Goal: Information Seeking & Learning: Find contact information

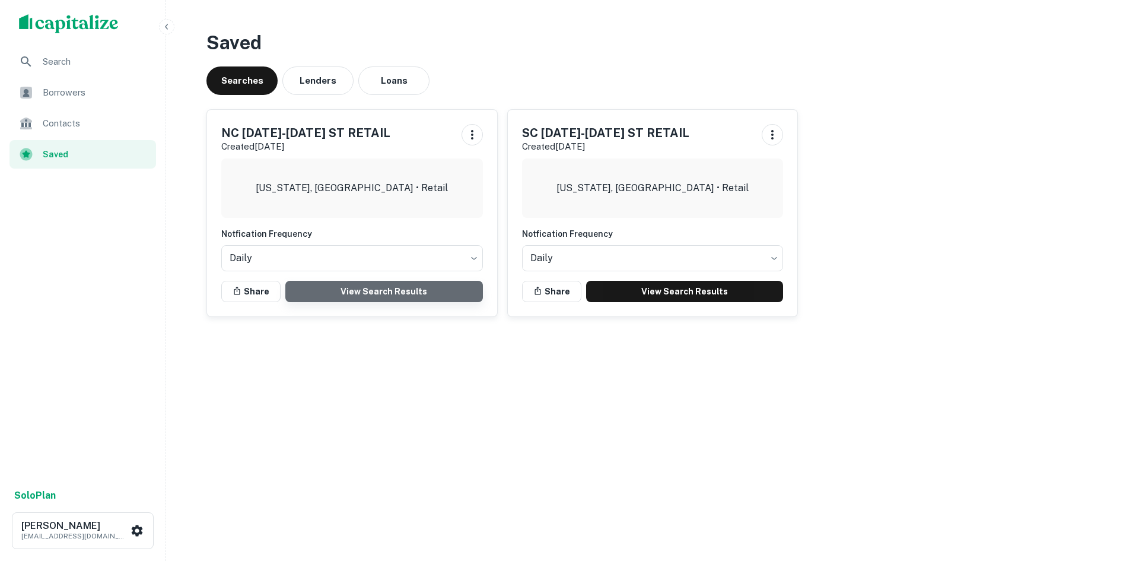
click at [430, 287] on link "View Search Results" at bounding box center [384, 291] width 198 height 21
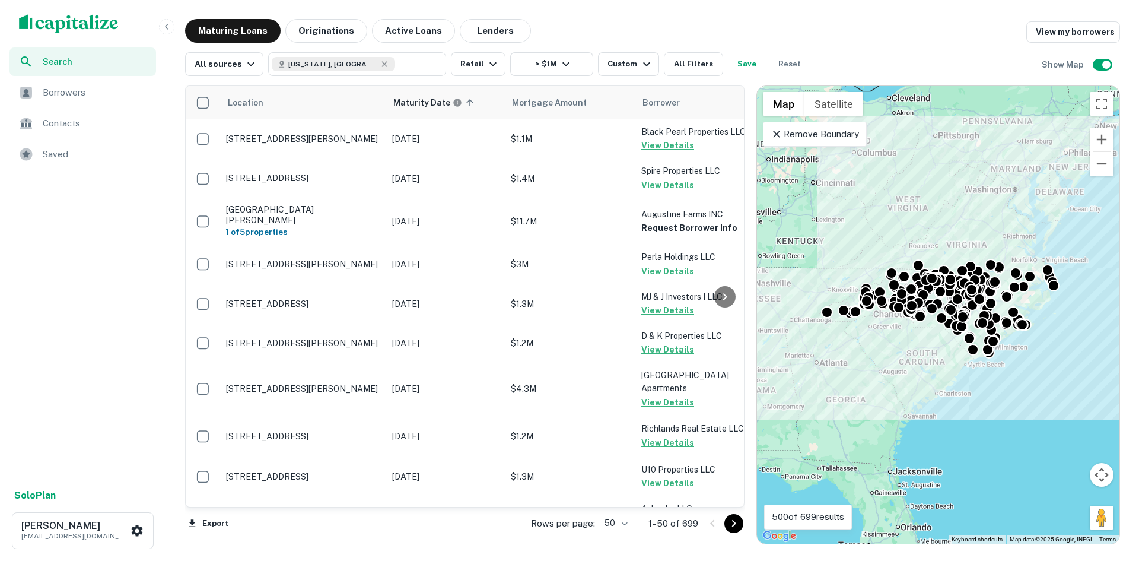
click at [617, 524] on body "Search Borrowers Contacts Saved Solo Plan Thomas Solano tsolano@surmount.com Ma…" at bounding box center [569, 280] width 1139 height 561
click at [620, 536] on li "100" at bounding box center [616, 535] width 34 height 21
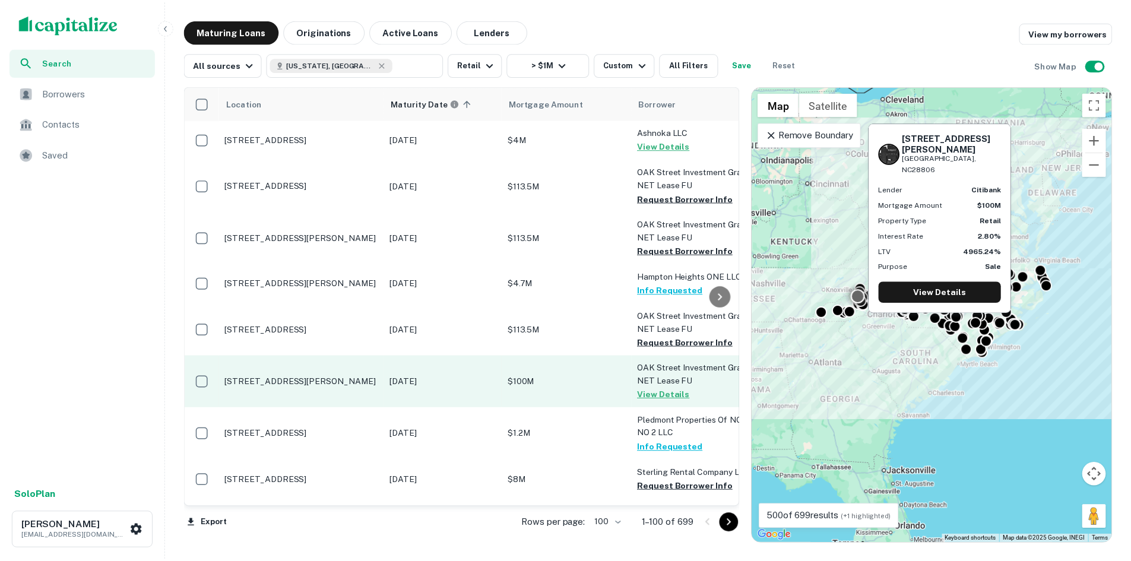
scroll to position [356, 0]
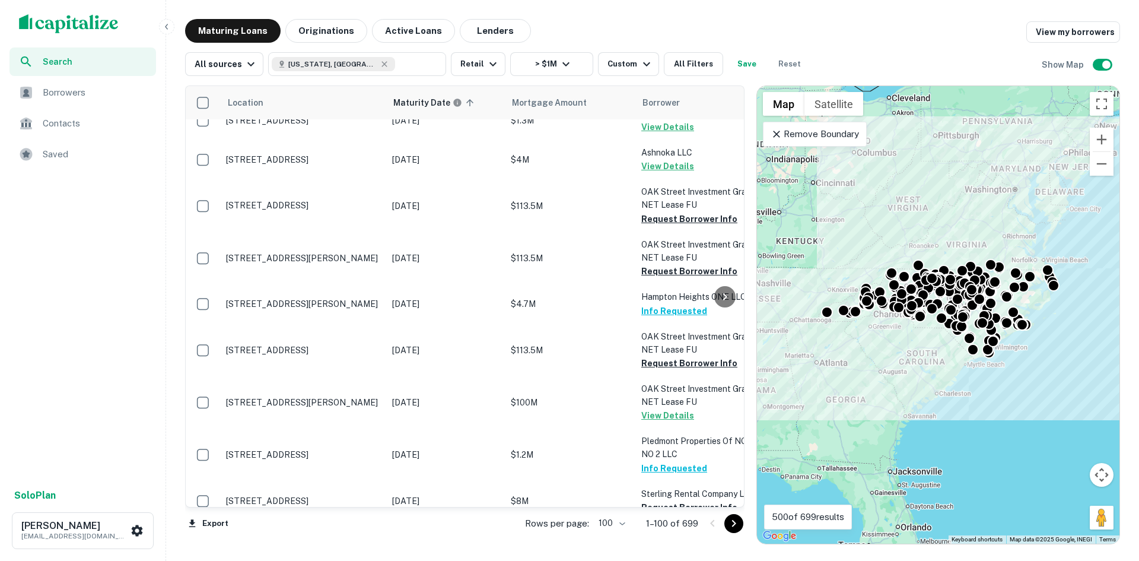
click at [735, 521] on icon "Go to next page" at bounding box center [734, 523] width 14 height 14
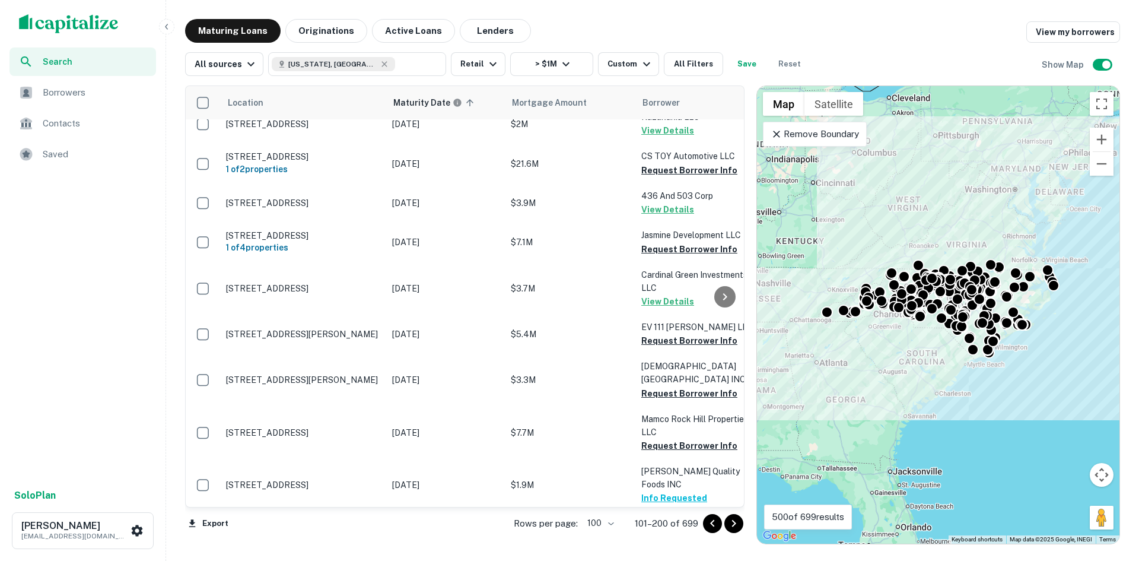
click at [735, 521] on icon "Go to next page" at bounding box center [734, 523] width 14 height 14
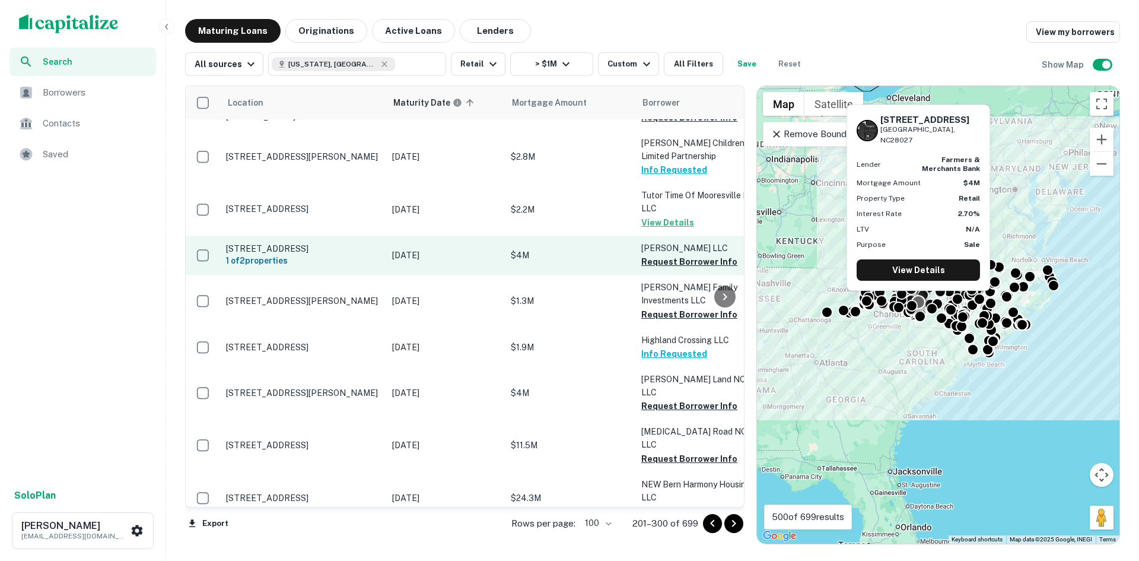
click at [301, 243] on p "[STREET_ADDRESS]" at bounding box center [303, 248] width 154 height 11
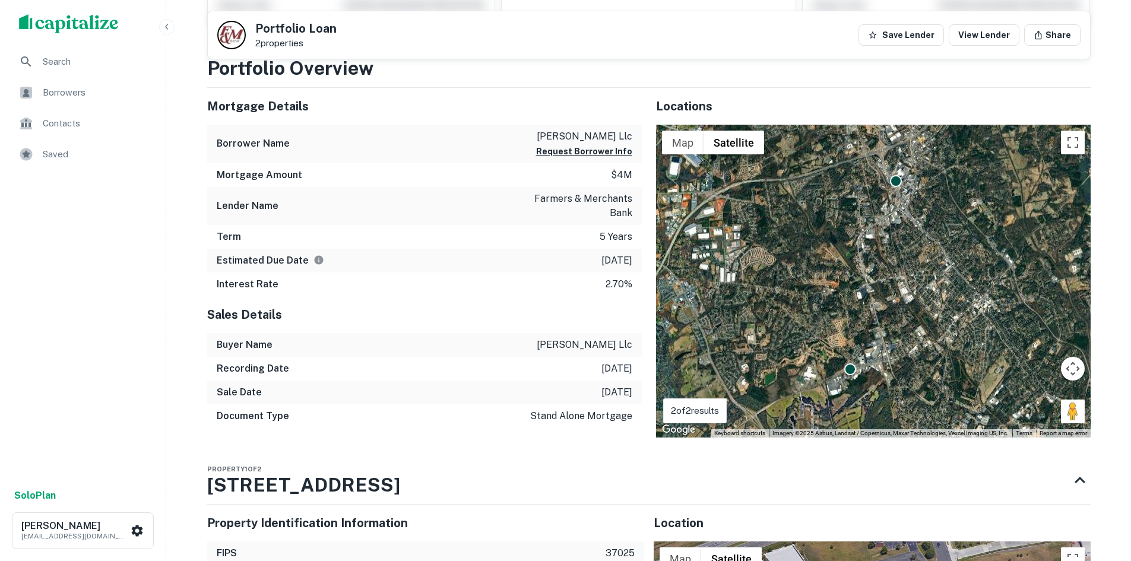
scroll to position [534, 0]
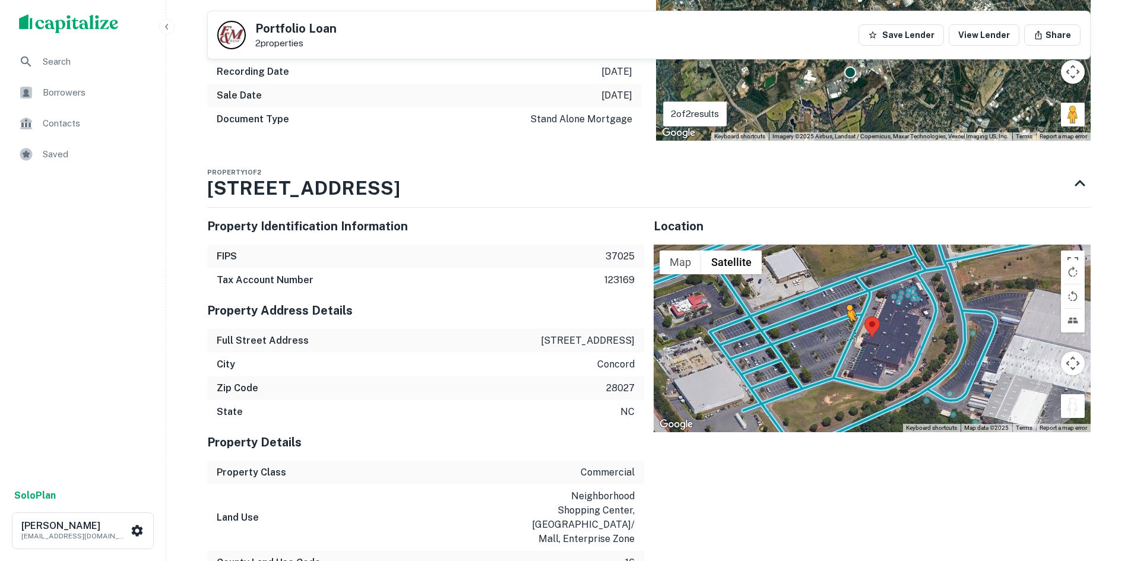
drag, startPoint x: 1072, startPoint y: 407, endPoint x: 847, endPoint y: 333, distance: 236.8
click at [847, 333] on div "To activate drag with keyboard, press Alt + Enter. Once in keyboard drag state,…" at bounding box center [871, 339] width 437 height 188
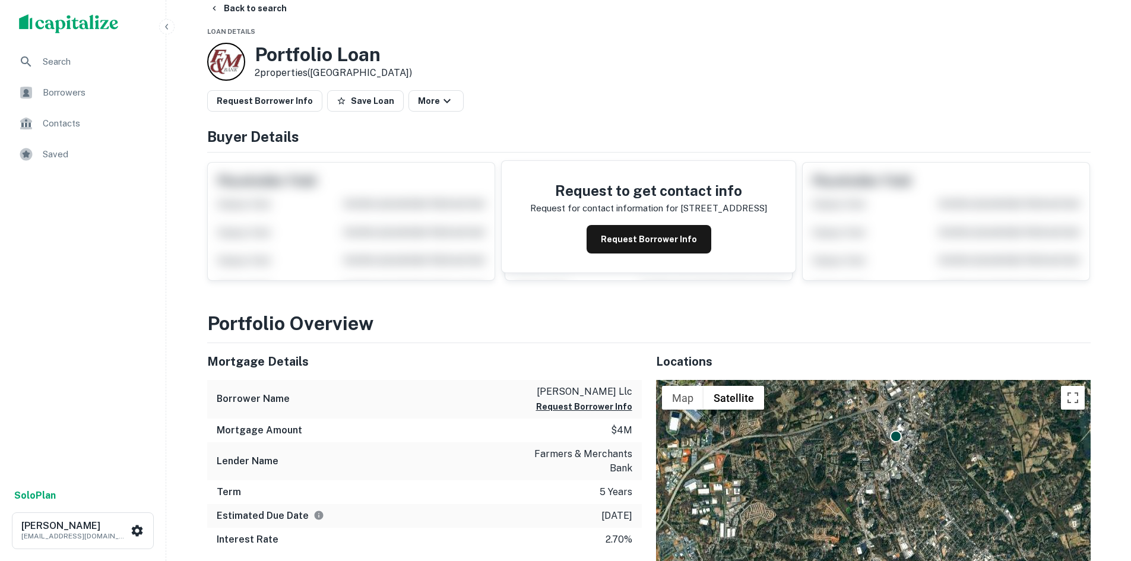
scroll to position [0, 0]
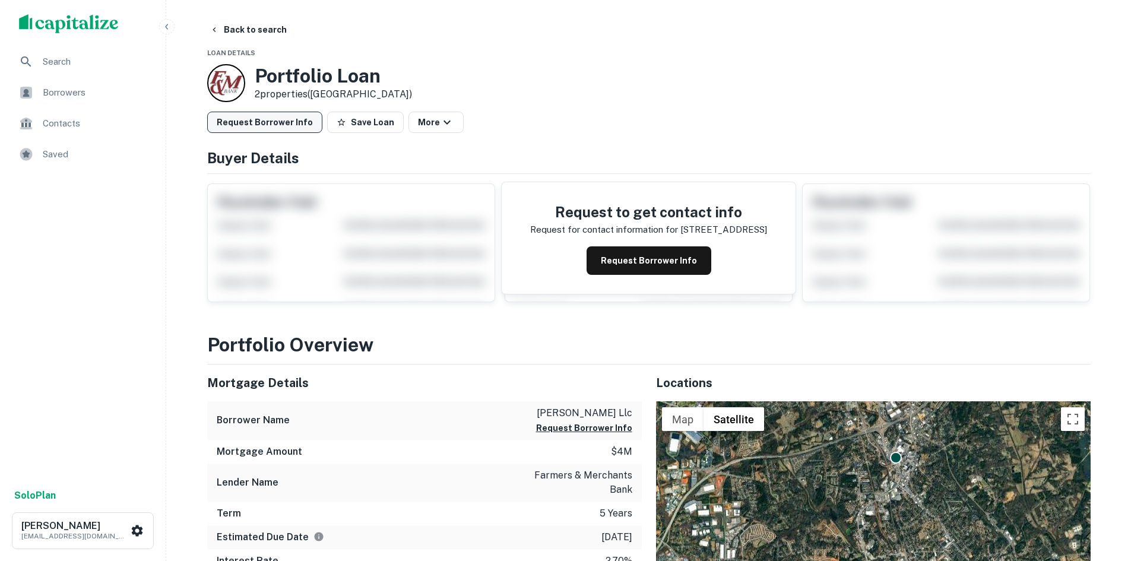
click at [258, 131] on button "Request Borrower Info" at bounding box center [264, 122] width 115 height 21
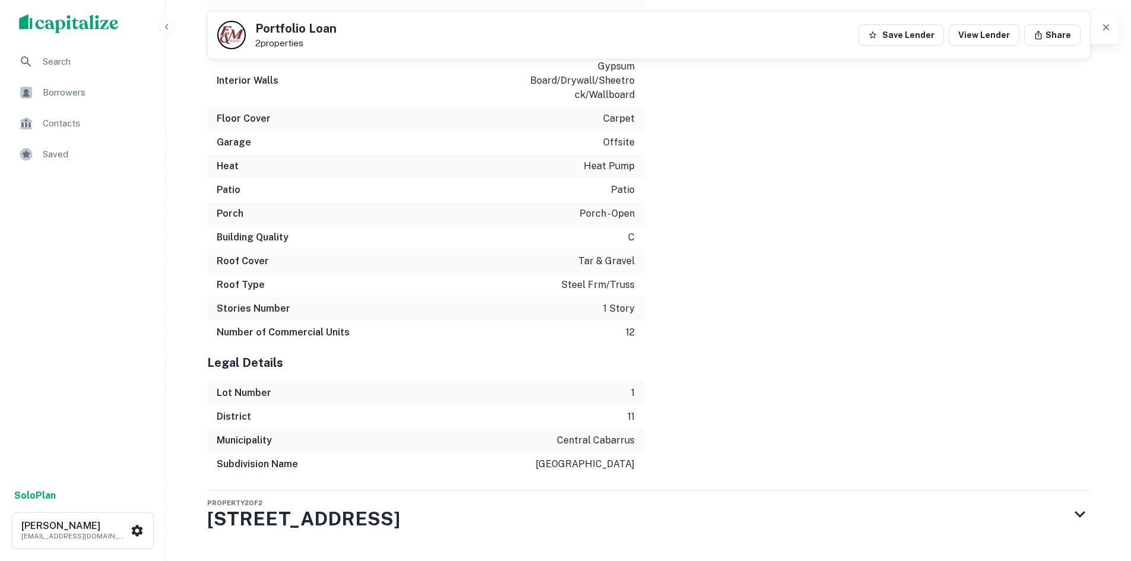
scroll to position [1687, 0]
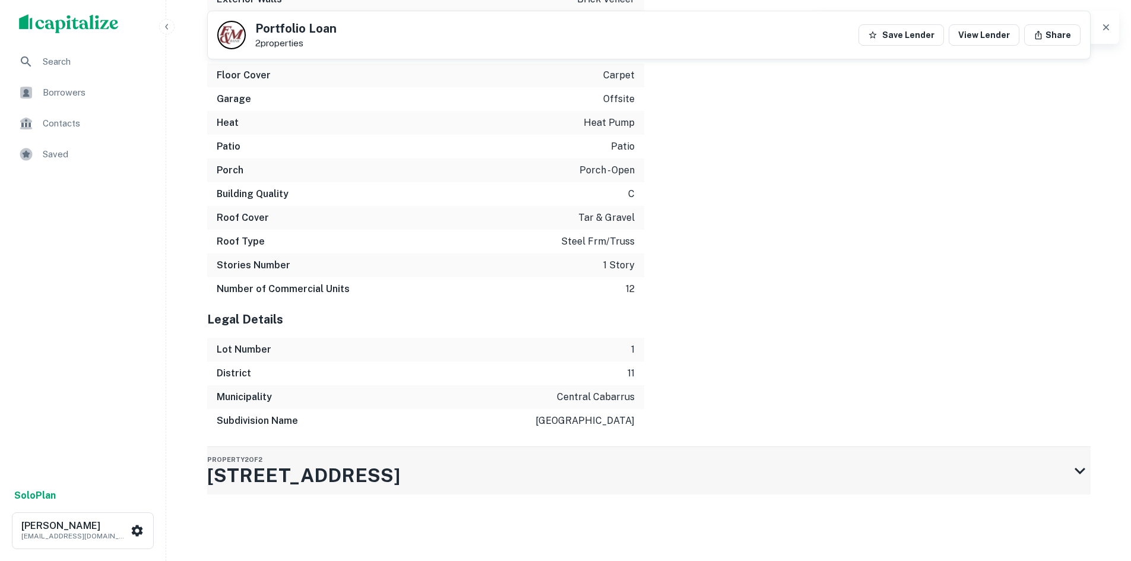
click at [578, 471] on div "Property 2 of 2 1421 Concord Pkwy N" at bounding box center [638, 470] width 862 height 47
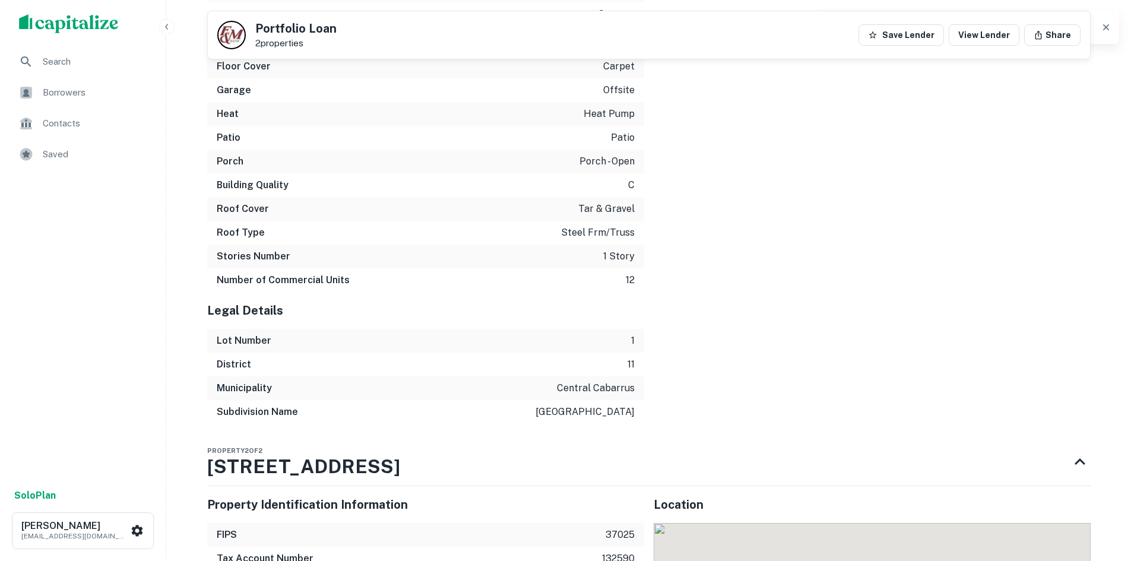
scroll to position [2043, 0]
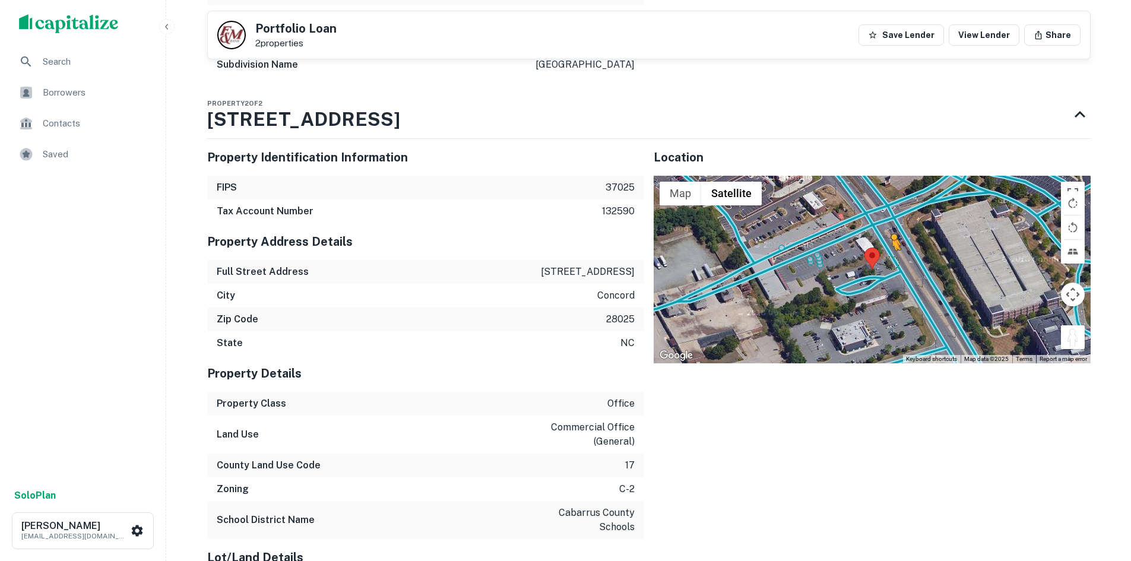
drag, startPoint x: 1068, startPoint y: 331, endPoint x: 887, endPoint y: 258, distance: 195.4
click at [887, 258] on div "To activate drag with keyboard, press Alt + Enter. Once in keyboard drag state,…" at bounding box center [871, 270] width 437 height 188
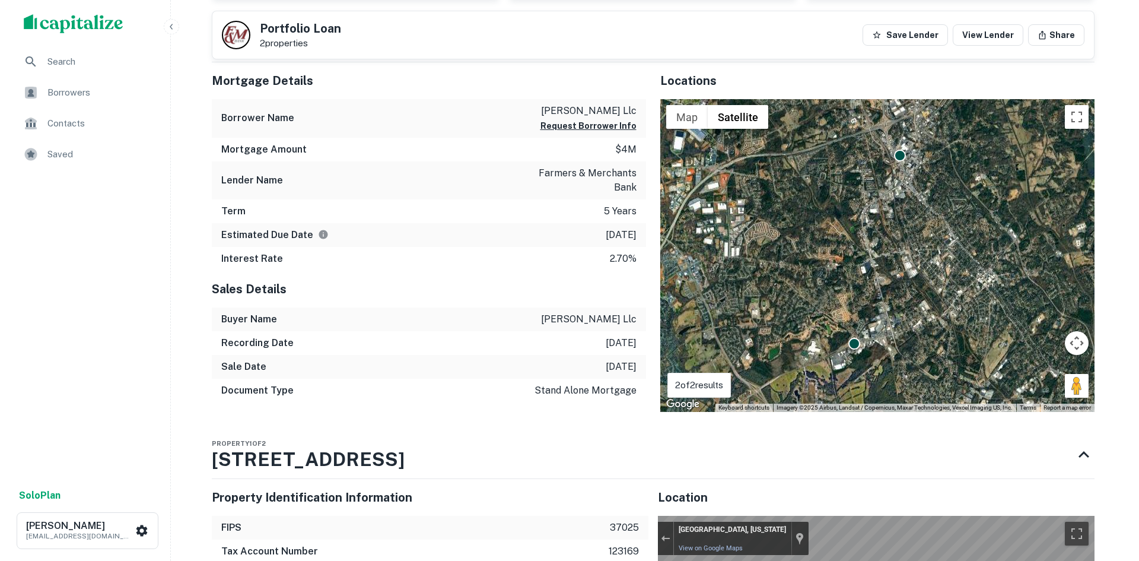
scroll to position [0, 0]
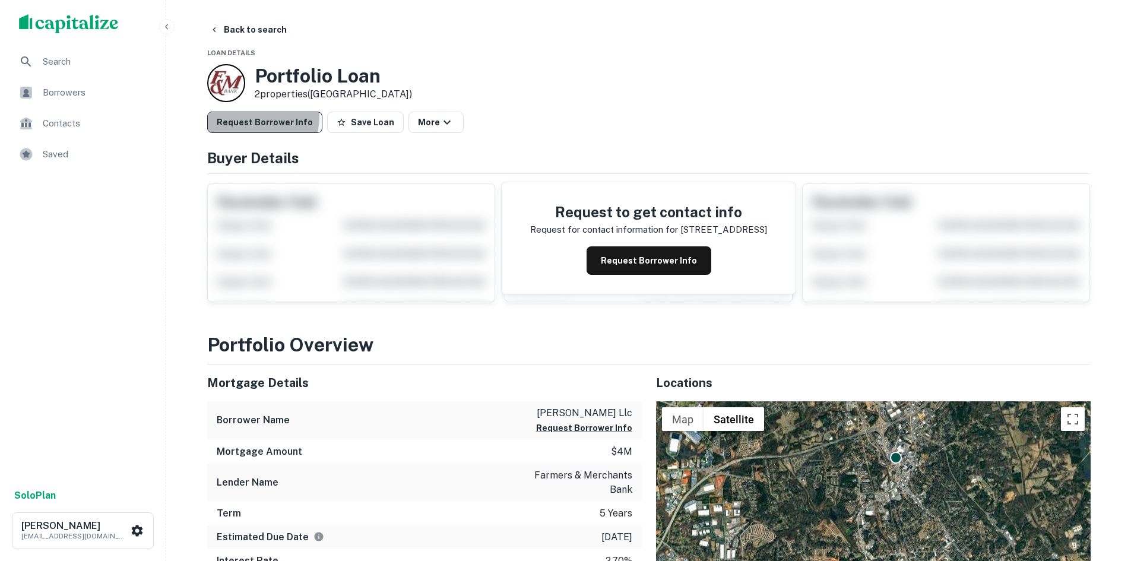
click at [262, 118] on button "Request Borrower Info" at bounding box center [264, 122] width 115 height 21
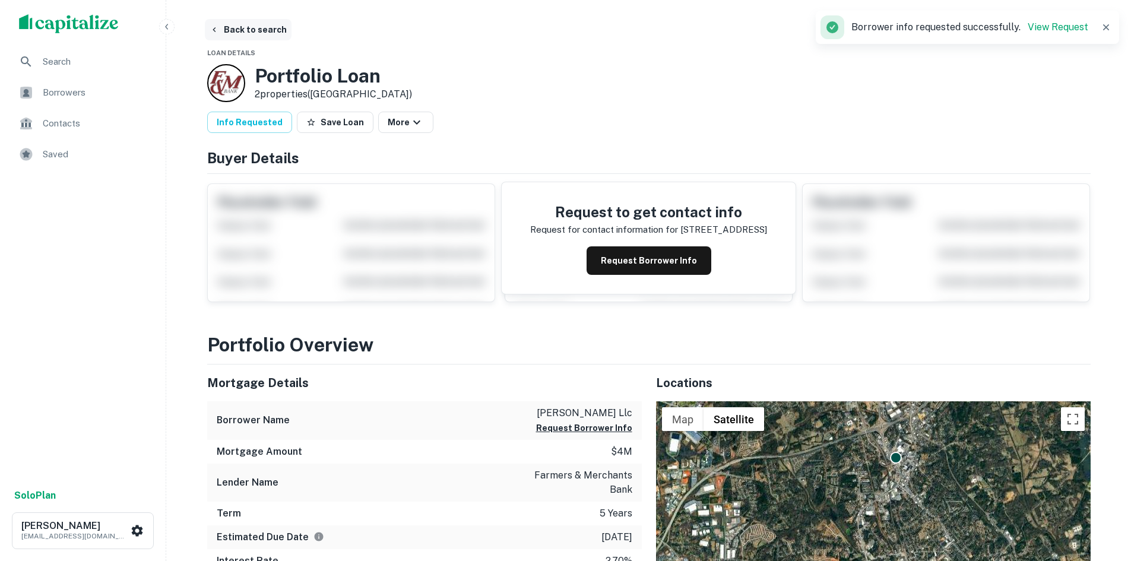
click at [252, 37] on button "Back to search" at bounding box center [248, 29] width 87 height 21
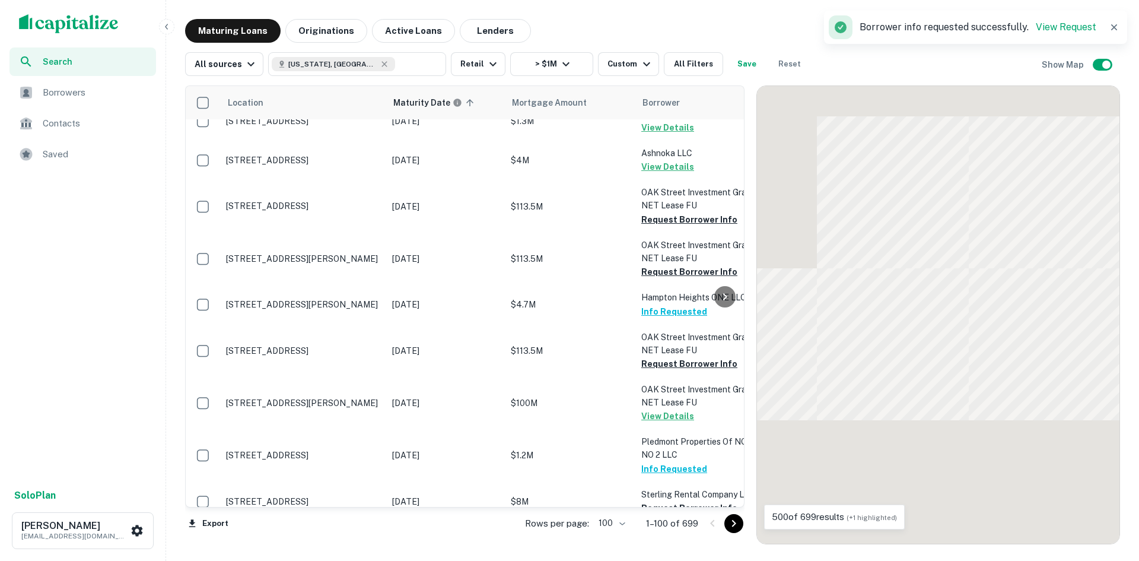
scroll to position [356, 0]
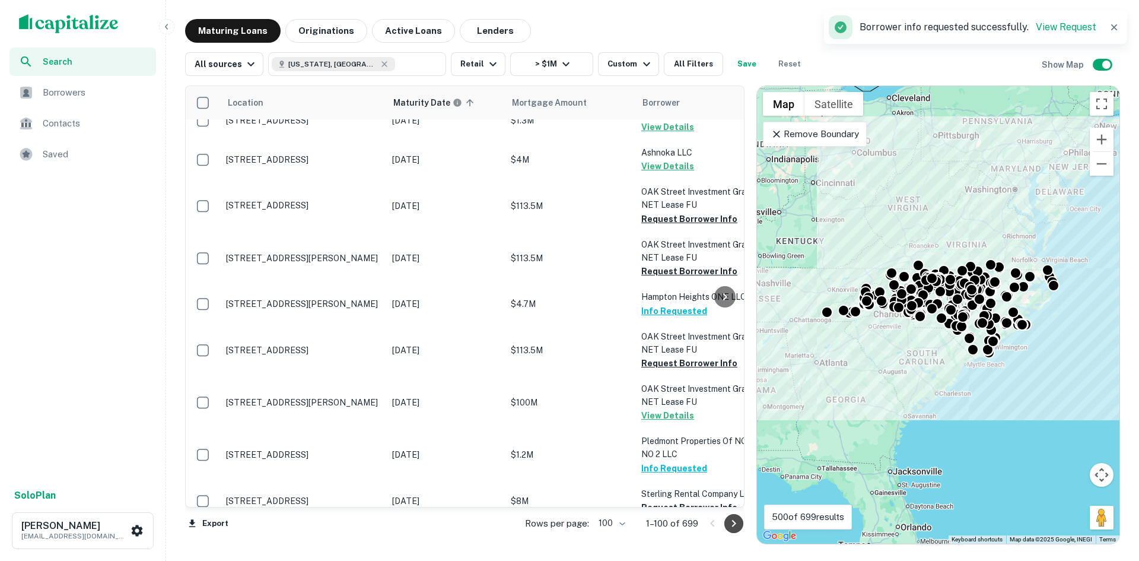
click at [730, 521] on icon "Go to next page" at bounding box center [734, 523] width 14 height 14
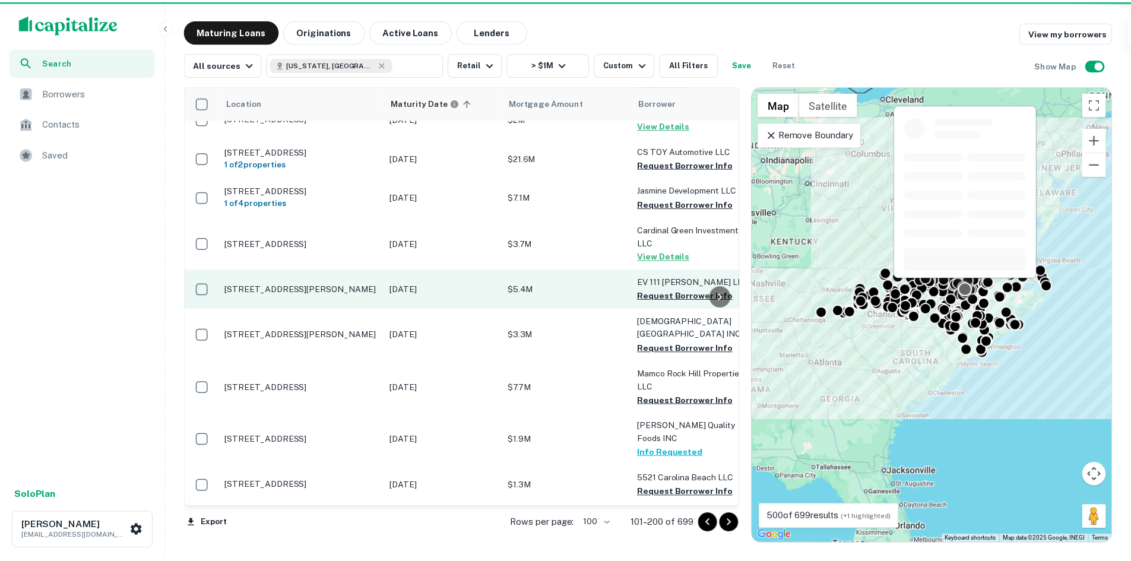
scroll to position [475, 0]
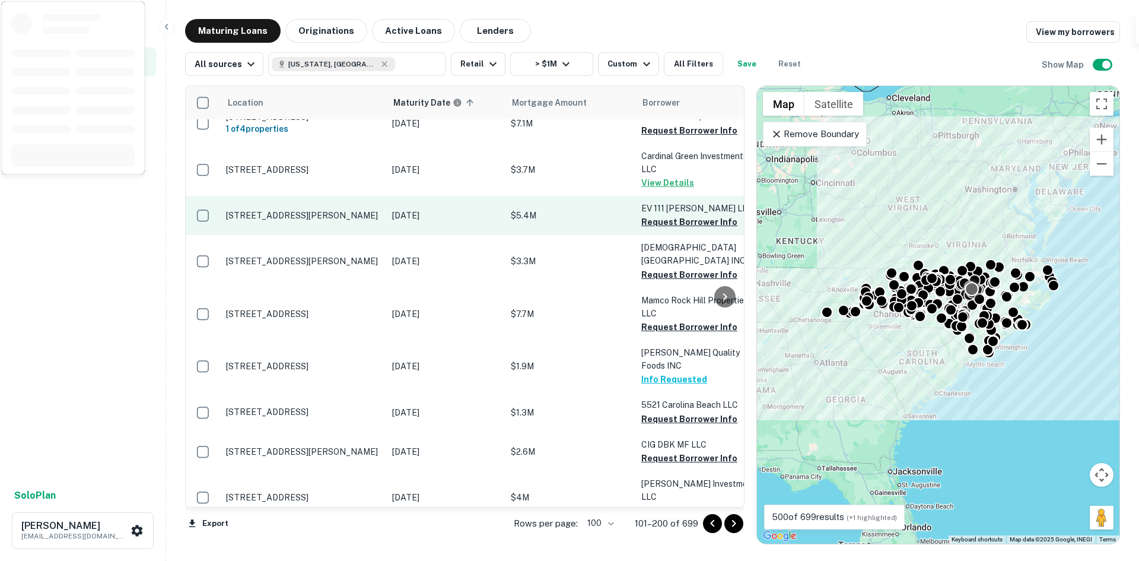
click at [331, 221] on p "[STREET_ADDRESS][PERSON_NAME]" at bounding box center [303, 215] width 154 height 11
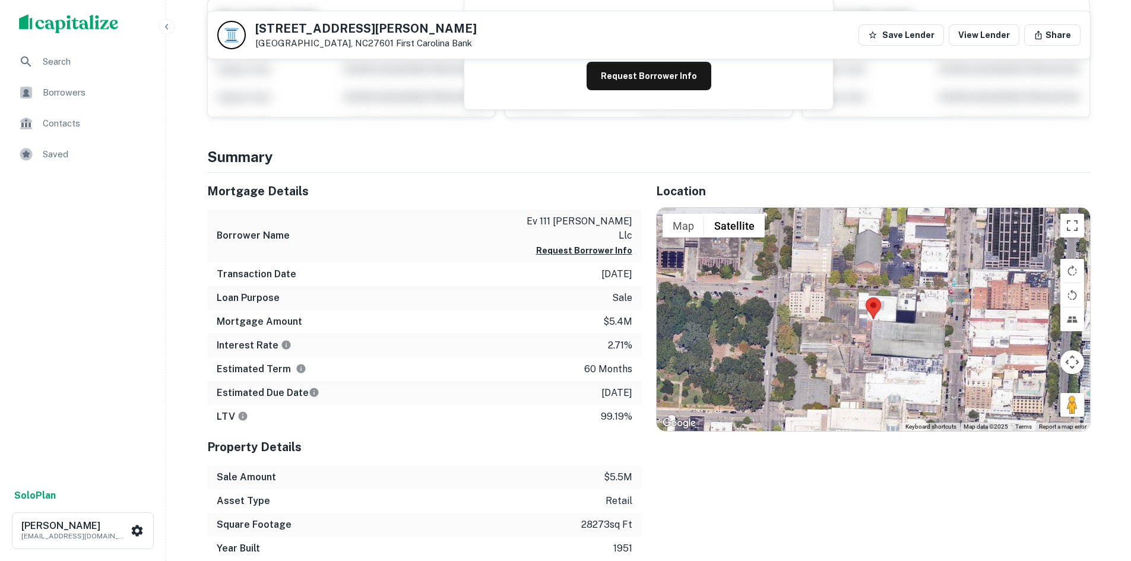
scroll to position [178, 0]
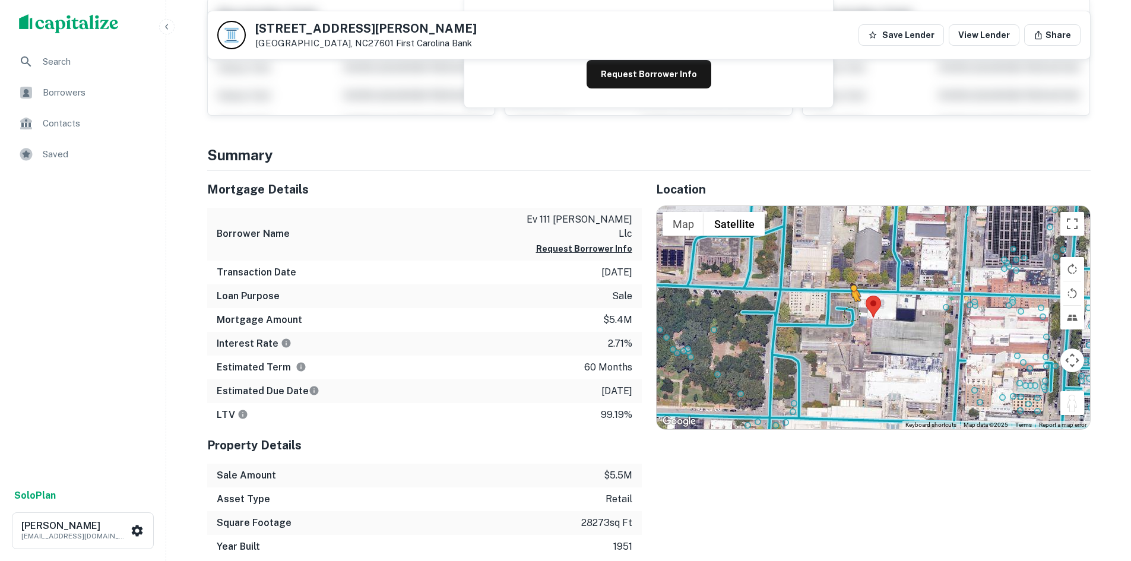
drag, startPoint x: 1063, startPoint y: 402, endPoint x: 846, endPoint y: 312, distance: 236.0
click at [846, 312] on div "To activate drag with keyboard, press Alt + Enter. Once in keyboard drag state,…" at bounding box center [872, 317] width 433 height 223
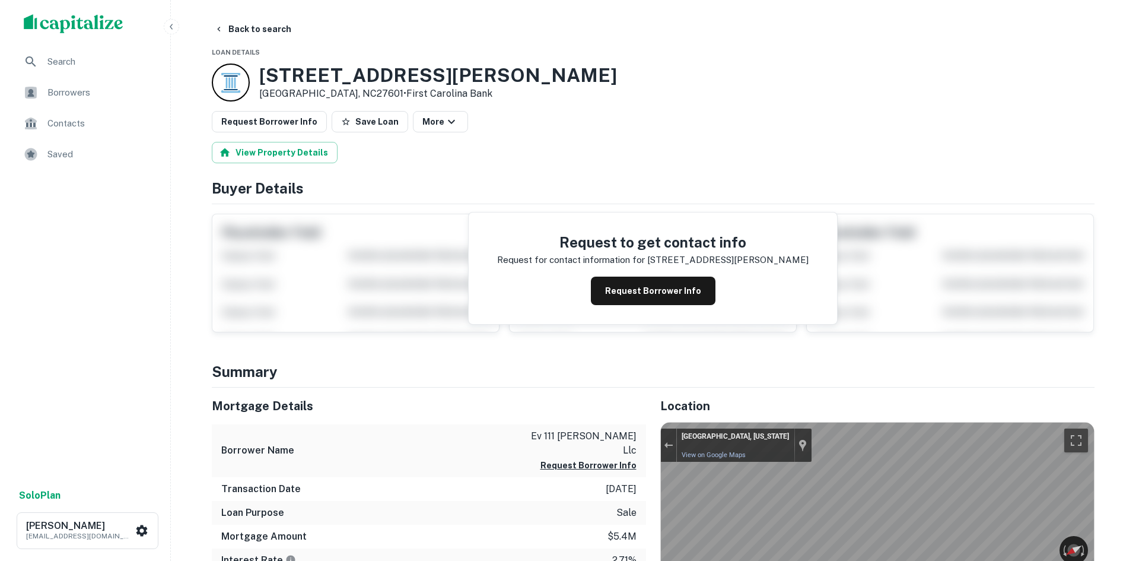
scroll to position [0, 0]
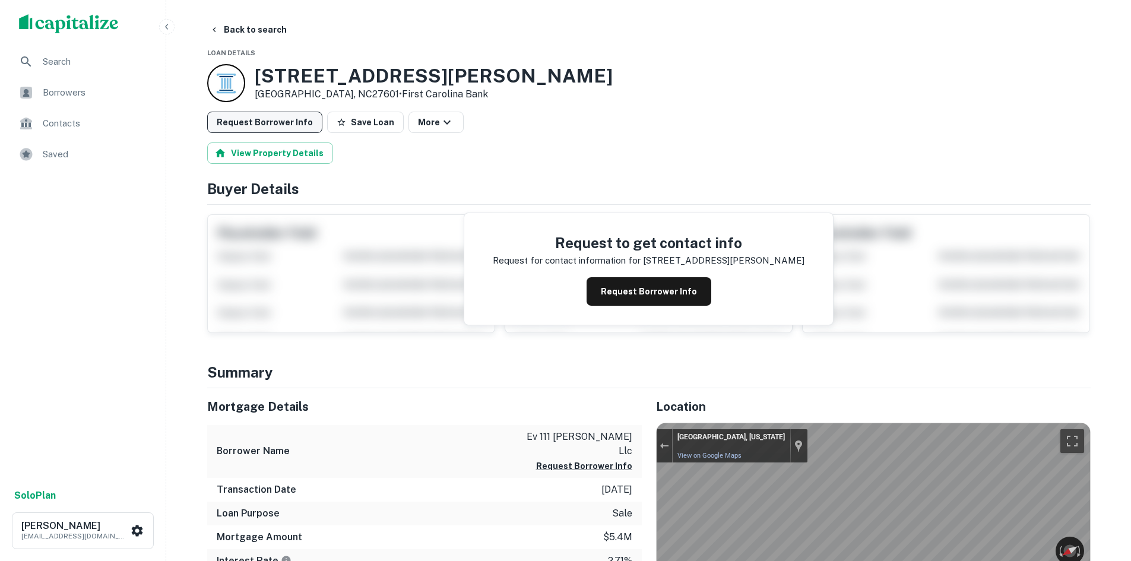
click at [289, 131] on button "Request Borrower Info" at bounding box center [264, 122] width 115 height 21
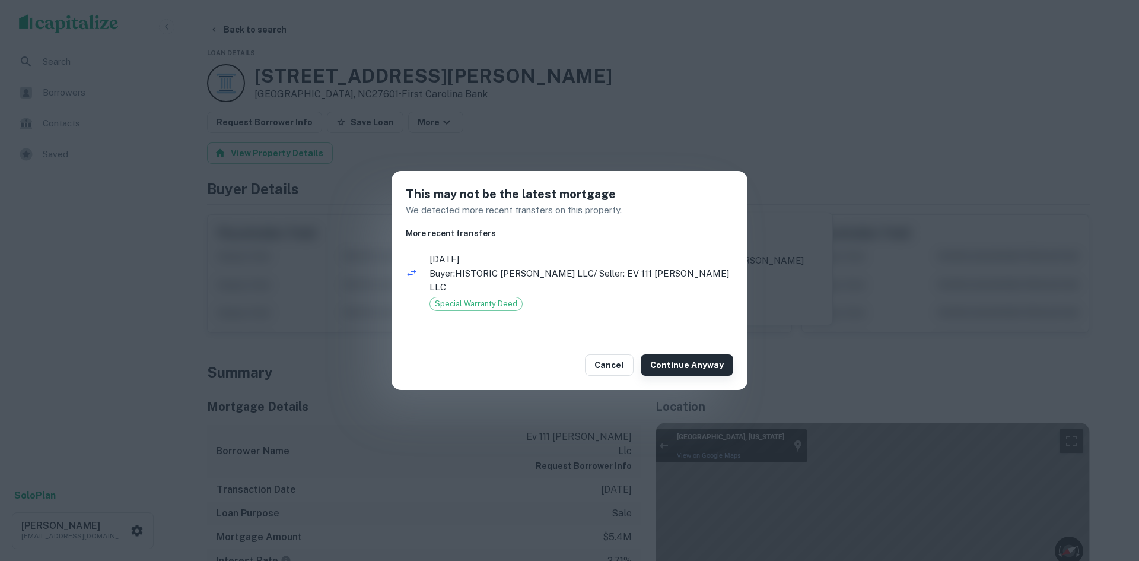
click at [716, 359] on button "Continue Anyway" at bounding box center [687, 364] width 93 height 21
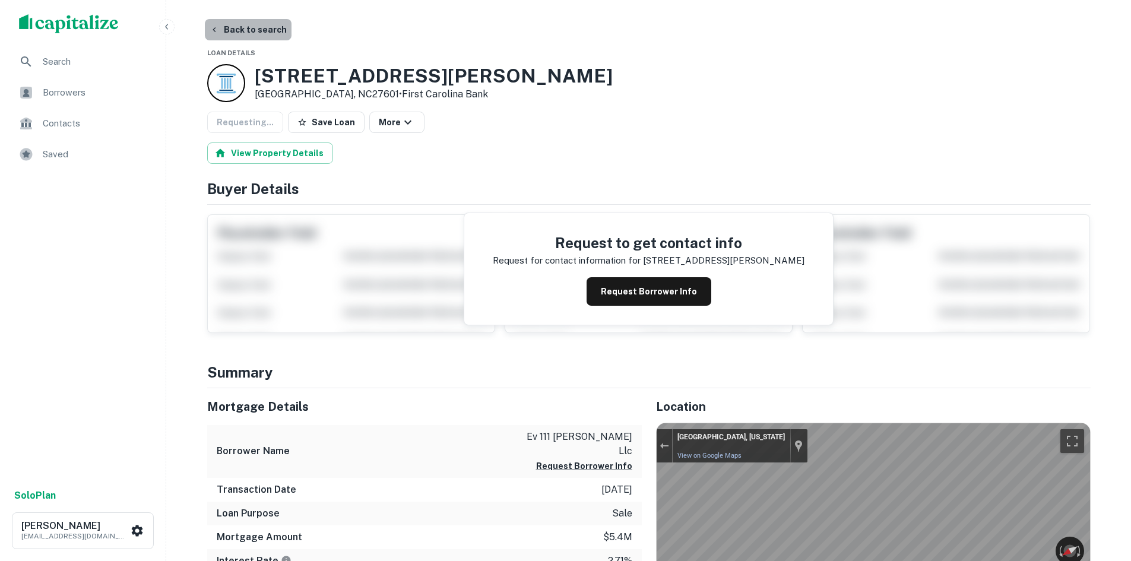
click at [251, 30] on button "Back to search" at bounding box center [248, 29] width 87 height 21
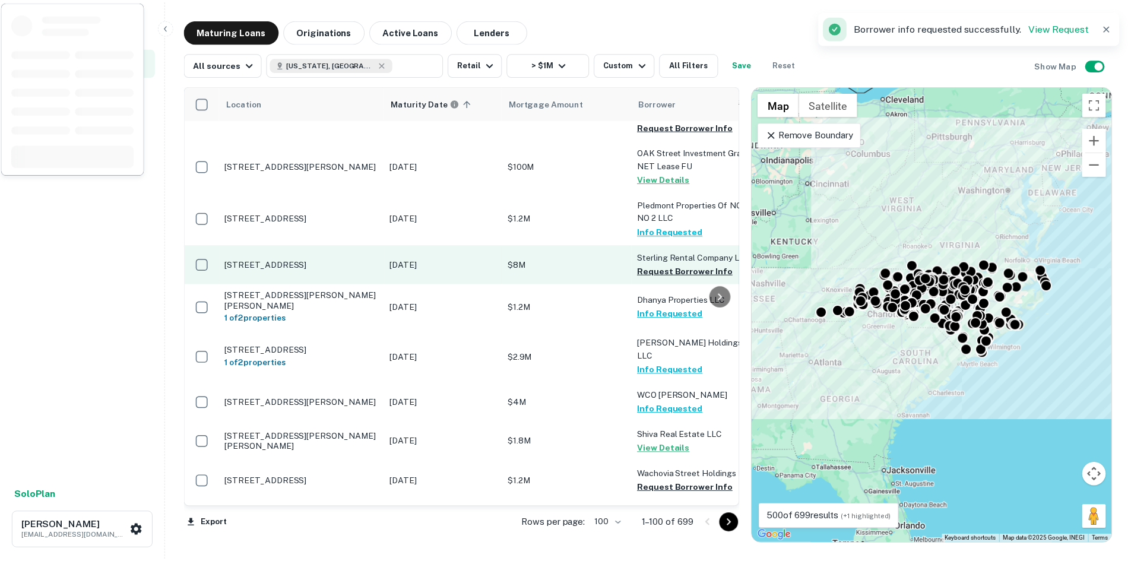
scroll to position [593, 0]
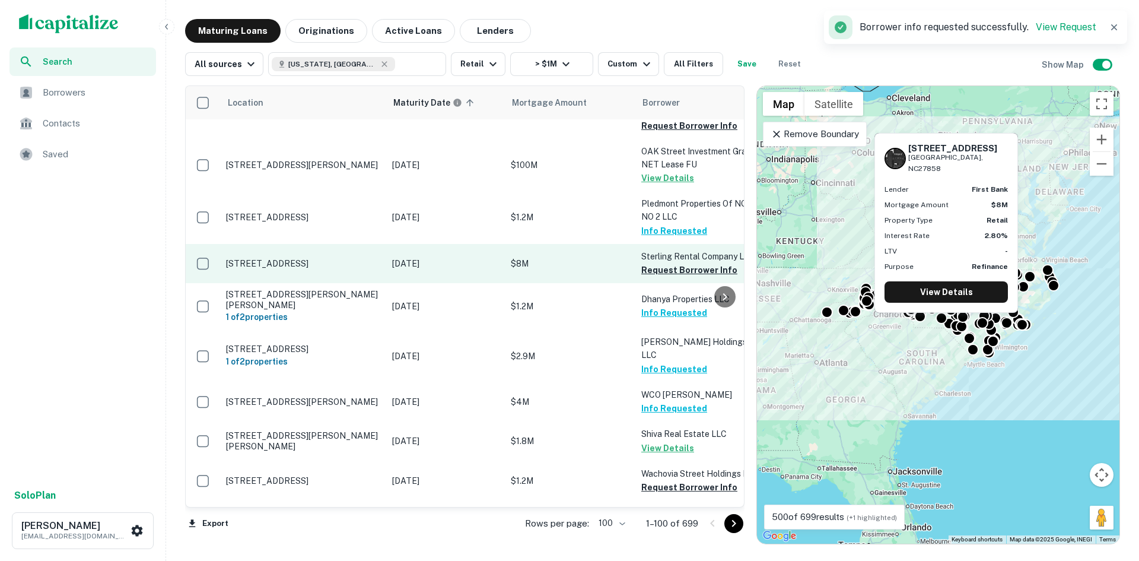
click at [322, 258] on p "[STREET_ADDRESS]" at bounding box center [303, 263] width 154 height 11
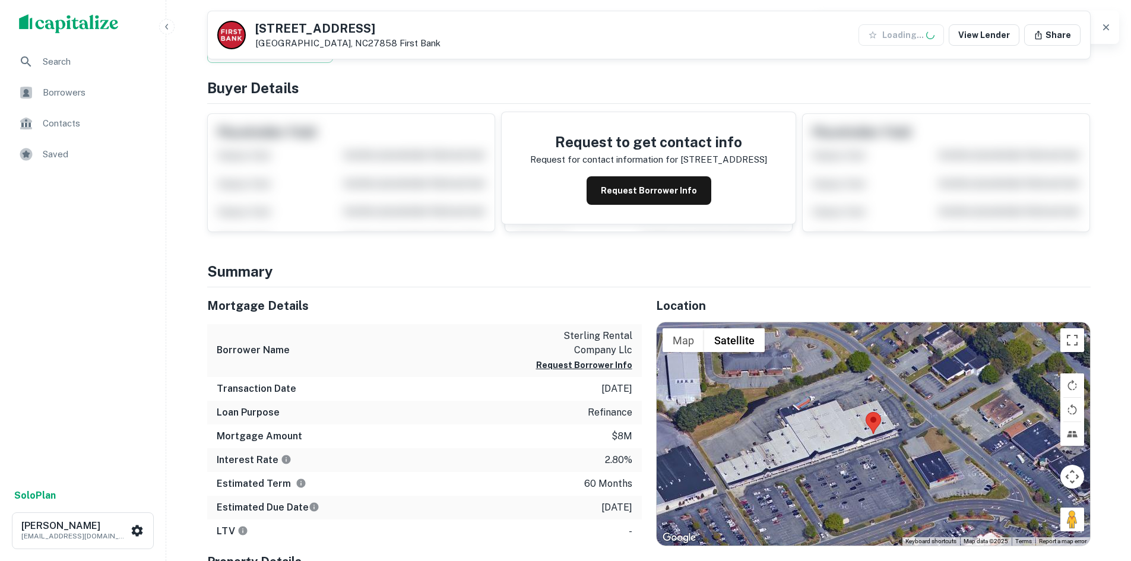
scroll to position [178, 0]
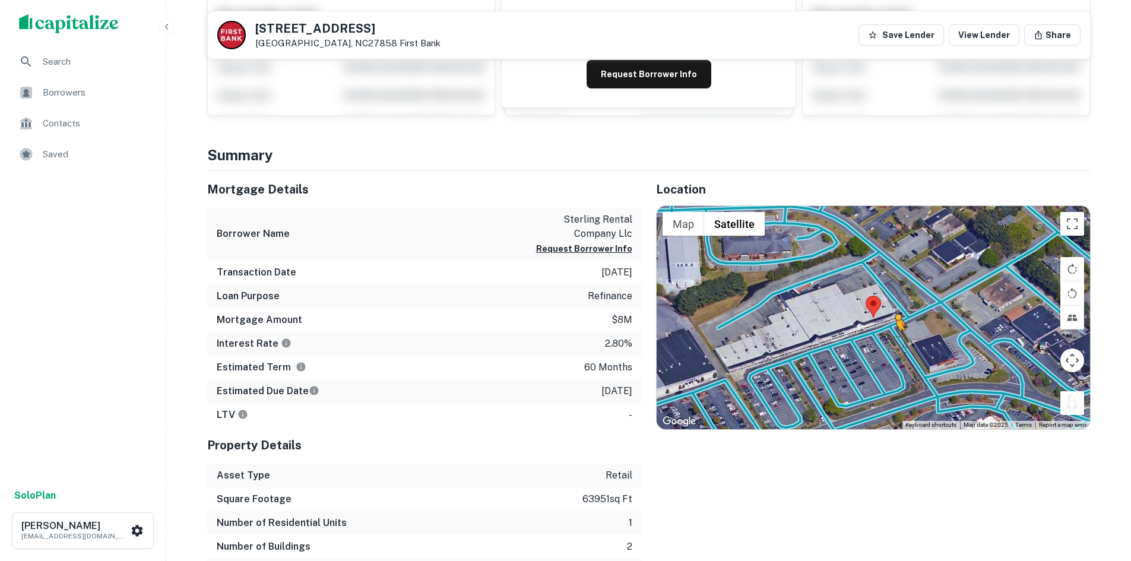
drag, startPoint x: 1078, startPoint y: 408, endPoint x: 893, endPoint y: 339, distance: 197.9
click at [893, 339] on div "To activate drag with keyboard, press Alt + Enter. Once in keyboard drag state,…" at bounding box center [872, 317] width 433 height 223
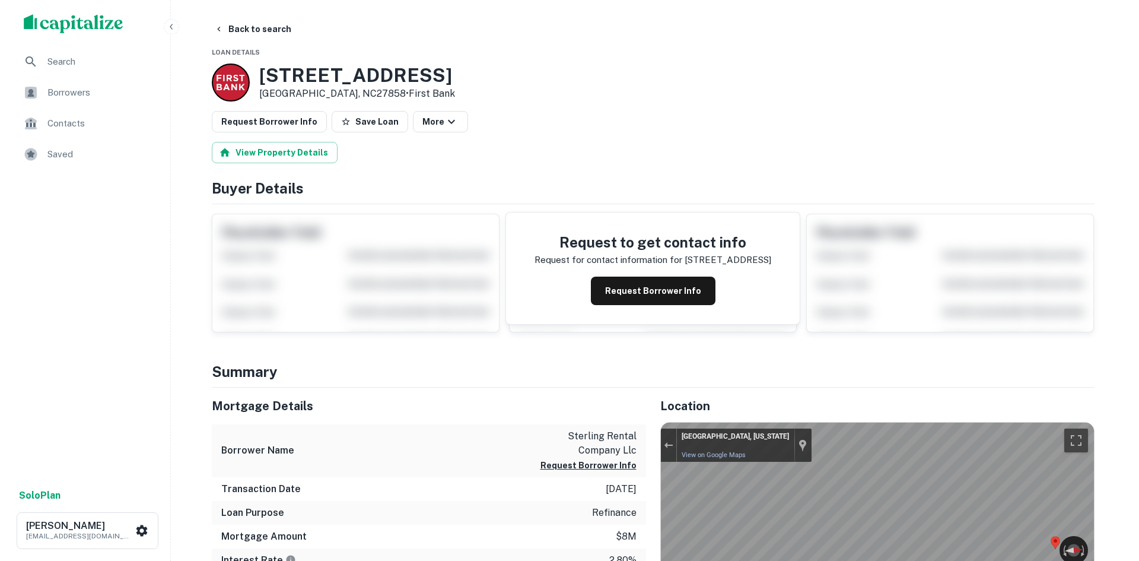
scroll to position [0, 0]
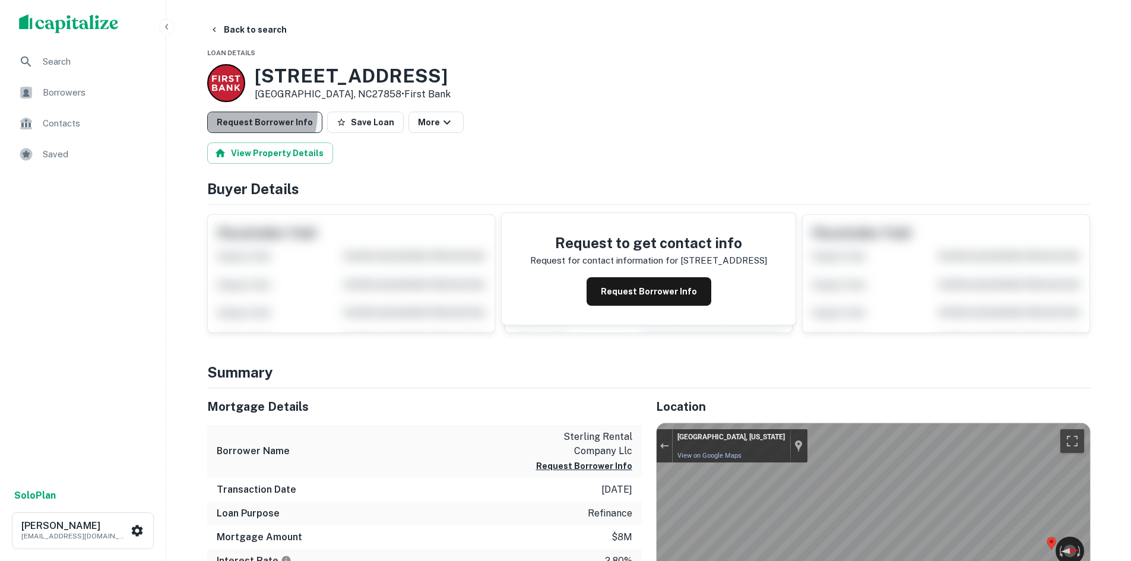
click at [224, 112] on button "Request Borrower Info" at bounding box center [264, 122] width 115 height 21
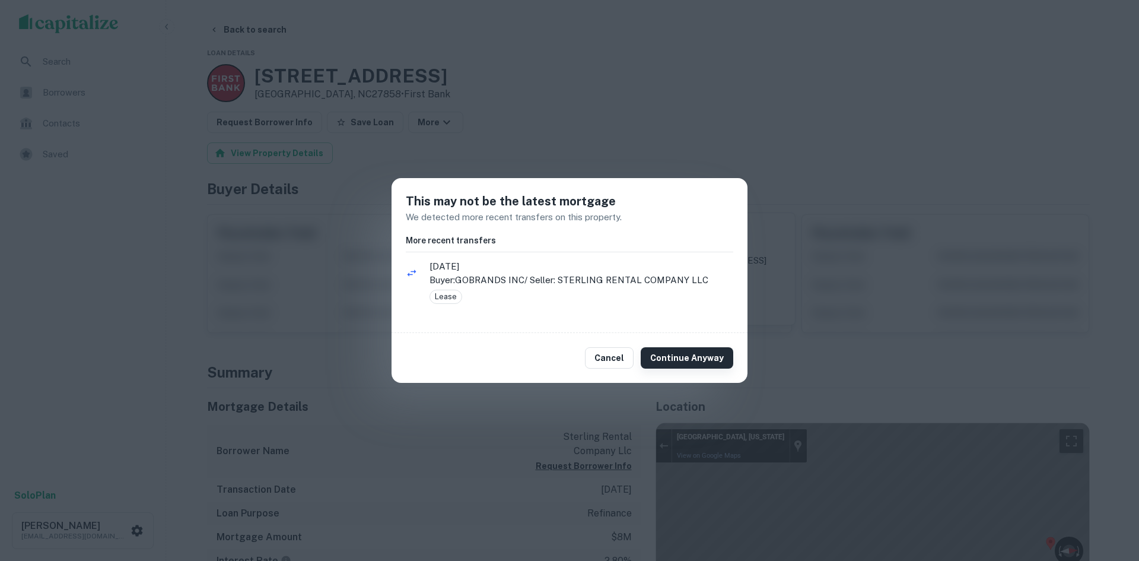
click at [719, 358] on button "Continue Anyway" at bounding box center [687, 357] width 93 height 21
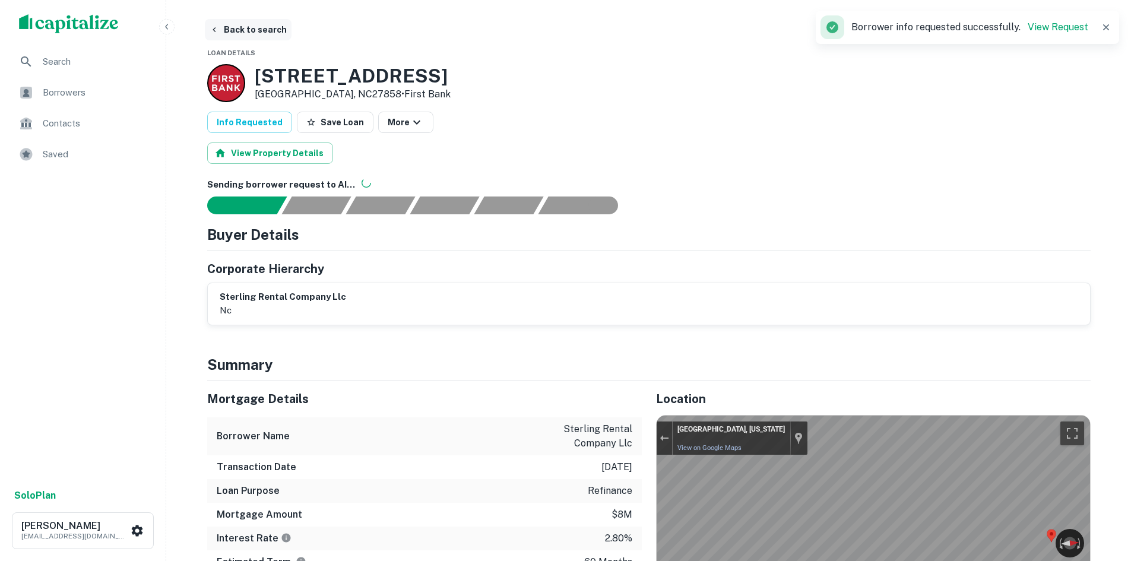
click at [255, 29] on button "Back to search" at bounding box center [248, 29] width 87 height 21
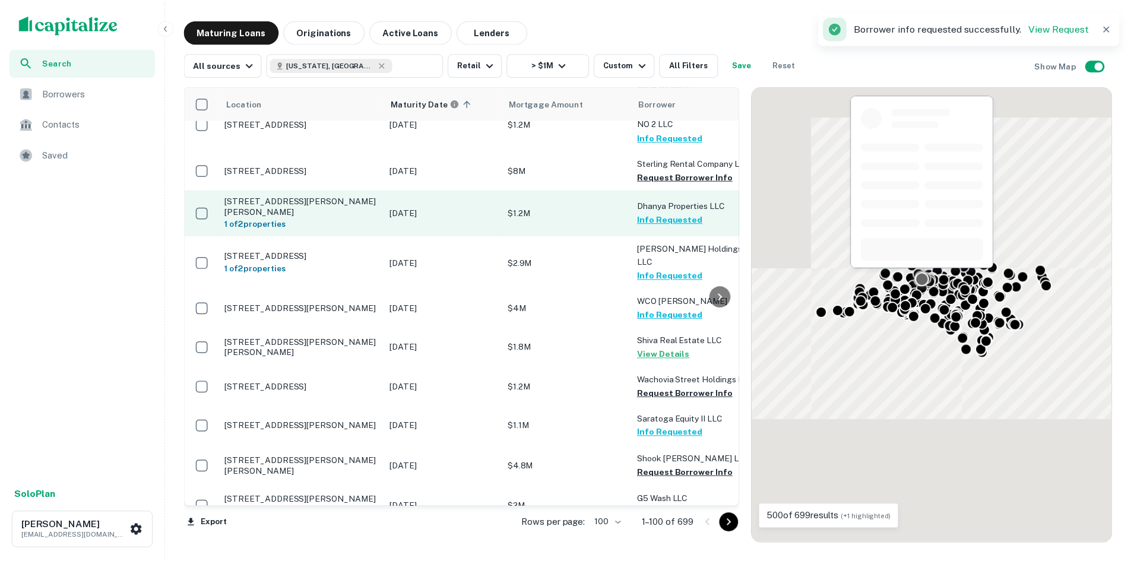
scroll to position [767, 0]
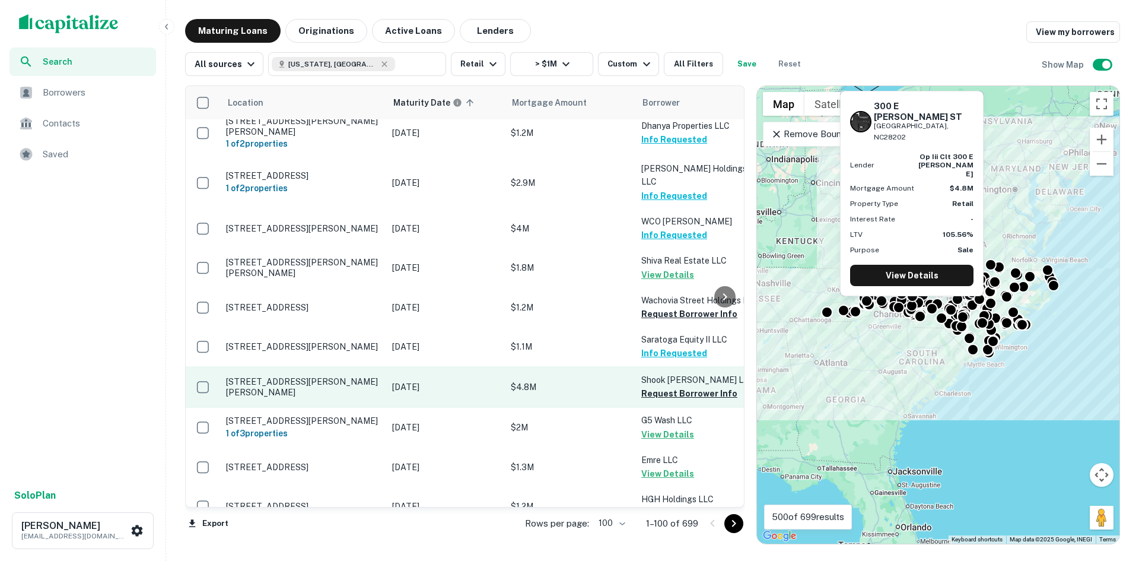
click at [318, 376] on p "[STREET_ADDRESS][PERSON_NAME][PERSON_NAME]" at bounding box center [303, 386] width 154 height 21
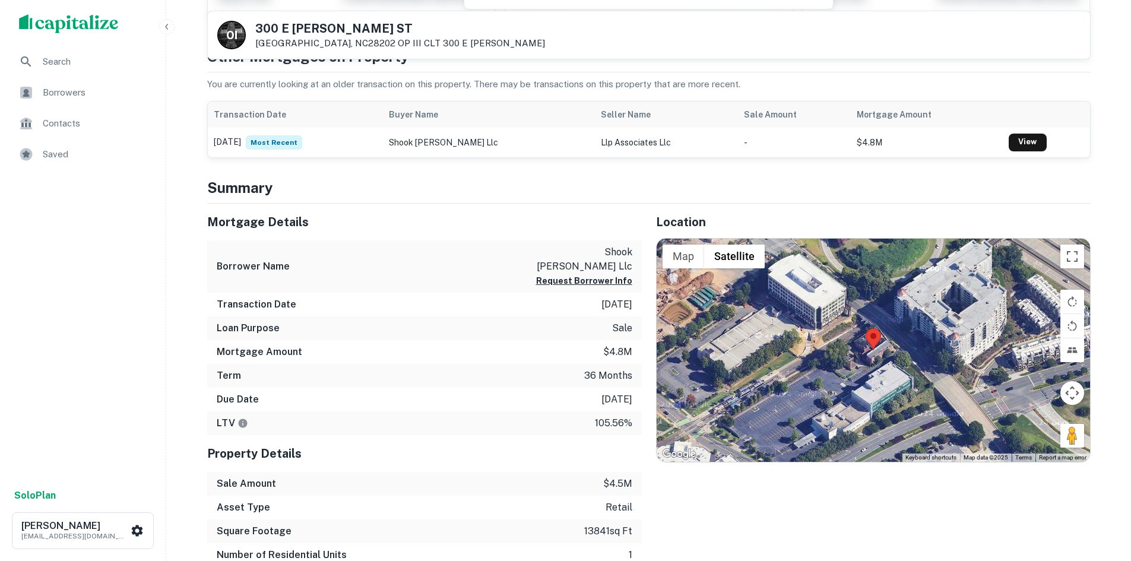
scroll to position [297, 0]
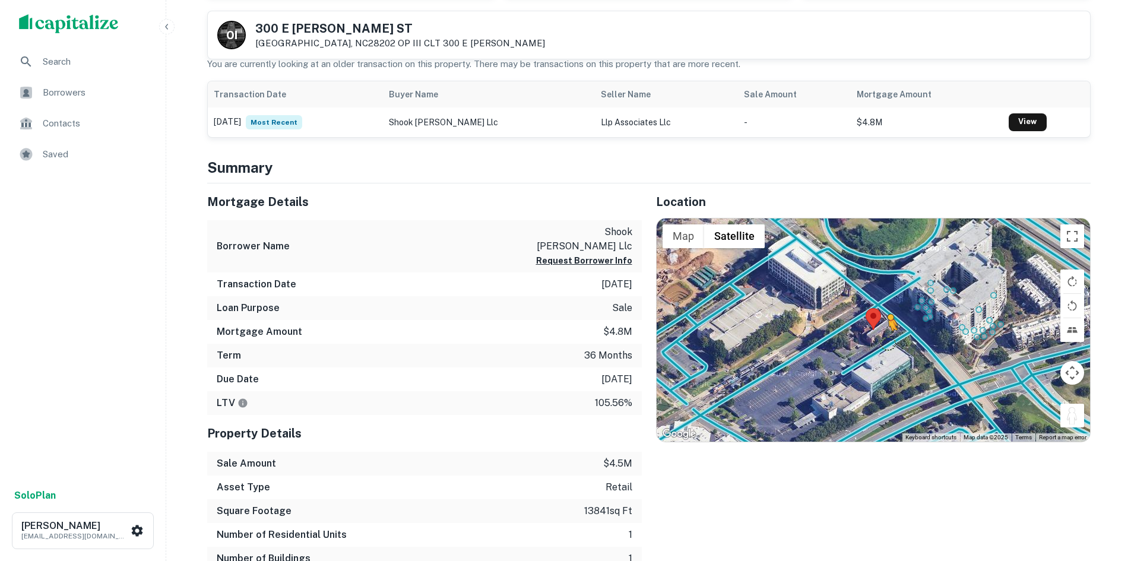
drag, startPoint x: 1065, startPoint y: 413, endPoint x: 885, endPoint y: 342, distance: 194.0
click at [885, 342] on div "To activate drag with keyboard, press Alt + Enter. Once in keyboard drag state,…" at bounding box center [872, 329] width 433 height 223
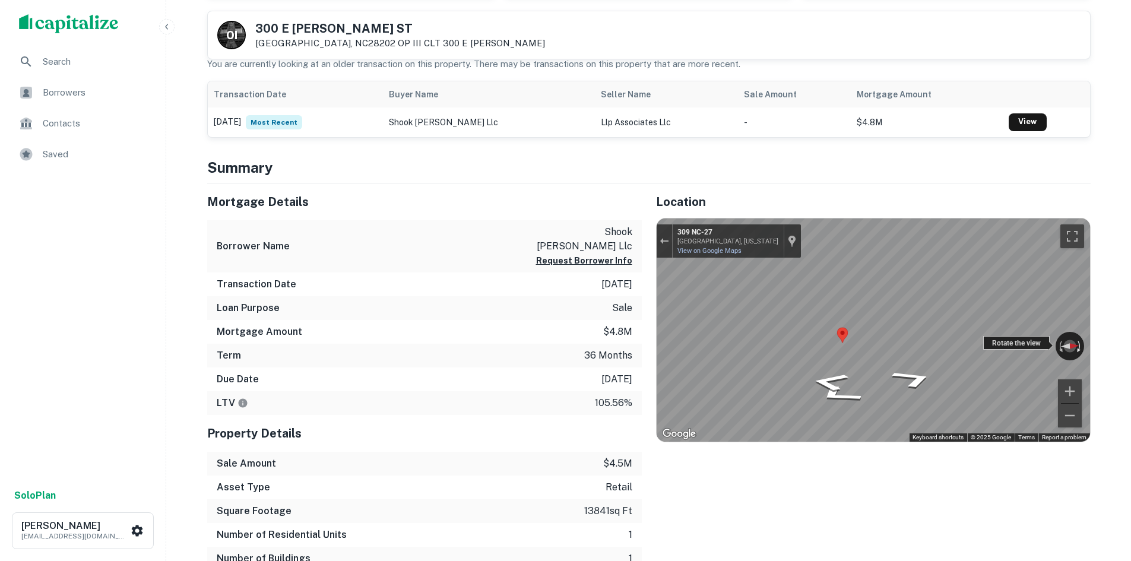
click at [1077, 345] on div "← Move left → Move right ↑ Move up ↓ Move down + Zoom in - Zoom out 309 NC-27 C…" at bounding box center [872, 329] width 433 height 223
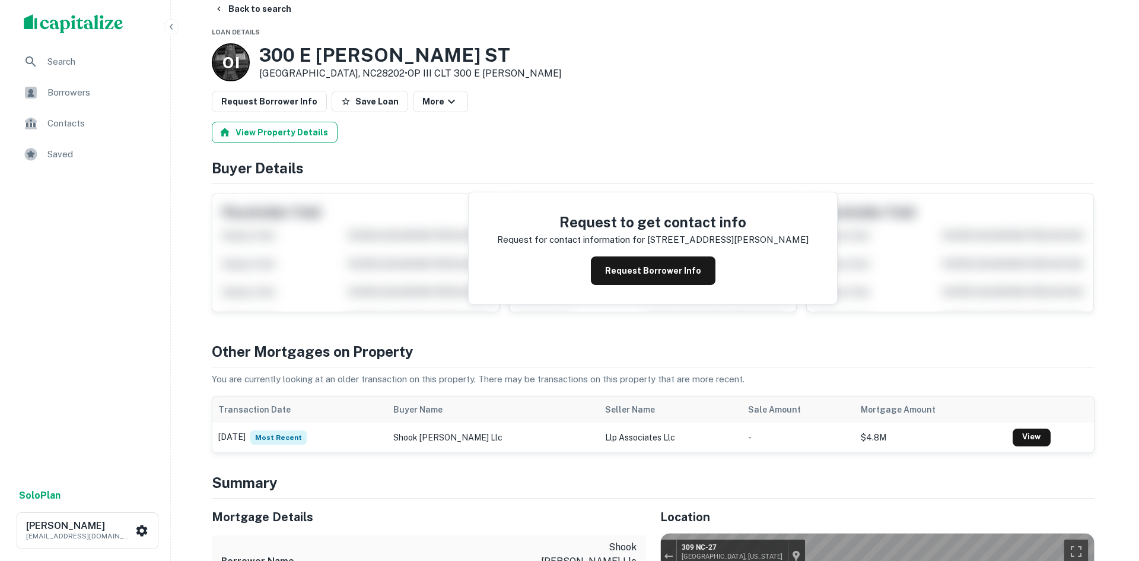
scroll to position [0, 0]
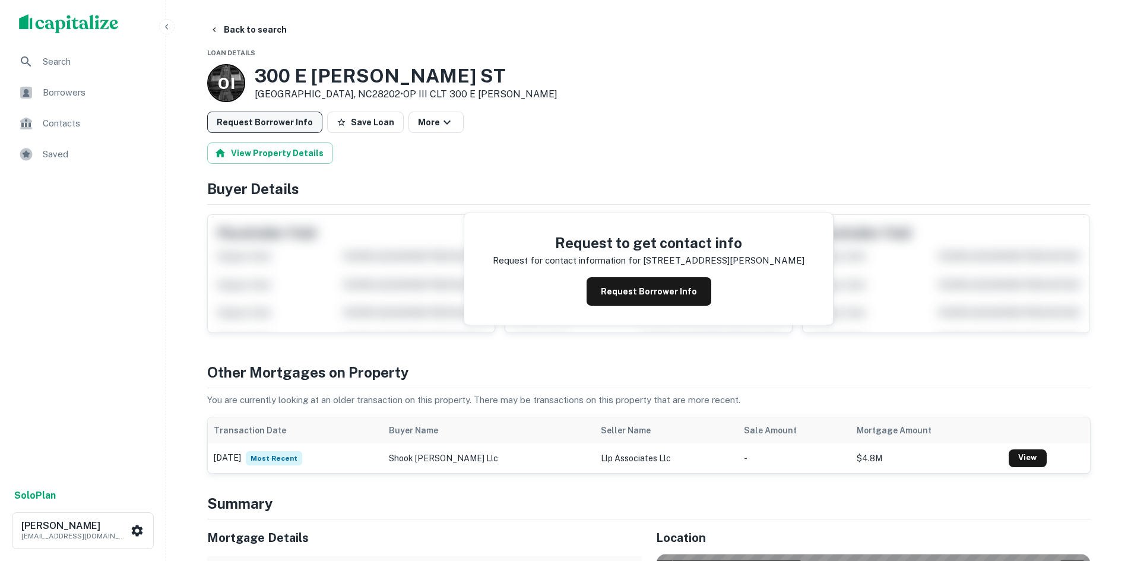
click at [265, 125] on button "Request Borrower Info" at bounding box center [264, 122] width 115 height 21
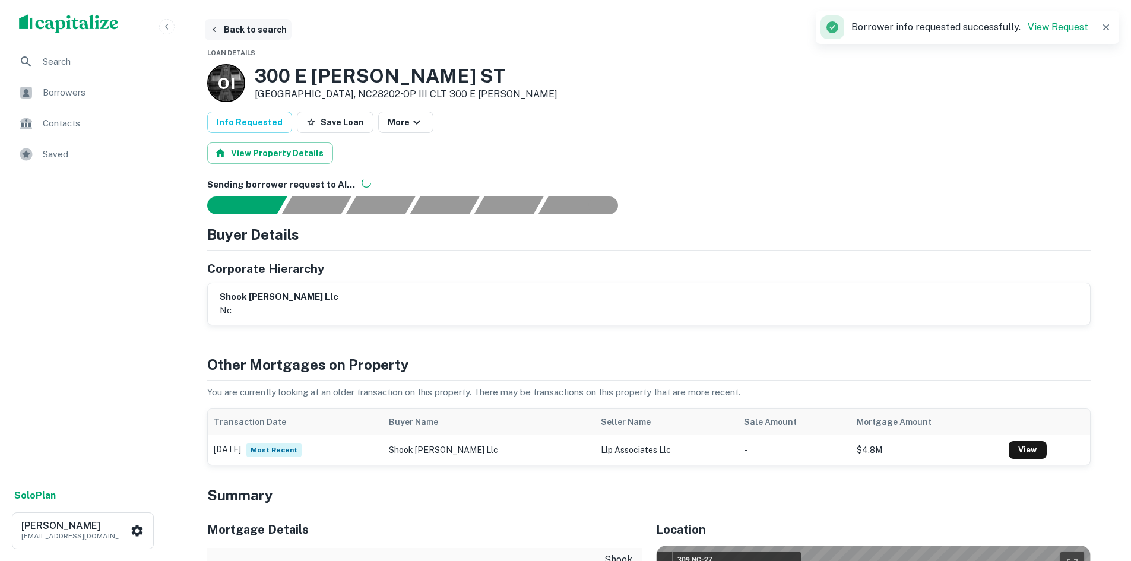
click at [254, 36] on button "Back to search" at bounding box center [248, 29] width 87 height 21
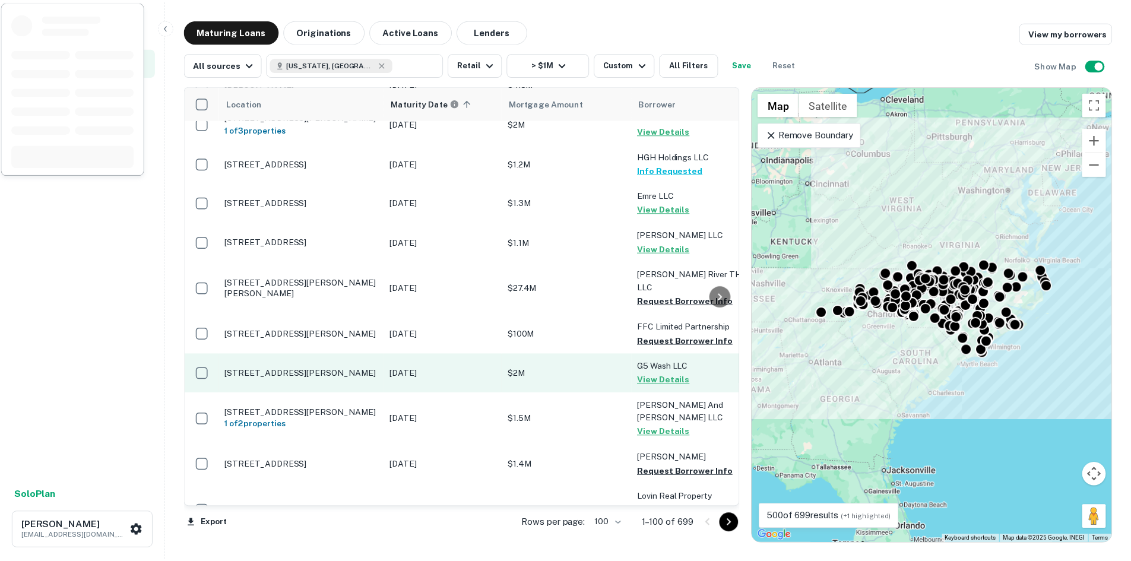
scroll to position [1123, 0]
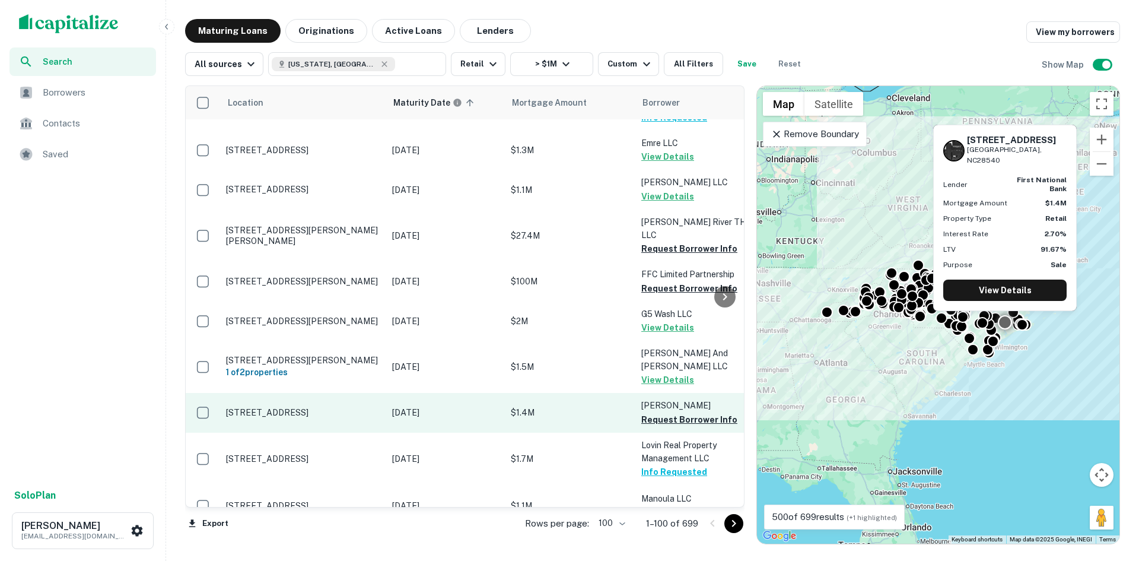
click at [288, 407] on p "[STREET_ADDRESS]" at bounding box center [303, 412] width 154 height 11
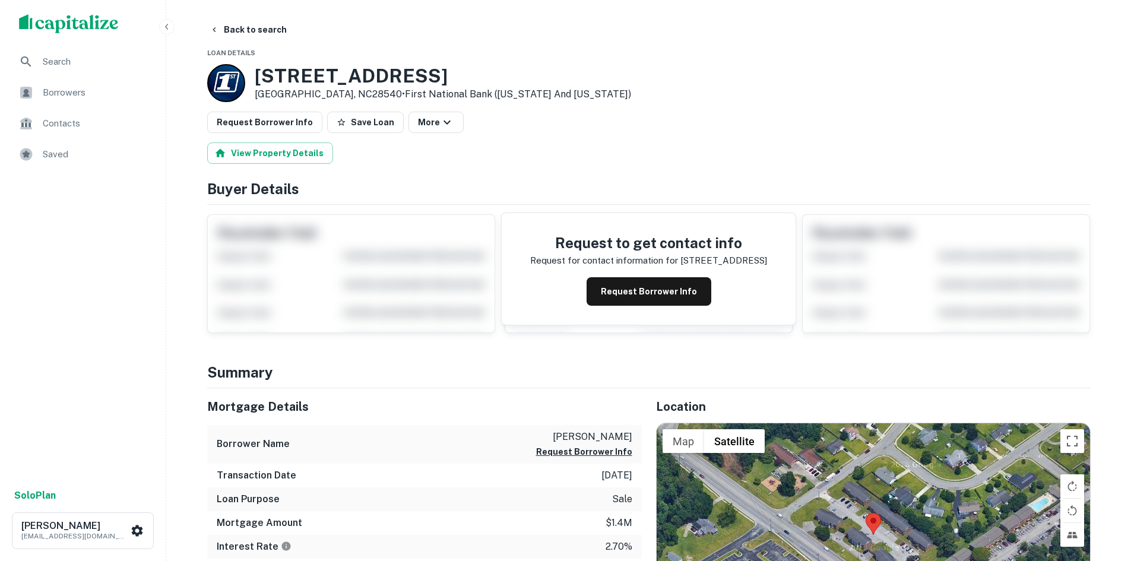
scroll to position [178, 0]
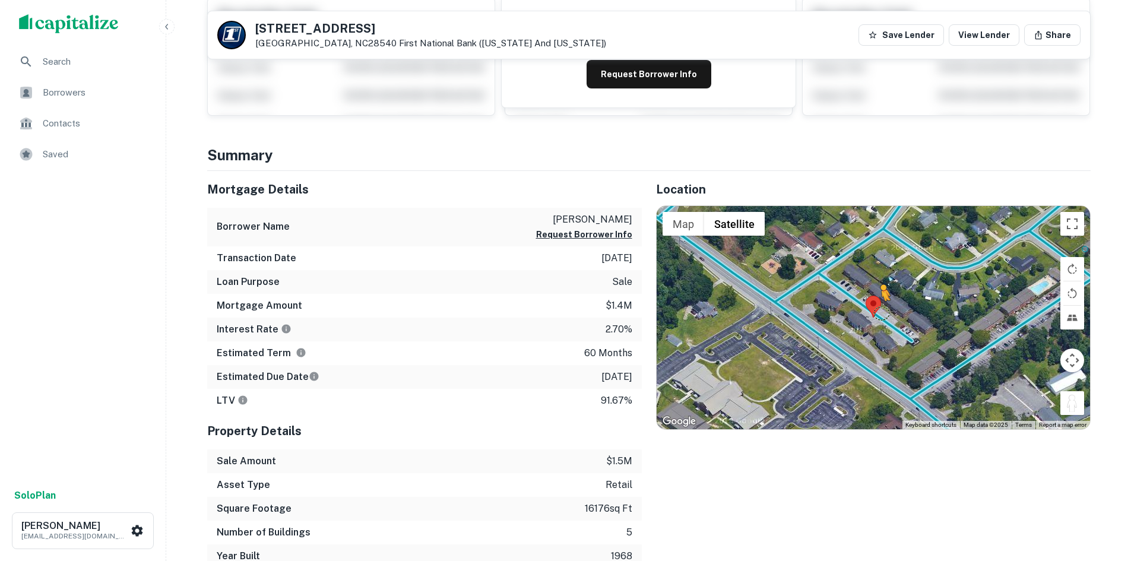
drag, startPoint x: 1069, startPoint y: 399, endPoint x: 878, endPoint y: 314, distance: 208.8
click at [878, 314] on div "To activate drag with keyboard, press Alt + Enter. Once in keyboard drag state,…" at bounding box center [872, 317] width 433 height 223
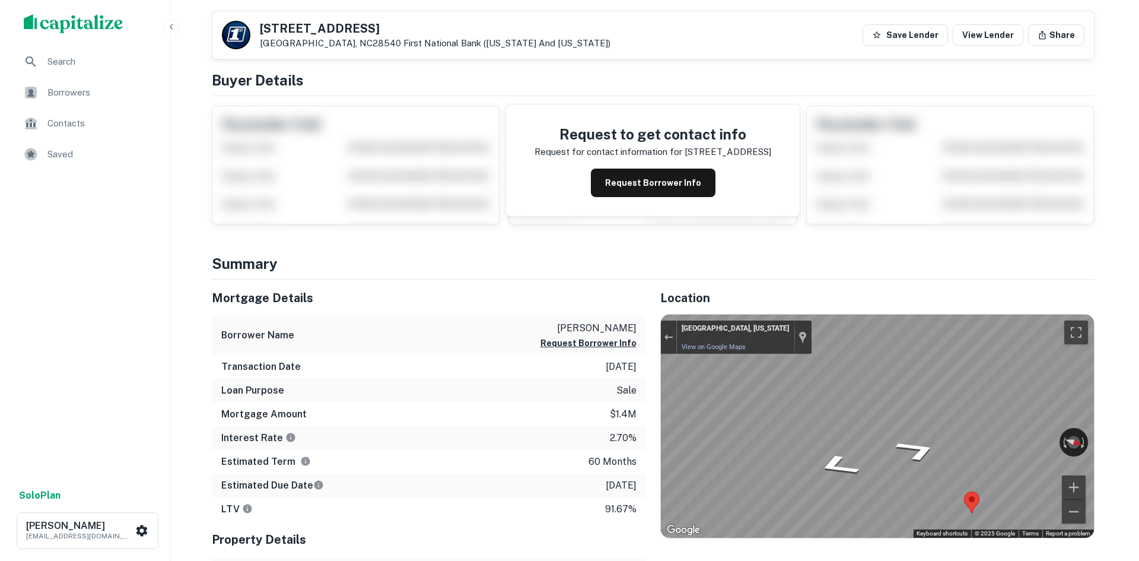
scroll to position [0, 0]
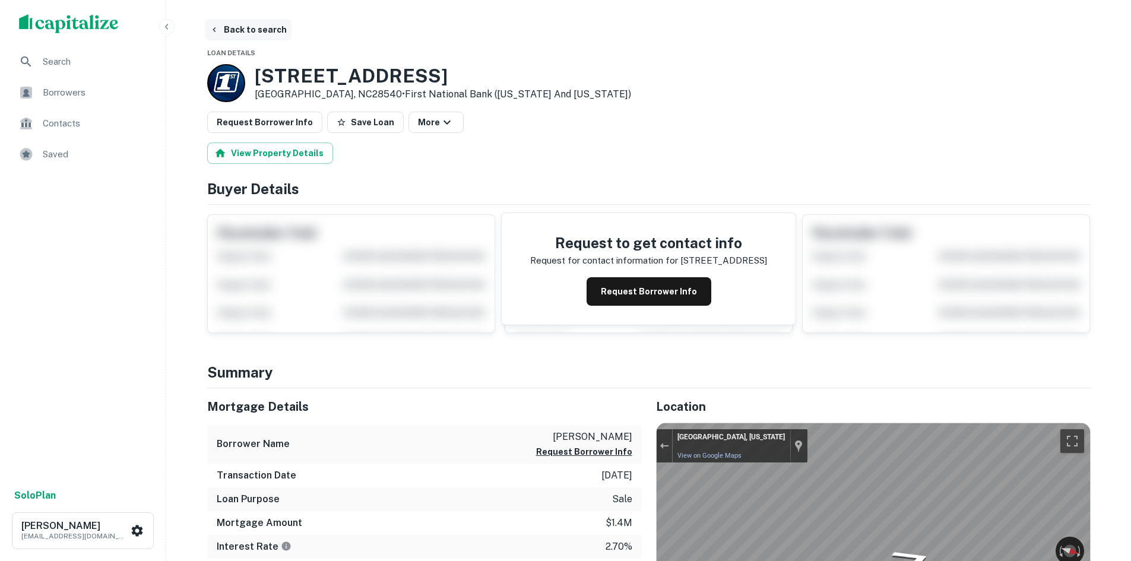
click at [254, 27] on button "Back to search" at bounding box center [248, 29] width 87 height 21
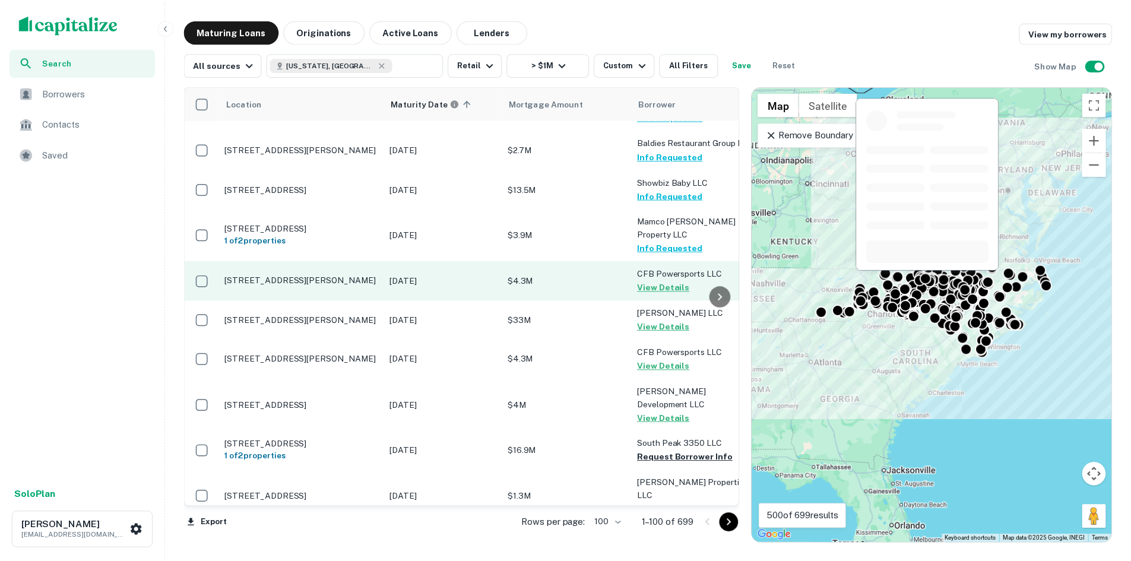
scroll to position [2372, 0]
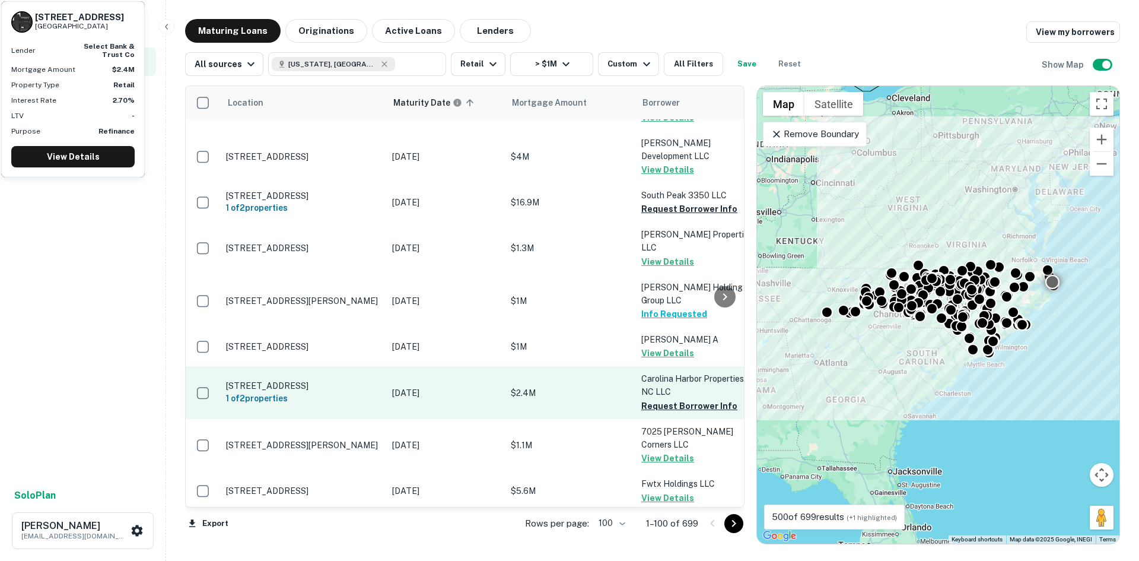
click at [325, 380] on p "[STREET_ADDRESS]" at bounding box center [303, 385] width 154 height 11
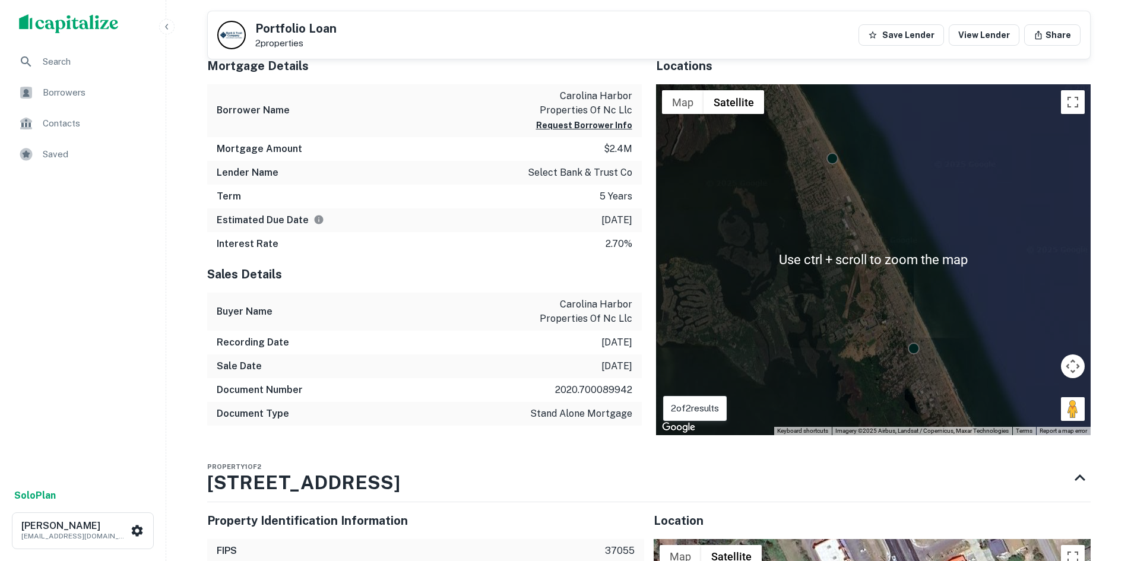
scroll to position [534, 0]
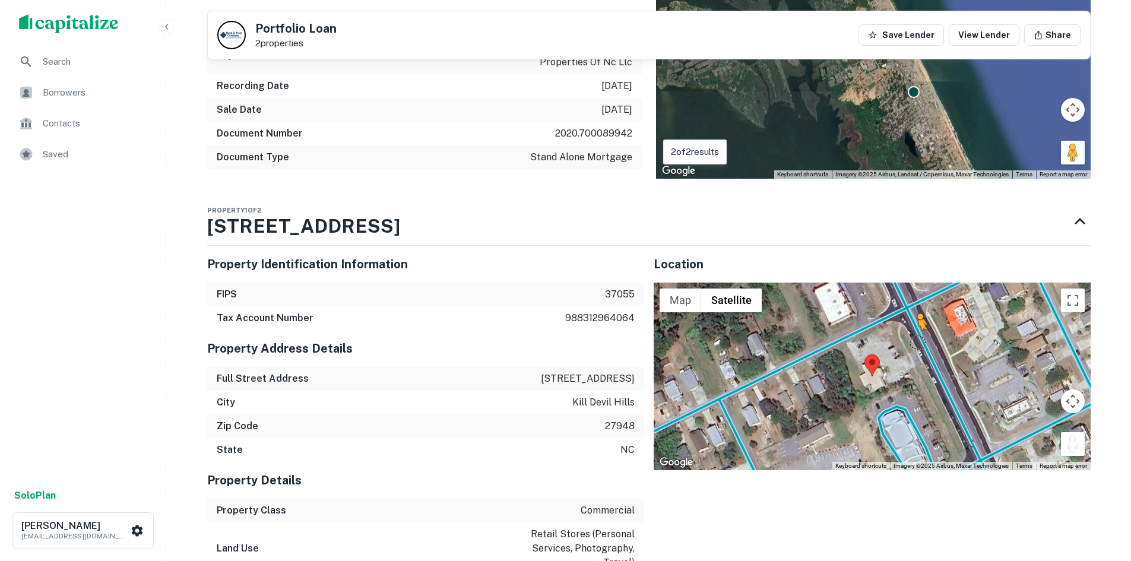
drag, startPoint x: 1067, startPoint y: 446, endPoint x: 917, endPoint y: 341, distance: 182.8
click at [917, 341] on div "To activate drag with keyboard, press Alt + Enter. Once in keyboard drag state,…" at bounding box center [871, 376] width 437 height 188
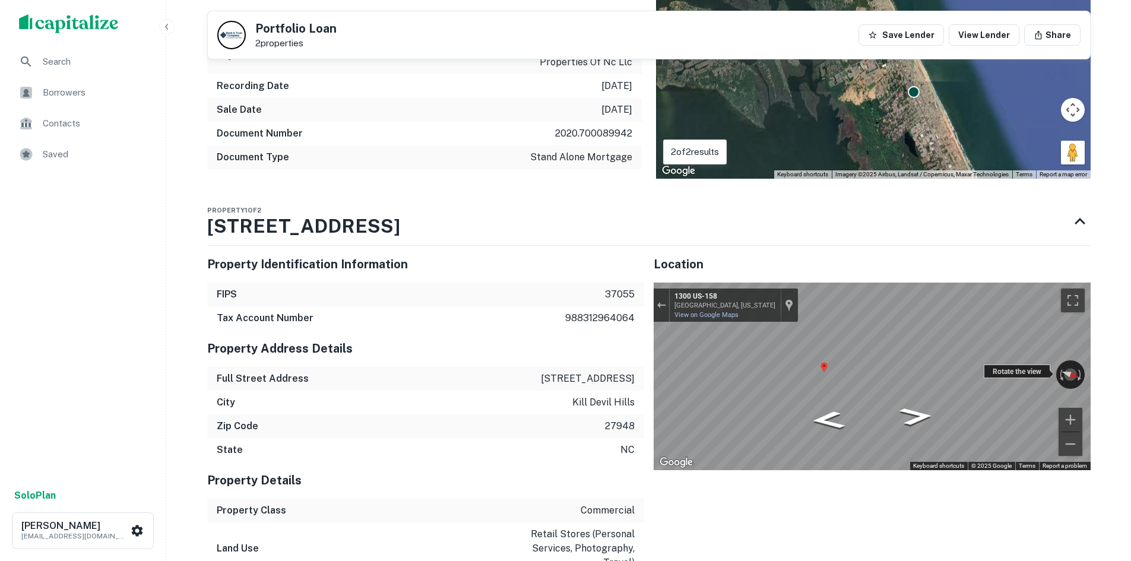
click at [998, 366] on div "← Move left → Move right ↑ Move up ↓ Move down + Zoom in - Zoom out 1300 US-158…" at bounding box center [871, 376] width 437 height 188
click at [1090, 350] on div "Back to search Portfolio Loan 2 properties Save Lender View Lender Share Buyer …" at bounding box center [649, 509] width 912 height 2049
click at [1107, 332] on div "Search Borrowers Contacts Saved Solo Plan Thomas Solano tsolano@surmount.com Ba…" at bounding box center [565, 504] width 1131 height 2077
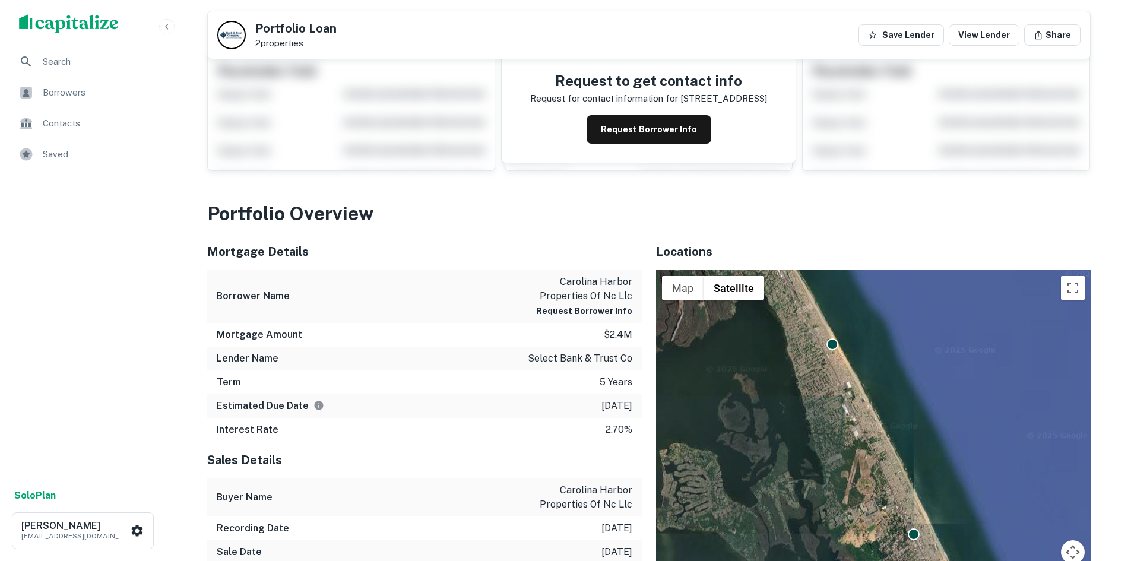
scroll to position [0, 0]
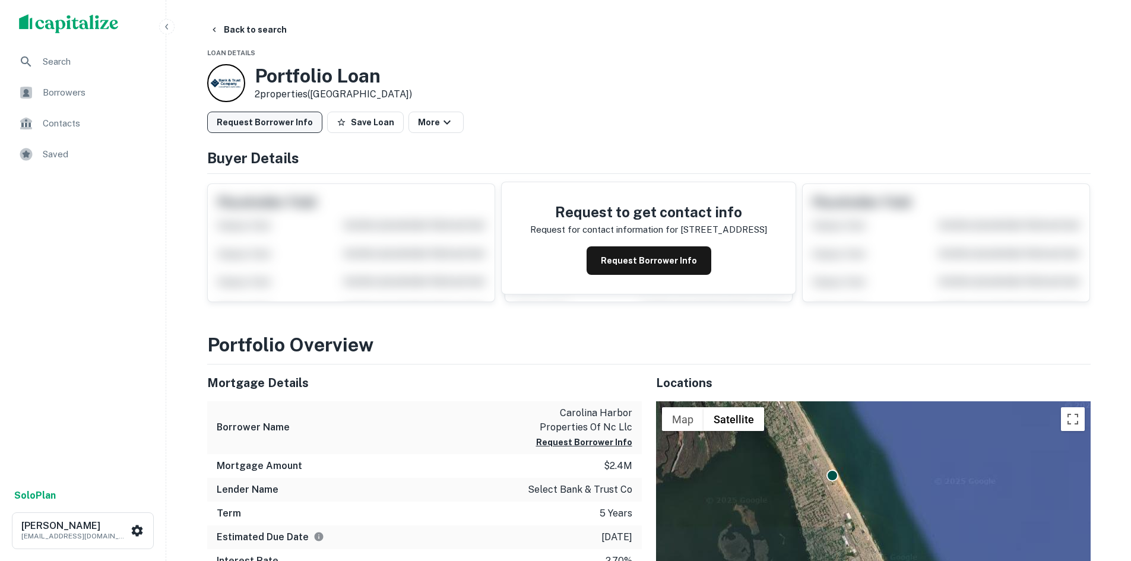
click at [261, 115] on button "Request Borrower Info" at bounding box center [264, 122] width 115 height 21
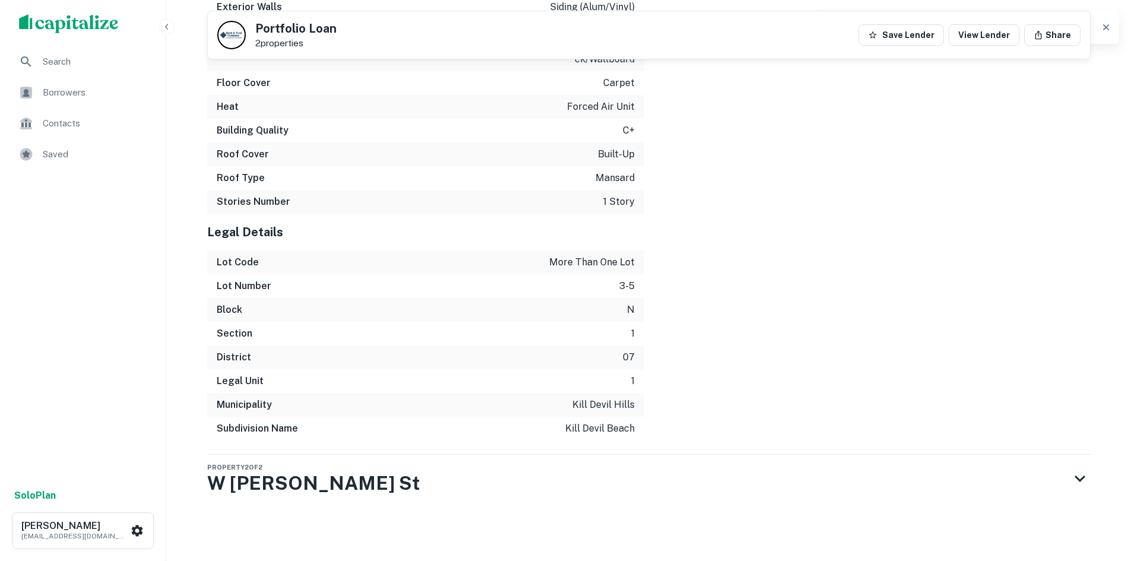
scroll to position [1516, 0]
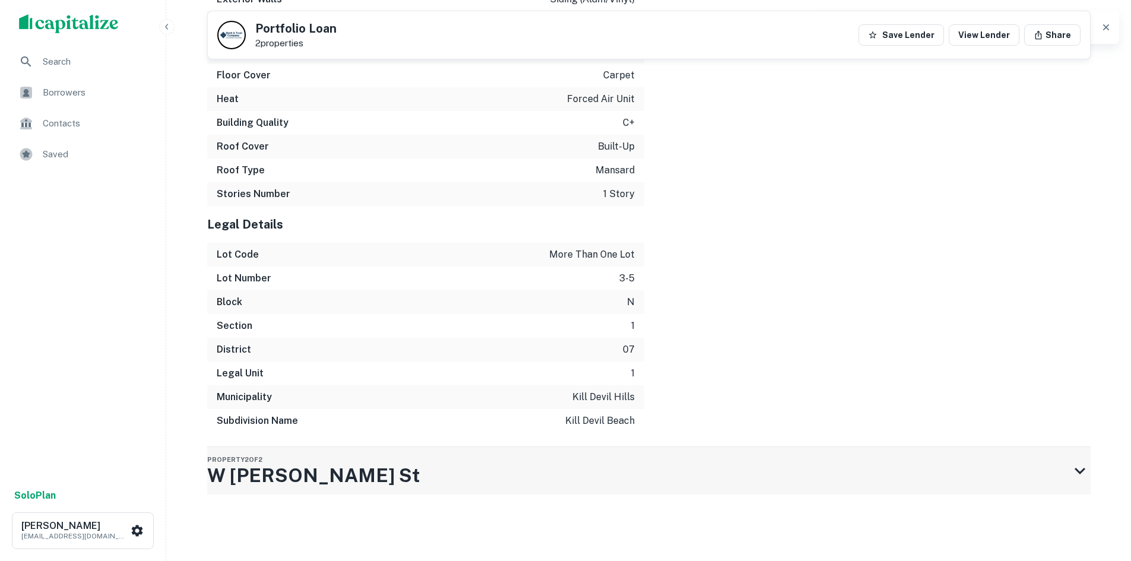
click at [589, 474] on div "Property 2 of 2 W Aycock St" at bounding box center [638, 470] width 862 height 47
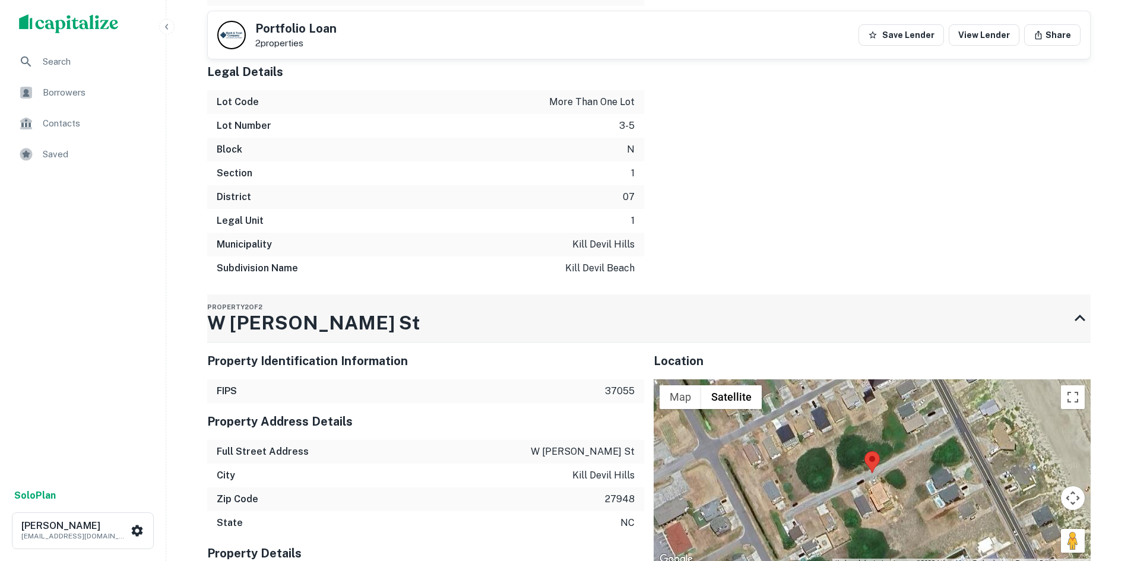
scroll to position [2025, 0]
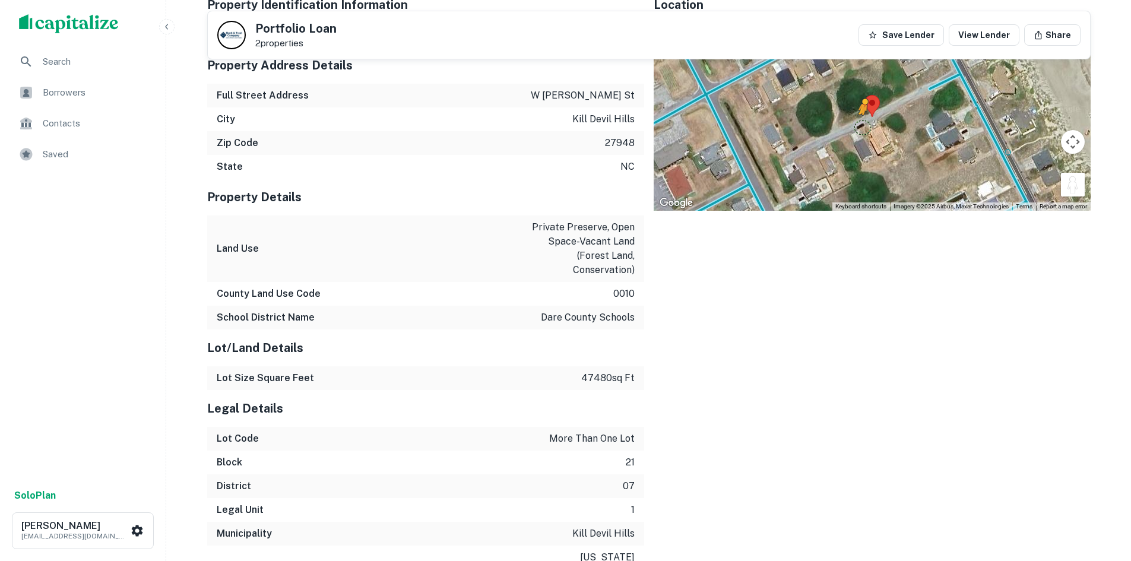
drag, startPoint x: 1077, startPoint y: 188, endPoint x: 862, endPoint y: 127, distance: 223.9
click at [862, 127] on div "To activate drag with keyboard, press Alt + Enter. Once in keyboard drag state,…" at bounding box center [871, 117] width 437 height 188
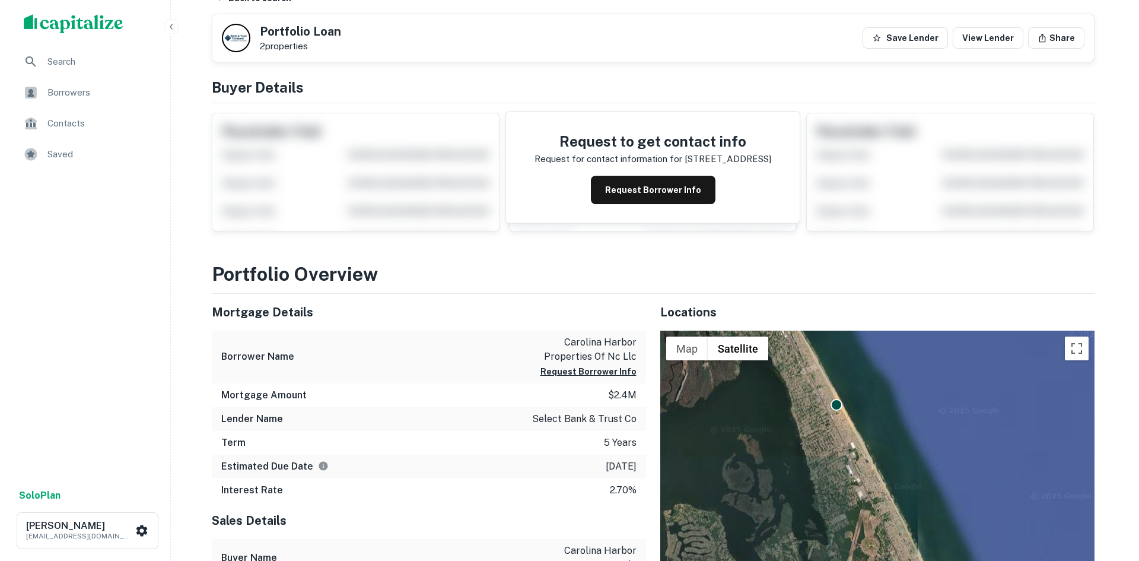
scroll to position [0, 0]
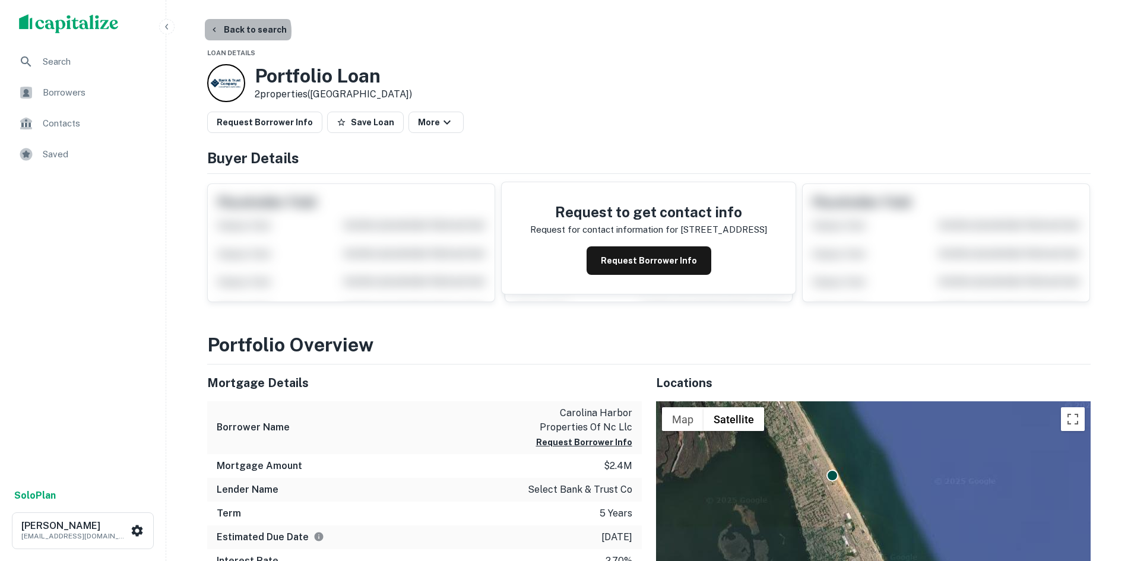
click at [246, 31] on button "Back to search" at bounding box center [248, 29] width 87 height 21
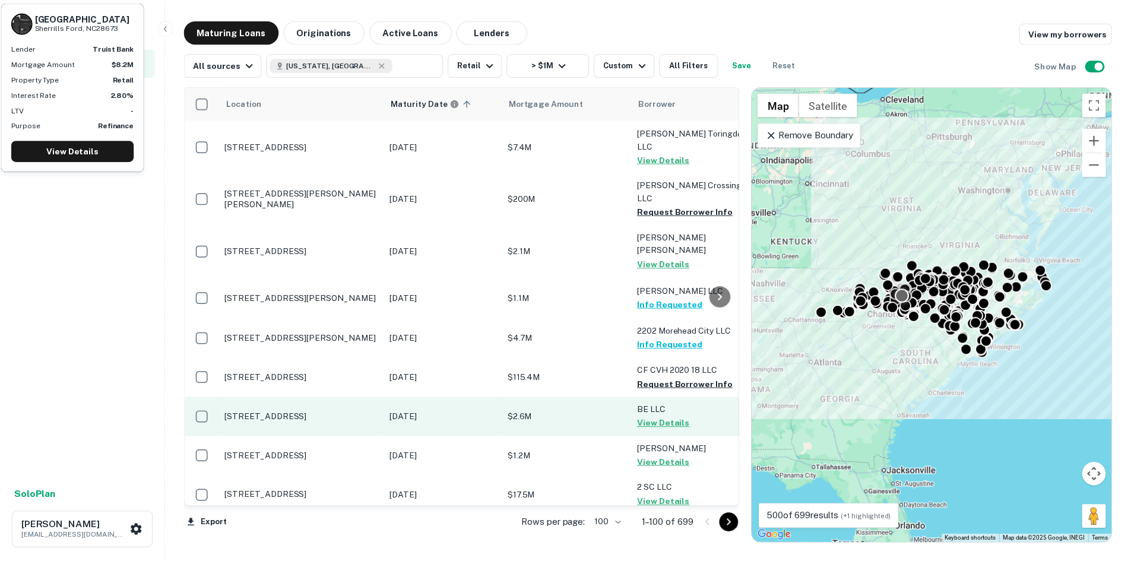
scroll to position [3770, 0]
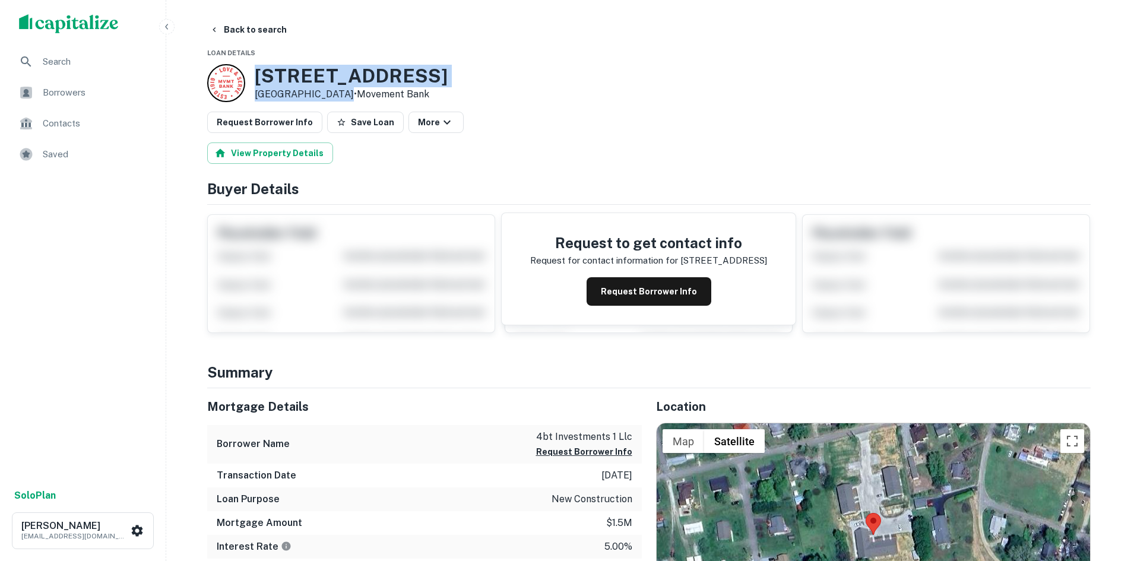
drag, startPoint x: 251, startPoint y: 76, endPoint x: 335, endPoint y: 95, distance: 86.4
click at [335, 95] on div "275 Old Catawba River Rd Old Fort, NC28762 • Movement Bank" at bounding box center [327, 83] width 240 height 38
copy div "[STREET_ADDRESS]"
click at [234, 31] on button "Back to search" at bounding box center [248, 29] width 87 height 21
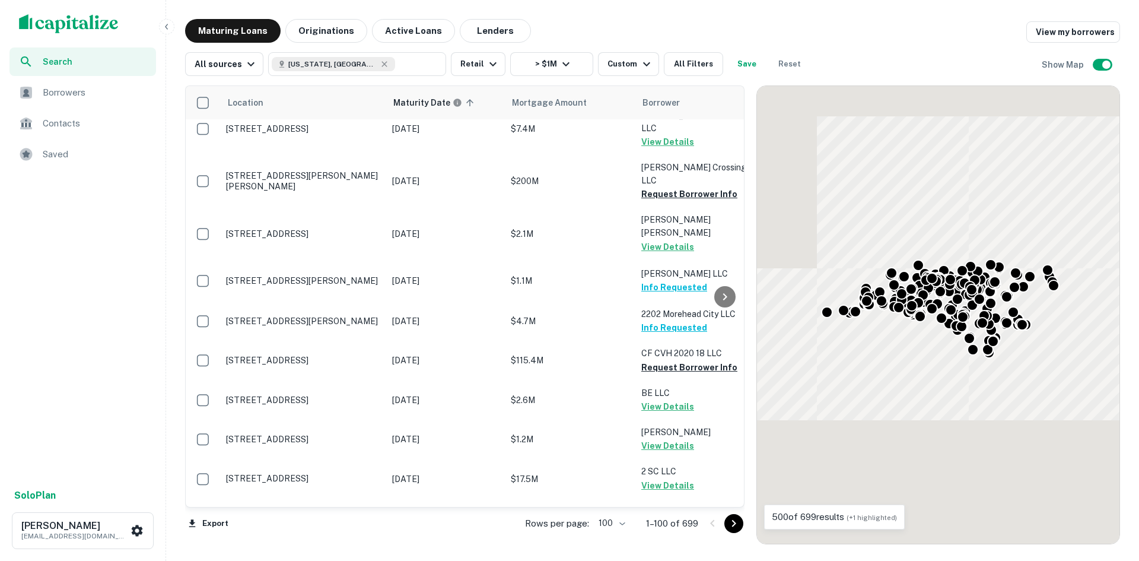
scroll to position [3657, 0]
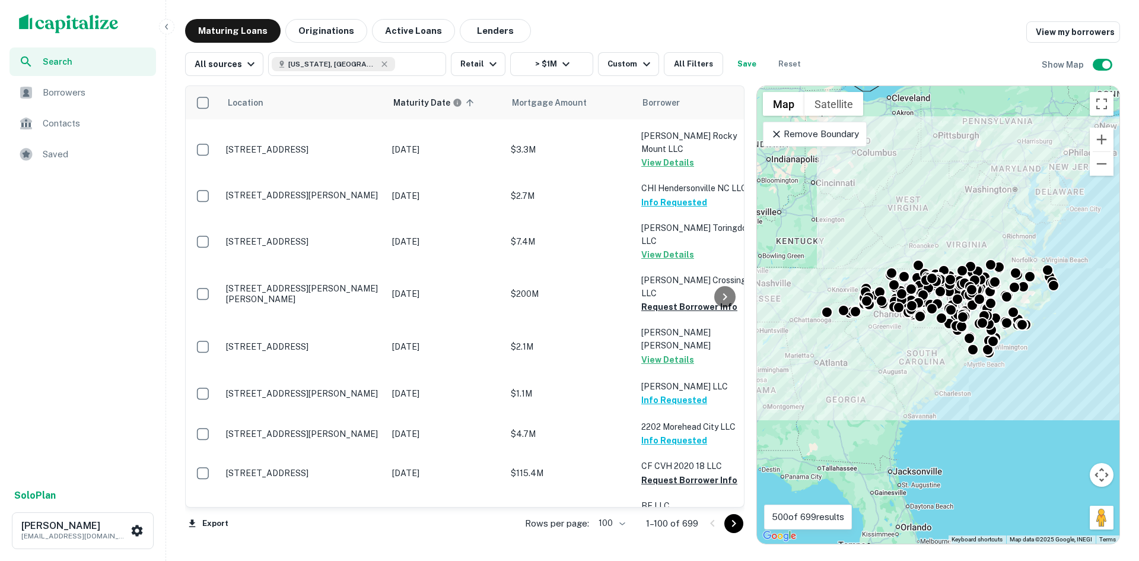
click at [737, 523] on icon "Go to next page" at bounding box center [734, 523] width 14 height 14
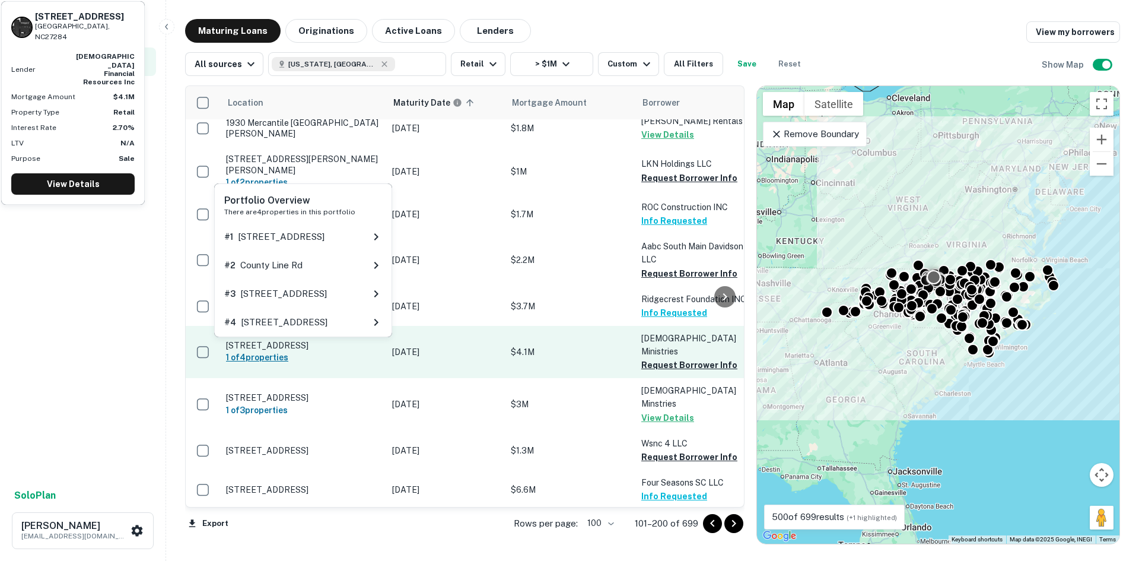
click at [282, 351] on h6 "1 of 4 properties" at bounding box center [303, 357] width 154 height 13
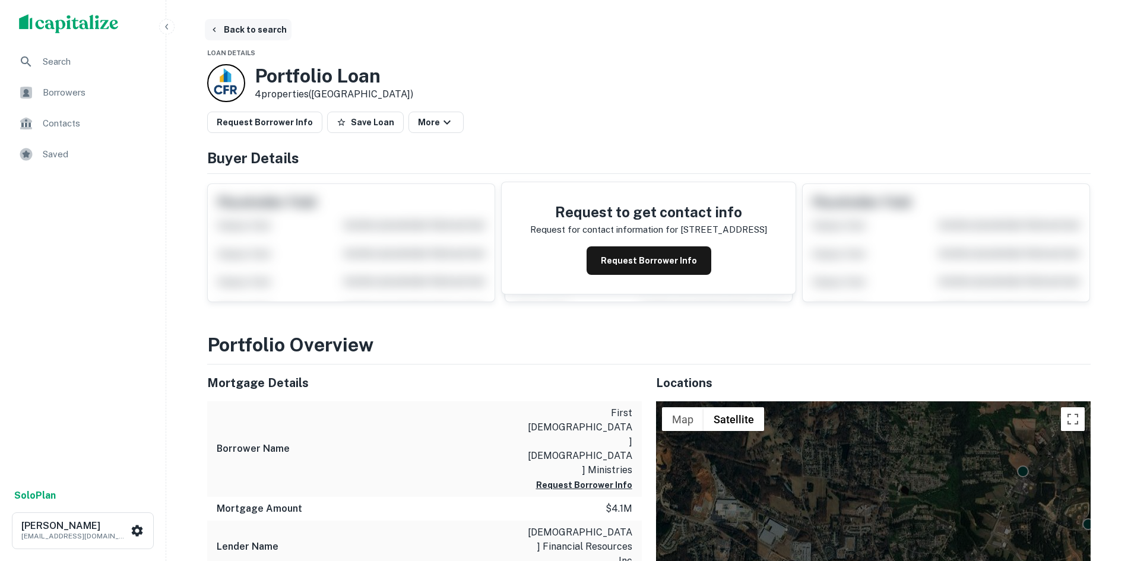
click at [252, 32] on button "Back to search" at bounding box center [248, 29] width 87 height 21
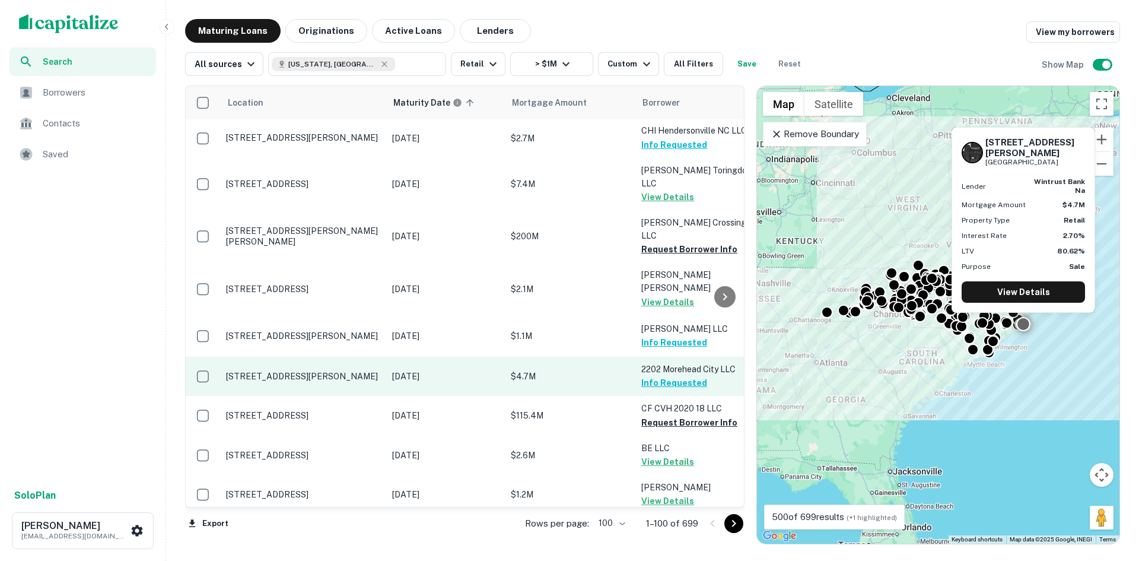
scroll to position [3770, 0]
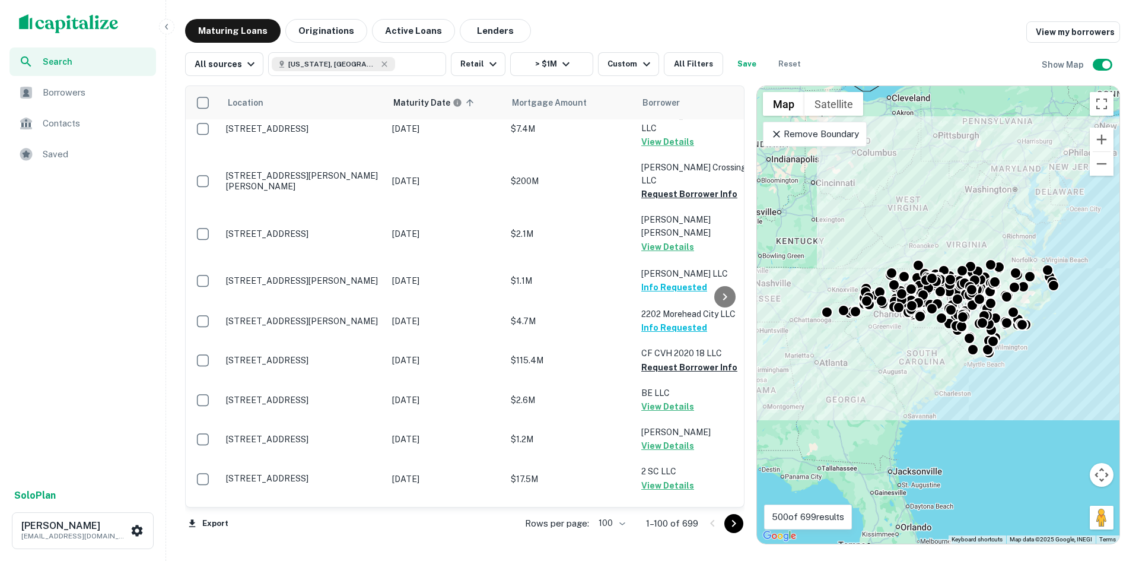
click at [729, 516] on icon "Go to next page" at bounding box center [734, 523] width 14 height 14
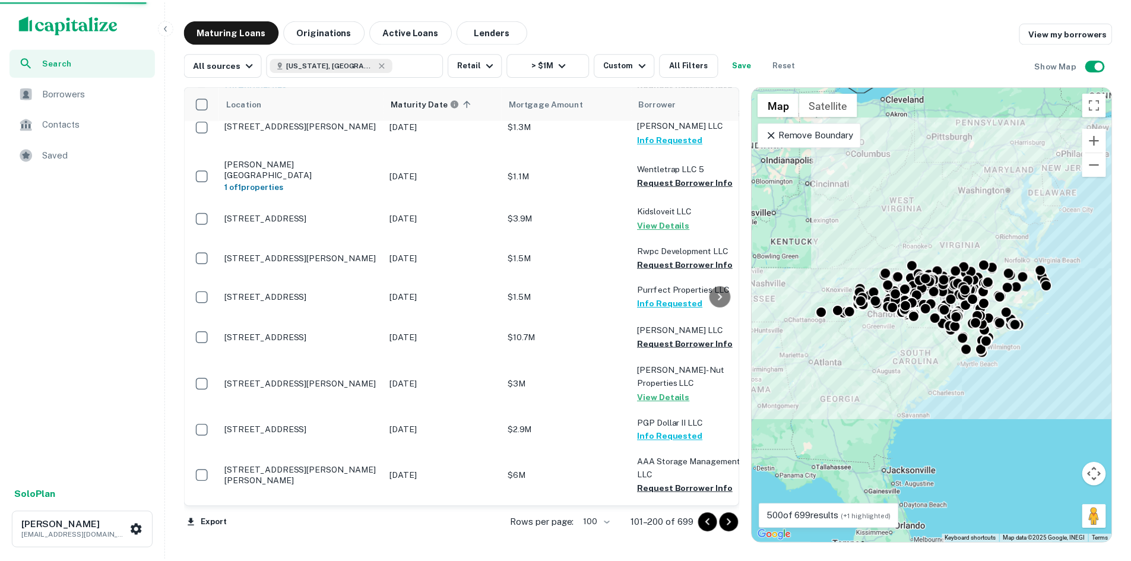
scroll to position [2345, 0]
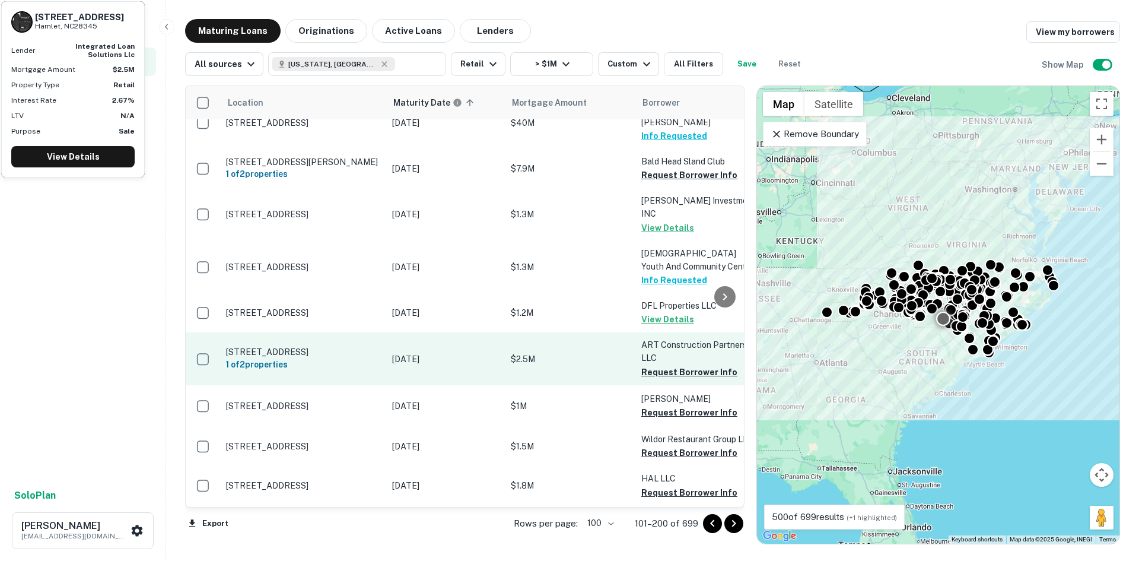
click at [267, 347] on p "35 W Main St Hamlet, NC28345" at bounding box center [303, 352] width 154 height 11
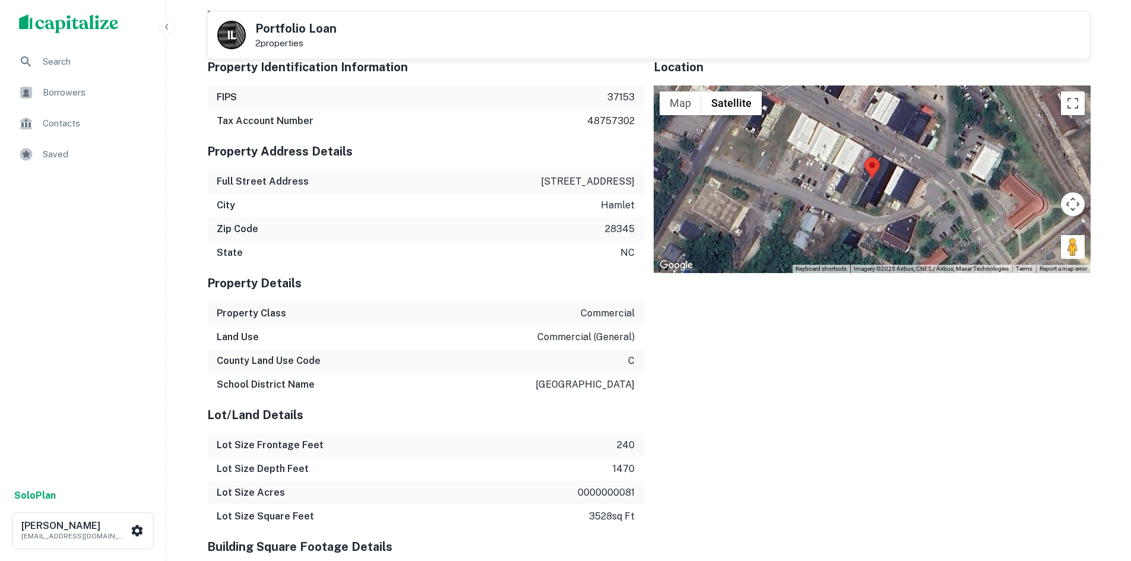
scroll to position [831, 0]
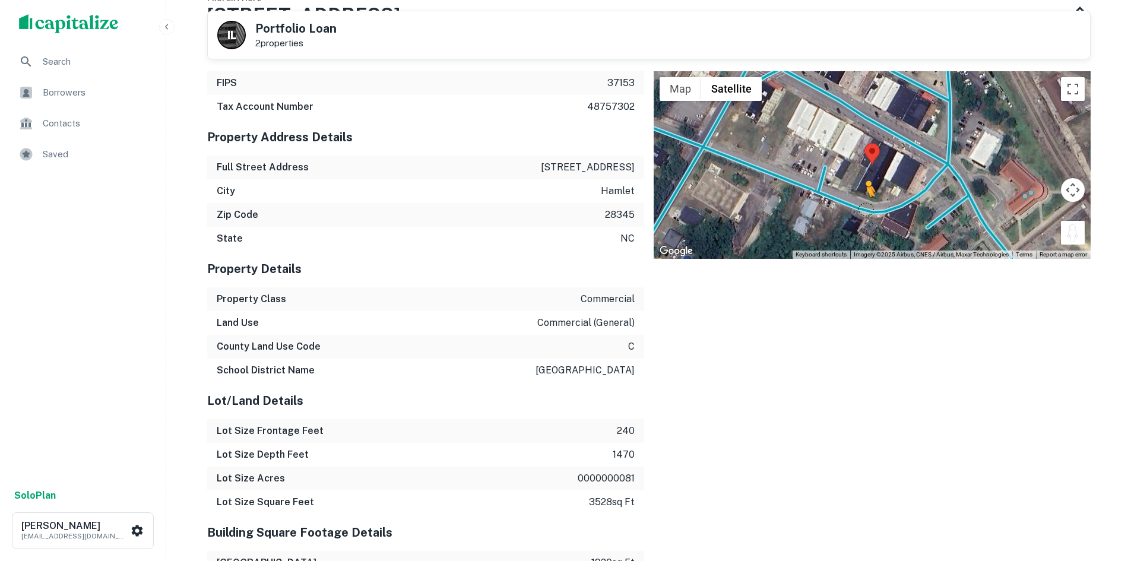
drag, startPoint x: 1071, startPoint y: 237, endPoint x: 866, endPoint y: 208, distance: 207.3
click at [866, 208] on div "To activate drag with keyboard, press Alt + Enter. Once in keyboard drag state,…" at bounding box center [871, 165] width 437 height 188
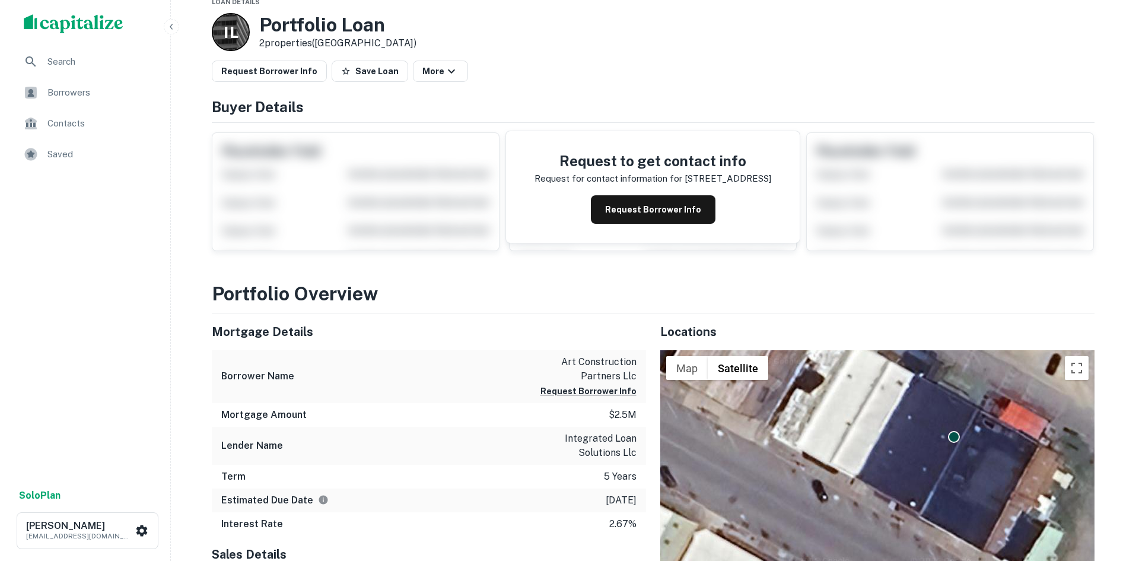
scroll to position [0, 0]
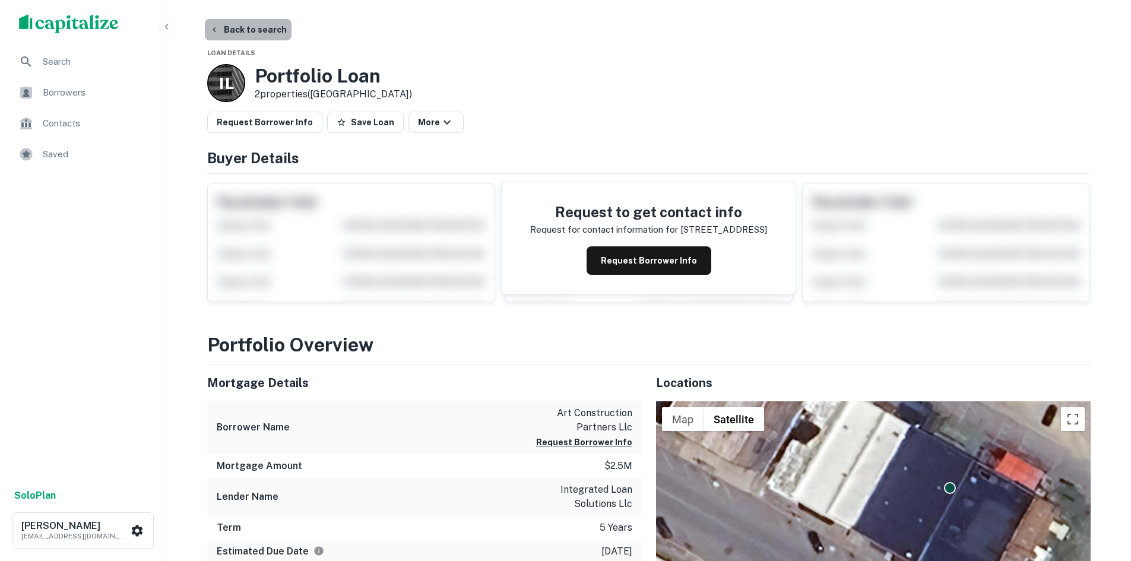
click at [251, 26] on button "Back to search" at bounding box center [248, 29] width 87 height 21
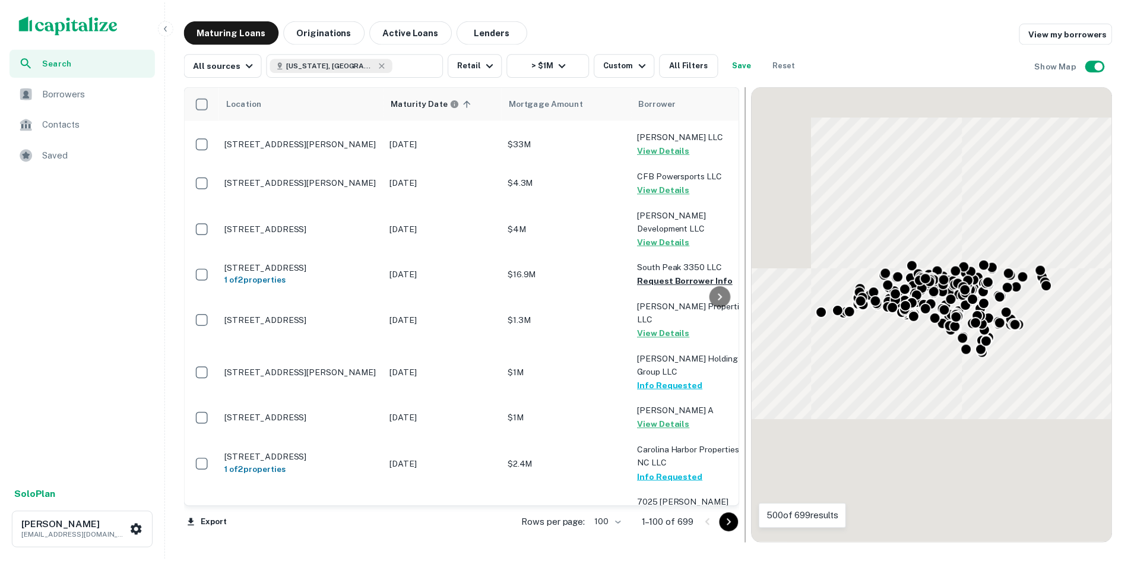
scroll to position [2345, 0]
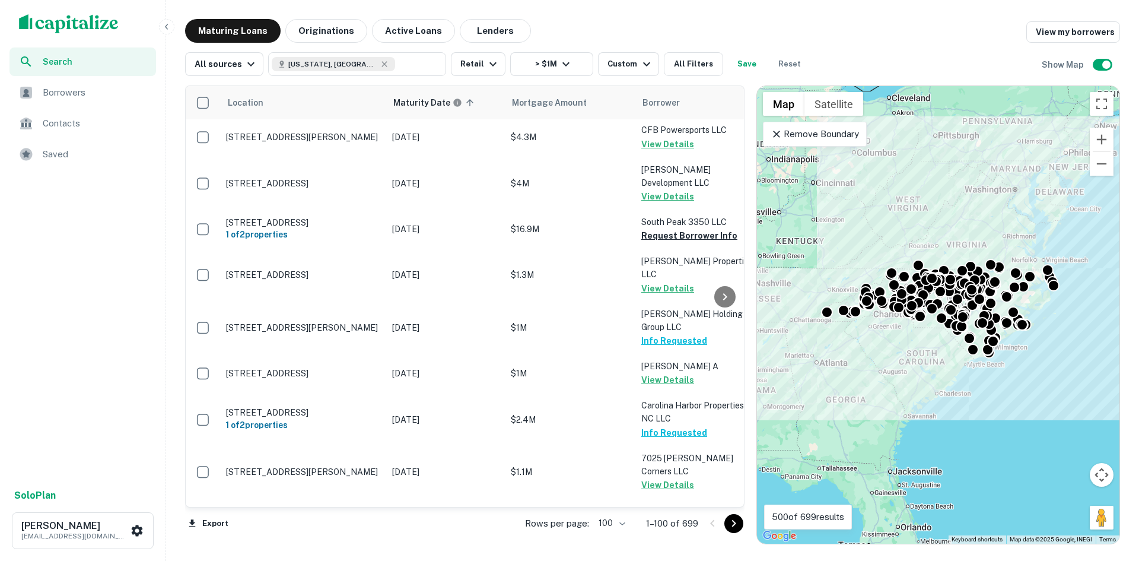
click at [738, 525] on icon "Go to next page" at bounding box center [734, 523] width 14 height 14
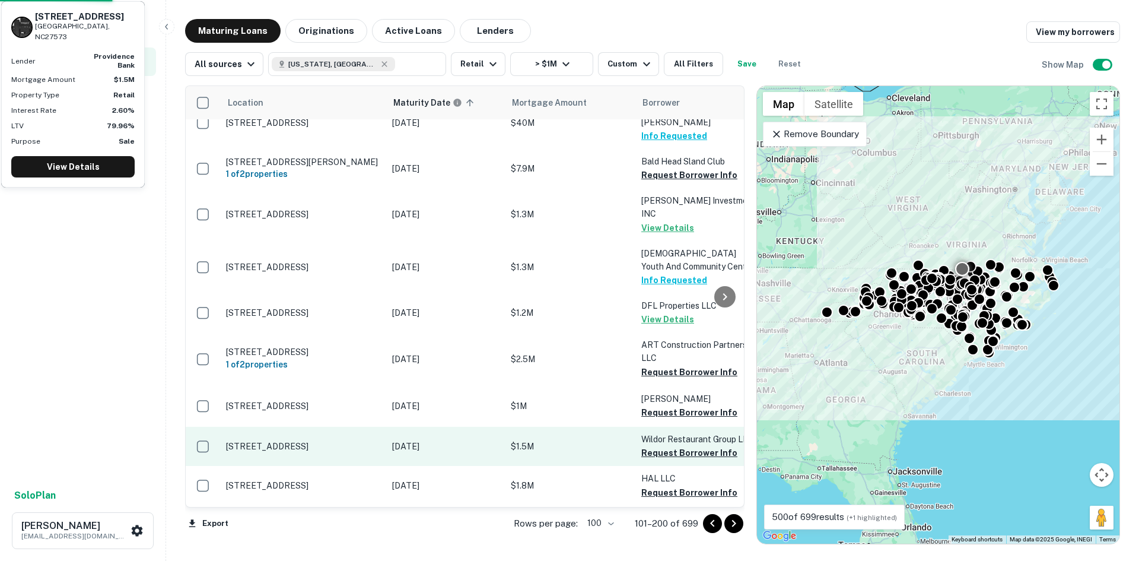
click at [341, 441] on p "924 Durham Rd Roxboro, NC27573" at bounding box center [303, 446] width 154 height 11
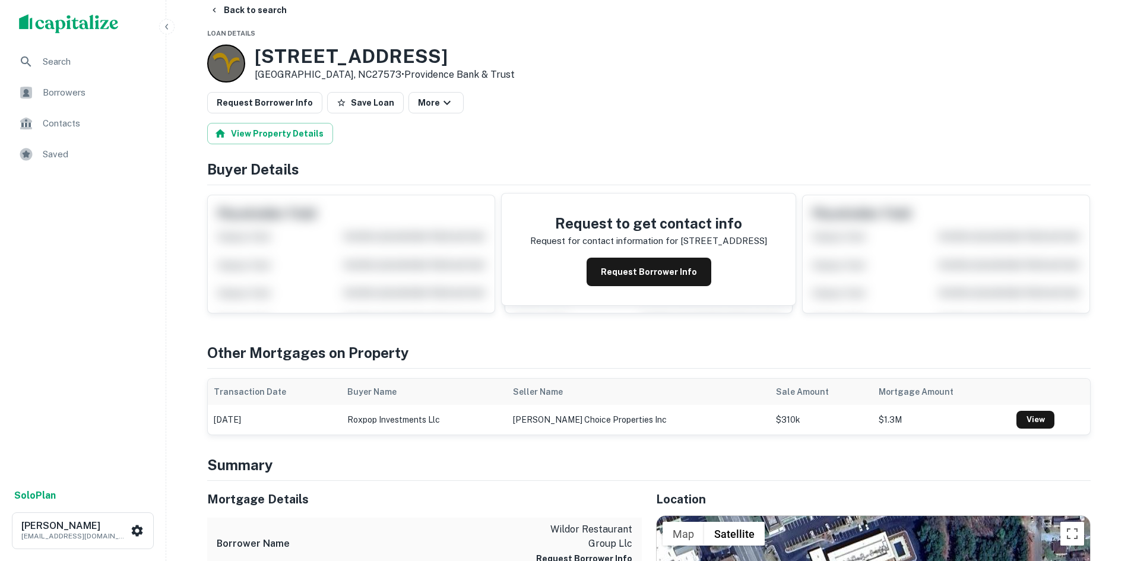
scroll to position [237, 0]
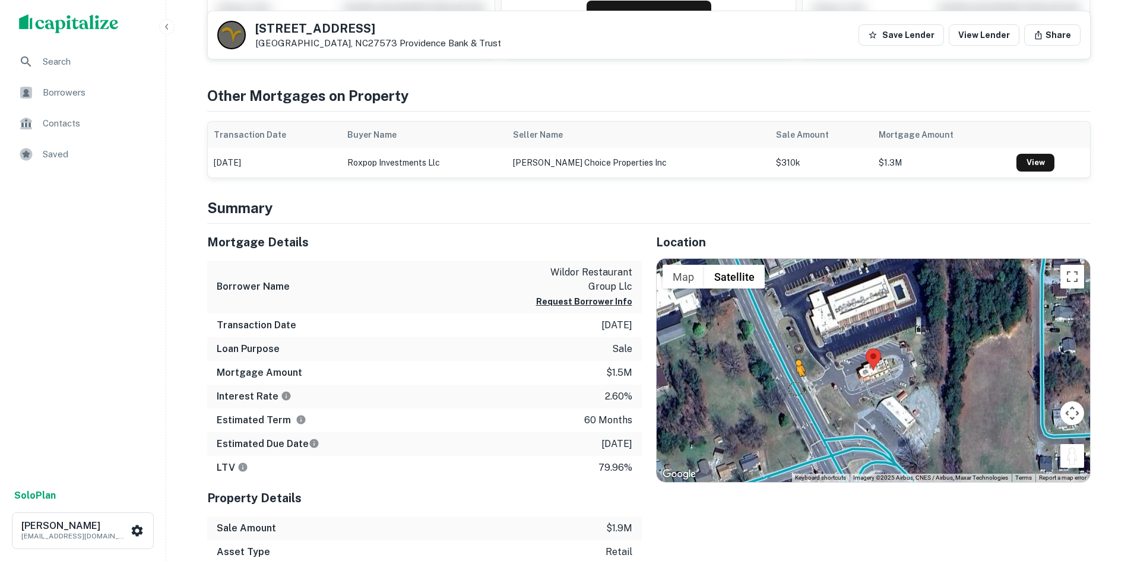
drag, startPoint x: 1067, startPoint y: 453, endPoint x: 795, endPoint y: 389, distance: 279.3
click at [795, 389] on div "To activate drag with keyboard, press Alt + Enter. Once in keyboard drag state,…" at bounding box center [872, 370] width 433 height 223
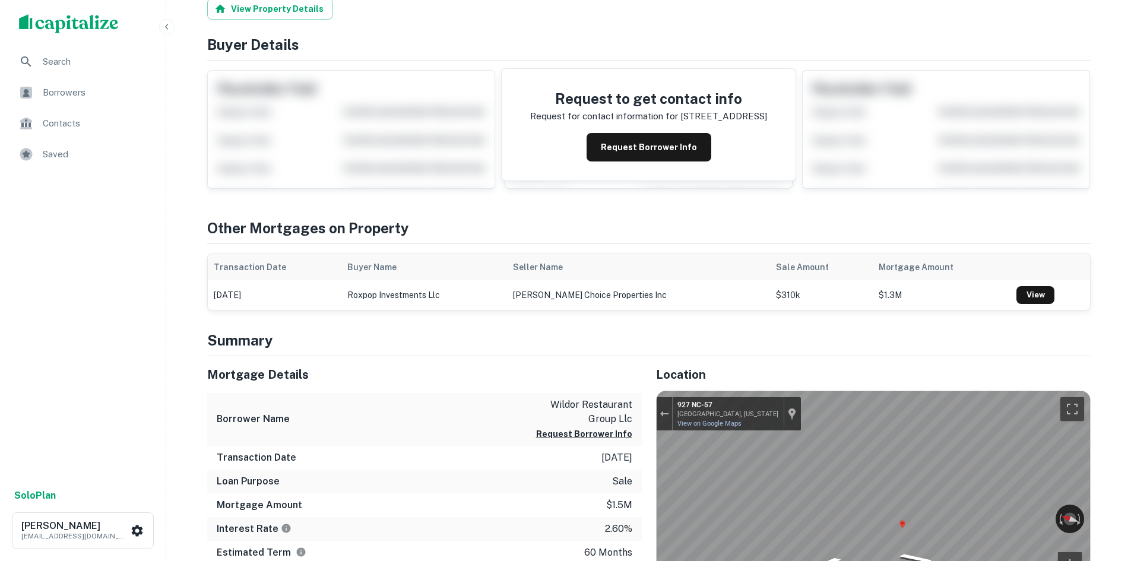
scroll to position [0, 0]
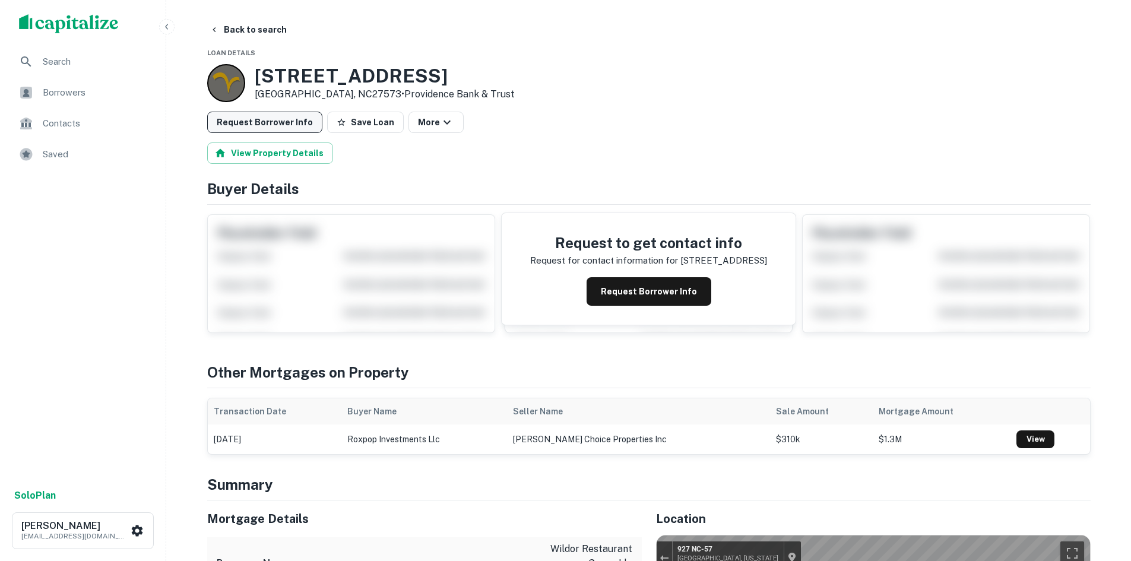
click at [287, 128] on button "Request Borrower Info" at bounding box center [264, 122] width 115 height 21
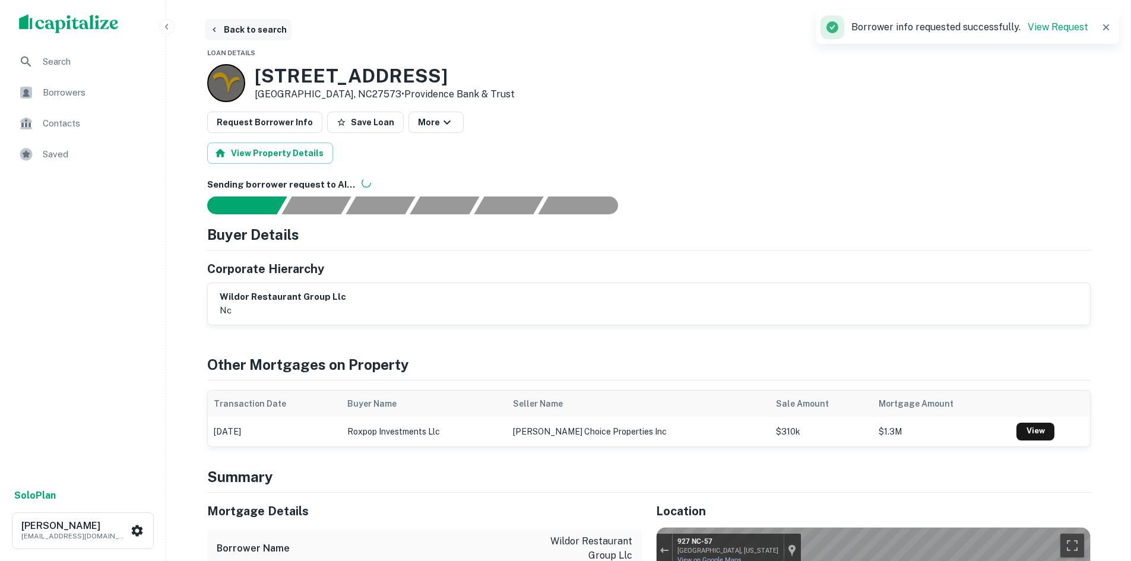
click at [264, 36] on button "Back to search" at bounding box center [248, 29] width 87 height 21
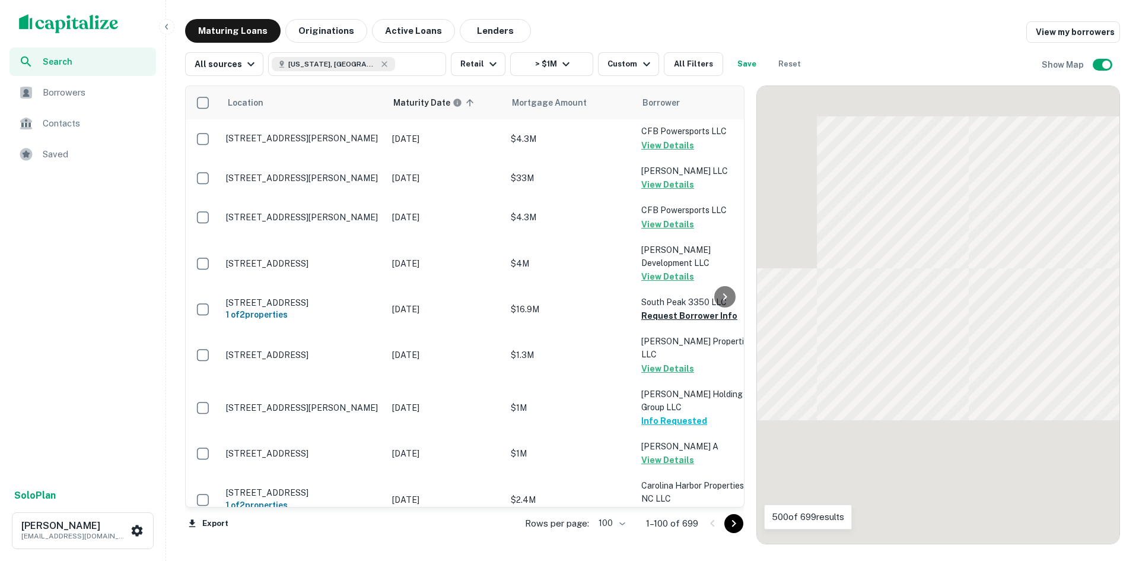
scroll to position [2345, 0]
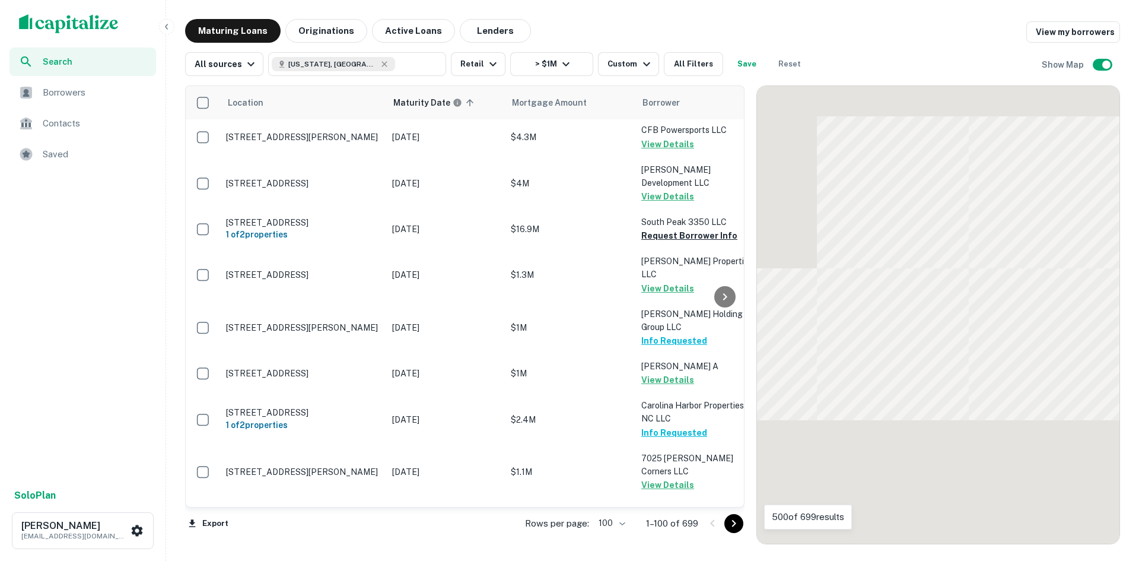
click at [742, 525] on button "Go to next page" at bounding box center [734, 523] width 19 height 19
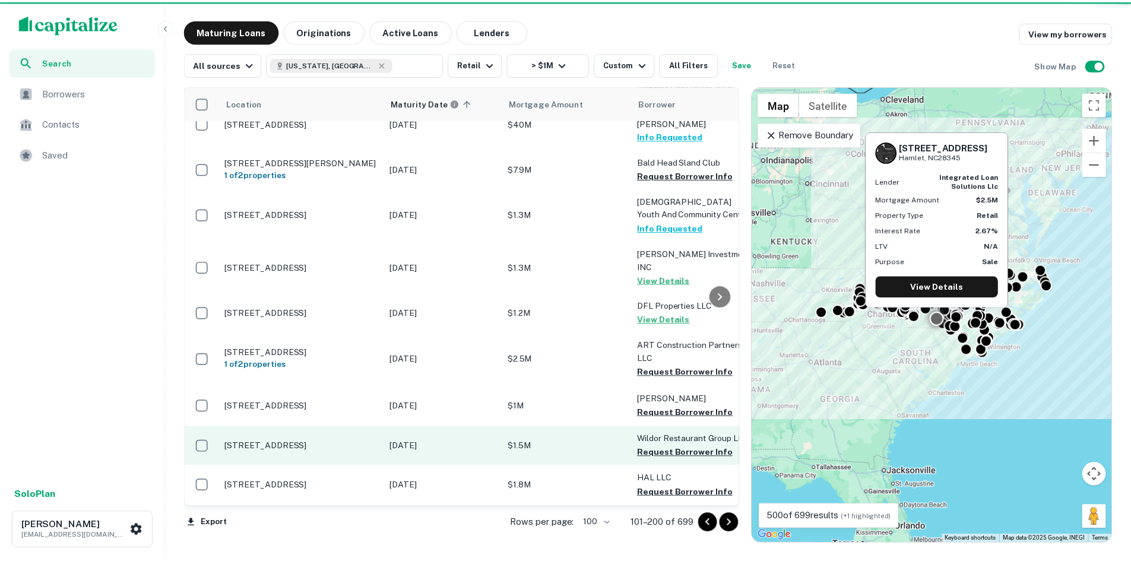
scroll to position [2405, 0]
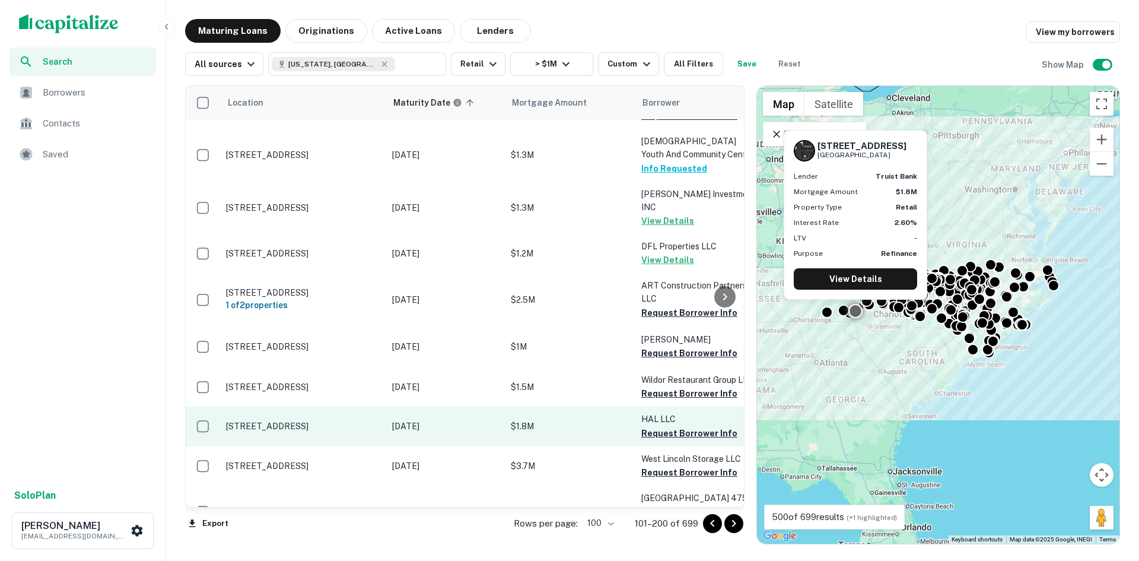
click at [309, 421] on p "2338 W Club Blvd Lake Toxaway, NC28747" at bounding box center [303, 426] width 154 height 11
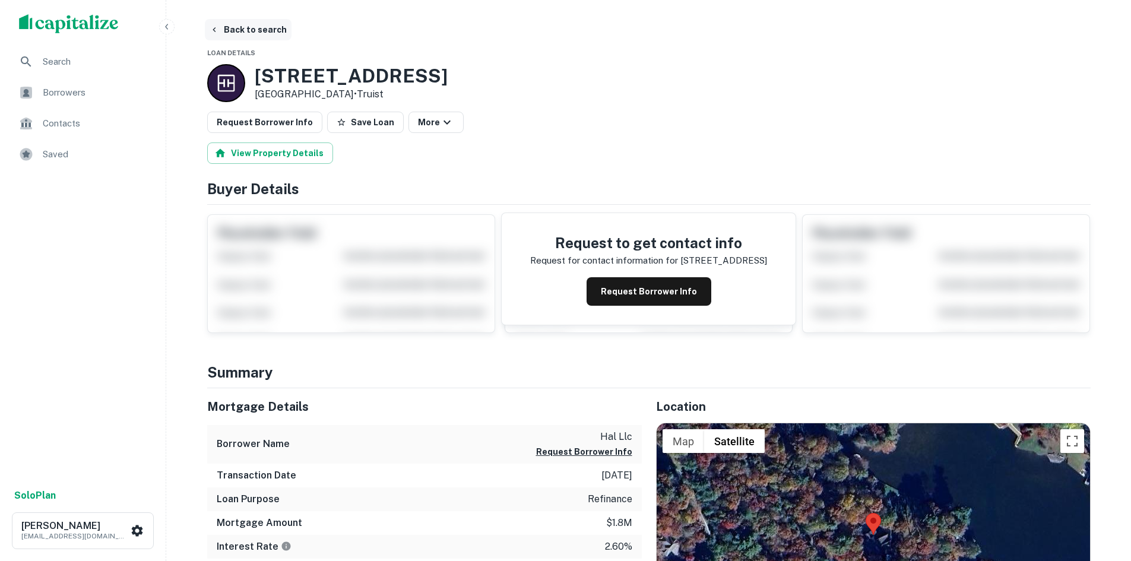
click at [237, 22] on button "Back to search" at bounding box center [248, 29] width 87 height 21
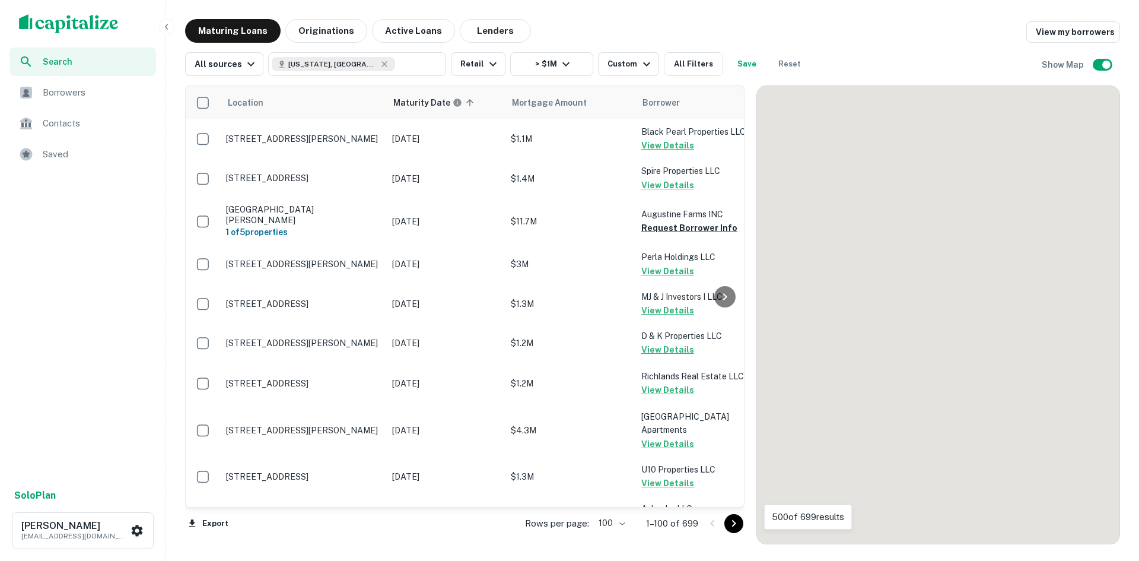
scroll to position [2405, 0]
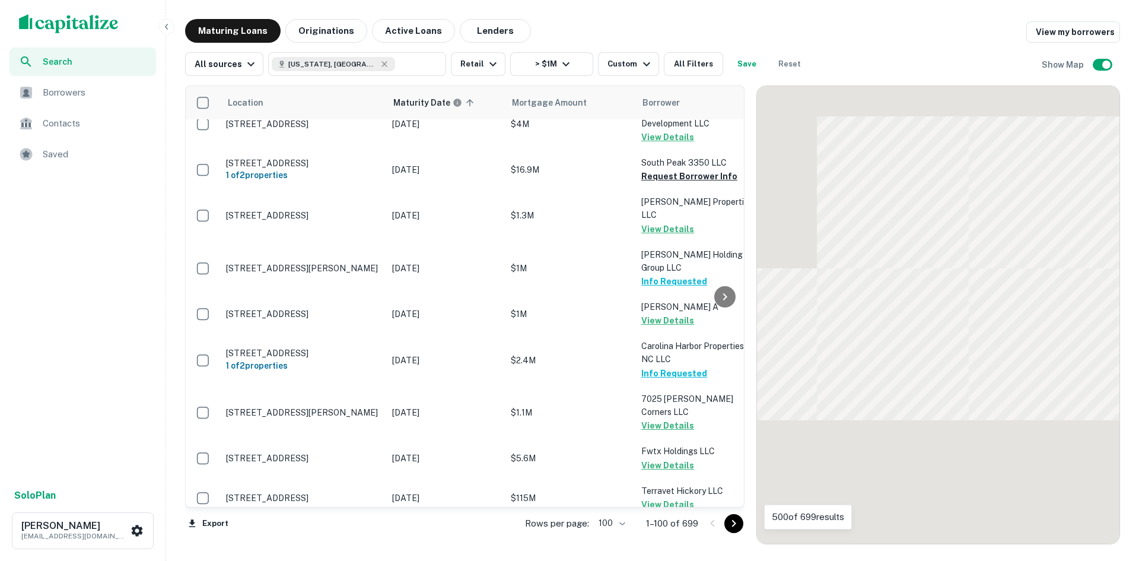
click at [727, 525] on icon "Go to next page" at bounding box center [734, 523] width 14 height 14
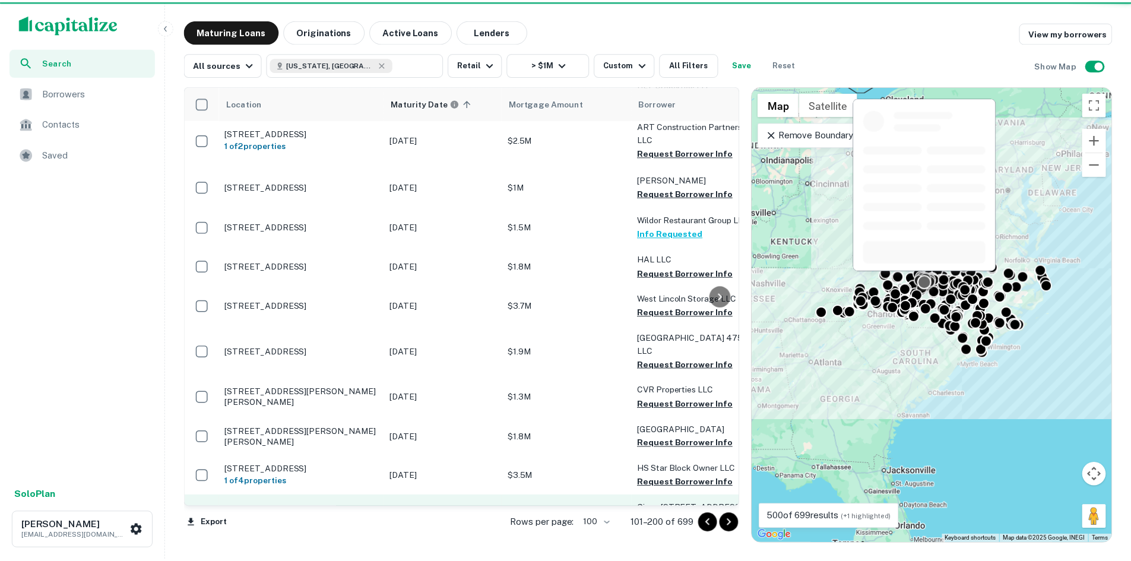
scroll to position [2583, 0]
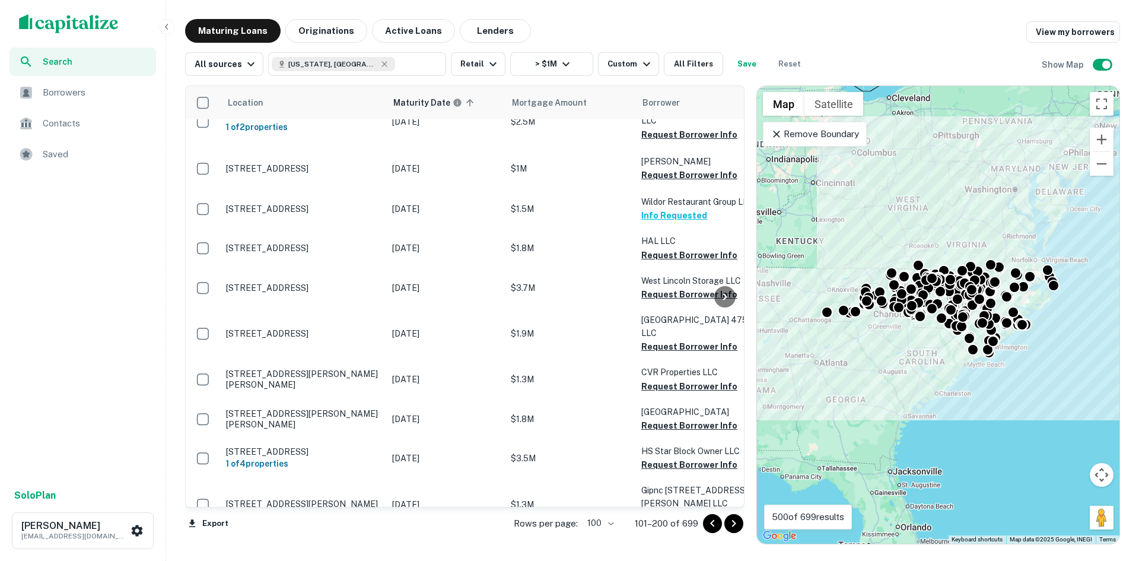
click at [336, 536] on p "Irvin Garrish Hwy Fairfield, NC27826" at bounding box center [303, 546] width 154 height 21
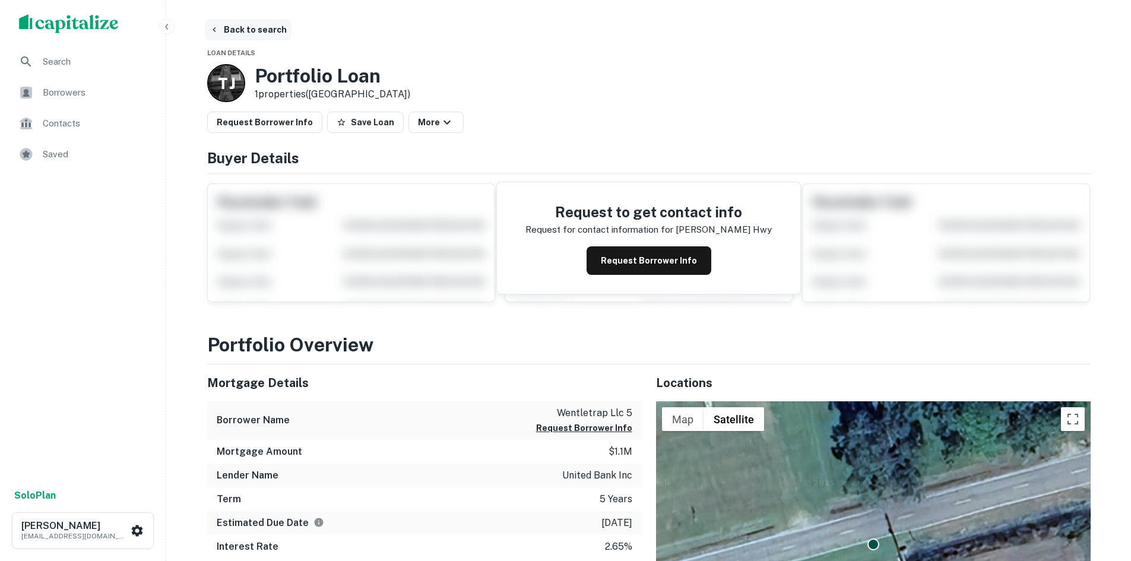
click at [261, 24] on button "Back to search" at bounding box center [248, 29] width 87 height 21
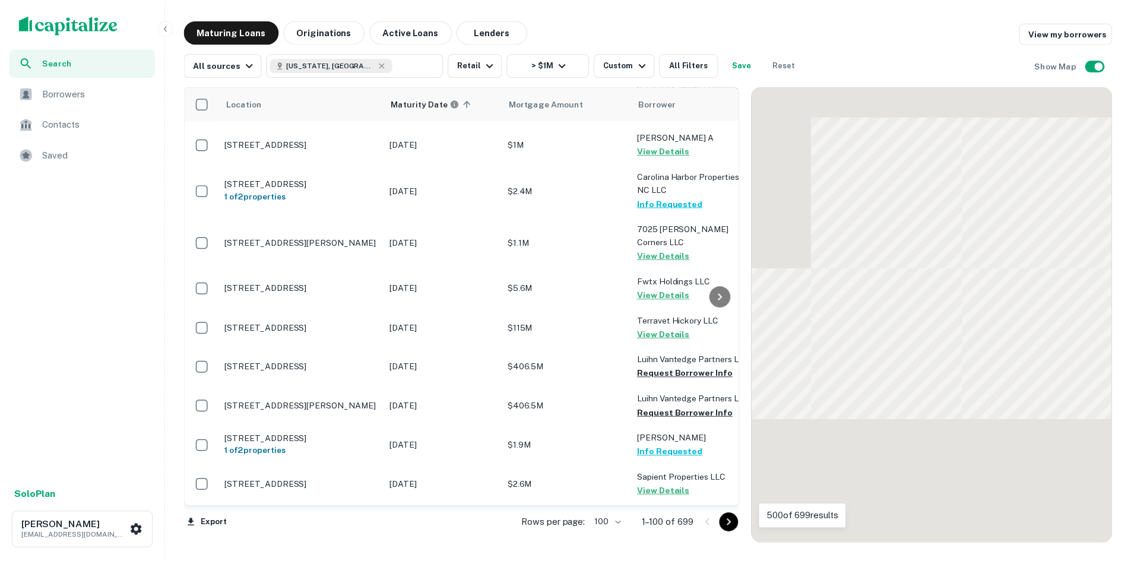
scroll to position [2583, 0]
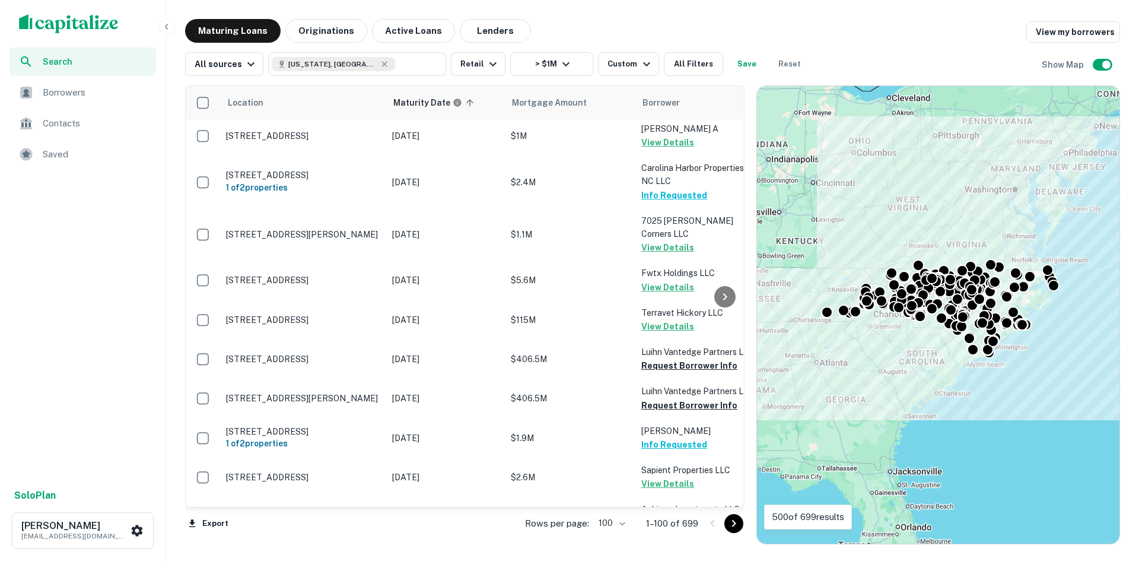
click at [738, 519] on icon "Go to next page" at bounding box center [734, 523] width 14 height 14
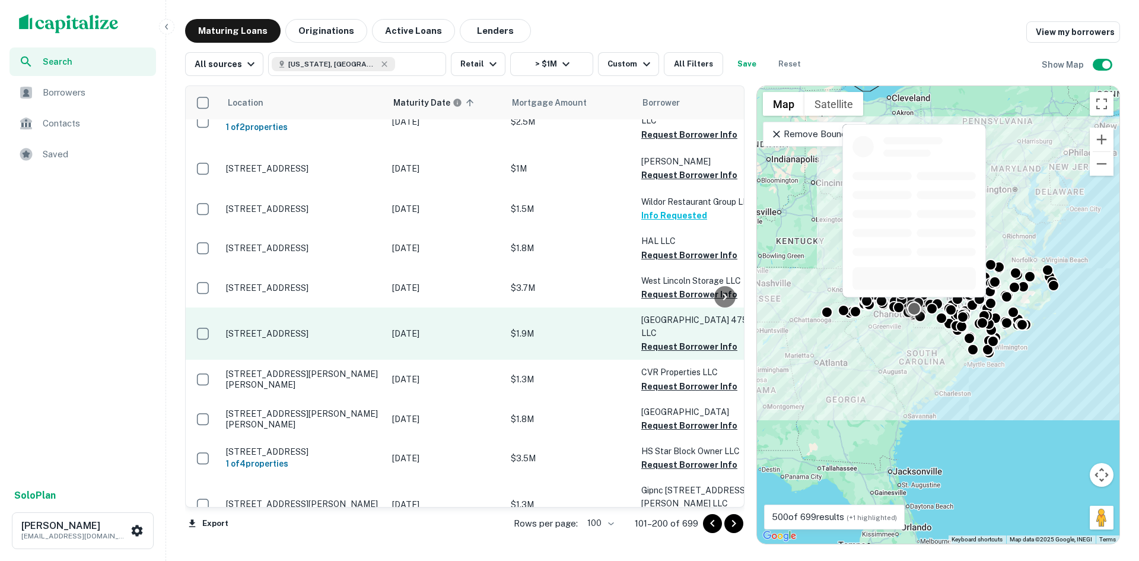
click at [282, 307] on td "4750 Albemarle Rd Charlotte, NC28205" at bounding box center [303, 333] width 166 height 52
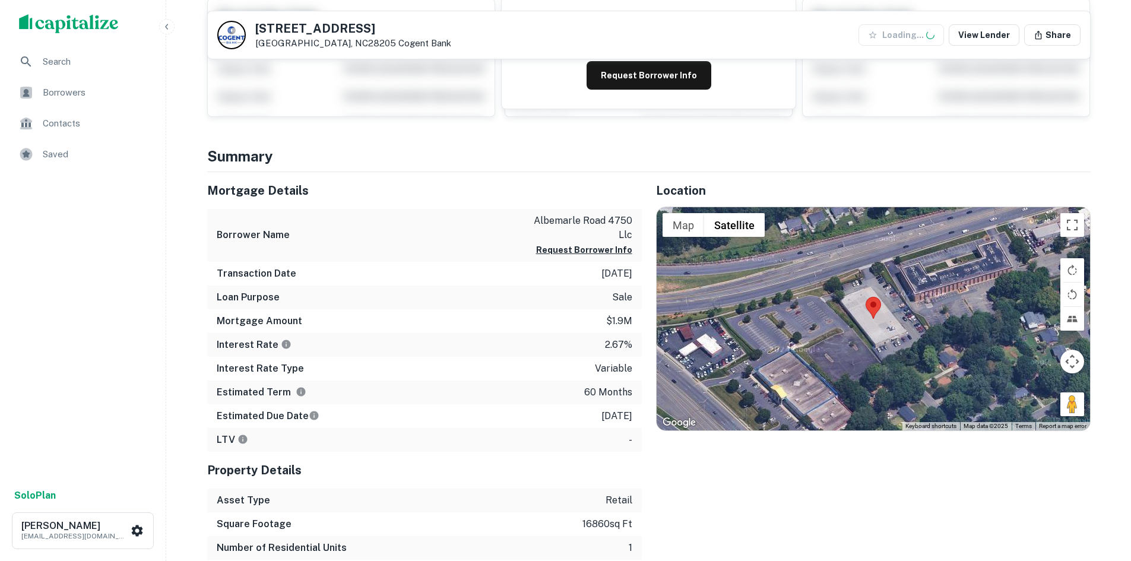
scroll to position [178, 0]
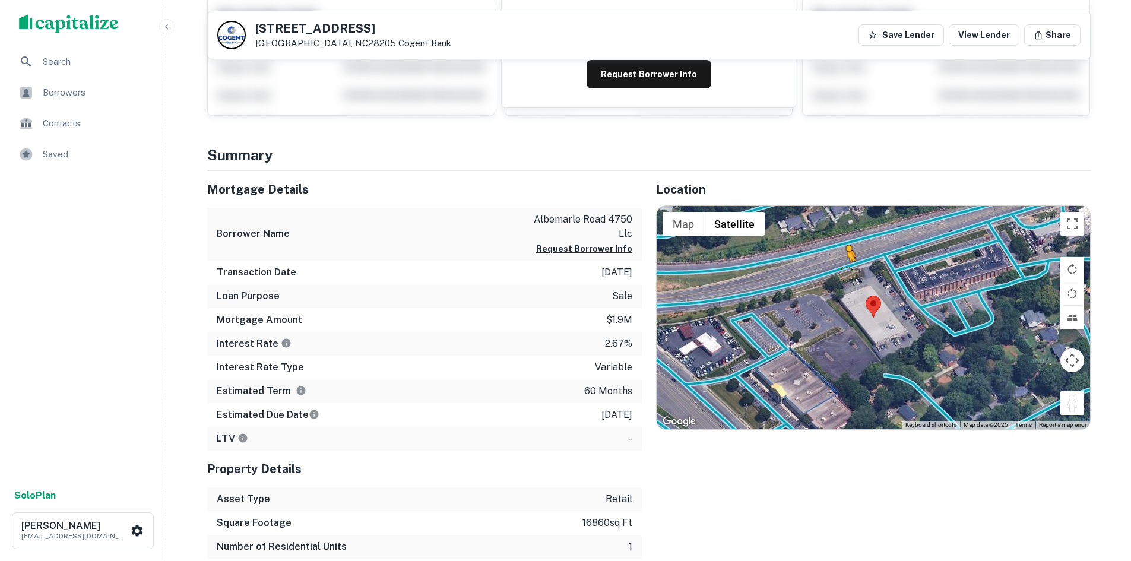
drag, startPoint x: 1075, startPoint y: 405, endPoint x: 840, endPoint y: 268, distance: 271.6
click at [840, 269] on div "To activate drag with keyboard, press Alt + Enter. Once in keyboard drag state,…" at bounding box center [872, 317] width 433 height 223
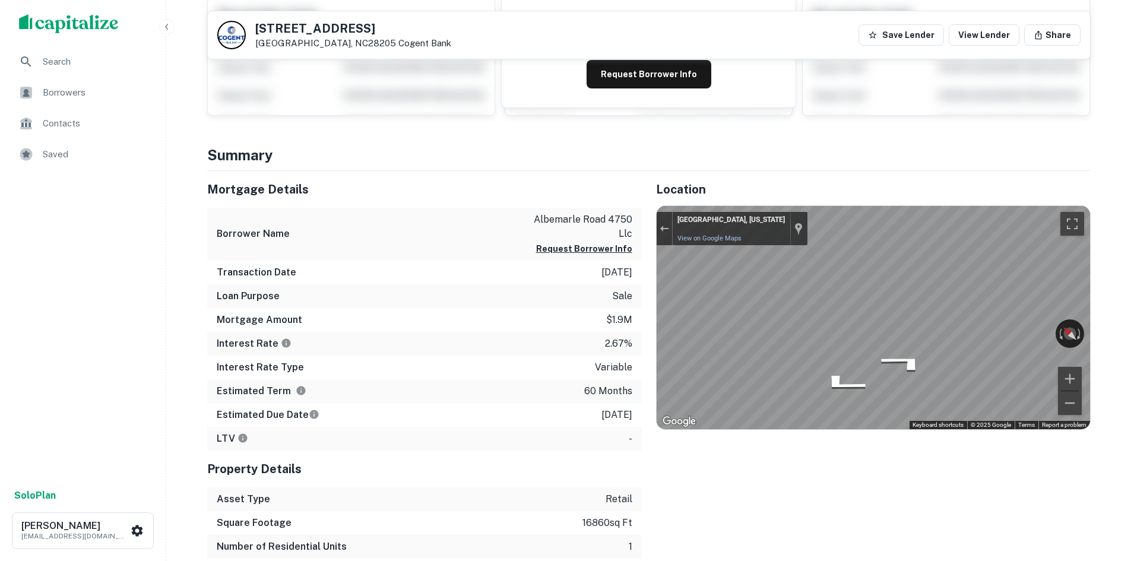
click at [565, 240] on div "Mortgage Details Borrower Name albemarle road 4750 llc Request Borrower Info Tr…" at bounding box center [641, 388] width 897 height 435
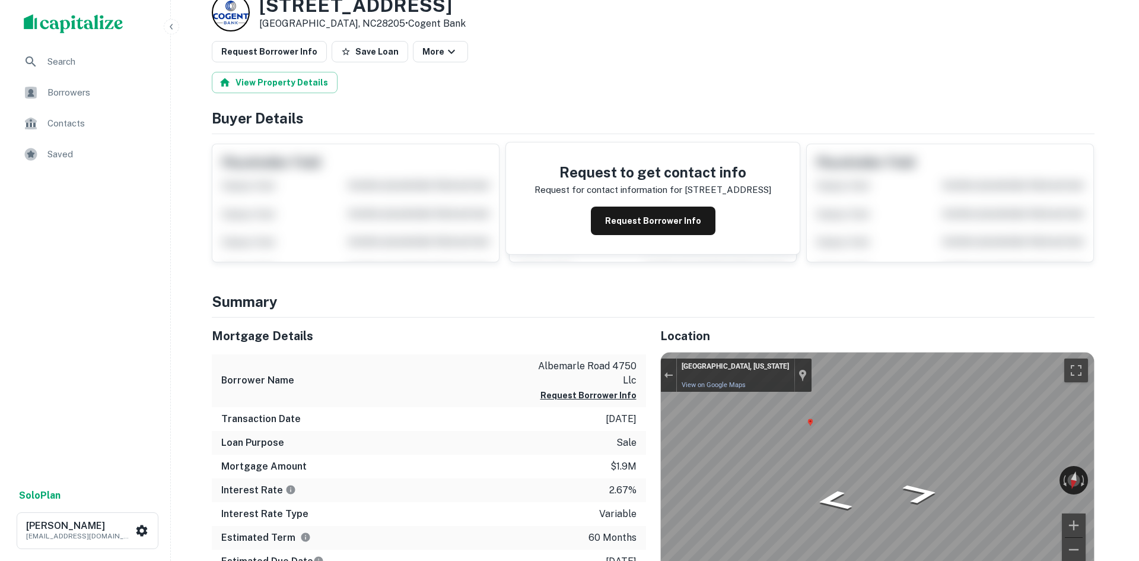
scroll to position [0, 0]
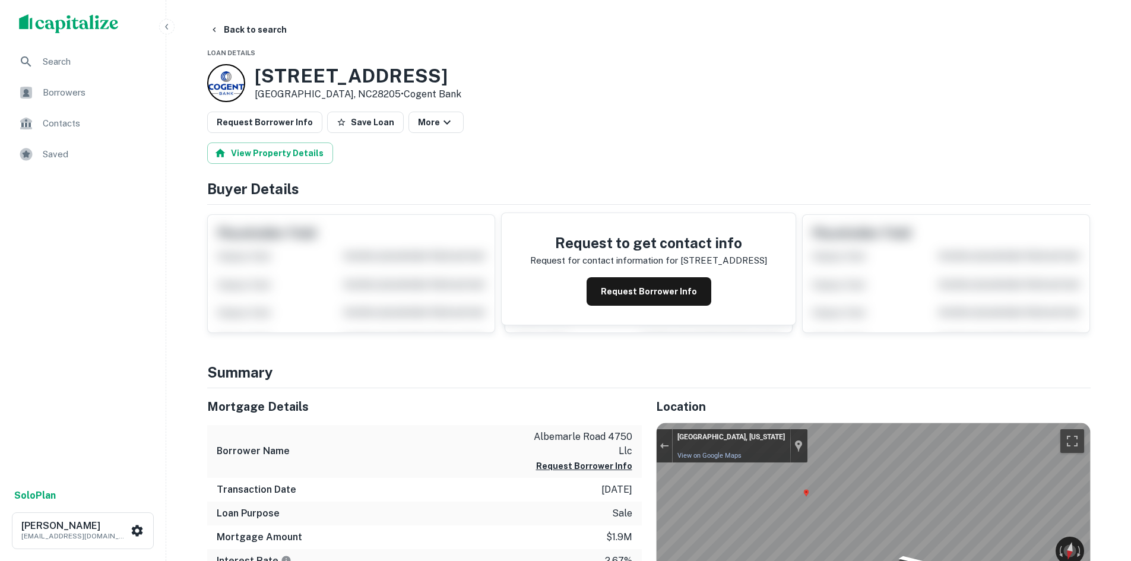
click at [278, 132] on button "Request Borrower Info" at bounding box center [264, 122] width 115 height 21
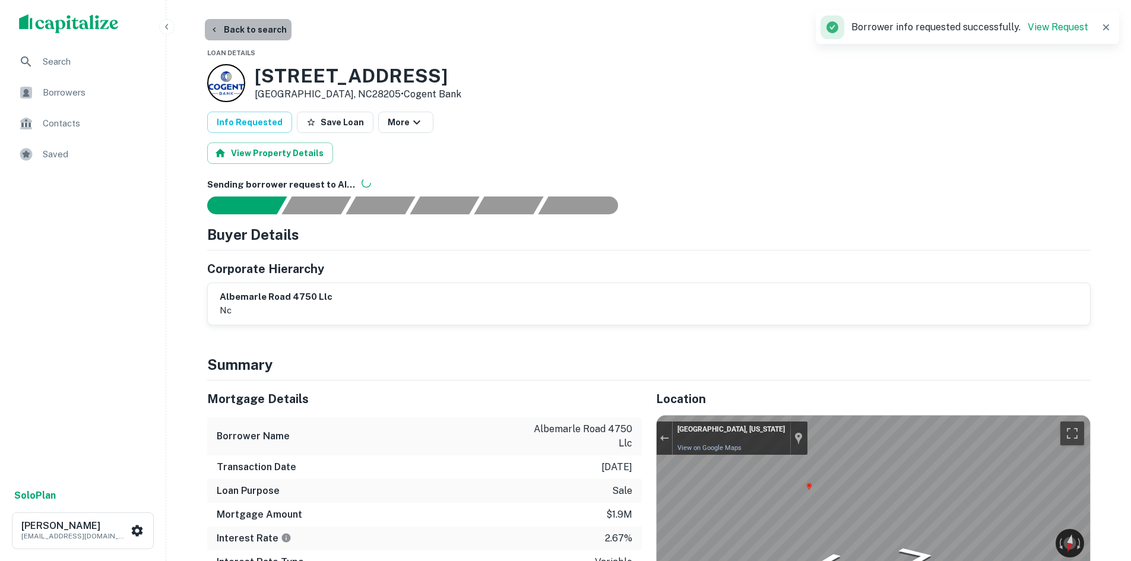
click at [249, 36] on button "Back to search" at bounding box center [248, 29] width 87 height 21
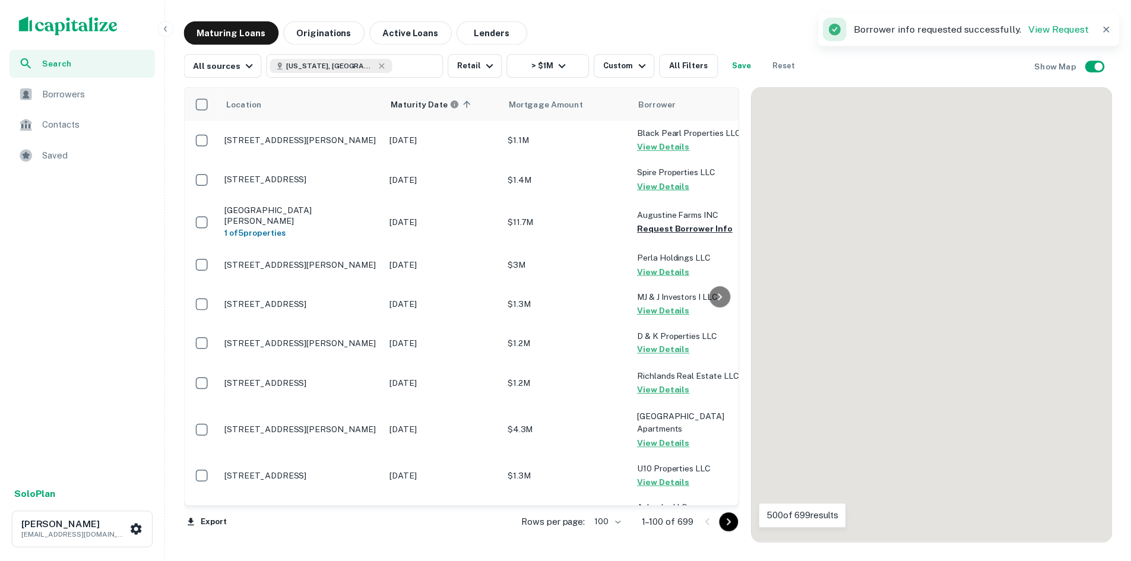
scroll to position [2583, 0]
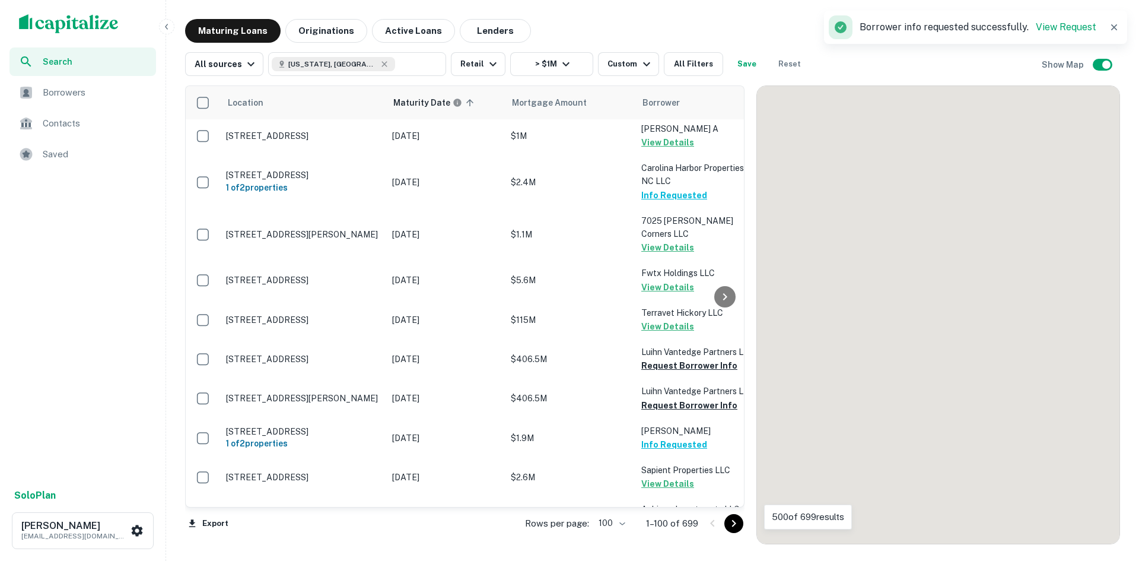
click at [737, 520] on icon "Go to next page" at bounding box center [734, 523] width 14 height 14
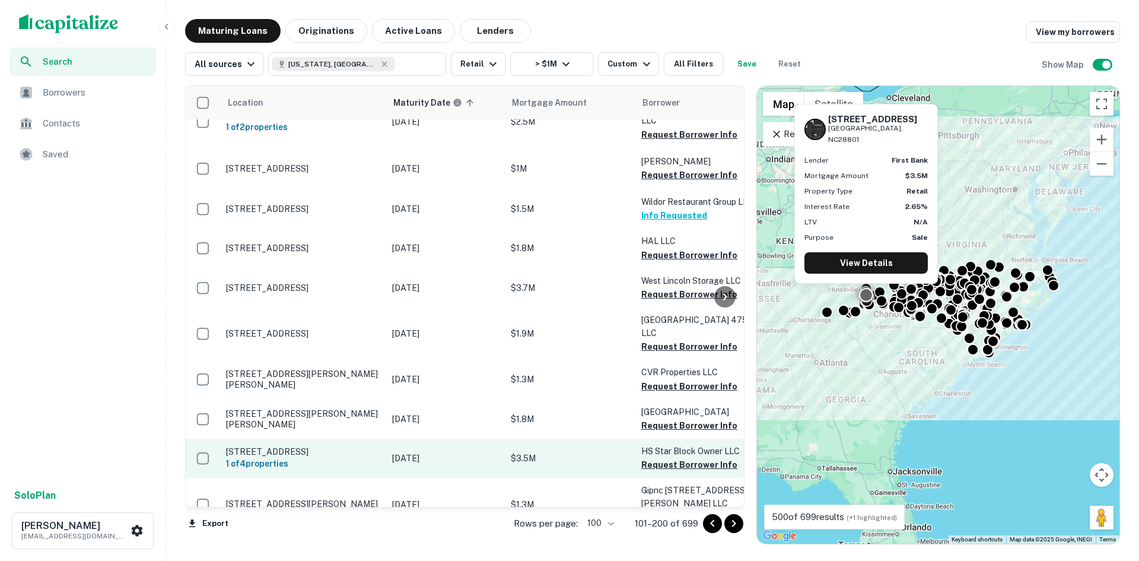
click at [318, 446] on p "13 Broadway St Asheville, NC28801" at bounding box center [303, 451] width 154 height 11
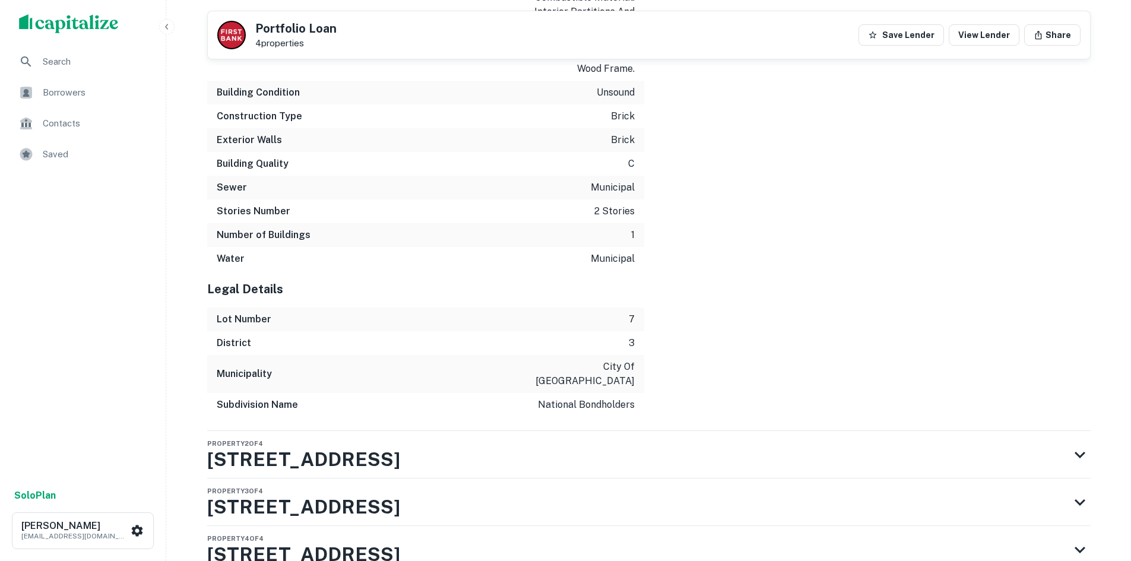
scroll to position [1597, 0]
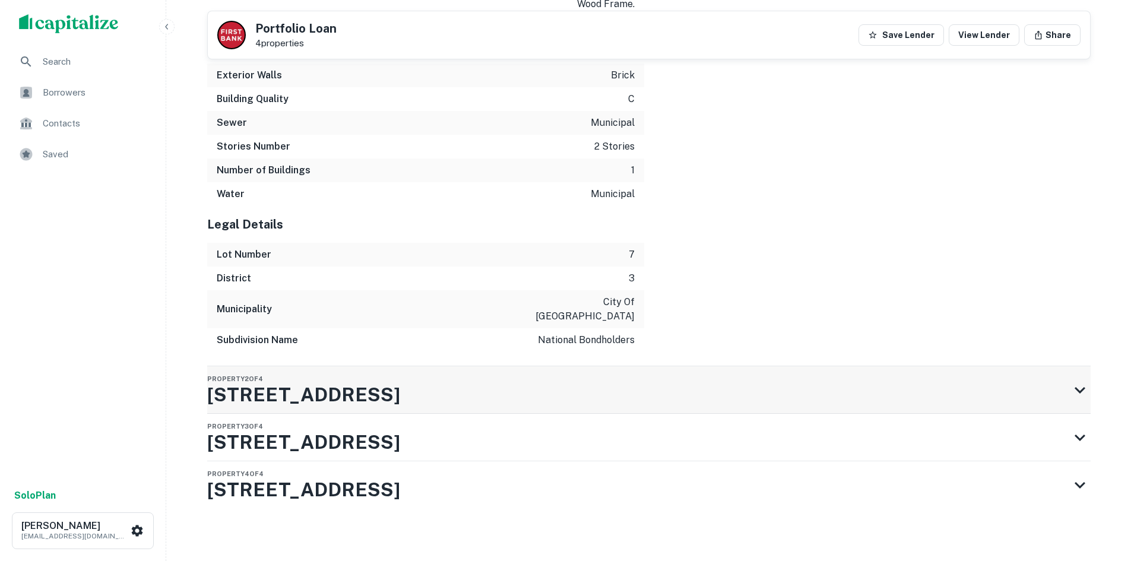
click at [602, 373] on div "Property 2 of 4 9 Broadway St" at bounding box center [638, 389] width 862 height 47
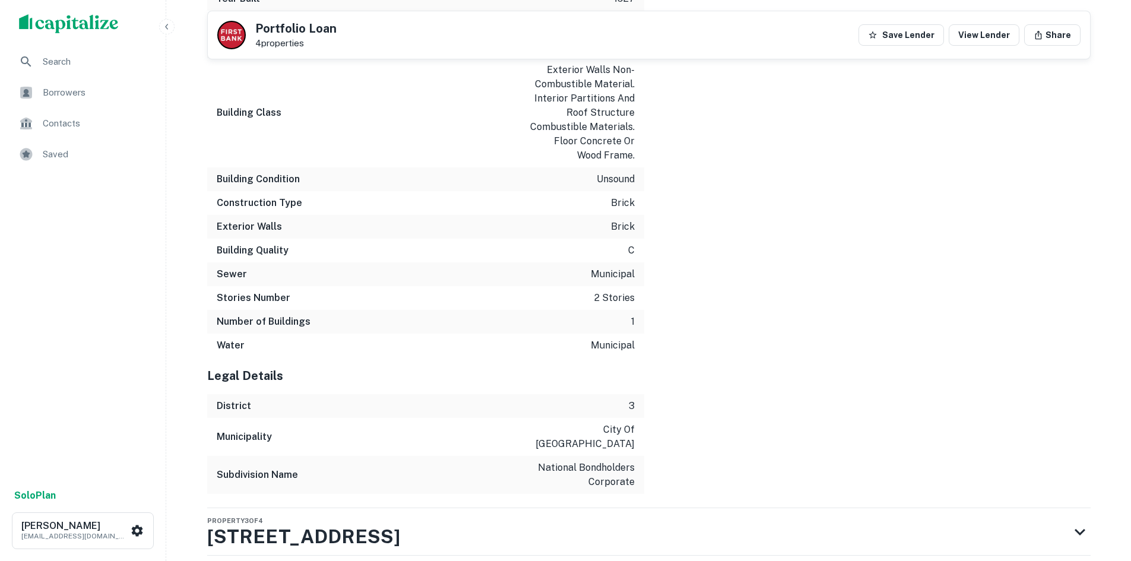
scroll to position [2686, 0]
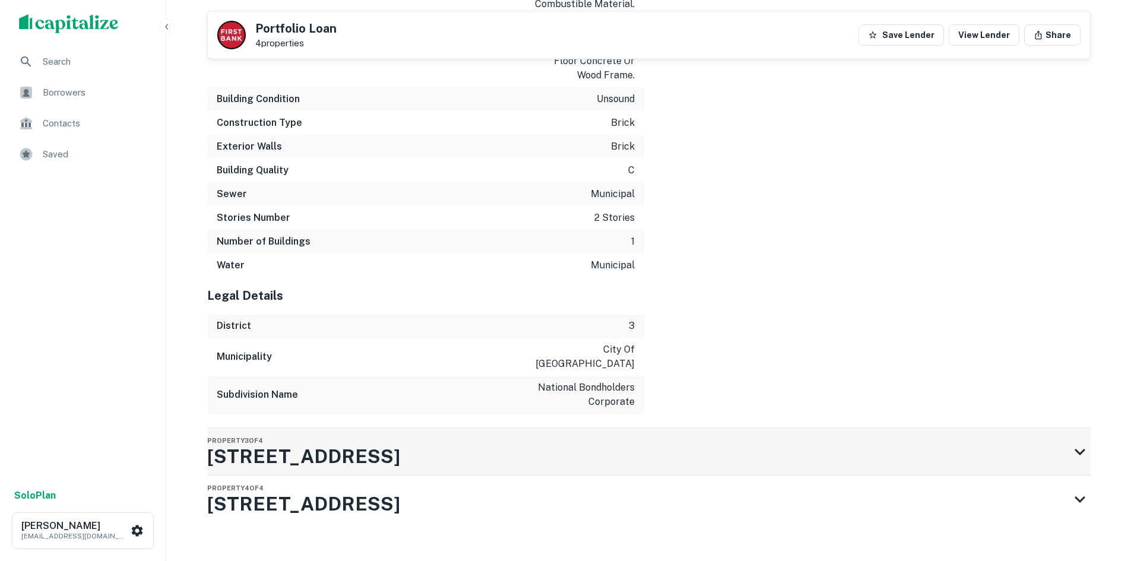
click at [569, 430] on div "Property 3 of 4 28 N Lexington Ave" at bounding box center [638, 451] width 862 height 47
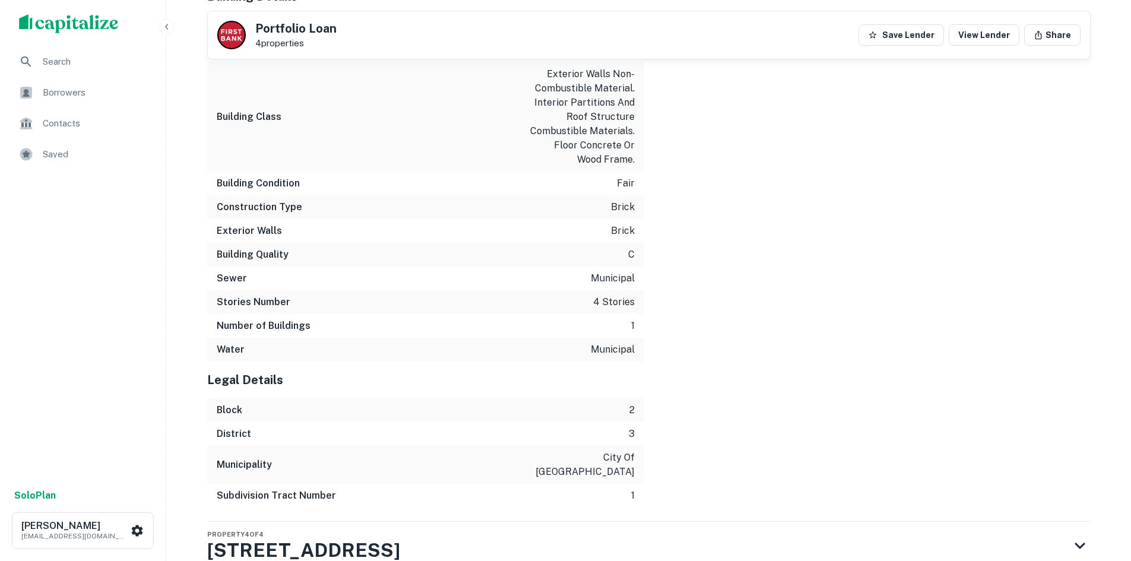
scroll to position [3761, 0]
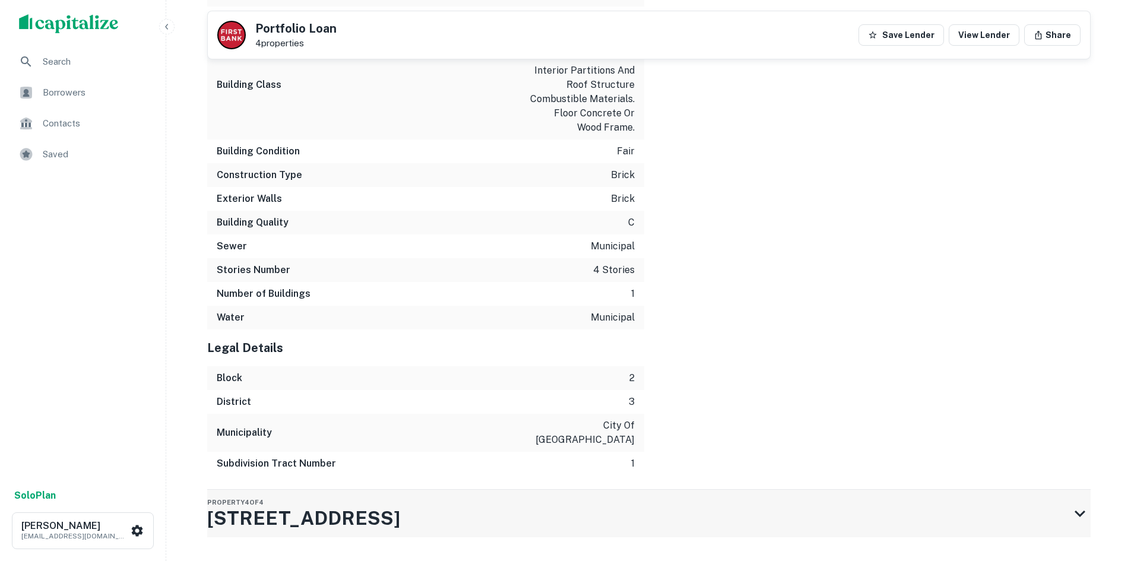
click at [568, 490] on div "Property 4 of 4 99999 College St" at bounding box center [638, 513] width 862 height 47
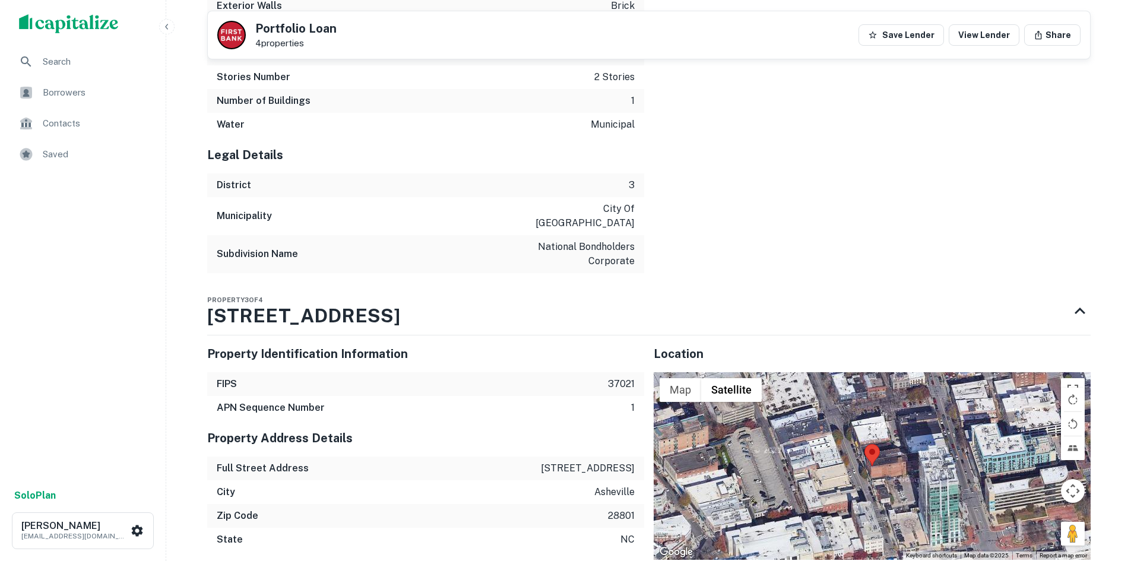
scroll to position [2693, 0]
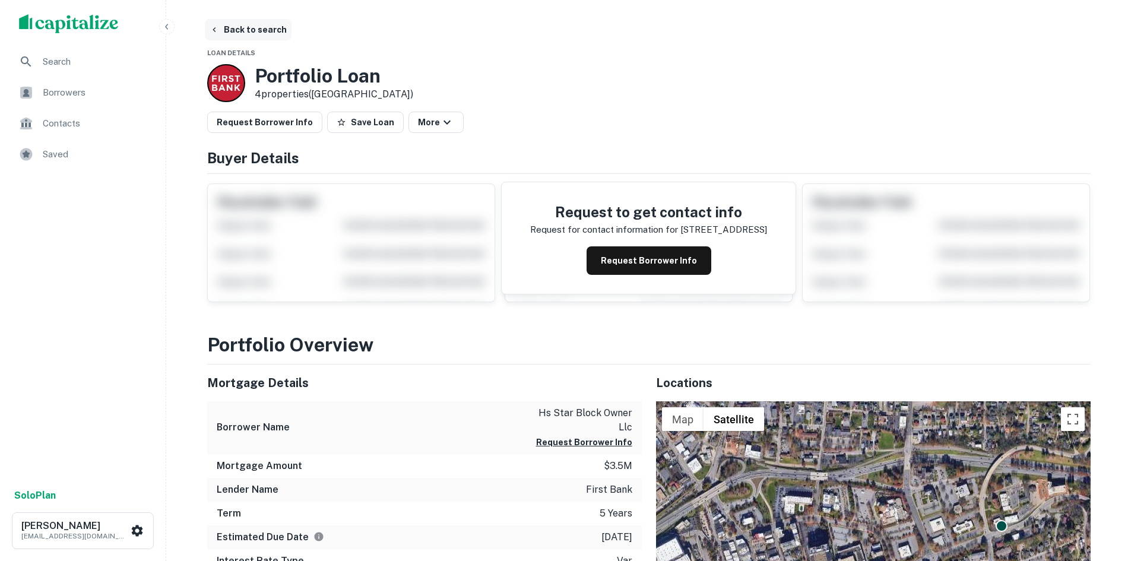
click at [222, 23] on button "Back to search" at bounding box center [248, 29] width 87 height 21
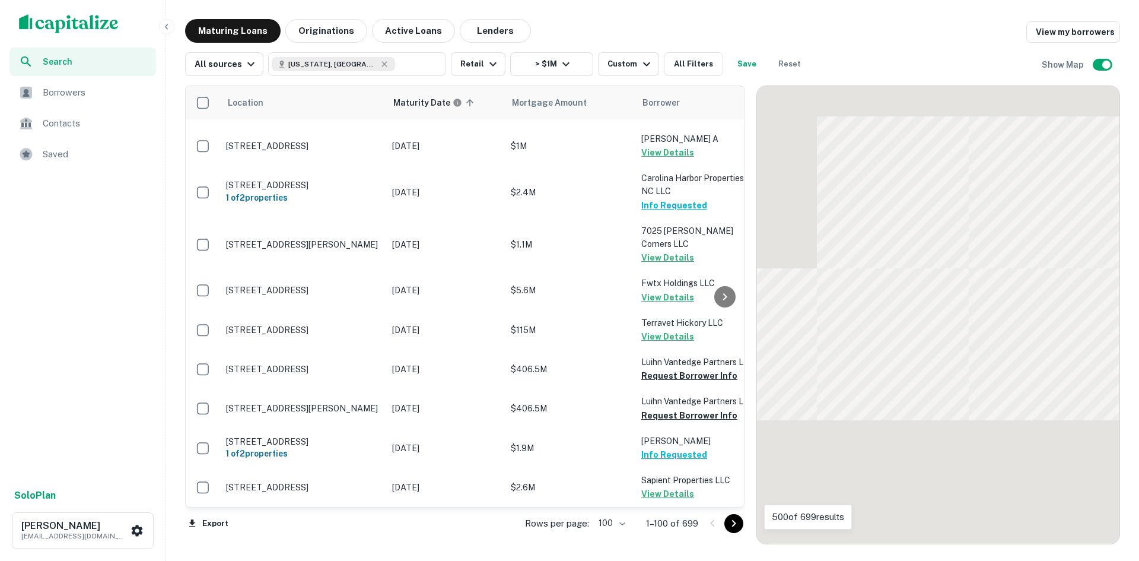
scroll to position [2583, 0]
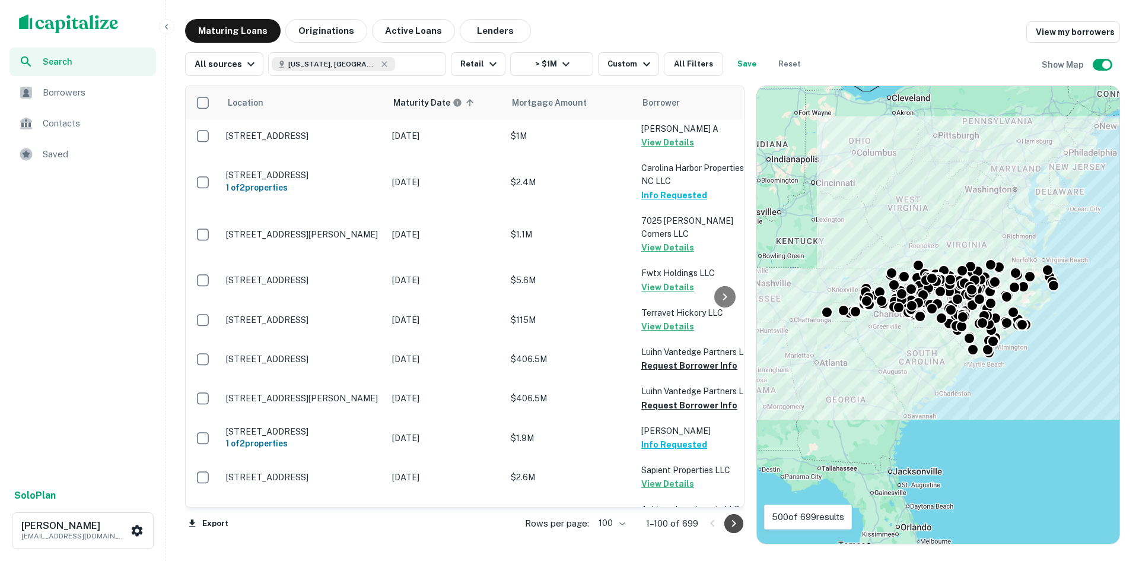
click at [738, 528] on icon "Go to next page" at bounding box center [734, 523] width 14 height 14
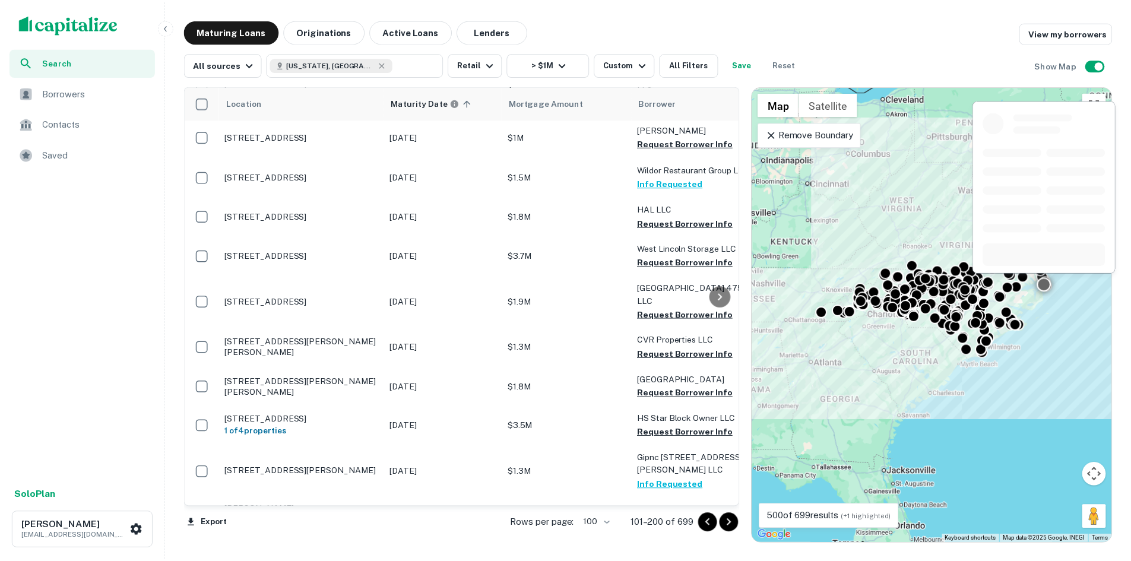
scroll to position [2642, 0]
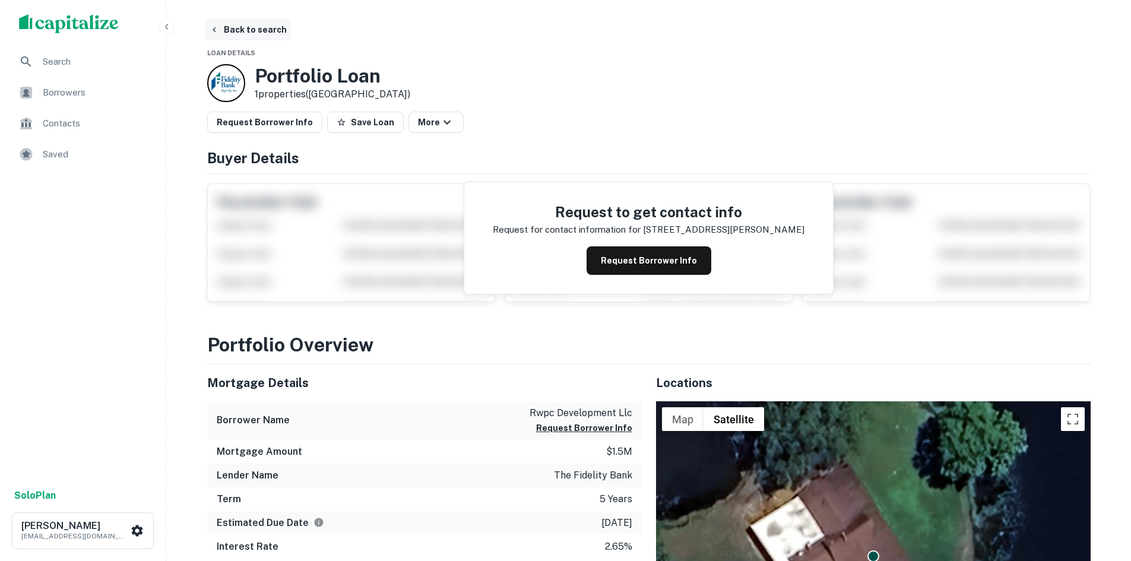
click at [215, 27] on icon "button" at bounding box center [213, 29] width 9 height 9
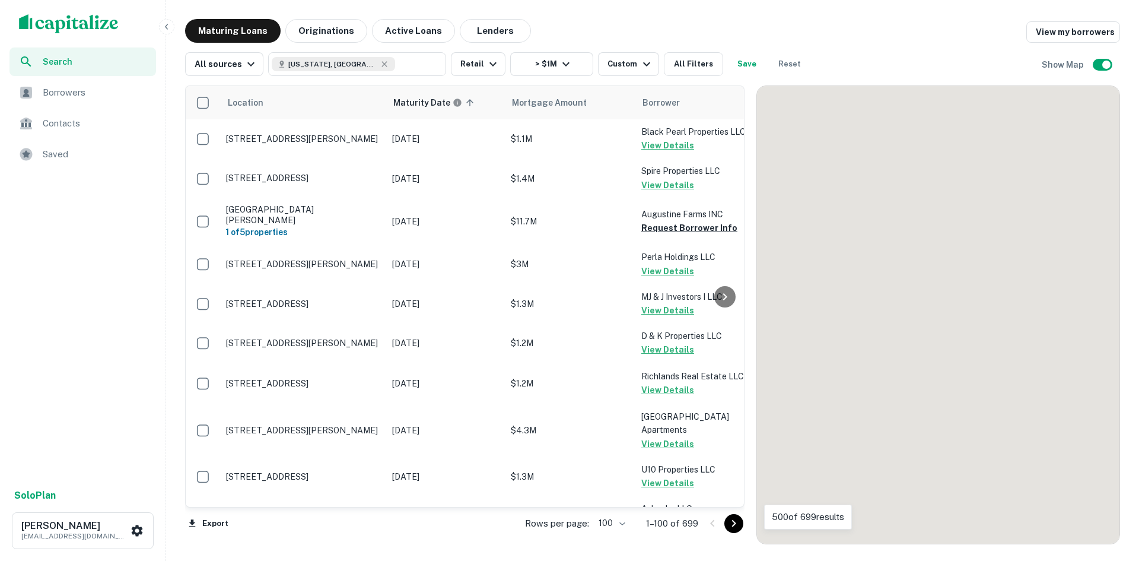
click at [734, 519] on icon "Go to next page" at bounding box center [734, 523] width 14 height 14
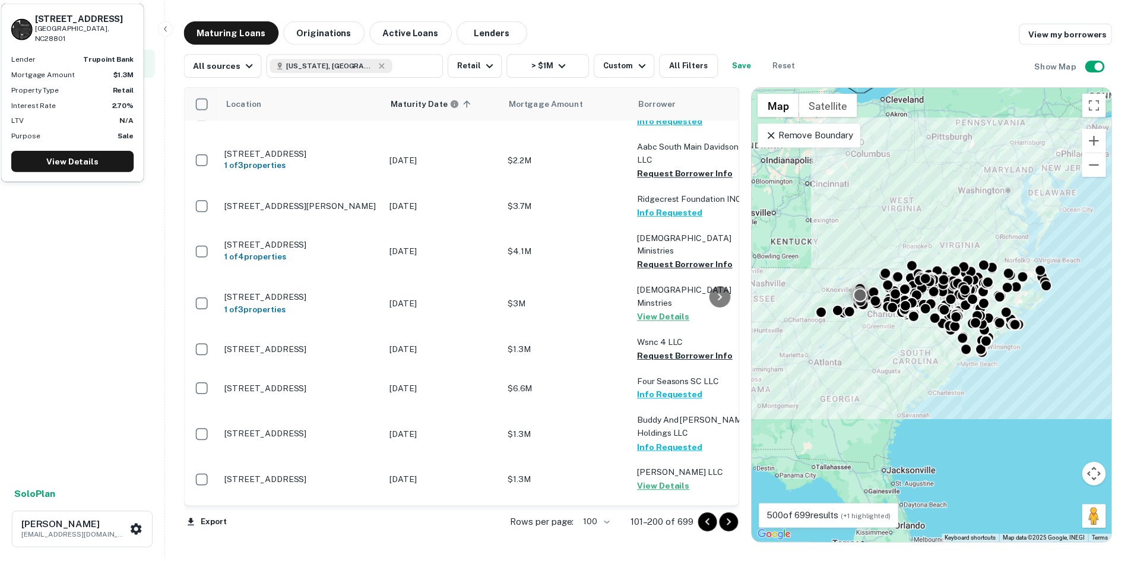
scroll to position [3770, 0]
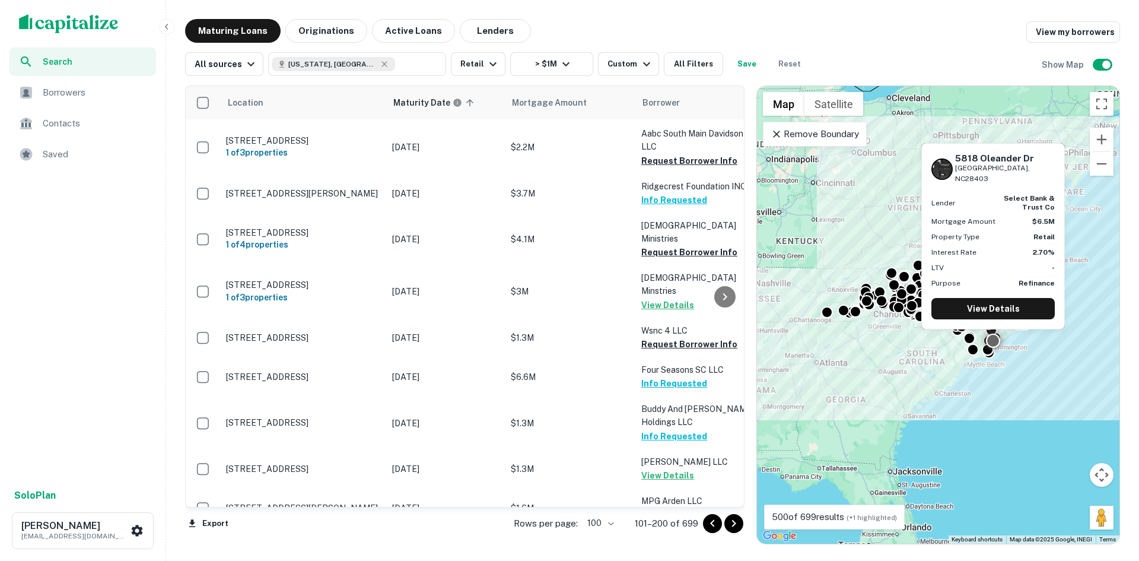
click at [300, 542] on p "[STREET_ADDRESS][PERSON_NAME]" at bounding box center [303, 547] width 154 height 11
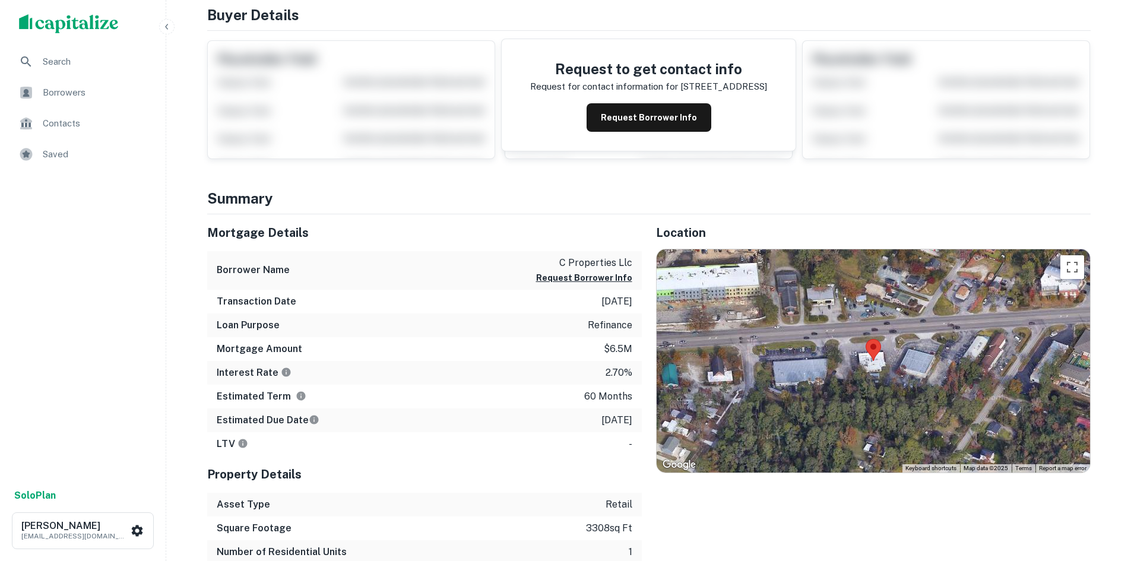
scroll to position [178, 0]
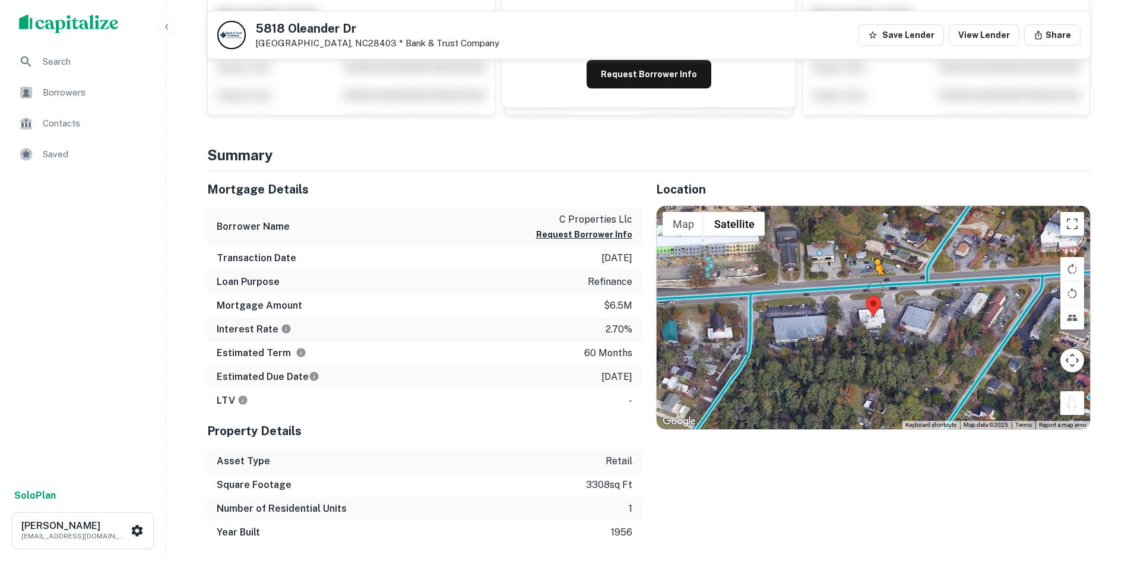
drag, startPoint x: 1072, startPoint y: 407, endPoint x: 868, endPoint y: 282, distance: 239.2
click at [868, 282] on div "To activate drag with keyboard, press Alt + Enter. Once in keyboard drag state,…" at bounding box center [872, 317] width 433 height 223
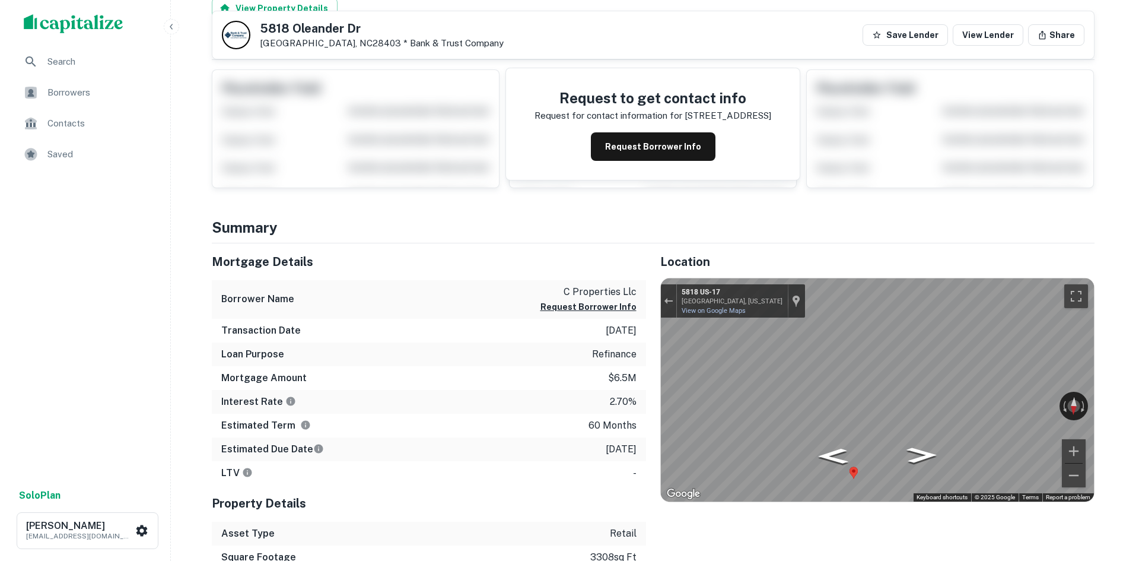
scroll to position [0, 0]
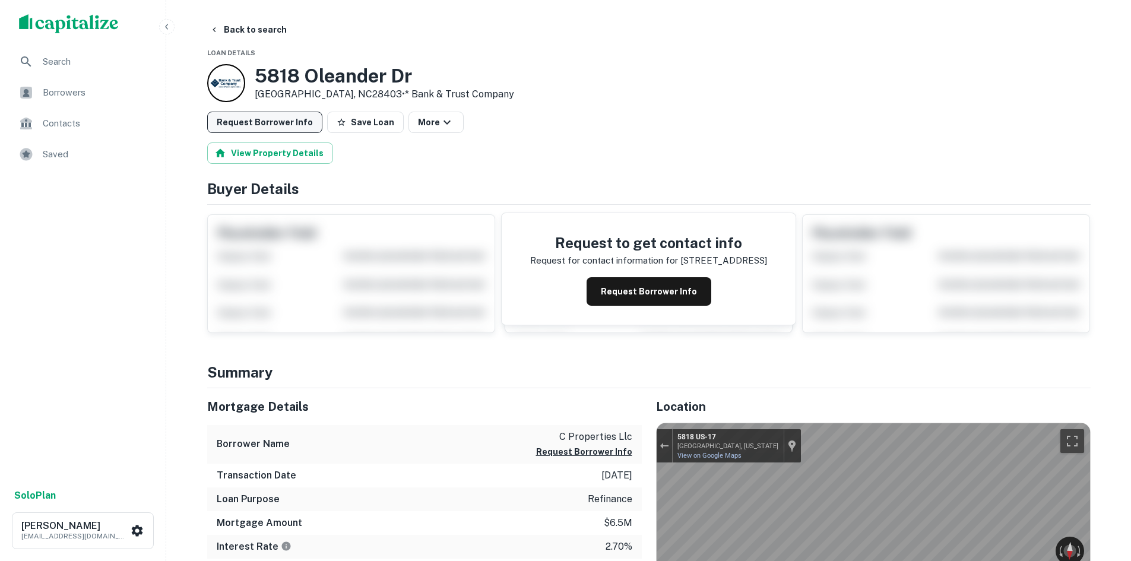
click at [256, 119] on button "Request Borrower Info" at bounding box center [264, 122] width 115 height 21
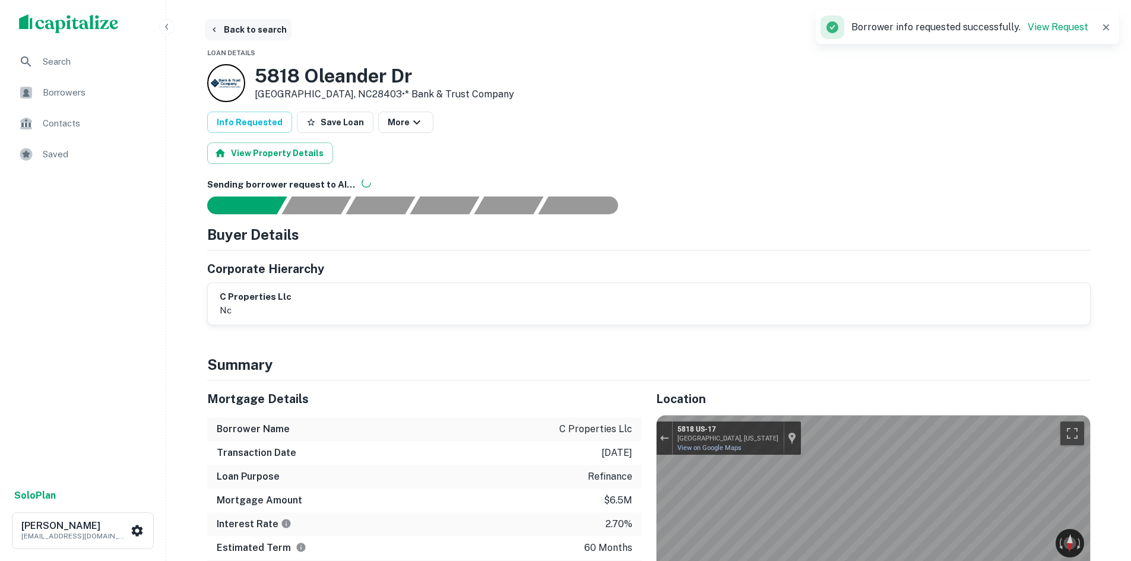
click at [239, 36] on button "Back to search" at bounding box center [248, 29] width 87 height 21
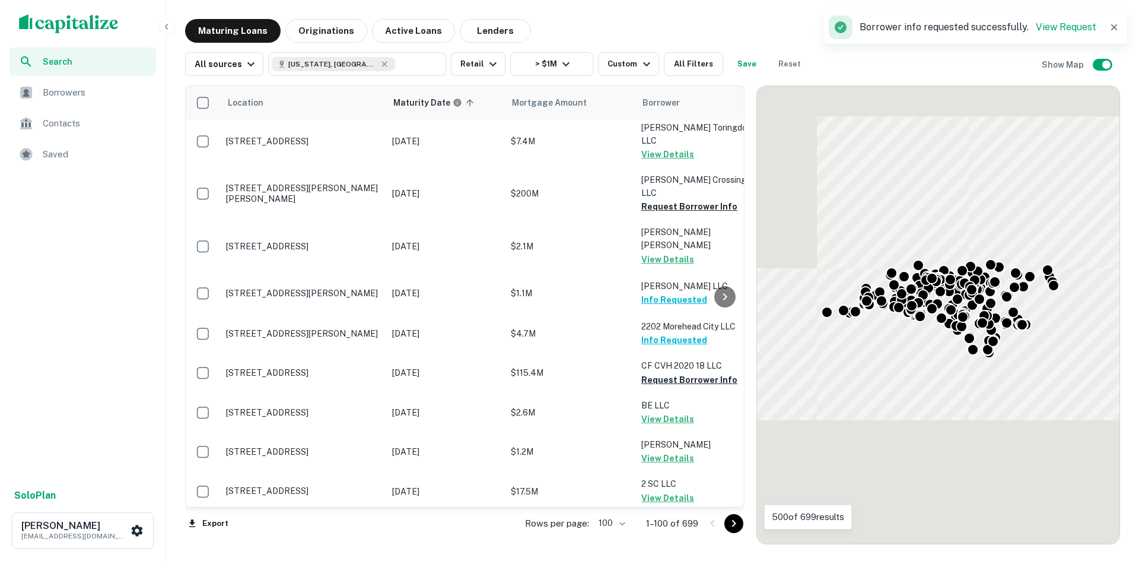
scroll to position [3770, 0]
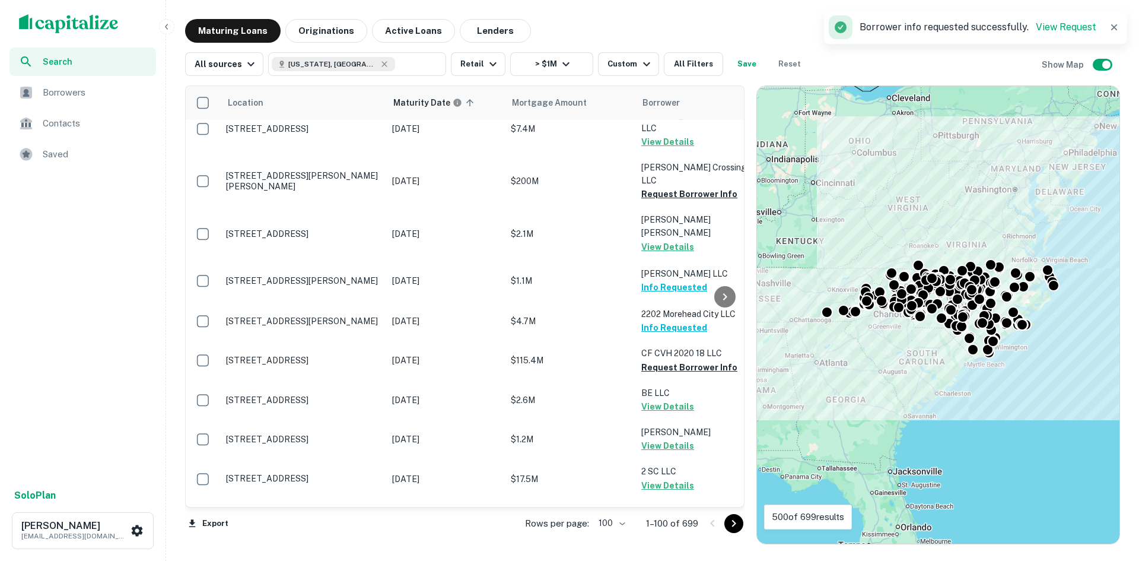
click at [726, 523] on button "Go to next page" at bounding box center [734, 523] width 19 height 19
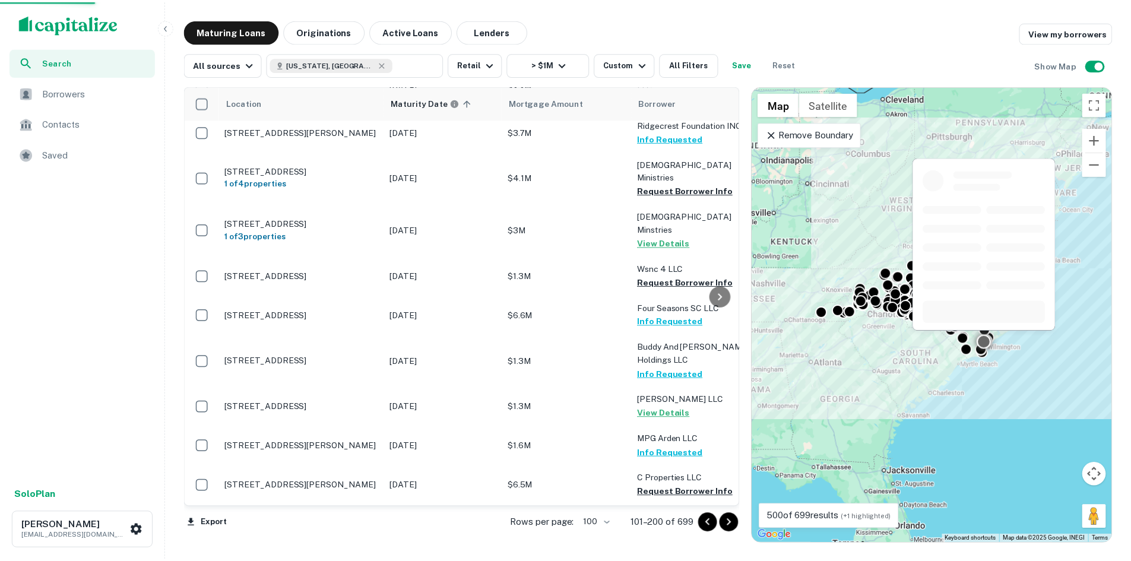
scroll to position [3849, 0]
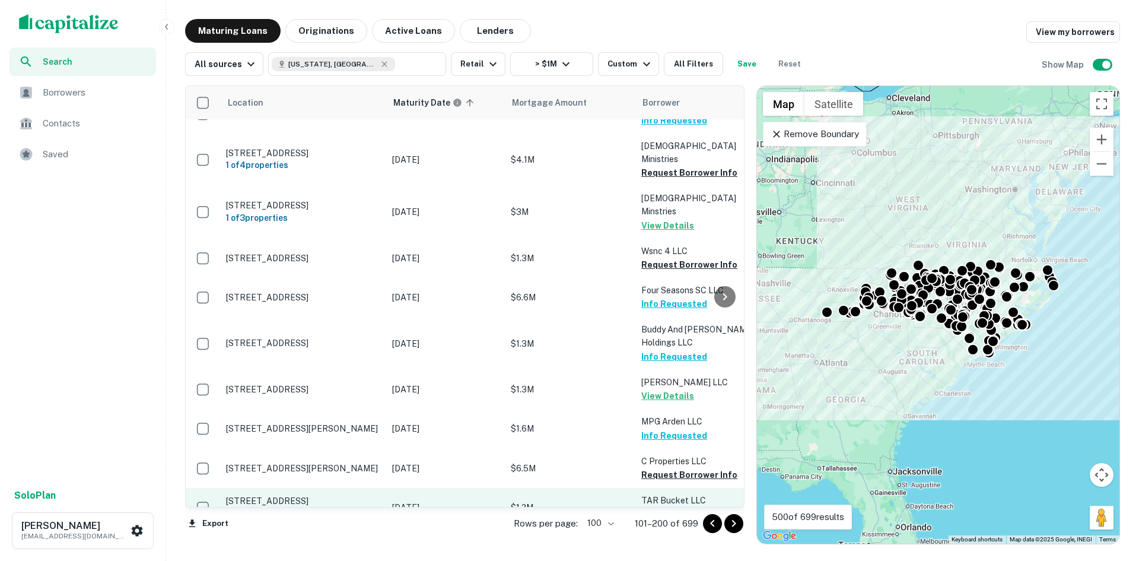
click at [342, 496] on p "[STREET_ADDRESS]" at bounding box center [303, 501] width 154 height 11
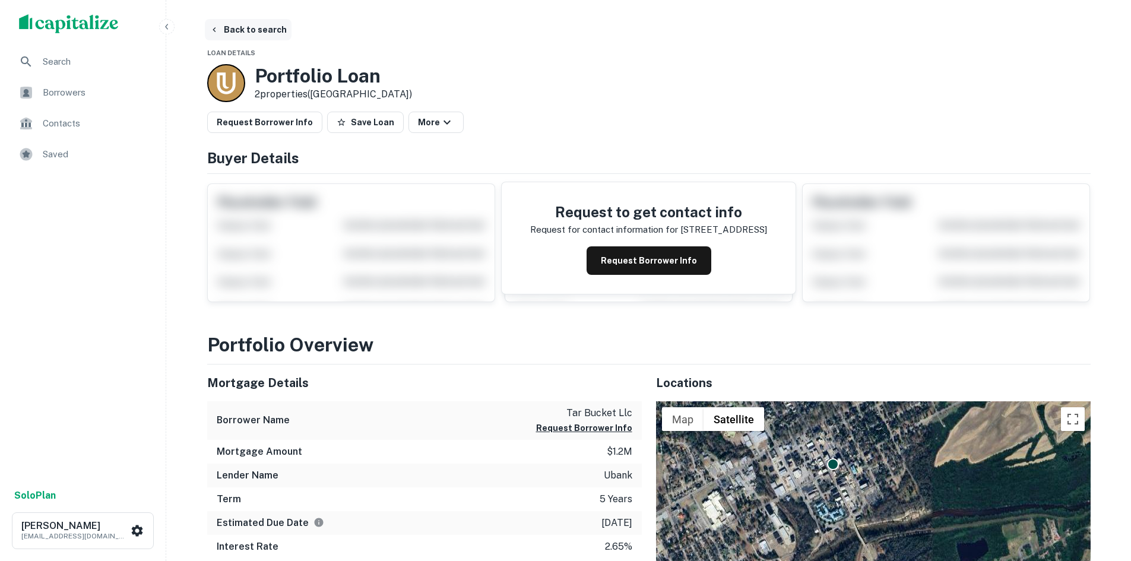
click at [230, 28] on button "Back to search" at bounding box center [248, 29] width 87 height 21
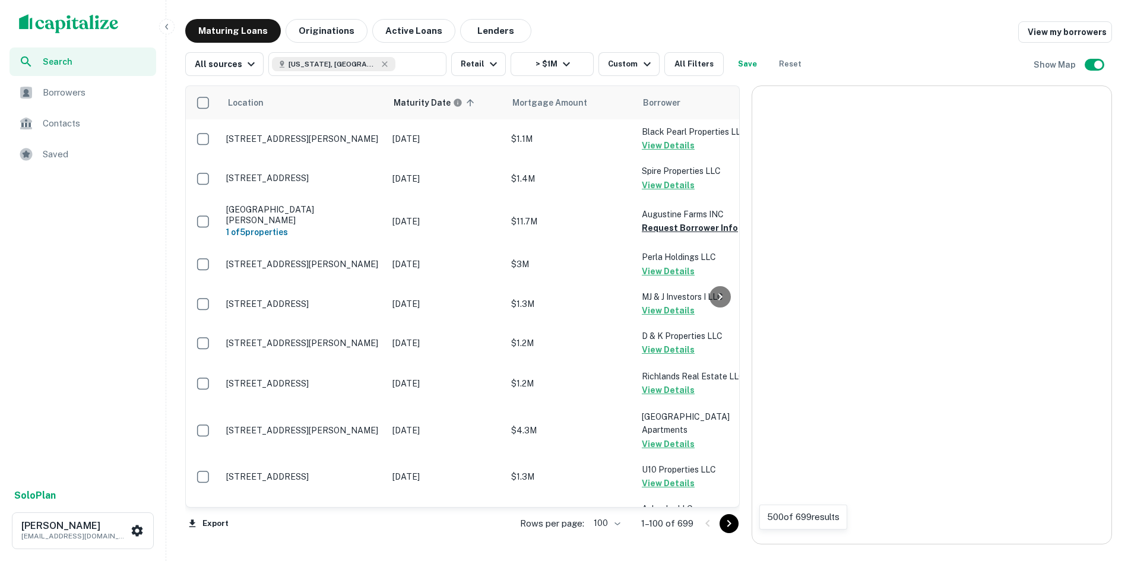
click at [726, 520] on button "Go to next page" at bounding box center [728, 523] width 19 height 19
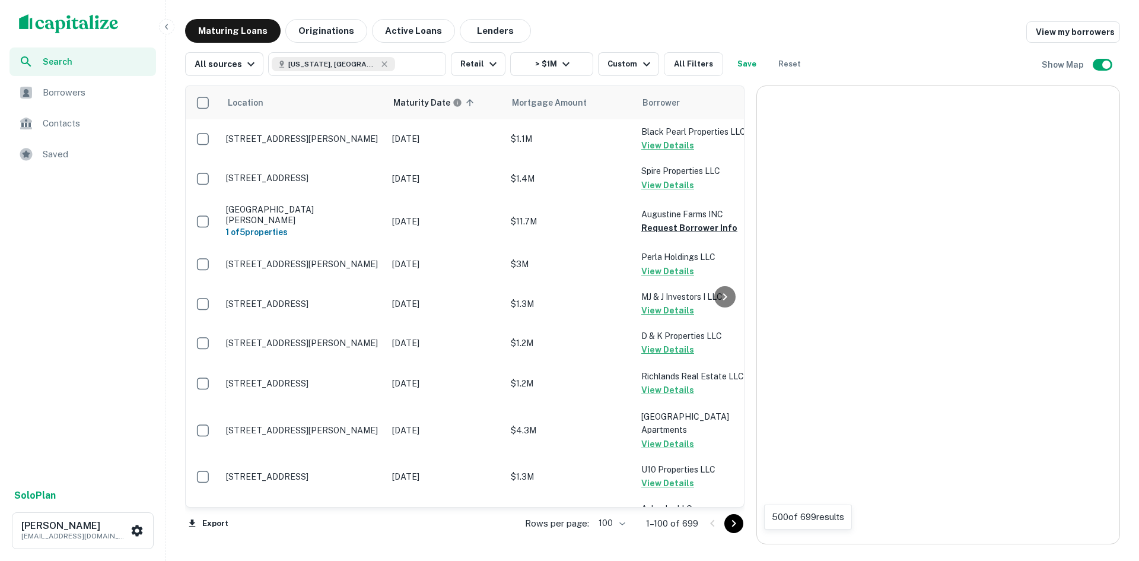
scroll to position [3849, 0]
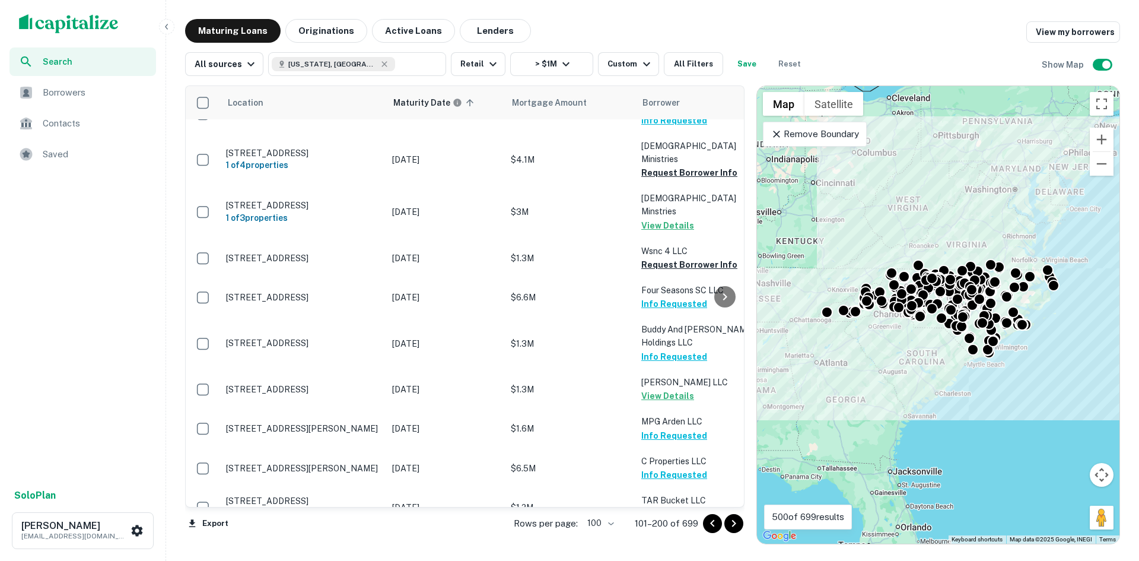
click at [740, 523] on icon "Go to next page" at bounding box center [734, 523] width 14 height 14
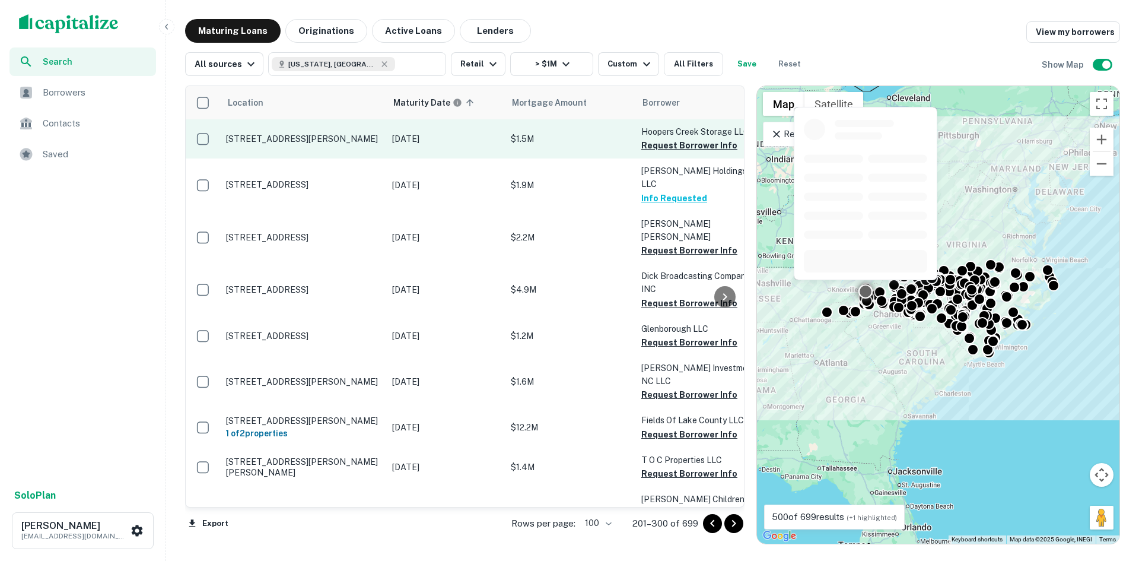
click at [279, 134] on p "[STREET_ADDRESS][PERSON_NAME]" at bounding box center [303, 139] width 154 height 11
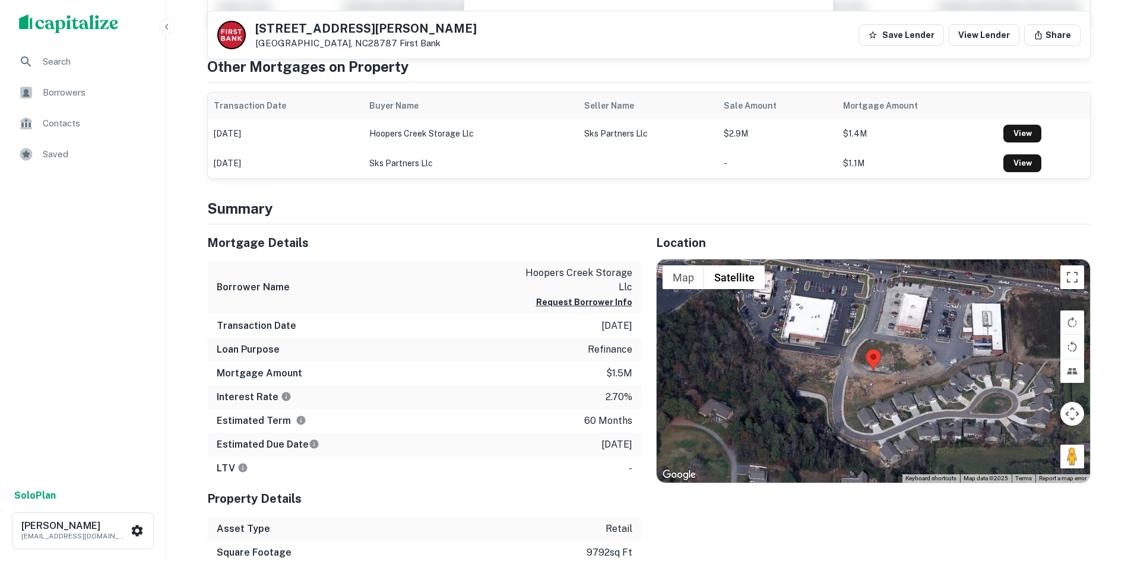
scroll to position [297, 0]
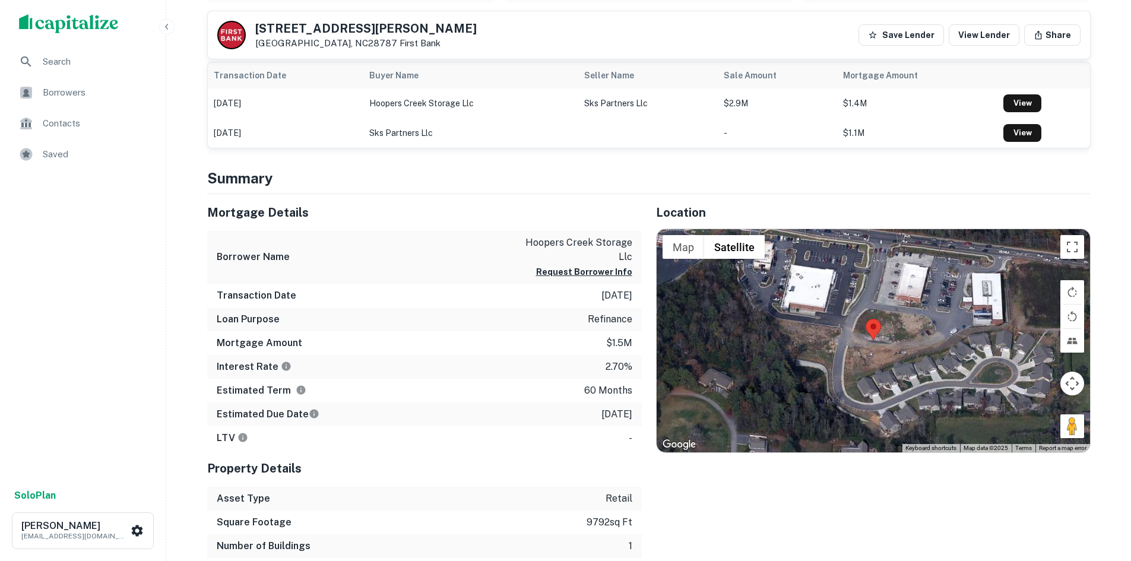
drag, startPoint x: 1001, startPoint y: 399, endPoint x: 915, endPoint y: 371, distance: 90.6
click at [915, 371] on div "Map Terrain Satellite Labels Keyboard shortcuts Map Data Map data ©2025 Map dat…" at bounding box center [872, 340] width 433 height 223
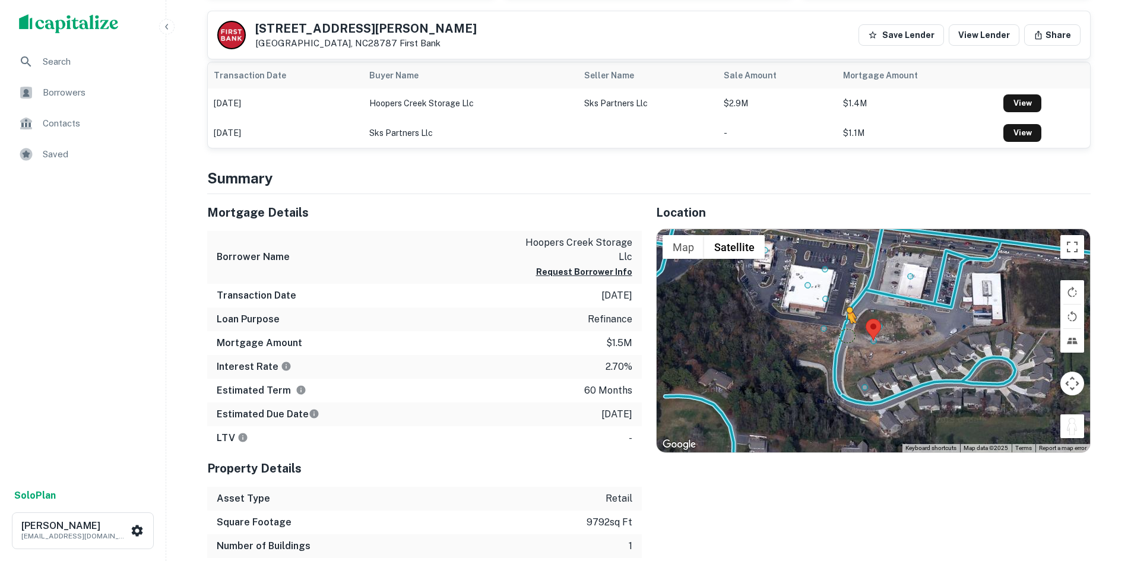
drag, startPoint x: 1072, startPoint y: 425, endPoint x: 845, endPoint y: 335, distance: 243.8
click at [845, 335] on div "To activate drag with keyboard, press Alt + Enter. Once in keyboard drag state,…" at bounding box center [872, 340] width 433 height 223
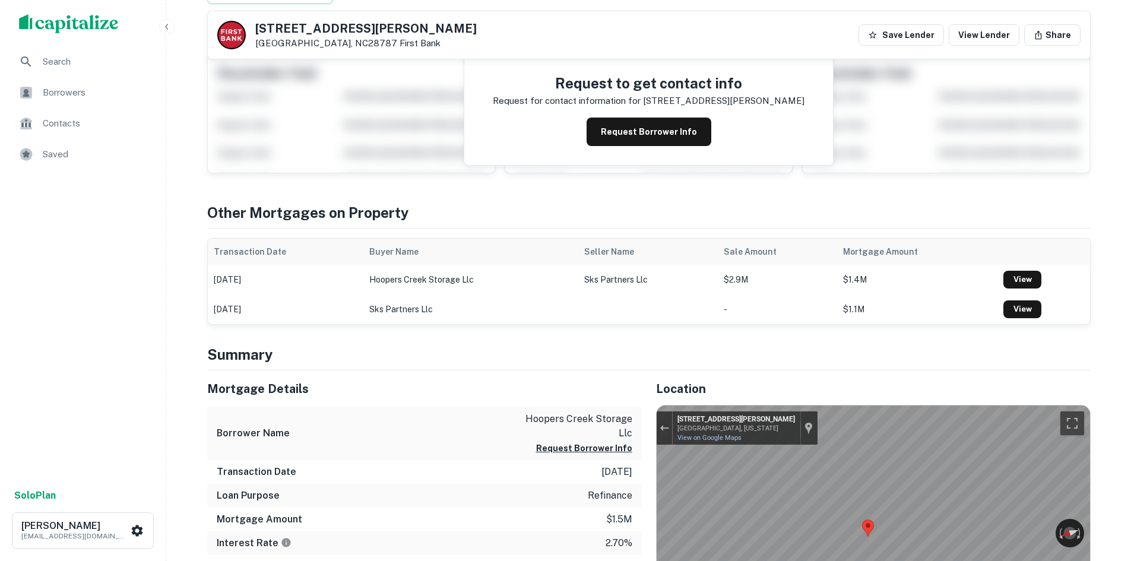
scroll to position [0, 0]
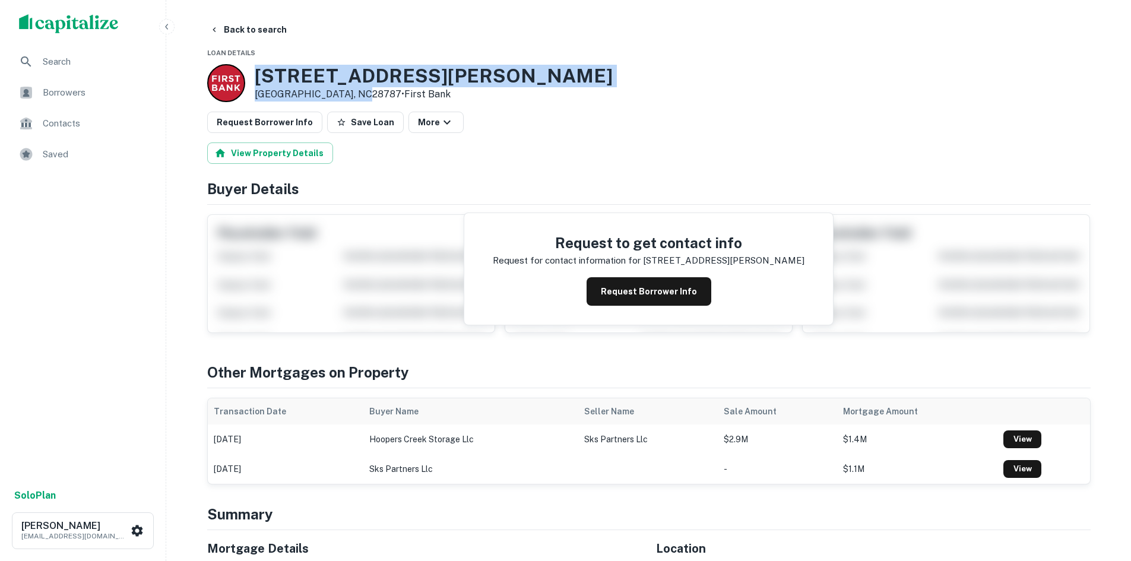
drag, startPoint x: 354, startPoint y: 88, endPoint x: 245, endPoint y: 68, distance: 111.2
click at [245, 68] on div "58 Weaver Village Way Weaverville, NC28787 • First Bank" at bounding box center [409, 83] width 405 height 38
click at [292, 124] on button "Request Borrower Info" at bounding box center [264, 122] width 115 height 21
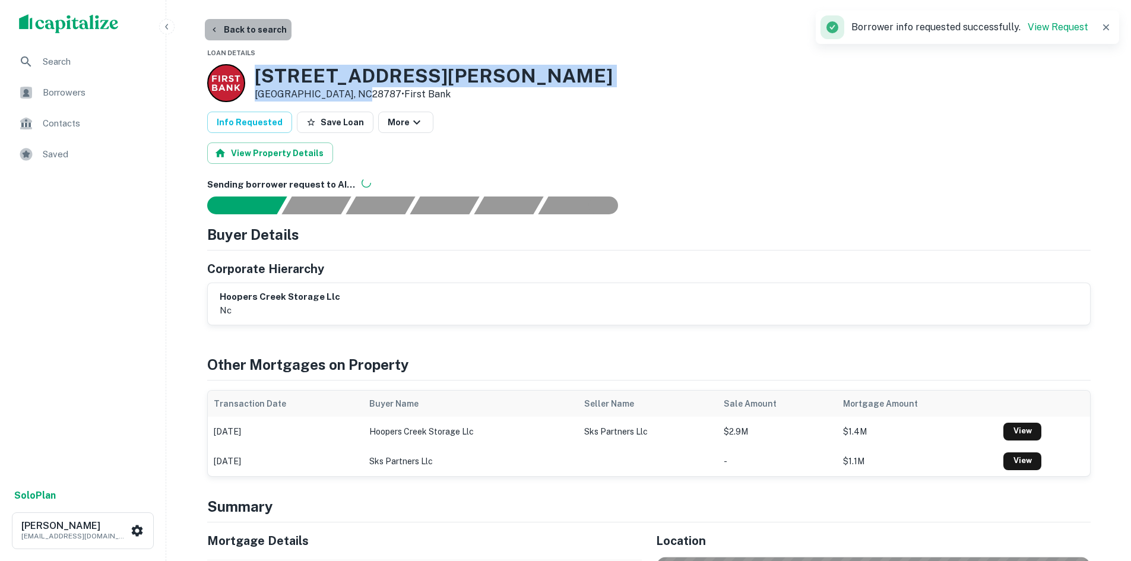
click at [252, 27] on button "Back to search" at bounding box center [248, 29] width 87 height 21
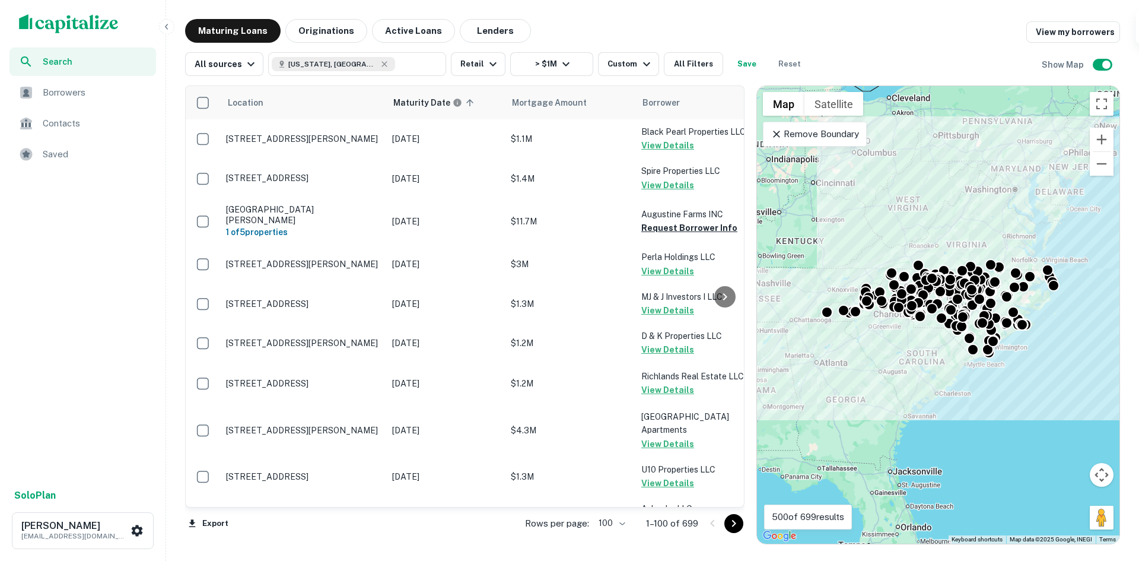
click at [732, 518] on icon "Go to next page" at bounding box center [734, 523] width 14 height 14
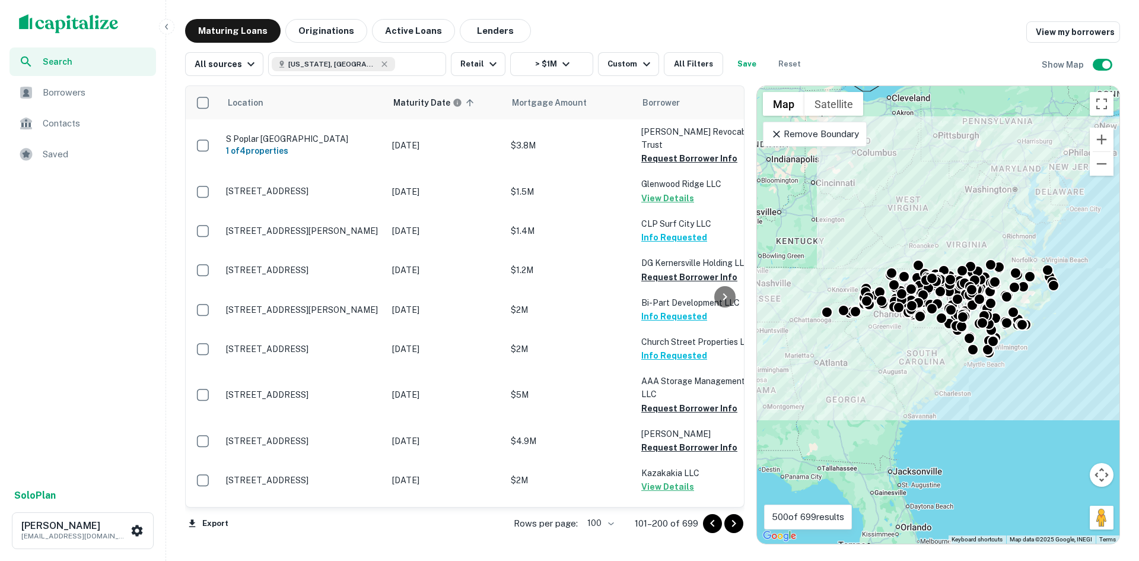
click at [732, 520] on icon "Go to next page" at bounding box center [734, 523] width 14 height 14
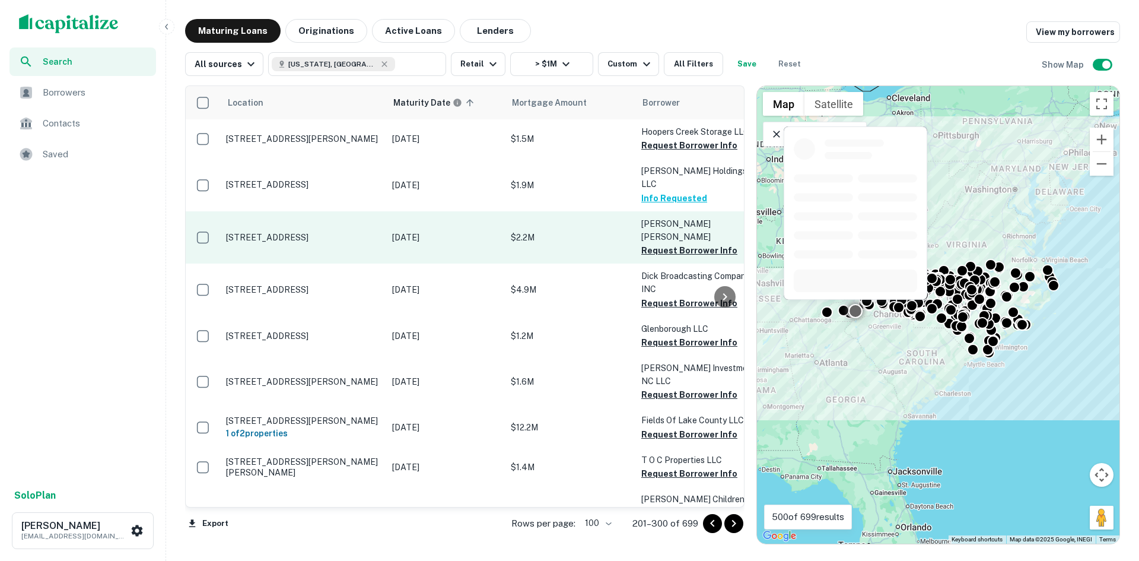
click at [286, 232] on p "[STREET_ADDRESS]" at bounding box center [303, 237] width 154 height 11
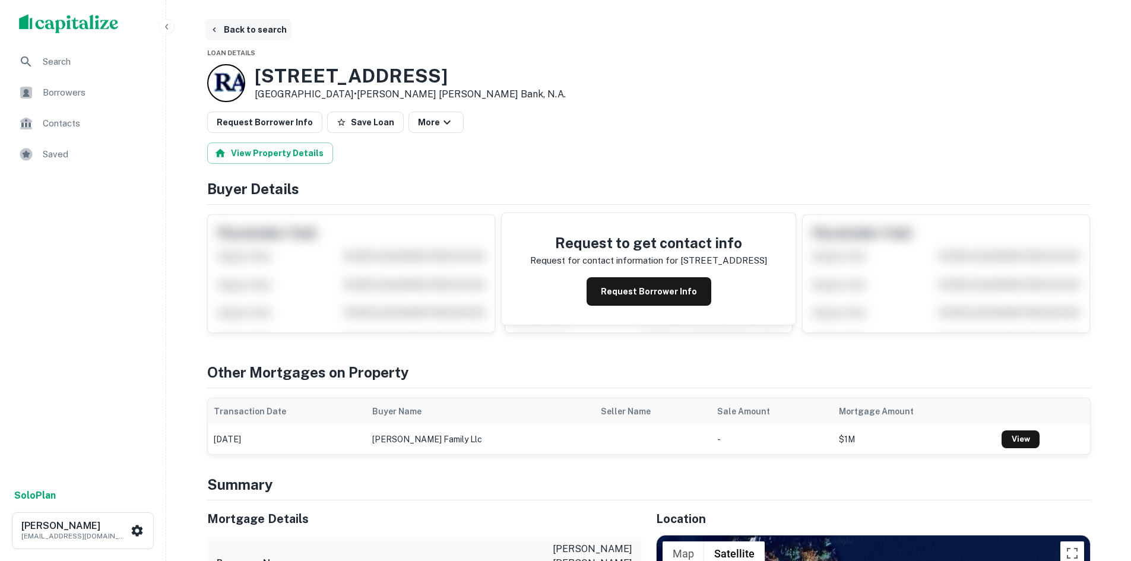
click at [245, 34] on button "Back to search" at bounding box center [248, 29] width 87 height 21
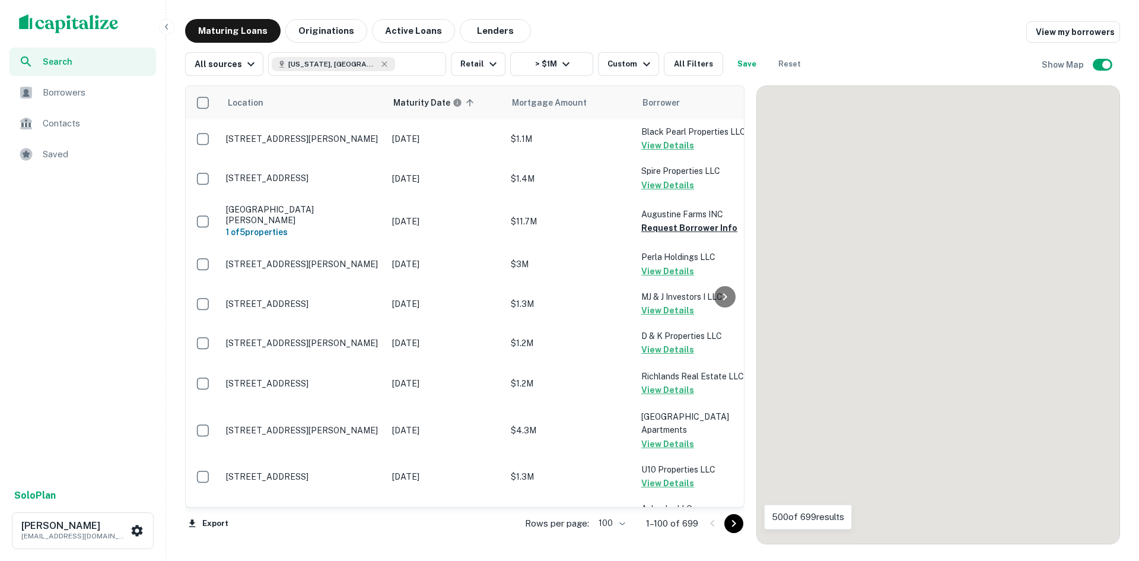
click at [737, 529] on icon "Go to next page" at bounding box center [734, 523] width 14 height 14
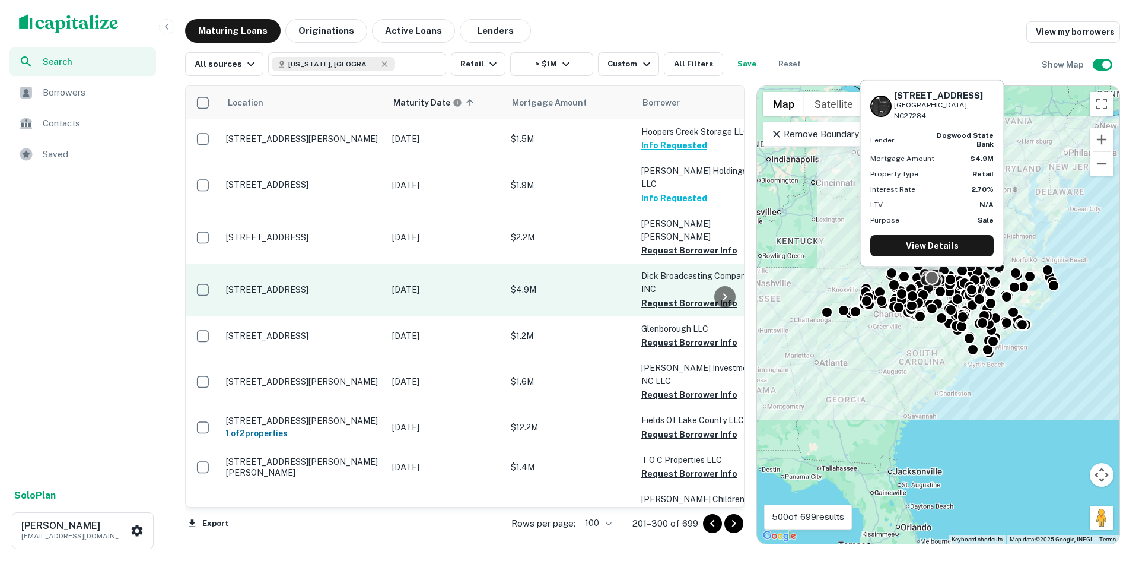
click at [285, 284] on p "[STREET_ADDRESS]" at bounding box center [303, 289] width 154 height 11
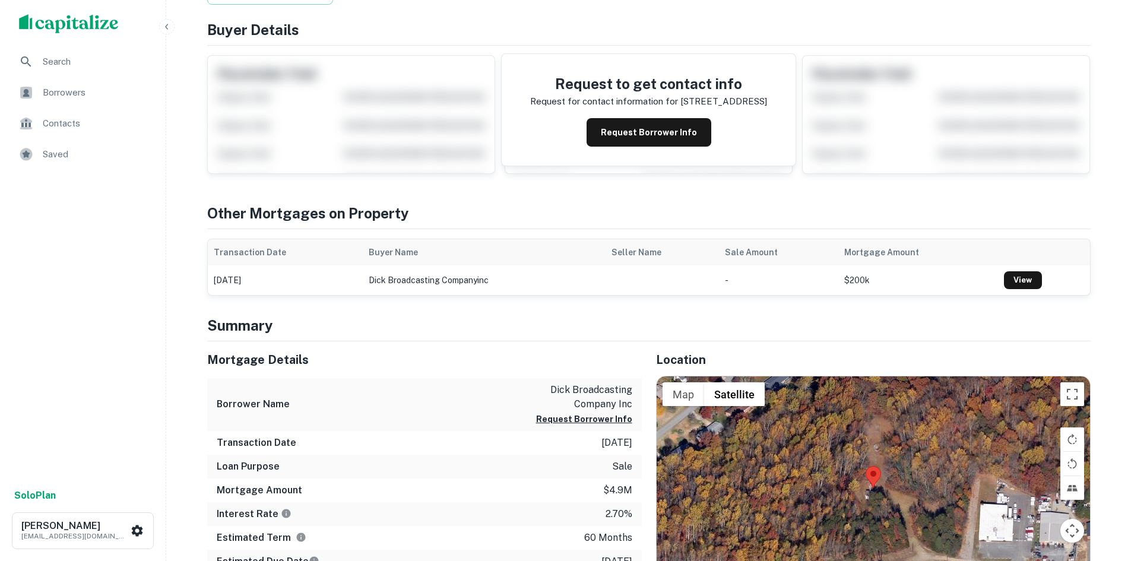
scroll to position [10, 0]
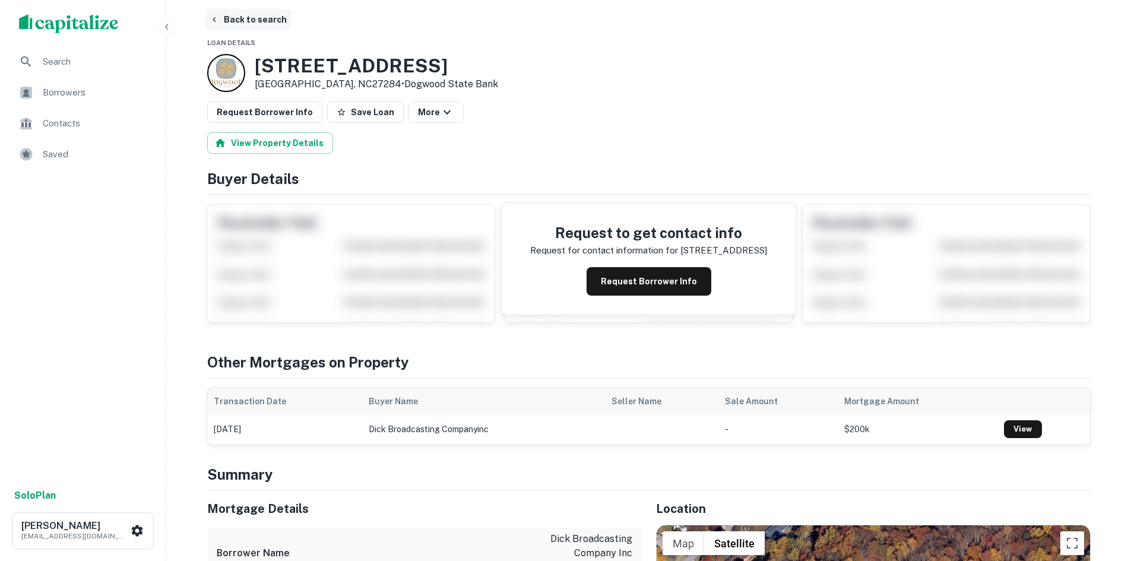
click at [219, 28] on button "Back to search" at bounding box center [248, 19] width 87 height 21
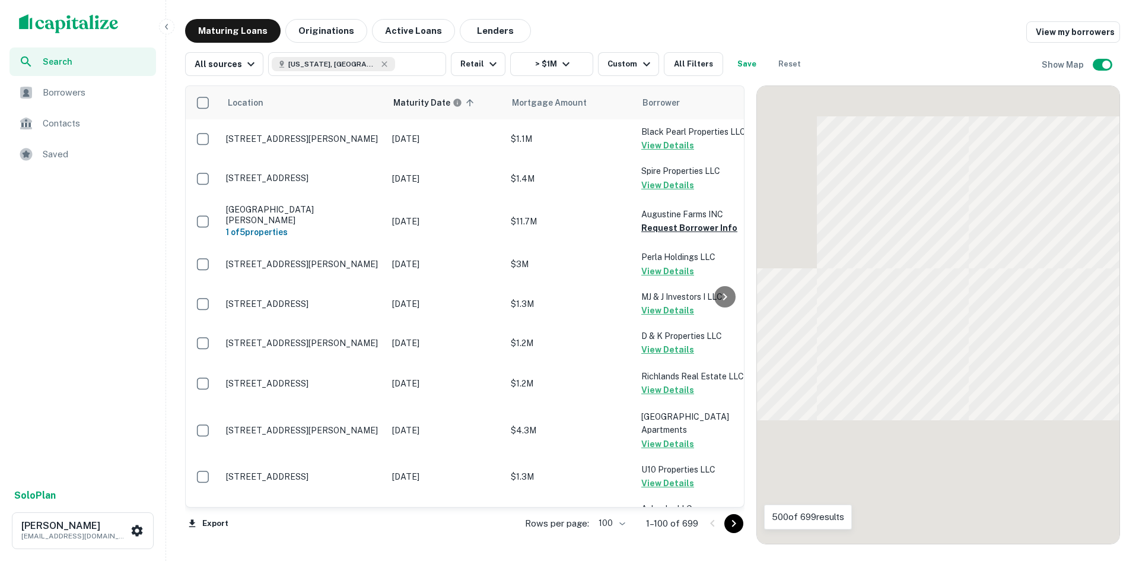
click at [732, 531] on button "Go to next page" at bounding box center [734, 523] width 19 height 19
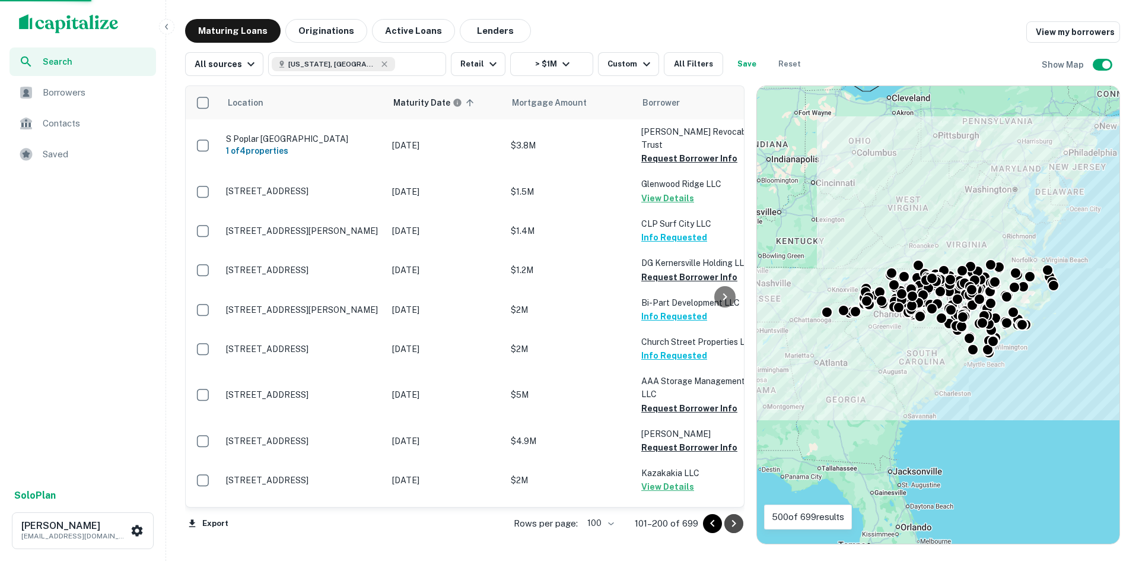
click at [732, 531] on button "Go to next page" at bounding box center [734, 523] width 19 height 19
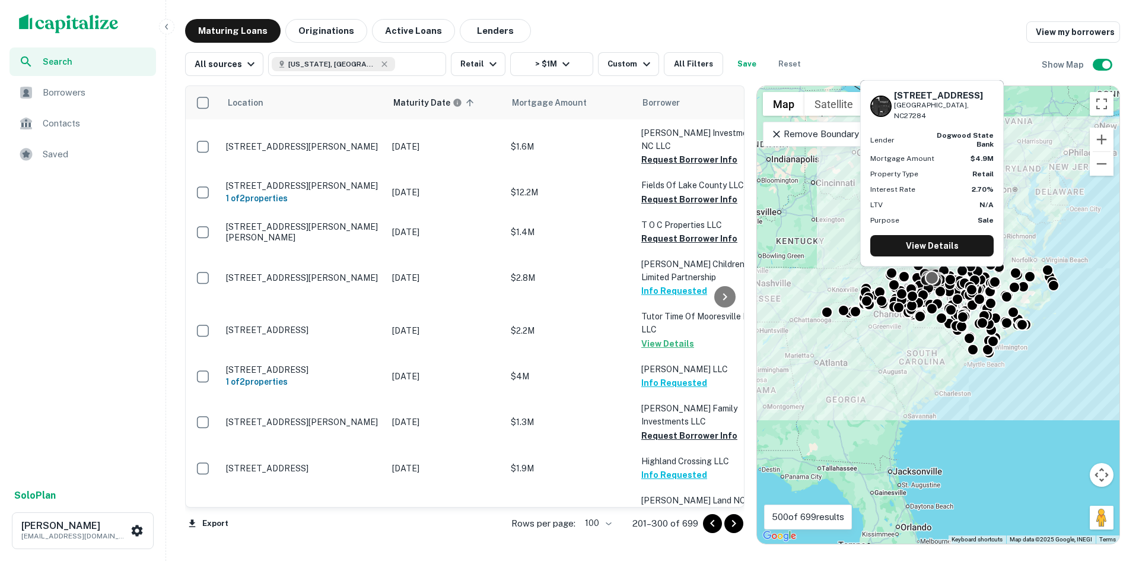
scroll to position [237, 0]
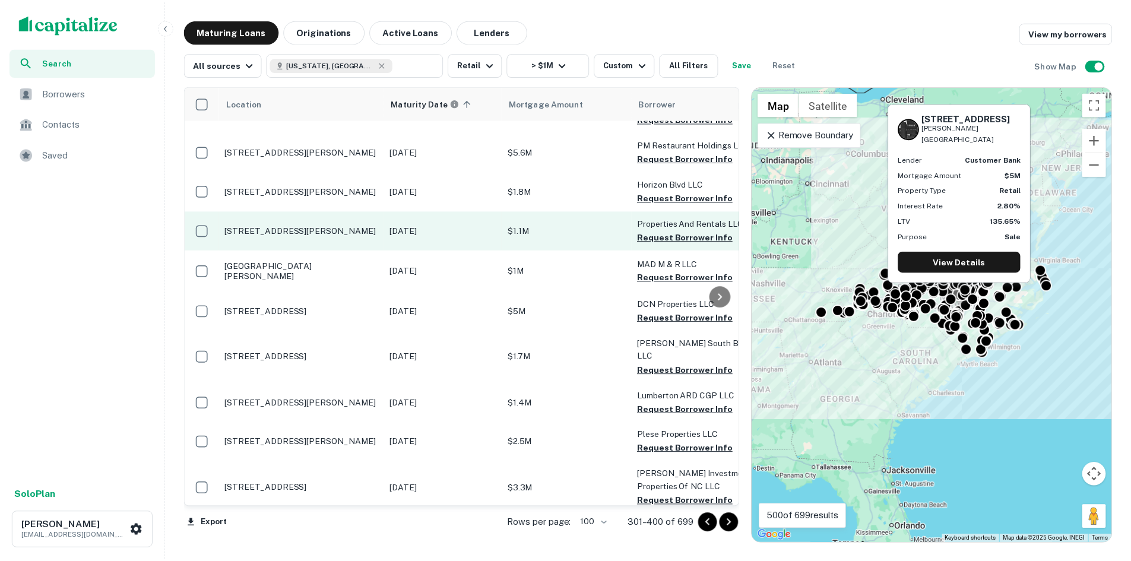
scroll to position [59, 0]
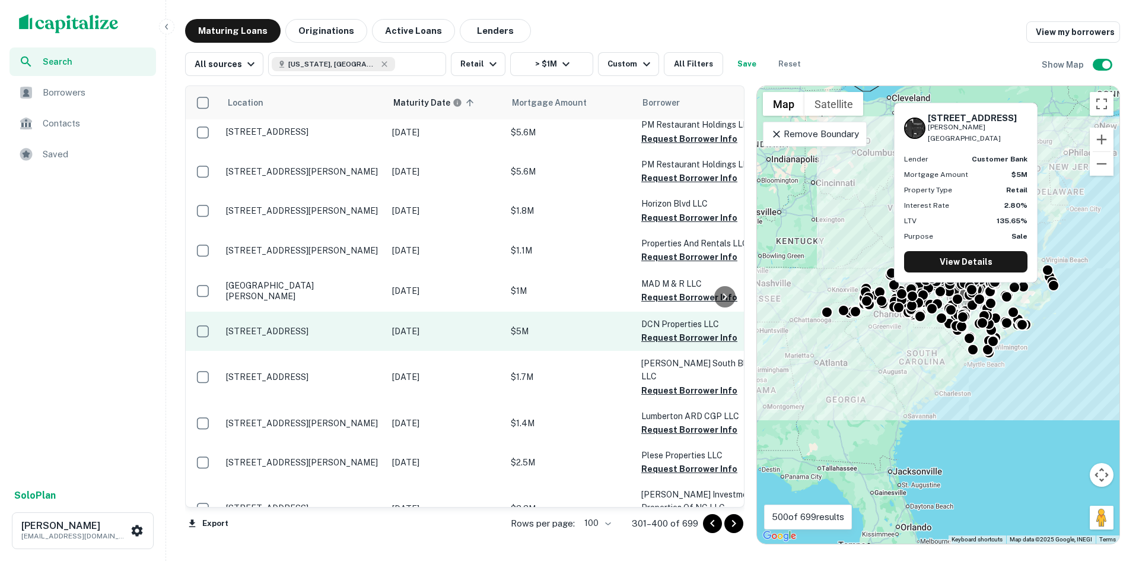
click at [275, 326] on p "1530 Avent Ferry Rd Holly Springs, NC27540" at bounding box center [303, 331] width 154 height 11
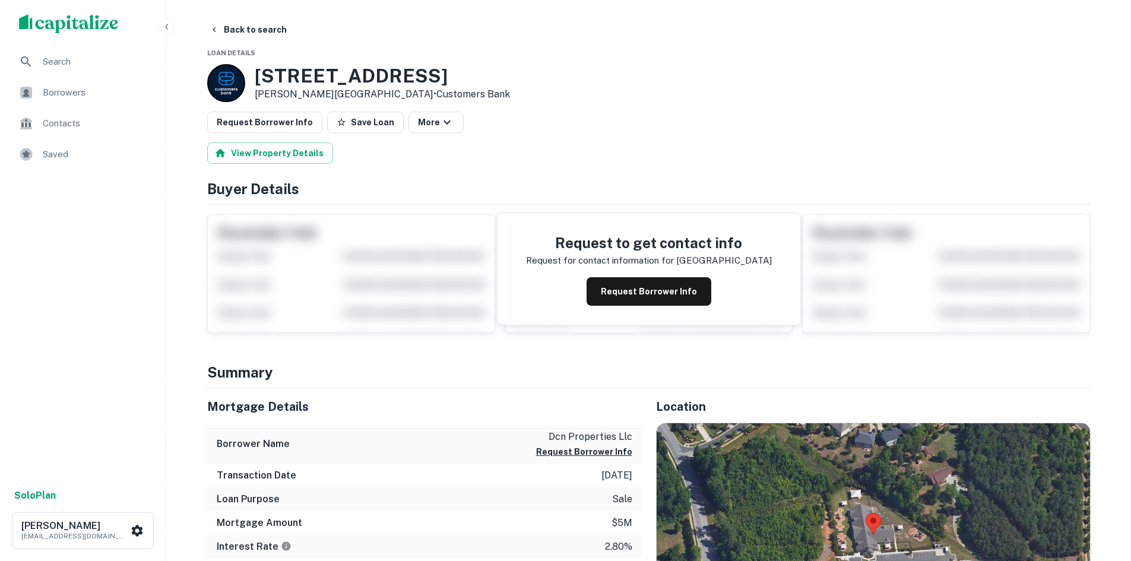
scroll to position [297, 0]
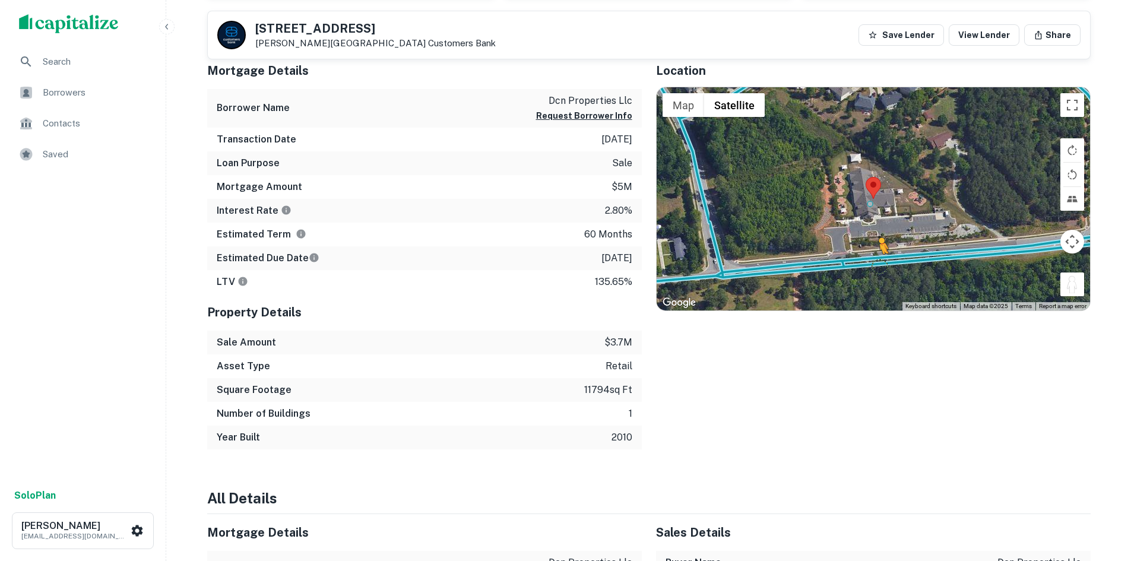
drag, startPoint x: 1075, startPoint y: 288, endPoint x: 863, endPoint y: 253, distance: 215.3
click at [863, 253] on div "To activate drag with keyboard, press Alt + Enter. Once in keyboard drag state,…" at bounding box center [872, 198] width 433 height 223
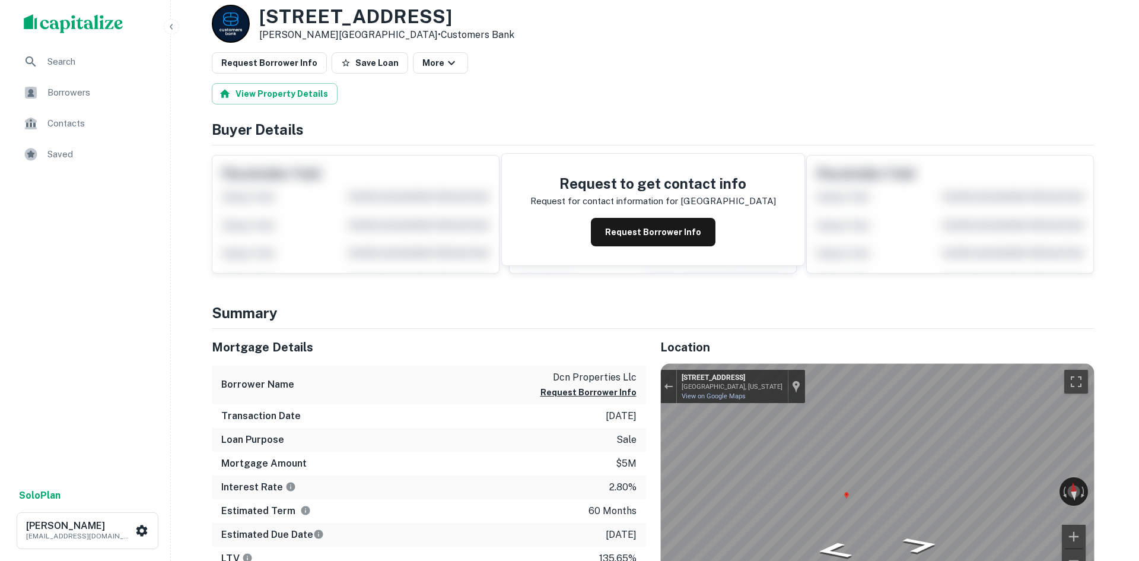
scroll to position [0, 0]
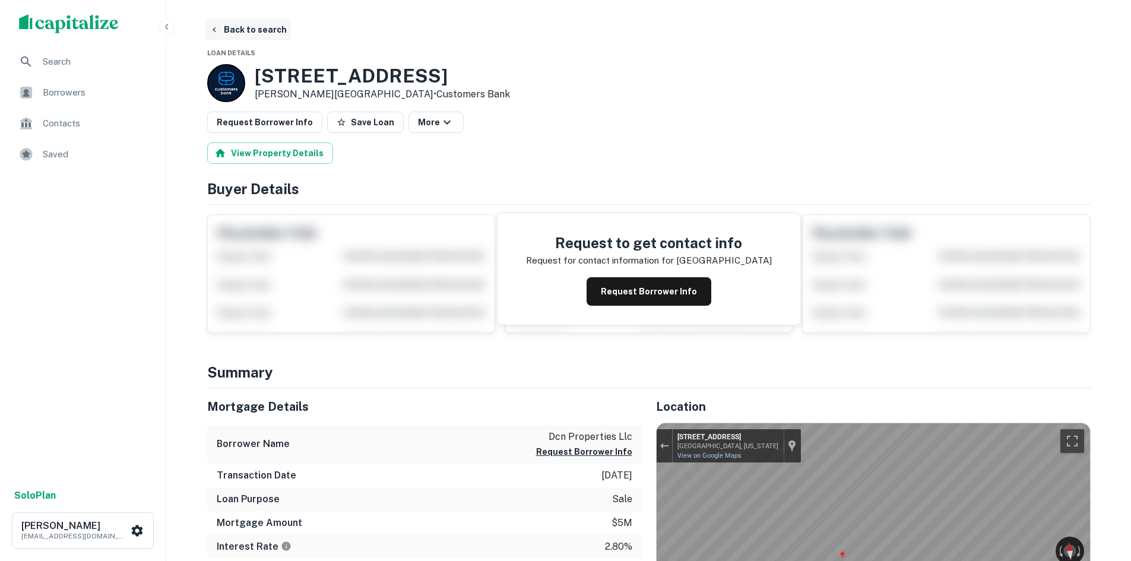
click at [243, 20] on button "Back to search" at bounding box center [248, 29] width 87 height 21
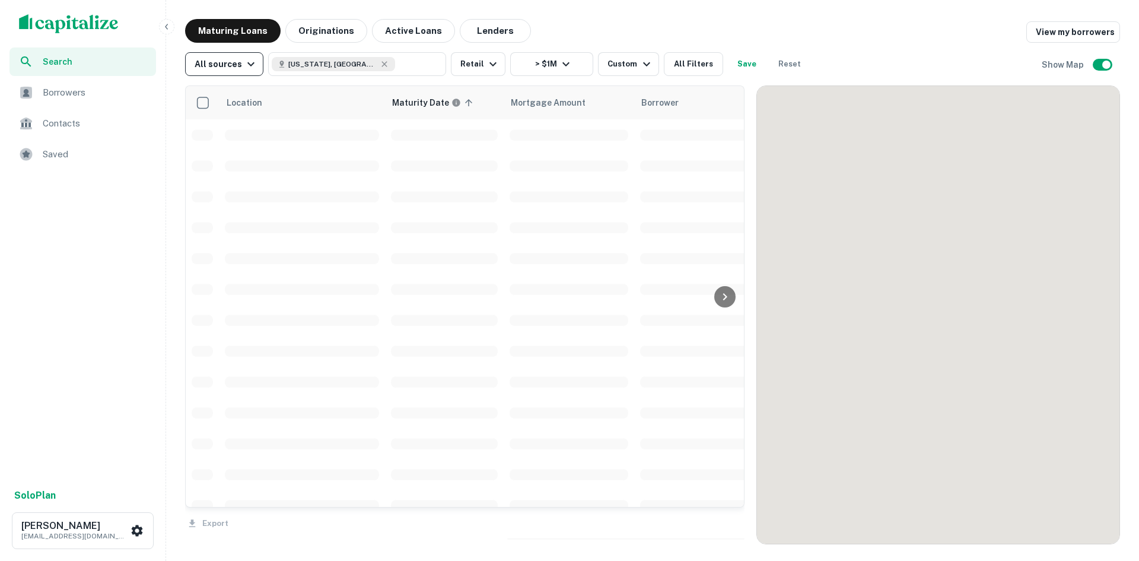
scroll to position [59, 0]
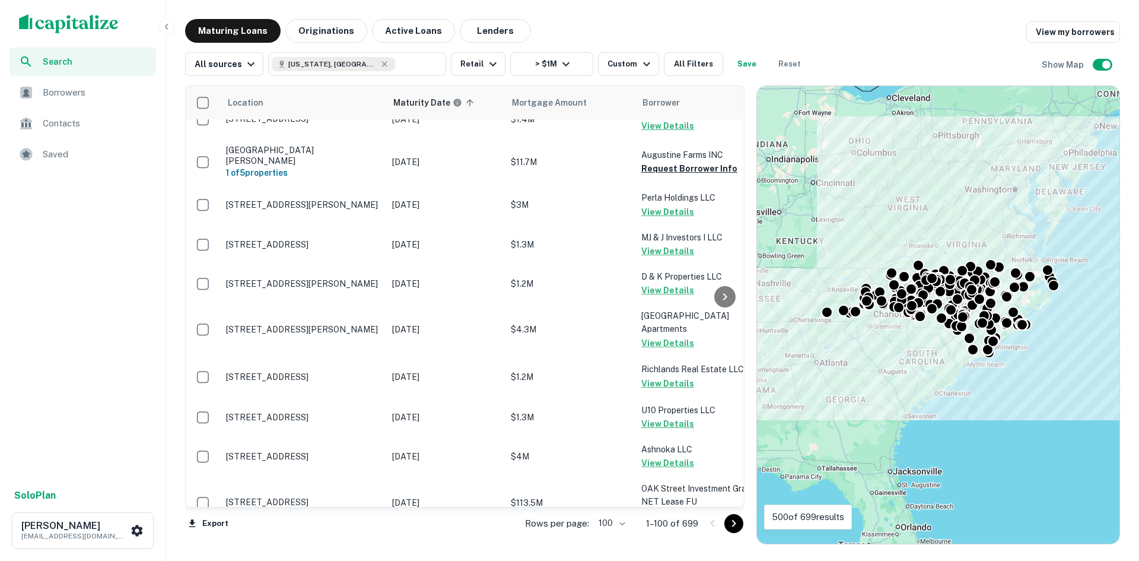
click at [729, 522] on icon "Go to next page" at bounding box center [734, 523] width 14 height 14
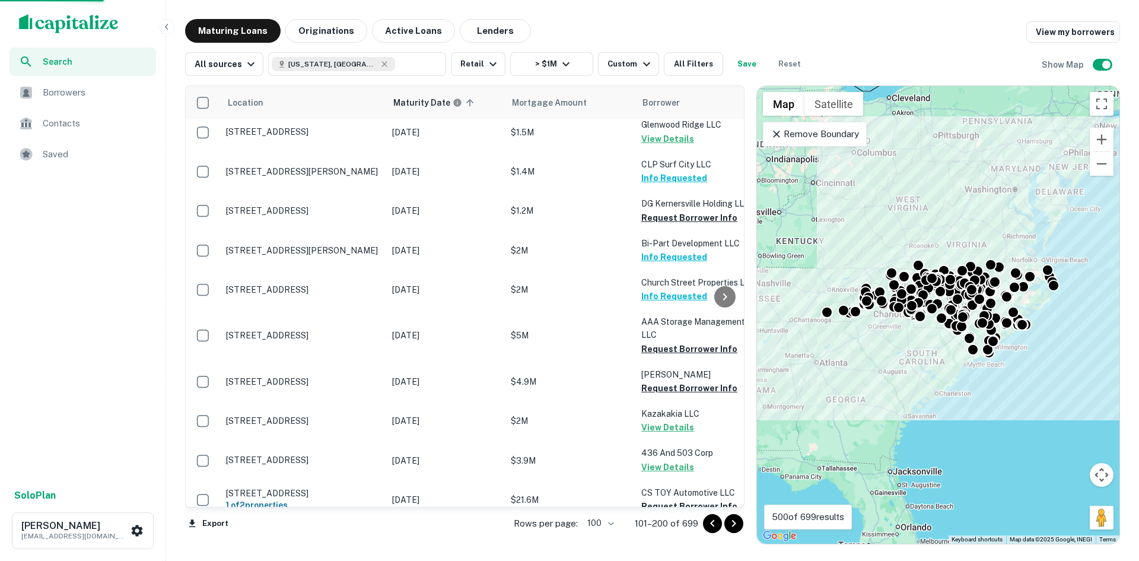
click at [729, 522] on icon "Go to next page" at bounding box center [734, 523] width 14 height 14
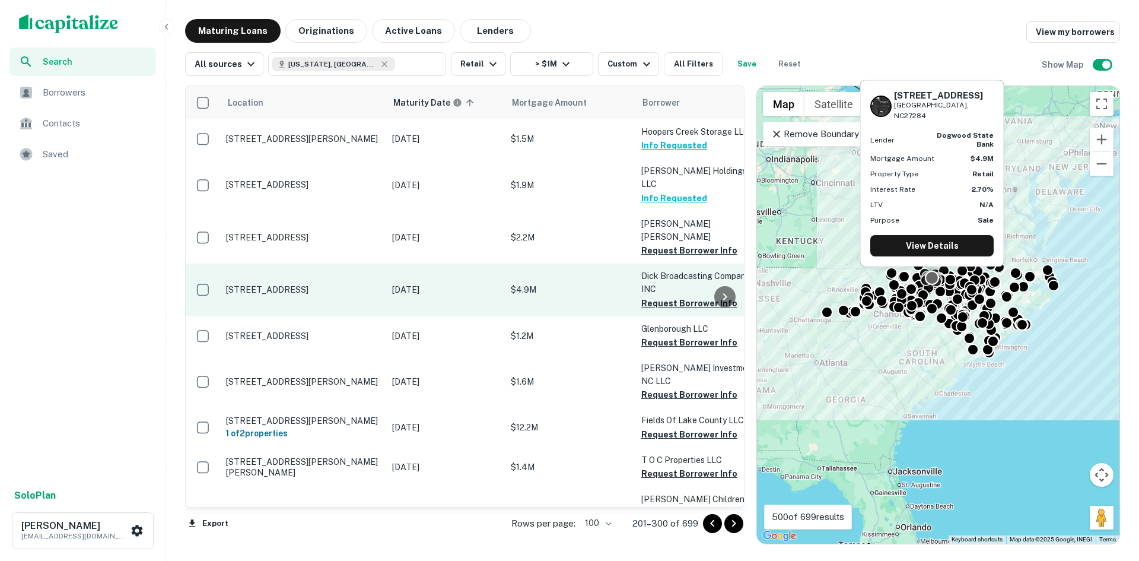
click at [261, 284] on p "[STREET_ADDRESS]" at bounding box center [303, 289] width 154 height 11
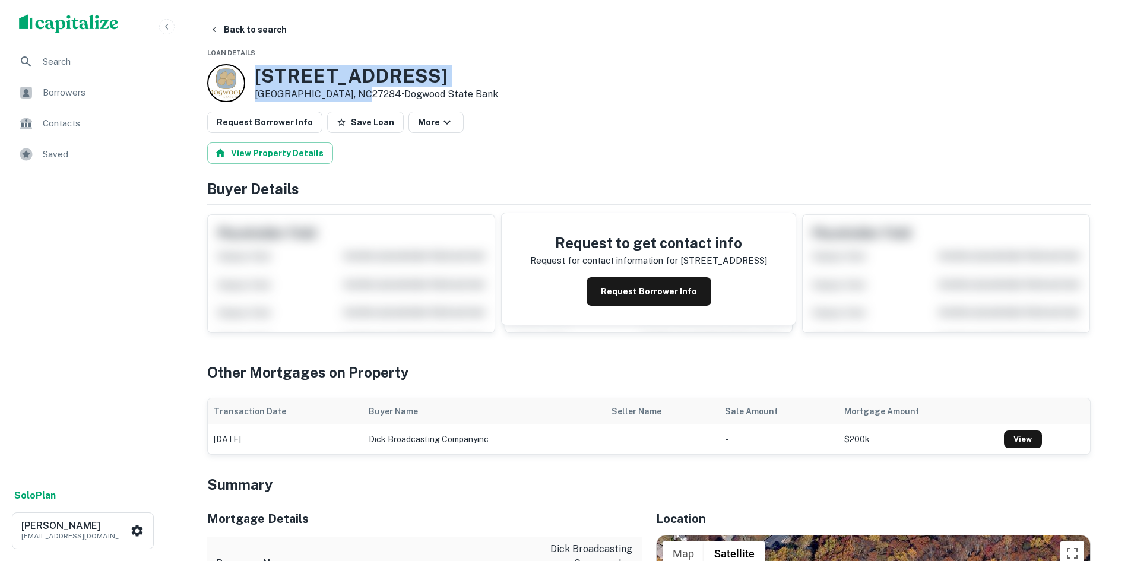
drag, startPoint x: 253, startPoint y: 73, endPoint x: 353, endPoint y: 92, distance: 101.5
click at [353, 92] on div "990 Old Winston Rd Kernersville, NC27284 • Dogwood State Bank" at bounding box center [352, 83] width 291 height 38
copy div "[STREET_ADDRESS]"
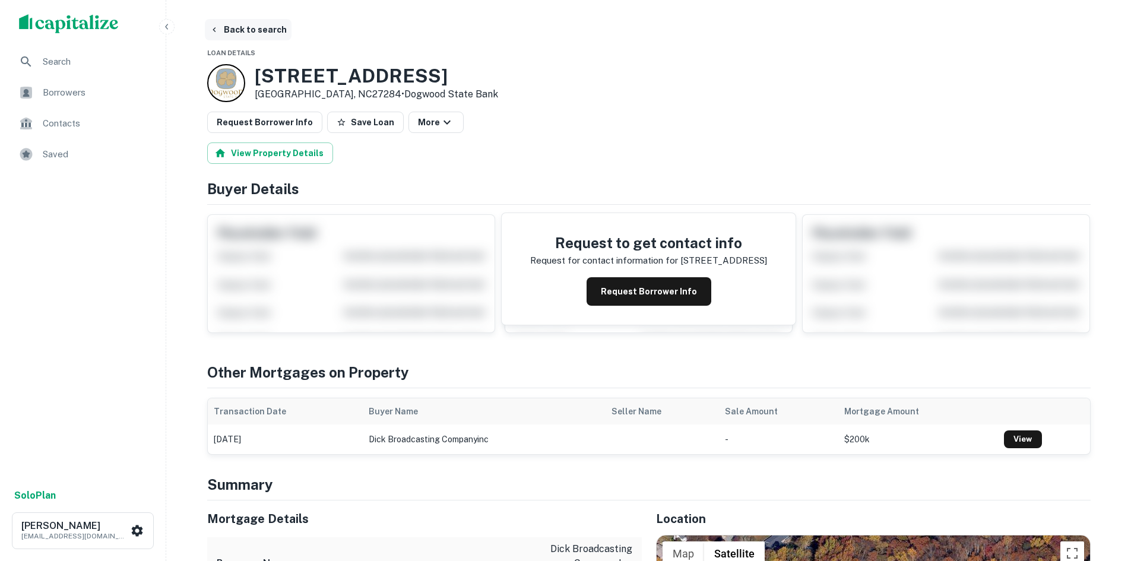
click at [256, 24] on button "Back to search" at bounding box center [248, 29] width 87 height 21
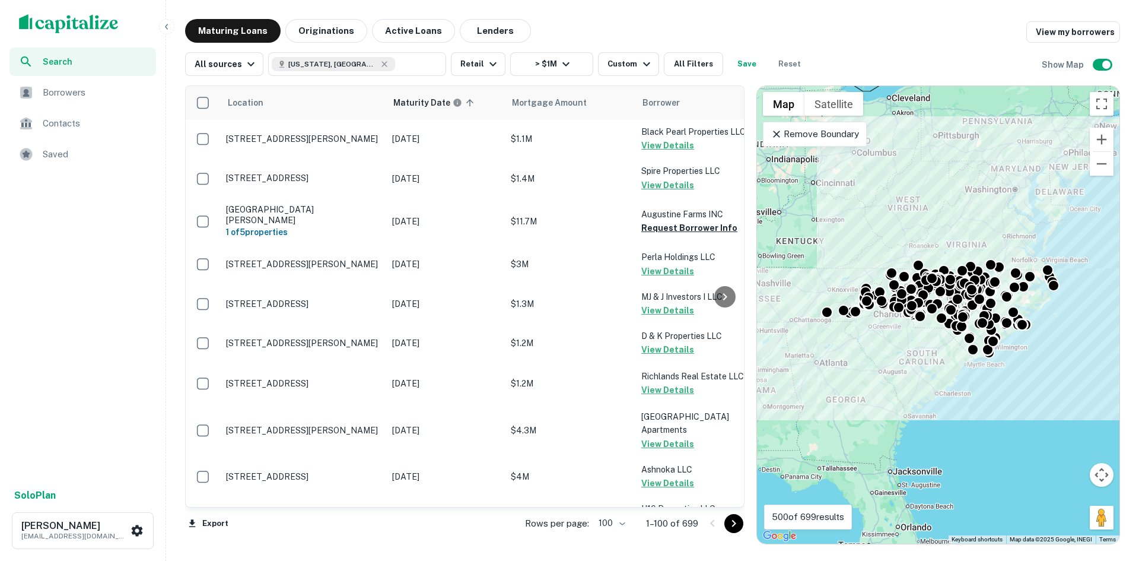
click at [739, 525] on icon "Go to next page" at bounding box center [734, 523] width 14 height 14
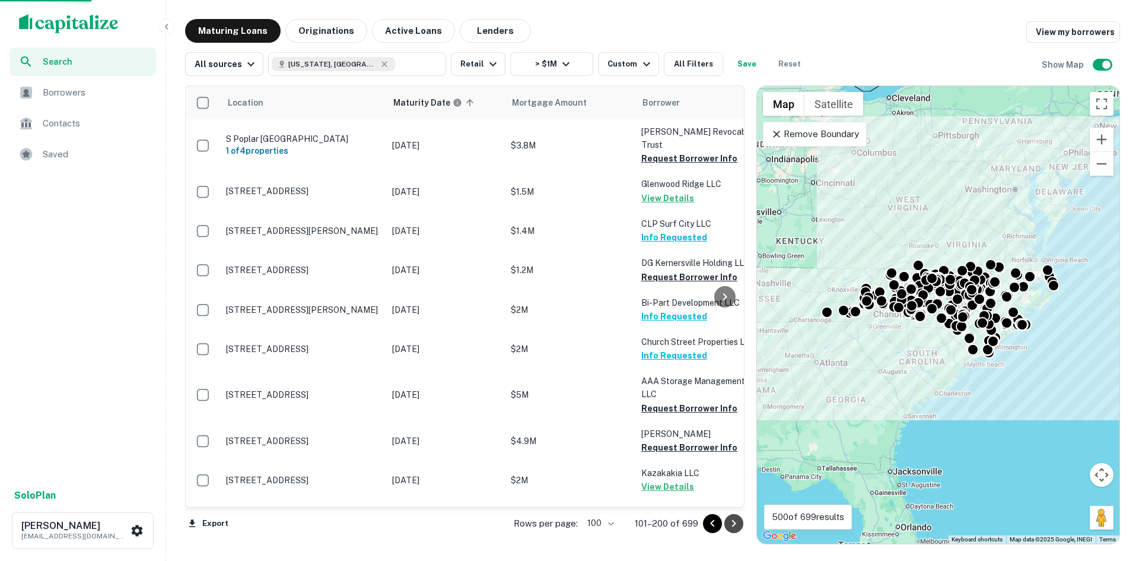
click at [739, 525] on icon "Go to next page" at bounding box center [734, 523] width 14 height 14
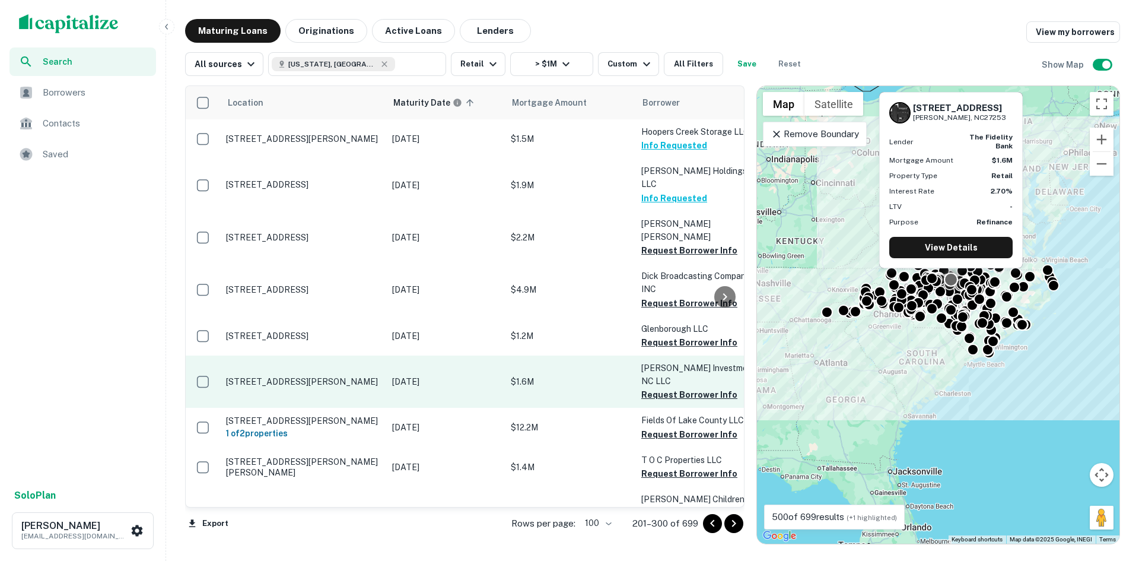
click at [342, 376] on p "[STREET_ADDRESS][PERSON_NAME]" at bounding box center [303, 381] width 154 height 11
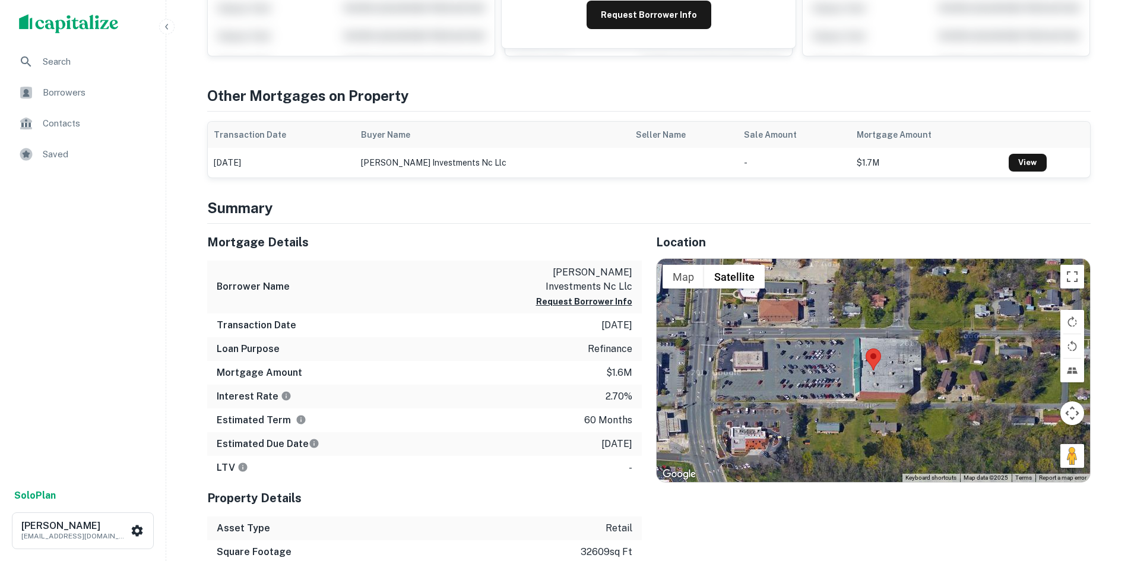
scroll to position [297, 0]
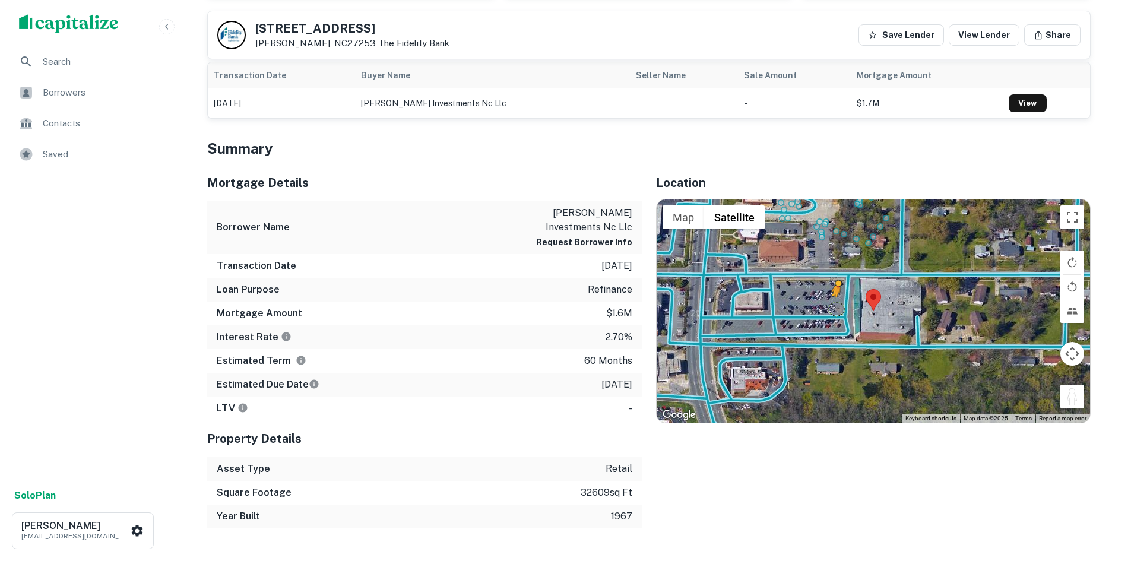
drag, startPoint x: 1069, startPoint y: 393, endPoint x: 835, endPoint y: 310, distance: 248.9
click at [835, 310] on div "To activate drag with keyboard, press Alt + Enter. Once in keyboard drag state,…" at bounding box center [872, 310] width 433 height 223
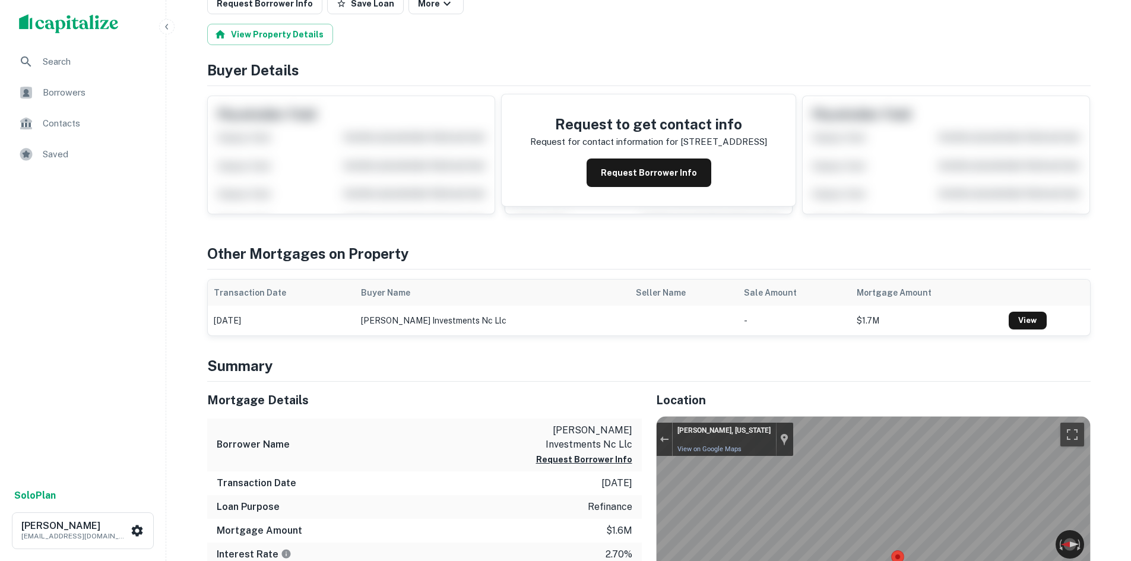
scroll to position [0, 0]
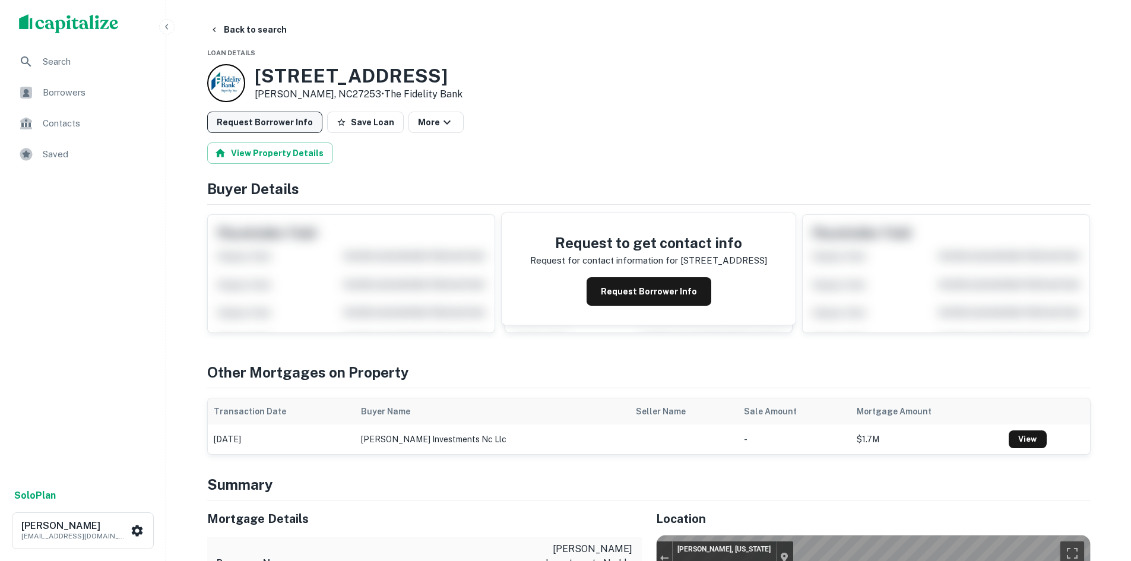
click at [253, 114] on button "Request Borrower Info" at bounding box center [264, 122] width 115 height 21
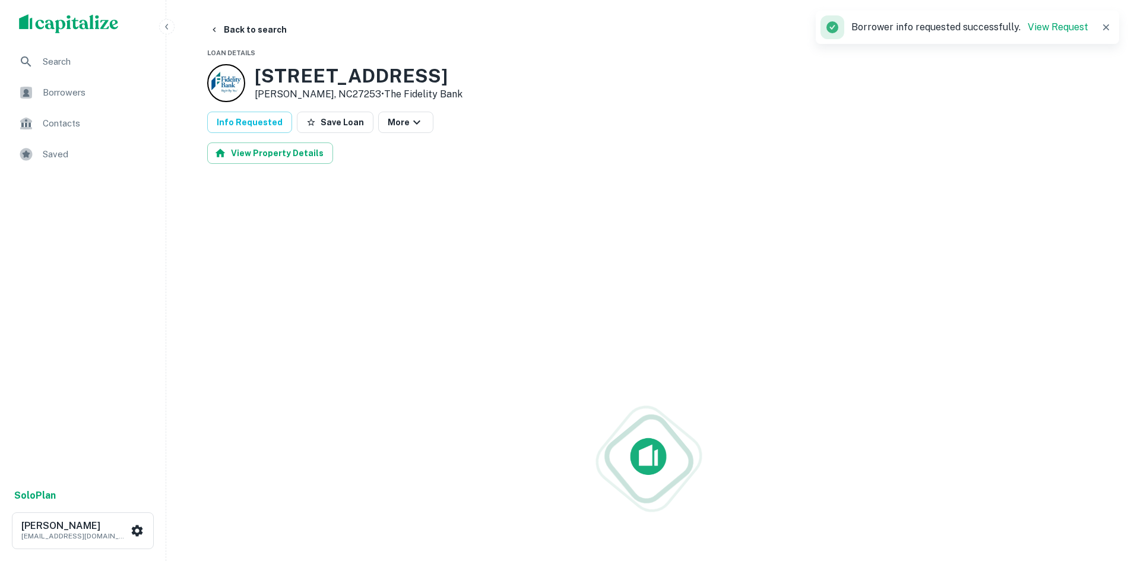
scroll to position [415, 0]
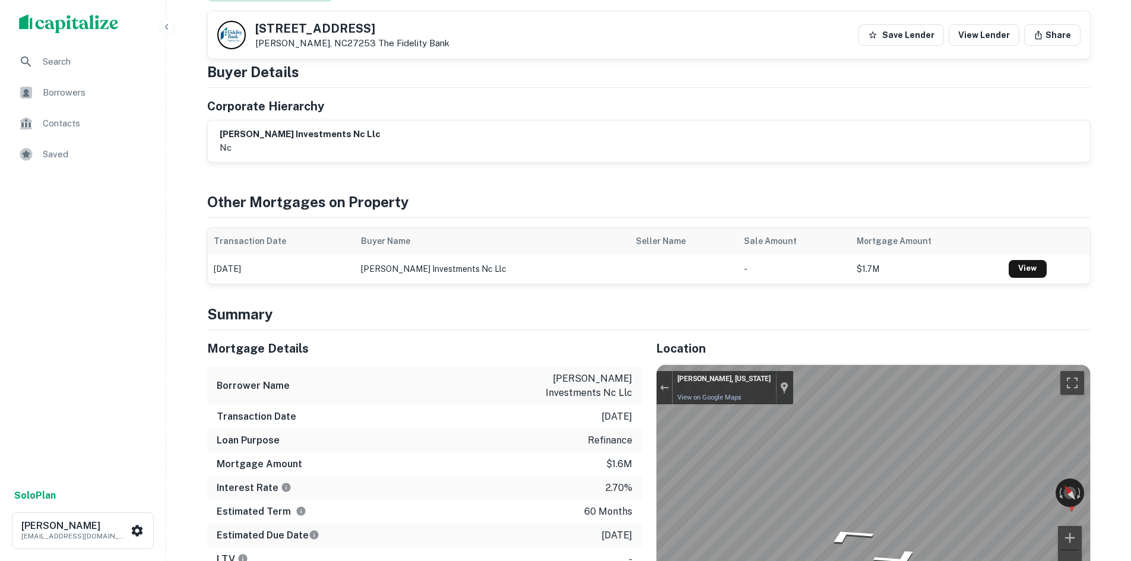
scroll to position [0, 0]
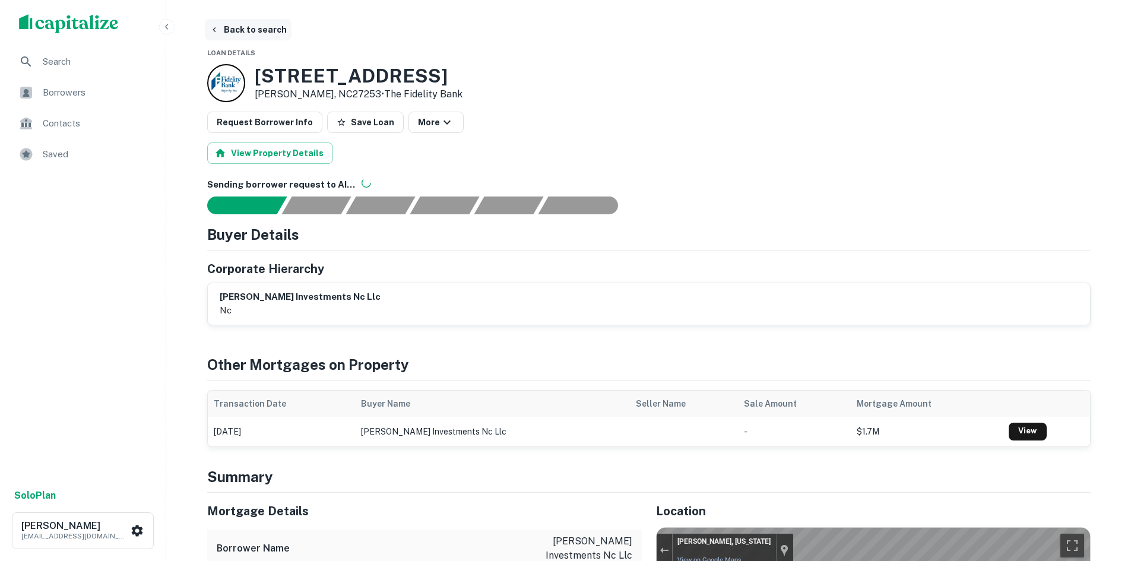
click at [258, 32] on button "Back to search" at bounding box center [248, 29] width 87 height 21
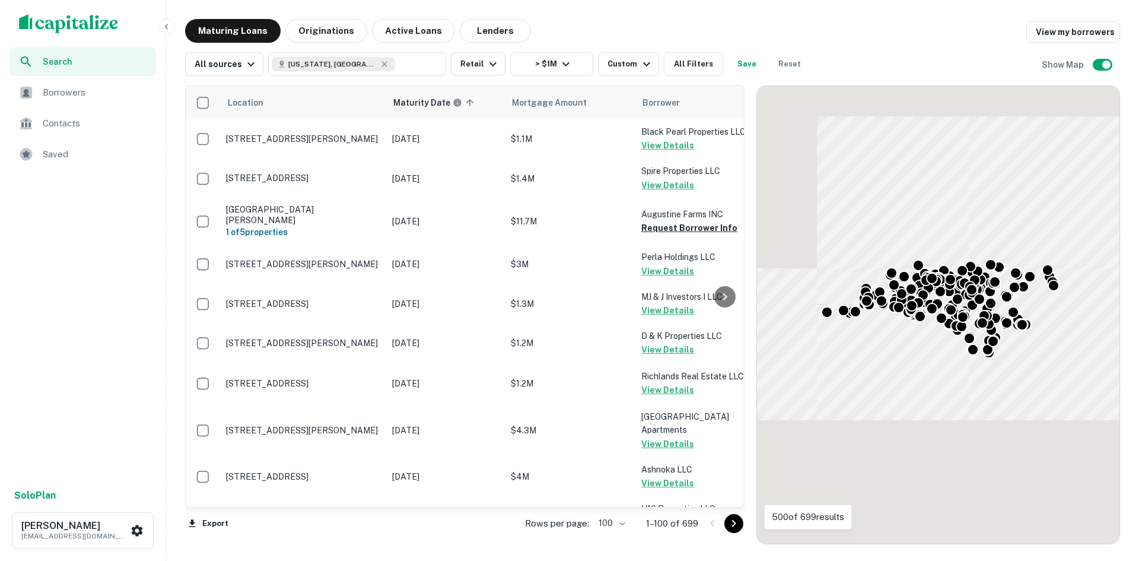
click at [731, 520] on icon "Go to next page" at bounding box center [734, 523] width 14 height 14
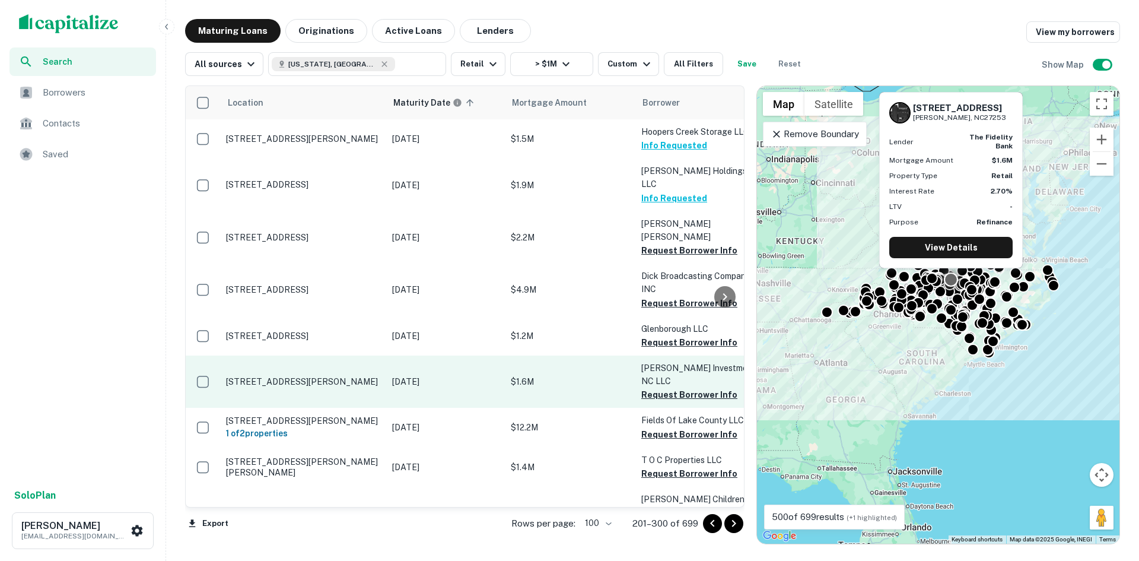
click at [279, 355] on td "[STREET_ADDRESS][PERSON_NAME]" at bounding box center [303, 381] width 166 height 52
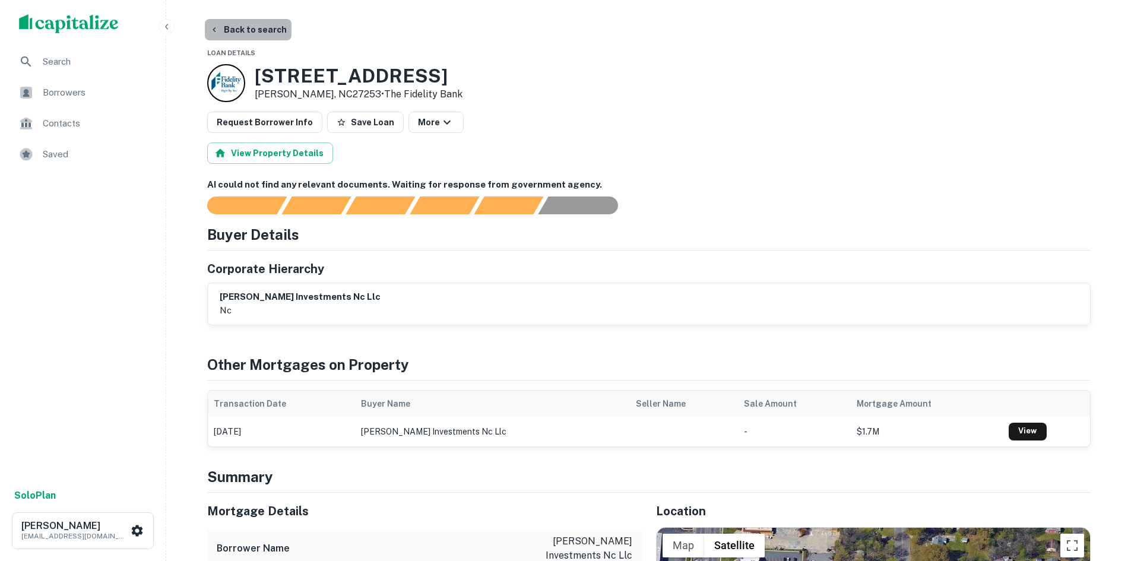
click at [250, 37] on button "Back to search" at bounding box center [248, 29] width 87 height 21
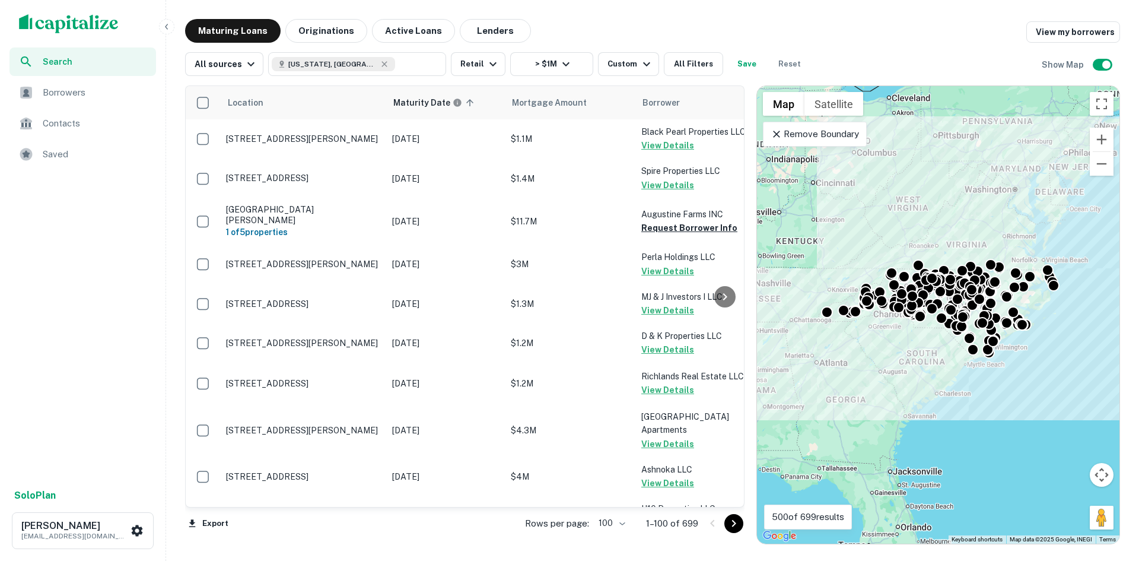
click at [743, 526] on div at bounding box center [723, 523] width 40 height 19
click at [738, 526] on icon "Go to next page" at bounding box center [734, 523] width 14 height 14
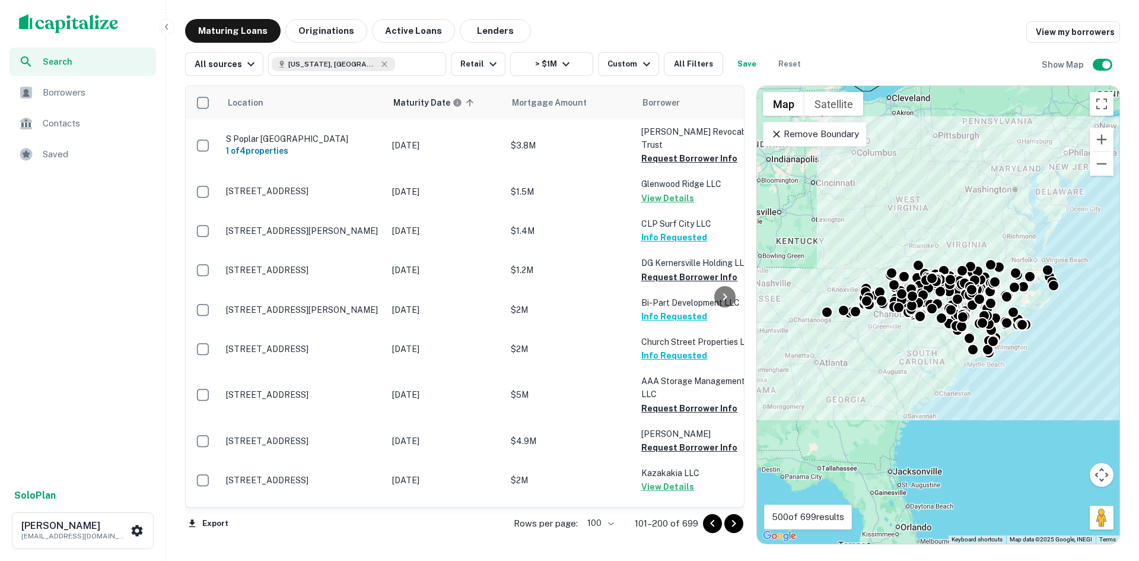
click at [734, 522] on icon "Go to next page" at bounding box center [734, 523] width 4 height 7
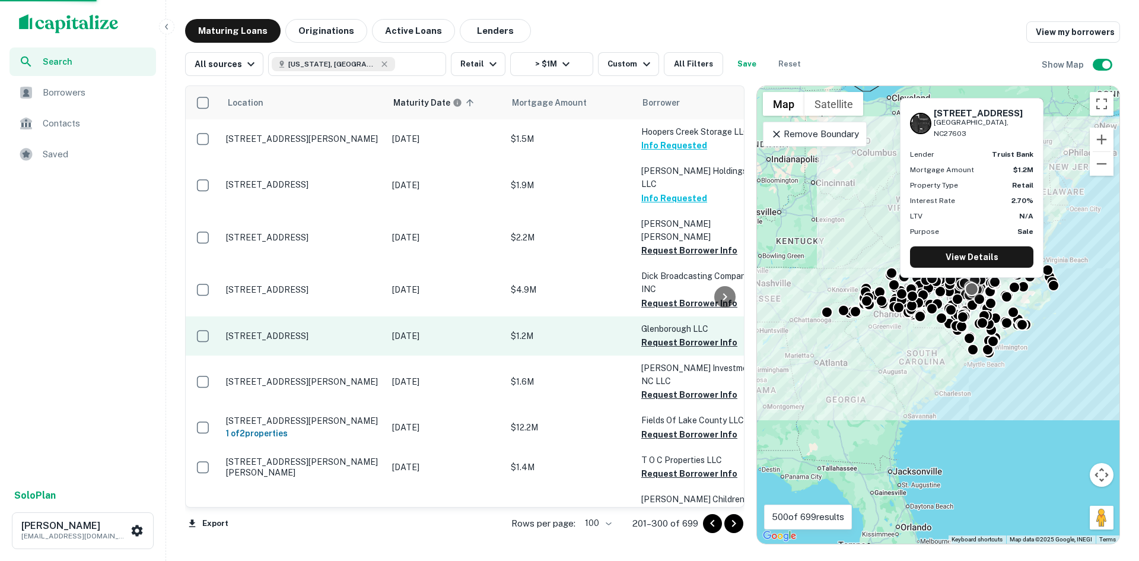
click at [313, 331] on p "[STREET_ADDRESS]" at bounding box center [303, 336] width 154 height 11
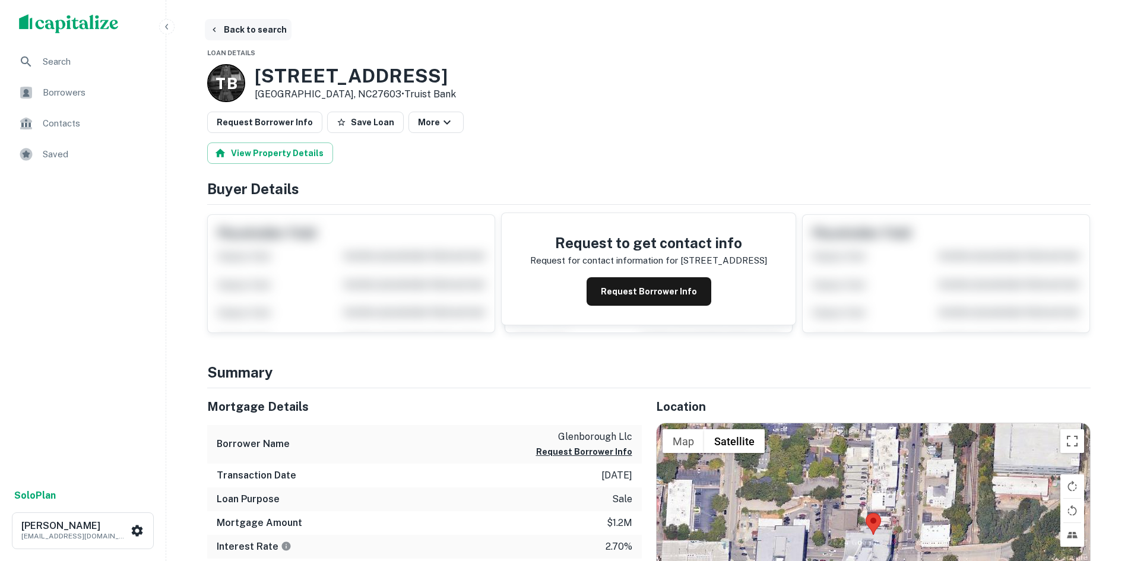
click at [231, 30] on button "Back to search" at bounding box center [248, 29] width 87 height 21
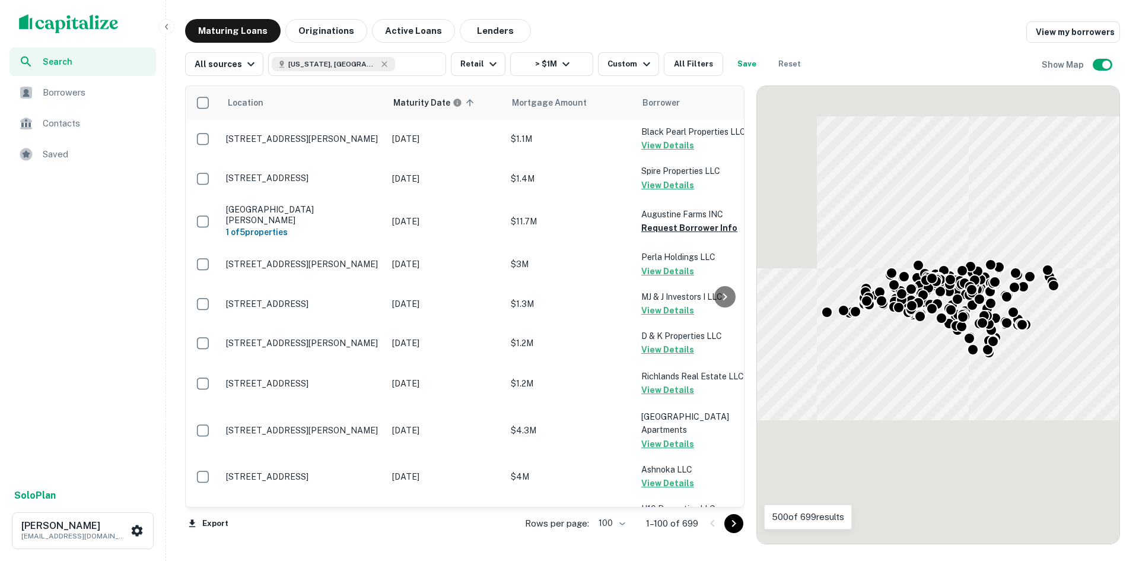
click at [735, 531] on button "Go to next page" at bounding box center [734, 523] width 19 height 19
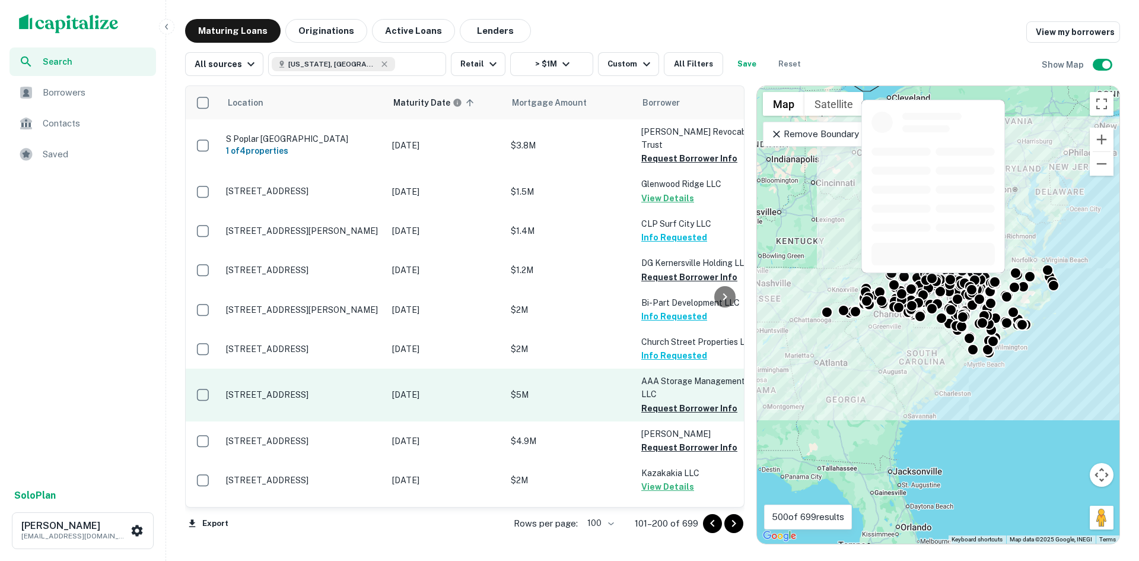
click at [297, 389] on p "[STREET_ADDRESS]" at bounding box center [303, 394] width 154 height 11
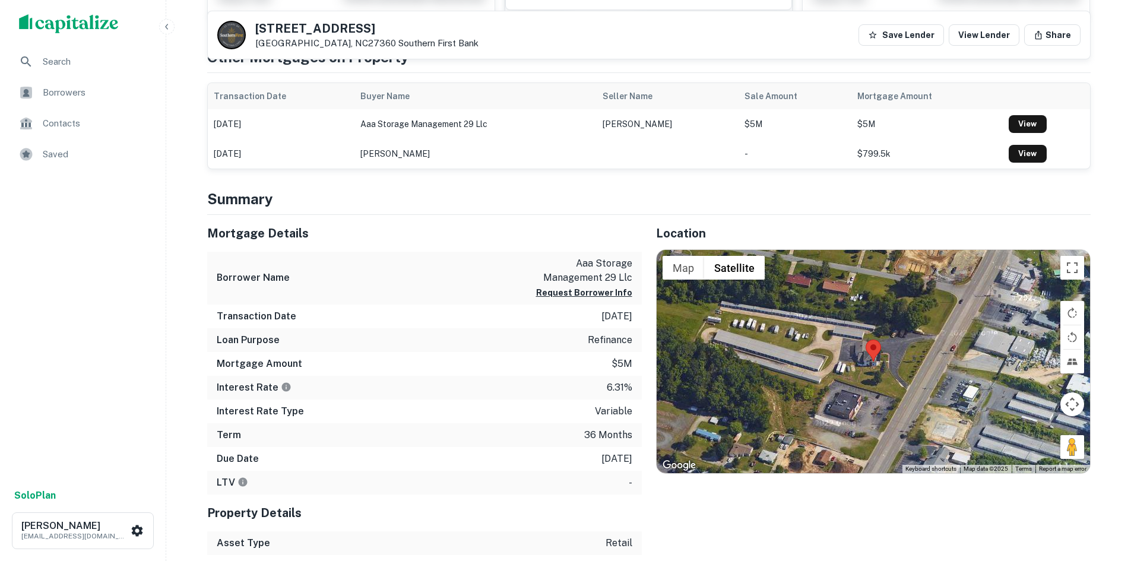
scroll to position [297, 0]
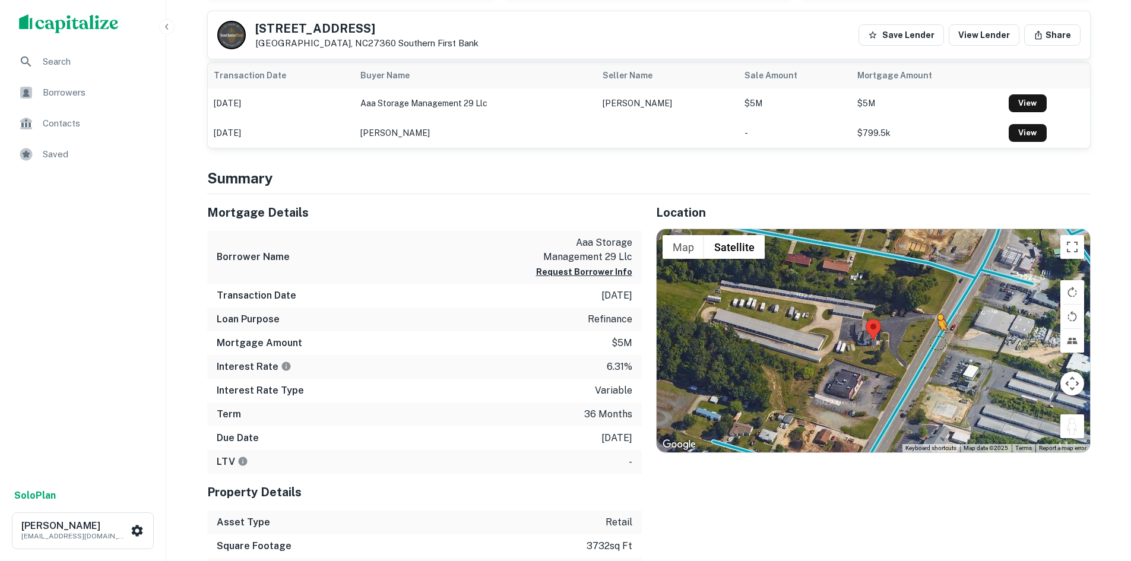
drag, startPoint x: 1081, startPoint y: 424, endPoint x: 936, endPoint y: 341, distance: 166.1
click at [936, 341] on div "To activate drag with keyboard, press Alt + Enter. Once in keyboard drag state,…" at bounding box center [872, 340] width 433 height 223
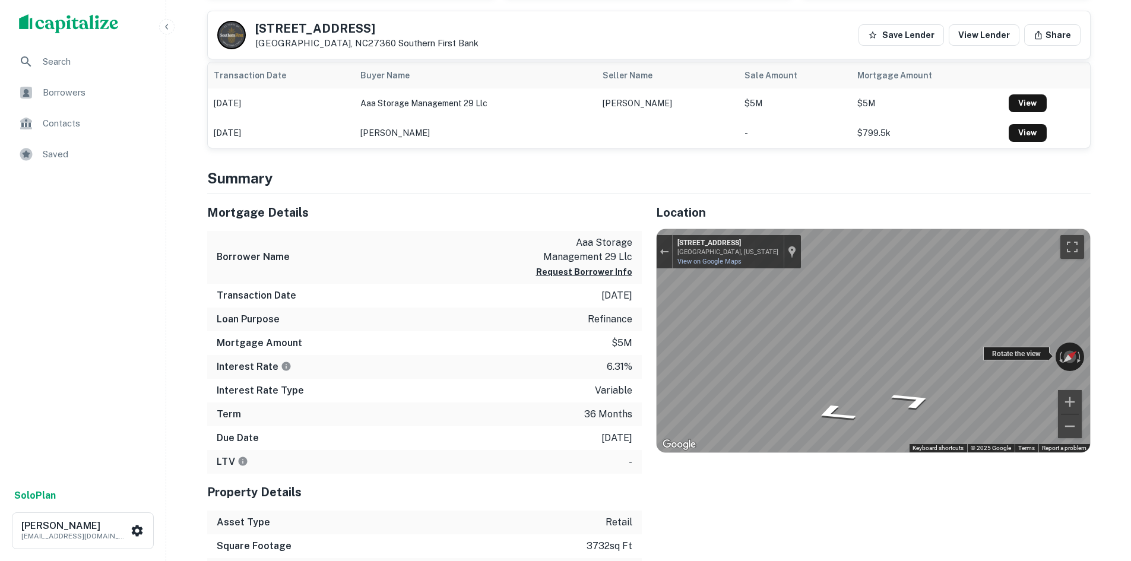
click at [1056, 351] on div "← Move left → Move right ↑ Move up ↓ Move down + Zoom in - Zoom out 1326 Highpo…" at bounding box center [872, 340] width 433 height 223
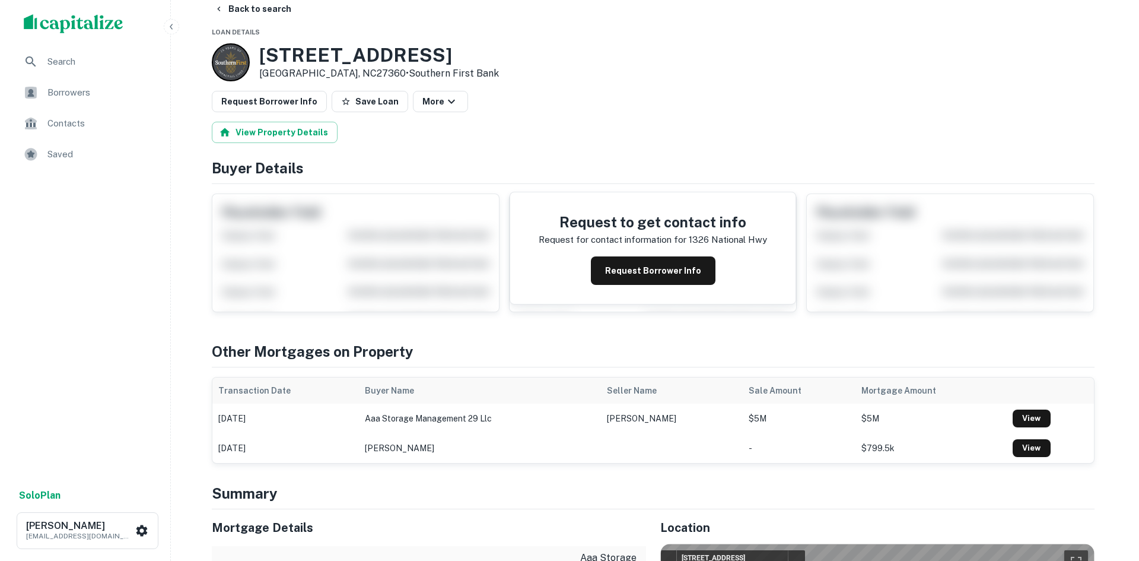
scroll to position [0, 0]
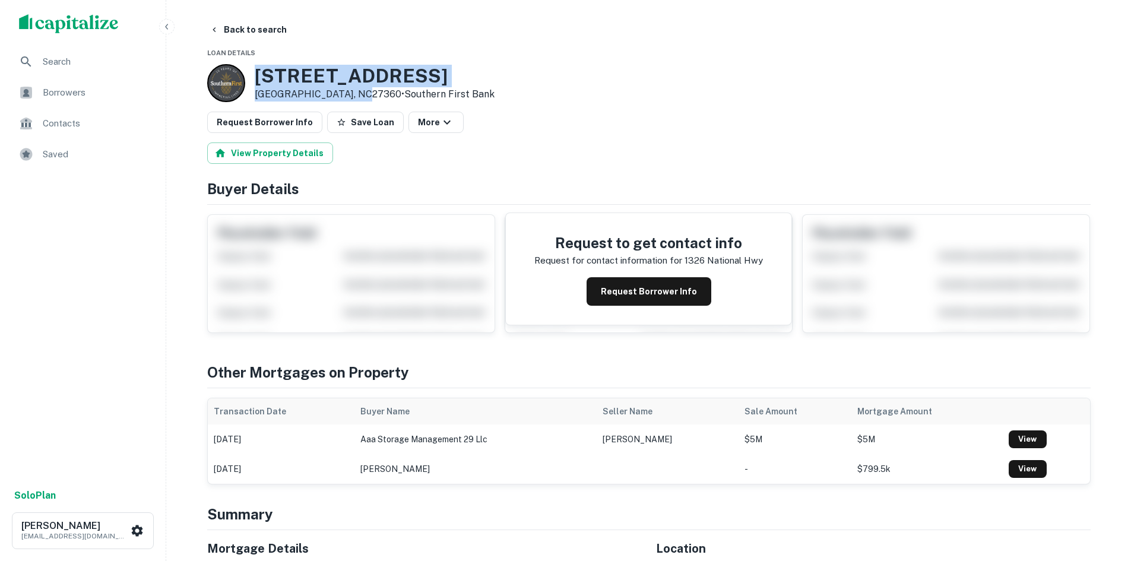
drag, startPoint x: 250, startPoint y: 71, endPoint x: 355, endPoint y: 94, distance: 108.3
click at [355, 94] on div "1326 National Hwy Thomasville, NC27360 • Southern First Bank" at bounding box center [350, 83] width 287 height 38
copy div "[STREET_ADDRESS]"
drag, startPoint x: 233, startPoint y: 125, endPoint x: 232, endPoint y: 119, distance: 6.0
click at [233, 125] on button "Request Borrower Info" at bounding box center [264, 122] width 115 height 21
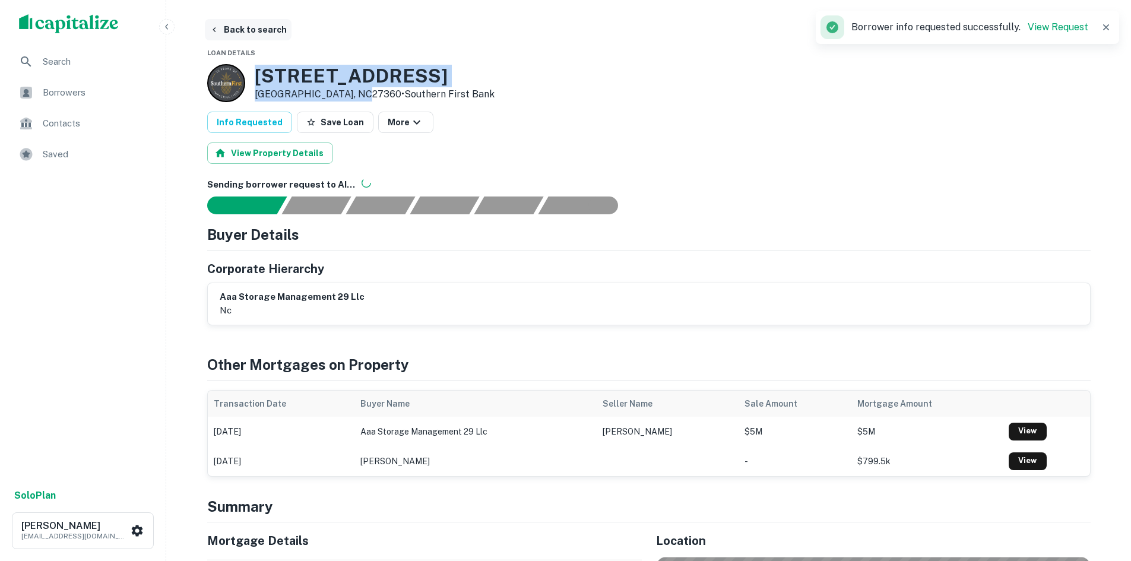
click at [228, 28] on button "Back to search" at bounding box center [248, 29] width 87 height 21
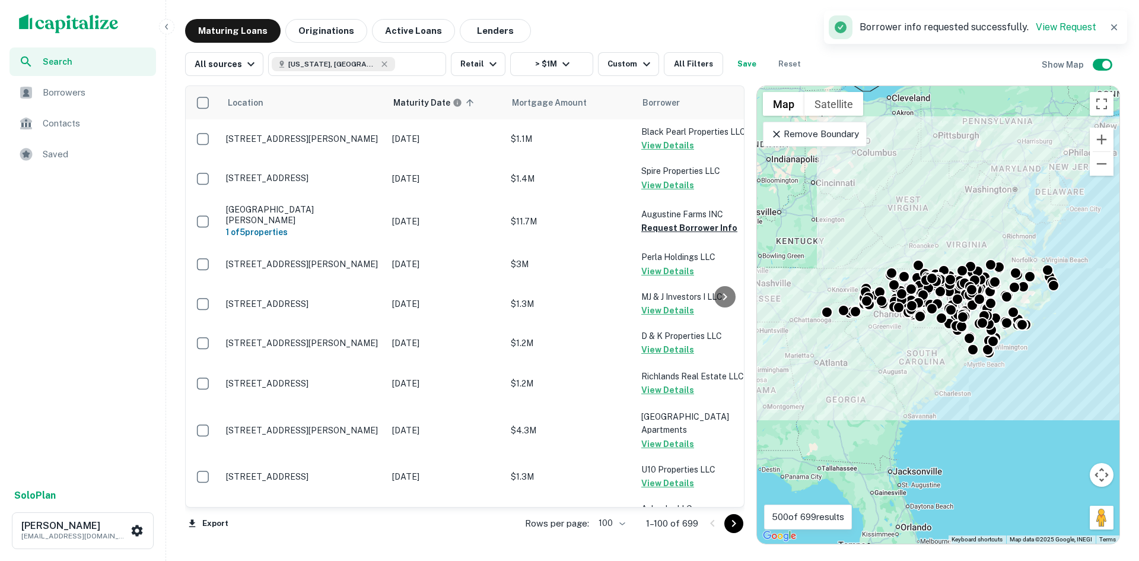
click at [726, 523] on button "Go to next page" at bounding box center [734, 523] width 19 height 19
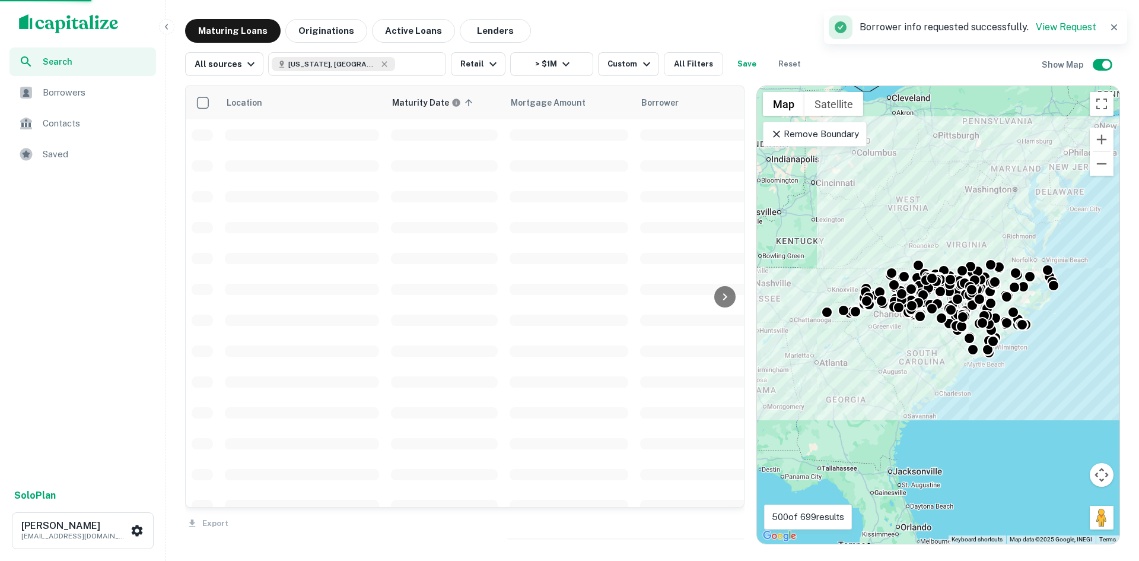
click at [726, 523] on div "Export" at bounding box center [465, 519] width 560 height 25
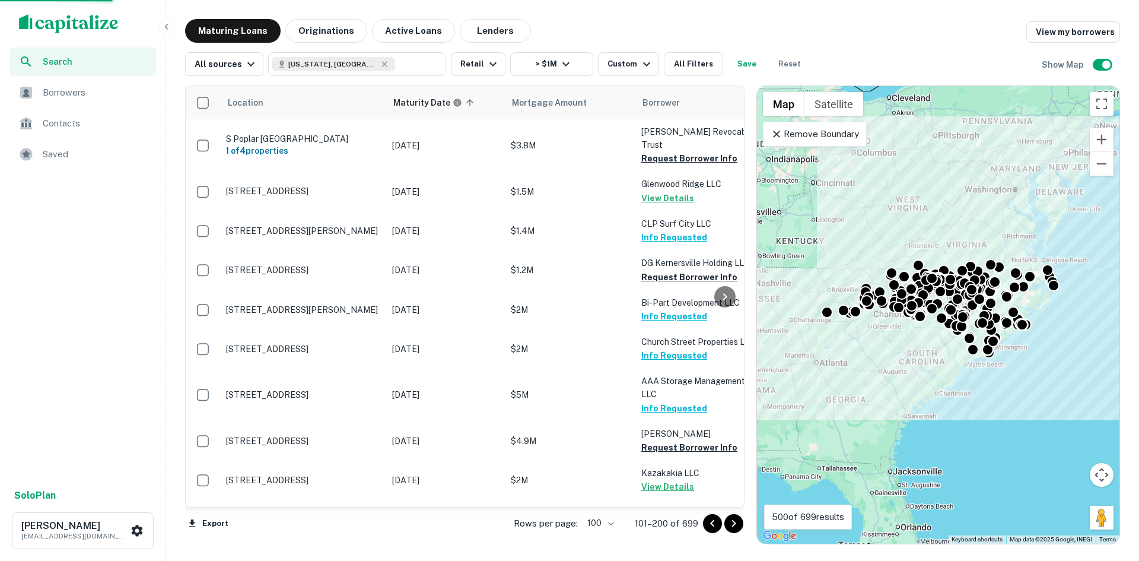
click at [728, 523] on icon "Go to next page" at bounding box center [734, 523] width 14 height 14
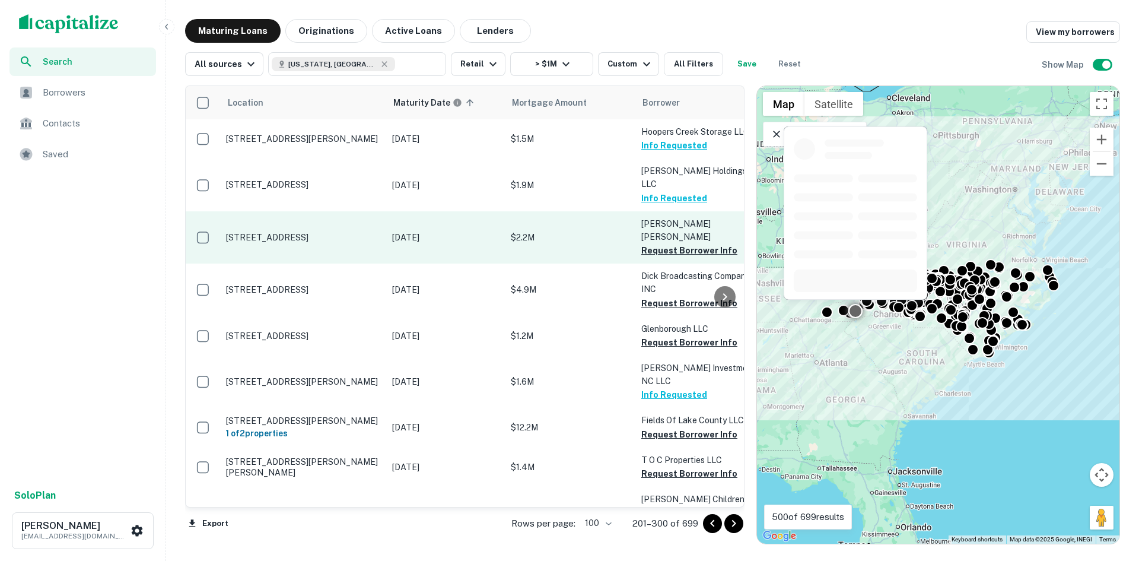
click at [323, 232] on p "[STREET_ADDRESS]" at bounding box center [303, 237] width 154 height 11
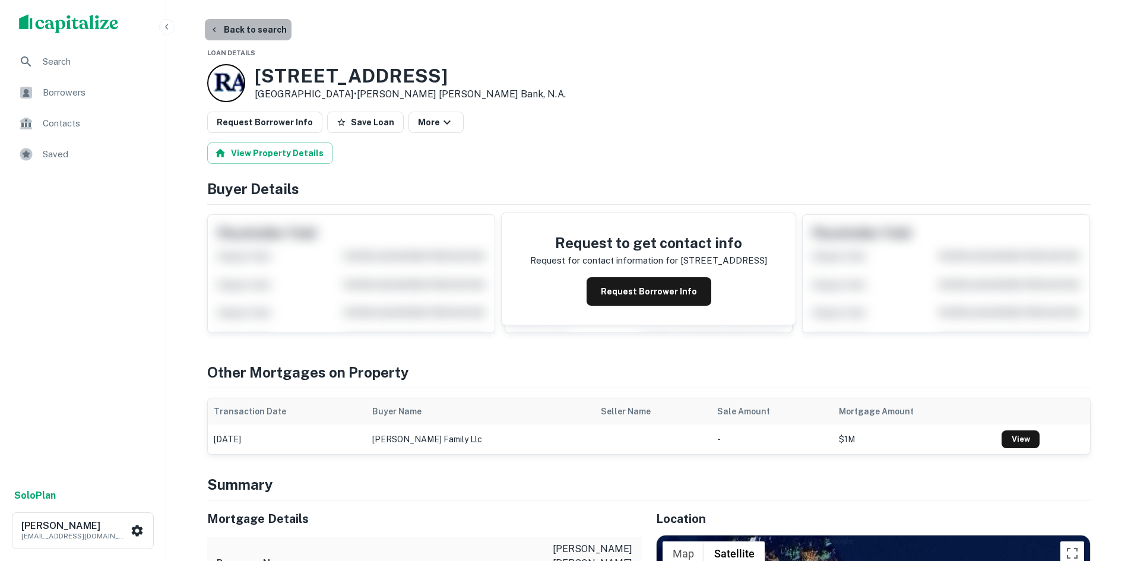
click at [251, 33] on button "Back to search" at bounding box center [248, 29] width 87 height 21
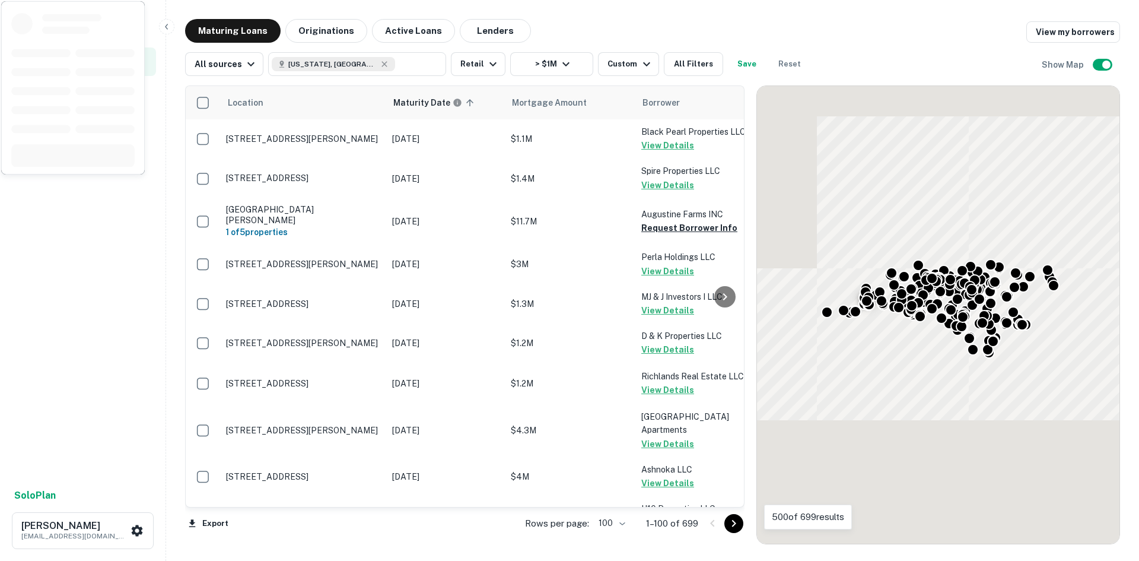
click at [735, 528] on icon "Go to next page" at bounding box center [734, 523] width 14 height 14
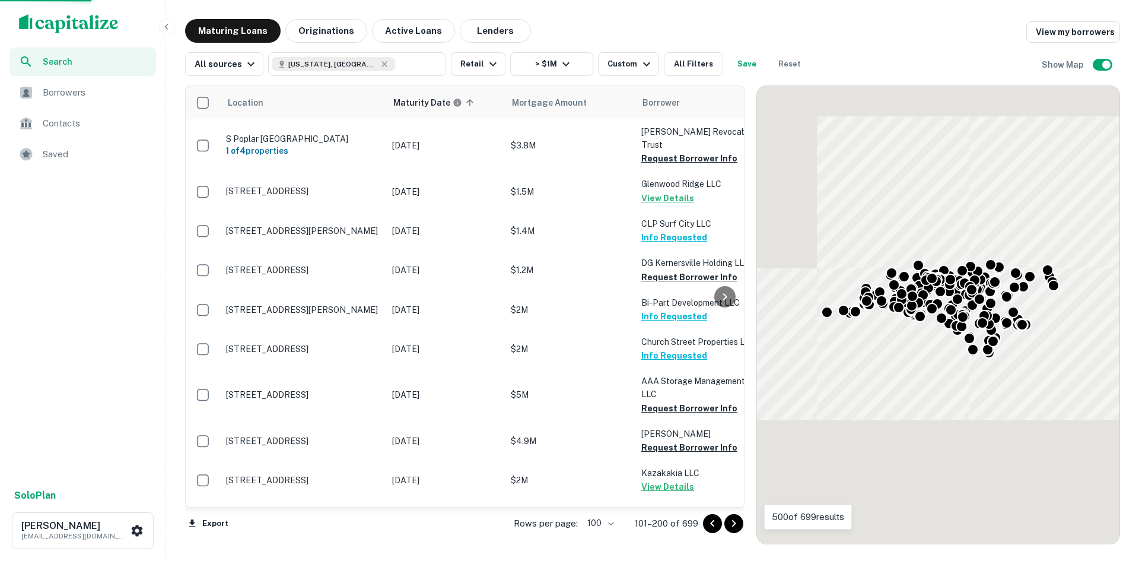
click at [736, 522] on icon "Go to next page" at bounding box center [734, 523] width 14 height 14
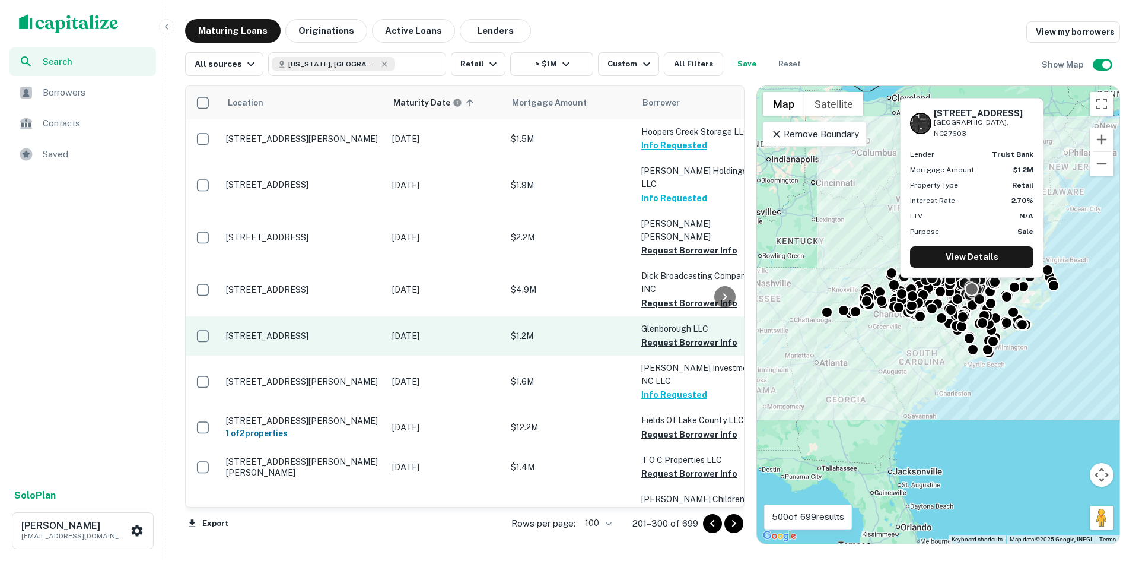
click at [344, 331] on p "[STREET_ADDRESS]" at bounding box center [303, 336] width 154 height 11
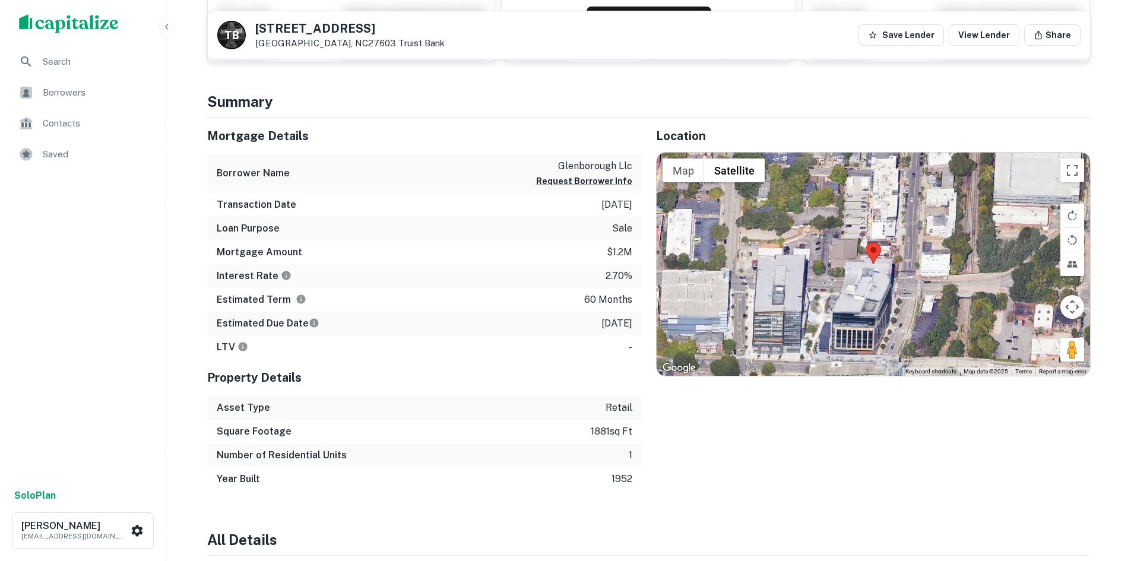
scroll to position [237, 0]
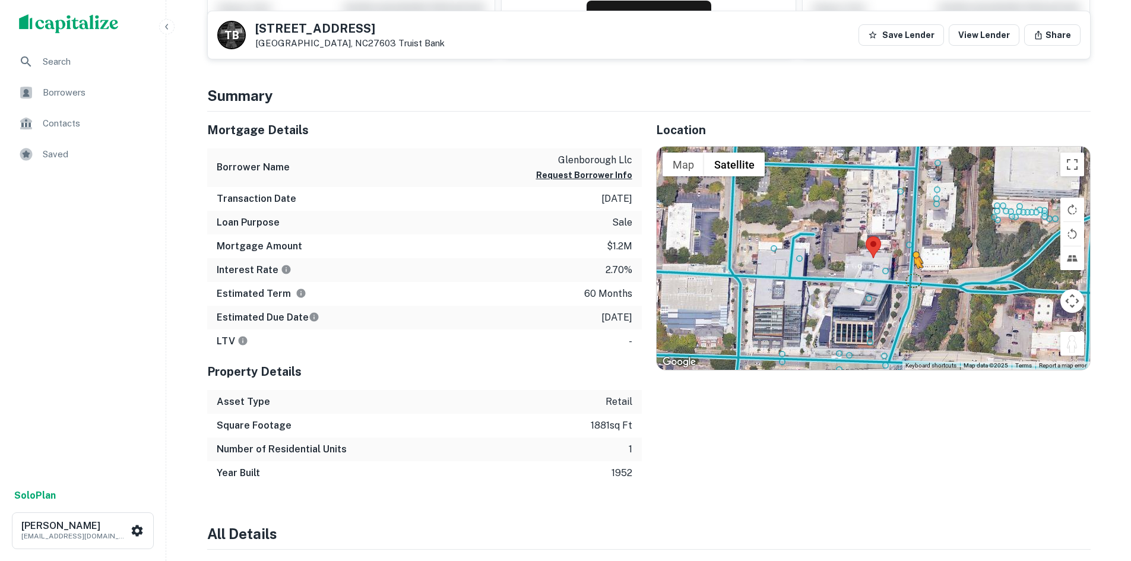
drag, startPoint x: 1068, startPoint y: 338, endPoint x: 907, endPoint y: 275, distance: 172.1
click at [907, 275] on div "To activate drag with keyboard, press Alt + Enter. Once in keyboard drag state,…" at bounding box center [872, 258] width 433 height 223
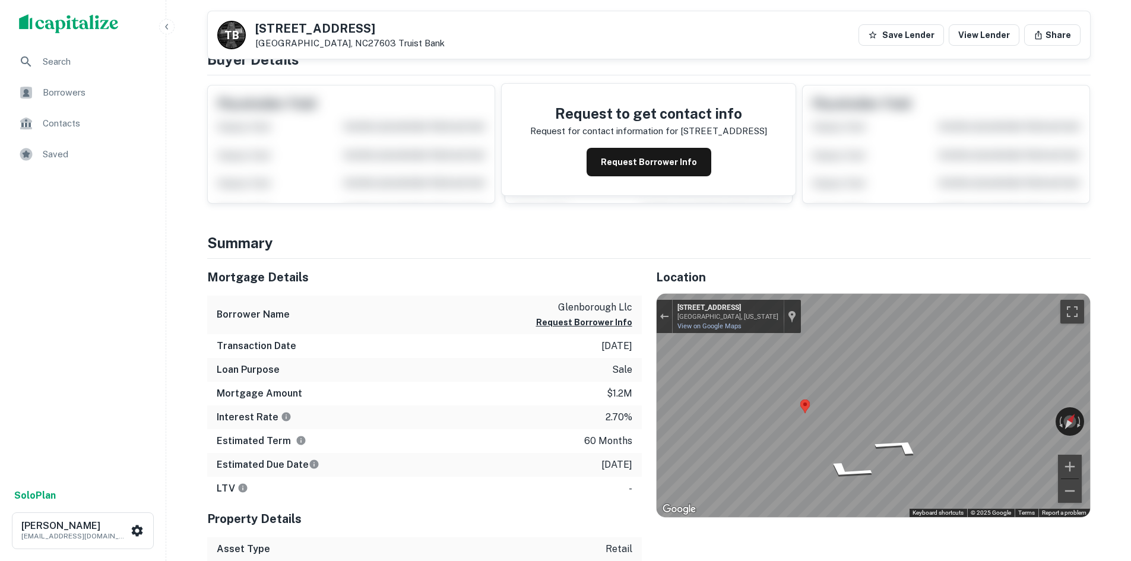
scroll to position [0, 0]
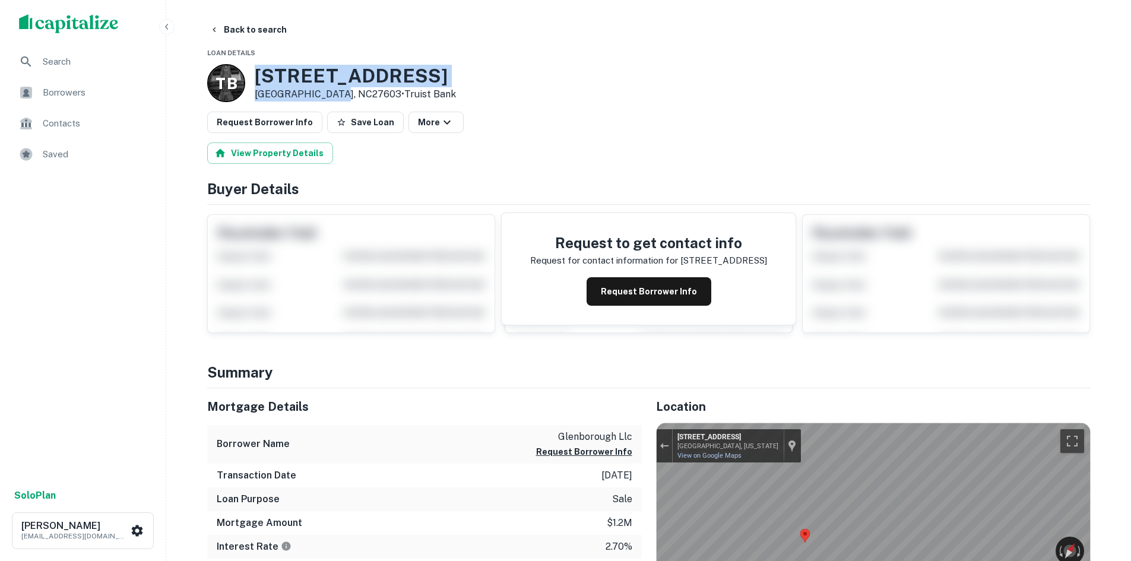
drag, startPoint x: 249, startPoint y: 71, endPoint x: 334, endPoint y: 94, distance: 88.7
click at [334, 94] on div "T B 600 Hillsborough St Raleigh, NC27603 • Truist Bank" at bounding box center [331, 83] width 249 height 38
copy div "[STREET_ADDRESS]"
click at [293, 120] on button "Request Borrower Info" at bounding box center [264, 122] width 115 height 21
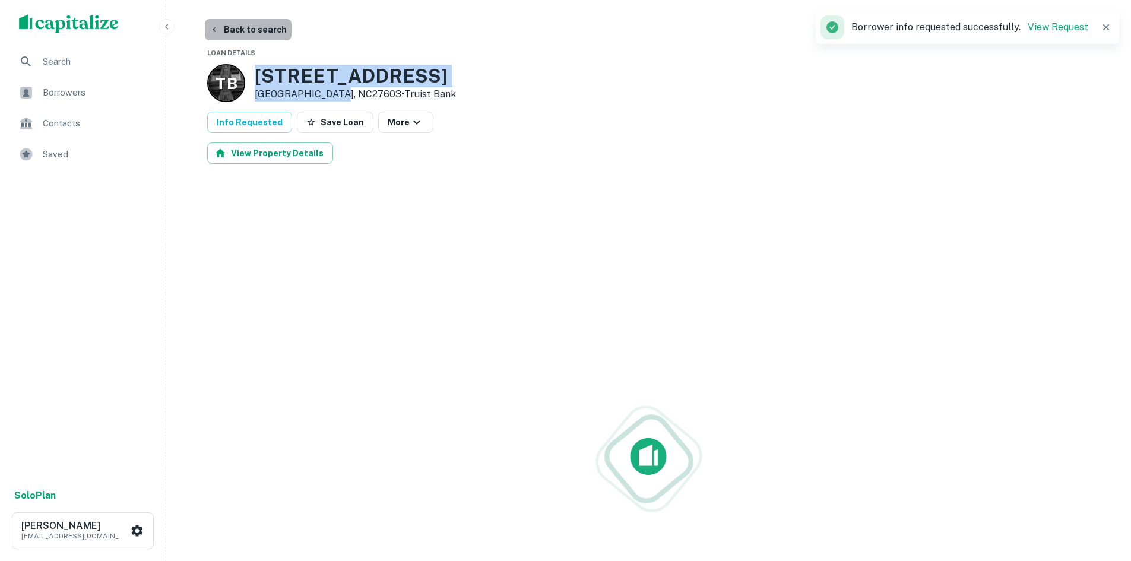
click at [258, 28] on button "Back to search" at bounding box center [248, 29] width 87 height 21
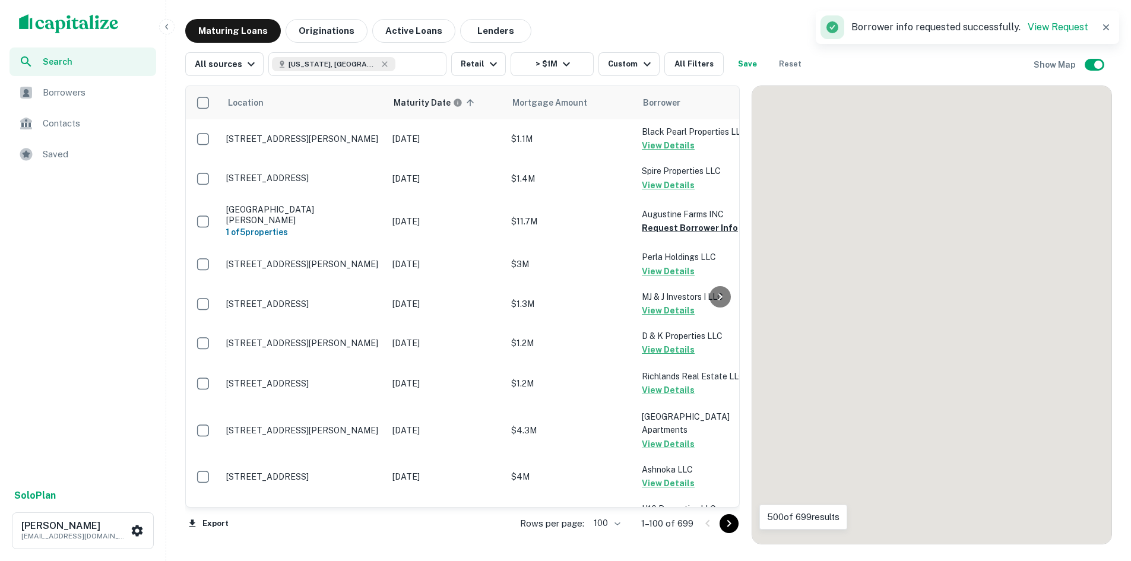
click at [734, 524] on icon "Go to next page" at bounding box center [729, 523] width 14 height 14
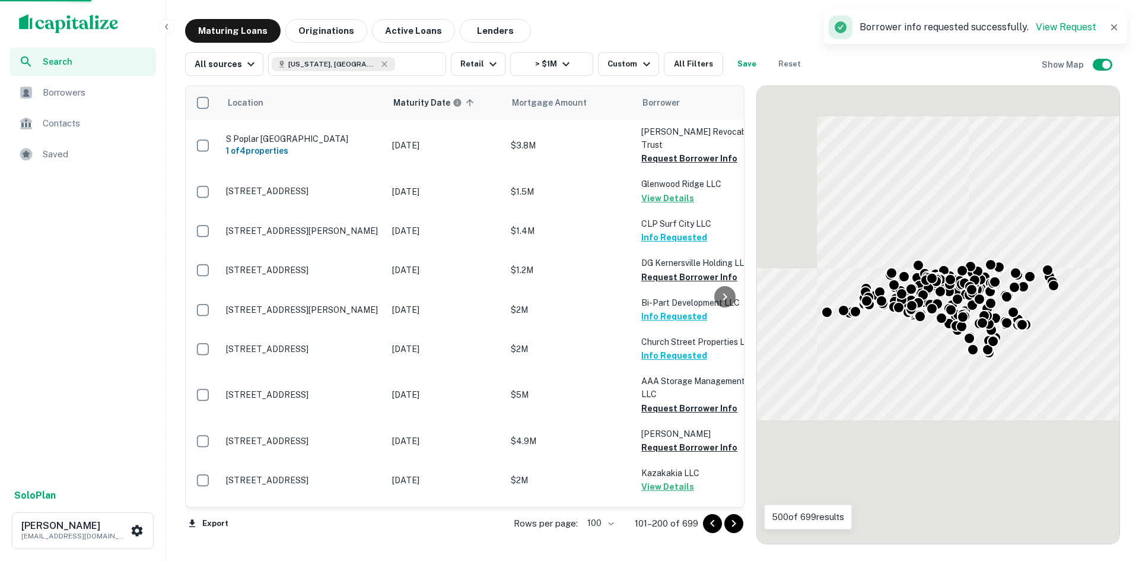
scroll to position [59, 0]
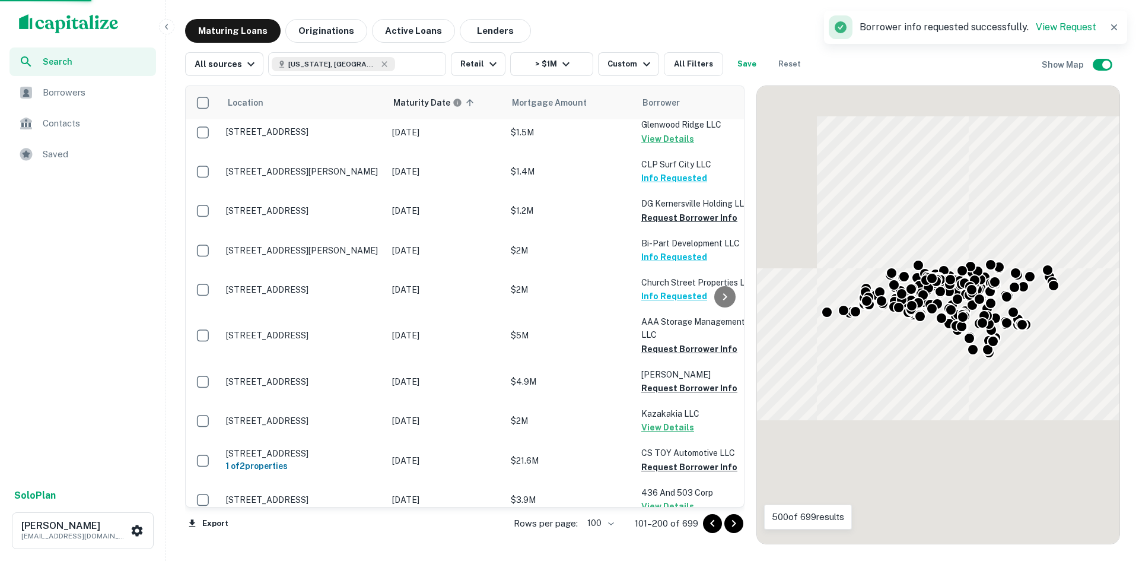
click at [734, 524] on icon "Go to next page" at bounding box center [734, 523] width 14 height 14
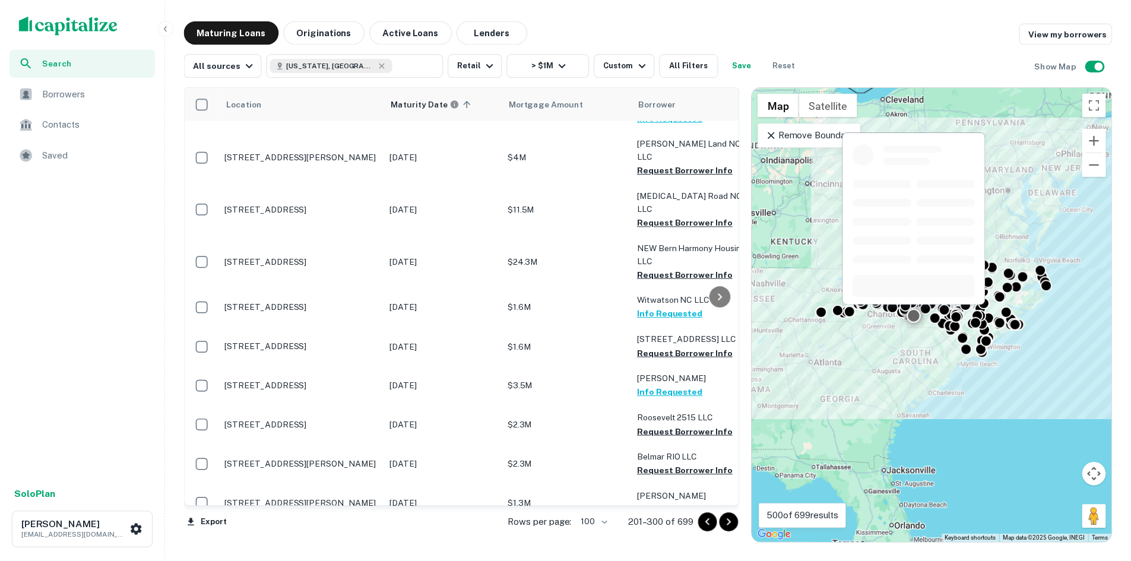
scroll to position [593, 0]
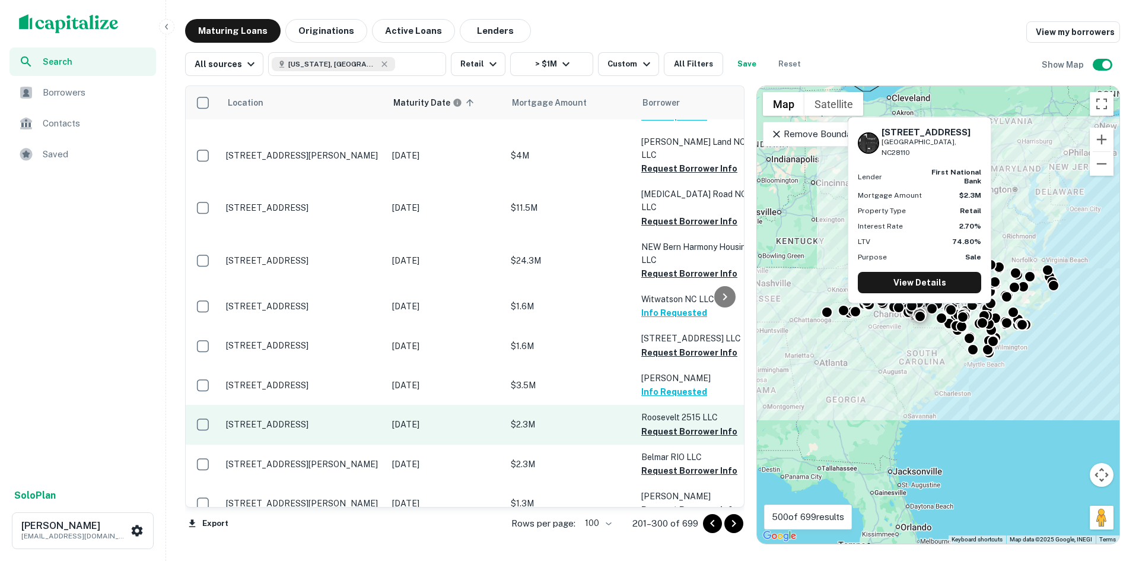
click at [304, 419] on p "[STREET_ADDRESS]" at bounding box center [303, 424] width 154 height 11
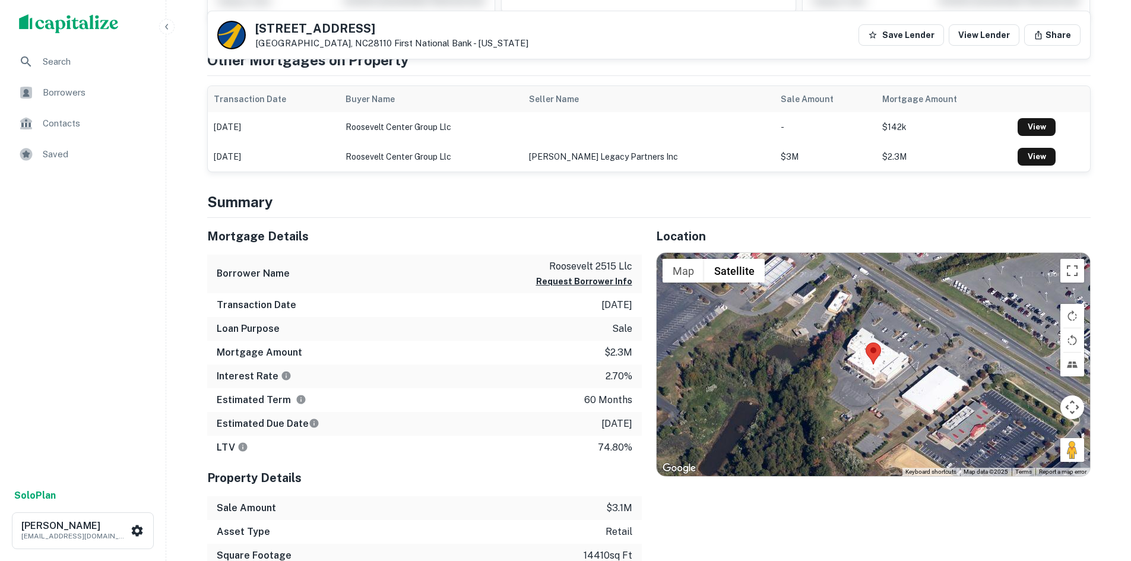
scroll to position [356, 0]
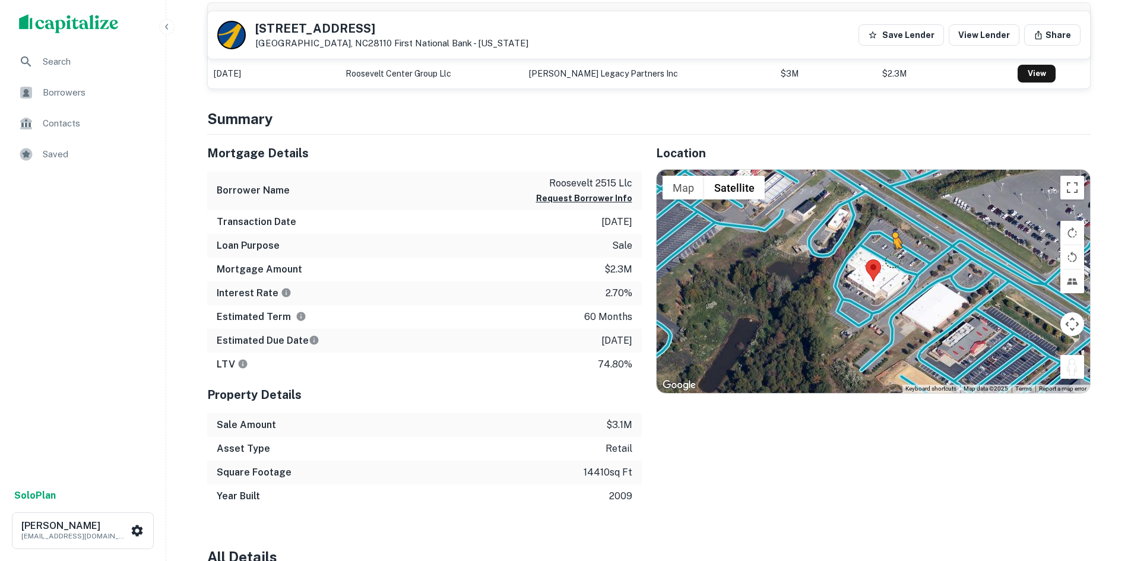
drag, startPoint x: 1078, startPoint y: 371, endPoint x: 891, endPoint y: 252, distance: 221.9
click at [891, 252] on div "To activate drag with keyboard, press Alt + Enter. Once in keyboard drag state,…" at bounding box center [872, 281] width 433 height 223
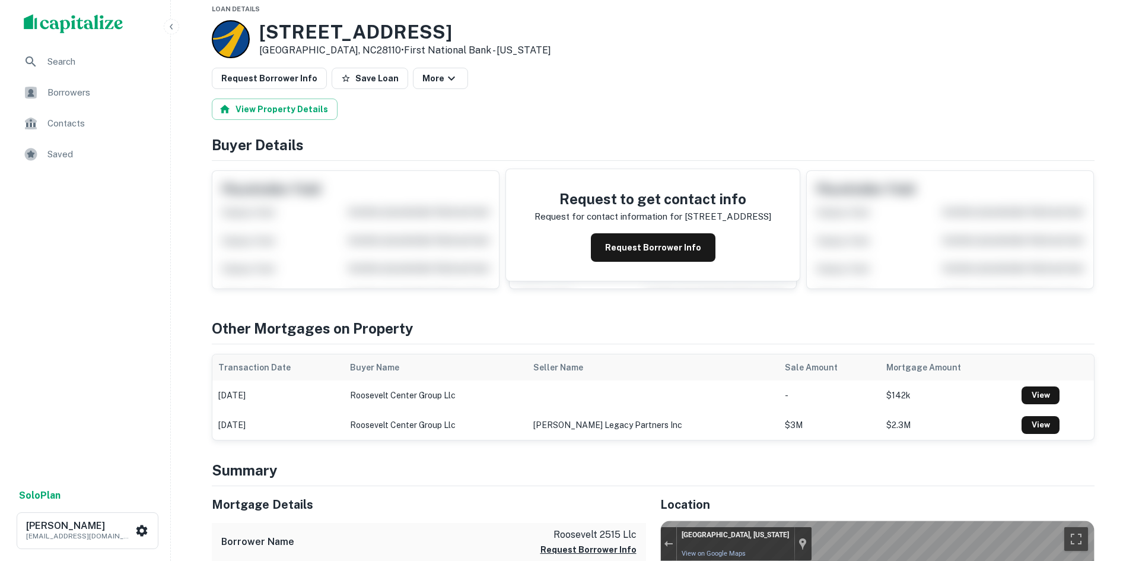
scroll to position [0, 0]
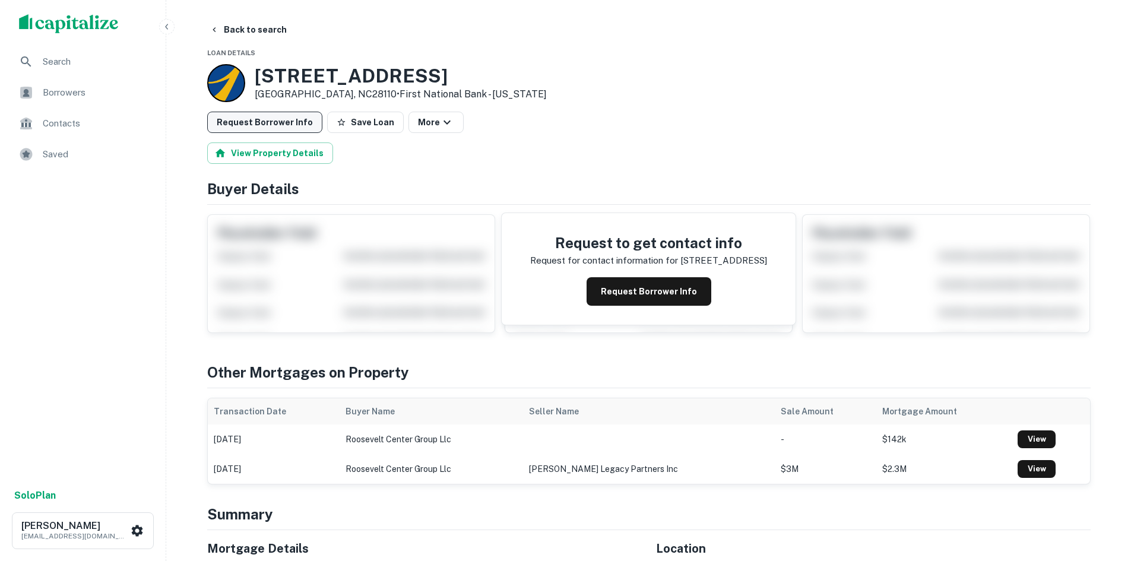
drag, startPoint x: 276, startPoint y: 126, endPoint x: 270, endPoint y: 128, distance: 6.2
click at [270, 128] on button "Request Borrower Info" at bounding box center [264, 122] width 115 height 21
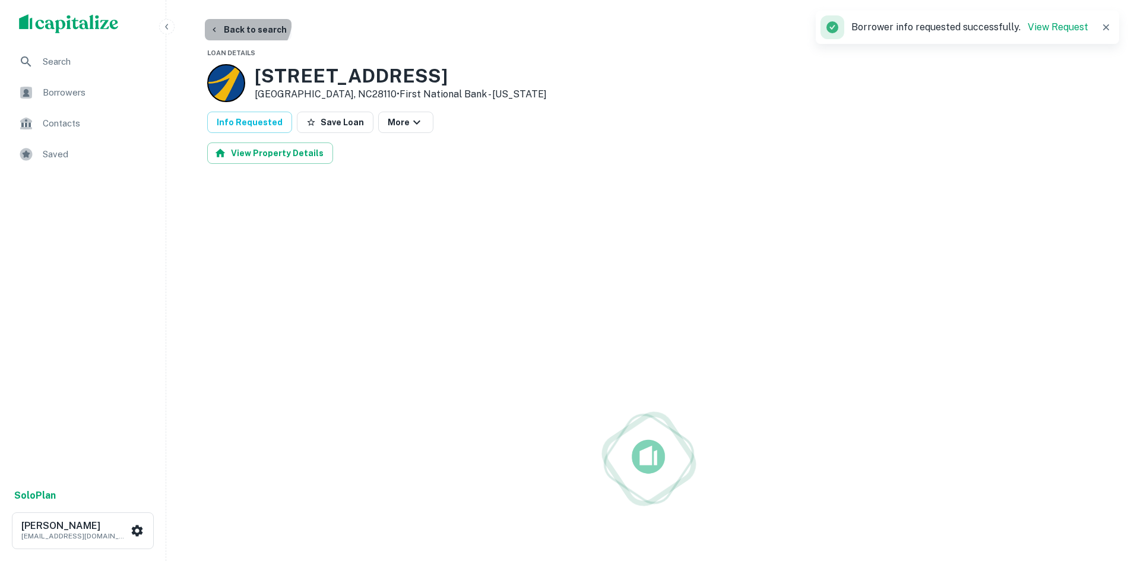
click at [243, 20] on button "Back to search" at bounding box center [248, 29] width 87 height 21
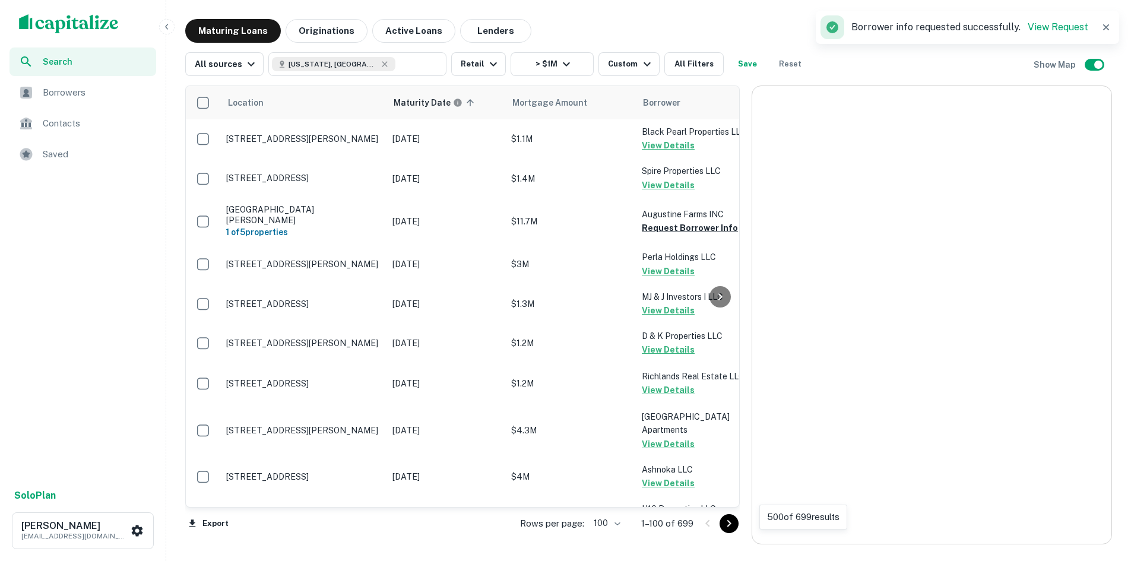
click at [736, 516] on icon "Go to next page" at bounding box center [729, 523] width 14 height 14
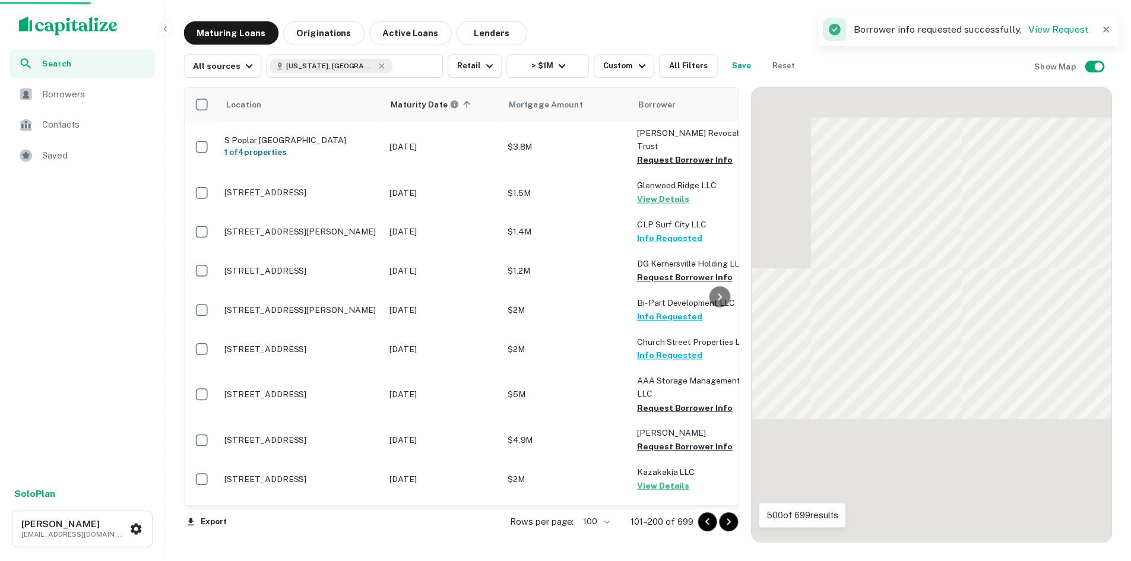
scroll to position [593, 0]
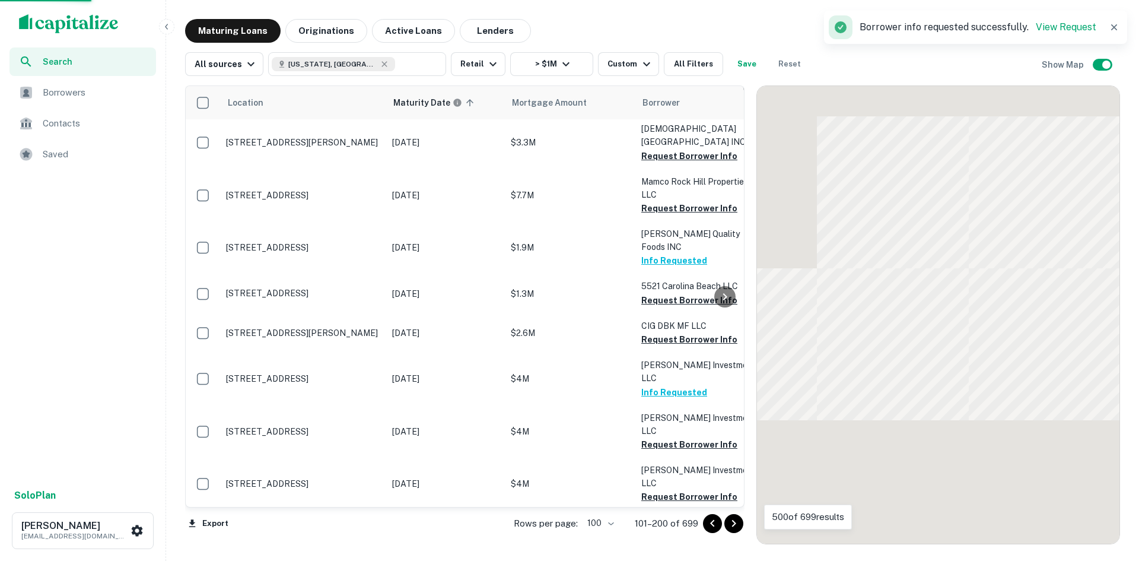
click at [740, 516] on icon "Go to next page" at bounding box center [734, 523] width 14 height 14
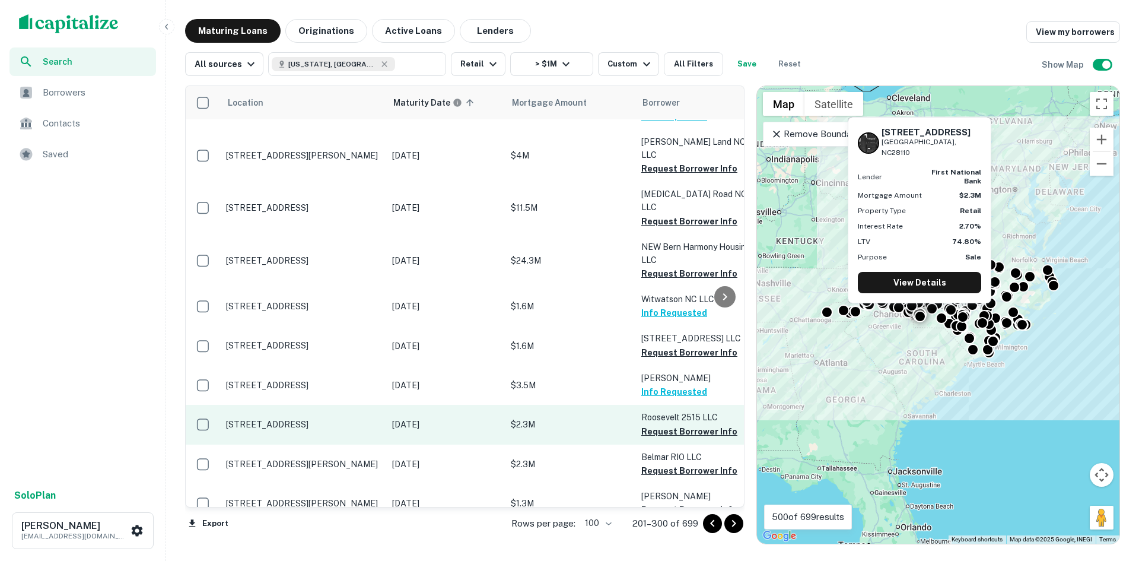
click at [325, 419] on p "[STREET_ADDRESS]" at bounding box center [303, 424] width 154 height 11
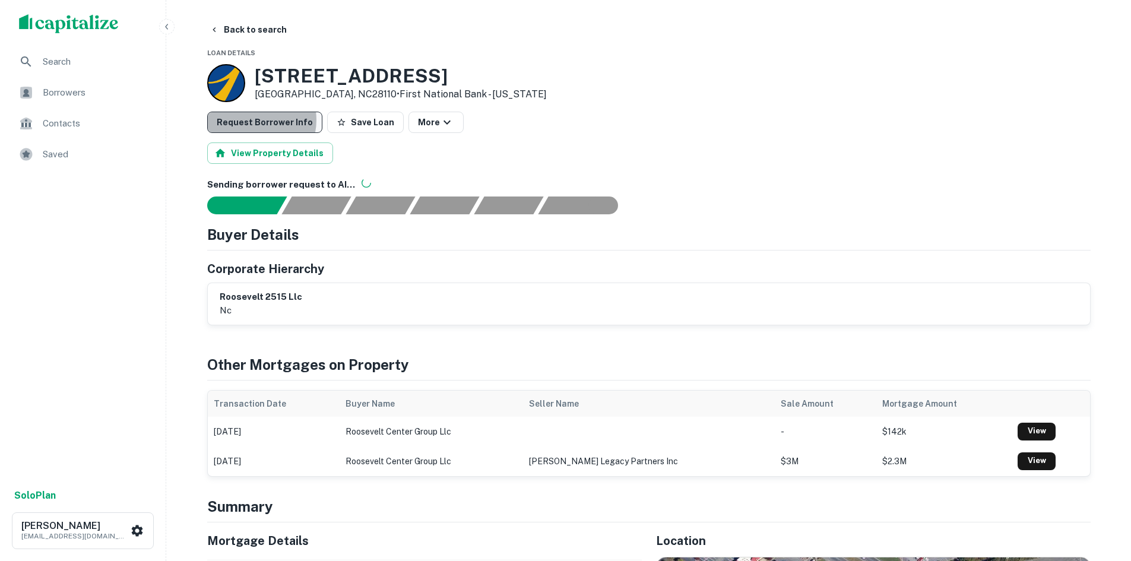
click at [251, 120] on button "Request Borrower Info" at bounding box center [264, 122] width 115 height 21
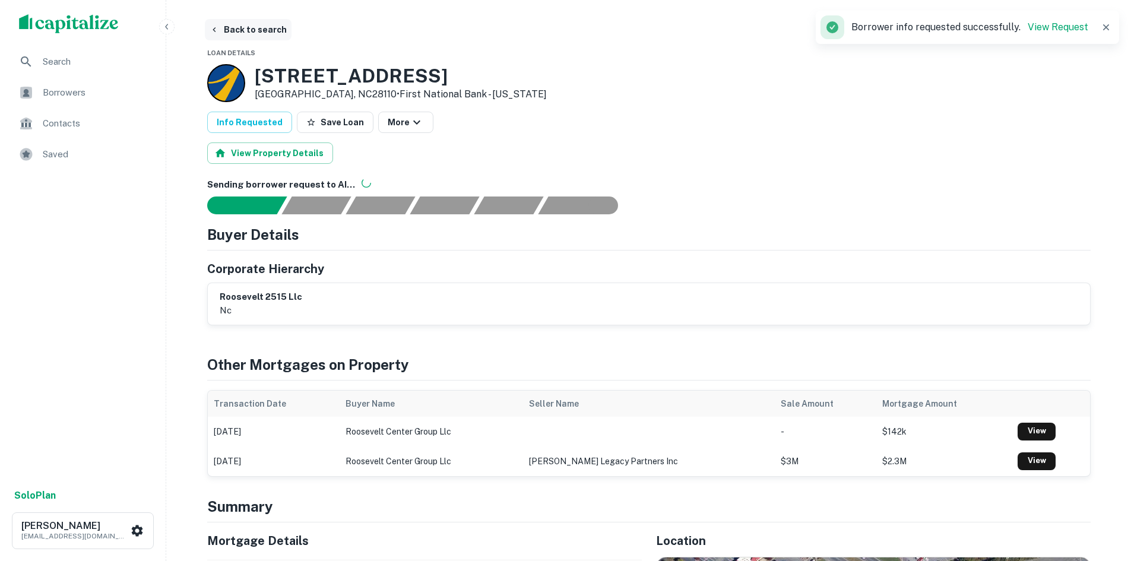
click at [249, 26] on button "Back to search" at bounding box center [248, 29] width 87 height 21
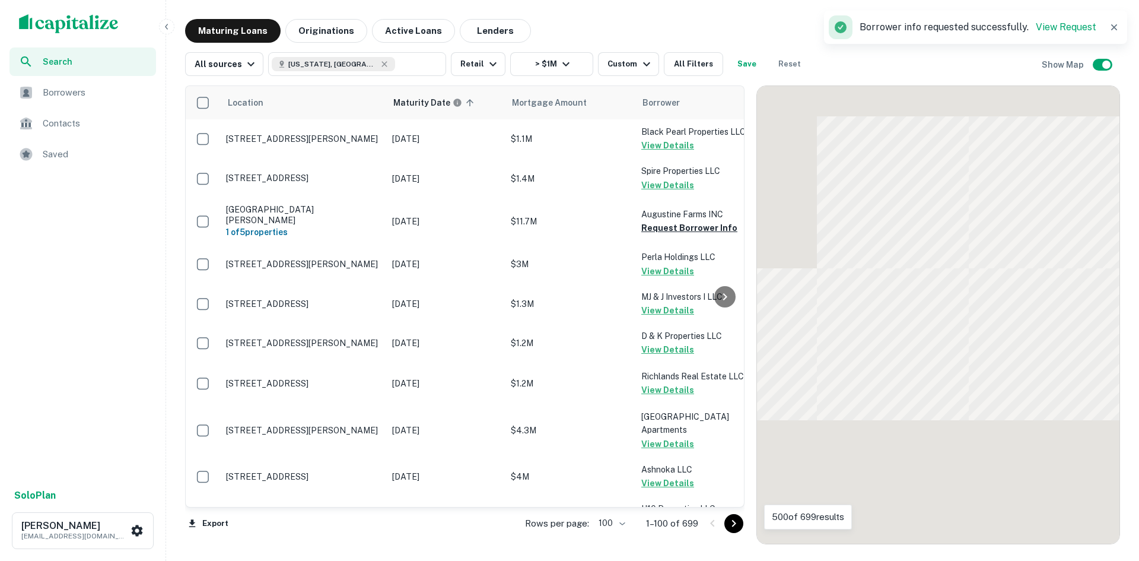
scroll to position [593, 0]
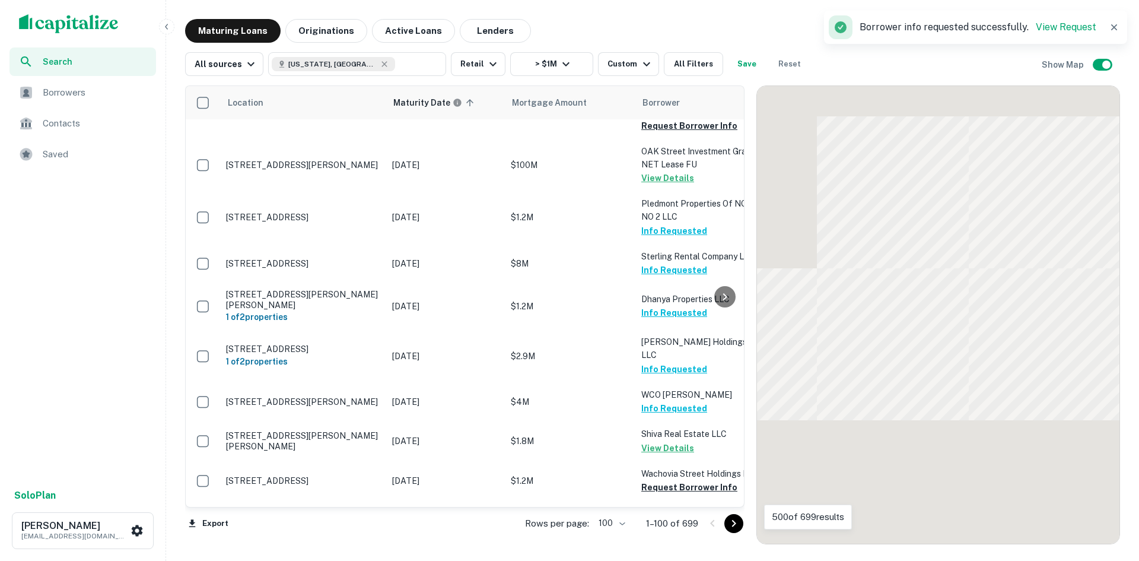
click at [741, 521] on icon "Go to next page" at bounding box center [734, 523] width 14 height 14
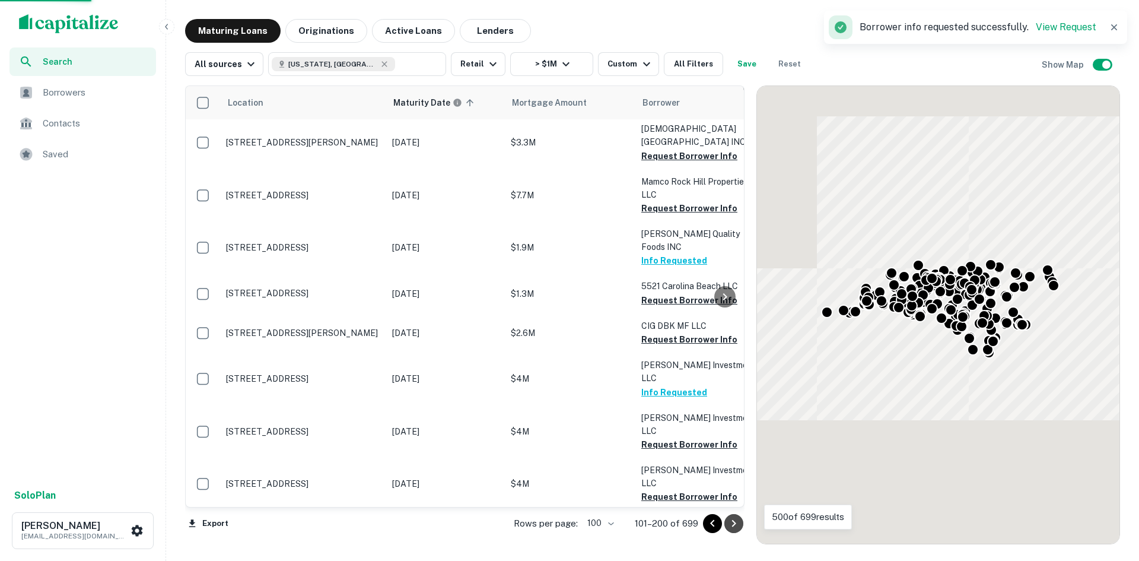
click at [741, 521] on icon "Go to next page" at bounding box center [734, 523] width 14 height 14
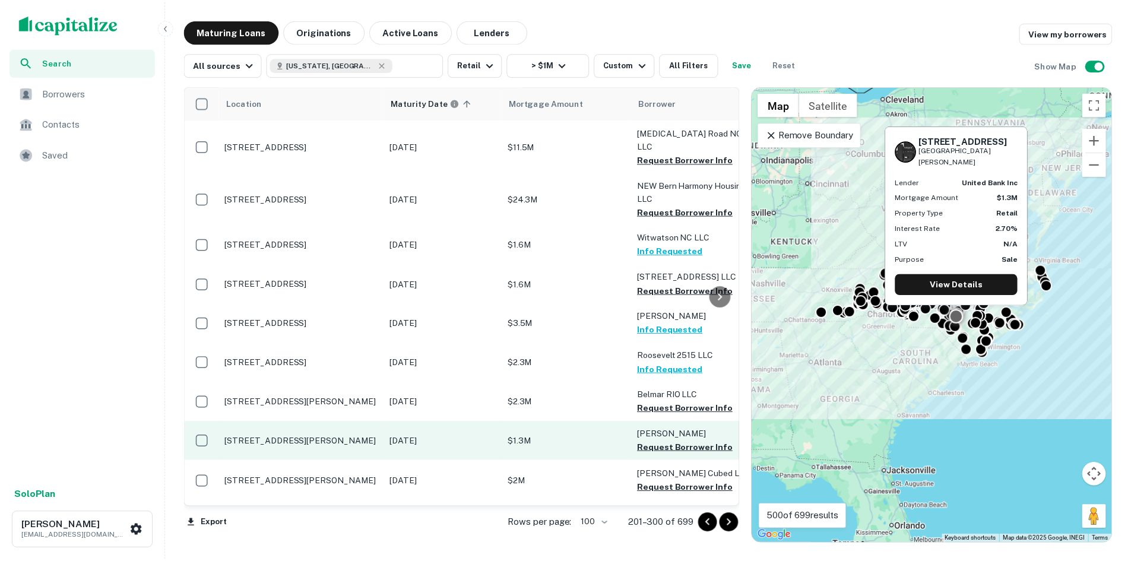
scroll to position [712, 0]
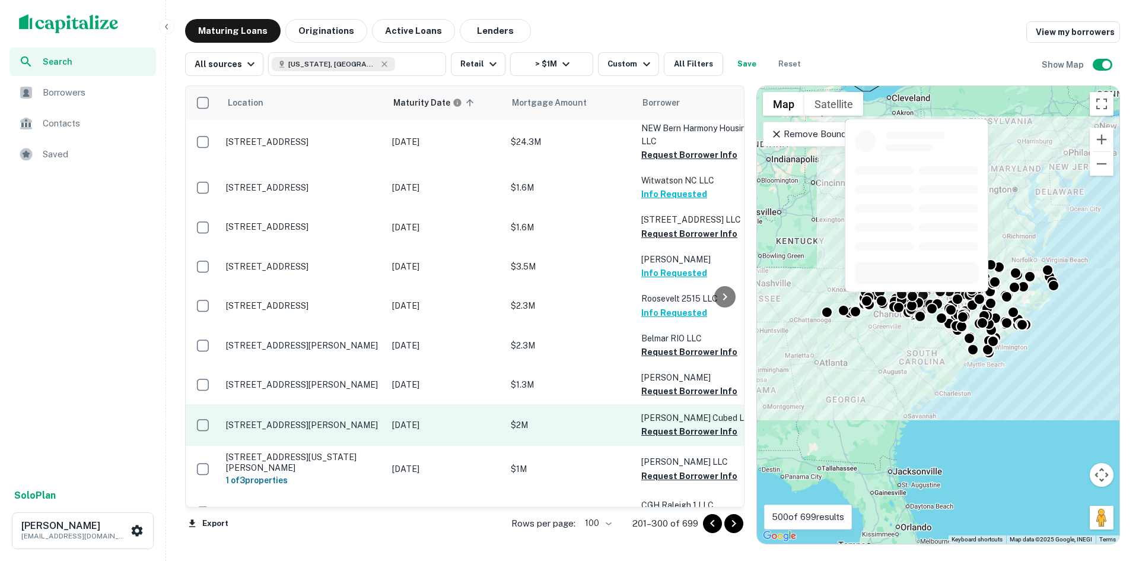
click at [309, 420] on p "[STREET_ADDRESS][PERSON_NAME]" at bounding box center [303, 425] width 154 height 11
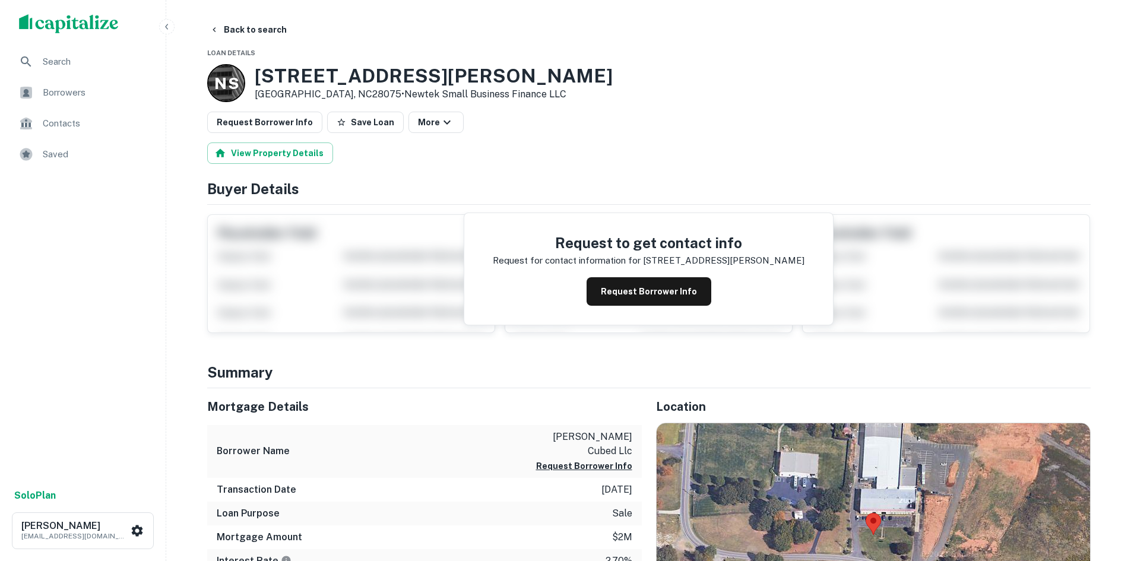
scroll to position [178, 0]
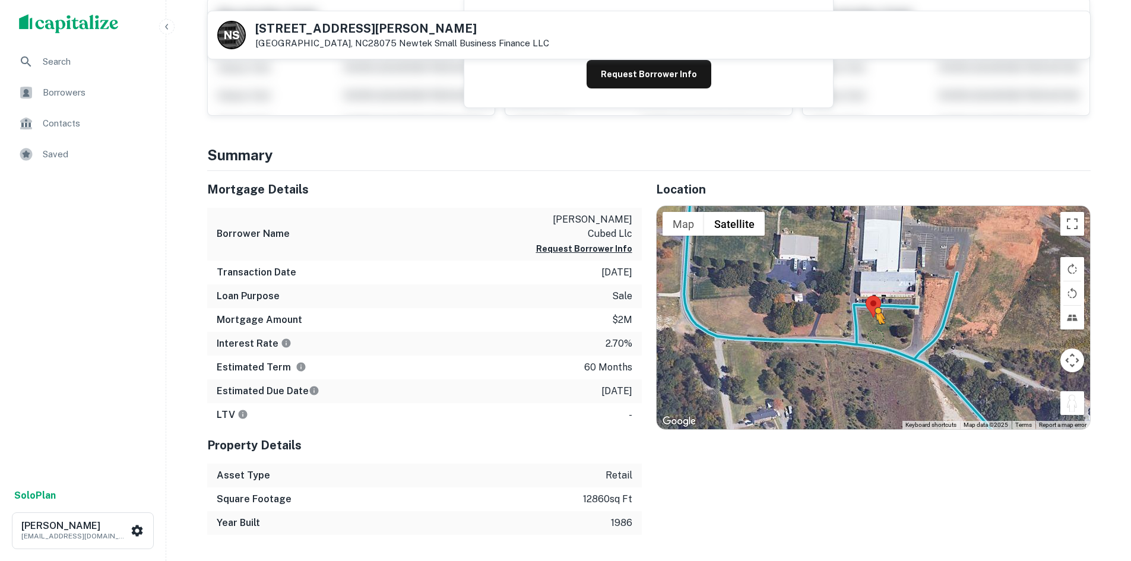
drag, startPoint x: 1078, startPoint y: 396, endPoint x: 875, endPoint y: 336, distance: 212.4
click at [875, 336] on div "To activate drag with keyboard, press Alt + Enter. Once in keyboard drag state,…" at bounding box center [872, 317] width 433 height 223
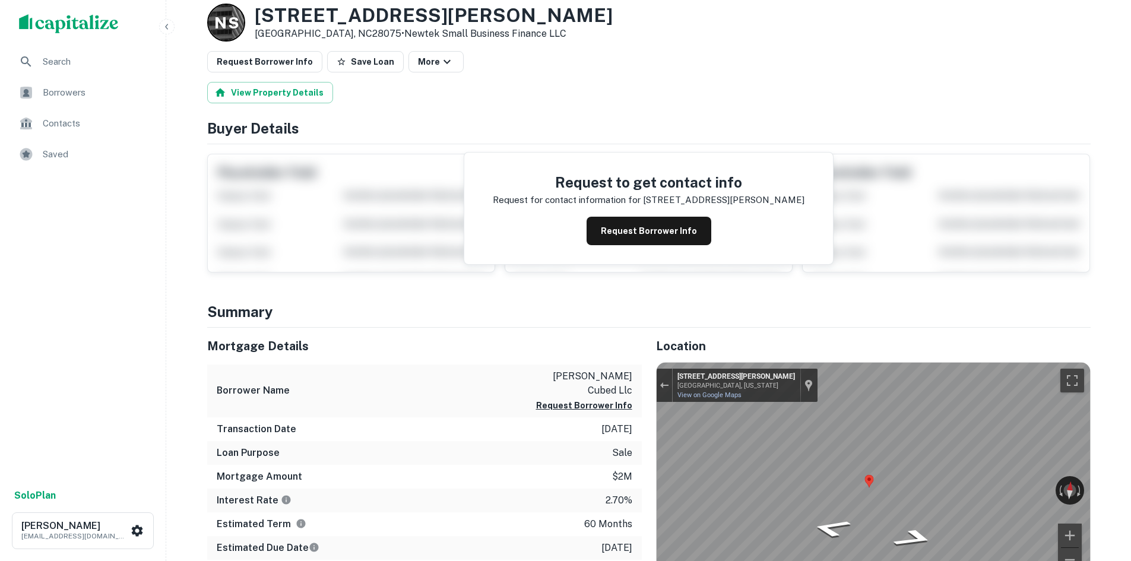
scroll to position [0, 0]
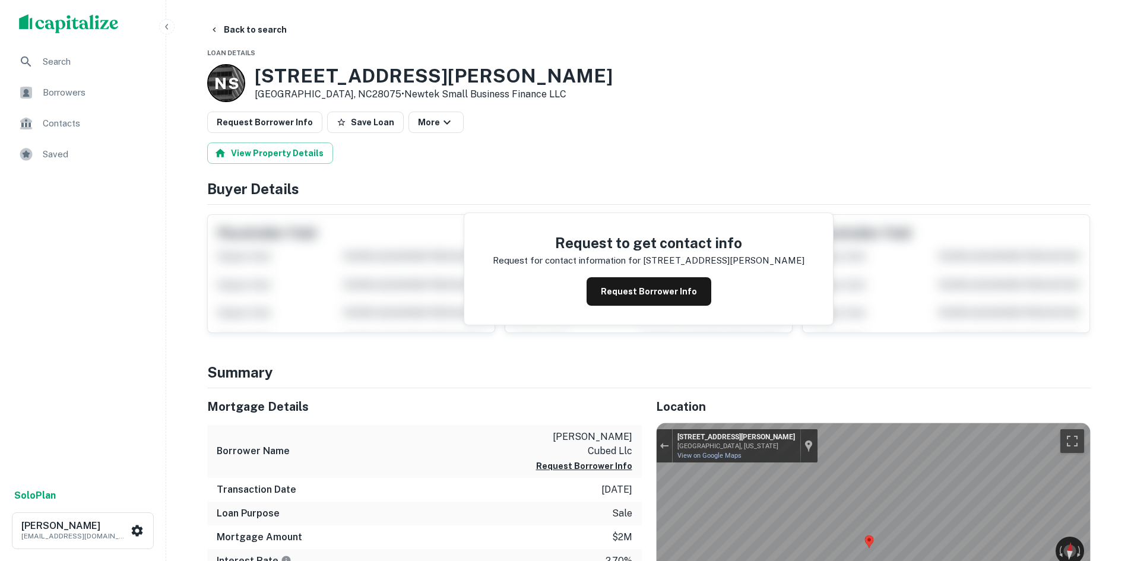
click at [351, 97] on div "[STREET_ADDRESS][PERSON_NAME] • Newtek Small Business Finance LLC" at bounding box center [434, 83] width 358 height 37
click at [250, 29] on button "Back to search" at bounding box center [248, 29] width 87 height 21
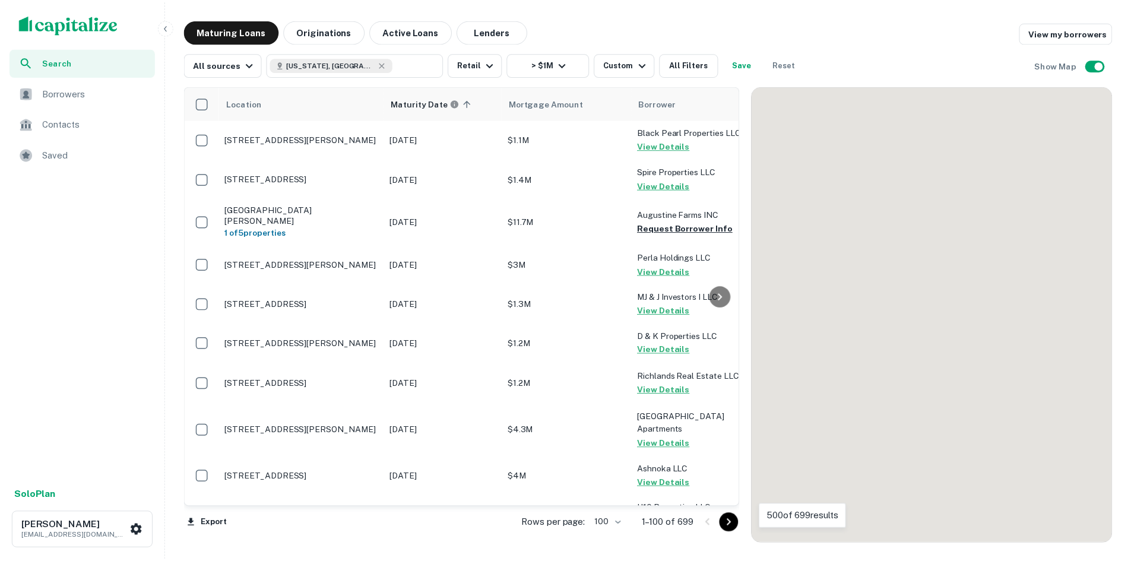
scroll to position [712, 0]
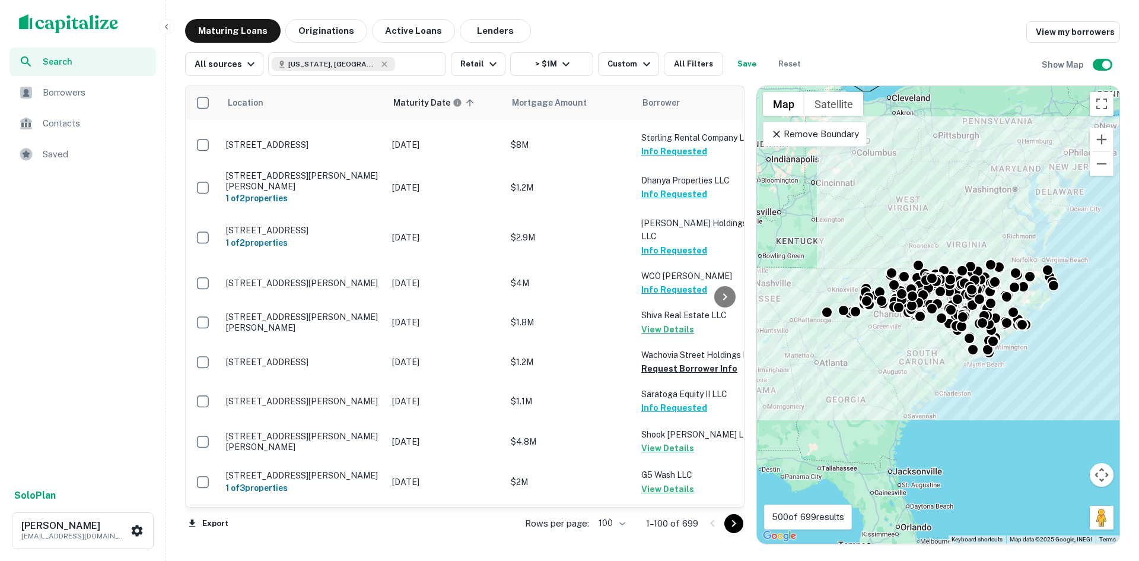
drag, startPoint x: 737, startPoint y: 526, endPoint x: 719, endPoint y: 520, distance: 19.5
click at [736, 525] on icon "Go to next page" at bounding box center [734, 523] width 14 height 14
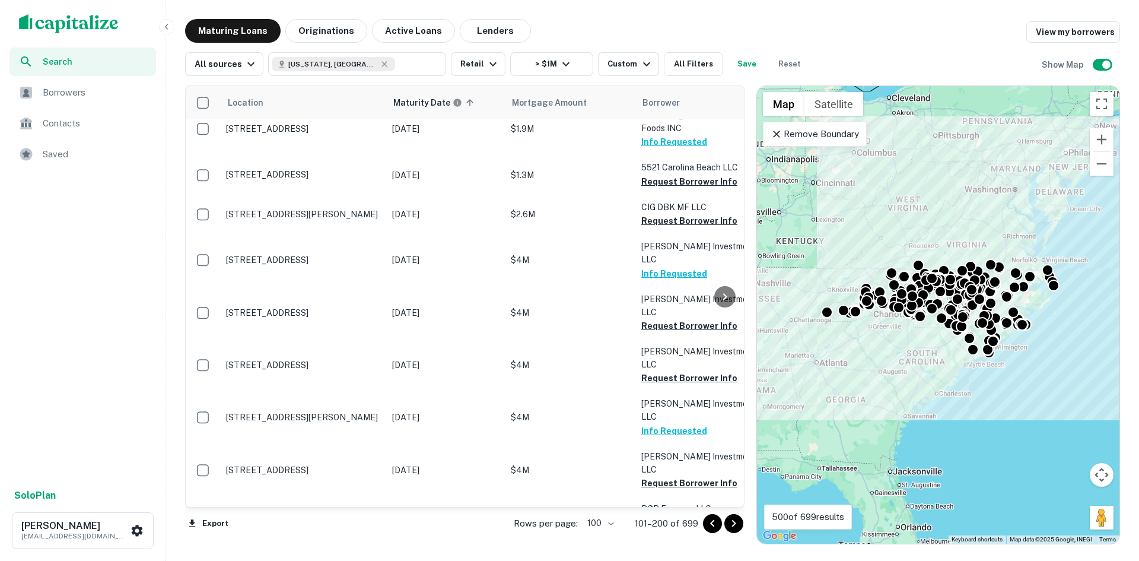
click at [732, 521] on icon "Go to next page" at bounding box center [734, 523] width 14 height 14
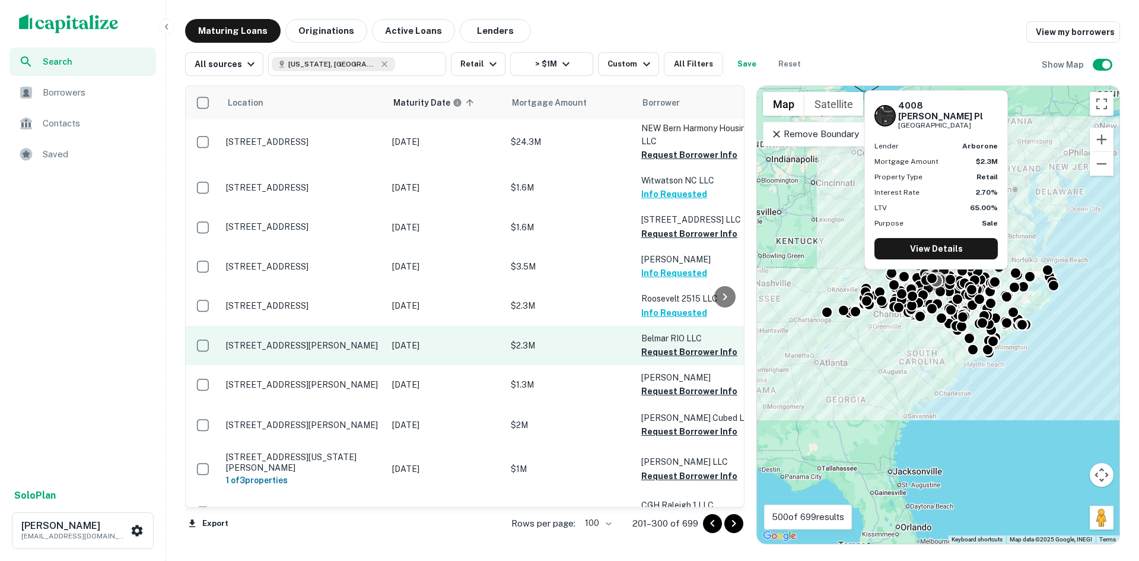
click at [329, 340] on p "[STREET_ADDRESS][PERSON_NAME]" at bounding box center [303, 345] width 154 height 11
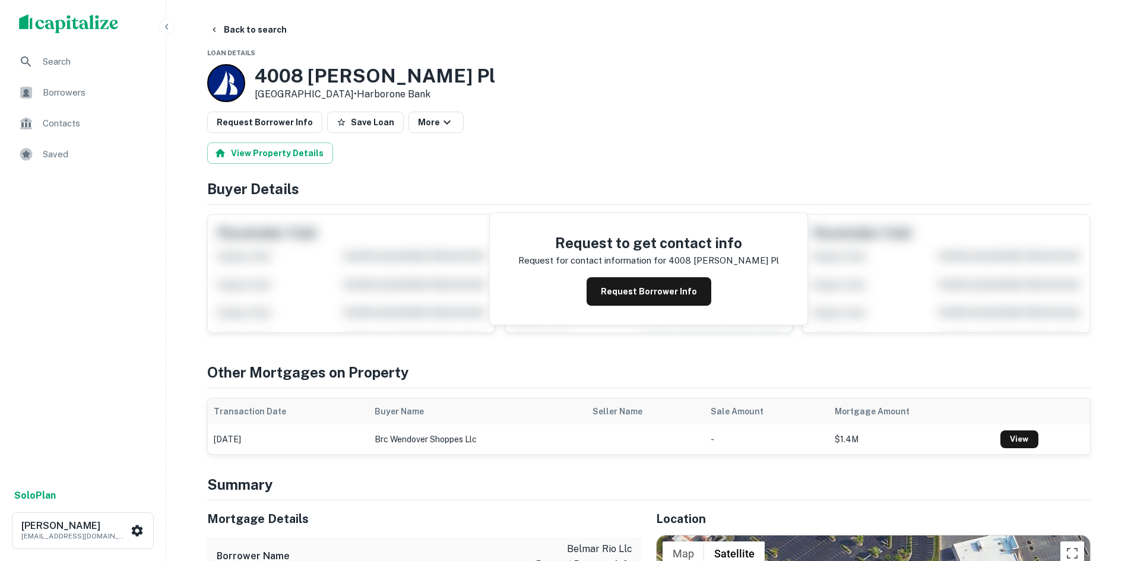
scroll to position [237, 0]
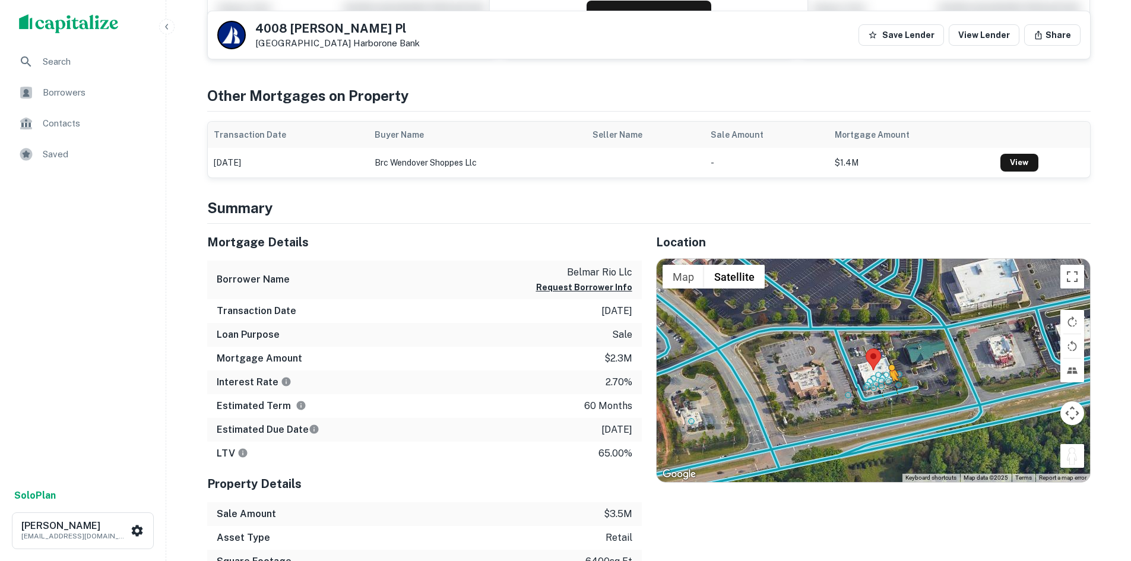
drag, startPoint x: 1065, startPoint y: 451, endPoint x: 889, endPoint y: 393, distance: 185.4
click at [889, 393] on div "To activate drag with keyboard, press Alt + Enter. Once in keyboard drag state,…" at bounding box center [872, 370] width 433 height 223
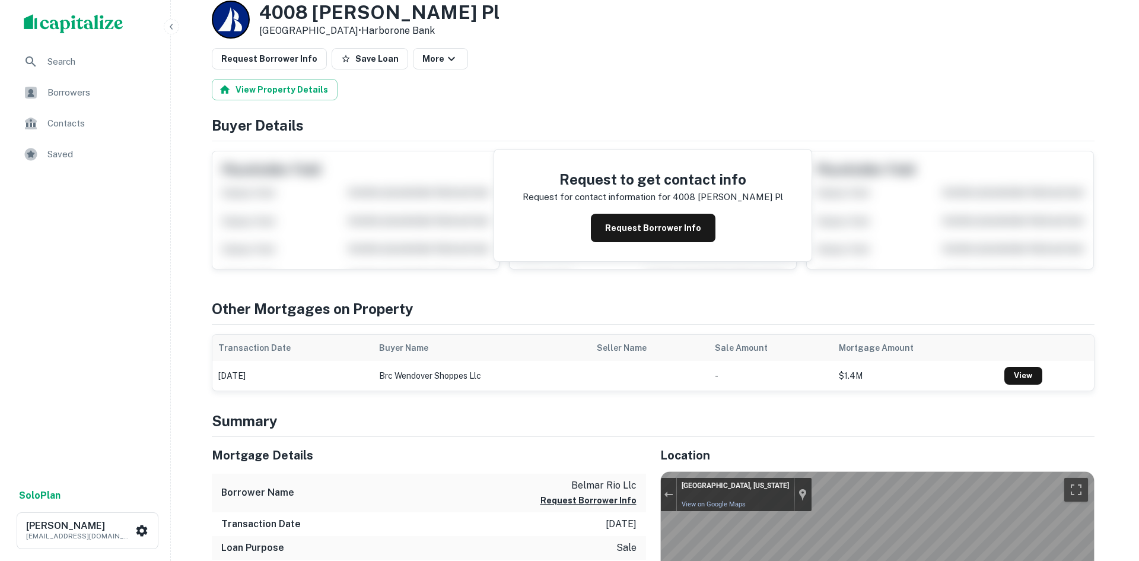
scroll to position [0, 0]
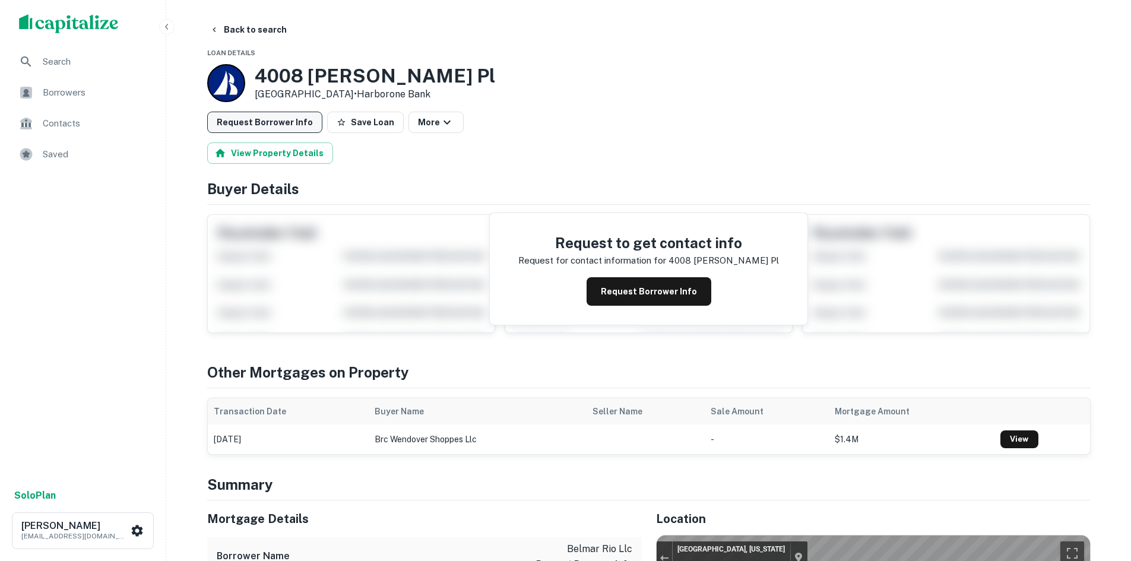
click at [261, 132] on button "Request Borrower Info" at bounding box center [264, 122] width 115 height 21
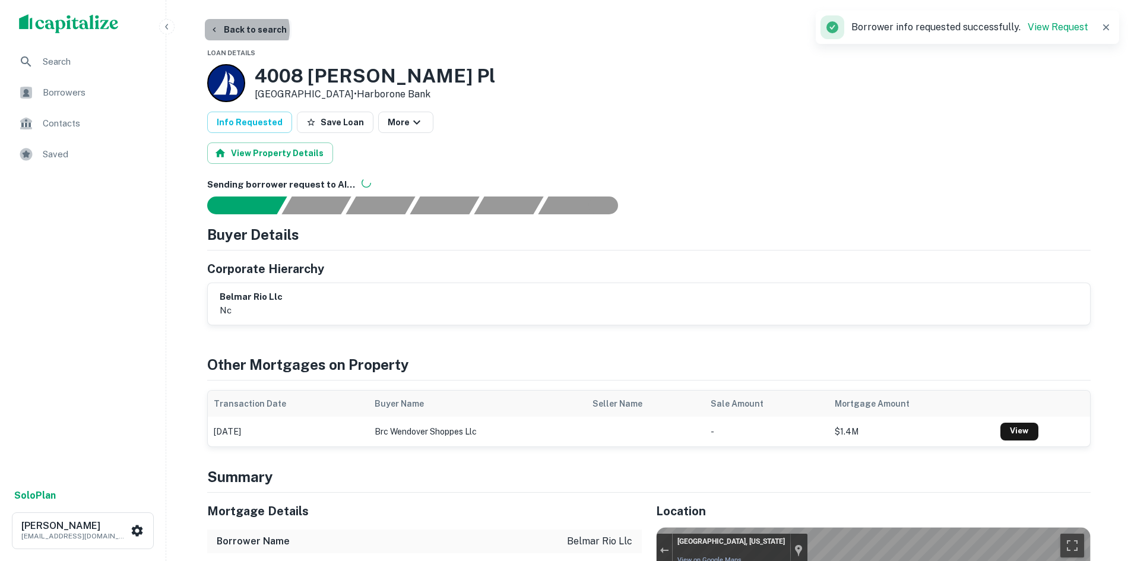
click at [246, 30] on button "Back to search" at bounding box center [248, 29] width 87 height 21
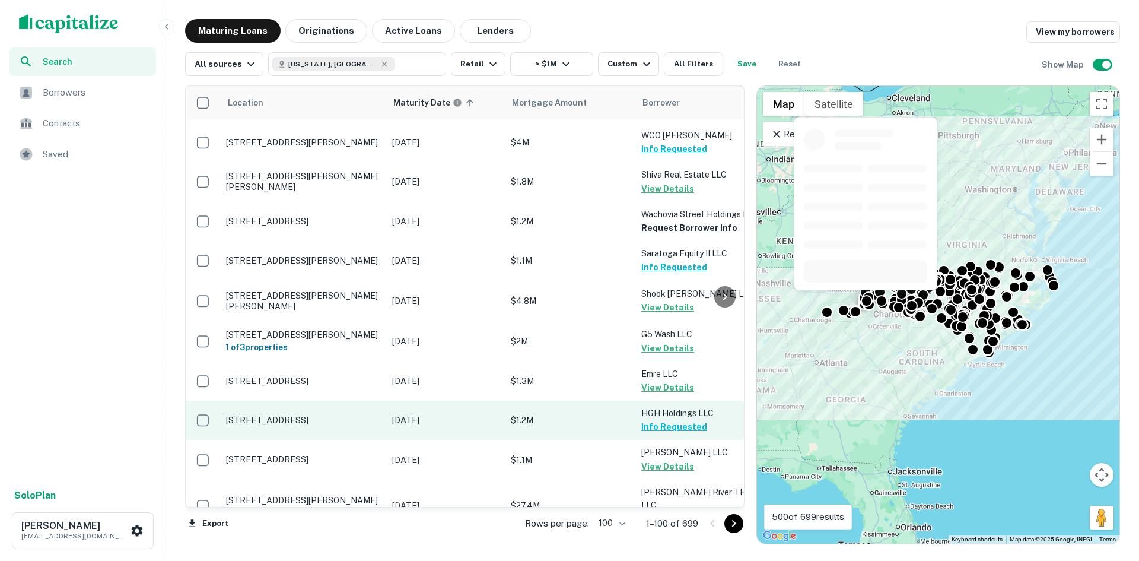
scroll to position [890, 0]
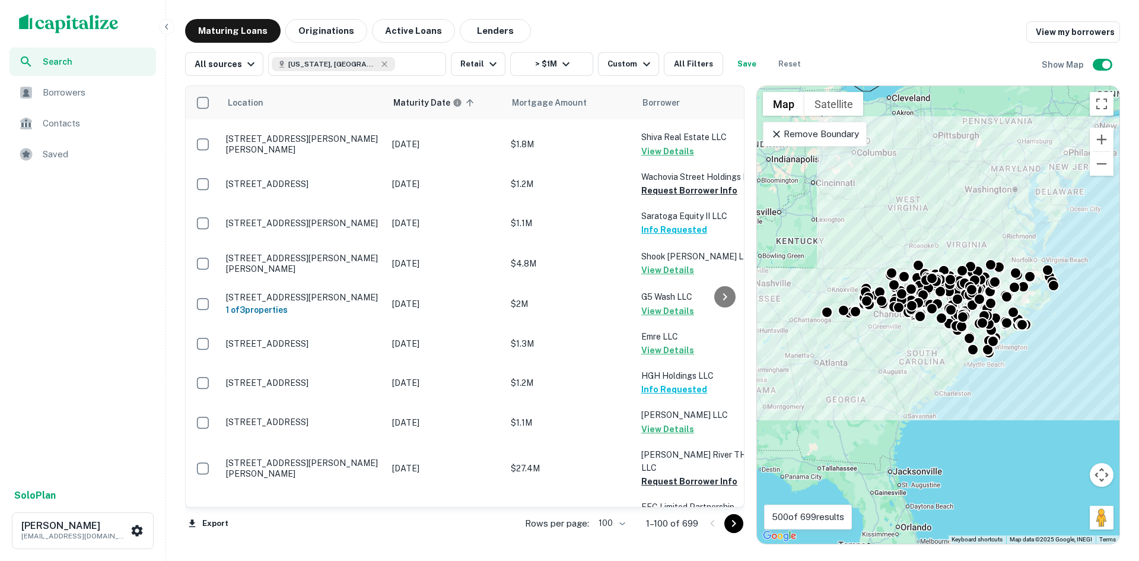
click at [729, 528] on icon "Go to next page" at bounding box center [734, 523] width 14 height 14
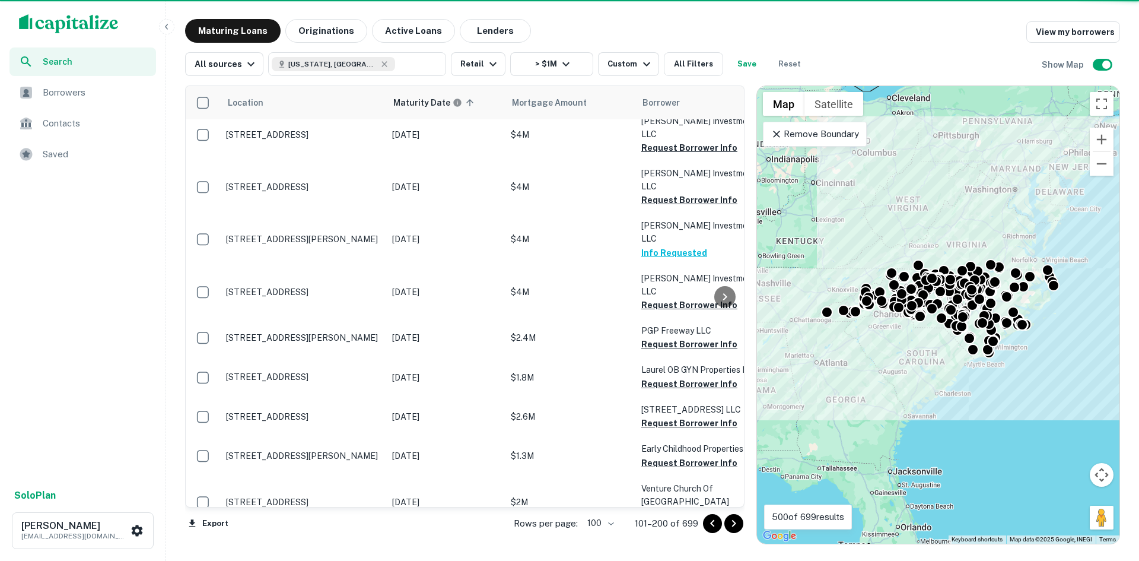
click at [735, 522] on icon "Go to next page" at bounding box center [734, 523] width 4 height 7
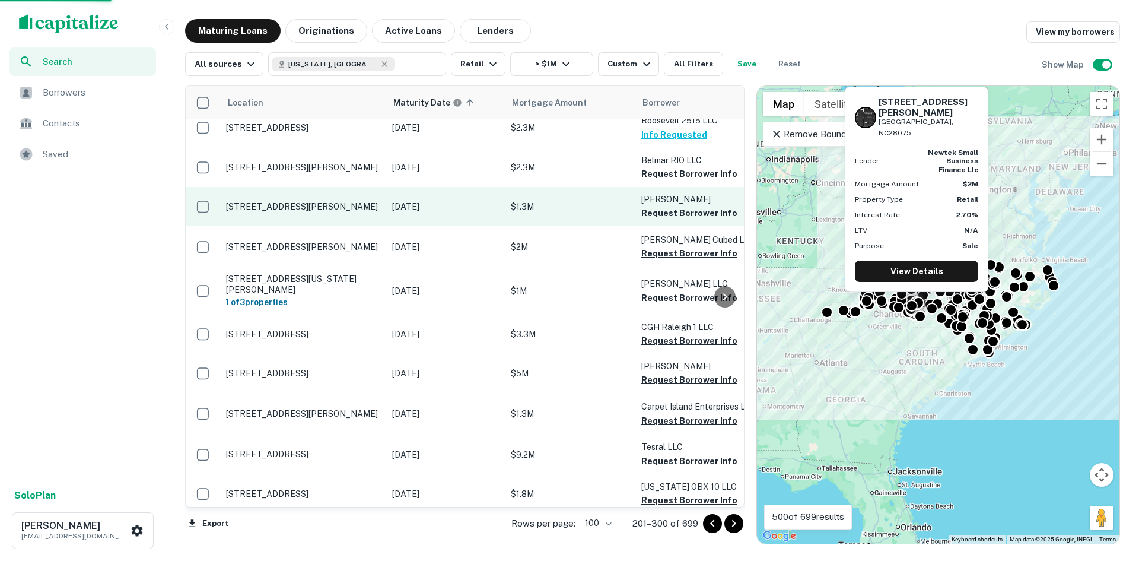
scroll to position [712, 0]
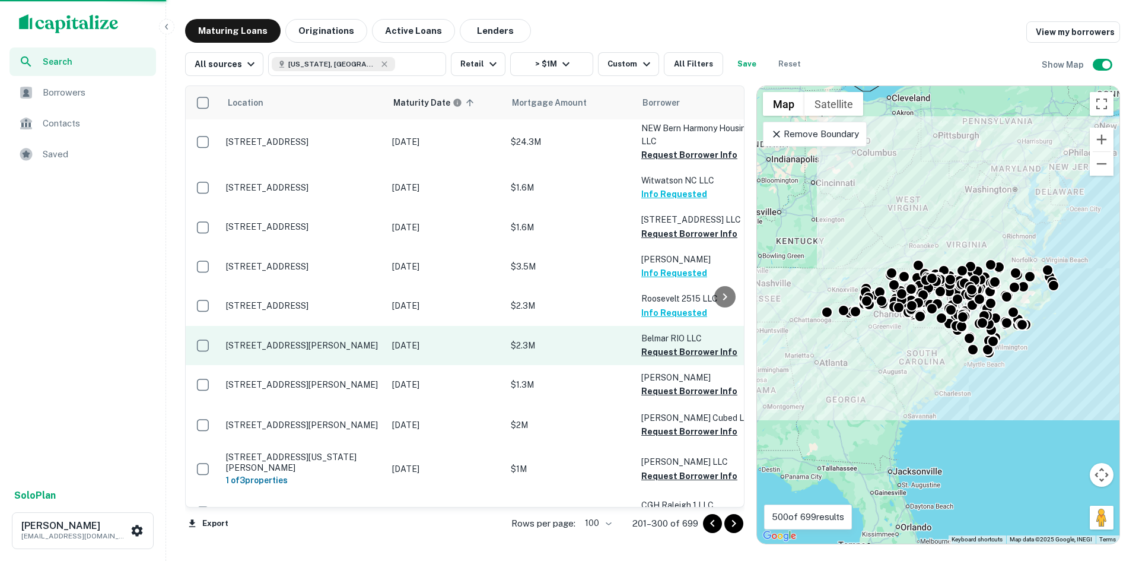
click at [290, 340] on p "[STREET_ADDRESS][PERSON_NAME]" at bounding box center [303, 345] width 154 height 11
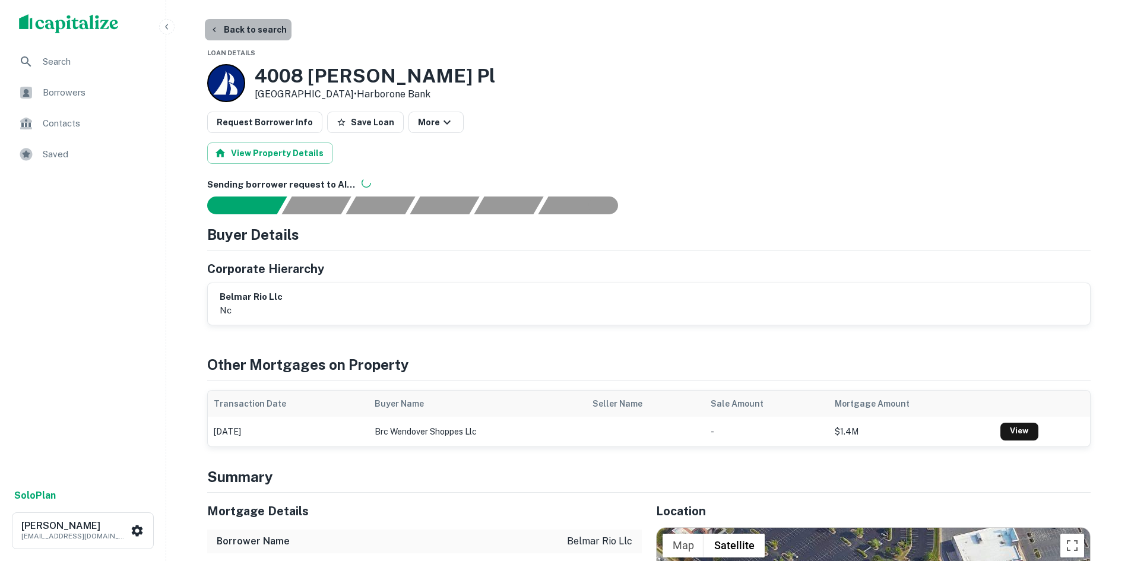
click at [258, 27] on button "Back to search" at bounding box center [248, 29] width 87 height 21
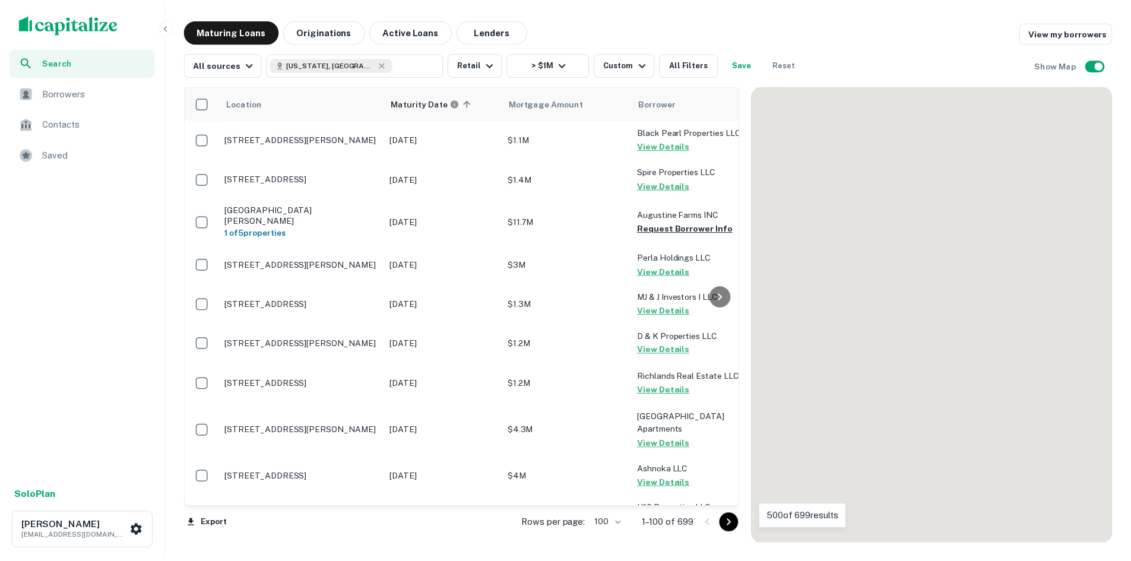
scroll to position [712, 0]
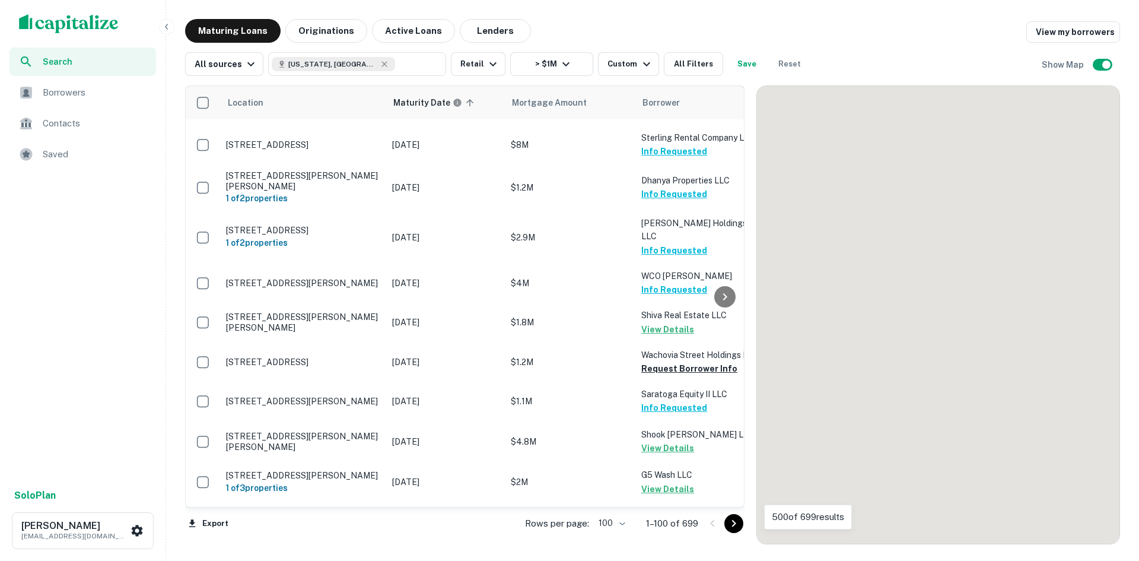
click at [736, 531] on button "Go to next page" at bounding box center [734, 523] width 19 height 19
click at [736, 529] on icon "Go to next page" at bounding box center [734, 523] width 14 height 14
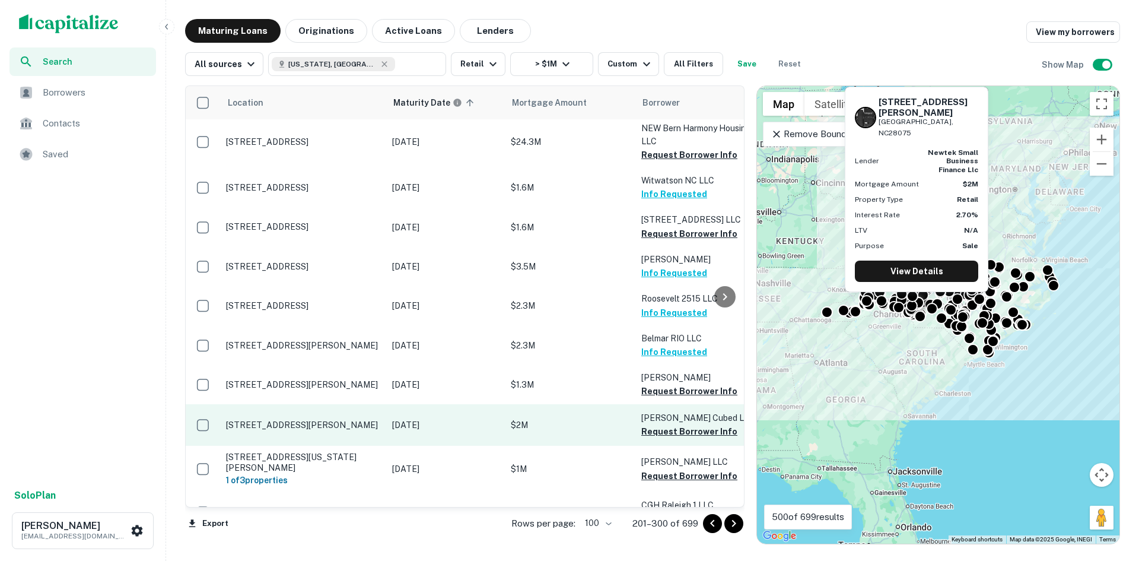
click at [298, 420] on p "[STREET_ADDRESS][PERSON_NAME]" at bounding box center [303, 425] width 154 height 11
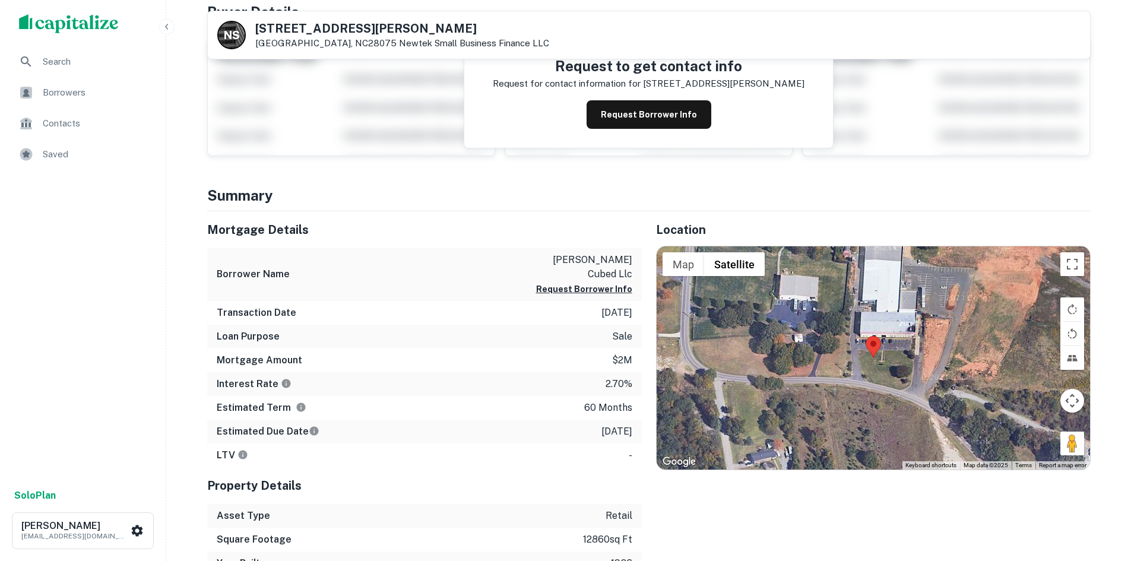
scroll to position [178, 0]
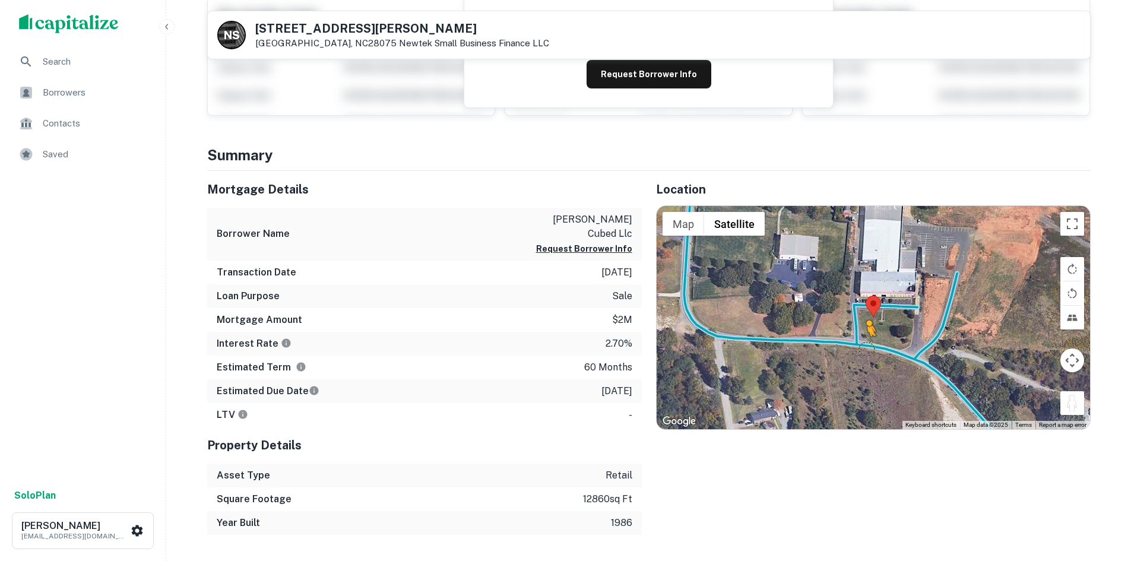
drag, startPoint x: 1073, startPoint y: 399, endPoint x: 869, endPoint y: 345, distance: 211.2
click at [869, 345] on div "To activate drag with keyboard, press Alt + Enter. Once in keyboard drag state,…" at bounding box center [872, 317] width 433 height 223
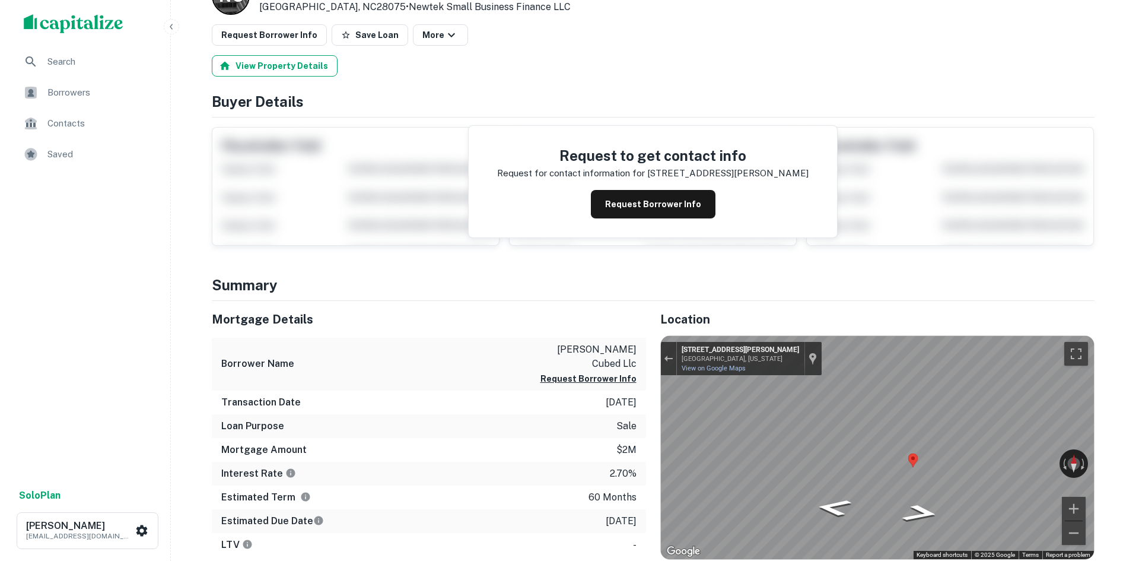
scroll to position [0, 0]
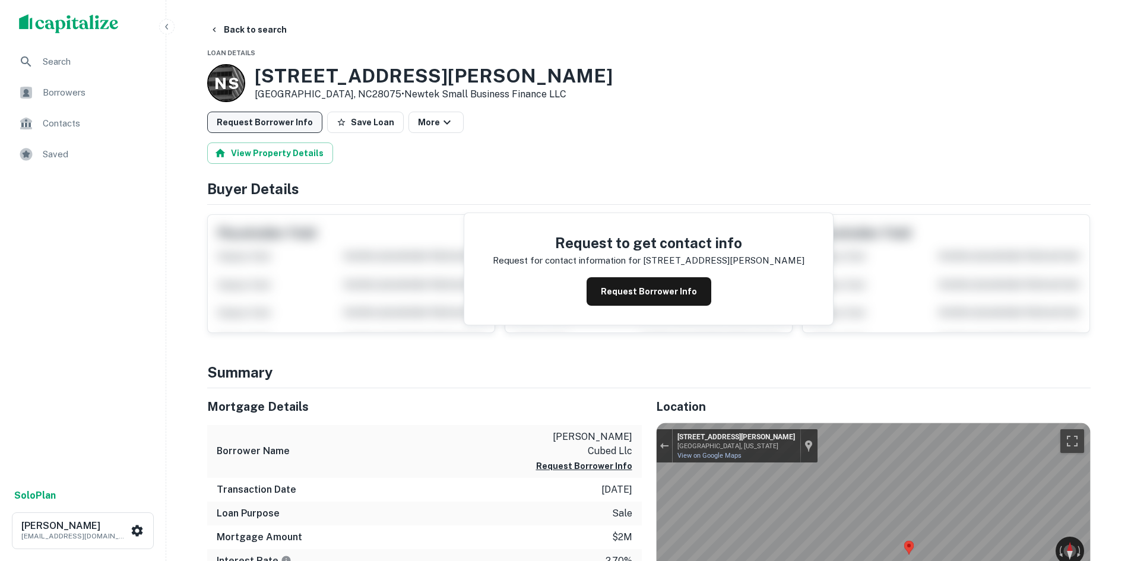
click at [263, 116] on button "Request Borrower Info" at bounding box center [264, 122] width 115 height 21
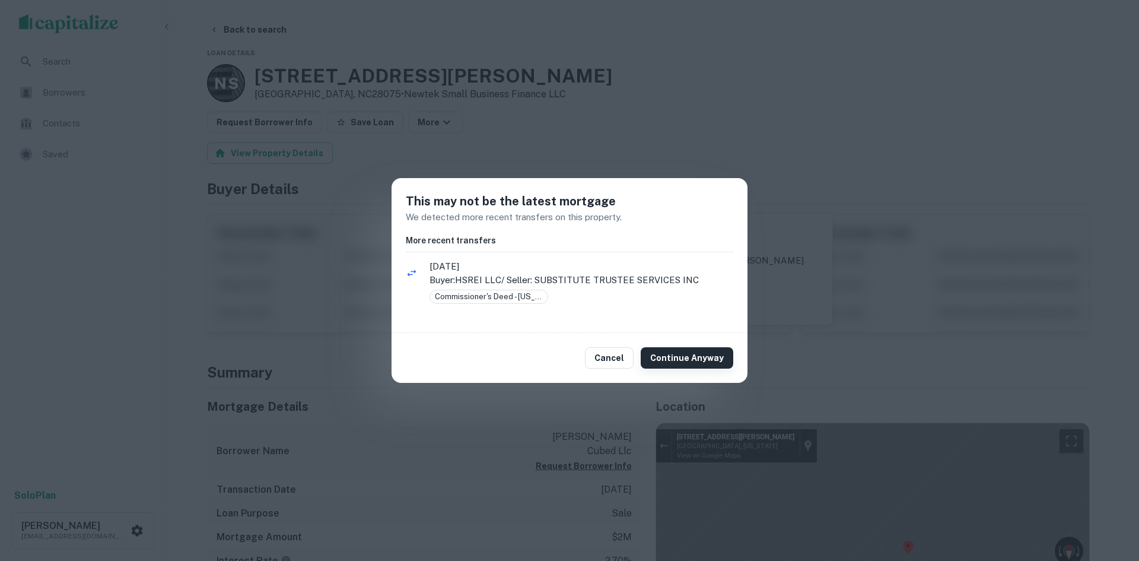
click at [688, 352] on button "Continue Anyway" at bounding box center [687, 357] width 93 height 21
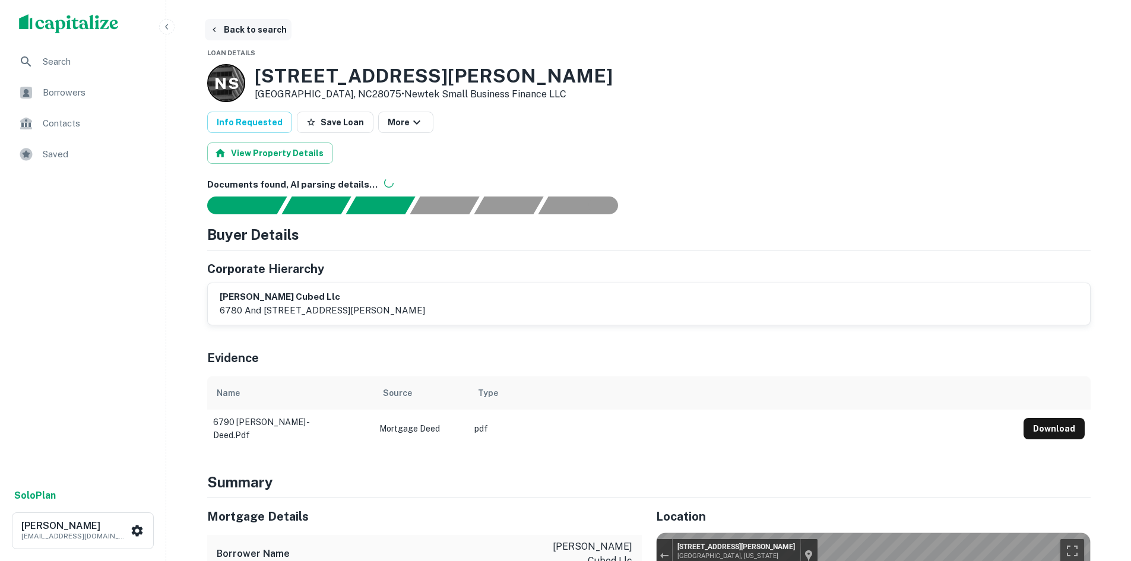
click at [261, 28] on button "Back to search" at bounding box center [248, 29] width 87 height 21
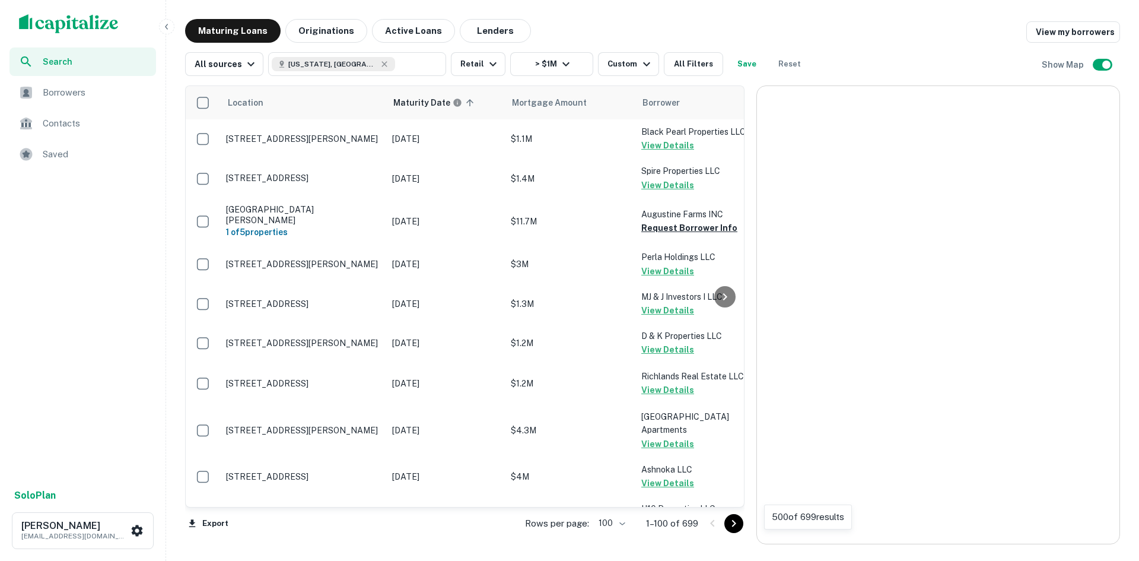
scroll to position [712, 0]
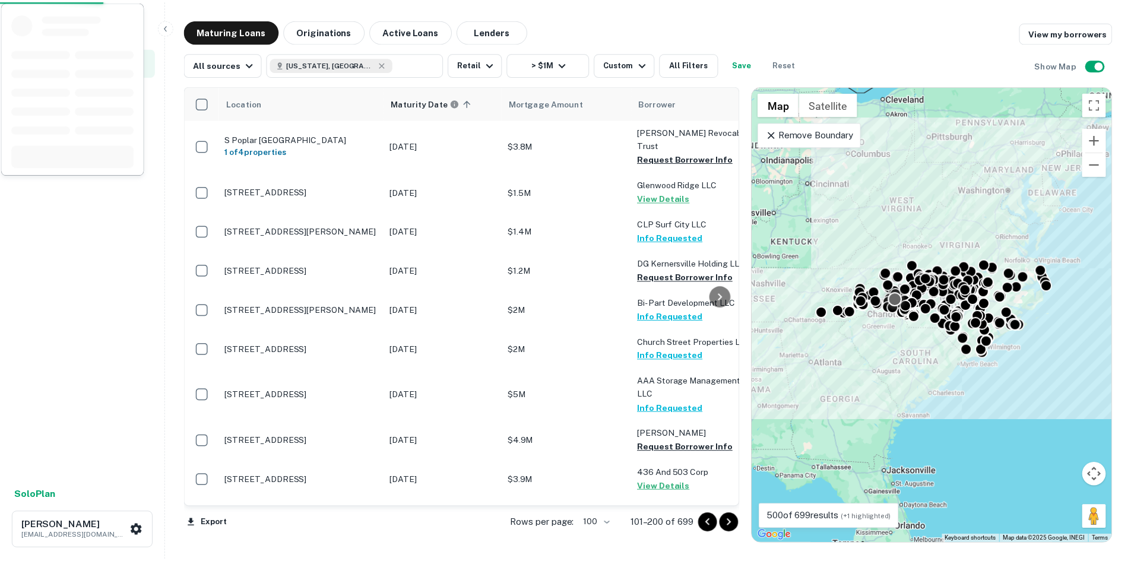
scroll to position [712, 0]
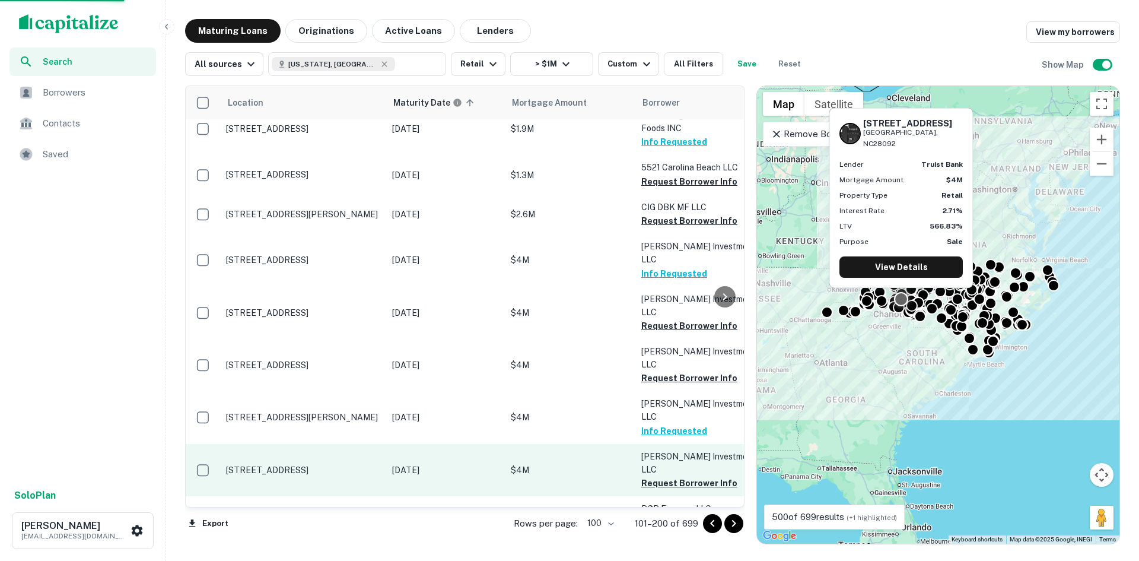
click at [344, 465] on p "[STREET_ADDRESS]" at bounding box center [303, 470] width 154 height 11
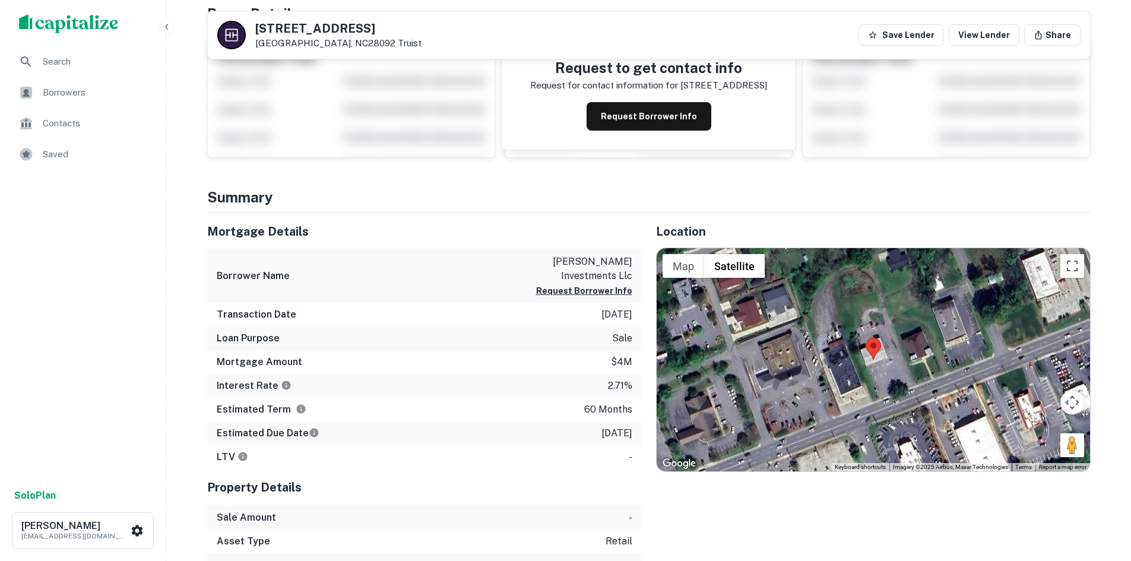
scroll to position [178, 0]
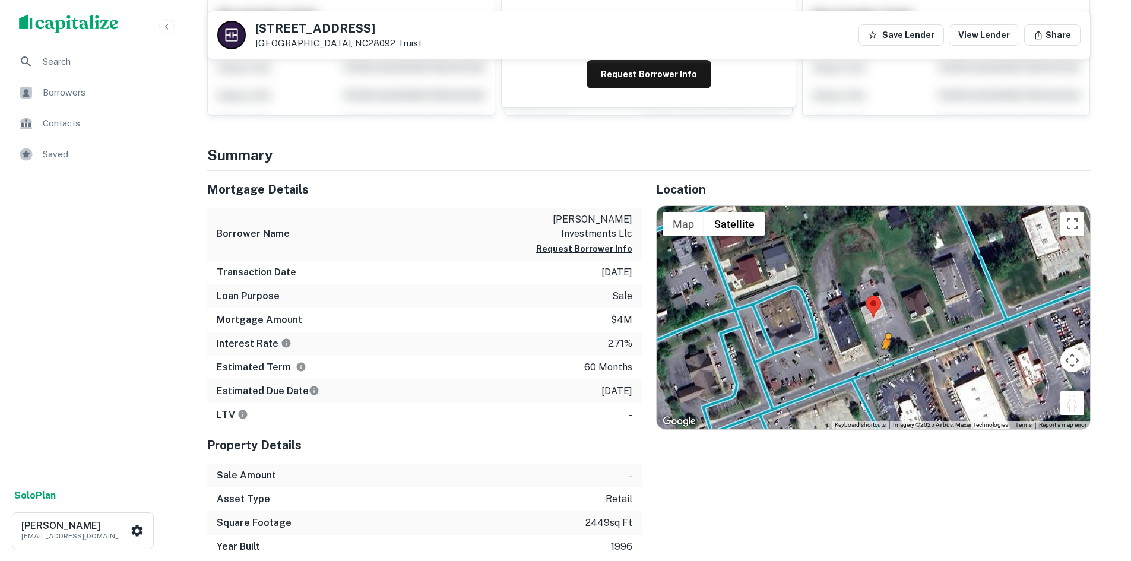
drag, startPoint x: 1076, startPoint y: 407, endPoint x: 881, endPoint y: 361, distance: 200.7
click at [881, 361] on div "To activate drag with keyboard, press Alt + Enter. Once in keyboard drag state,…" at bounding box center [872, 317] width 433 height 223
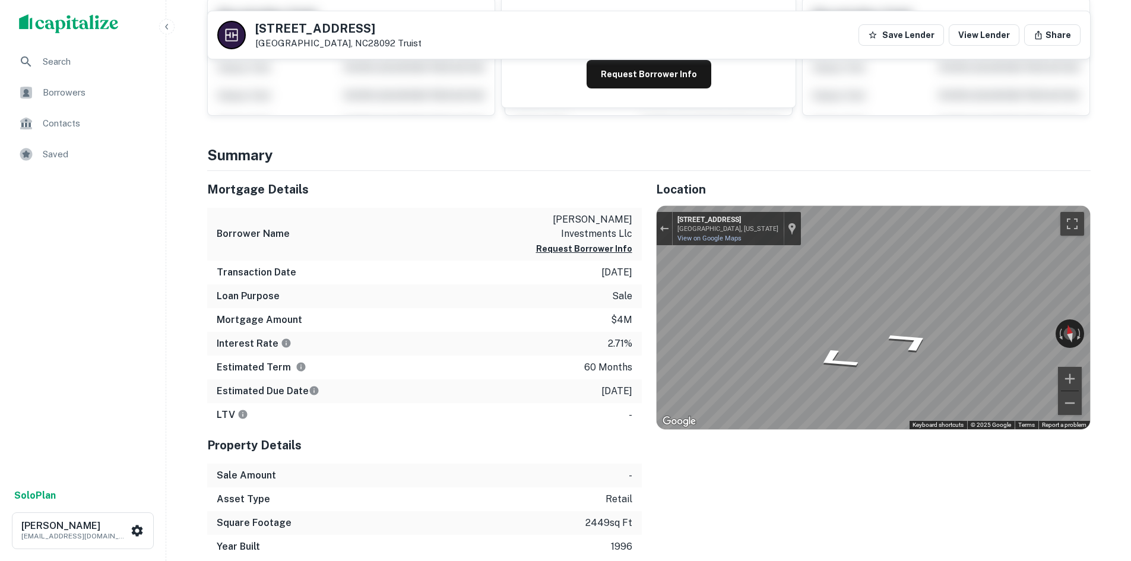
click at [560, 214] on div "Mortgage Details Borrower Name [PERSON_NAME] investments llc Request Borrower I…" at bounding box center [641, 365] width 897 height 388
click at [1076, 334] on div "← Move left → Move right ↑ Move up ↓ Move down + Zoom in - Zoom out [STREET_ADD…" at bounding box center [872, 317] width 433 height 223
click at [1009, 489] on div "Location ← Move left → Move right ↑ Move up ↓ Move down + Zoom in - Zoom out Ho…" at bounding box center [866, 365] width 449 height 388
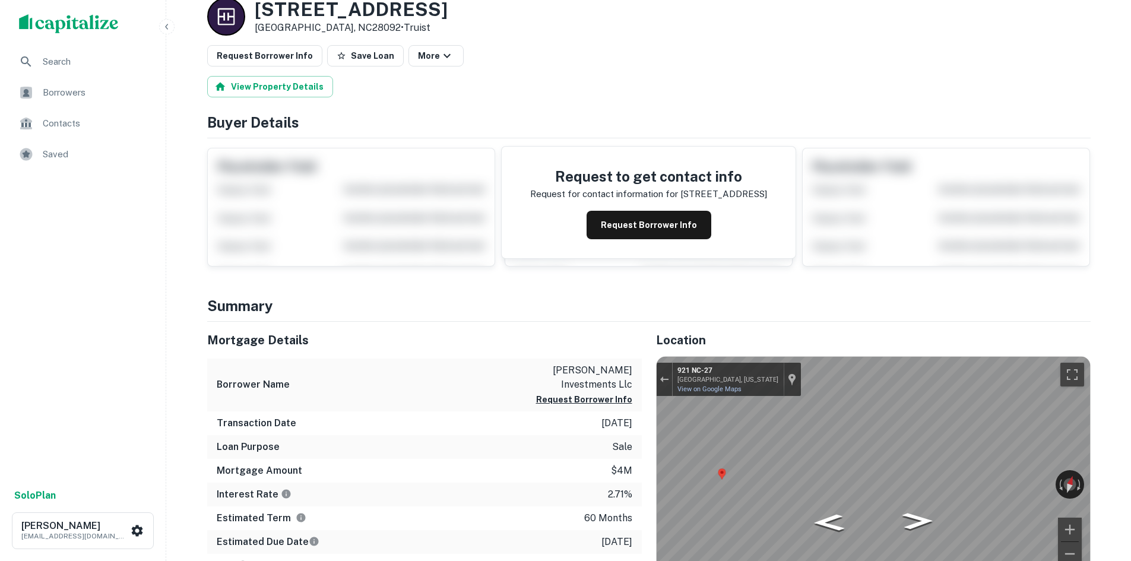
scroll to position [0, 0]
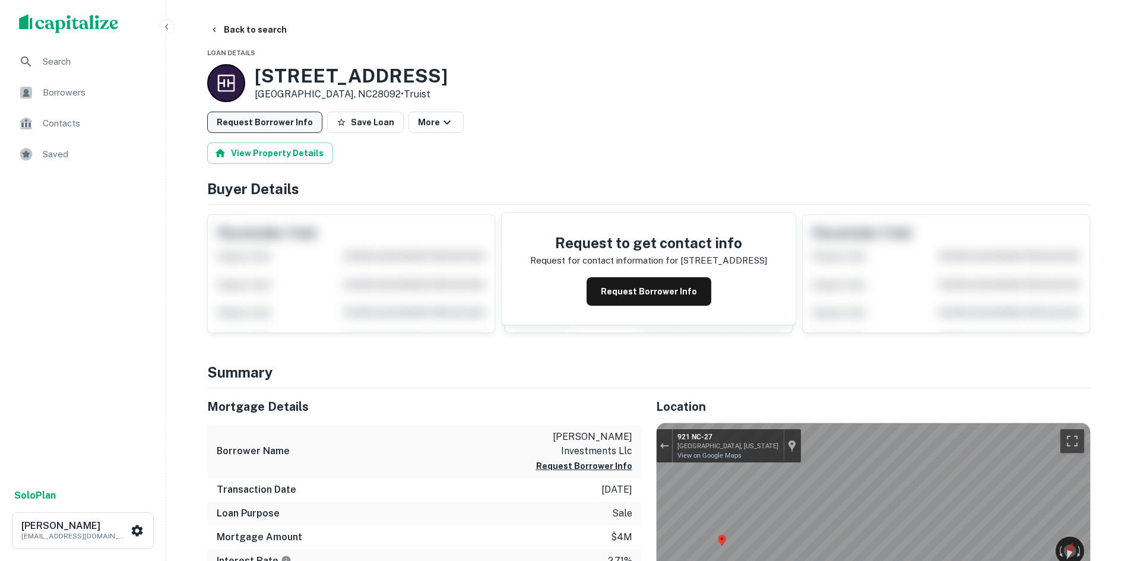
click at [284, 116] on button "Request Borrower Info" at bounding box center [264, 122] width 115 height 21
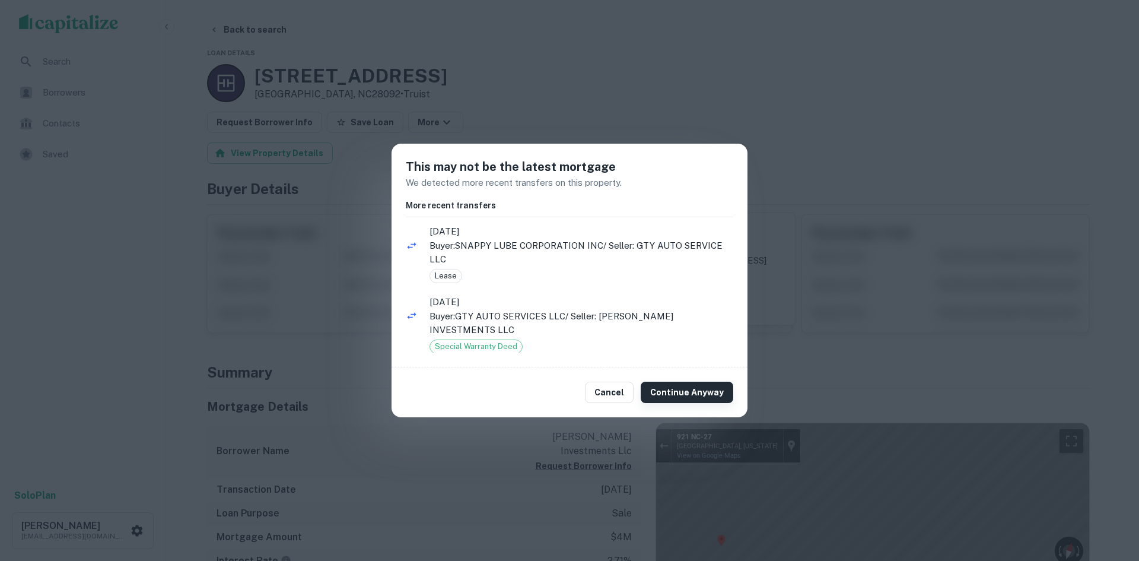
click at [677, 391] on button "Continue Anyway" at bounding box center [687, 392] width 93 height 21
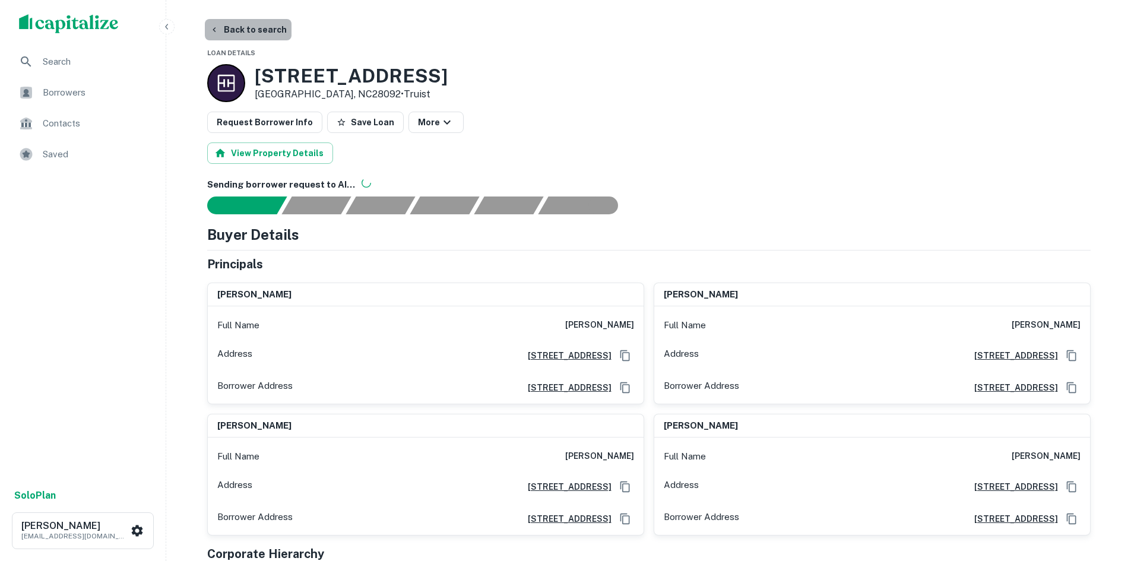
click at [253, 31] on button "Back to search" at bounding box center [248, 29] width 87 height 21
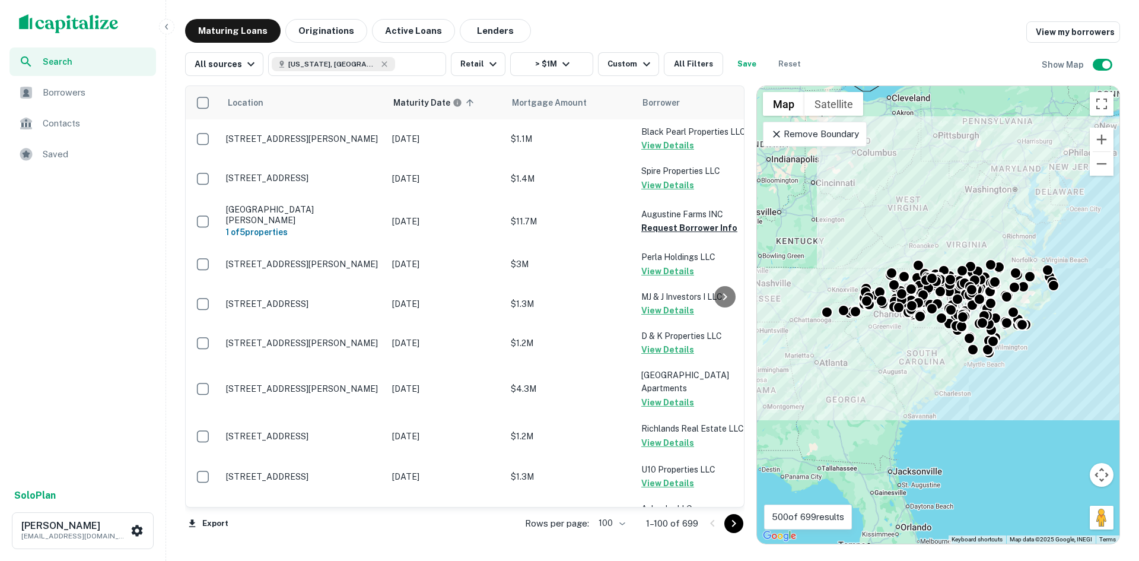
click at [728, 528] on icon "Go to next page" at bounding box center [734, 523] width 14 height 14
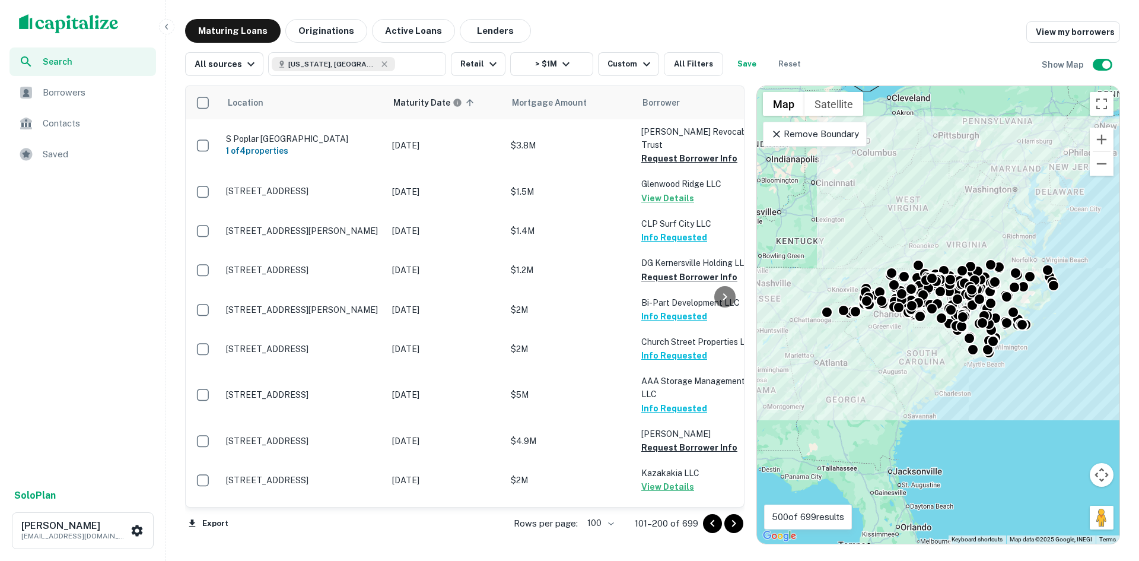
click at [736, 522] on icon "Go to next page" at bounding box center [734, 523] width 14 height 14
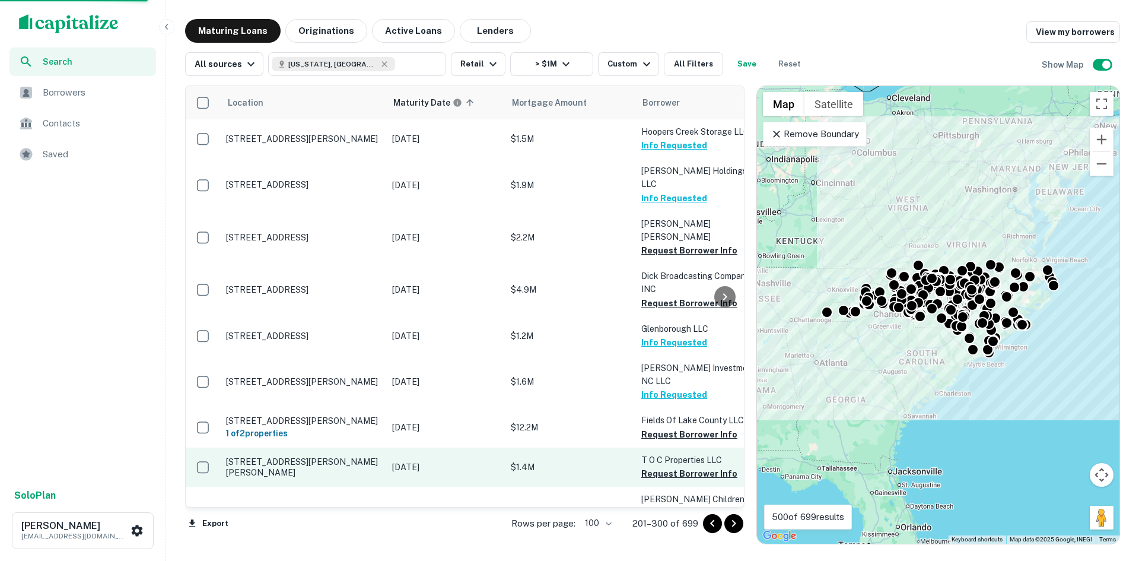
click at [313, 456] on p "[STREET_ADDRESS][PERSON_NAME][PERSON_NAME]" at bounding box center [303, 466] width 154 height 21
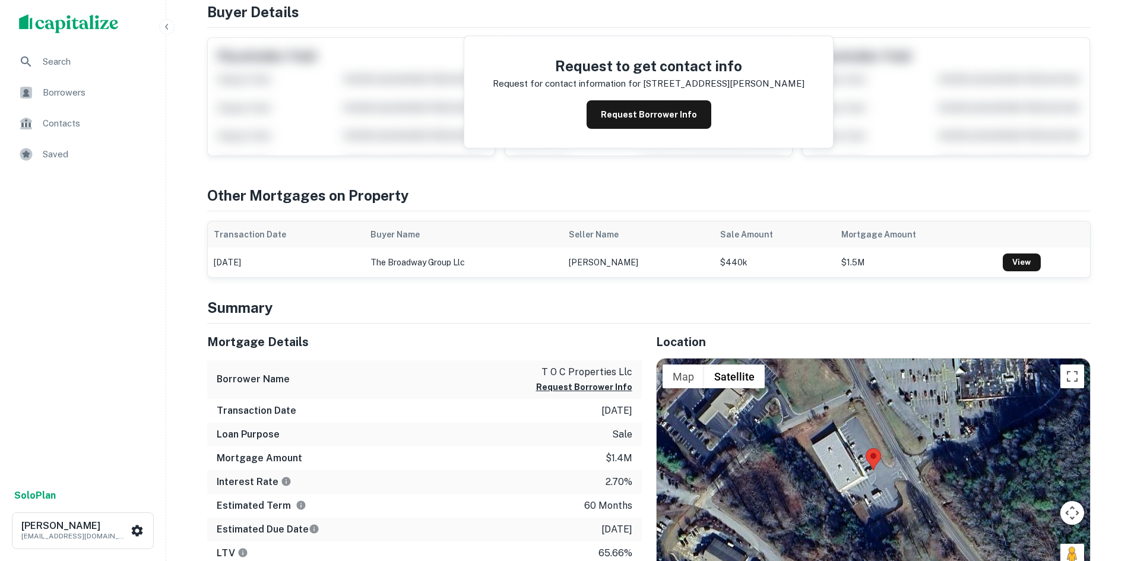
scroll to position [178, 0]
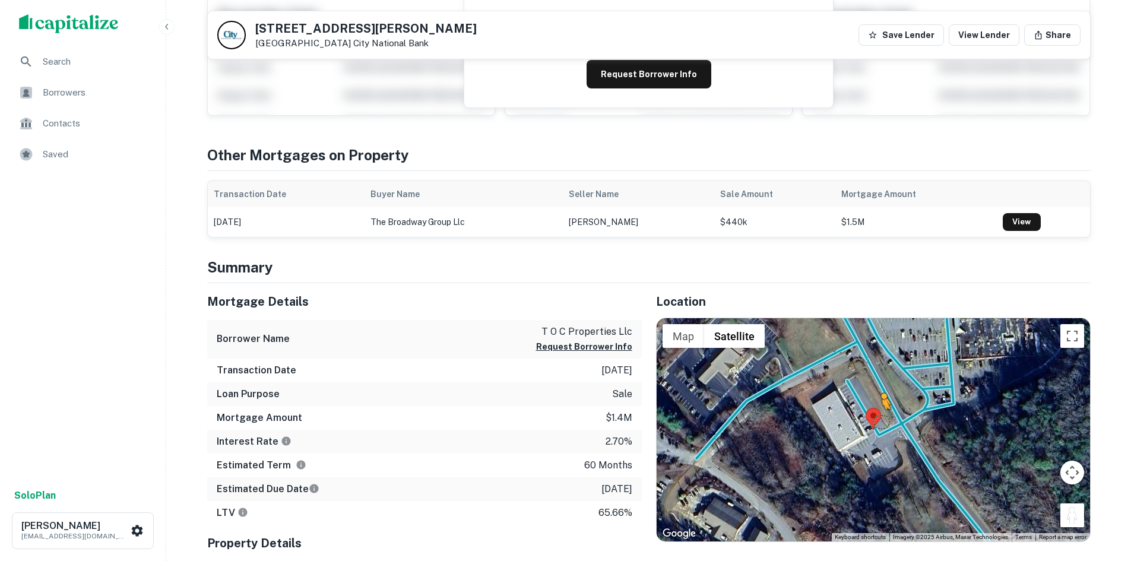
drag, startPoint x: 1082, startPoint y: 518, endPoint x: 880, endPoint y: 418, distance: 225.9
click at [880, 418] on div "To activate drag with keyboard, press Alt + Enter. Once in keyboard drag state,…" at bounding box center [872, 429] width 433 height 223
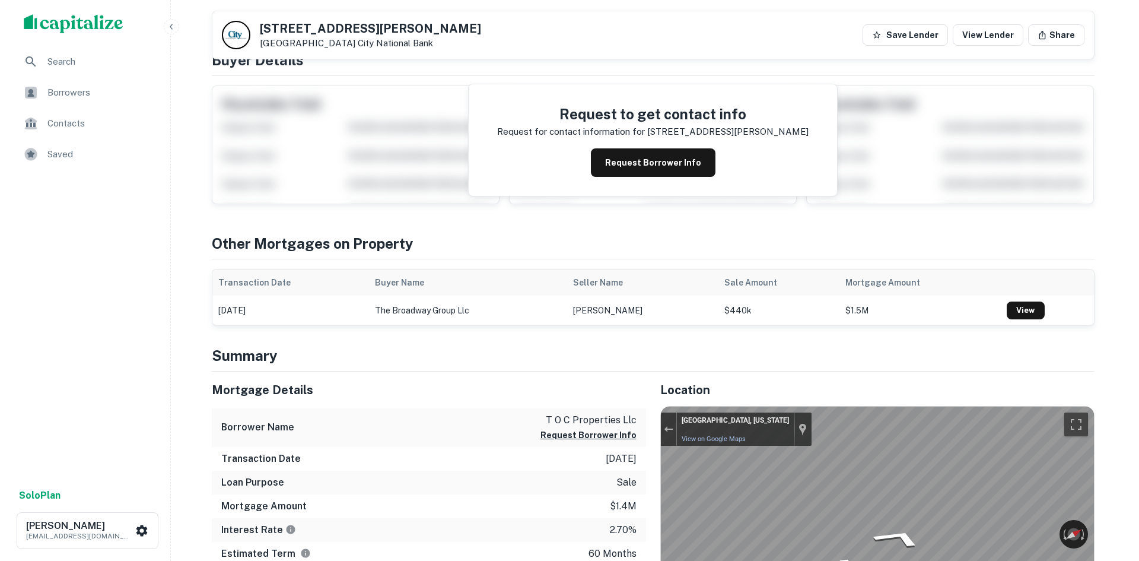
scroll to position [0, 0]
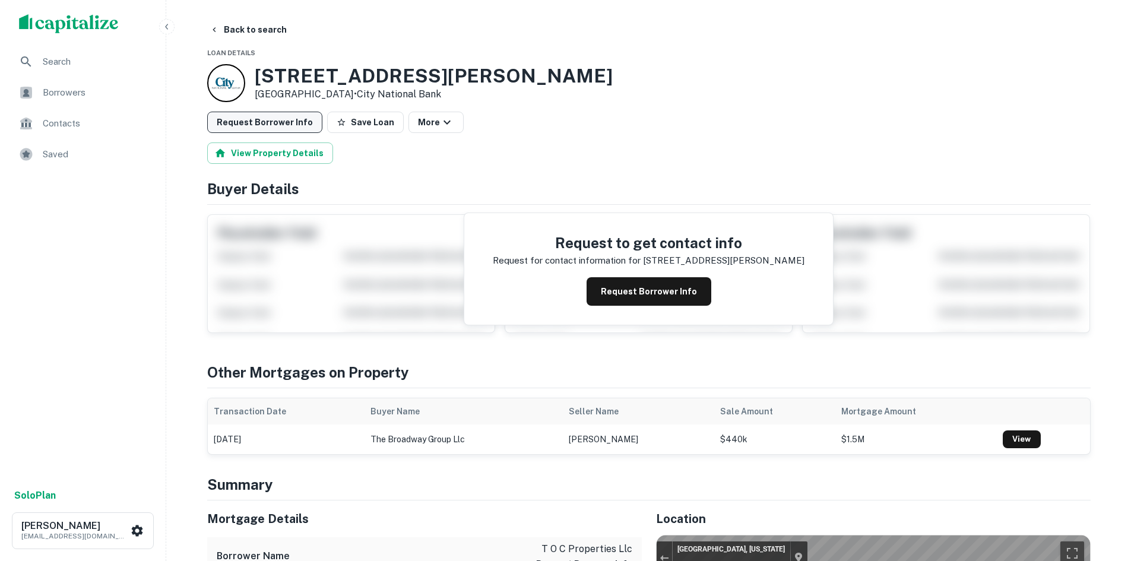
click at [286, 128] on button "Request Borrower Info" at bounding box center [264, 122] width 115 height 21
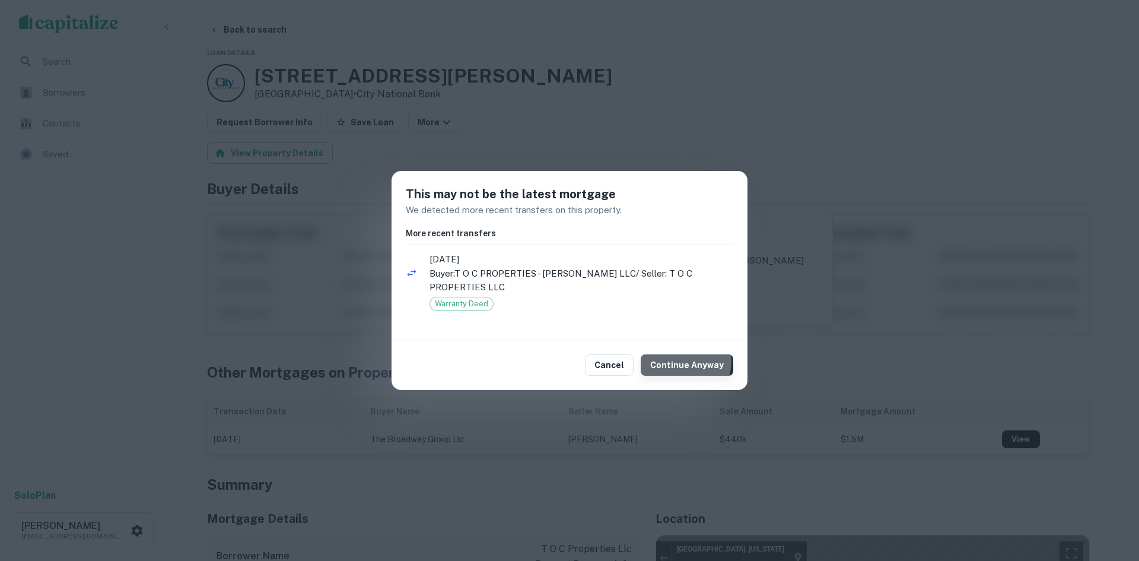
click at [689, 354] on button "Continue Anyway" at bounding box center [687, 364] width 93 height 21
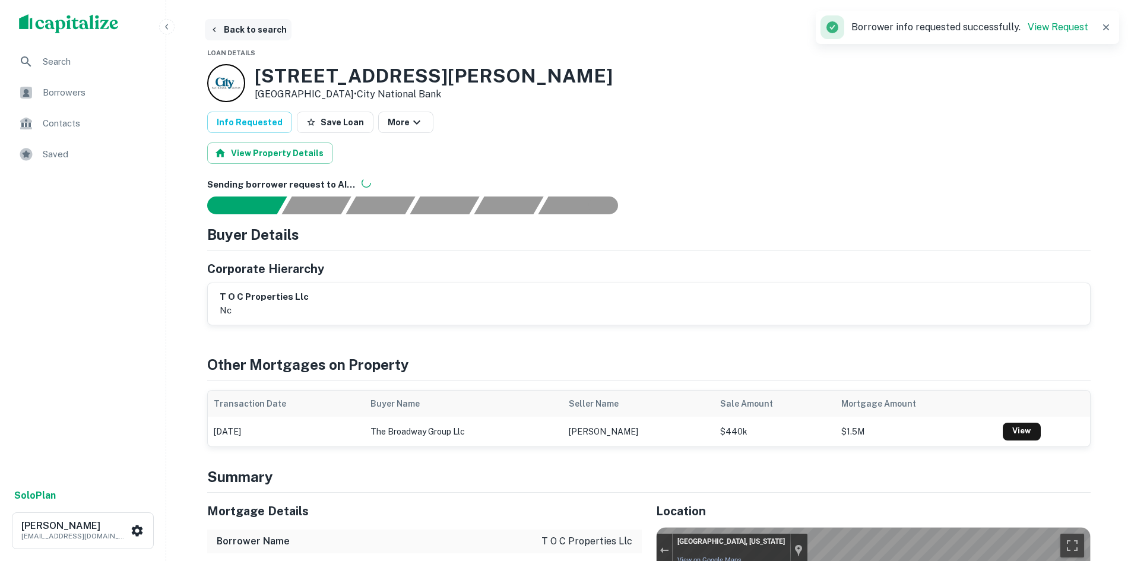
click at [261, 34] on button "Back to search" at bounding box center [248, 29] width 87 height 21
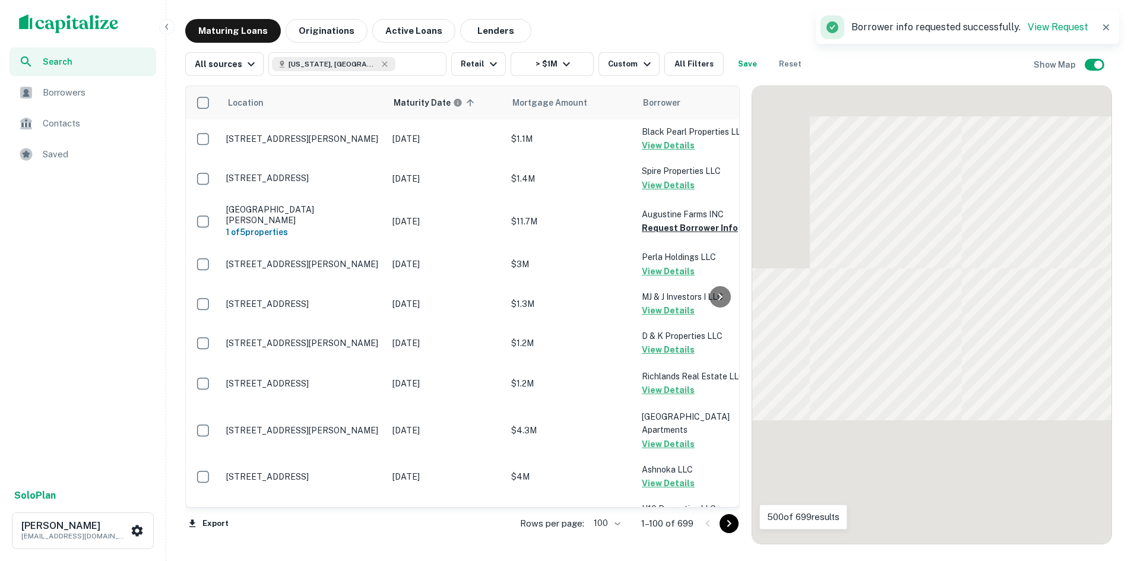
click at [731, 521] on icon "Go to next page" at bounding box center [729, 523] width 4 height 7
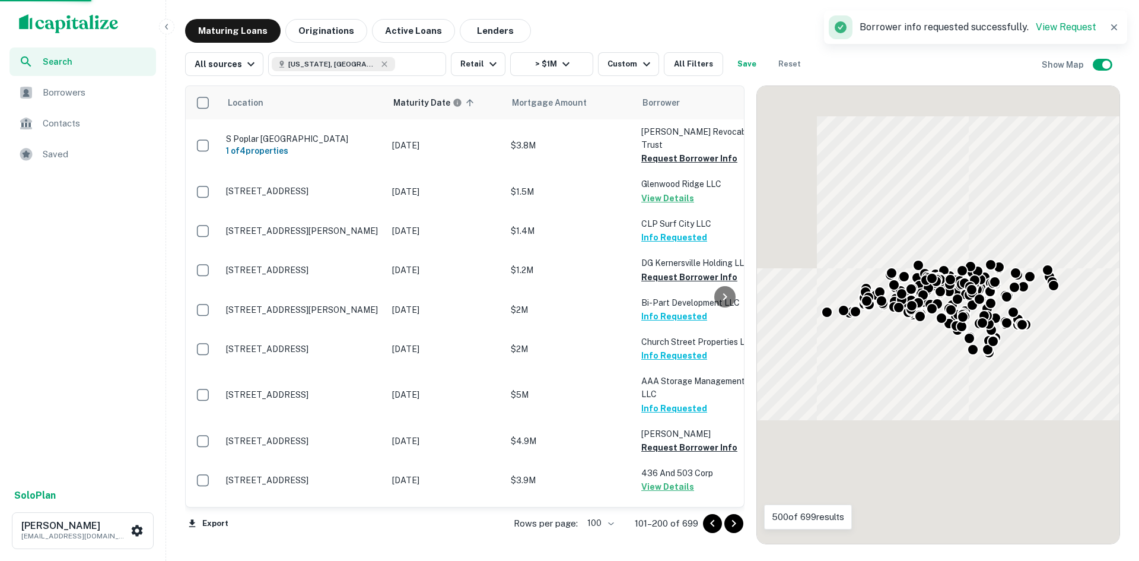
scroll to position [297, 0]
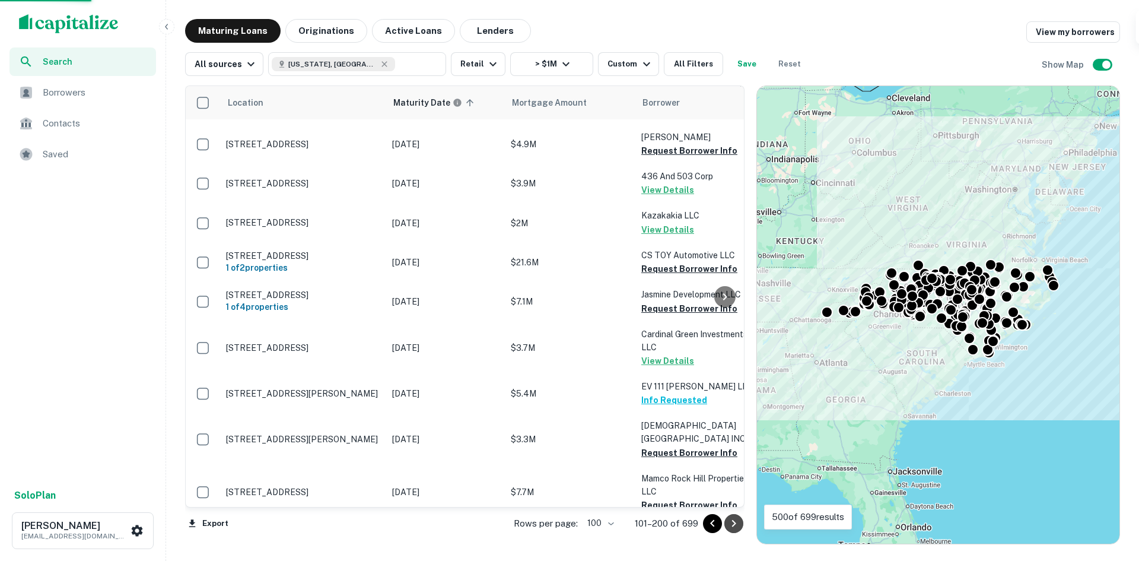
click at [738, 518] on icon "Go to next page" at bounding box center [734, 523] width 14 height 14
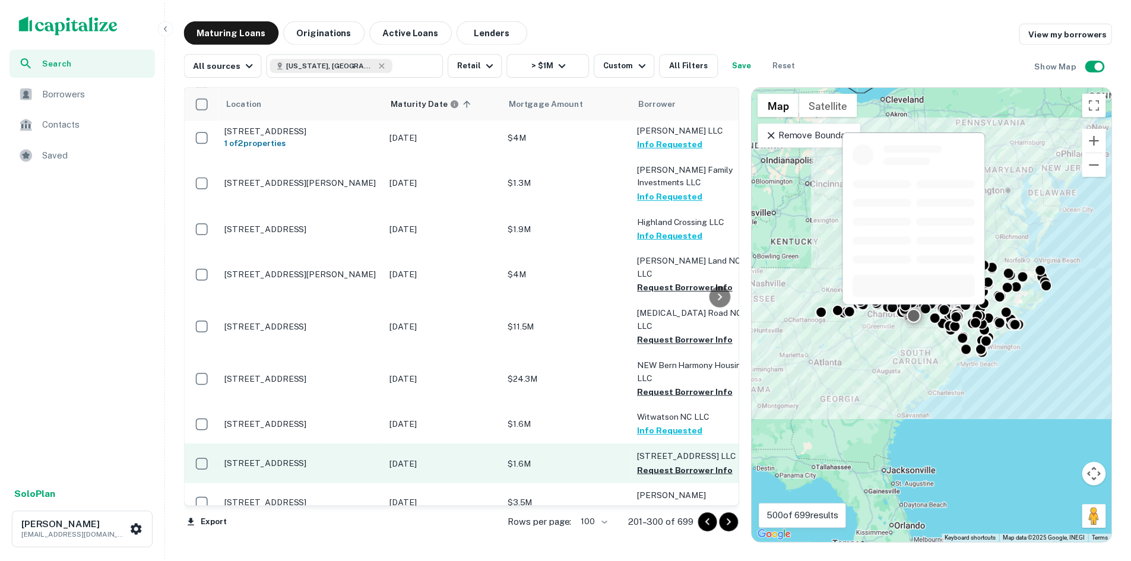
scroll to position [534, 0]
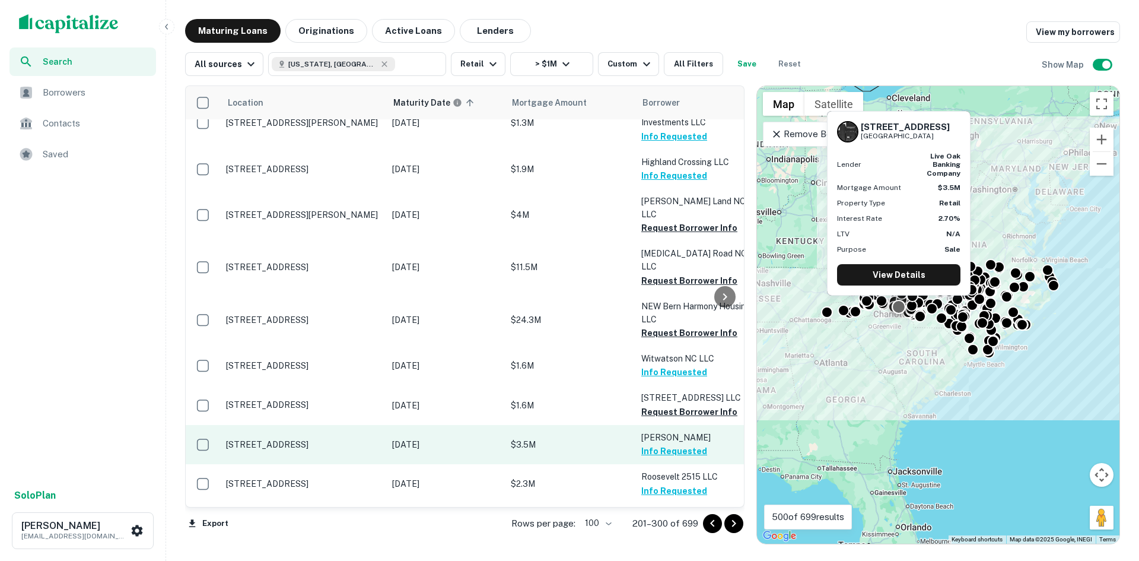
click at [341, 439] on p "[STREET_ADDRESS]" at bounding box center [303, 444] width 154 height 11
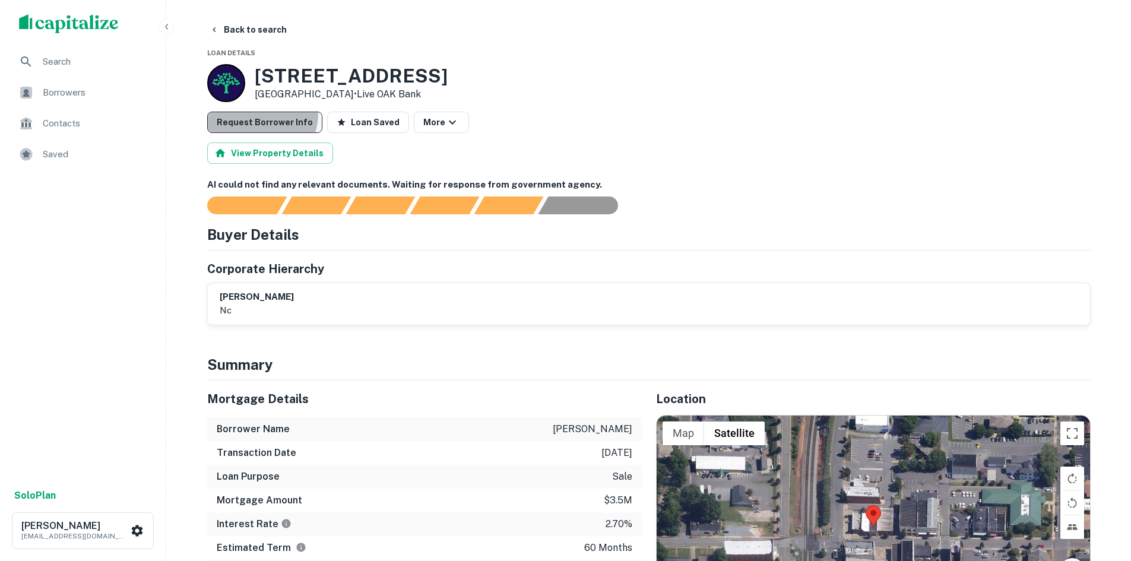
click at [258, 114] on button "Request Borrower Info" at bounding box center [264, 122] width 115 height 21
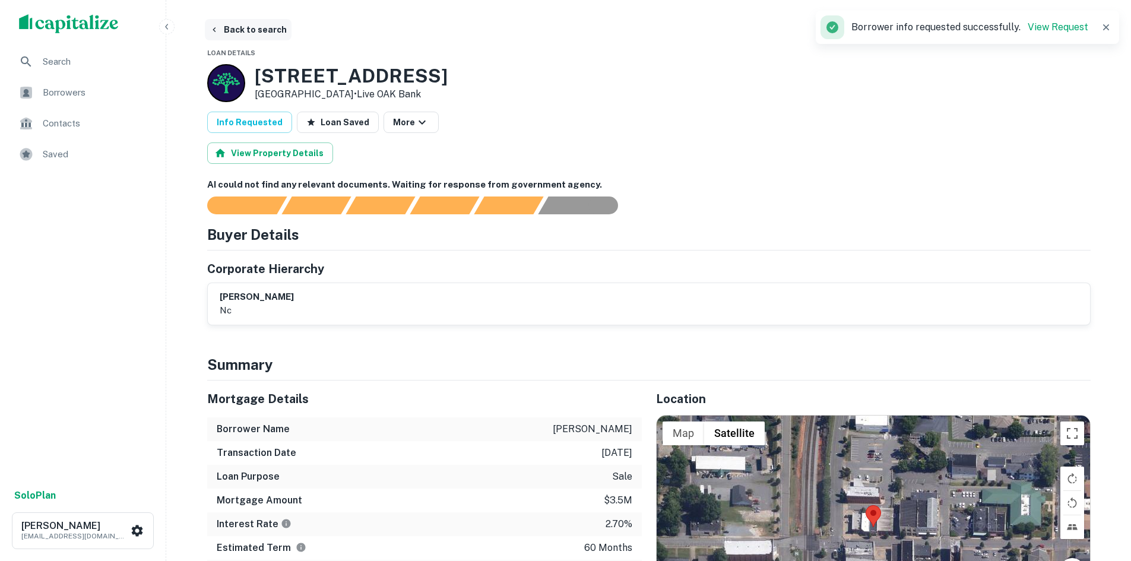
click at [224, 21] on button "Back to search" at bounding box center [248, 29] width 87 height 21
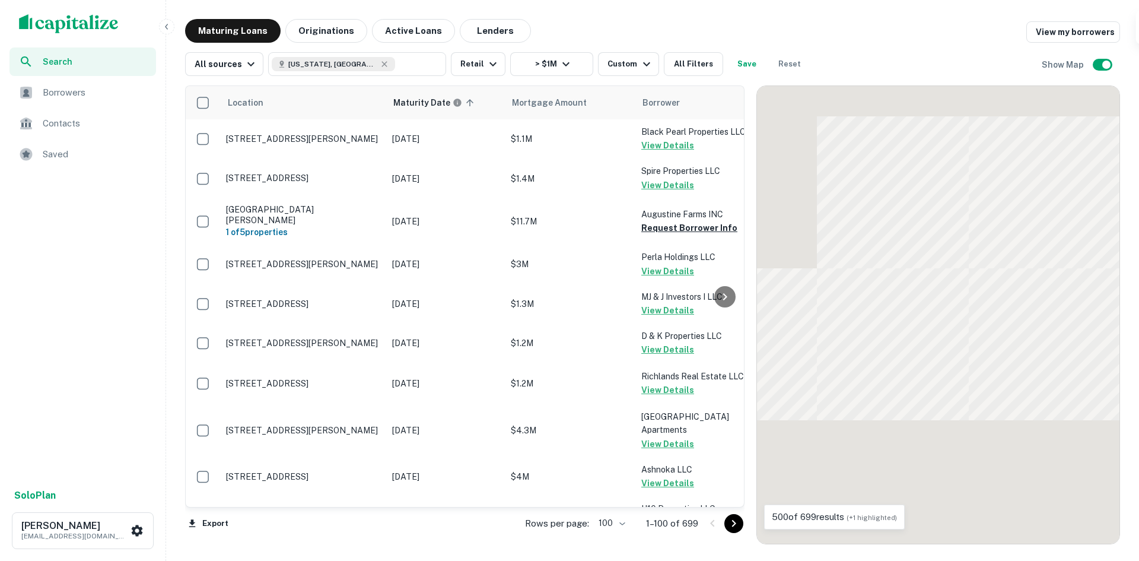
scroll to position [534, 0]
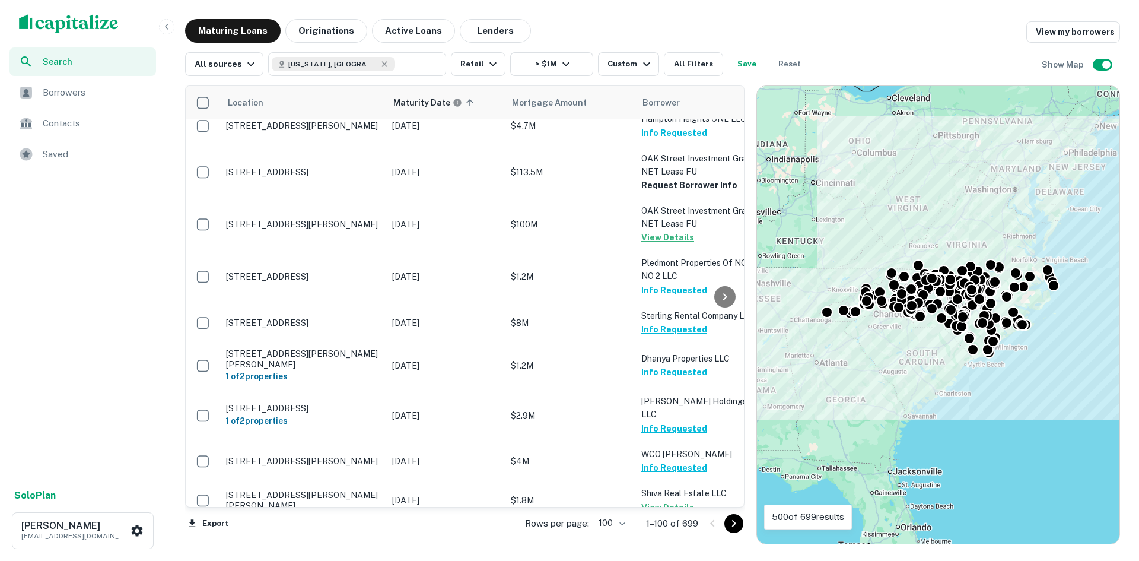
click at [731, 519] on icon "Go to next page" at bounding box center [734, 523] width 14 height 14
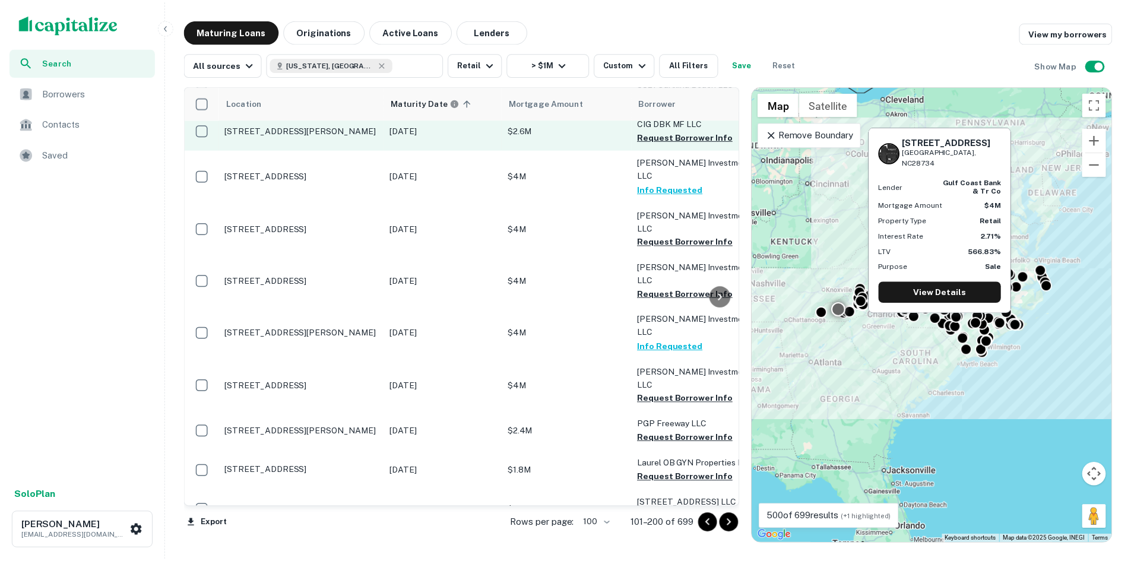
scroll to position [831, 0]
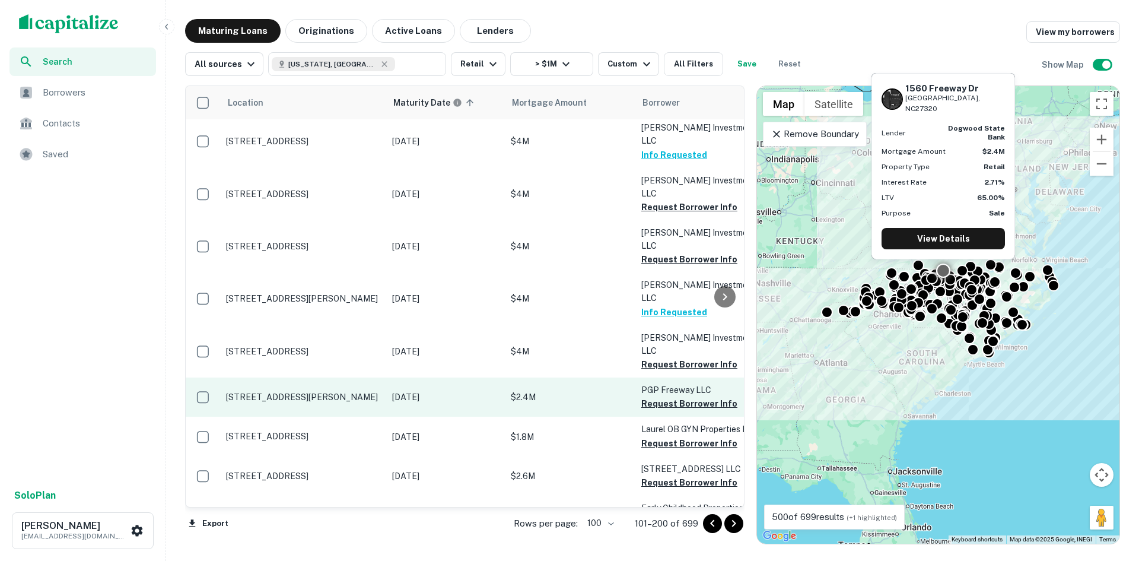
click at [358, 377] on td "[STREET_ADDRESS][PERSON_NAME]" at bounding box center [303, 396] width 166 height 39
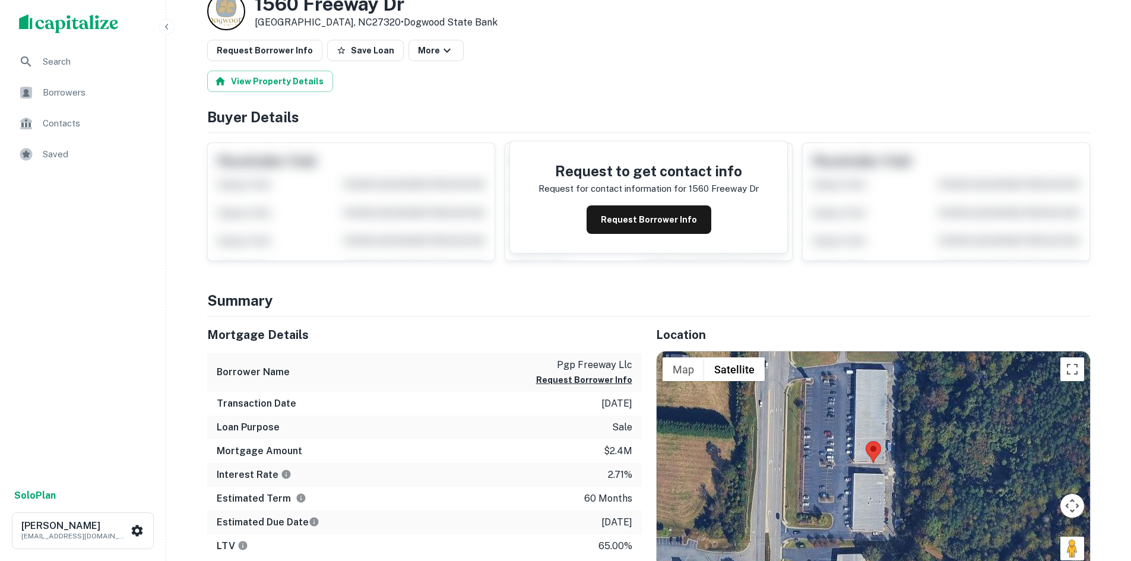
scroll to position [178, 0]
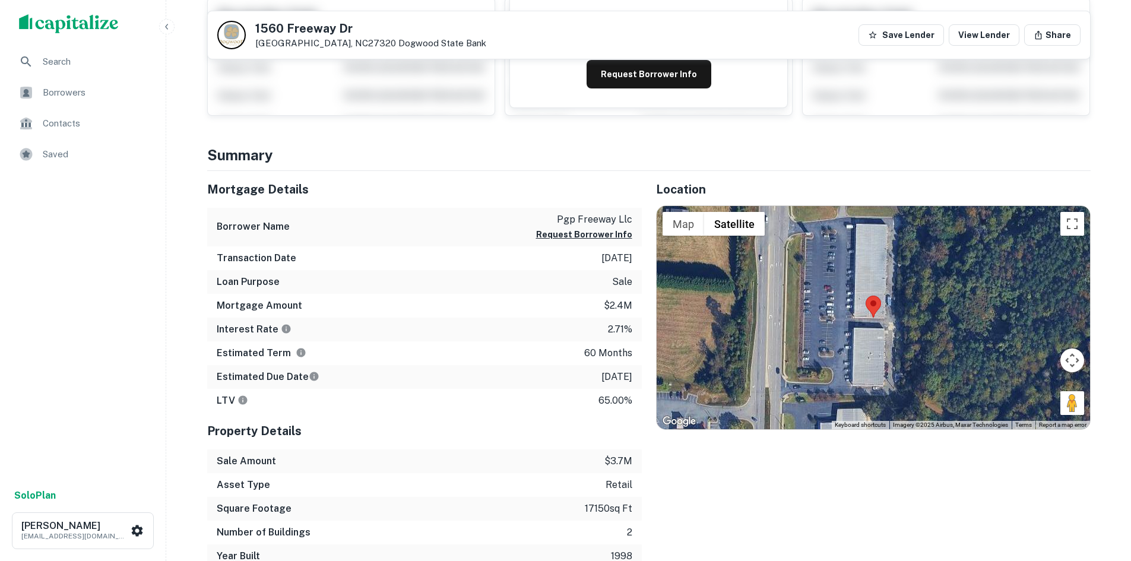
drag, startPoint x: 1063, startPoint y: 409, endPoint x: 1004, endPoint y: 391, distance: 62.0
click at [894, 355] on div "Map Terrain Satellite Labels Keyboard shortcuts Map Data Imagery ©2025 Airbus, …" at bounding box center [872, 317] width 433 height 223
drag, startPoint x: 1063, startPoint y: 399, endPoint x: 986, endPoint y: 375, distance: 80.7
click at [926, 362] on div "Map Terrain Satellite Labels Keyboard shortcuts Map Data Imagery ©2025 Airbus, …" at bounding box center [872, 317] width 433 height 223
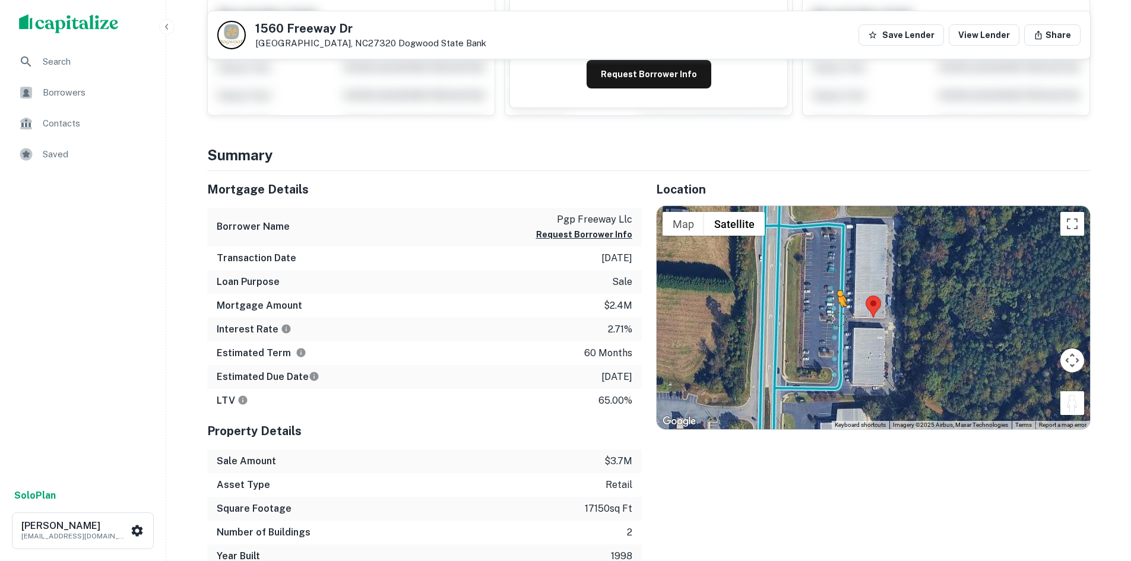
drag, startPoint x: 1075, startPoint y: 404, endPoint x: 835, endPoint y: 318, distance: 254.7
click at [835, 318] on div "To activate drag with keyboard, press Alt + Enter. Once in keyboard drag state,…" at bounding box center [872, 317] width 433 height 223
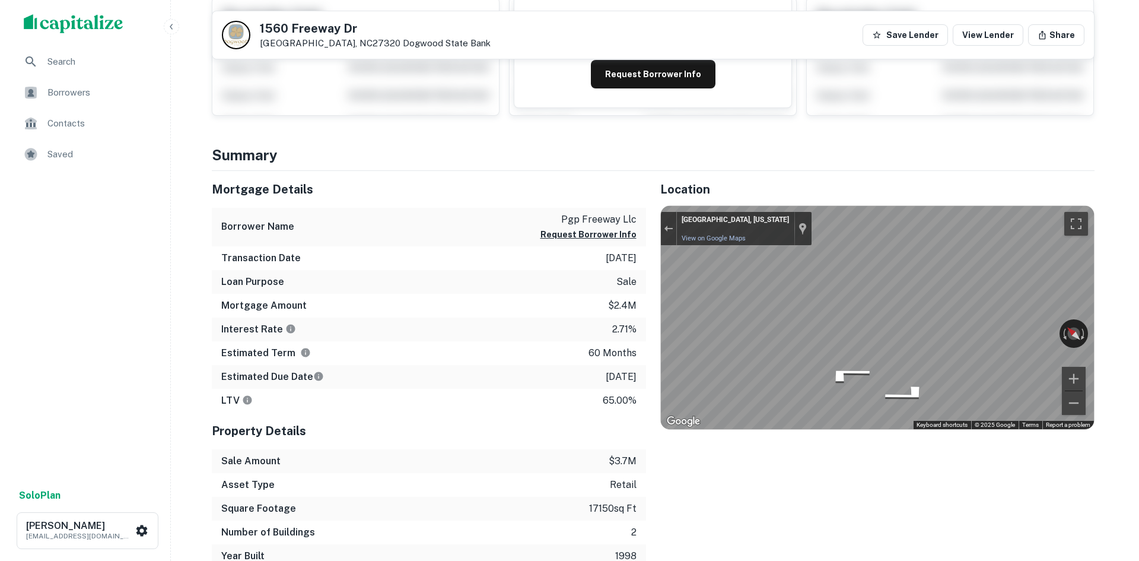
scroll to position [0, 0]
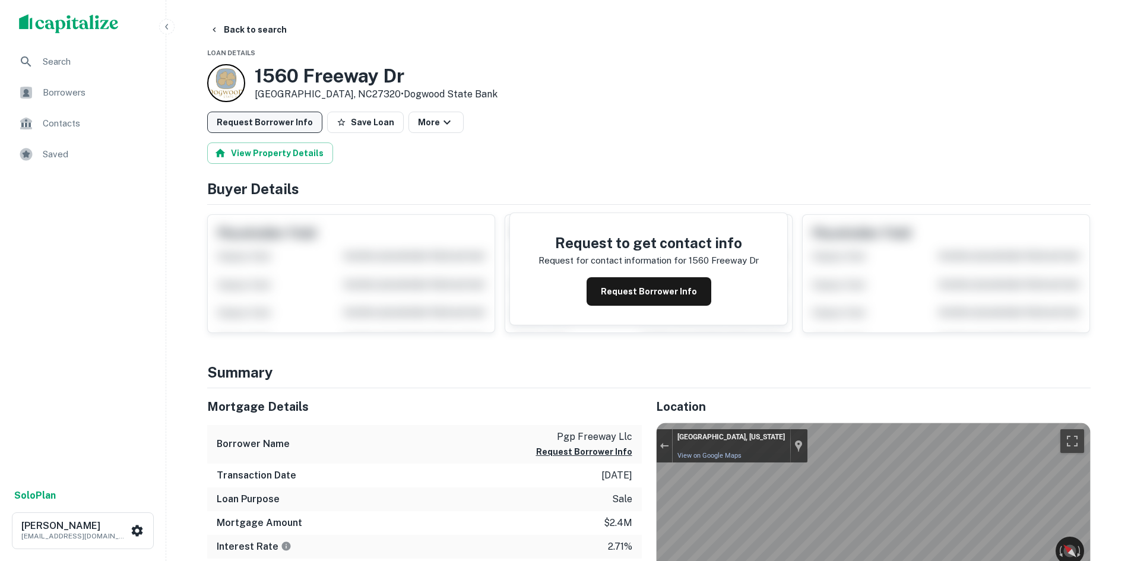
click at [294, 121] on button "Request Borrower Info" at bounding box center [264, 122] width 115 height 21
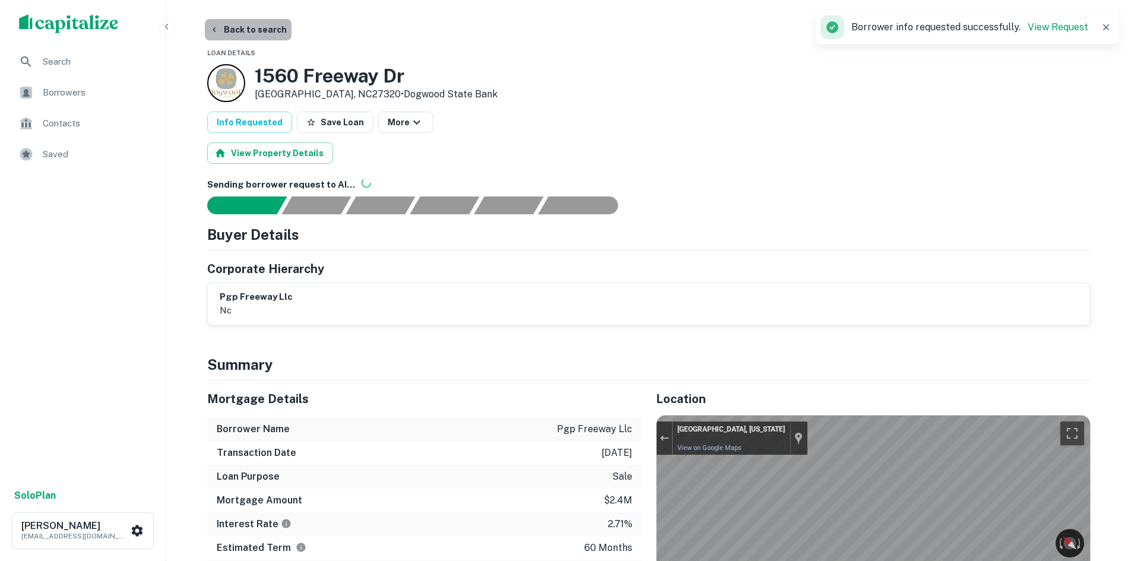
click at [261, 33] on button "Back to search" at bounding box center [248, 29] width 87 height 21
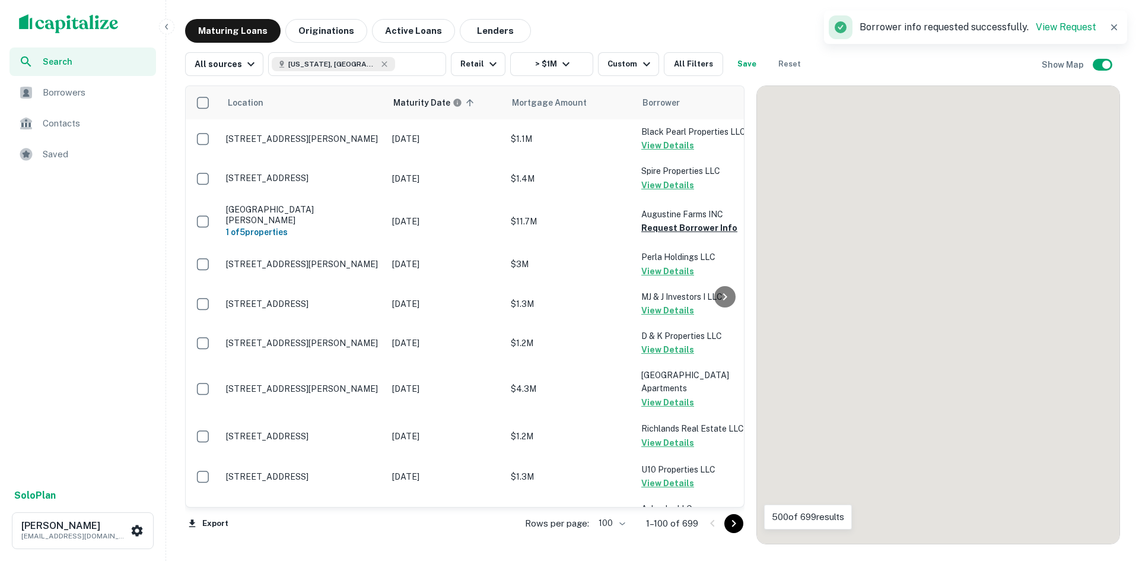
scroll to position [831, 0]
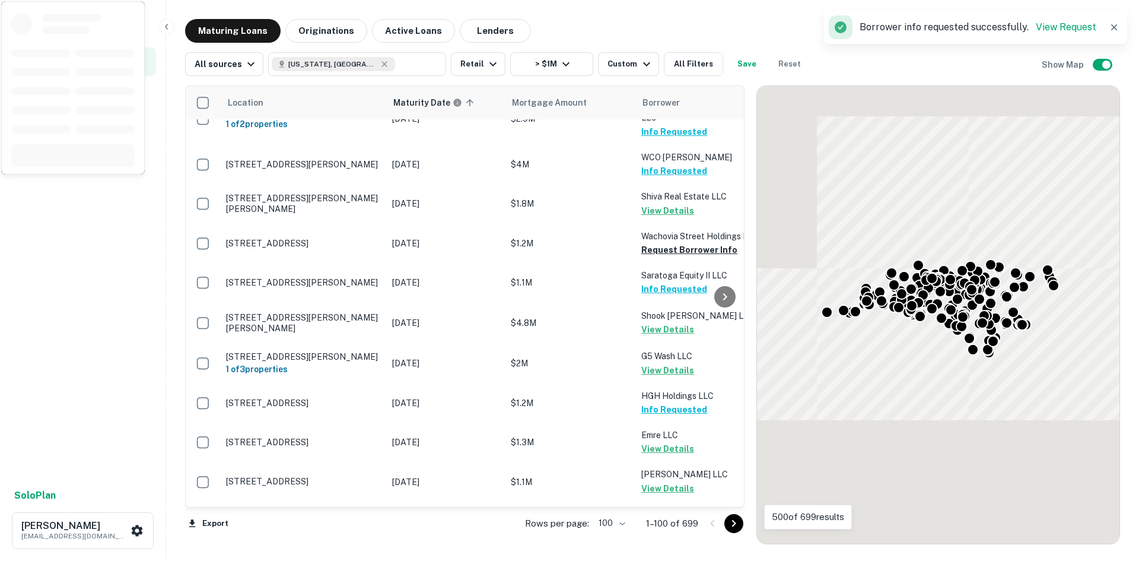
click at [726, 521] on button "Go to next page" at bounding box center [734, 523] width 19 height 19
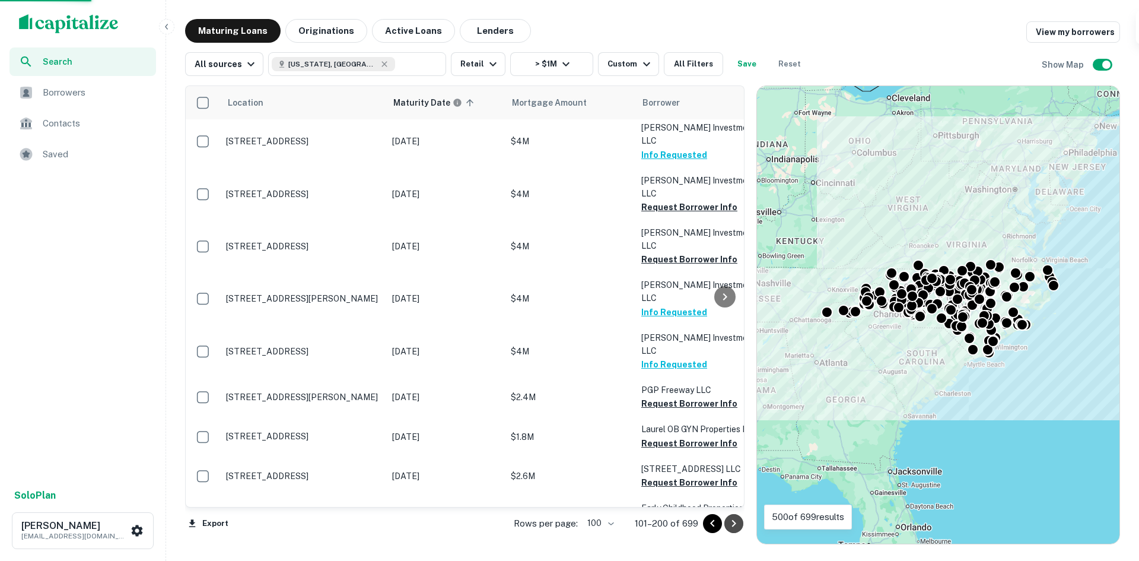
click at [726, 521] on button "Go to next page" at bounding box center [734, 523] width 19 height 19
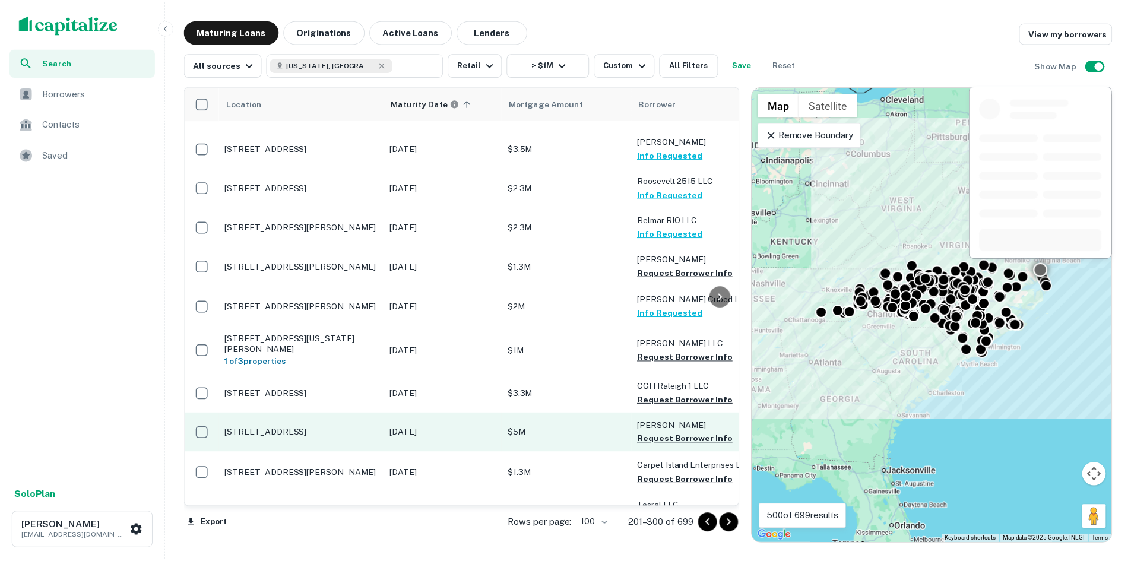
scroll to position [950, 0]
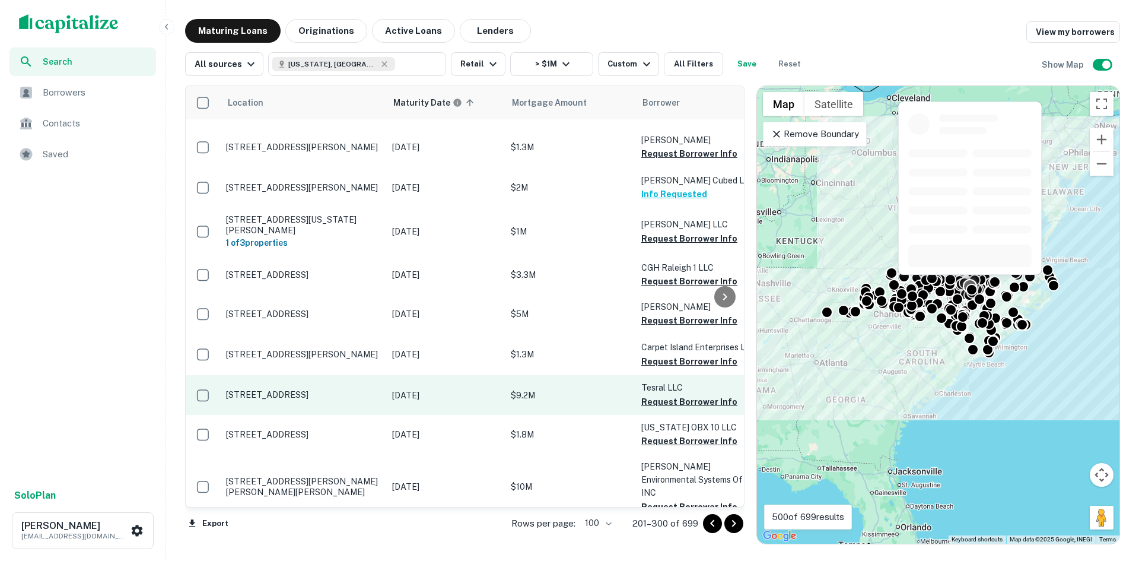
click at [312, 389] on p "[STREET_ADDRESS]" at bounding box center [303, 394] width 154 height 11
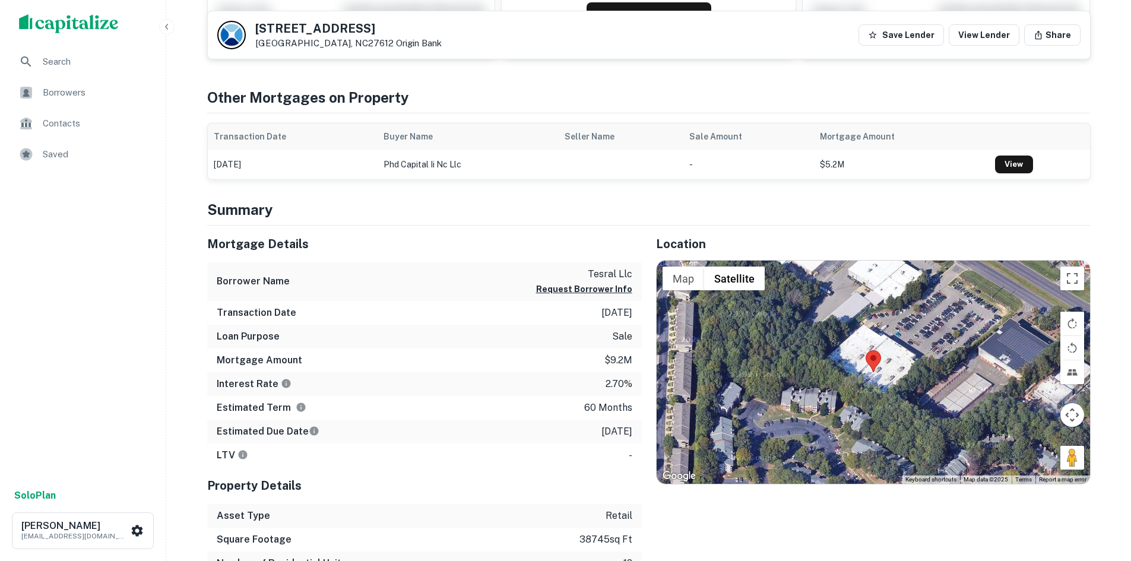
scroll to position [237, 0]
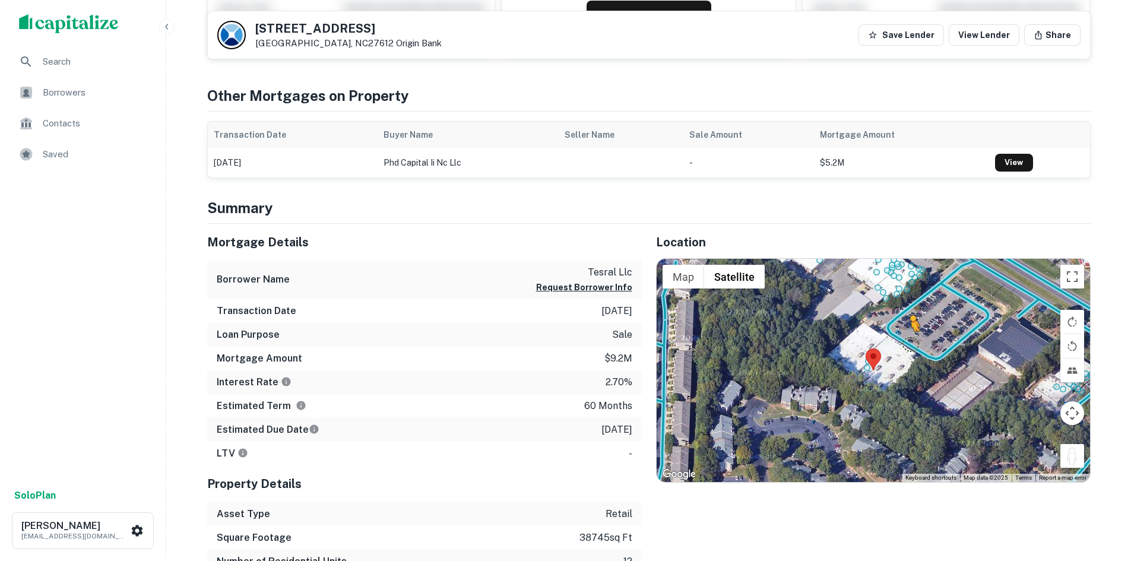
drag, startPoint x: 1069, startPoint y: 450, endPoint x: 903, endPoint y: 342, distance: 198.2
click at [903, 342] on div "To activate drag with keyboard, press Alt + Enter. Once in keyboard drag state,…" at bounding box center [872, 370] width 433 height 223
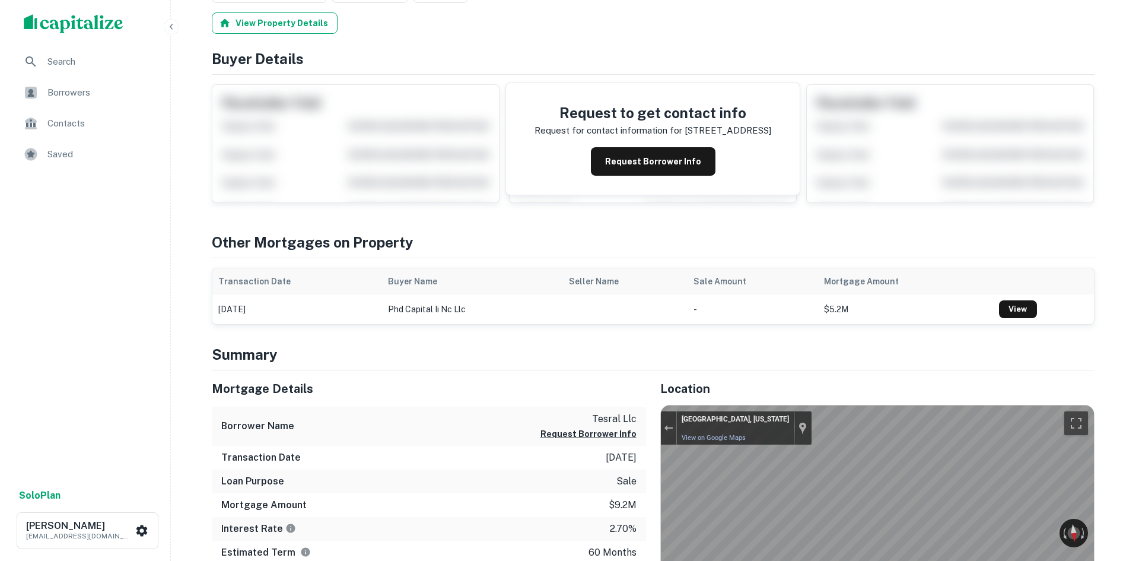
scroll to position [0, 0]
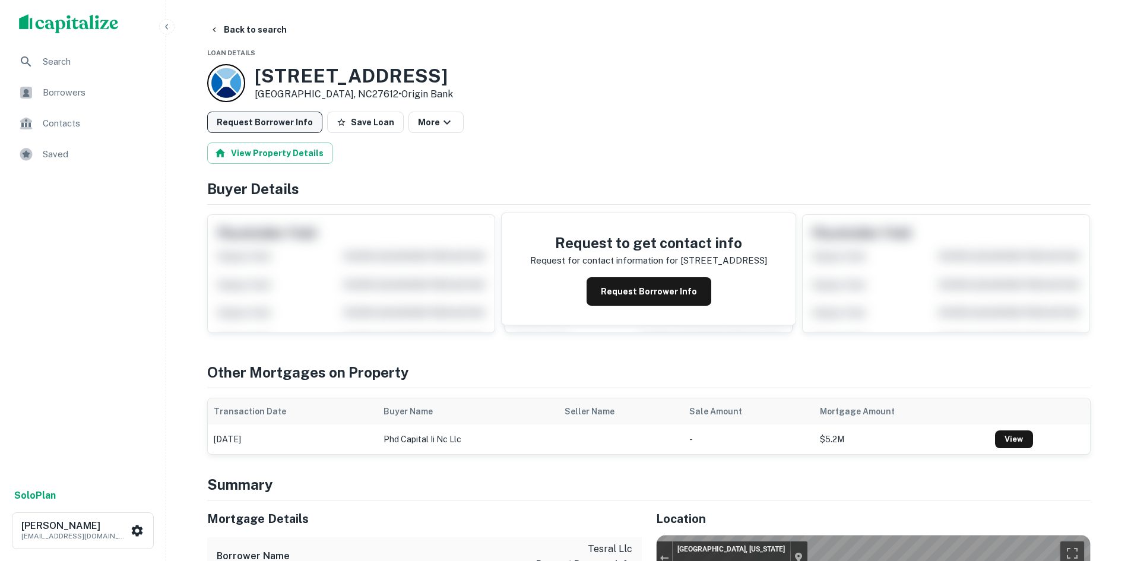
click at [263, 123] on button "Request Borrower Info" at bounding box center [264, 122] width 115 height 21
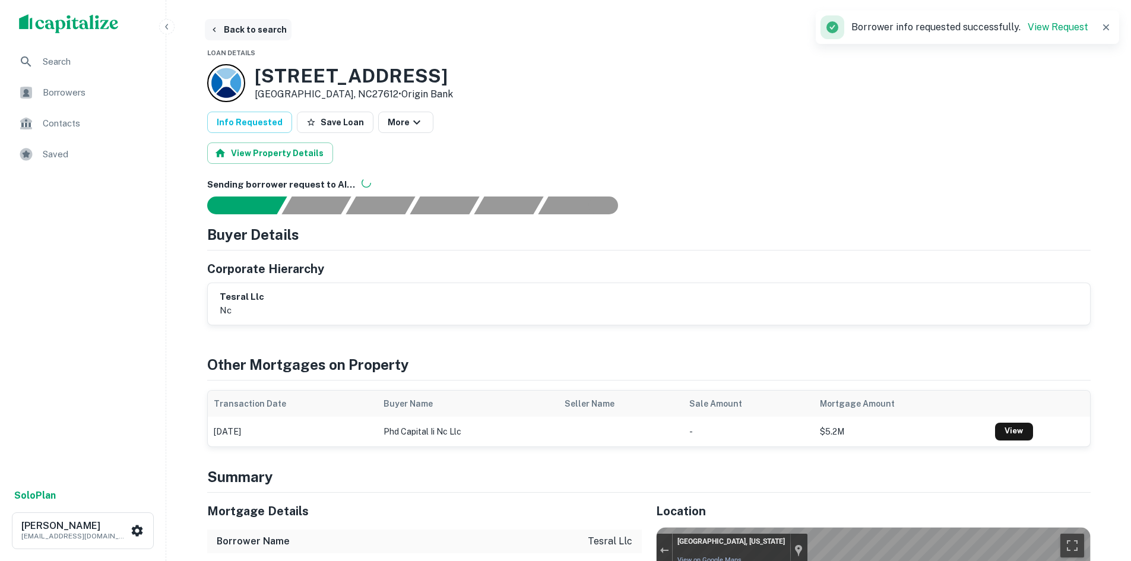
click at [263, 28] on button "Back to search" at bounding box center [248, 29] width 87 height 21
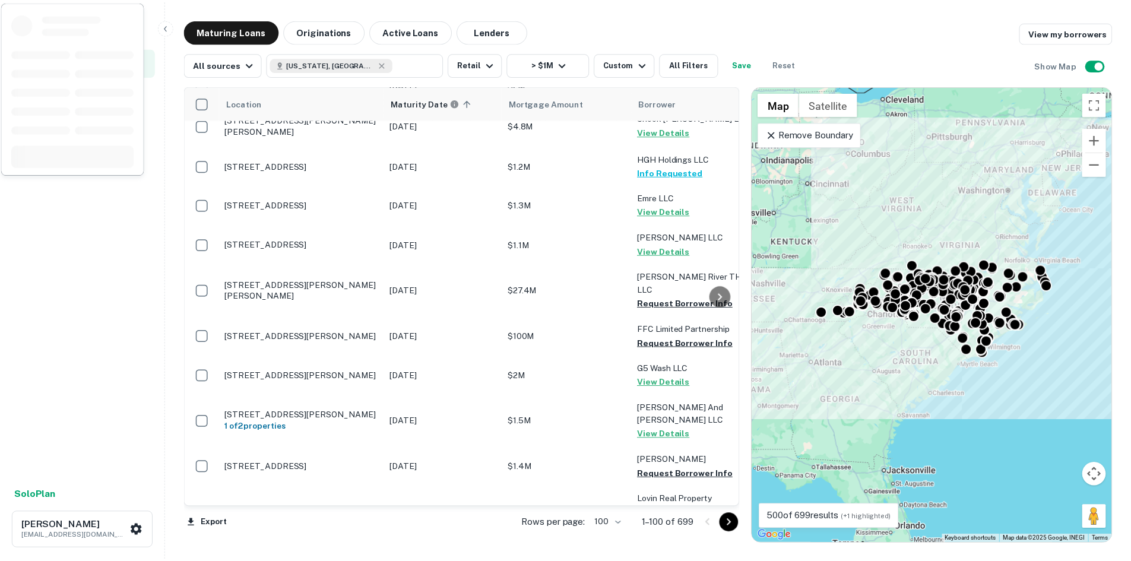
scroll to position [1187, 0]
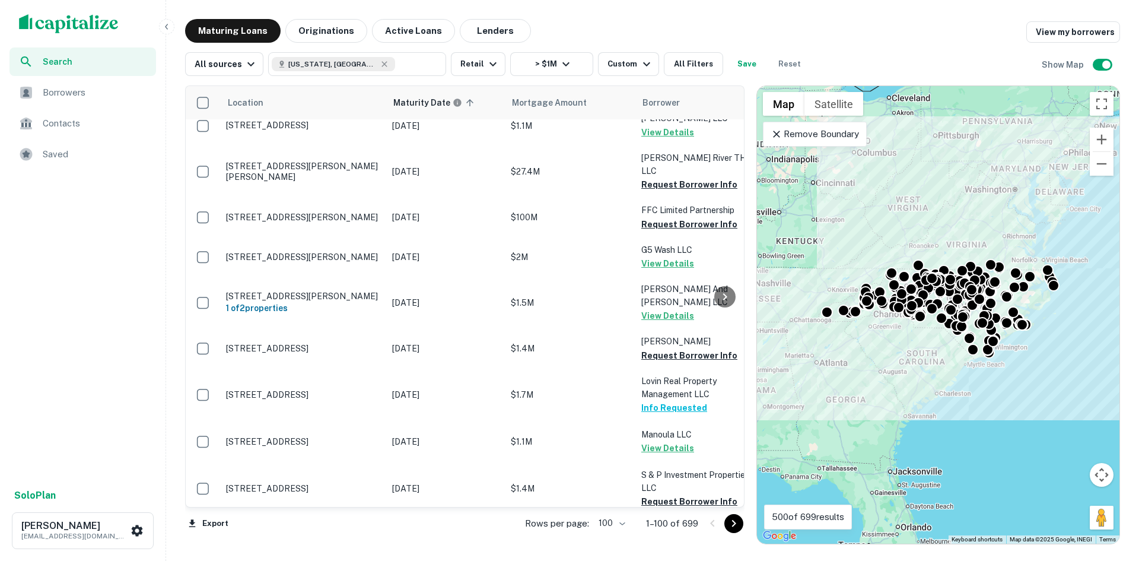
click at [726, 520] on button "Go to next page" at bounding box center [734, 523] width 19 height 19
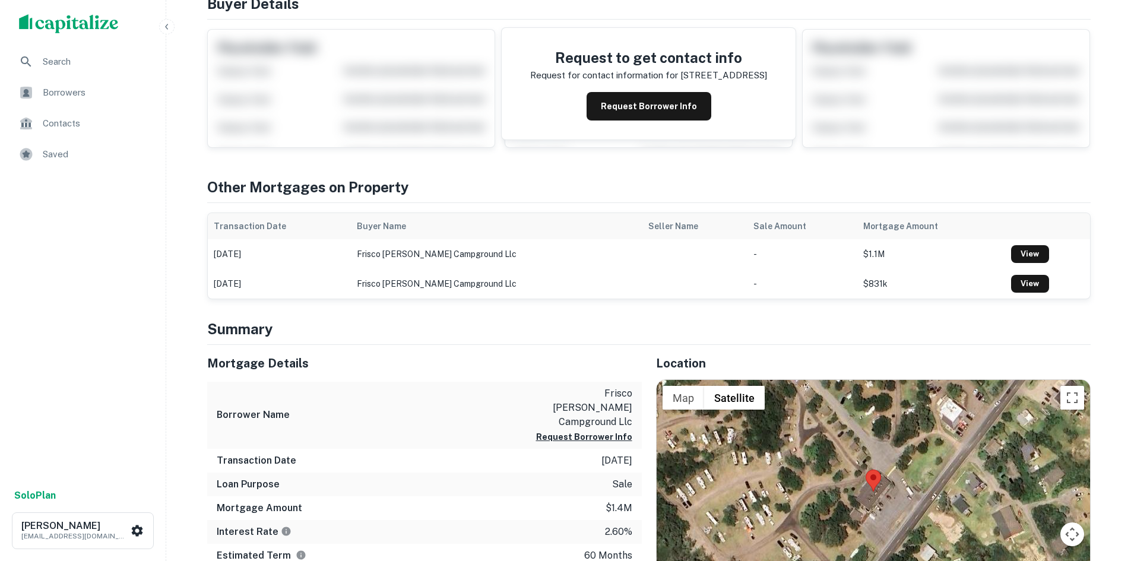
scroll to position [297, 0]
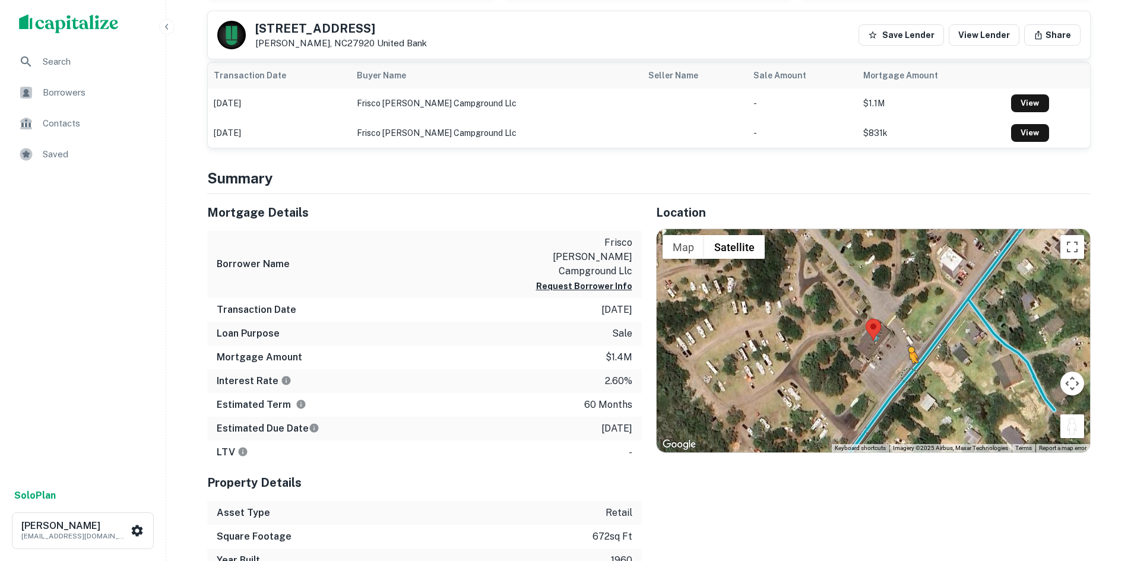
drag, startPoint x: 1074, startPoint y: 427, endPoint x: 905, endPoint y: 373, distance: 177.4
click at [905, 373] on div "To activate drag with keyboard, press Alt + Enter. Once in keyboard drag state,…" at bounding box center [872, 340] width 433 height 223
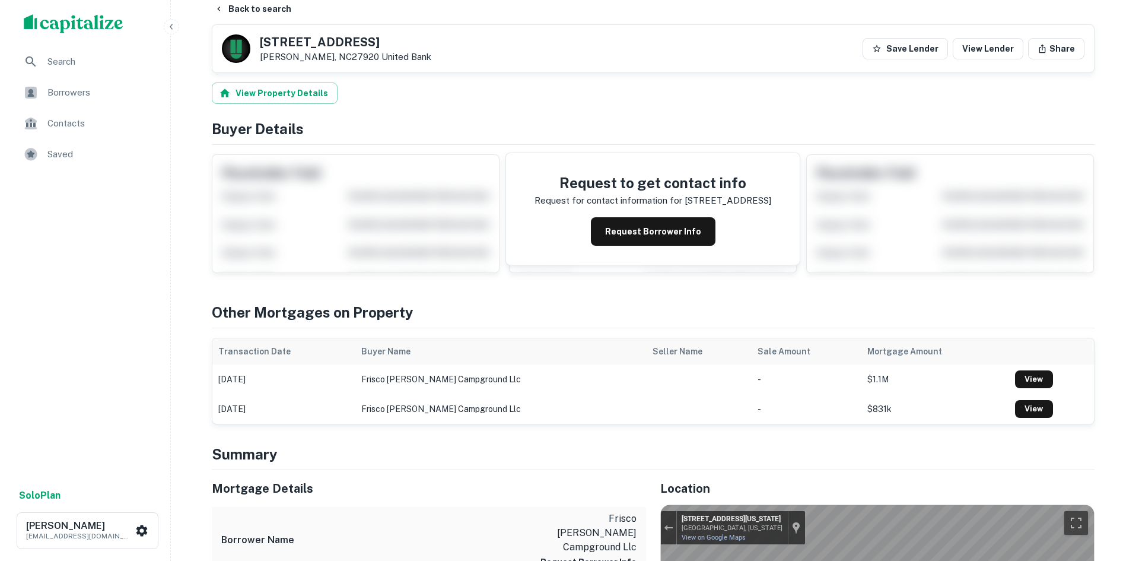
scroll to position [0, 0]
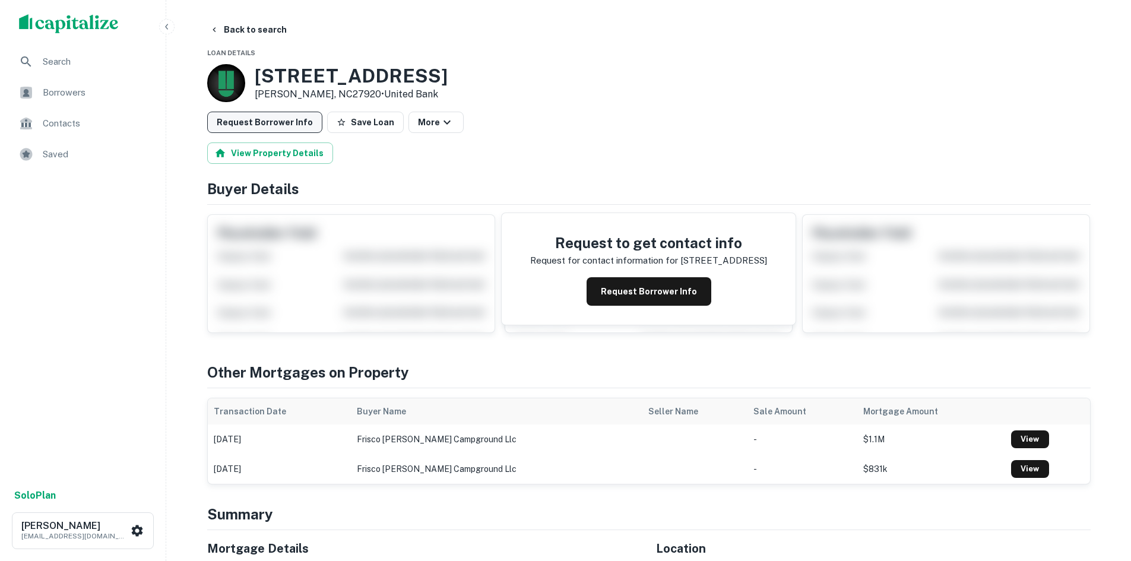
click at [230, 116] on button "Request Borrower Info" at bounding box center [264, 122] width 115 height 21
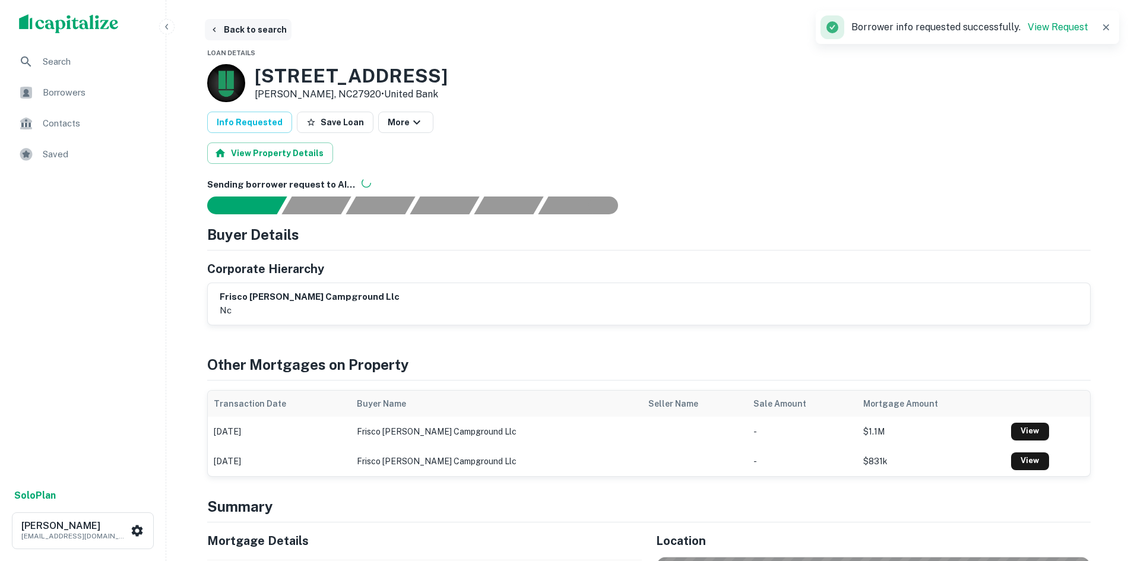
click at [262, 33] on button "Back to search" at bounding box center [248, 29] width 87 height 21
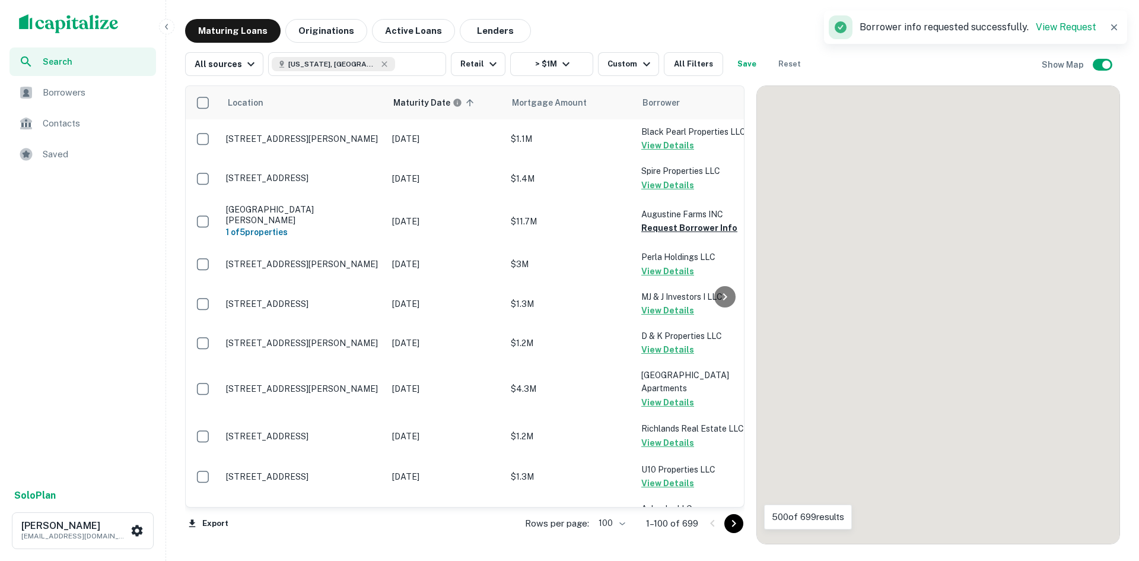
scroll to position [1187, 0]
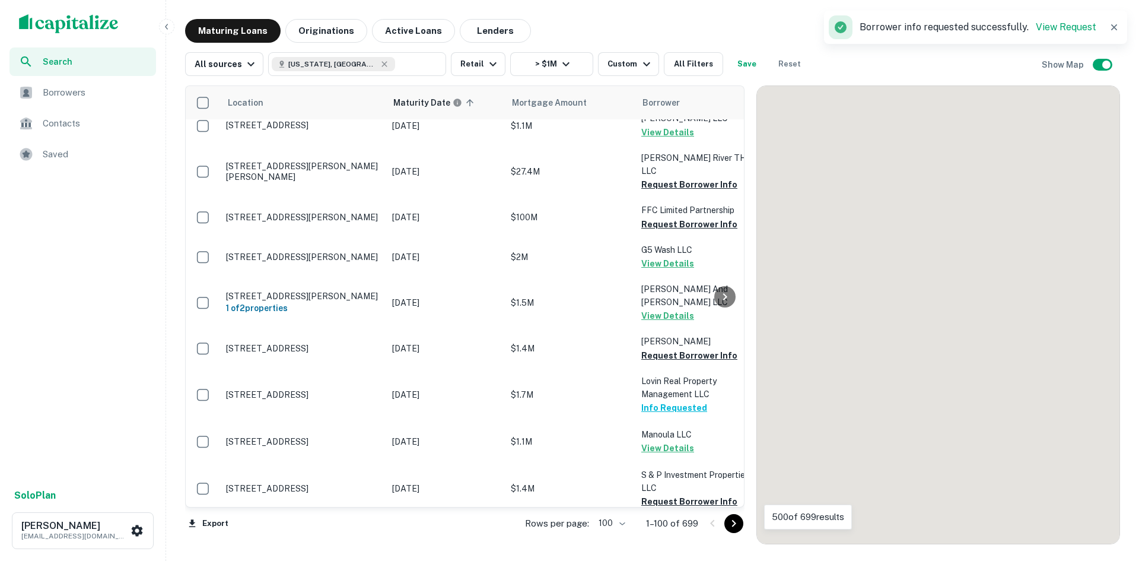
click at [736, 522] on icon "Go to next page" at bounding box center [734, 523] width 14 height 14
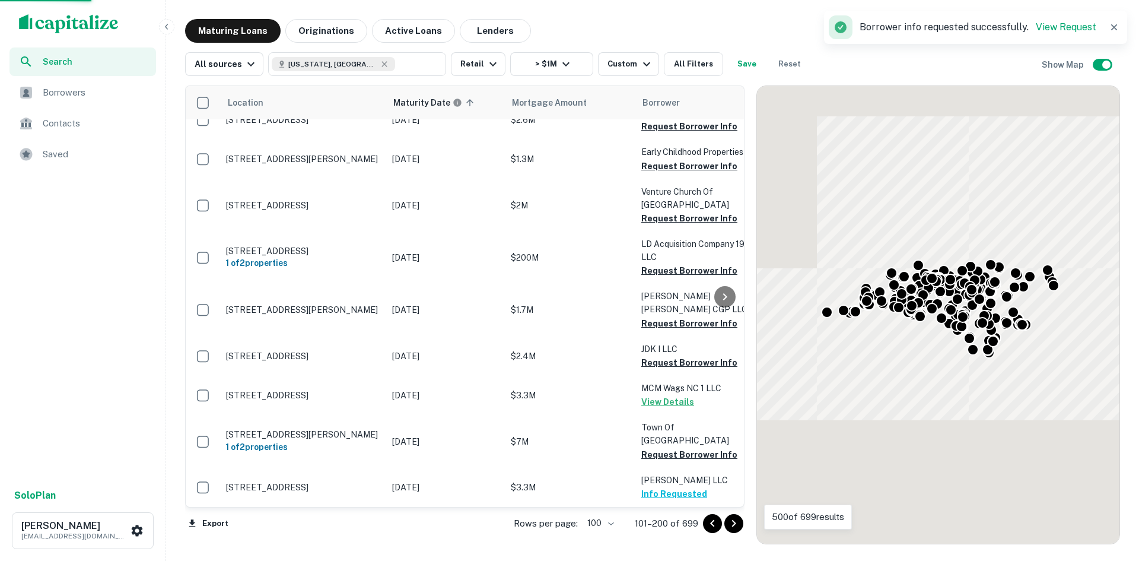
click at [736, 522] on icon "Go to next page" at bounding box center [734, 523] width 14 height 14
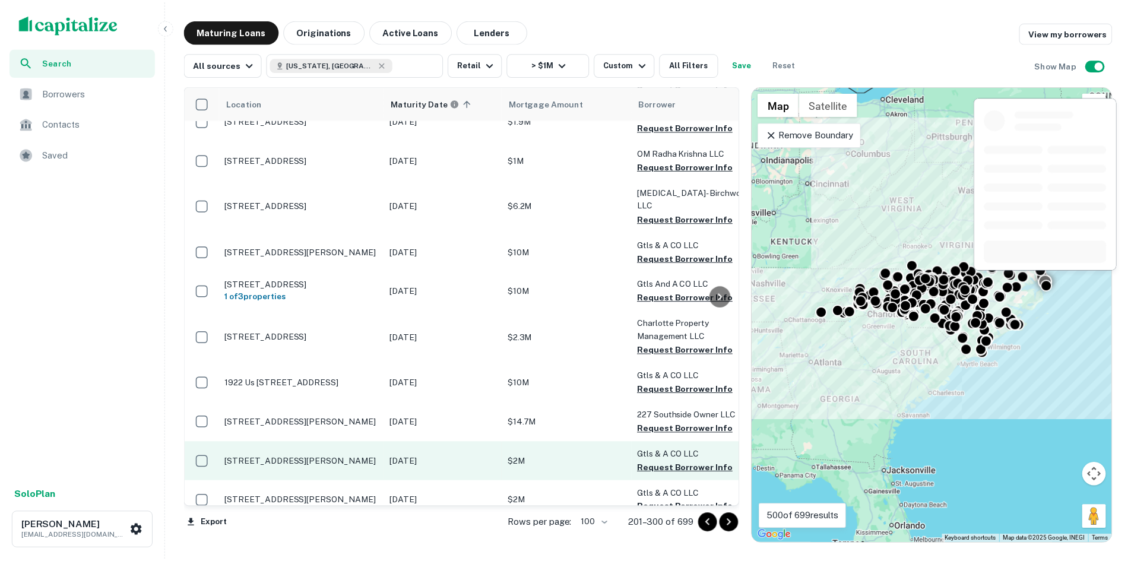
scroll to position [1484, 0]
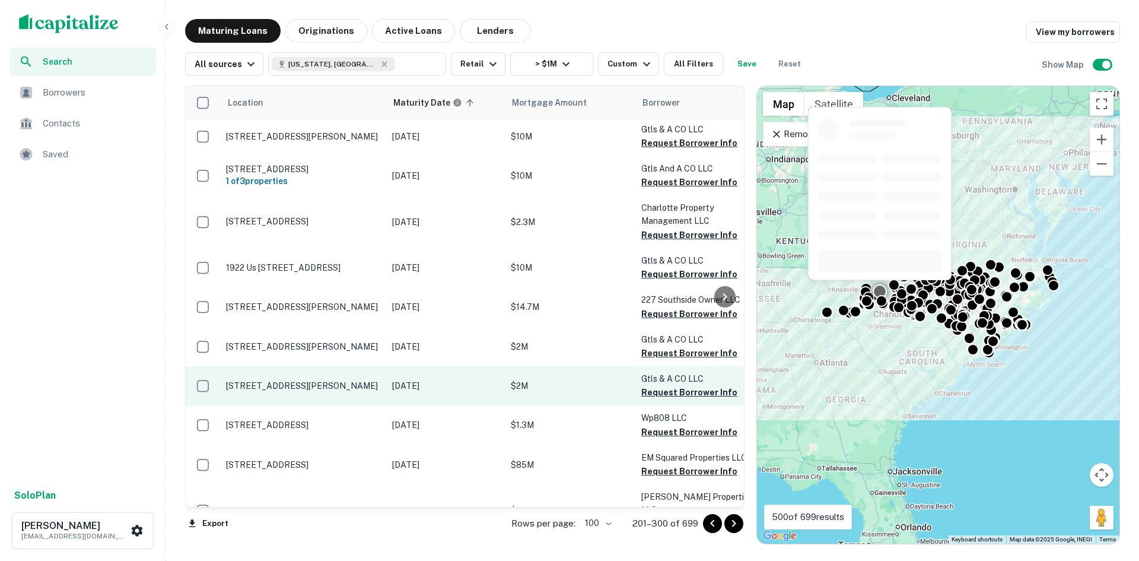
click at [309, 366] on td "[STREET_ADDRESS][PERSON_NAME]" at bounding box center [303, 385] width 166 height 39
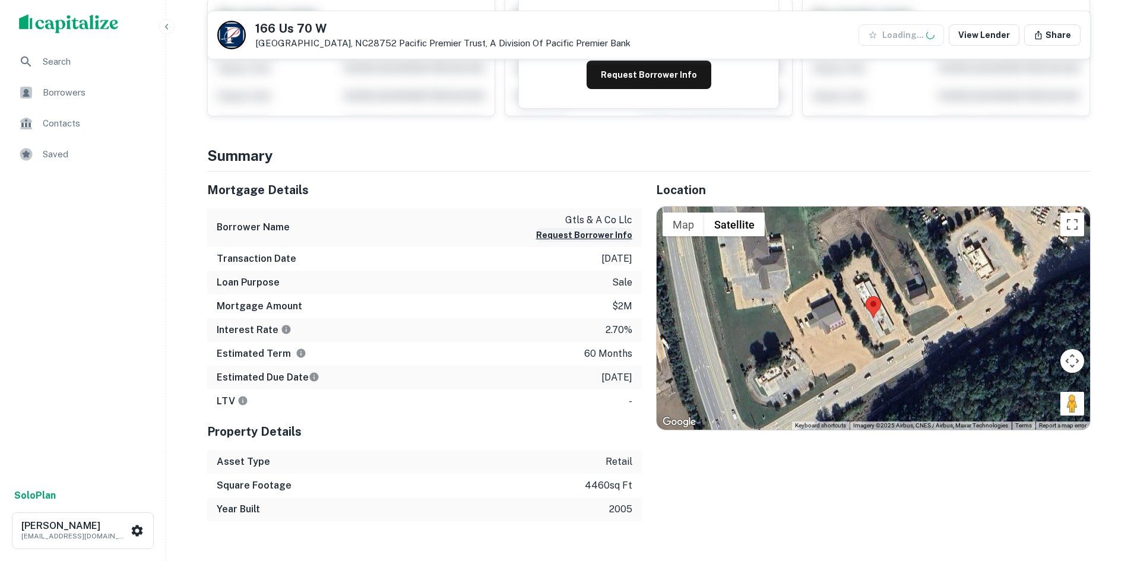
scroll to position [178, 0]
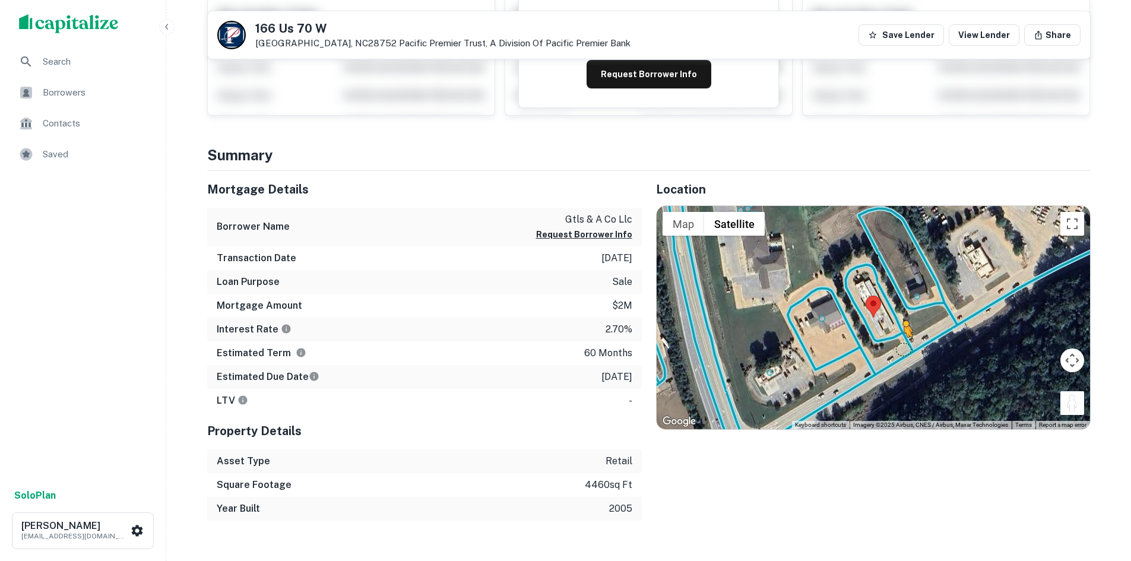
drag, startPoint x: 1074, startPoint y: 401, endPoint x: 901, endPoint y: 350, distance: 179.3
click at [901, 350] on div "To activate drag with keyboard, press Alt + Enter. Once in keyboard drag state,…" at bounding box center [872, 317] width 433 height 223
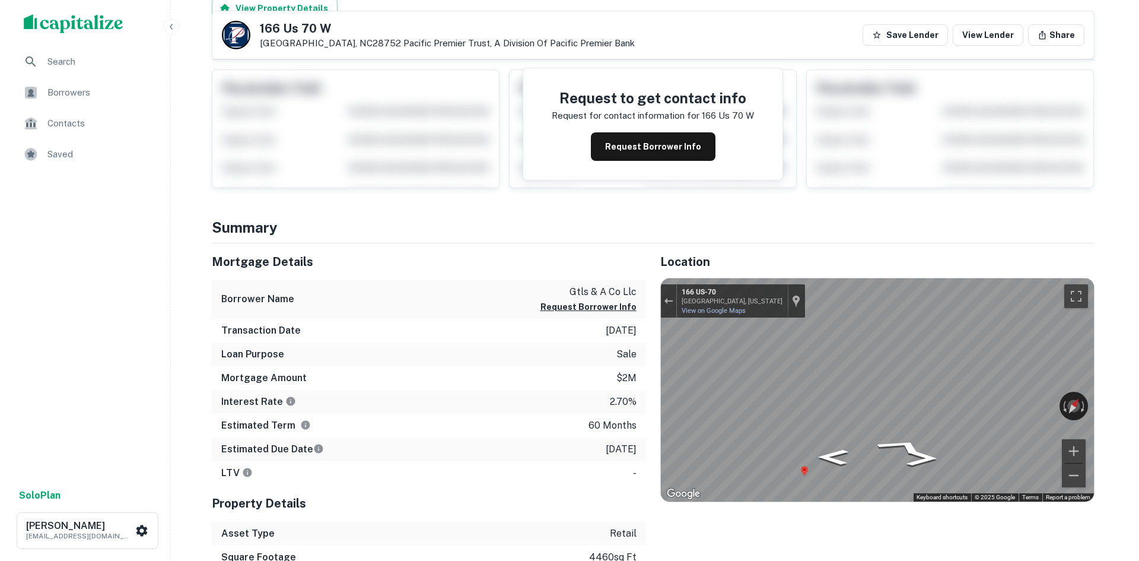
scroll to position [0, 0]
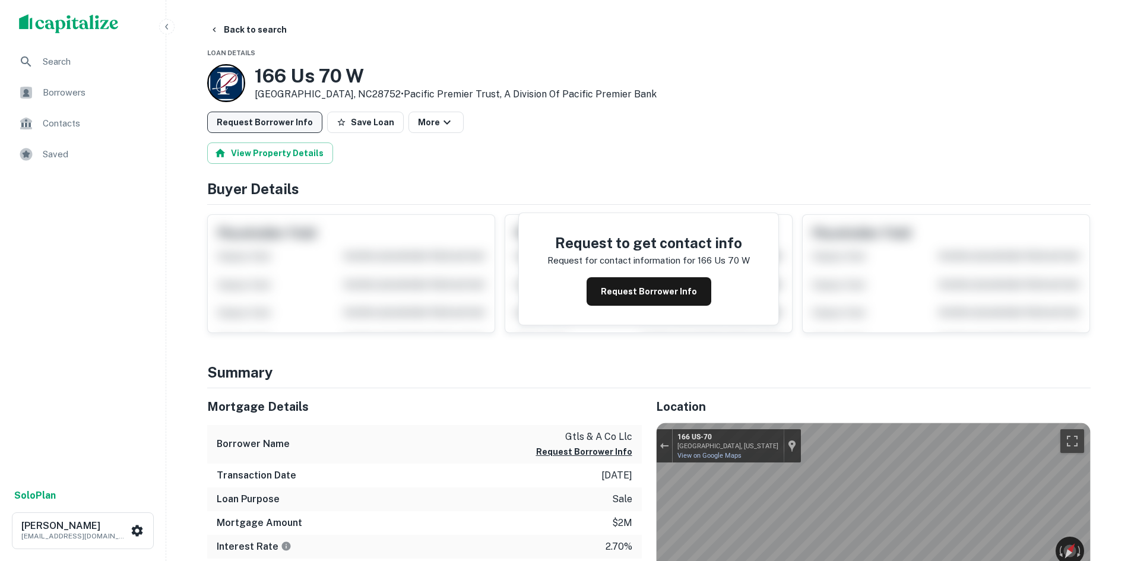
click at [301, 126] on button "Request Borrower Info" at bounding box center [264, 122] width 115 height 21
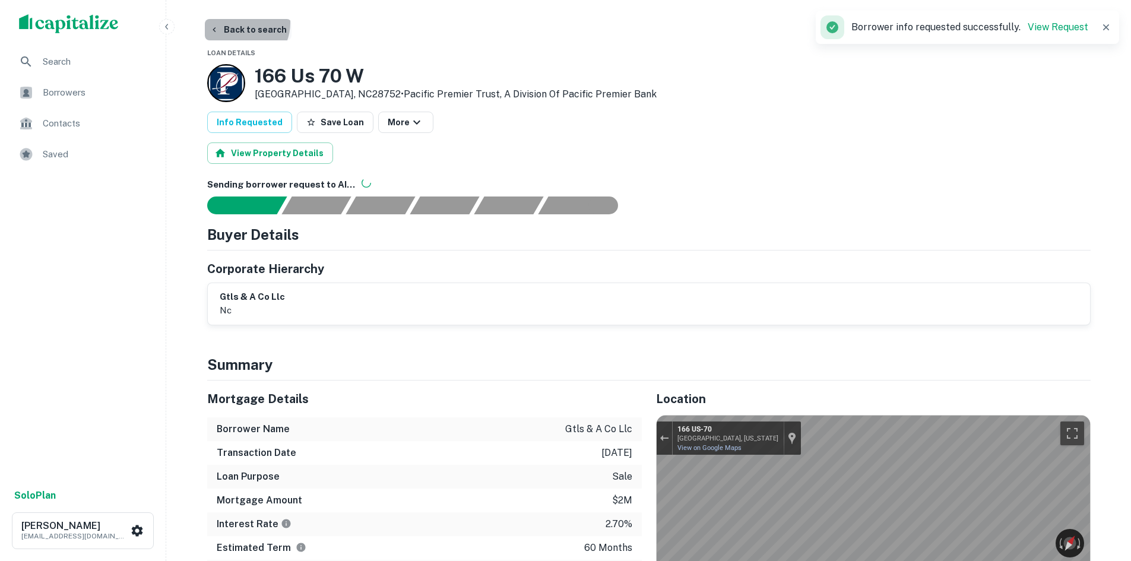
click at [237, 23] on button "Back to search" at bounding box center [248, 29] width 87 height 21
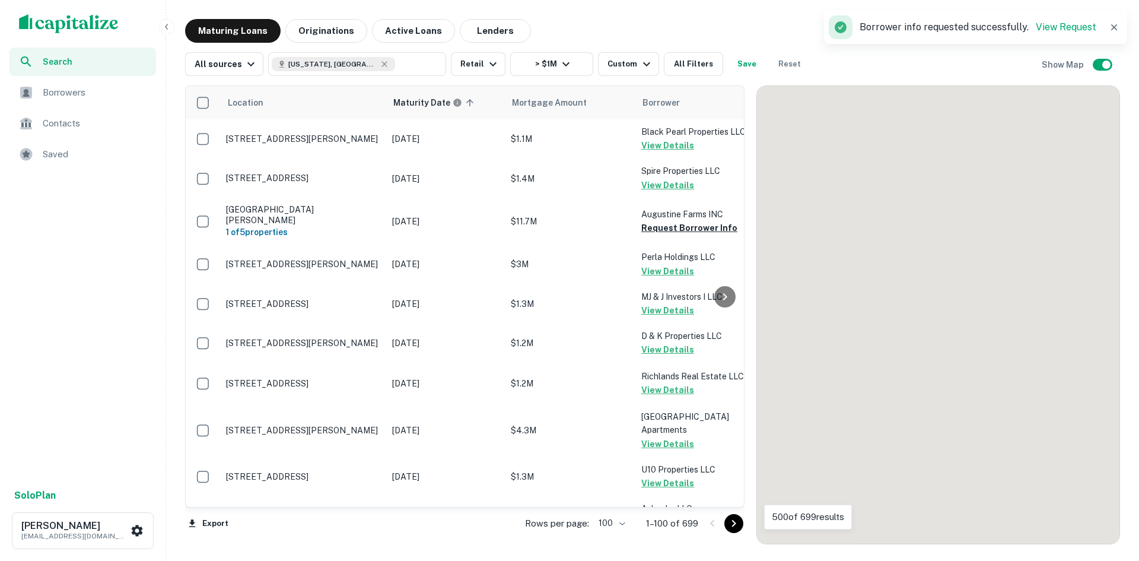
scroll to position [1484, 0]
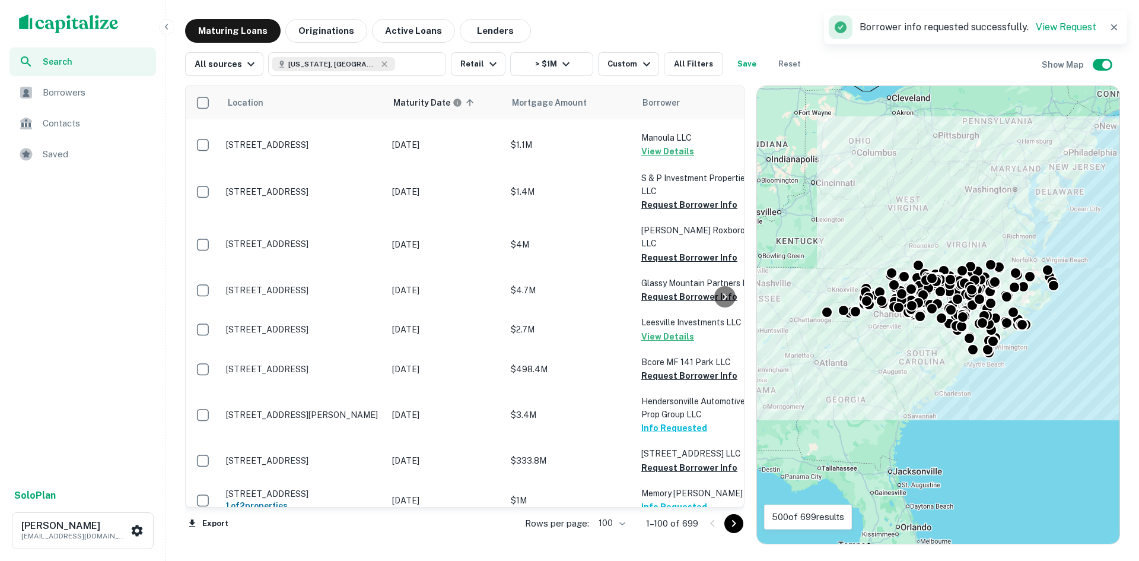
click at [732, 523] on icon "Go to next page" at bounding box center [734, 523] width 14 height 14
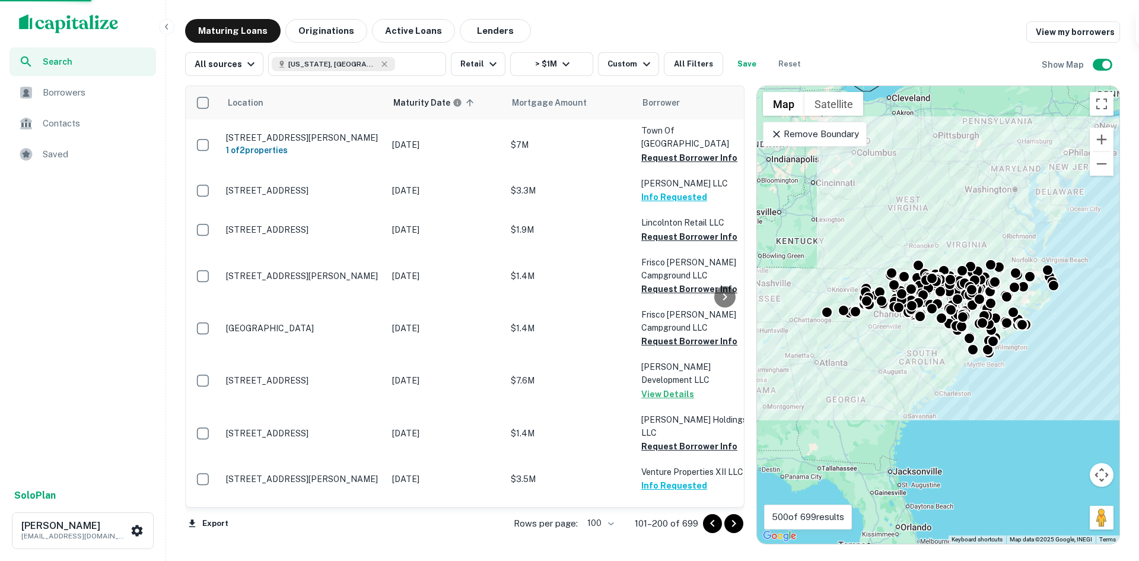
click at [732, 522] on icon "Go to next page" at bounding box center [734, 523] width 14 height 14
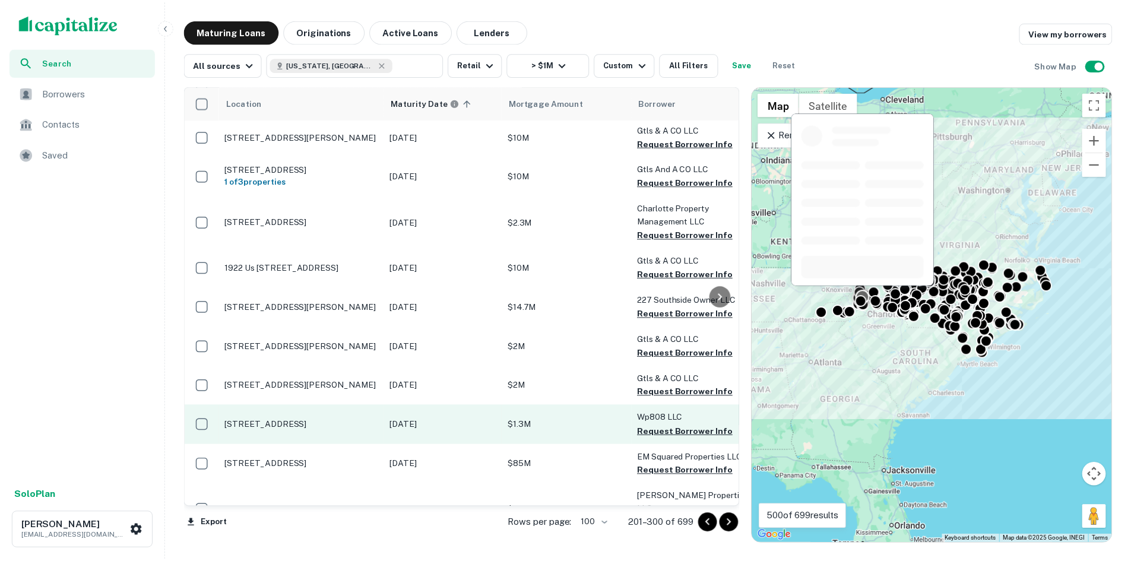
scroll to position [1365, 0]
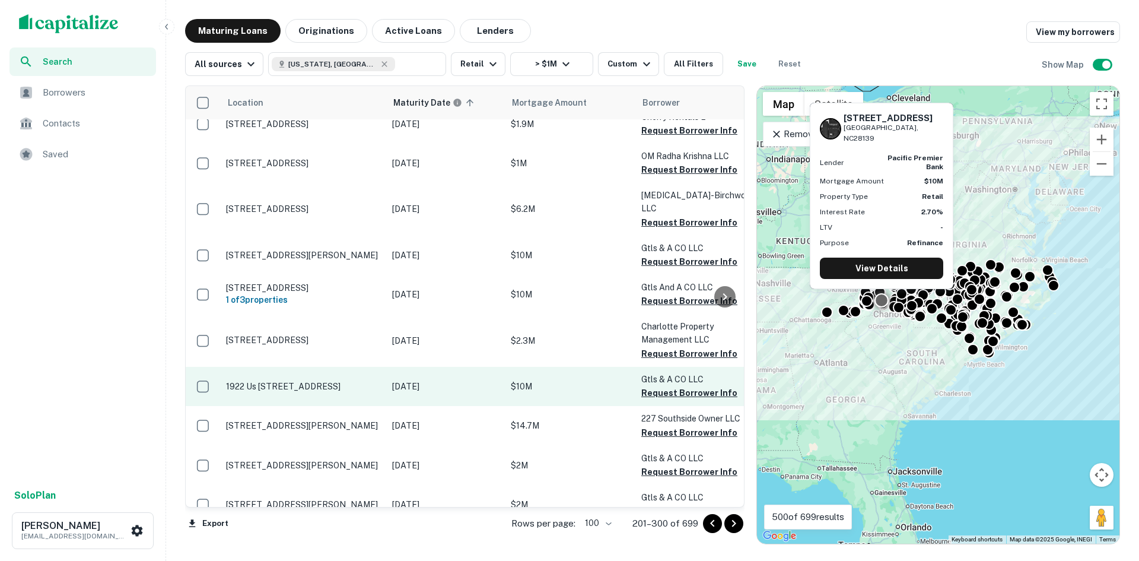
click at [314, 367] on td "1922 Us [STREET_ADDRESS]" at bounding box center [303, 386] width 166 height 39
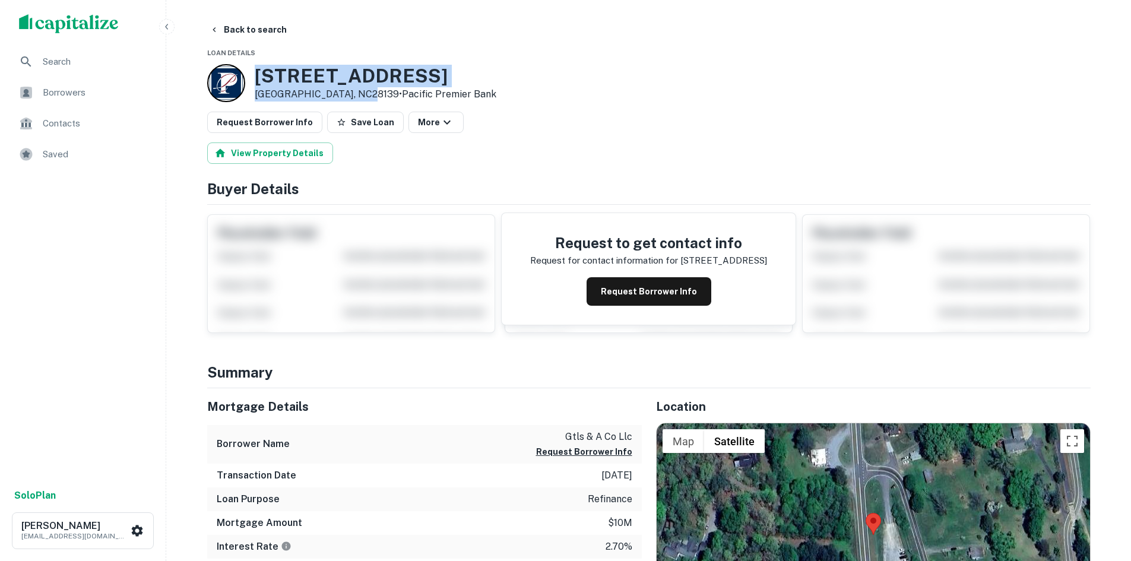
drag, startPoint x: 252, startPoint y: 74, endPoint x: 361, endPoint y: 90, distance: 110.5
click at [361, 90] on div "1922 US 221 HWY N Rutherfordton, NC28139 • Pacific Premier Bank" at bounding box center [351, 83] width 289 height 38
copy div "1922 US 221 HWY N Rutherfordton, NC28139"
click at [291, 124] on button "Request Borrower Info" at bounding box center [264, 122] width 115 height 21
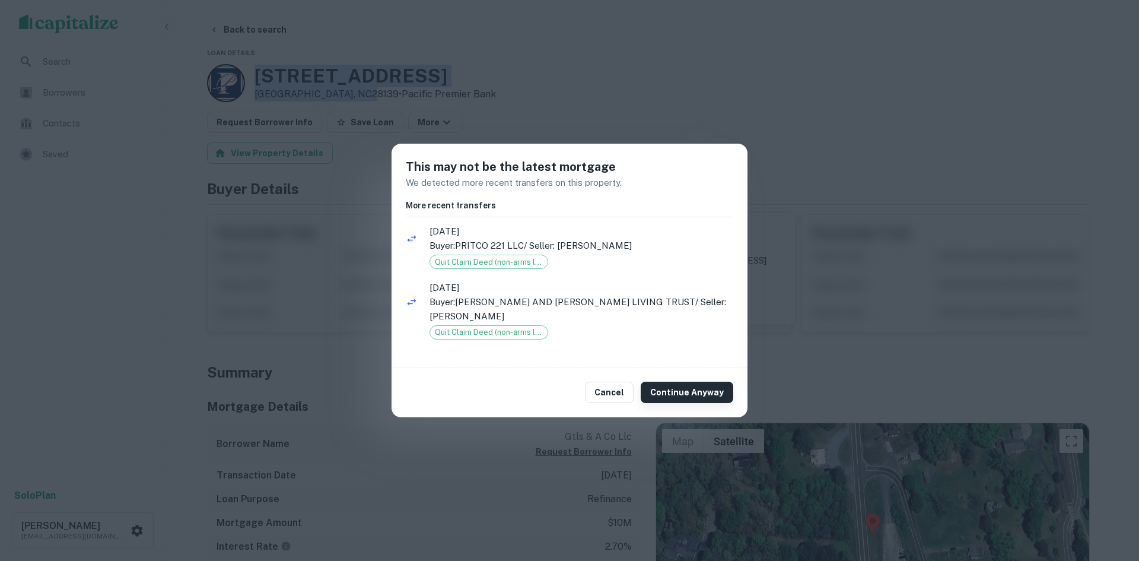
click at [687, 390] on button "Continue Anyway" at bounding box center [687, 392] width 93 height 21
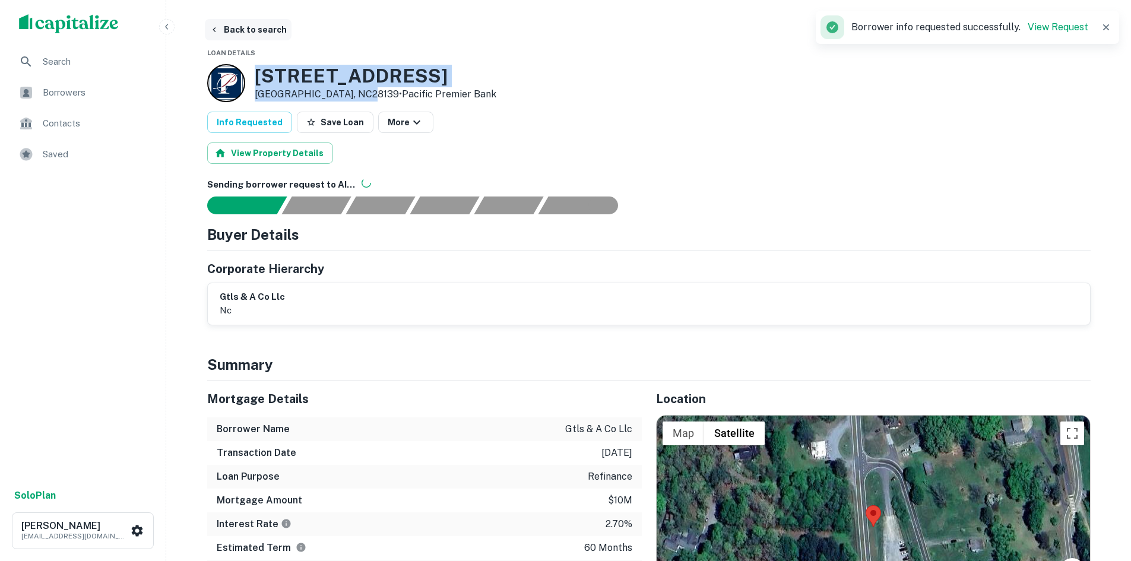
click at [252, 28] on button "Back to search" at bounding box center [248, 29] width 87 height 21
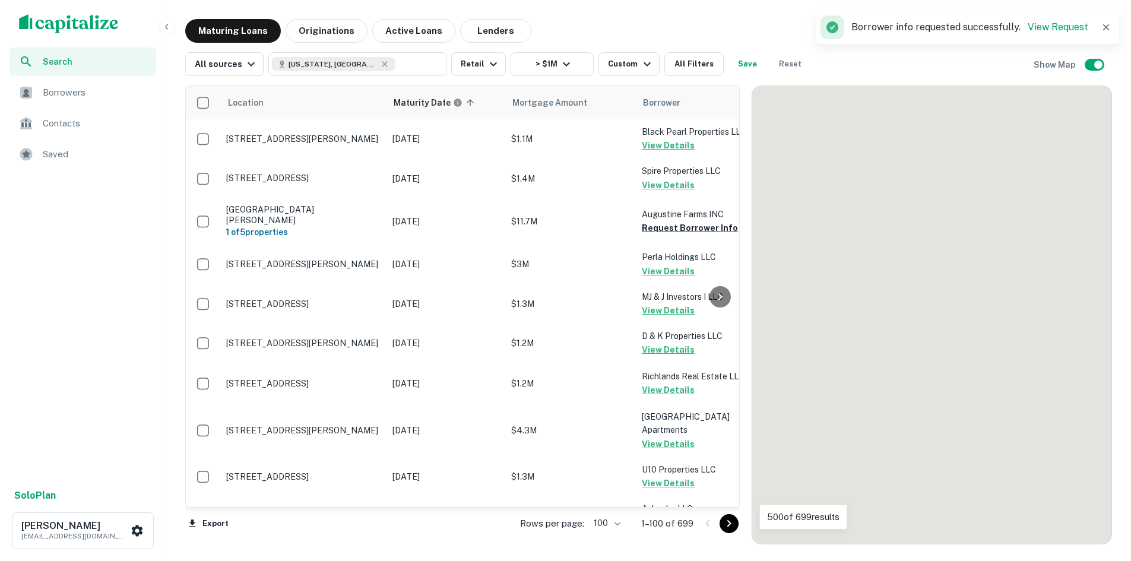
click at [731, 526] on icon "Go to next page" at bounding box center [729, 523] width 4 height 7
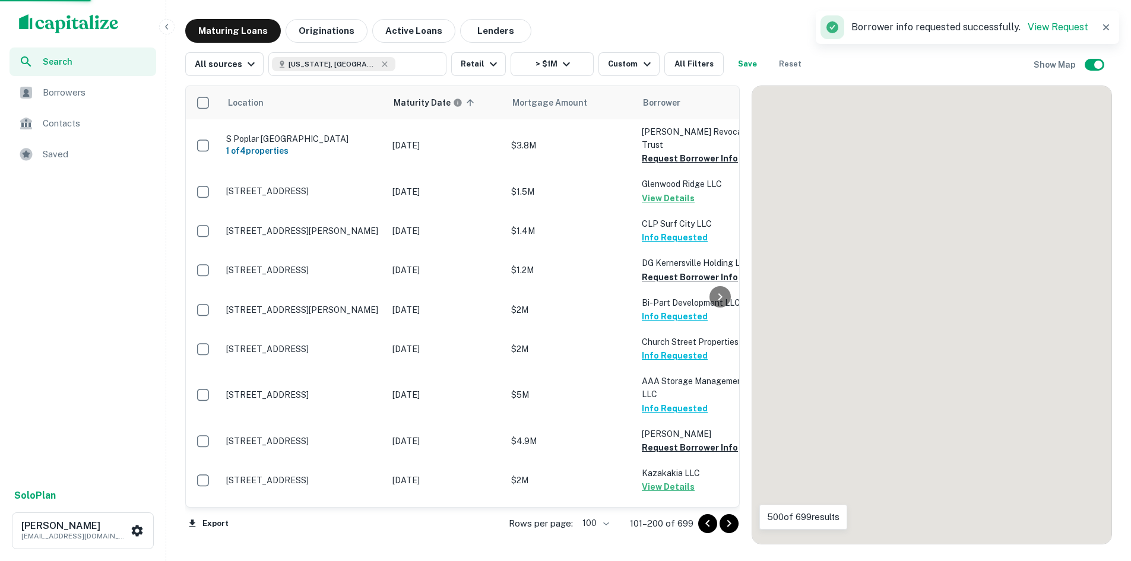
click at [731, 519] on icon "Go to next page" at bounding box center [729, 523] width 14 height 14
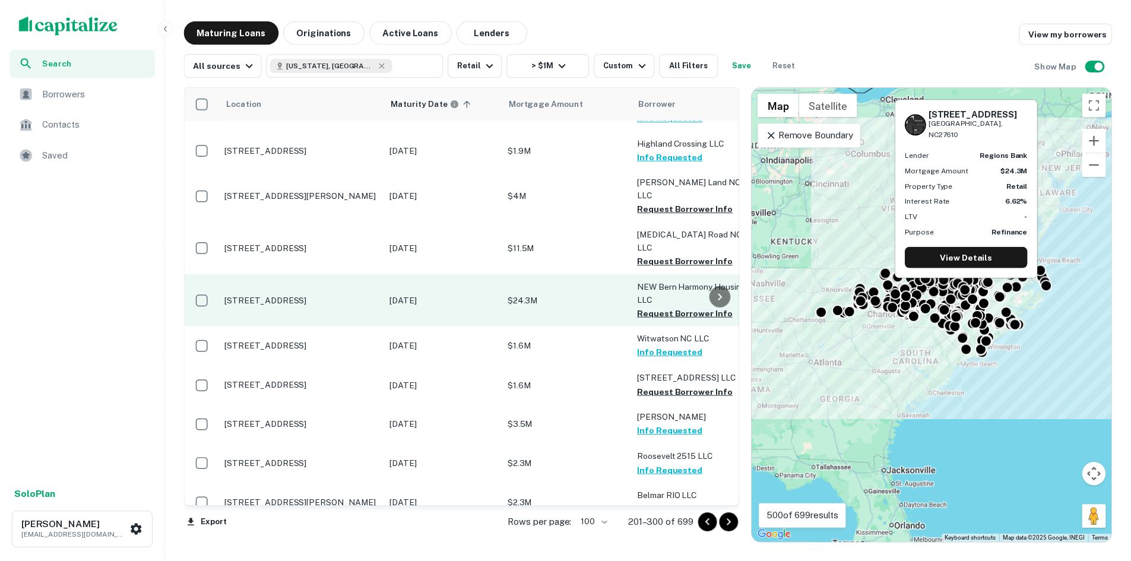
scroll to position [534, 0]
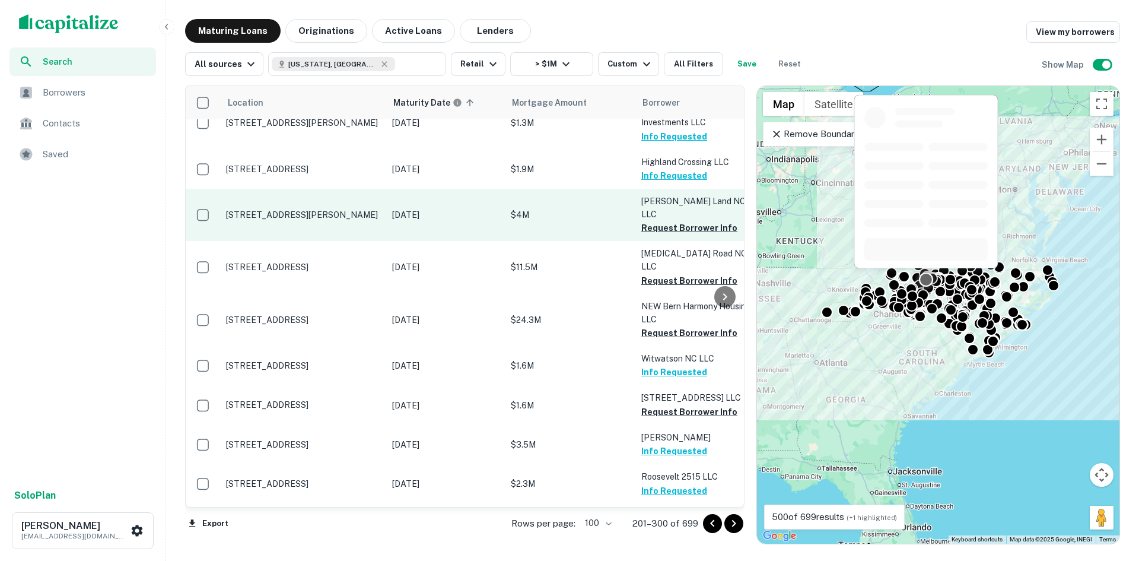
click at [285, 209] on p "[STREET_ADDRESS][PERSON_NAME]" at bounding box center [303, 214] width 154 height 11
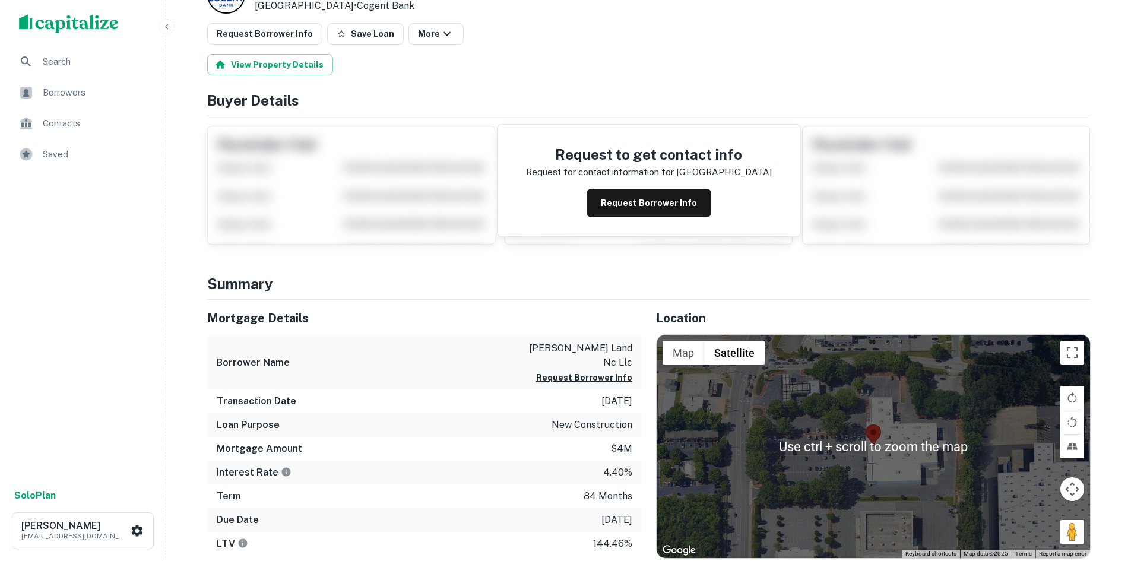
scroll to position [119, 0]
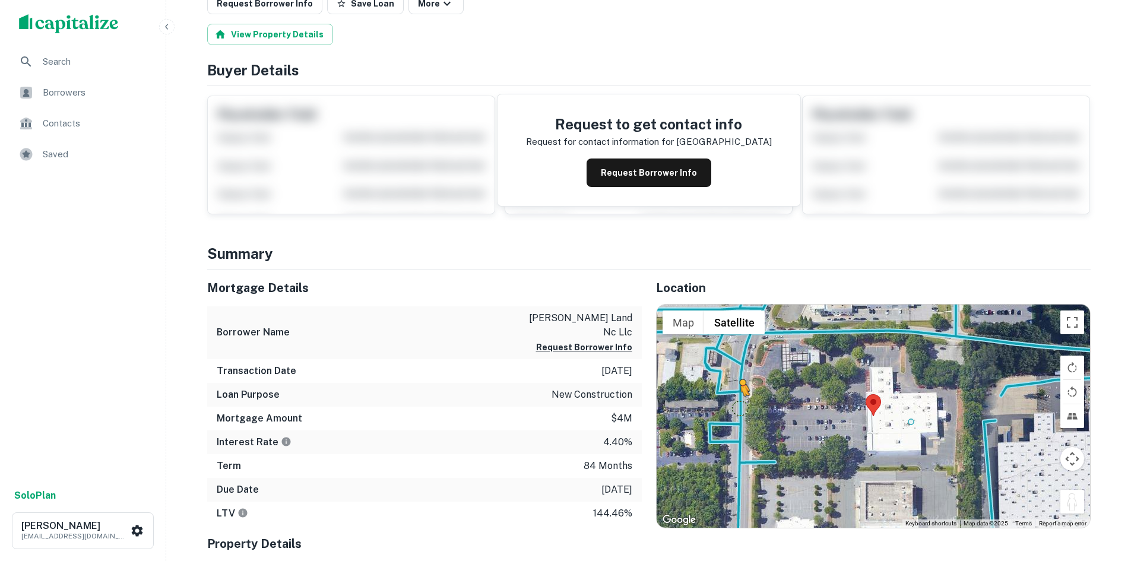
drag, startPoint x: 1068, startPoint y: 503, endPoint x: 734, endPoint y: 402, distance: 348.5
click at [734, 402] on div "To activate drag with keyboard, press Alt + Enter. Once in keyboard drag state,…" at bounding box center [872, 415] width 433 height 223
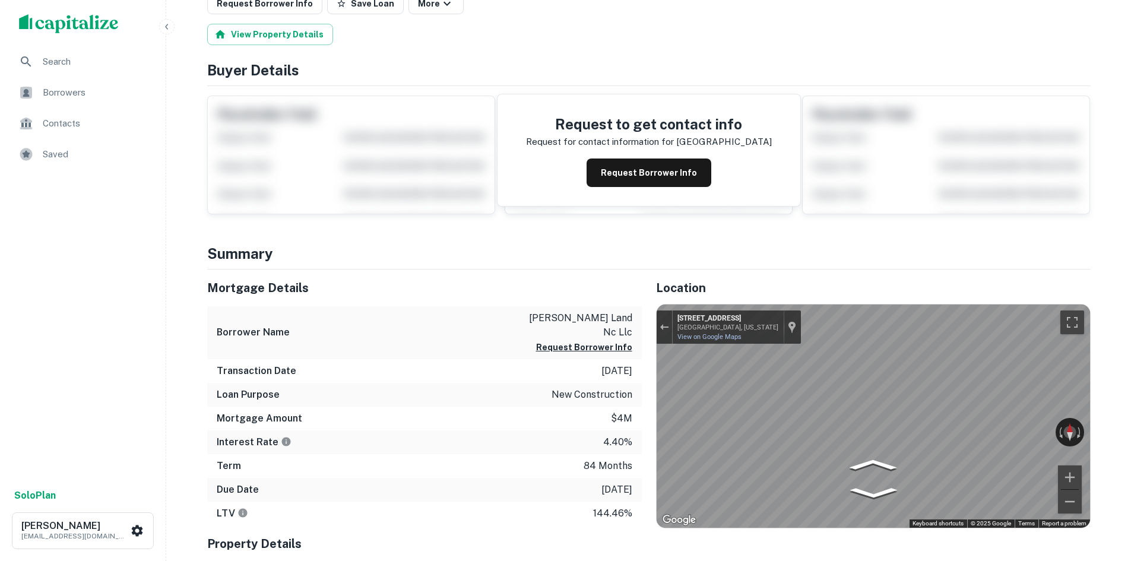
click at [651, 399] on div "Location ← Move left → Move right ↑ Move up ↓ Move down + Zoom in - Zoom out Ho…" at bounding box center [866, 474] width 449 height 411
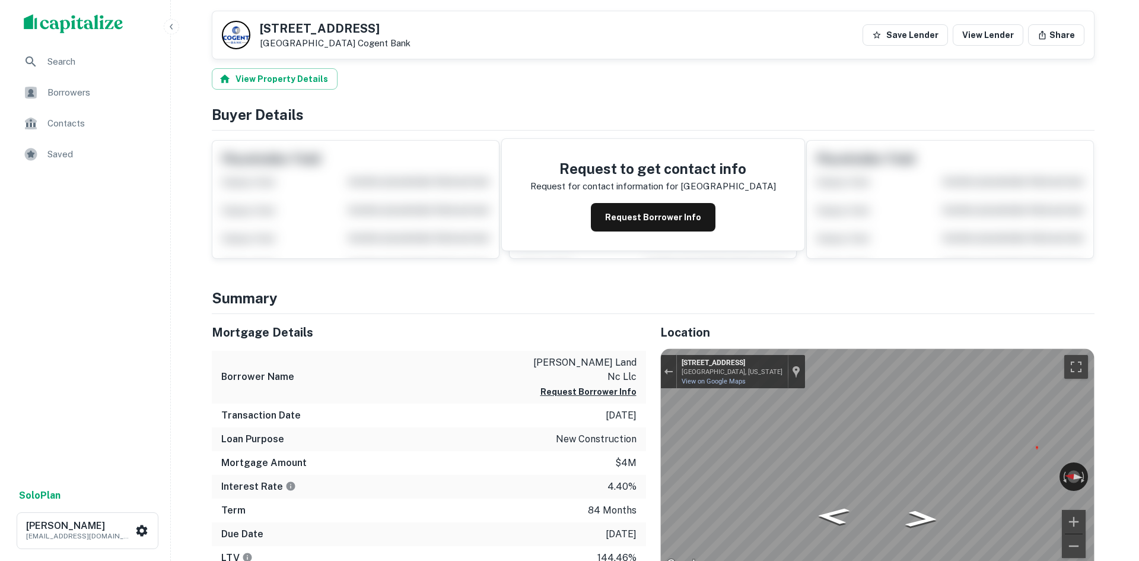
scroll to position [0, 0]
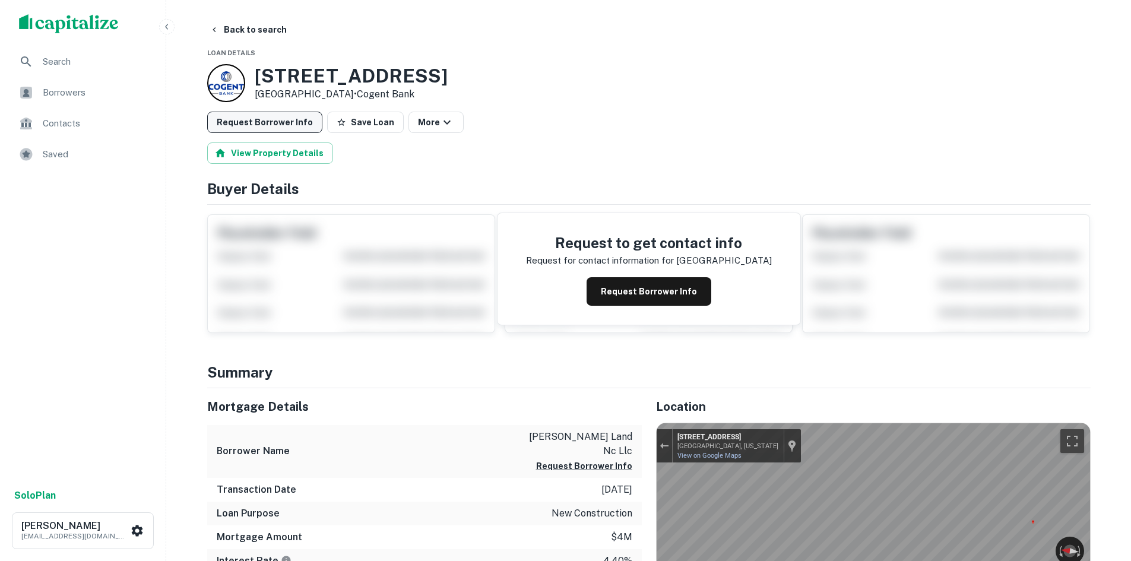
click at [260, 121] on button "Request Borrower Info" at bounding box center [264, 122] width 115 height 21
click at [247, 31] on button "Back to search" at bounding box center [248, 29] width 87 height 21
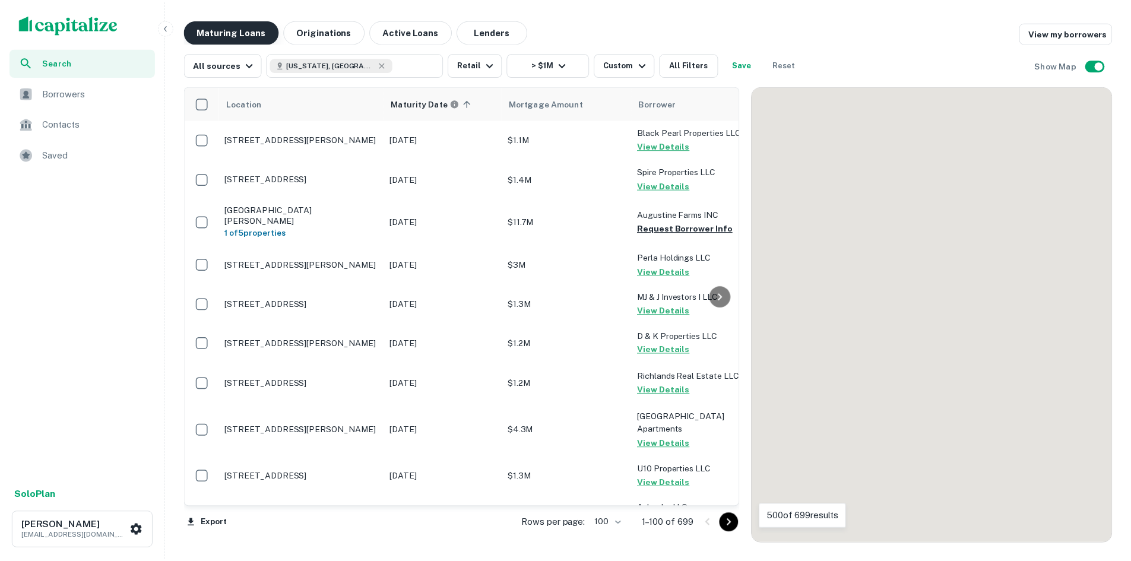
scroll to position [534, 0]
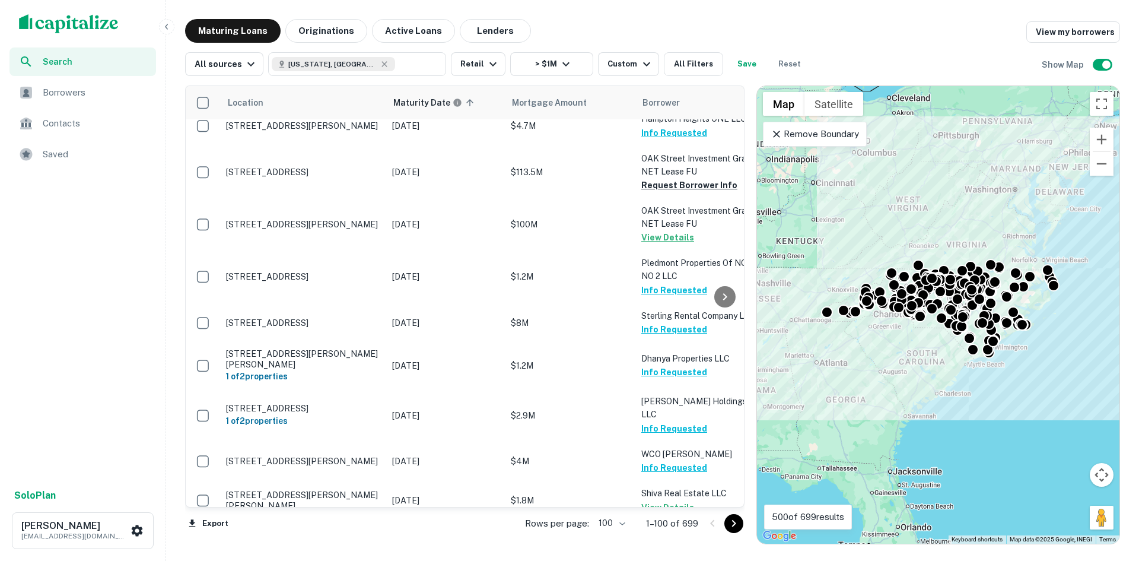
click at [734, 524] on icon "Go to next page" at bounding box center [734, 523] width 4 height 7
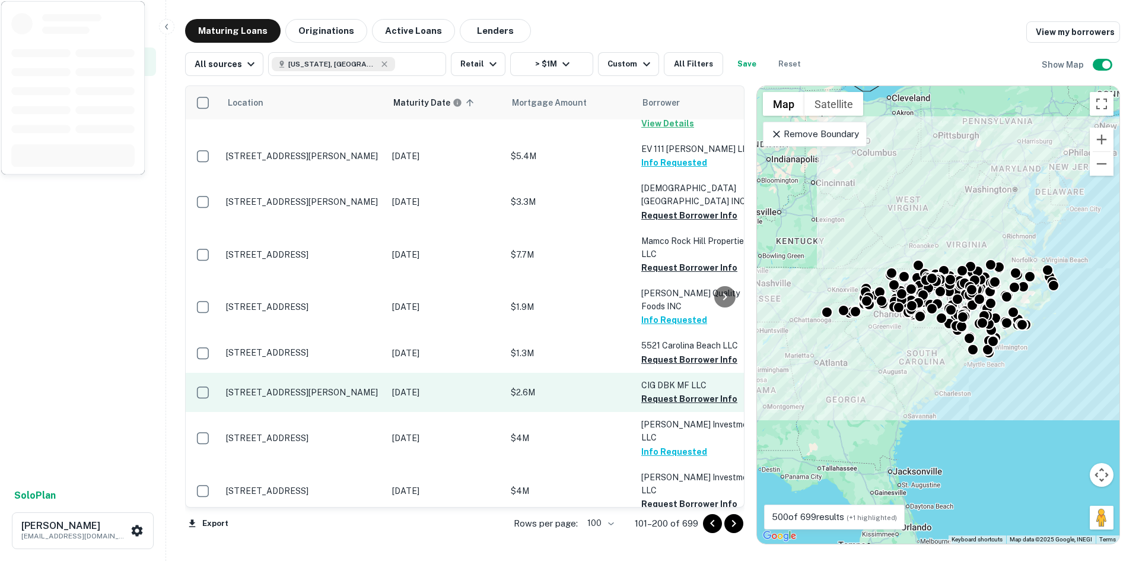
click at [344, 392] on p "[STREET_ADDRESS][PERSON_NAME]" at bounding box center [303, 392] width 154 height 11
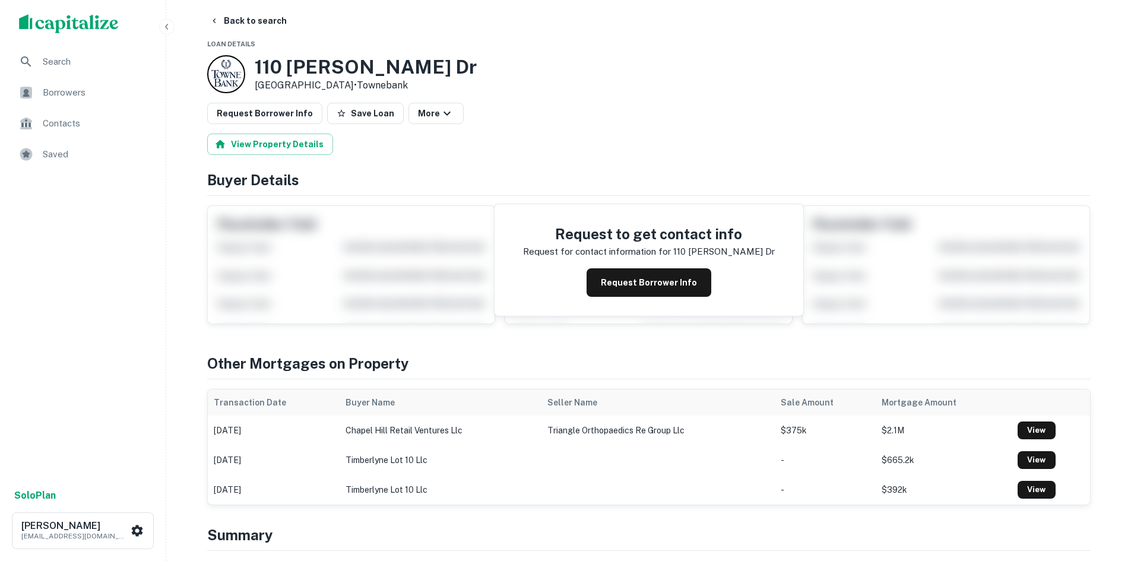
scroll to position [356, 0]
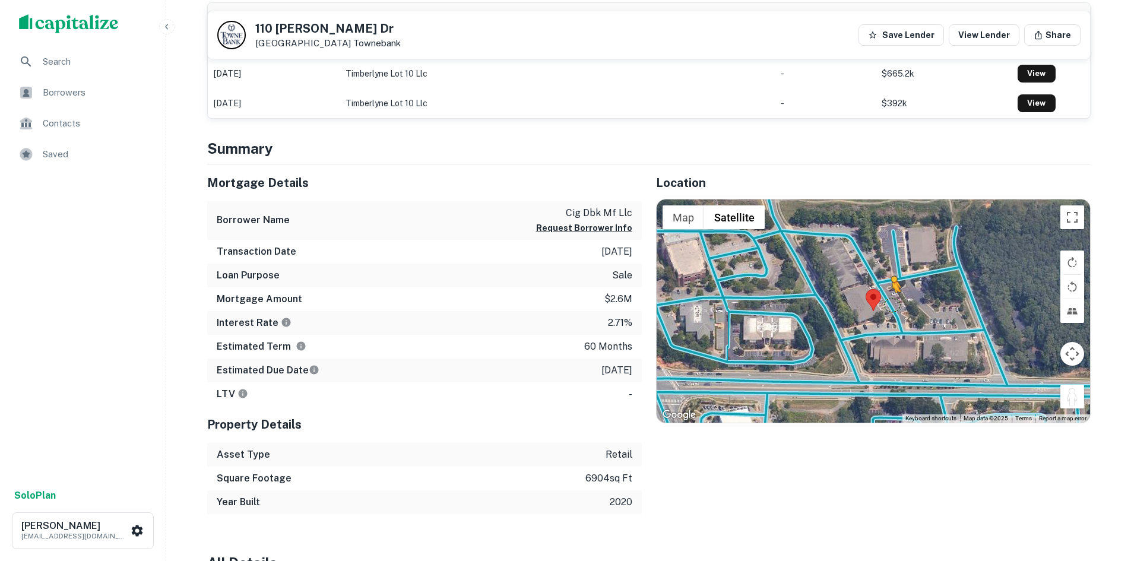
drag, startPoint x: 1062, startPoint y: 392, endPoint x: 893, endPoint y: 304, distance: 190.8
click at [893, 304] on div "To activate drag with keyboard, press Alt + Enter. Once in keyboard drag state,…" at bounding box center [872, 310] width 433 height 223
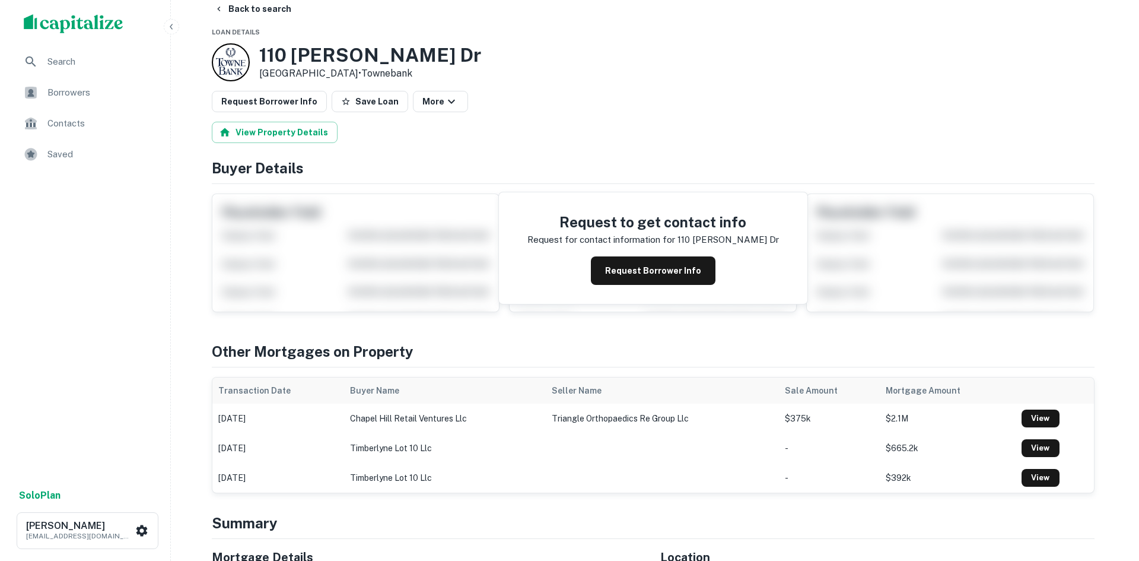
scroll to position [0, 0]
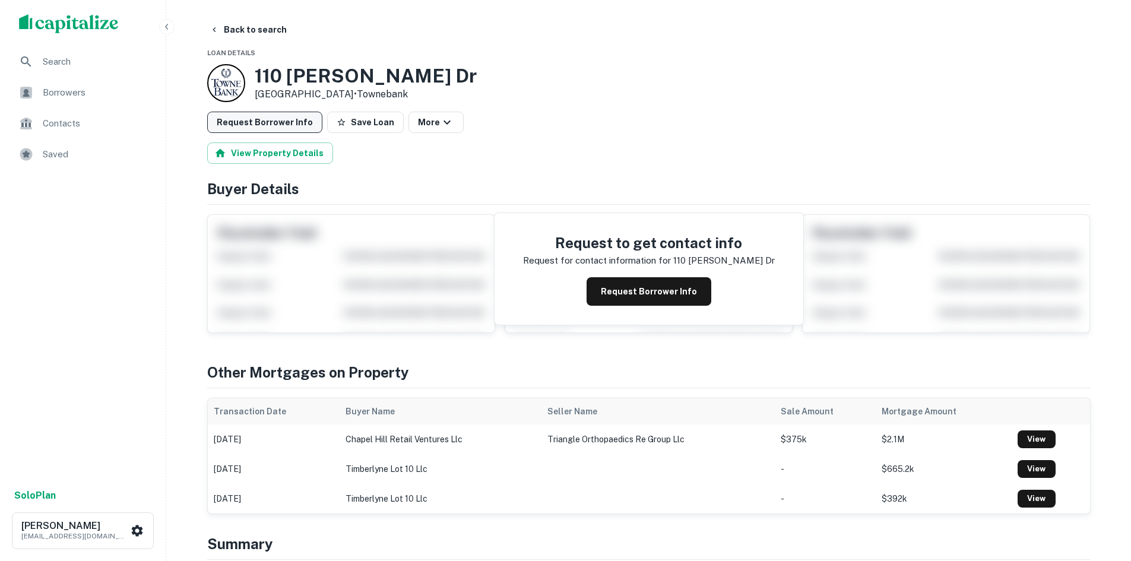
click at [258, 123] on button "Request Borrower Info" at bounding box center [264, 122] width 115 height 21
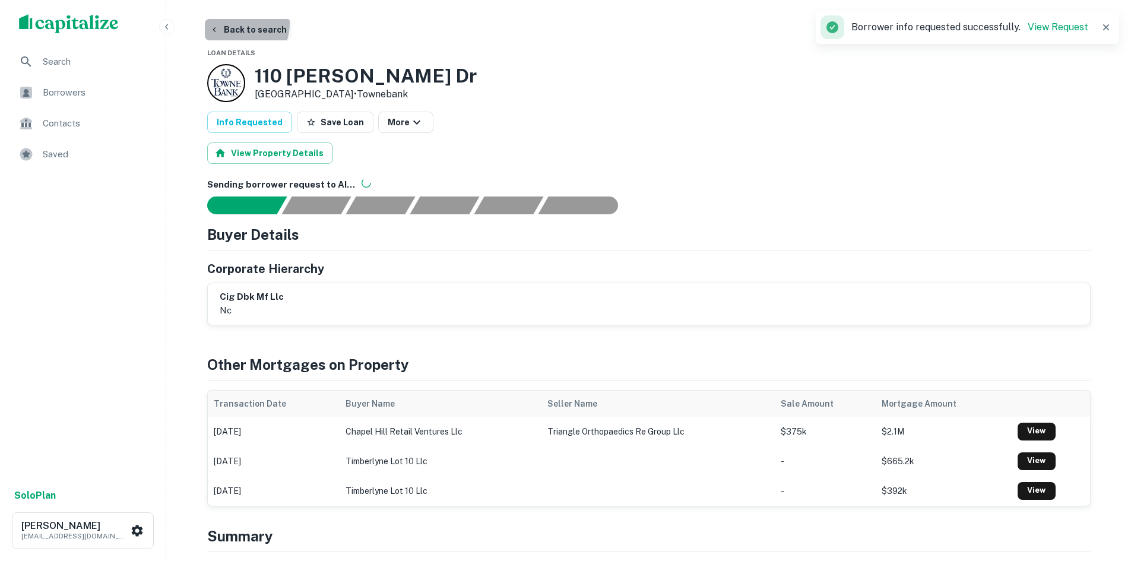
click at [234, 23] on button "Back to search" at bounding box center [248, 29] width 87 height 21
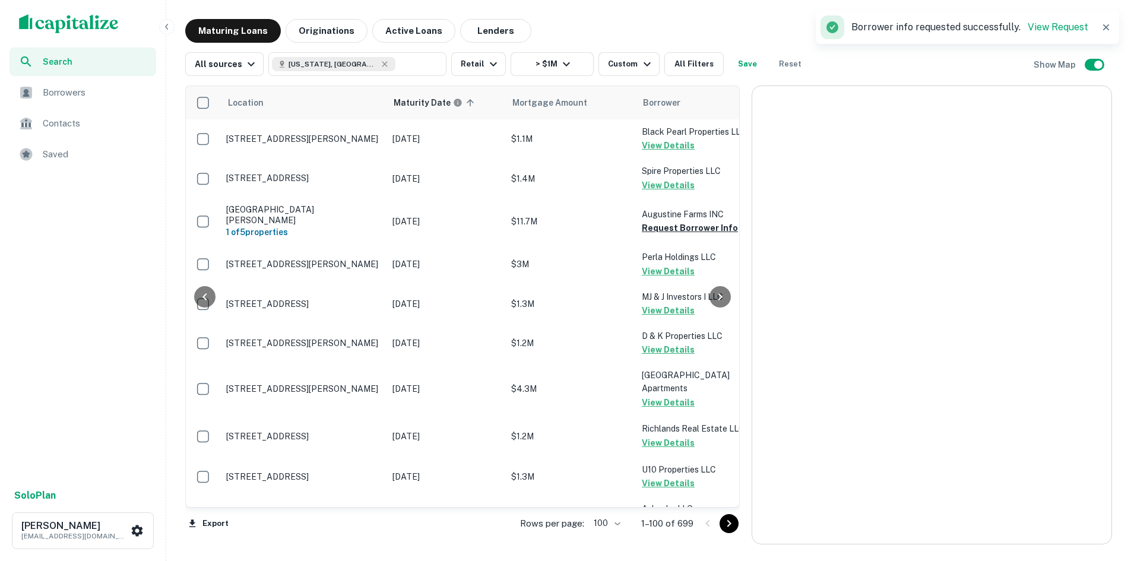
click at [736, 519] on icon "Go to next page" at bounding box center [729, 523] width 14 height 14
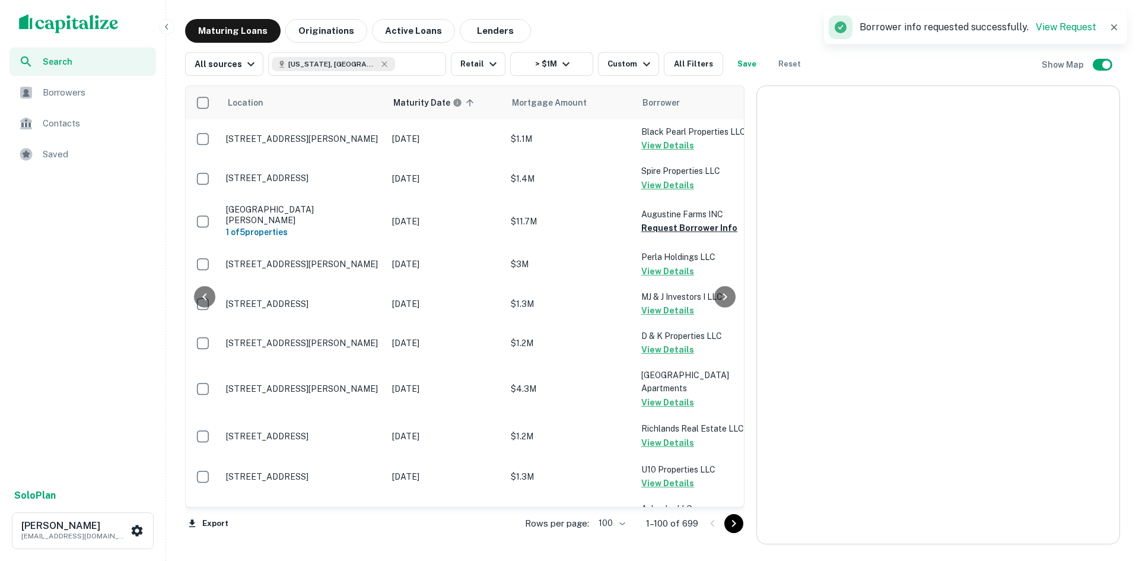
scroll to position [534, 0]
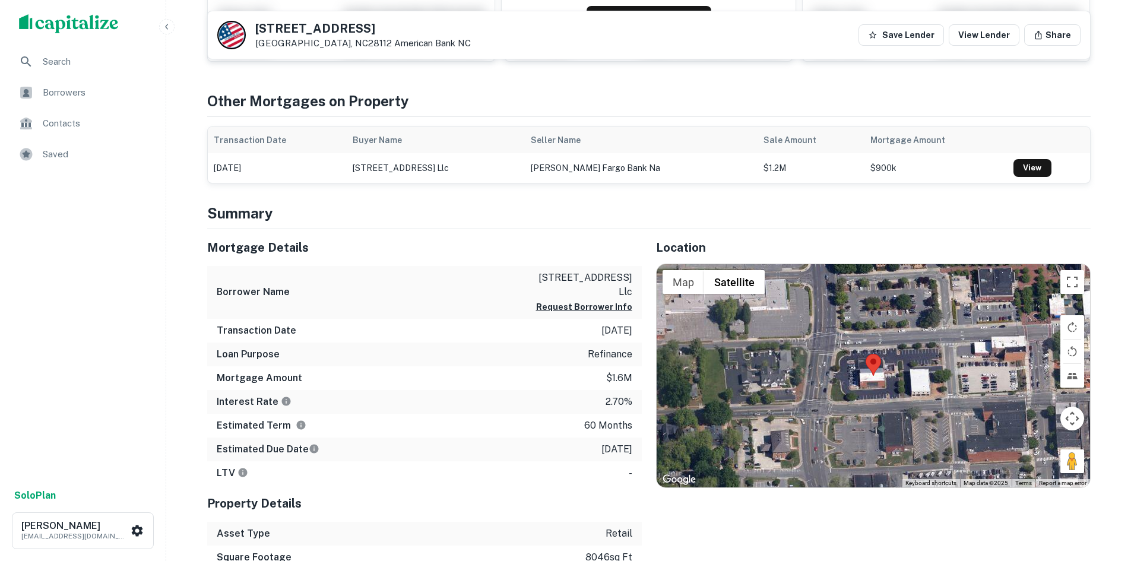
scroll to position [237, 0]
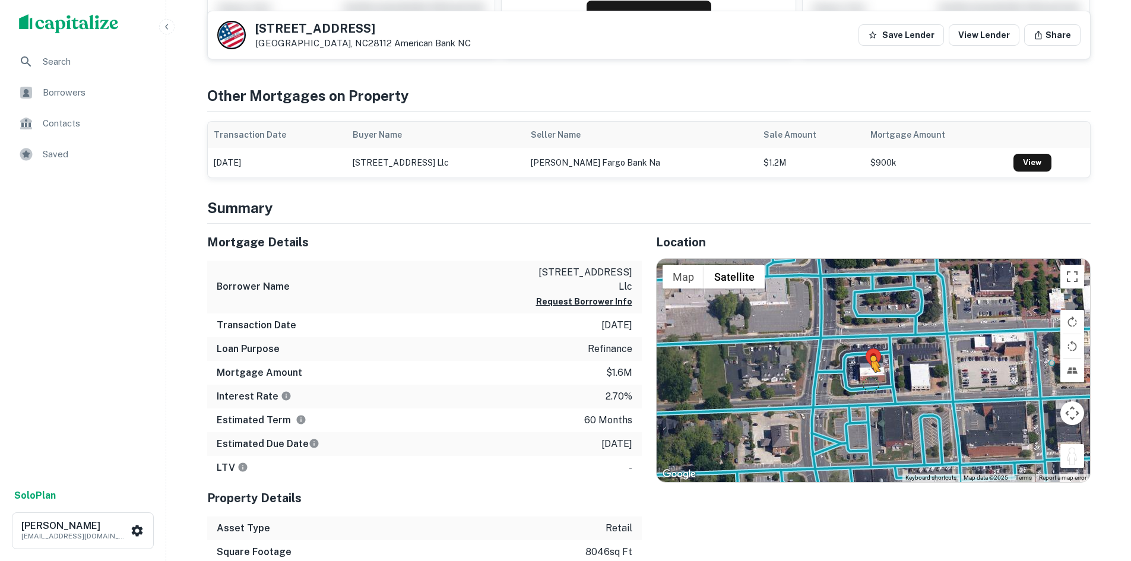
drag, startPoint x: 1068, startPoint y: 461, endPoint x: 862, endPoint y: 382, distance: 220.3
click at [862, 382] on div "To activate drag with keyboard, press Alt + Enter. Once in keyboard drag state,…" at bounding box center [872, 370] width 433 height 223
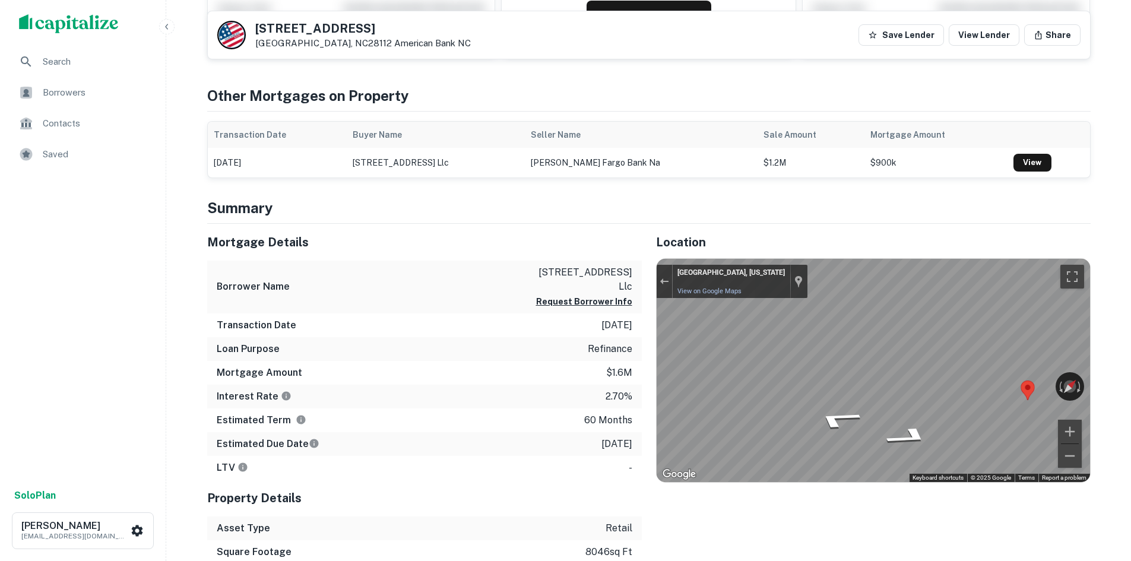
click at [616, 412] on div "Mortgage Details Borrower Name [STREET_ADDRESS] llc Request Borrower Info Trans…" at bounding box center [641, 406] width 897 height 364
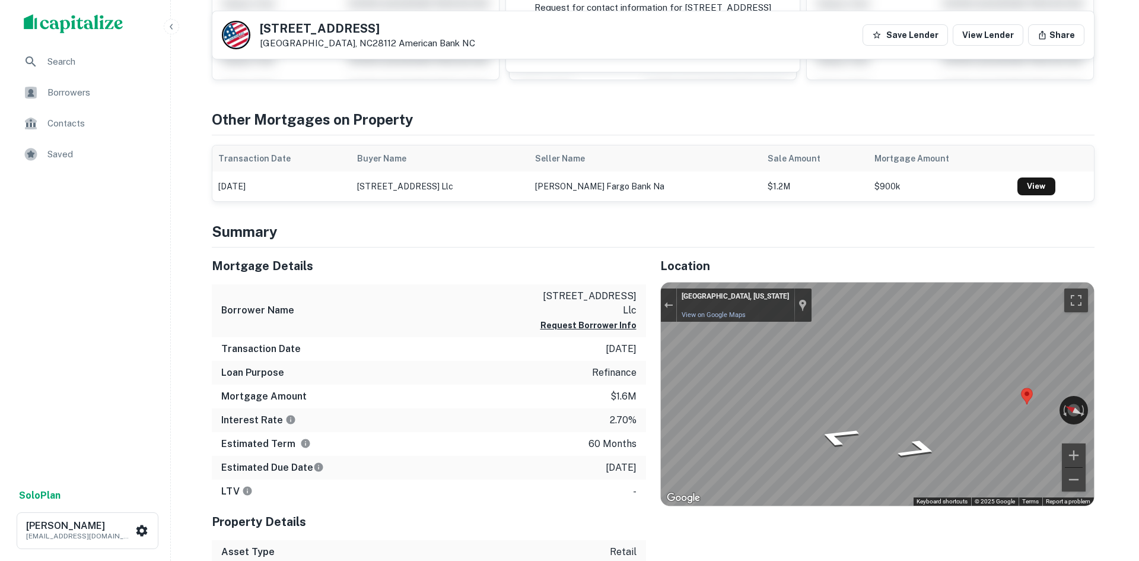
scroll to position [0, 0]
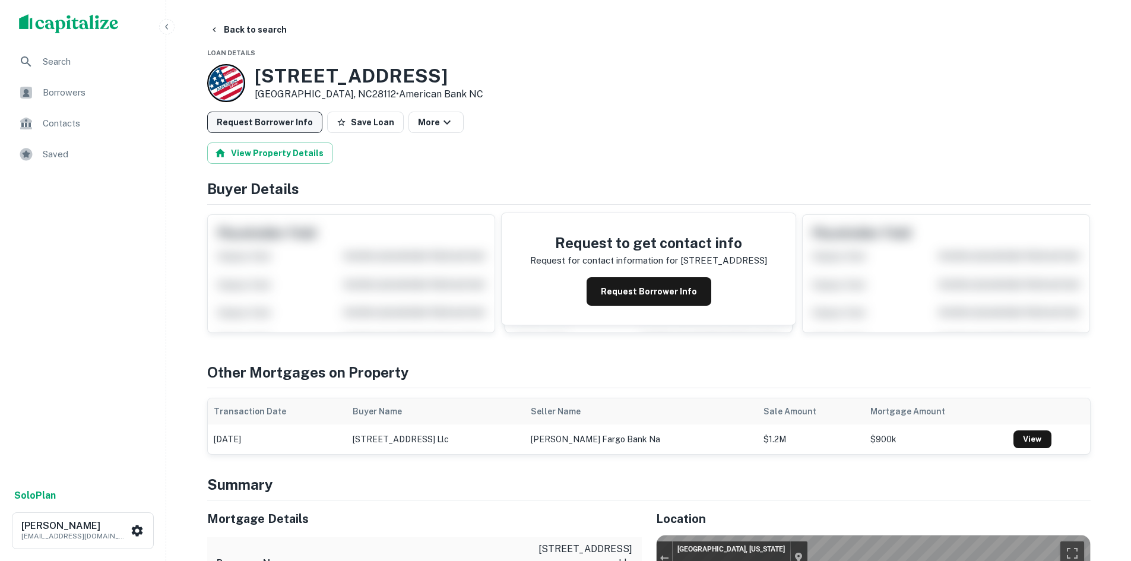
click at [255, 123] on button "Request Borrower Info" at bounding box center [264, 122] width 115 height 21
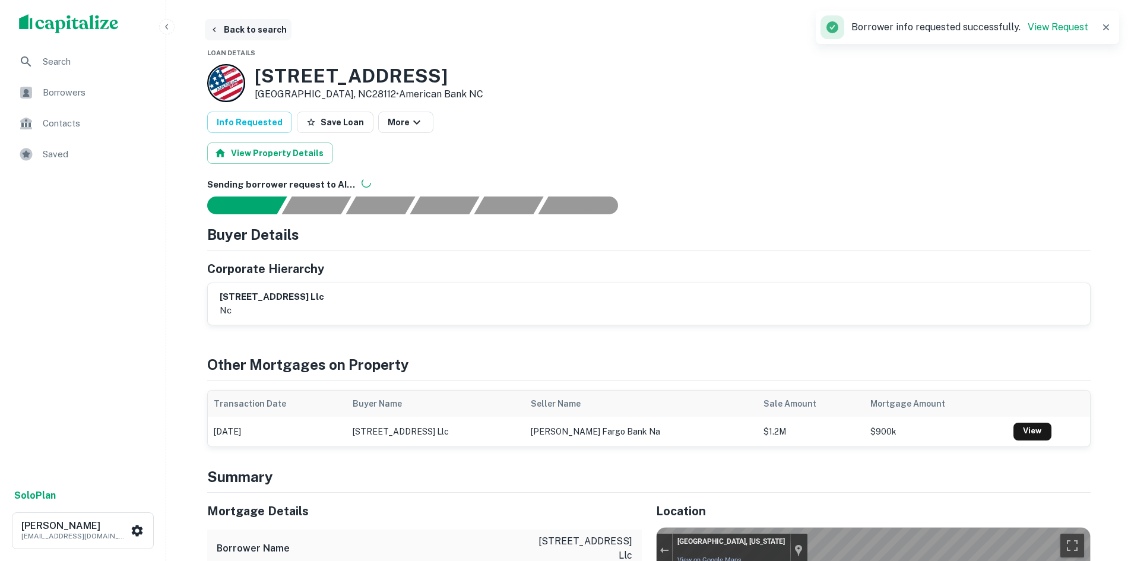
click at [259, 28] on button "Back to search" at bounding box center [248, 29] width 87 height 21
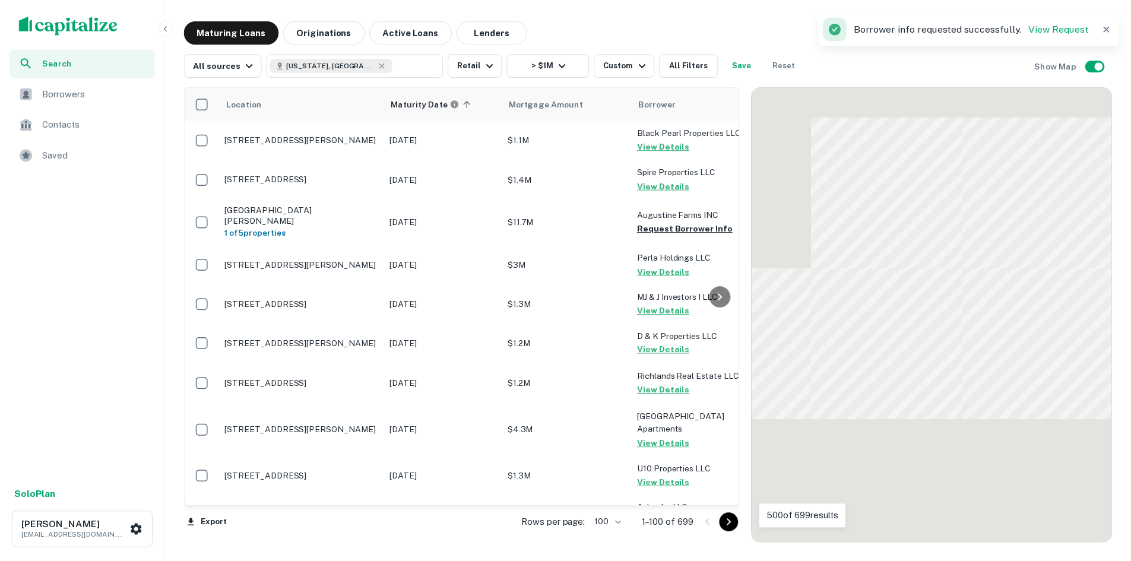
scroll to position [534, 0]
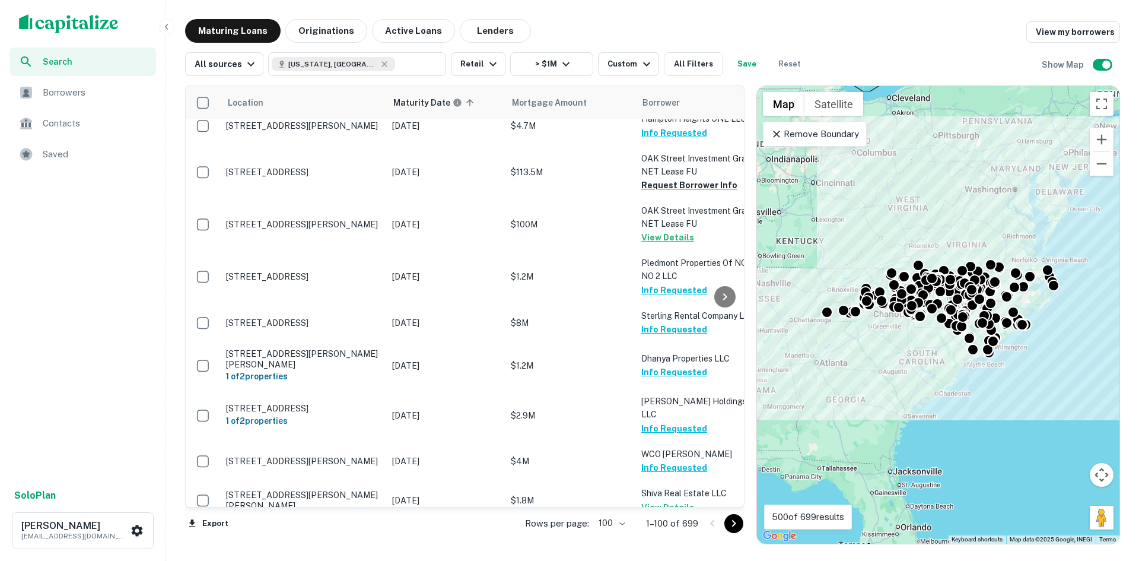
click at [739, 516] on icon "Go to next page" at bounding box center [734, 523] width 14 height 14
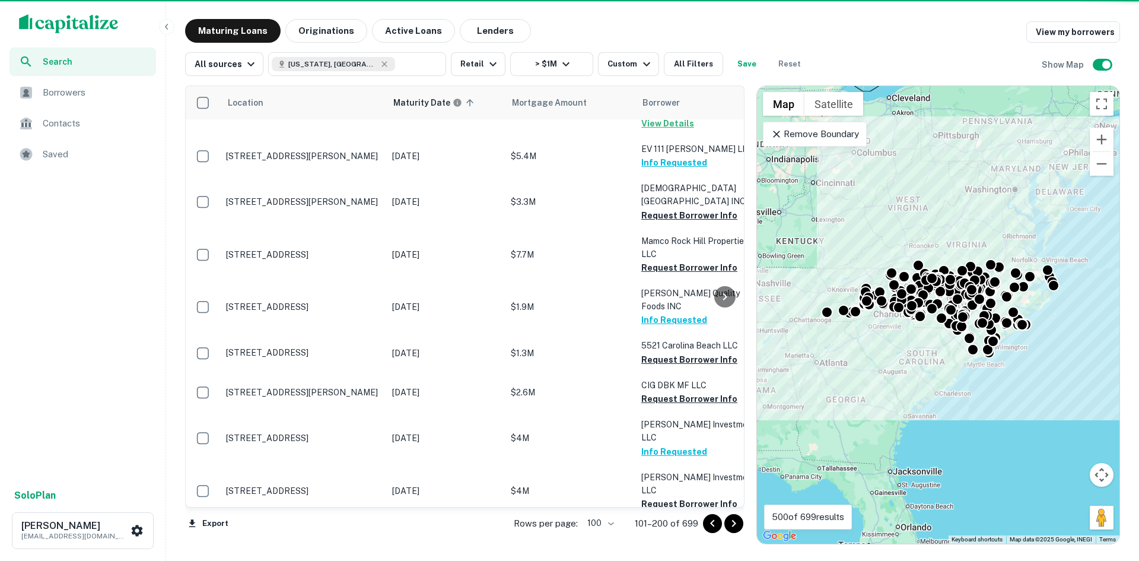
click at [736, 519] on icon "Go to next page" at bounding box center [734, 523] width 14 height 14
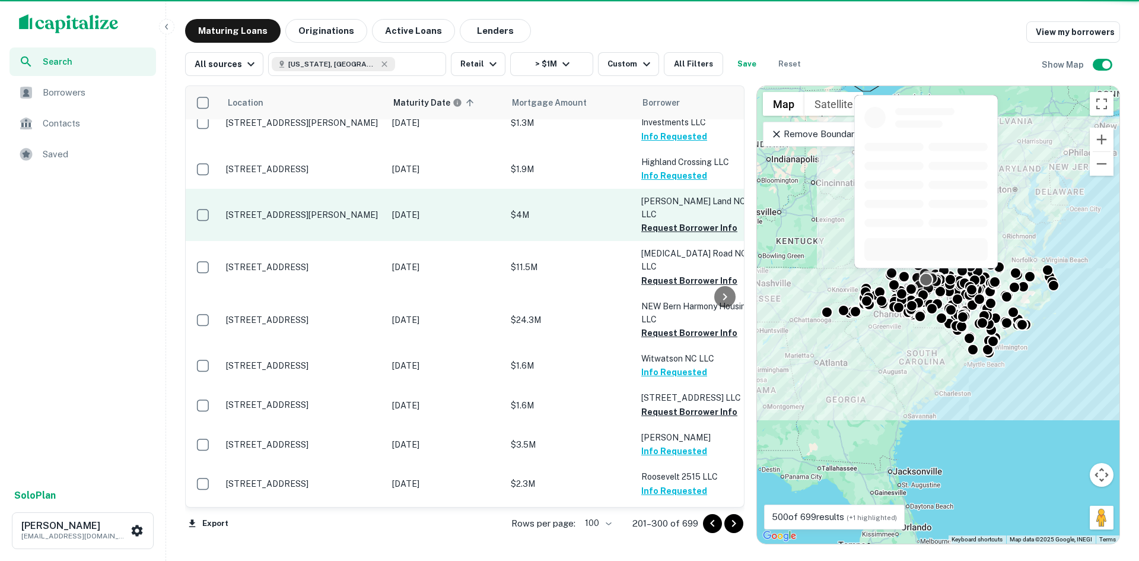
click at [301, 209] on p "[STREET_ADDRESS][PERSON_NAME]" at bounding box center [303, 214] width 154 height 11
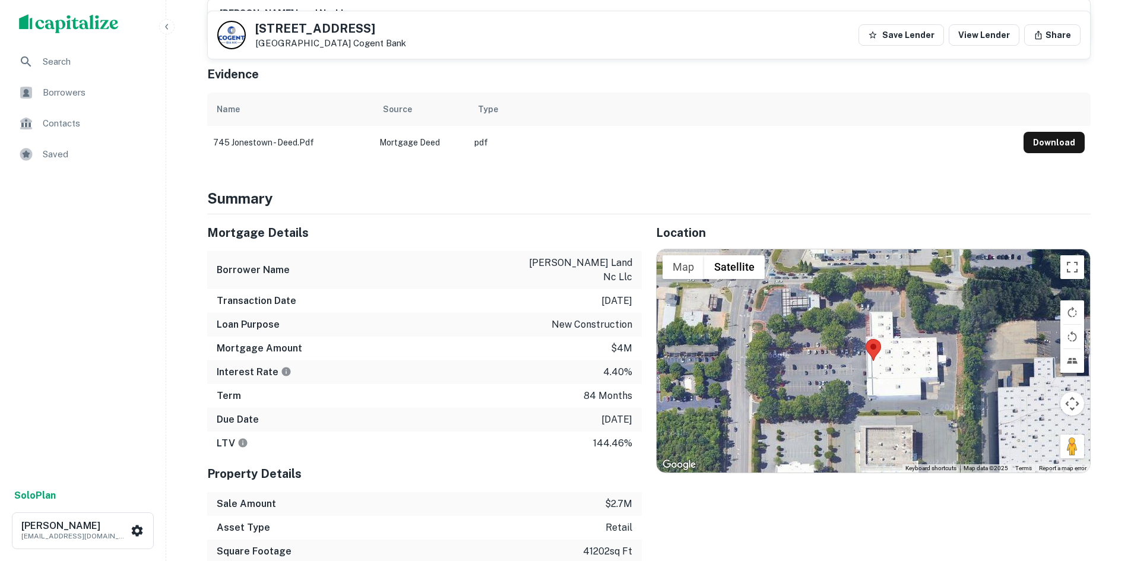
scroll to position [415, 0]
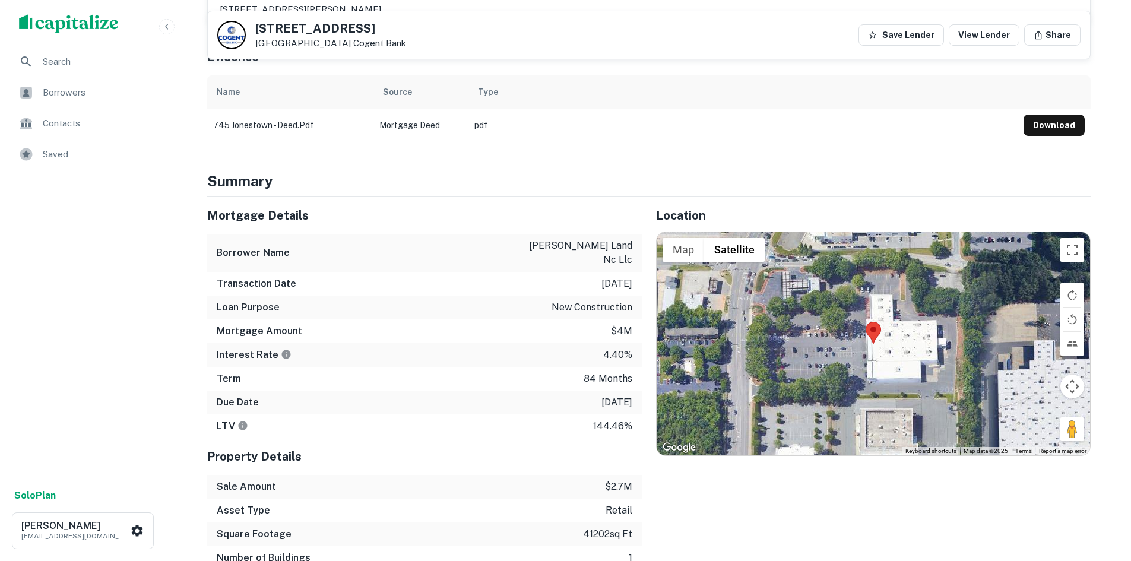
drag, startPoint x: 1070, startPoint y: 431, endPoint x: 853, endPoint y: 375, distance: 224.3
click at [853, 375] on div "Map Terrain Satellite Labels Keyboard shortcuts Map Data Map data ©2025 Map dat…" at bounding box center [872, 343] width 433 height 223
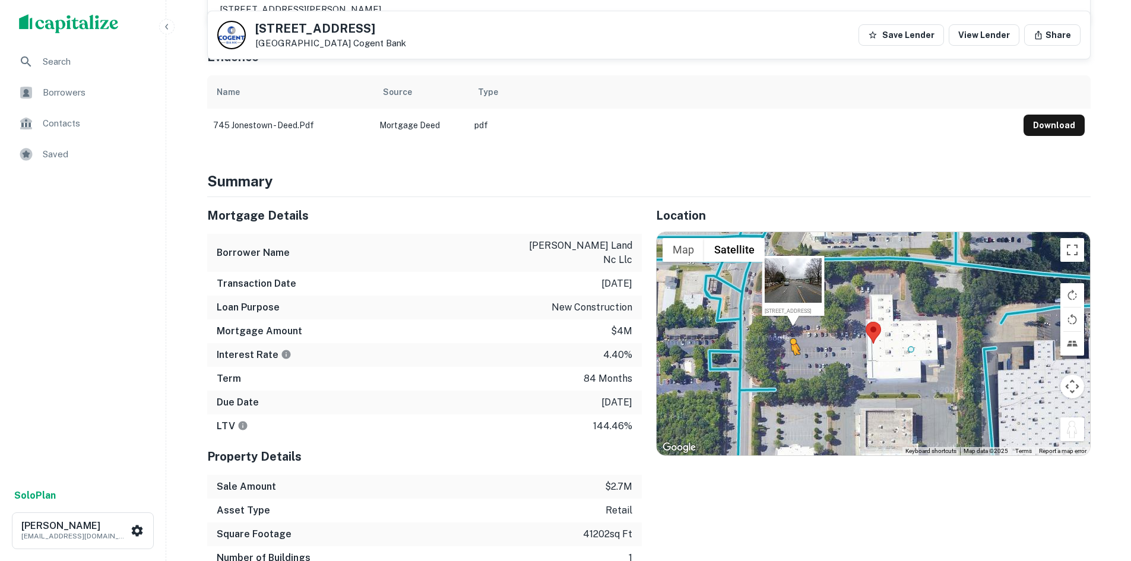
drag, startPoint x: 1070, startPoint y: 435, endPoint x: 788, endPoint y: 364, distance: 291.3
click at [788, 364] on div "To activate drag with keyboard, press Alt + Enter. Once in keyboard drag state,…" at bounding box center [872, 343] width 433 height 223
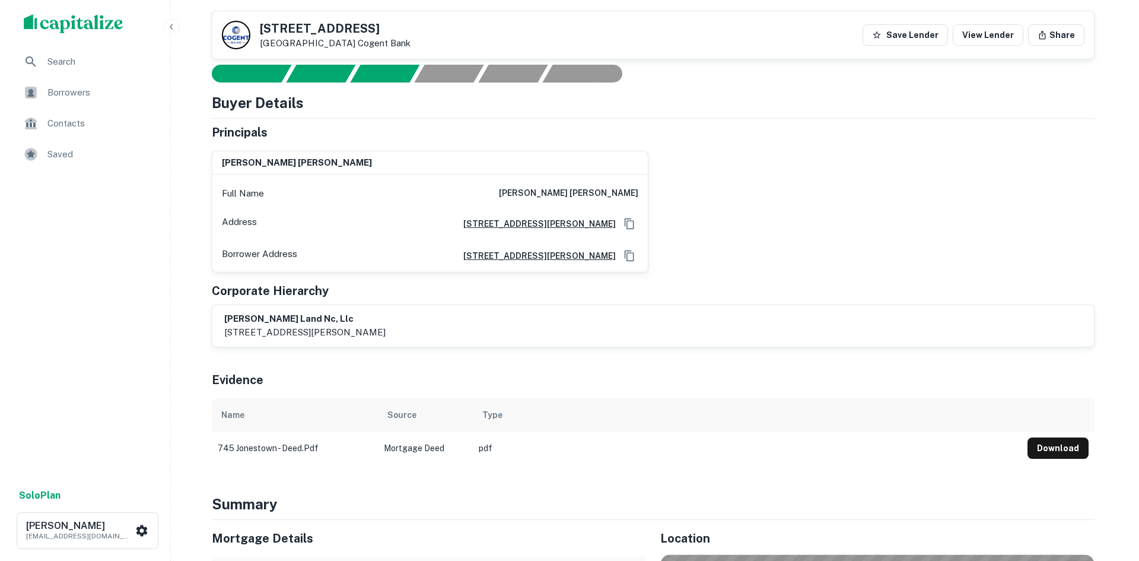
scroll to position [0, 0]
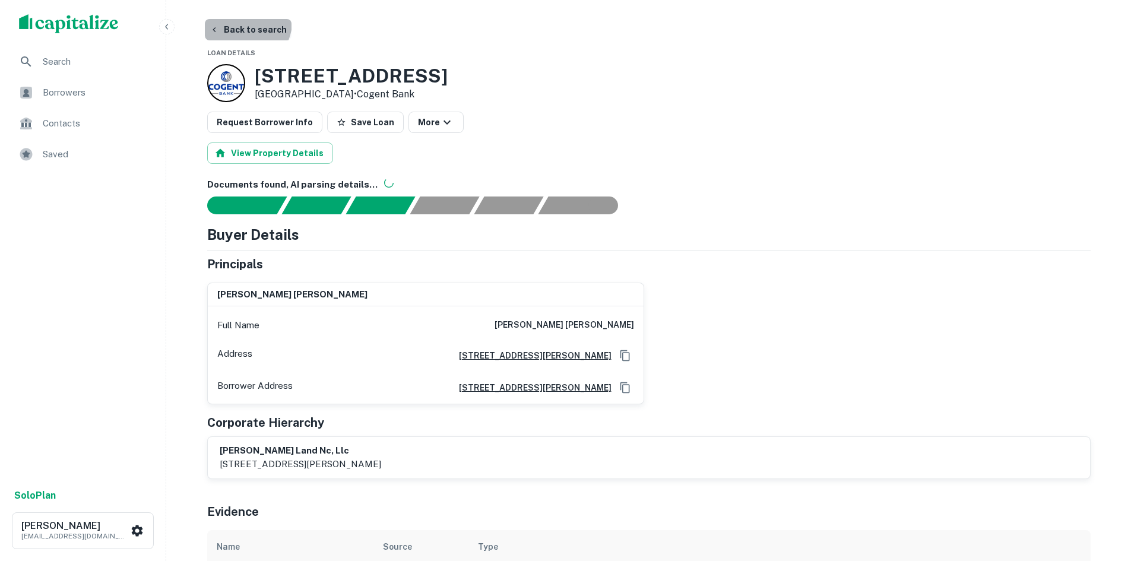
click at [246, 22] on button "Back to search" at bounding box center [248, 29] width 87 height 21
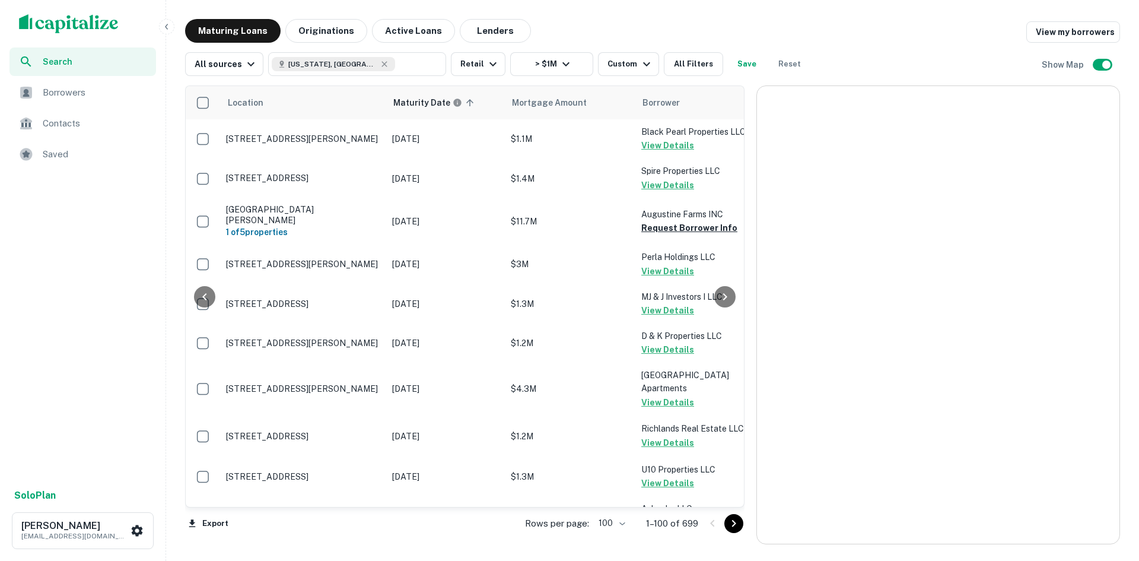
scroll to position [534, 0]
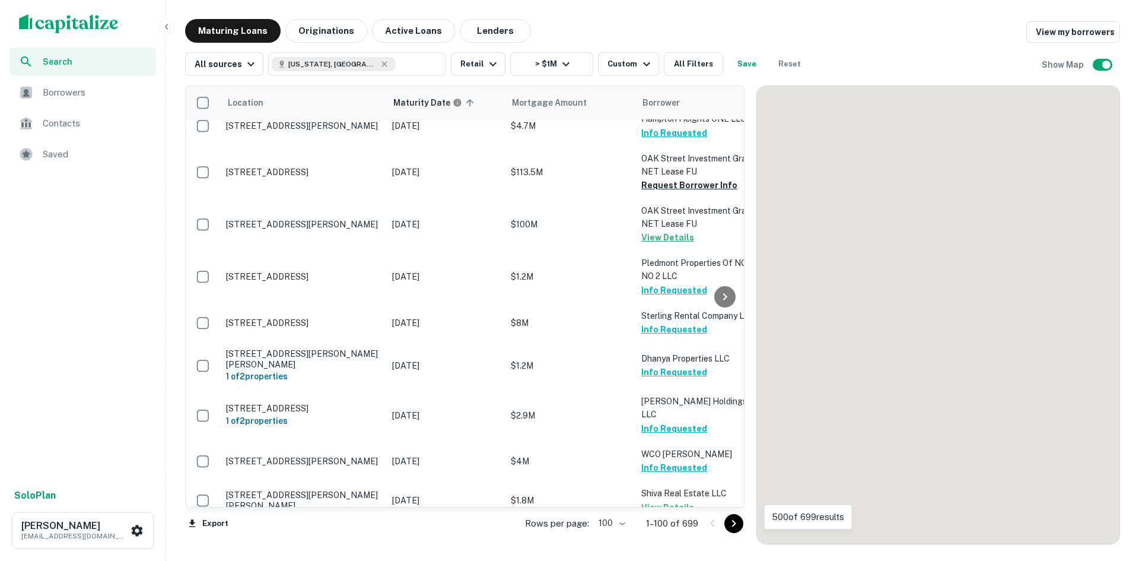
click at [734, 521] on icon "Go to next page" at bounding box center [734, 523] width 4 height 7
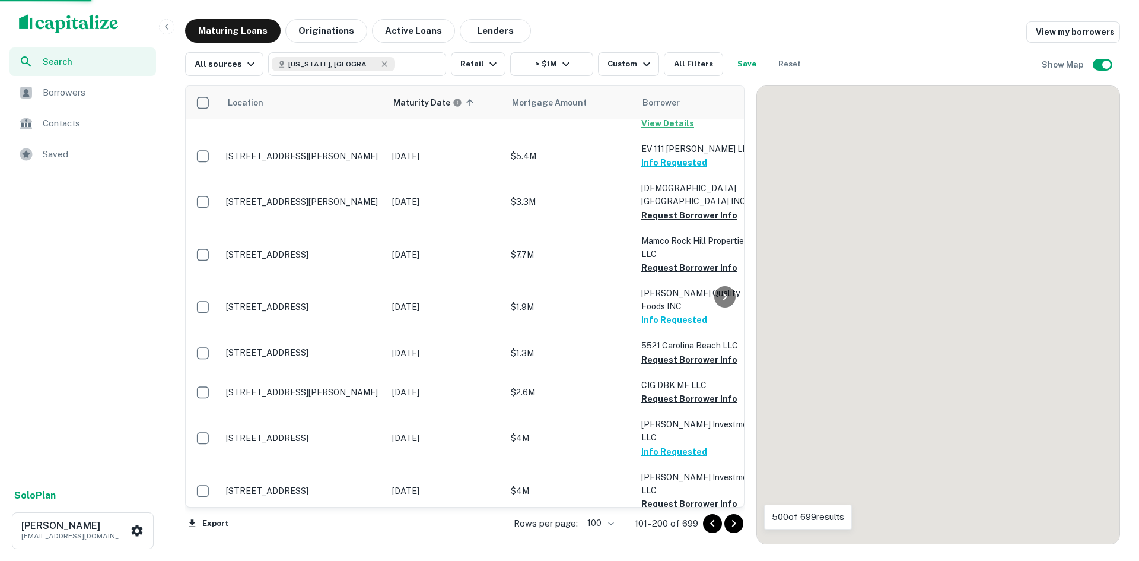
click at [734, 521] on icon "Go to next page" at bounding box center [734, 523] width 4 height 7
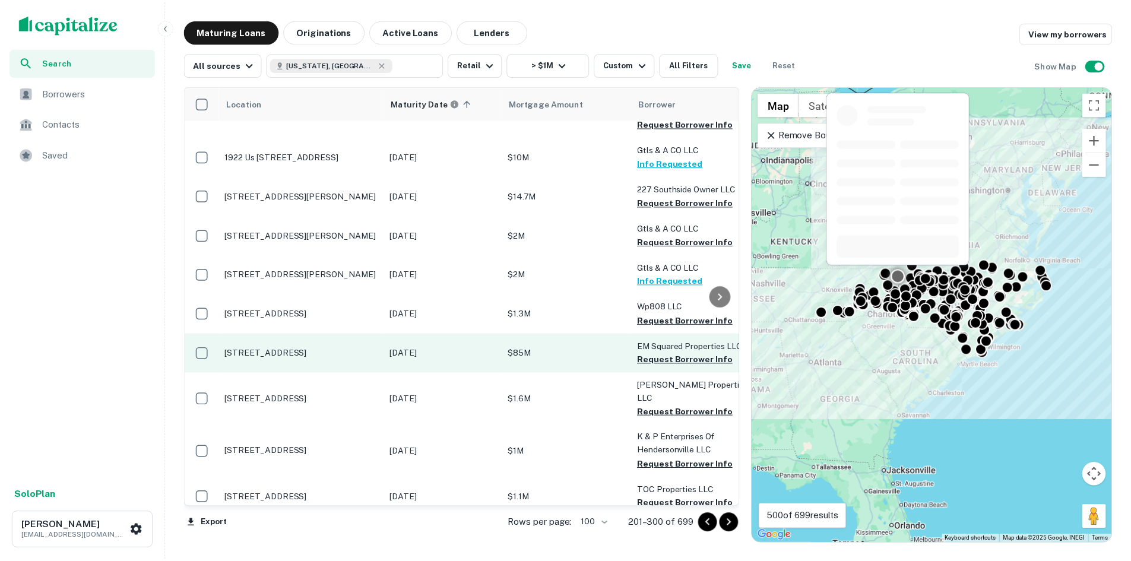
scroll to position [1662, 0]
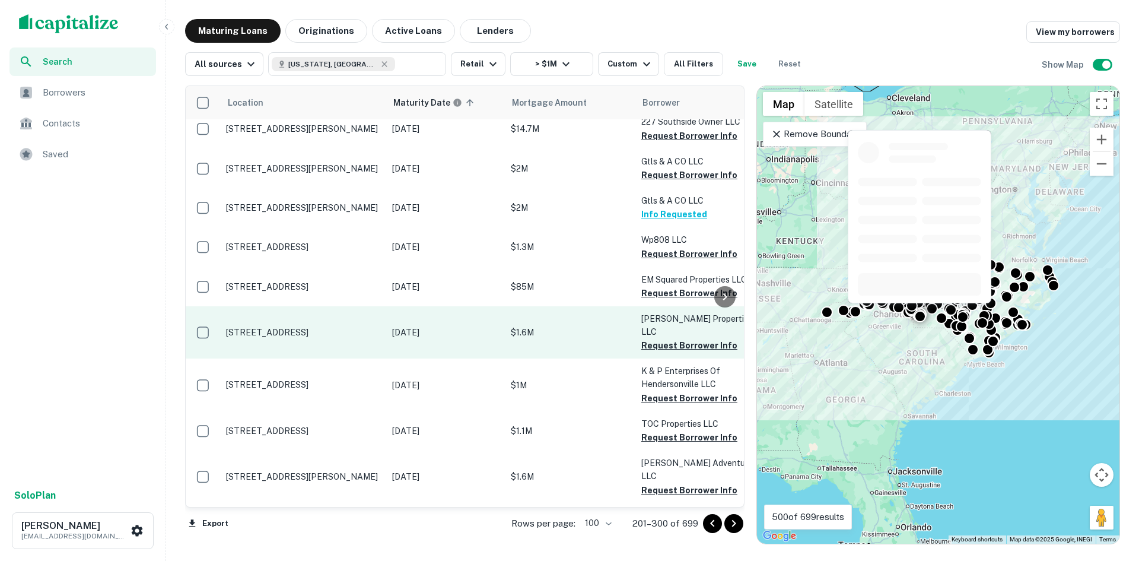
click at [329, 327] on p "[STREET_ADDRESS]" at bounding box center [303, 332] width 154 height 11
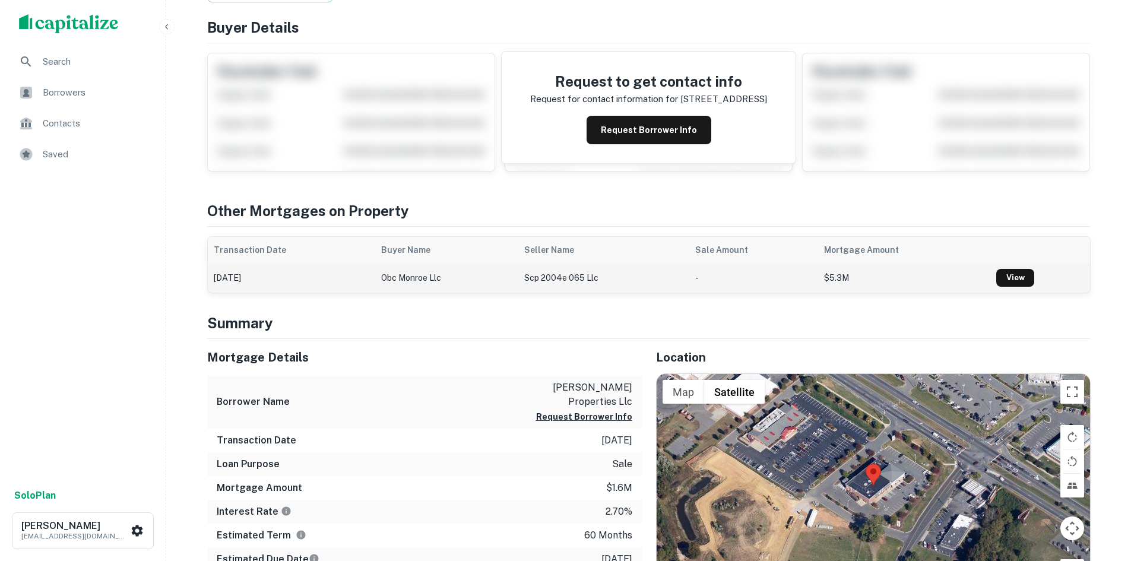
scroll to position [297, 0]
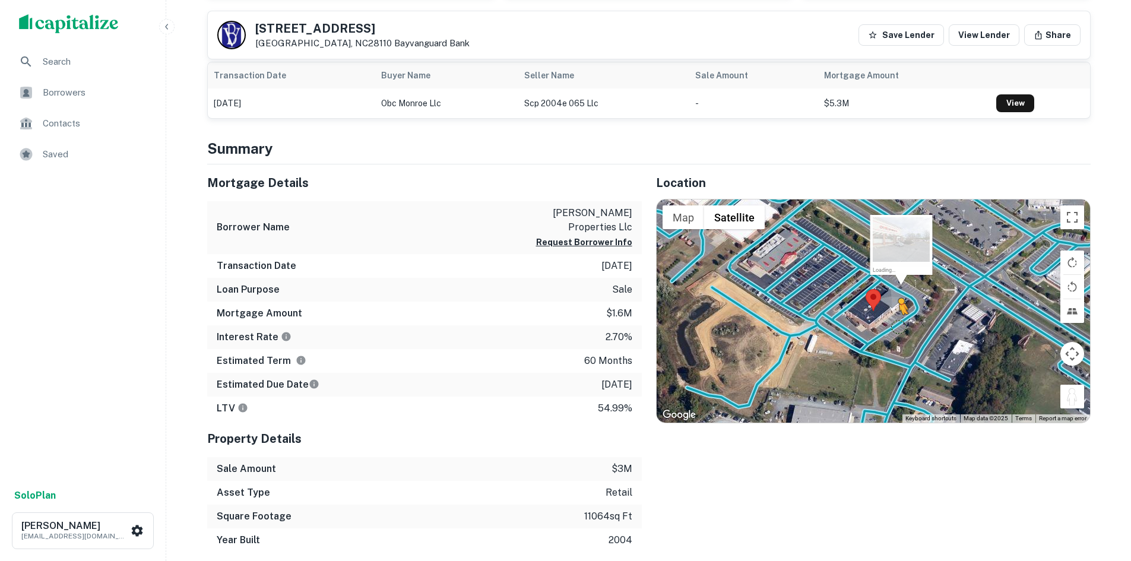
drag, startPoint x: 1067, startPoint y: 398, endPoint x: 894, endPoint y: 324, distance: 188.5
click at [894, 324] on div "To activate drag with keyboard, press Alt + Enter. Once in keyboard drag state,…" at bounding box center [872, 310] width 433 height 223
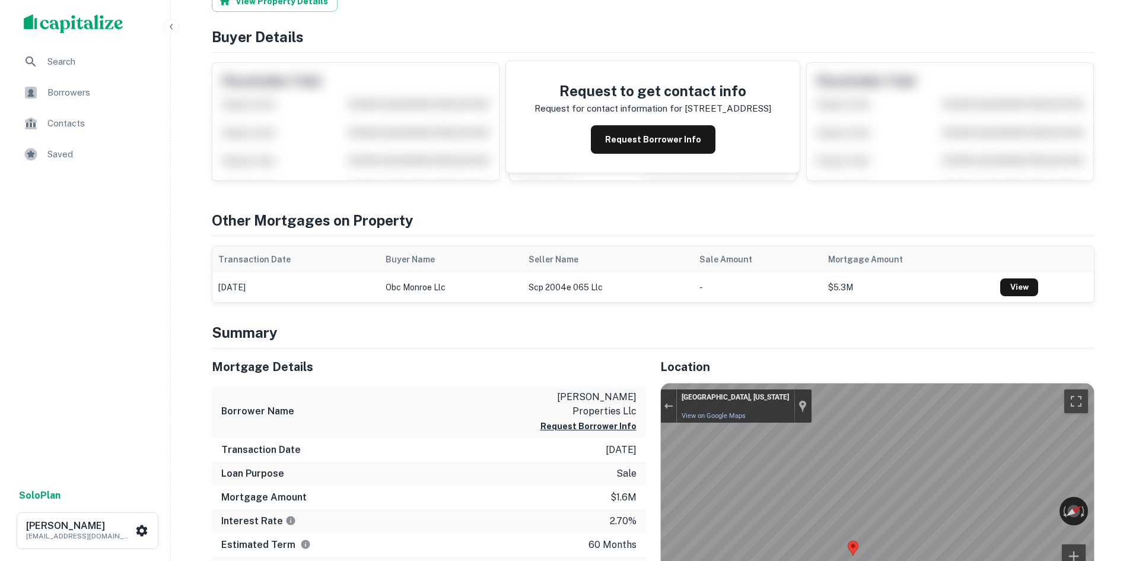
scroll to position [0, 0]
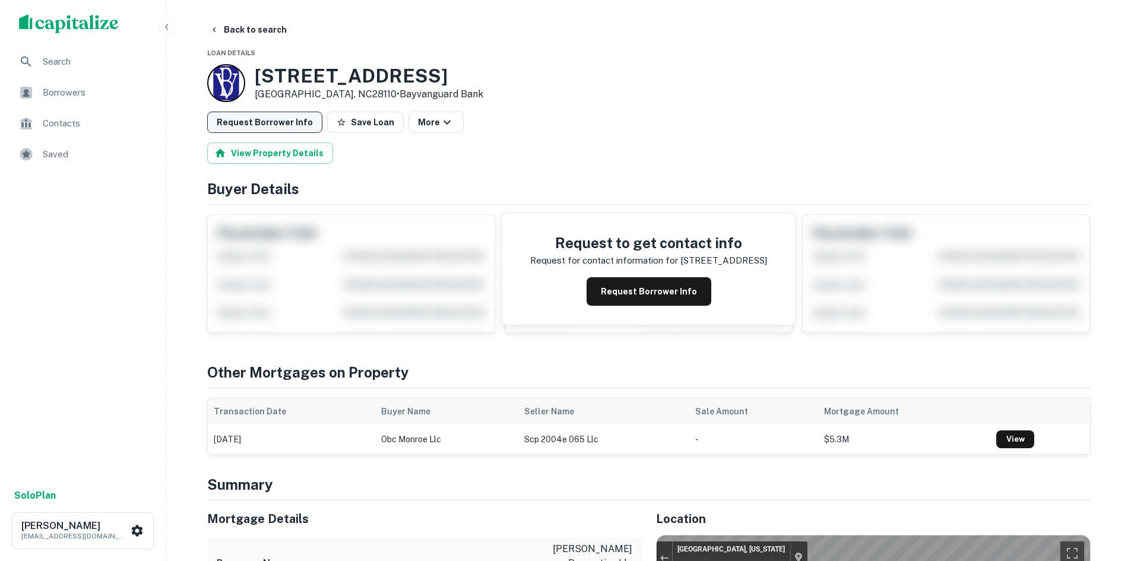
click at [268, 117] on button "Request Borrower Info" at bounding box center [264, 122] width 115 height 21
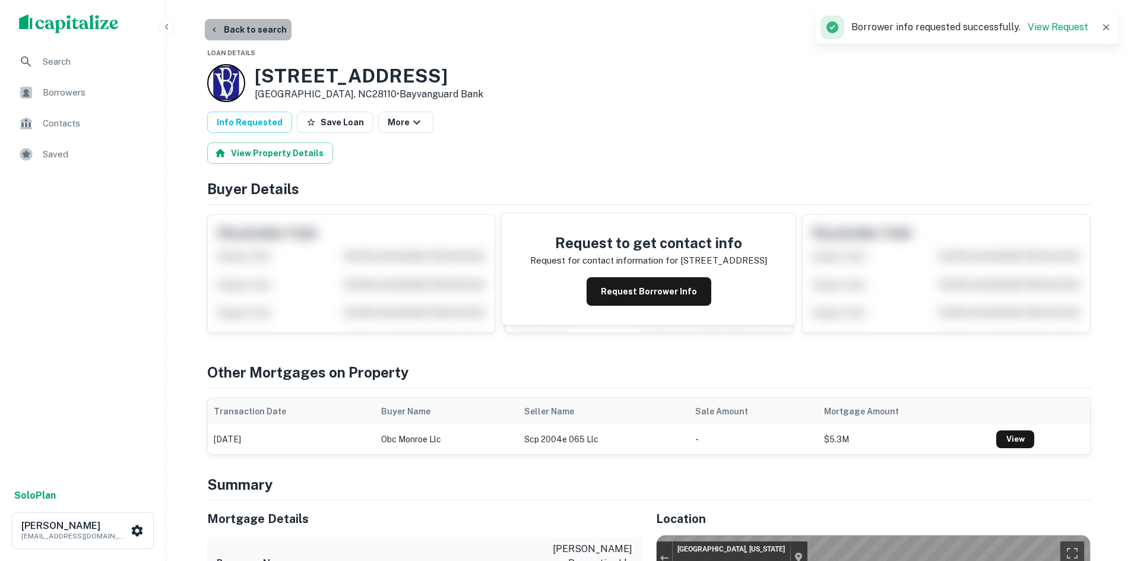
click at [247, 20] on button "Back to search" at bounding box center [248, 29] width 87 height 21
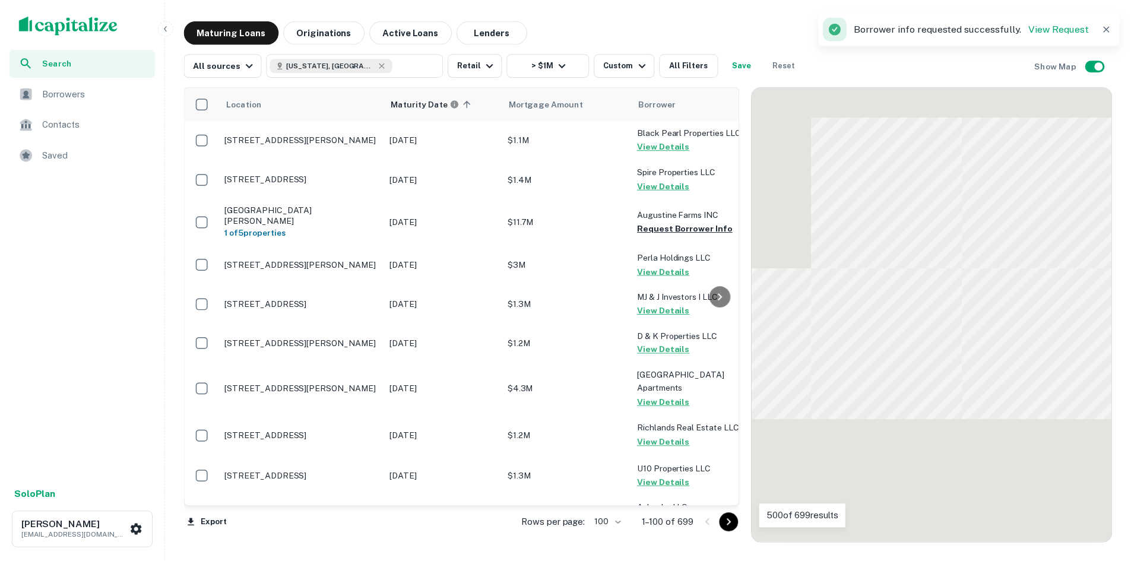
scroll to position [1662, 0]
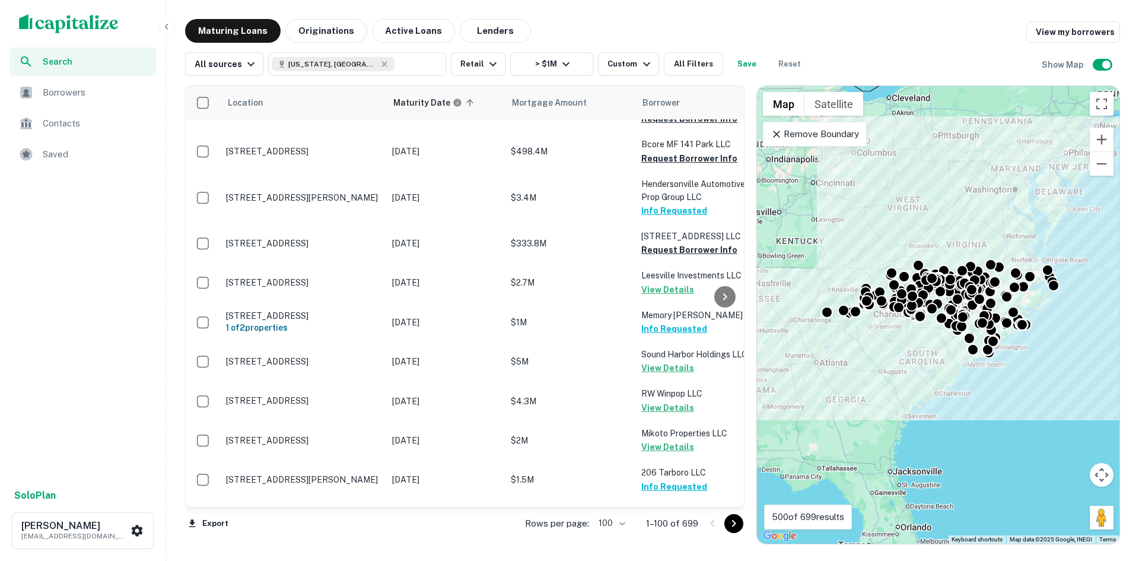
click at [742, 525] on button "Go to next page" at bounding box center [734, 523] width 19 height 19
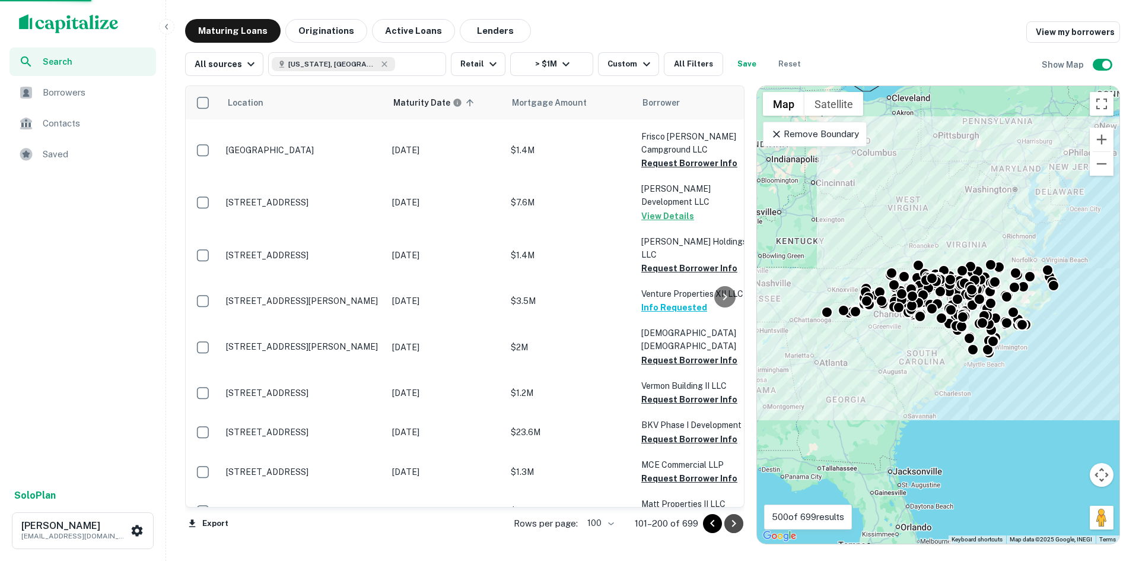
click at [742, 525] on button "Go to next page" at bounding box center [734, 523] width 19 height 19
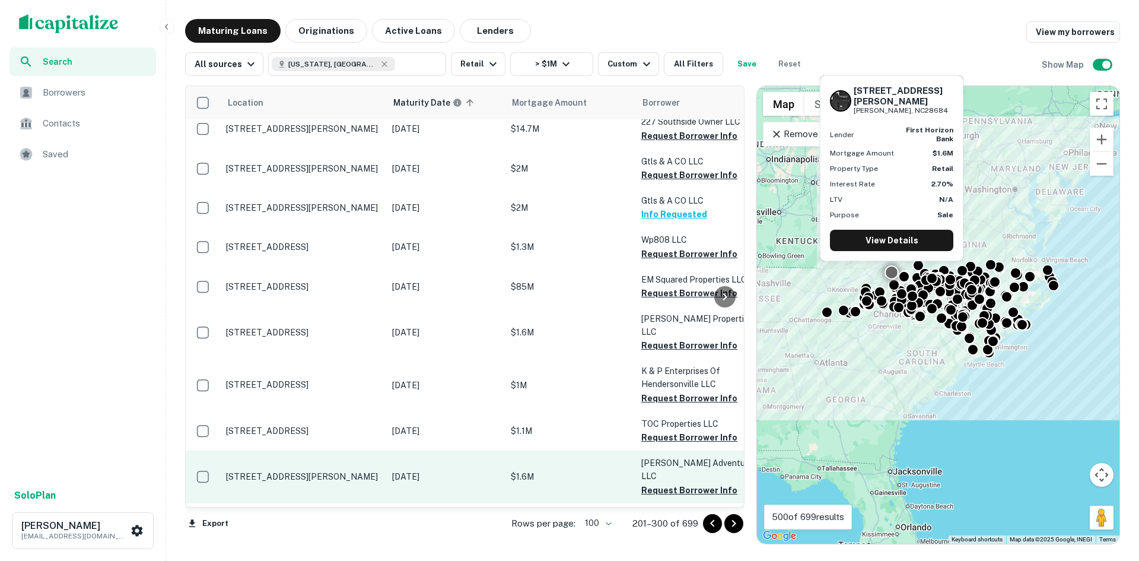
click at [324, 450] on td "[STREET_ADDRESS][PERSON_NAME]" at bounding box center [303, 476] width 166 height 52
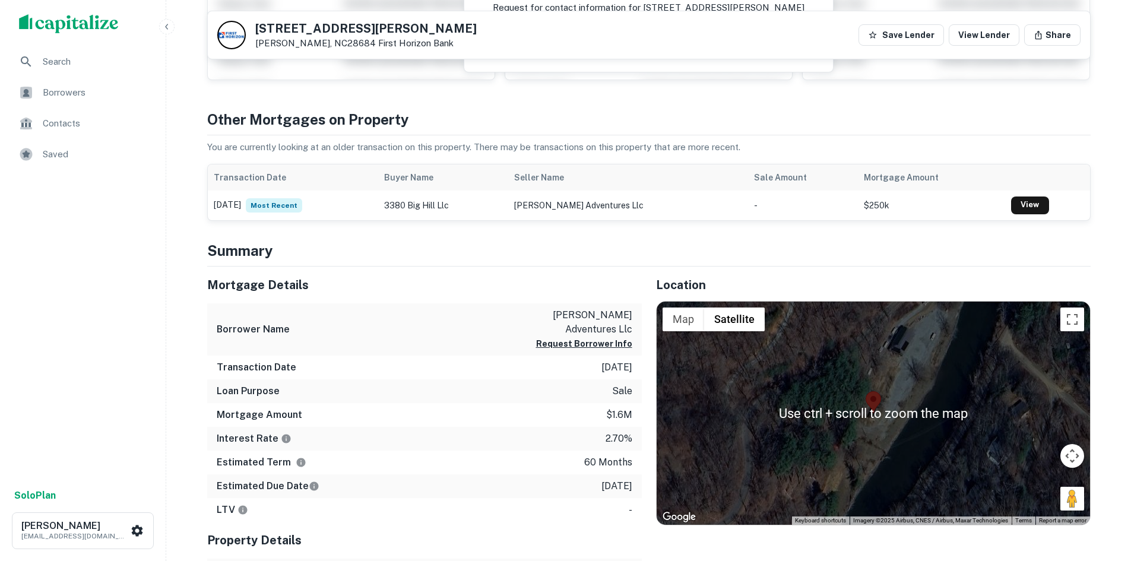
scroll to position [119, 0]
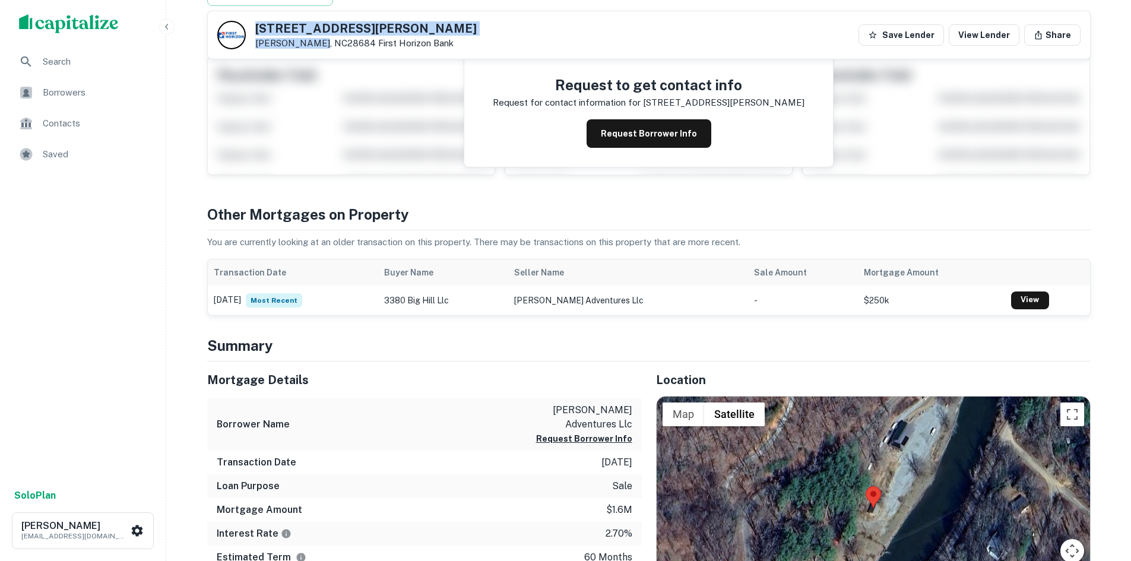
drag, startPoint x: 257, startPoint y: 24, endPoint x: 319, endPoint y: 46, distance: 65.3
click at [319, 46] on div "[STREET_ADDRESS][PERSON_NAME] First Horizon Bank" at bounding box center [365, 36] width 221 height 26
copy div "[STREET_ADDRESS][PERSON_NAME]"
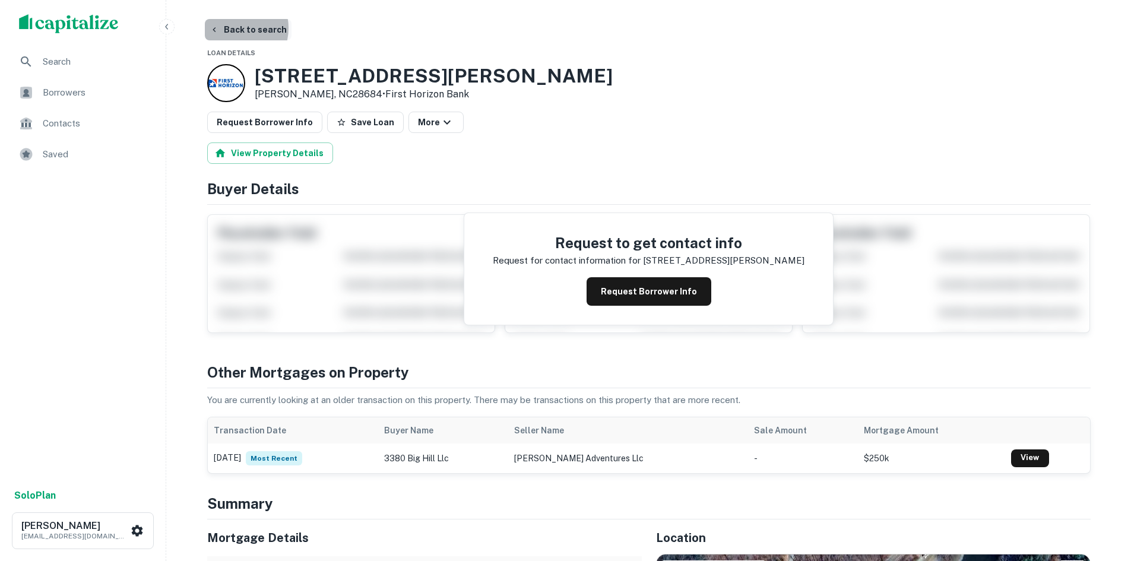
click at [230, 28] on button "Back to search" at bounding box center [248, 29] width 87 height 21
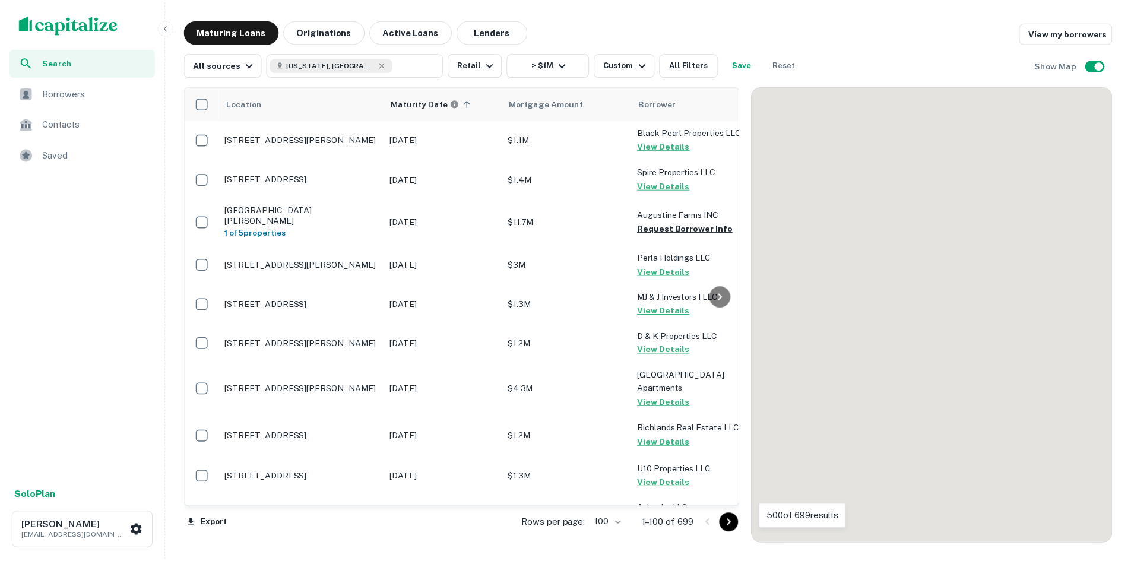
scroll to position [1662, 0]
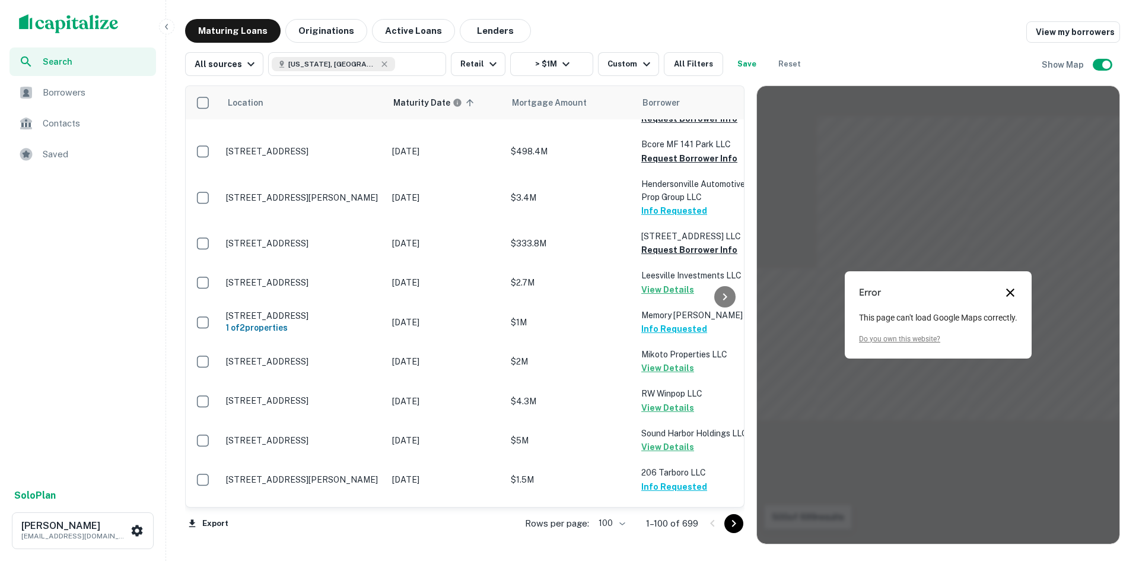
click at [1011, 296] on button "Close dialog" at bounding box center [1011, 292] width 14 height 14
click at [729, 526] on icon "Go to next page" at bounding box center [734, 523] width 14 height 14
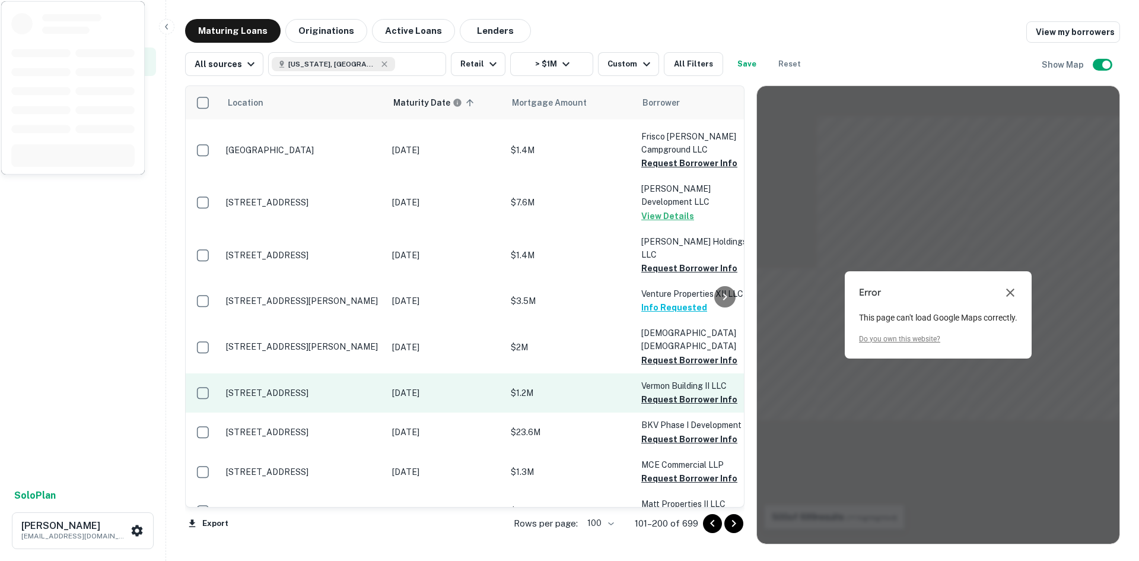
click at [335, 388] on p "[STREET_ADDRESS]" at bounding box center [303, 393] width 154 height 11
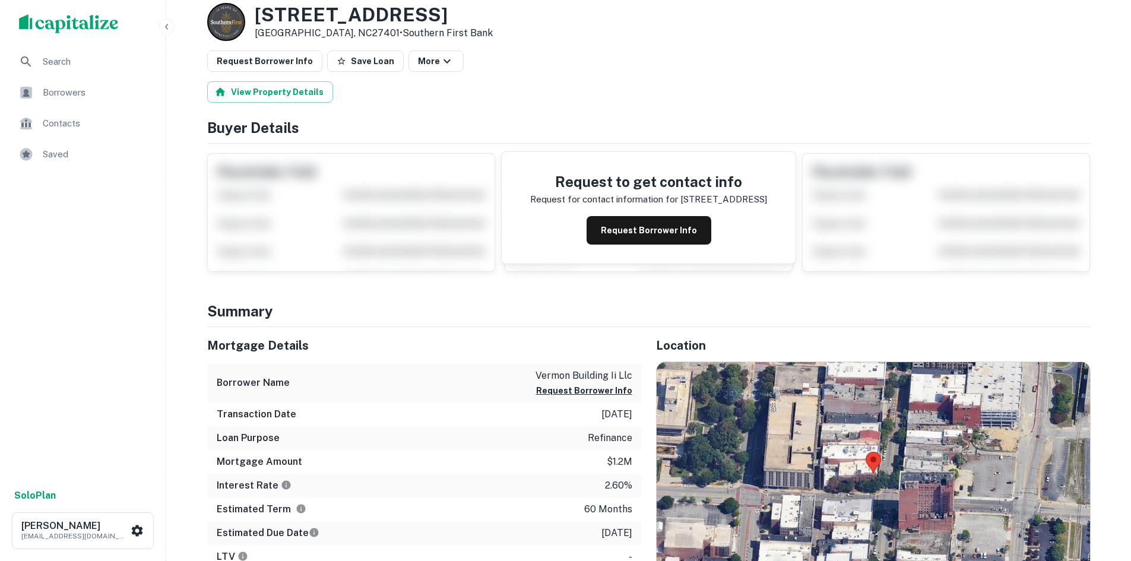
scroll to position [119, 0]
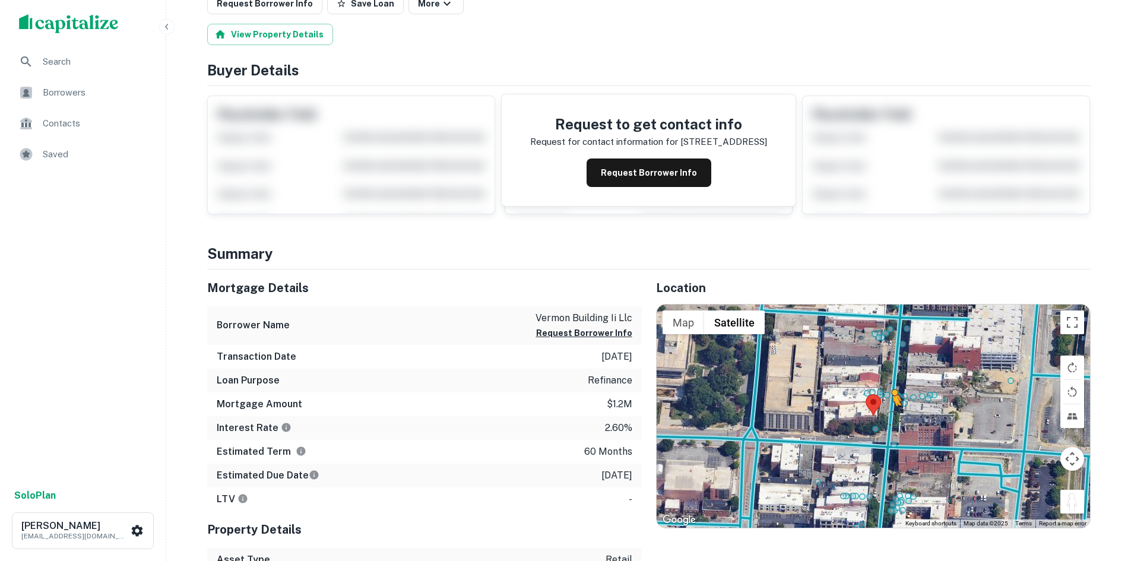
drag, startPoint x: 1066, startPoint y: 502, endPoint x: 893, endPoint y: 418, distance: 192.7
click at [893, 418] on div "To activate drag with keyboard, press Alt + Enter. Once in keyboard drag state,…" at bounding box center [872, 415] width 433 height 223
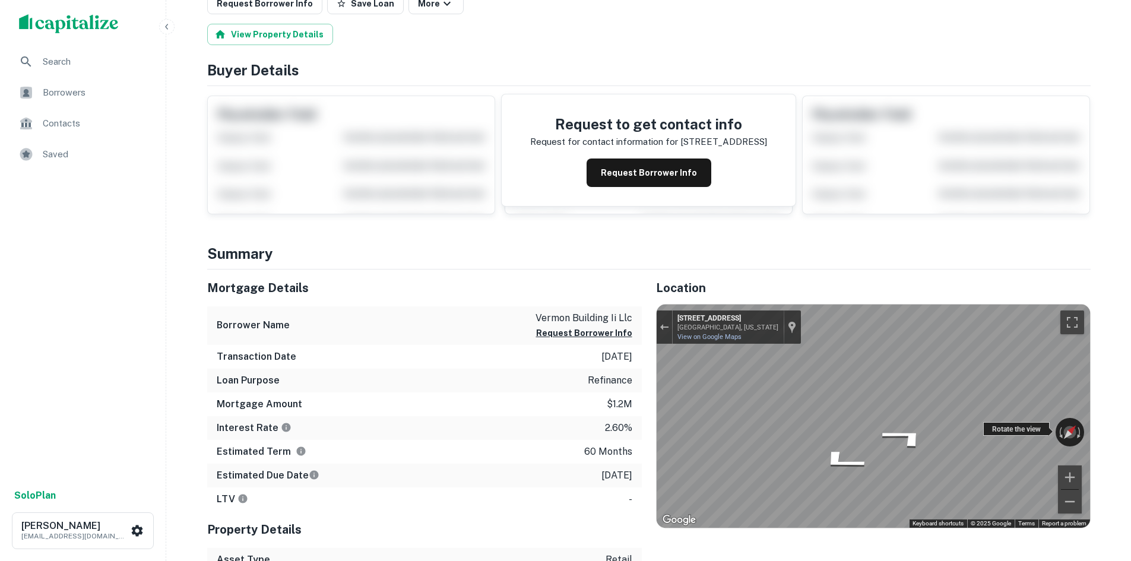
click at [1034, 431] on div "← Move left → Move right ↑ Move up ↓ Move down + Zoom in - Zoom out 229 S Elm S…" at bounding box center [872, 415] width 433 height 223
click at [1005, 434] on div "← Move left → Move right ↑ Move up ↓ Move down + Zoom in - Zoom out 229 S Elm S…" at bounding box center [872, 415] width 433 height 223
click at [696, 402] on div "← Move left → Move right ↑ Move up ↓ Move down + Zoom in - Zoom out 231 S Elm S…" at bounding box center [872, 415] width 433 height 223
drag, startPoint x: 994, startPoint y: 430, endPoint x: 626, endPoint y: 404, distance: 368.9
click at [627, 404] on div "Mortgage Details Borrower Name vermon building ii llc Request Borrower Info Tra…" at bounding box center [641, 455] width 897 height 373
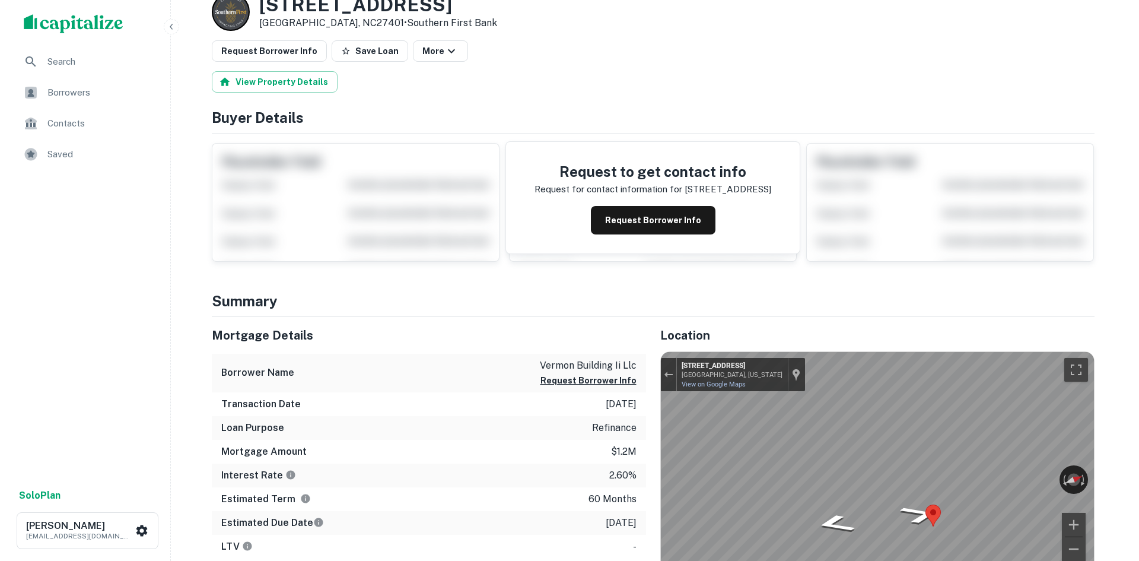
scroll to position [0, 0]
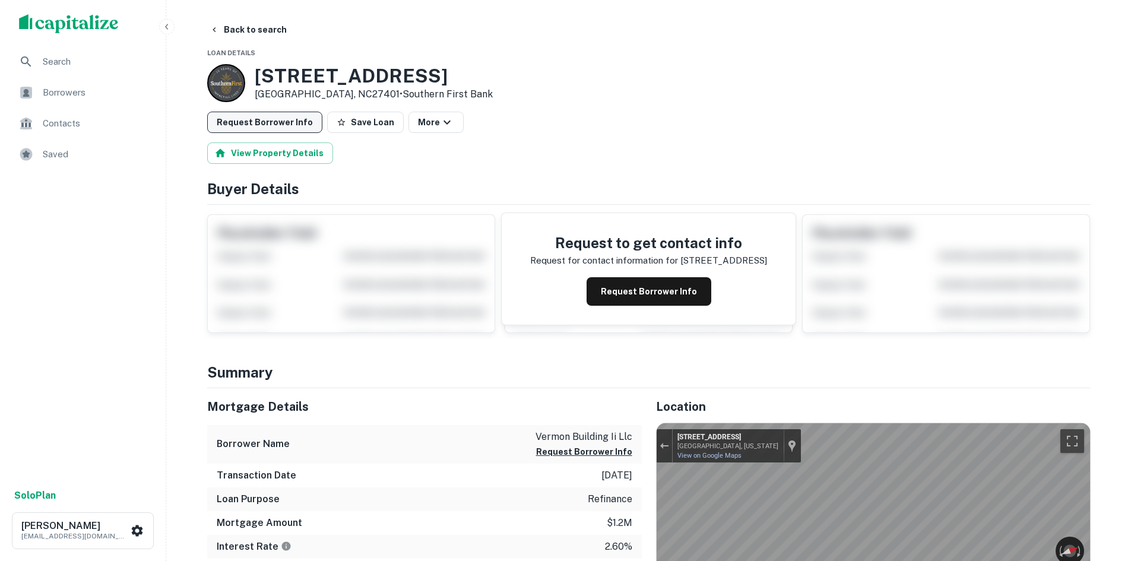
click at [246, 121] on button "Request Borrower Info" at bounding box center [264, 122] width 115 height 21
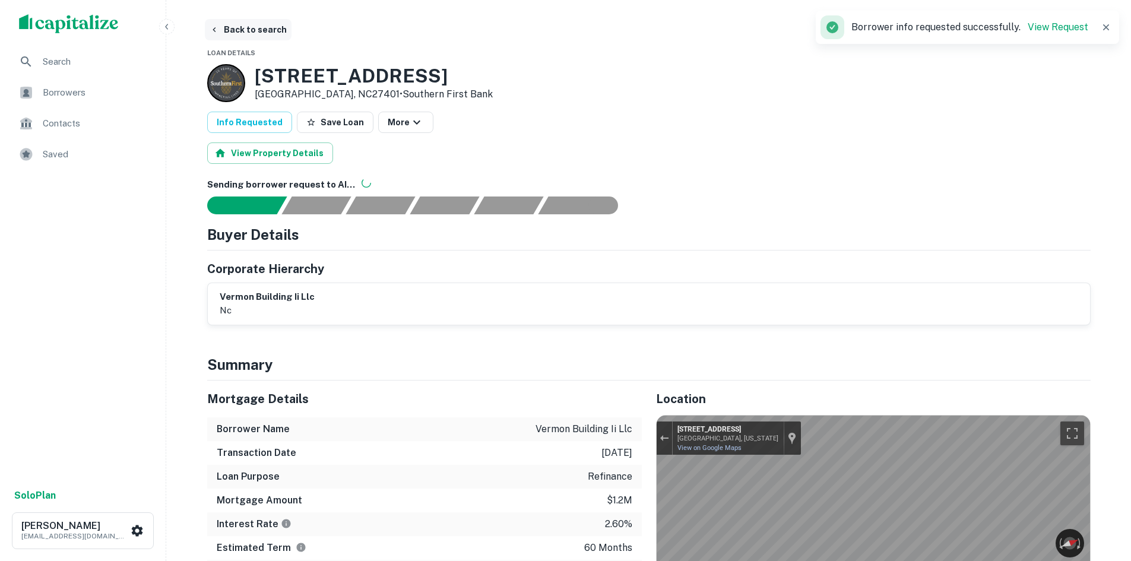
click at [243, 33] on button "Back to search" at bounding box center [248, 29] width 87 height 21
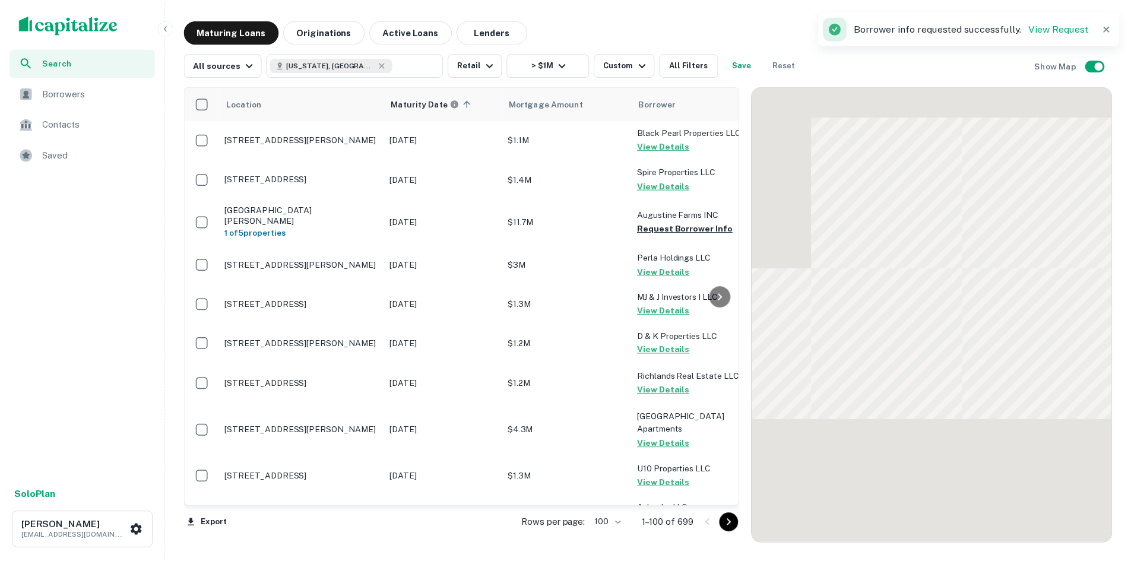
scroll to position [1662, 0]
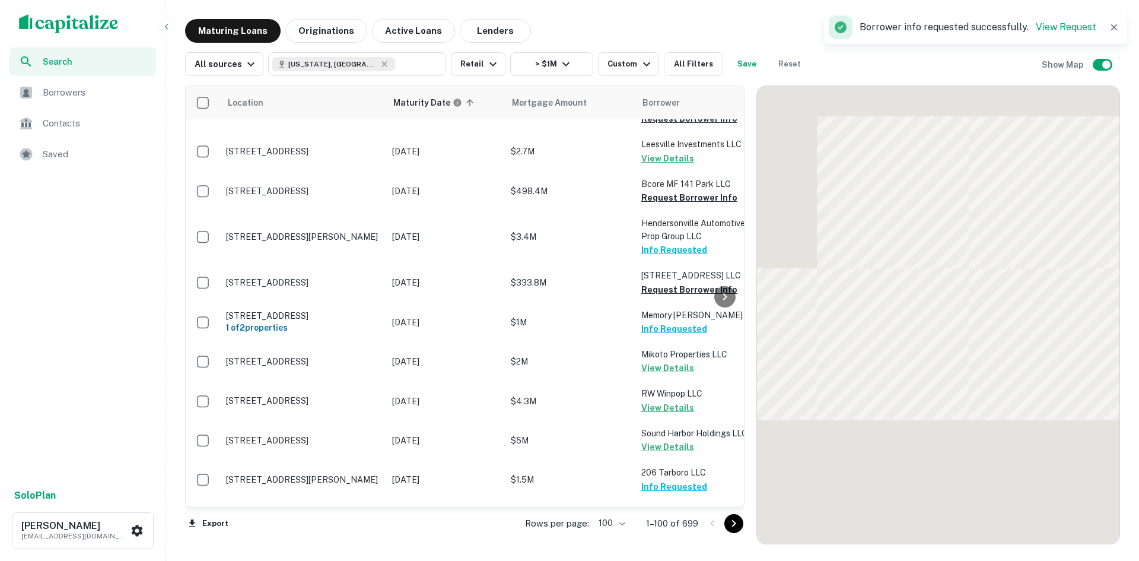
click at [727, 524] on icon "Go to next page" at bounding box center [734, 523] width 14 height 14
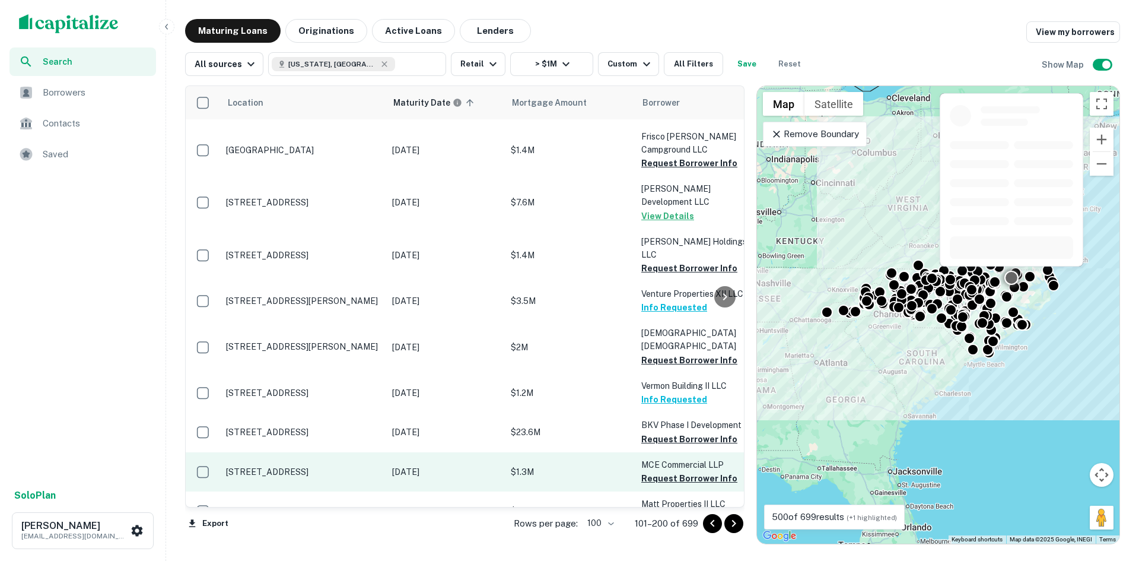
click at [322, 452] on td "[STREET_ADDRESS]" at bounding box center [303, 471] width 166 height 39
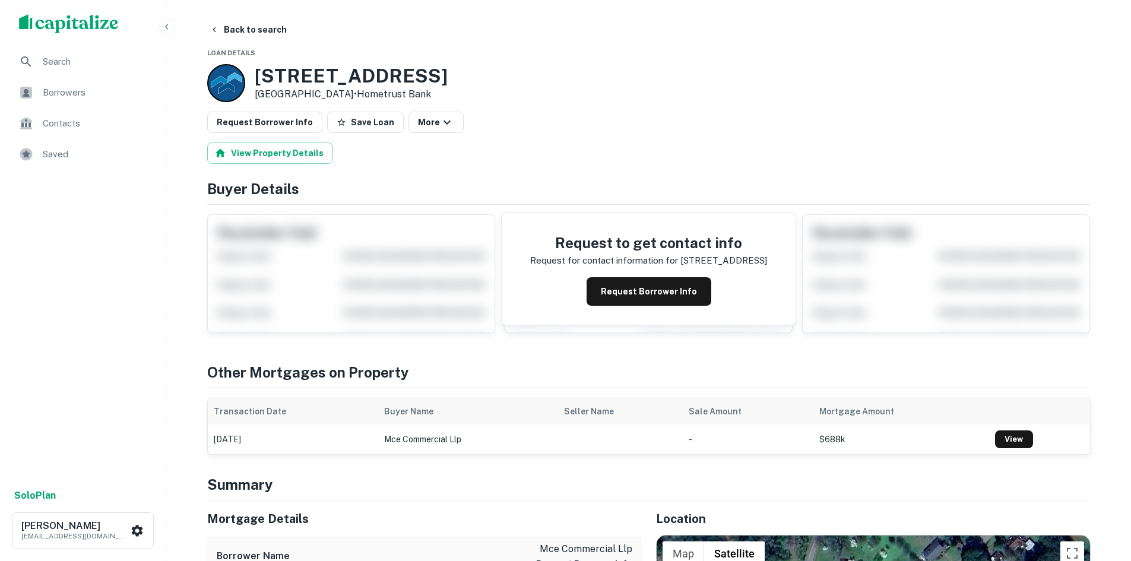
scroll to position [297, 0]
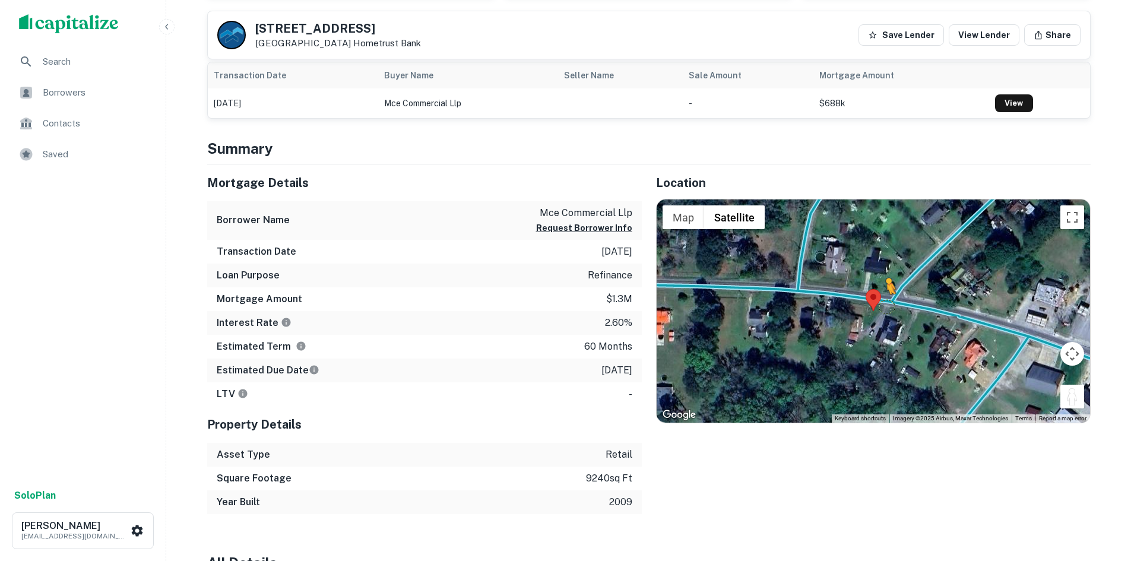
drag, startPoint x: 1080, startPoint y: 405, endPoint x: 880, endPoint y: 303, distance: 224.8
click at [880, 303] on div "To activate drag with keyboard, press Alt + Enter. Once in keyboard drag state,…" at bounding box center [872, 310] width 433 height 223
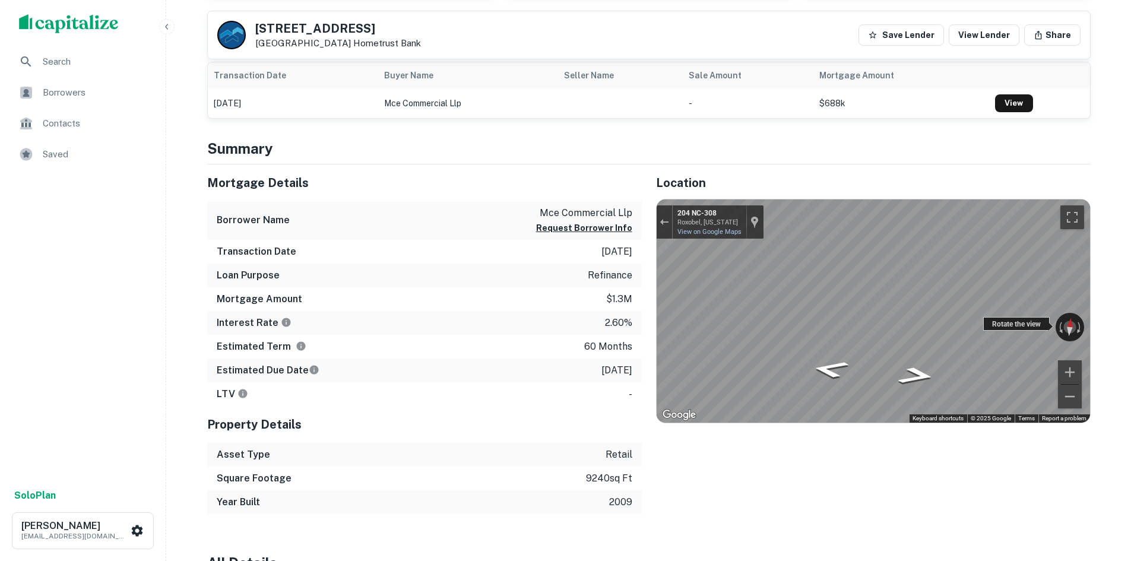
click at [1066, 313] on div "← Move left → Move right ↑ Move up ↓ Move down + Zoom in - Zoom out 204 NC-308 …" at bounding box center [872, 310] width 433 height 223
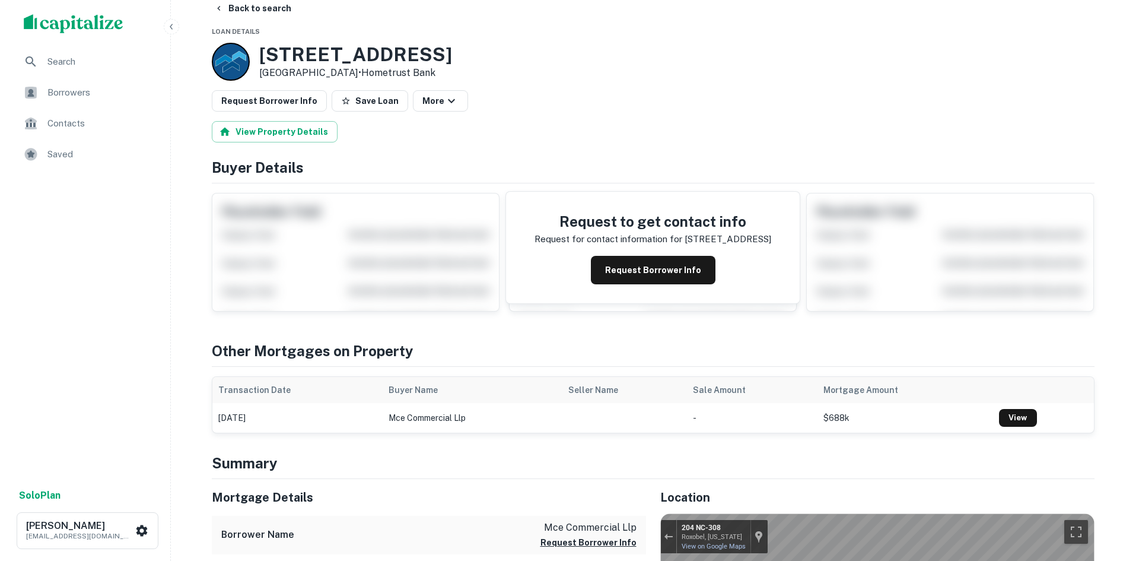
scroll to position [0, 0]
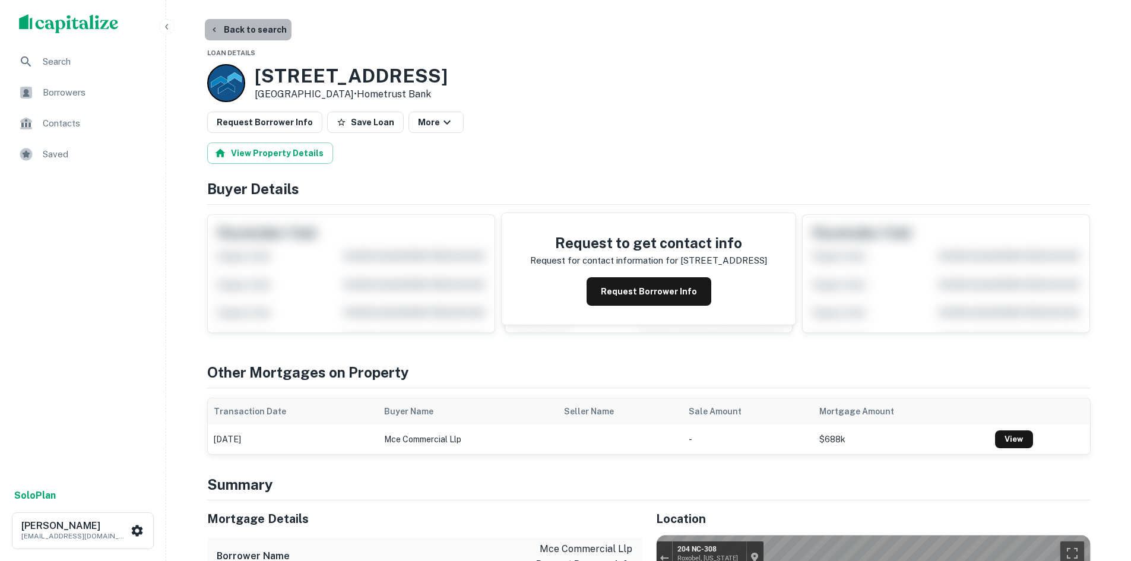
click at [255, 26] on button "Back to search" at bounding box center [248, 29] width 87 height 21
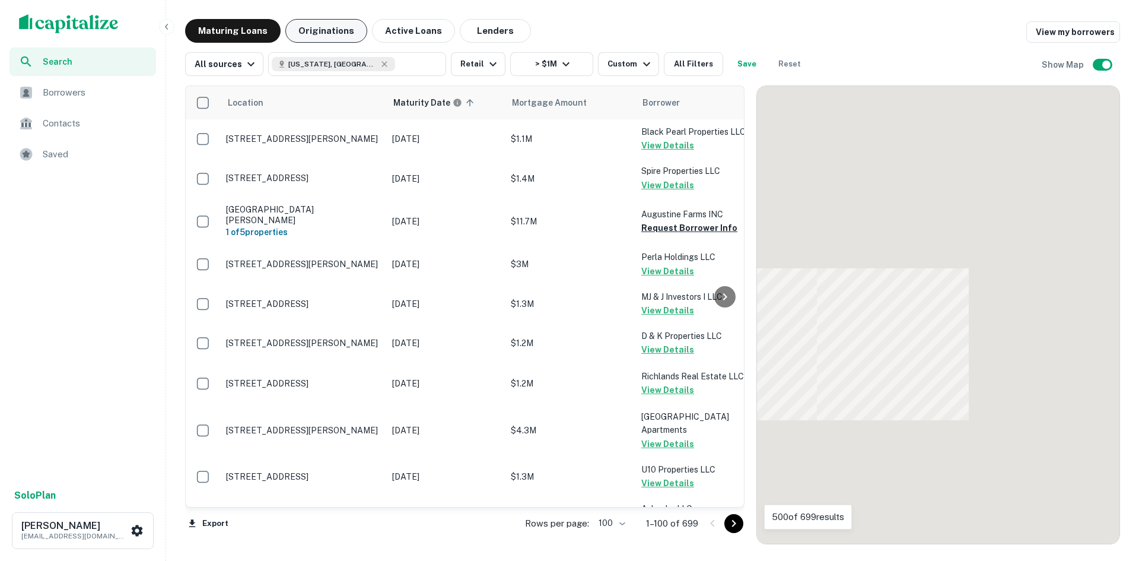
scroll to position [1662, 0]
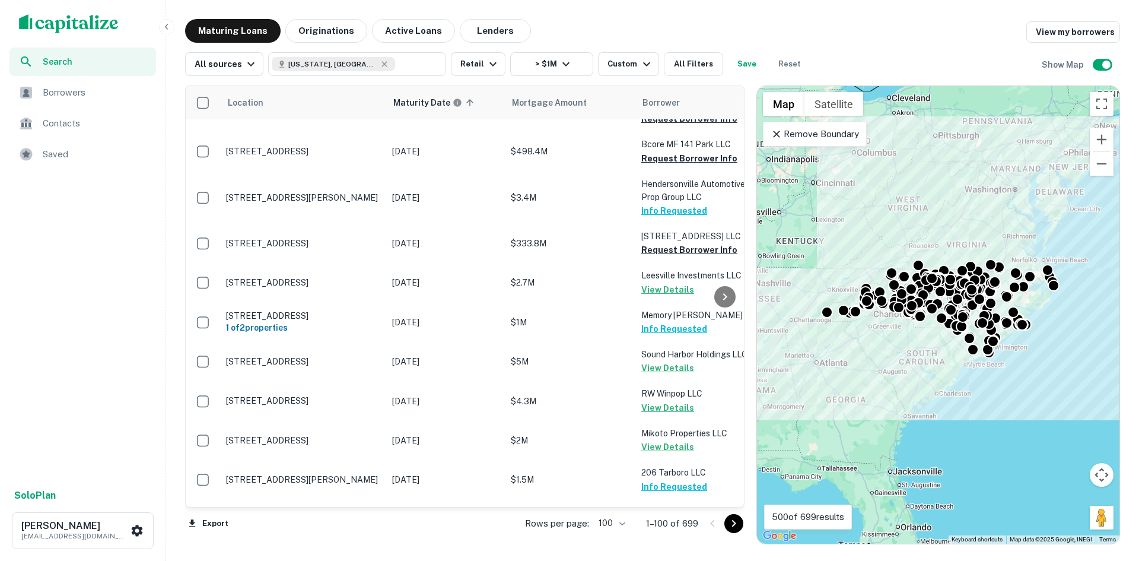
click at [734, 517] on button "Go to next page" at bounding box center [734, 523] width 19 height 19
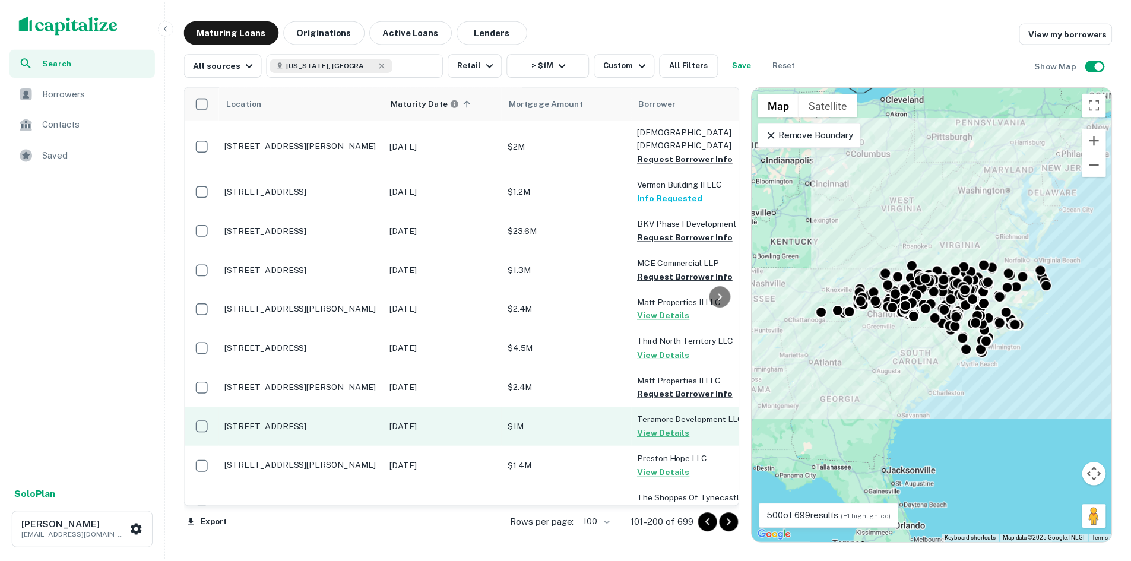
scroll to position [1899, 0]
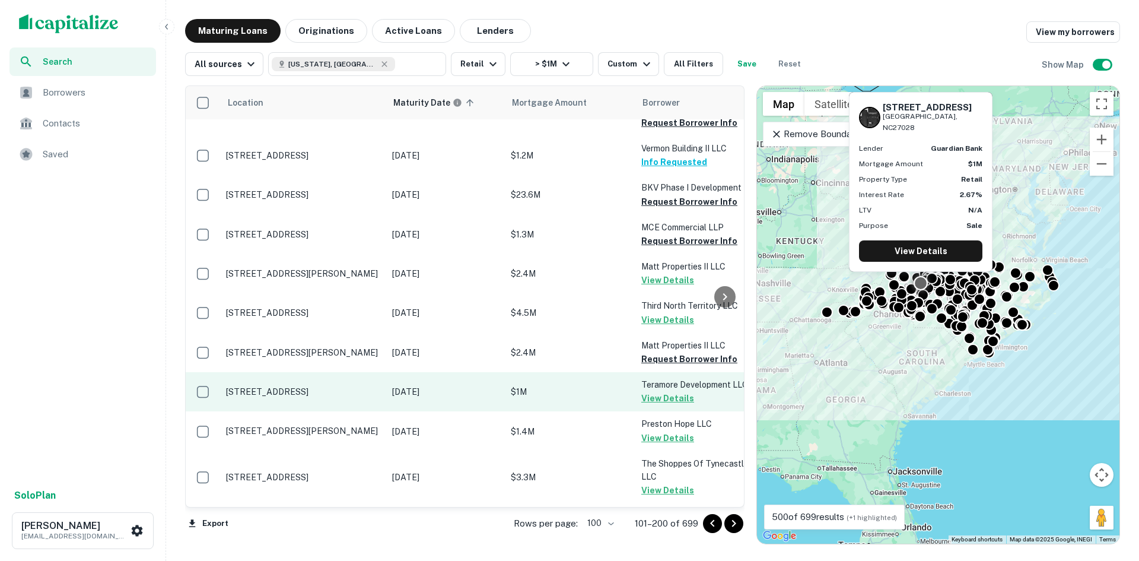
click at [295, 372] on td "[STREET_ADDRESS]" at bounding box center [303, 391] width 166 height 39
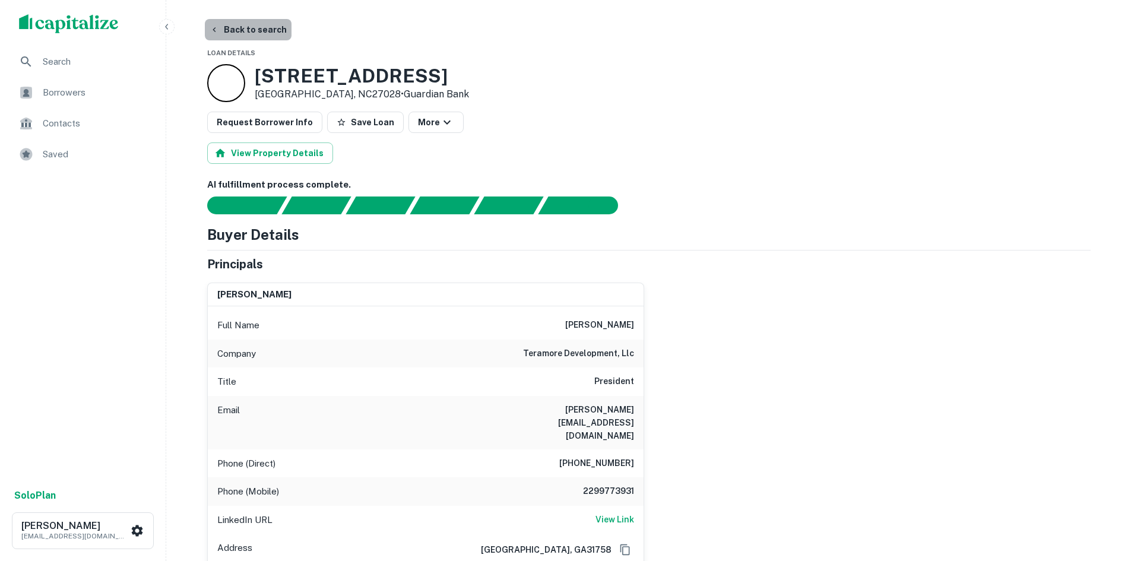
click at [265, 26] on button "Back to search" at bounding box center [248, 29] width 87 height 21
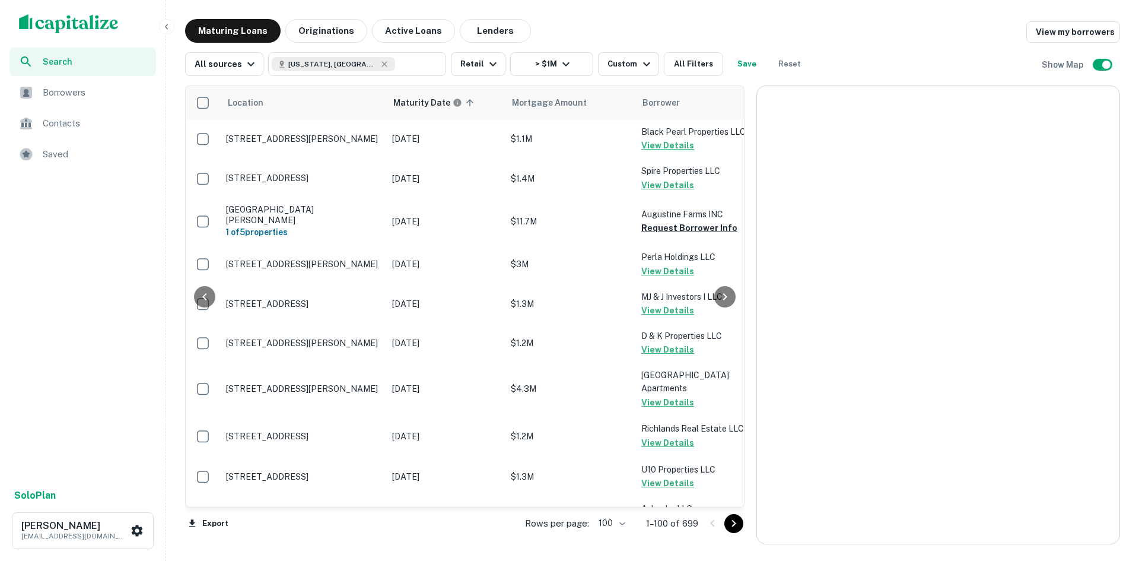
click at [726, 521] on button "Go to next page" at bounding box center [734, 523] width 19 height 19
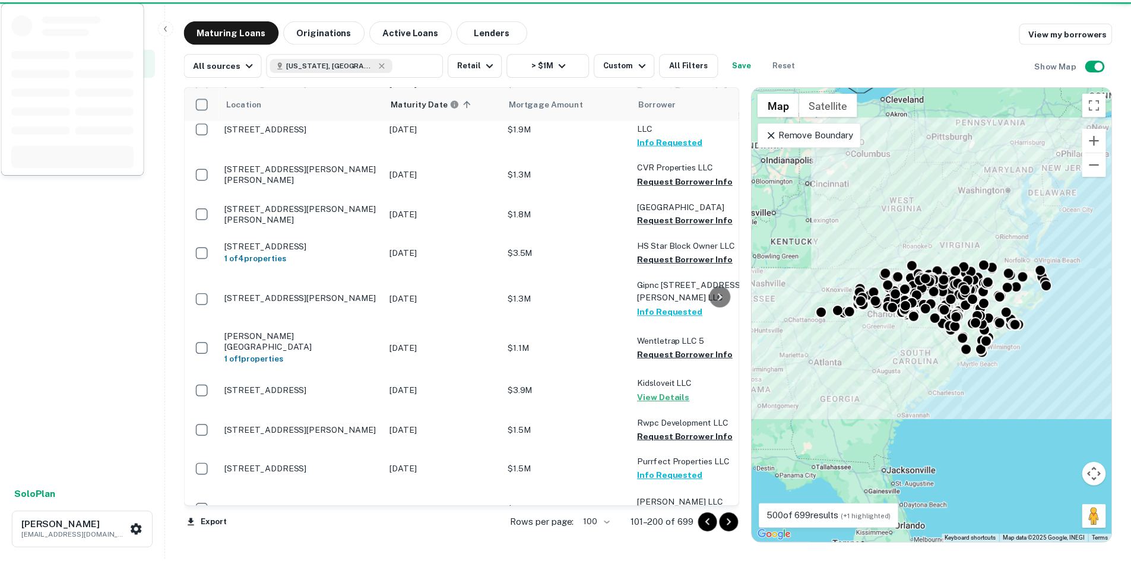
scroll to position [2789, 0]
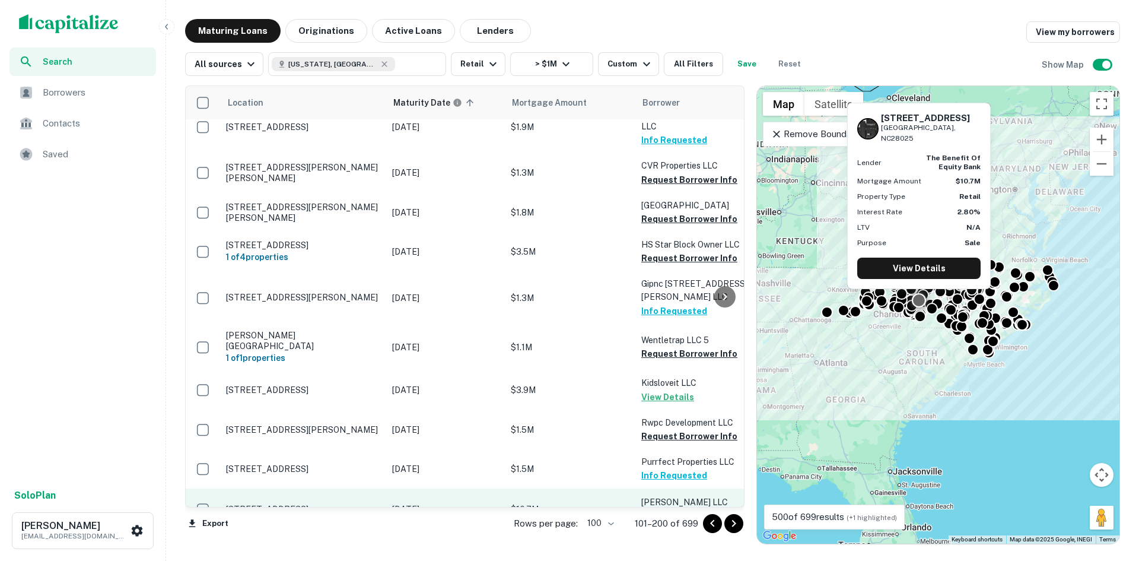
click at [308, 504] on p "[STREET_ADDRESS]" at bounding box center [303, 509] width 154 height 11
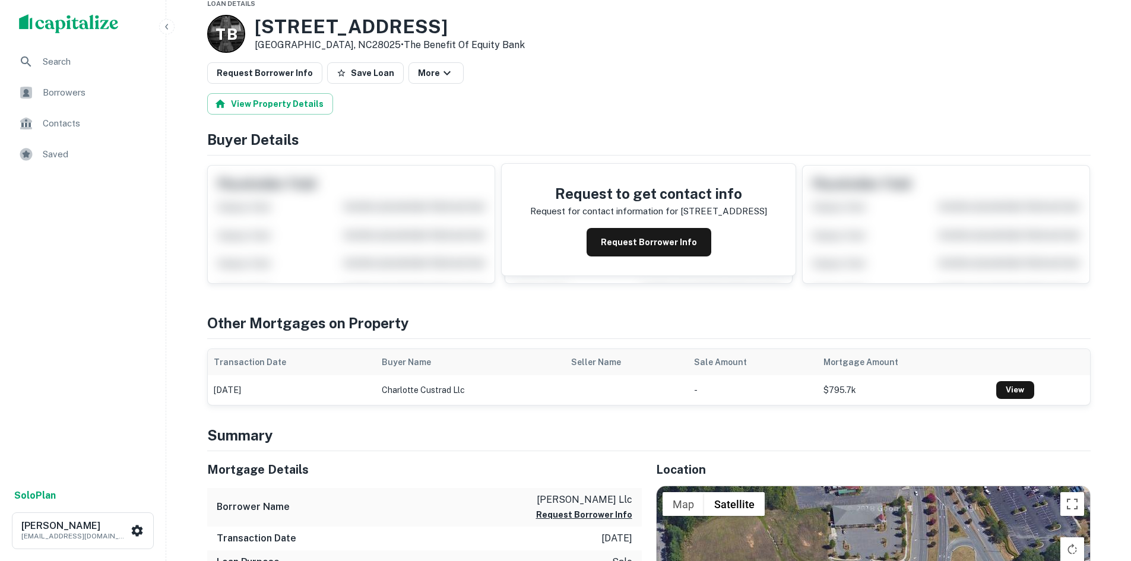
scroll to position [237, 0]
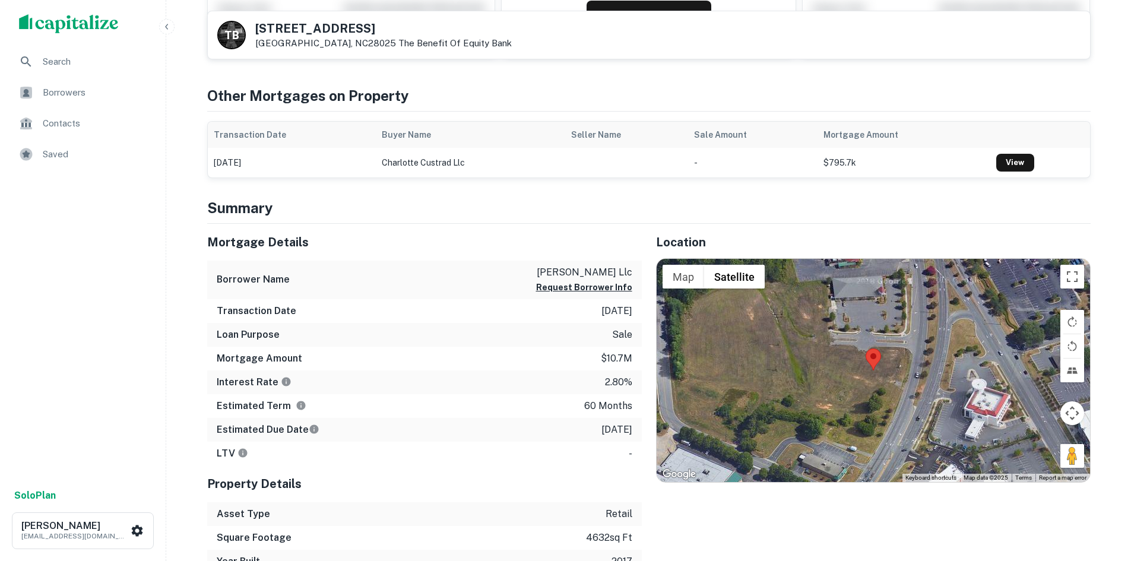
drag, startPoint x: 1069, startPoint y: 450, endPoint x: 988, endPoint y: 429, distance: 84.6
click at [936, 389] on div "Map Terrain Satellite Labels Keyboard shortcuts Map Data Map data ©2025 Map dat…" at bounding box center [872, 370] width 433 height 223
click at [1062, 453] on button "Drag Pegman onto the map to open Street View" at bounding box center [1072, 456] width 24 height 24
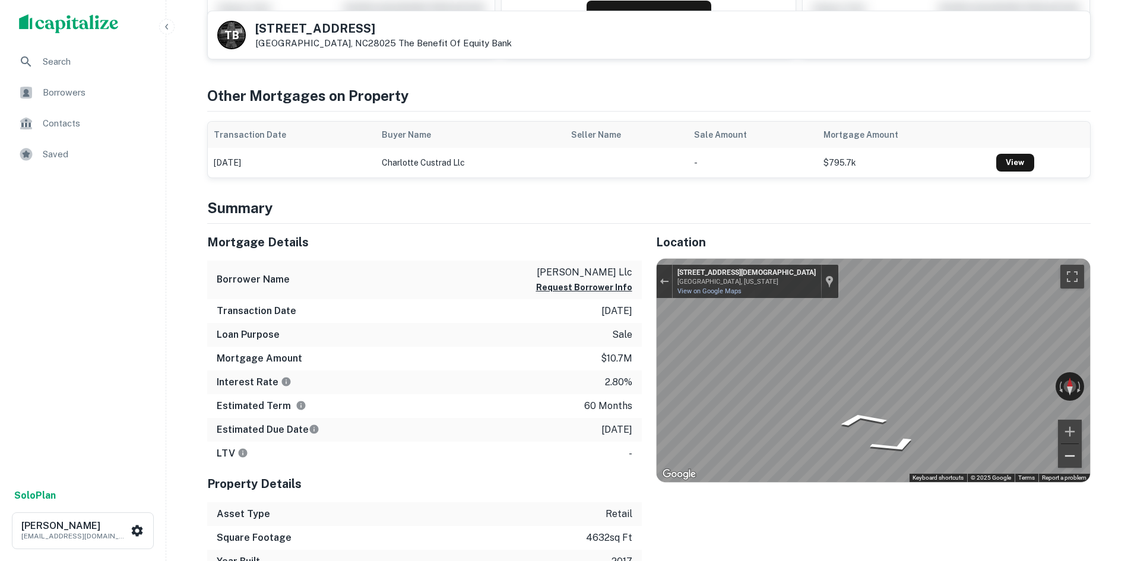
click at [1052, 443] on div "← Move left → Move right ↑ Move up ↓ Move down + Zoom in - Zoom out Home Jump l…" at bounding box center [872, 370] width 433 height 223
drag, startPoint x: 1062, startPoint y: 453, endPoint x: 590, endPoint y: 282, distance: 502.2
click at [611, 291] on div "Mortgage Details Borrower Name charlotte custard llc Request Borrower Info Tran…" at bounding box center [641, 399] width 897 height 350
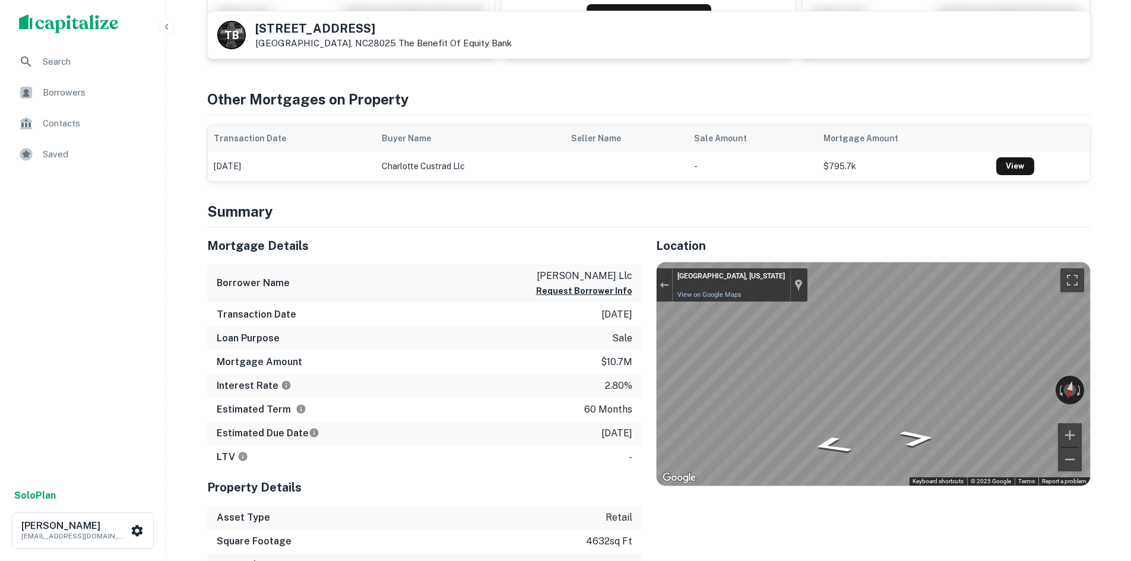
scroll to position [0, 0]
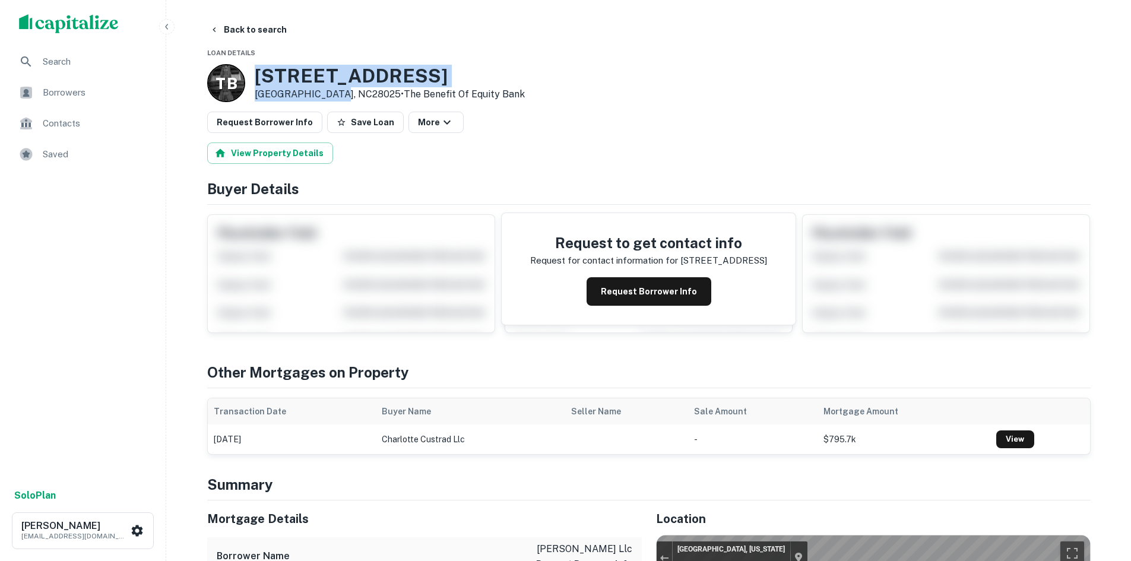
drag, startPoint x: 252, startPoint y: 68, endPoint x: 336, endPoint y: 90, distance: 87.5
click at [336, 90] on div "T B 1295 Concord Pkwy N Concord, NC28025 • The Benefit Of Equity Bank" at bounding box center [366, 83] width 318 height 38
copy div "[STREET_ADDRESS]"
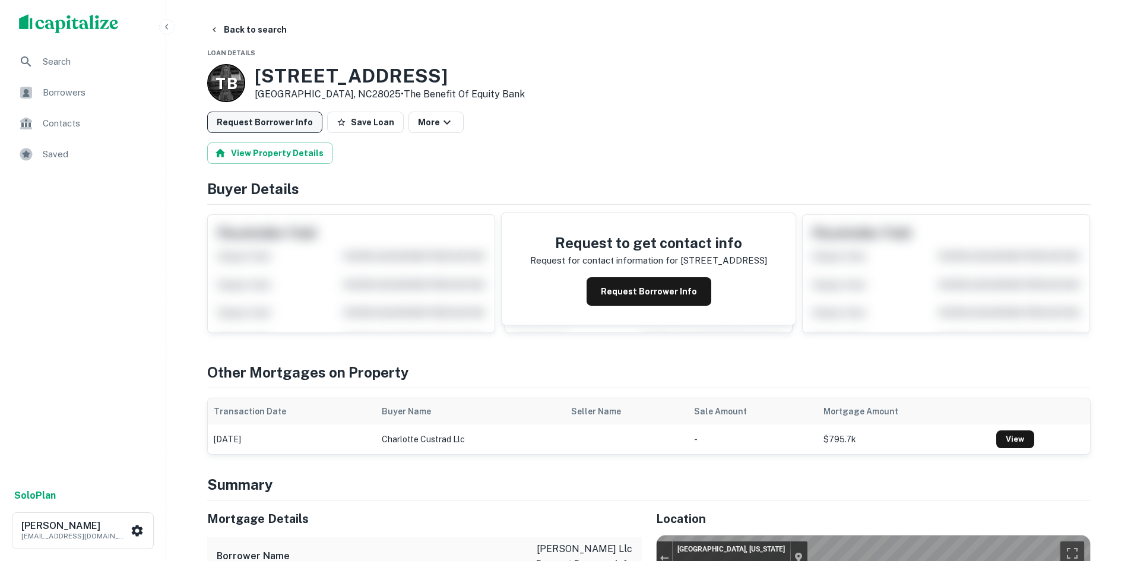
click at [307, 129] on button "Request Borrower Info" at bounding box center [264, 122] width 115 height 21
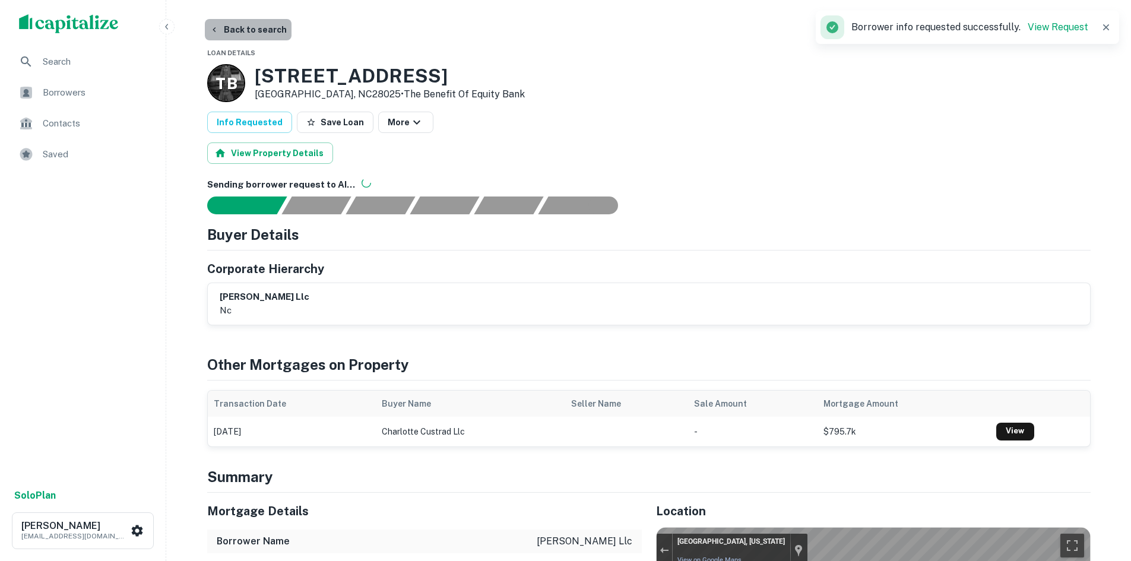
click at [275, 36] on button "Back to search" at bounding box center [248, 29] width 87 height 21
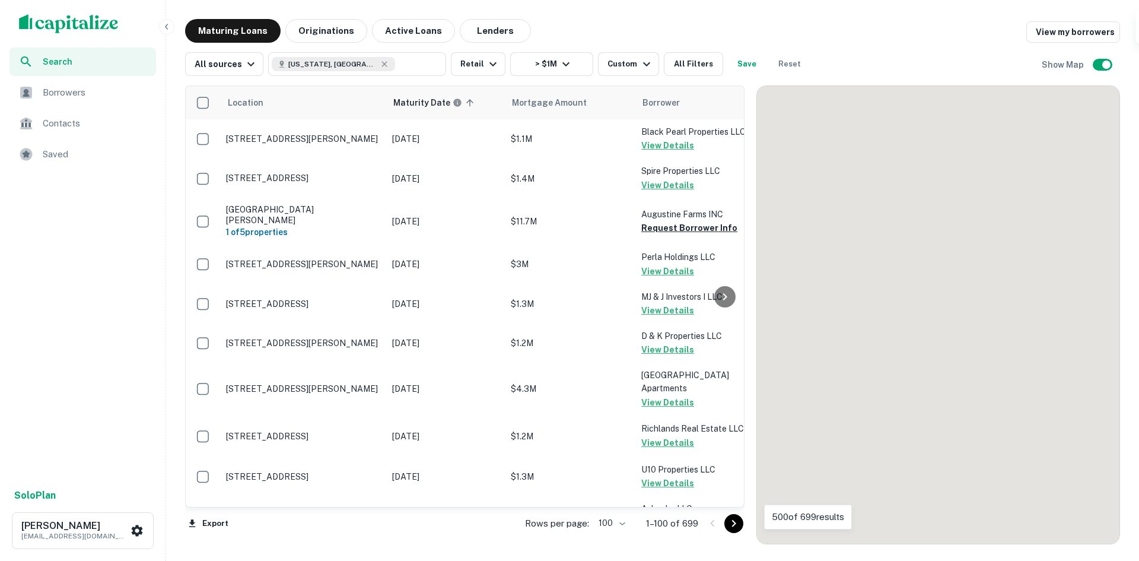
scroll to position [2789, 0]
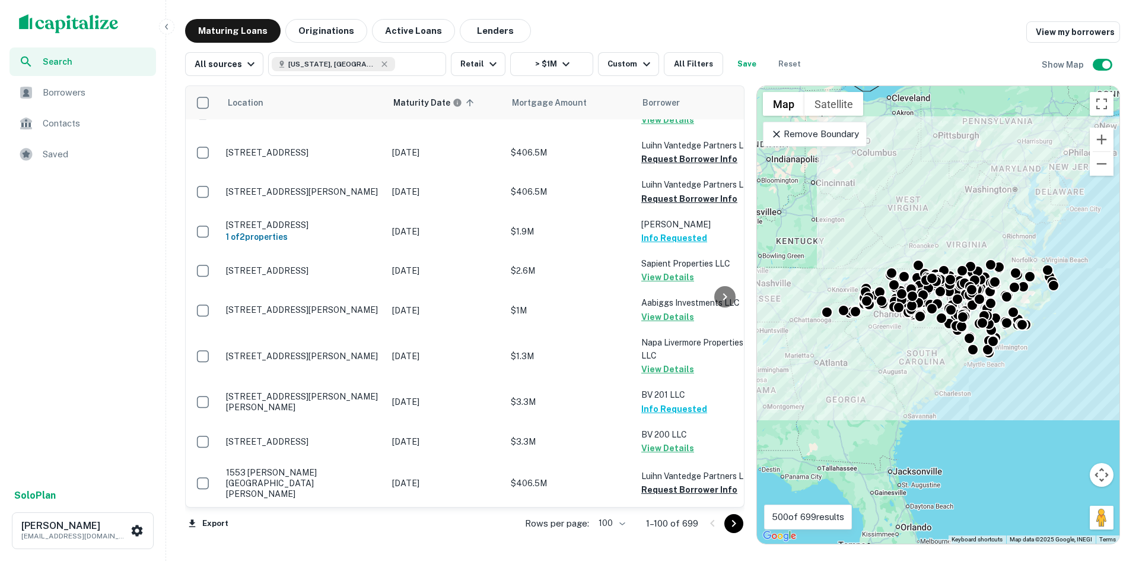
click at [739, 519] on icon "Go to next page" at bounding box center [734, 523] width 14 height 14
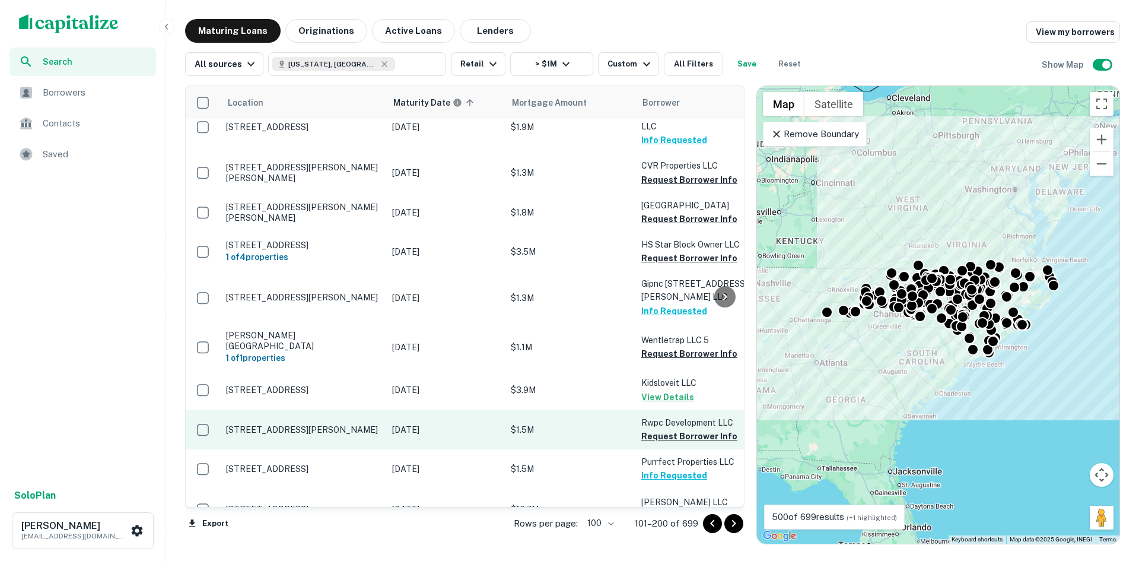
click at [315, 410] on td "[STREET_ADDRESS][PERSON_NAME]" at bounding box center [303, 429] width 166 height 39
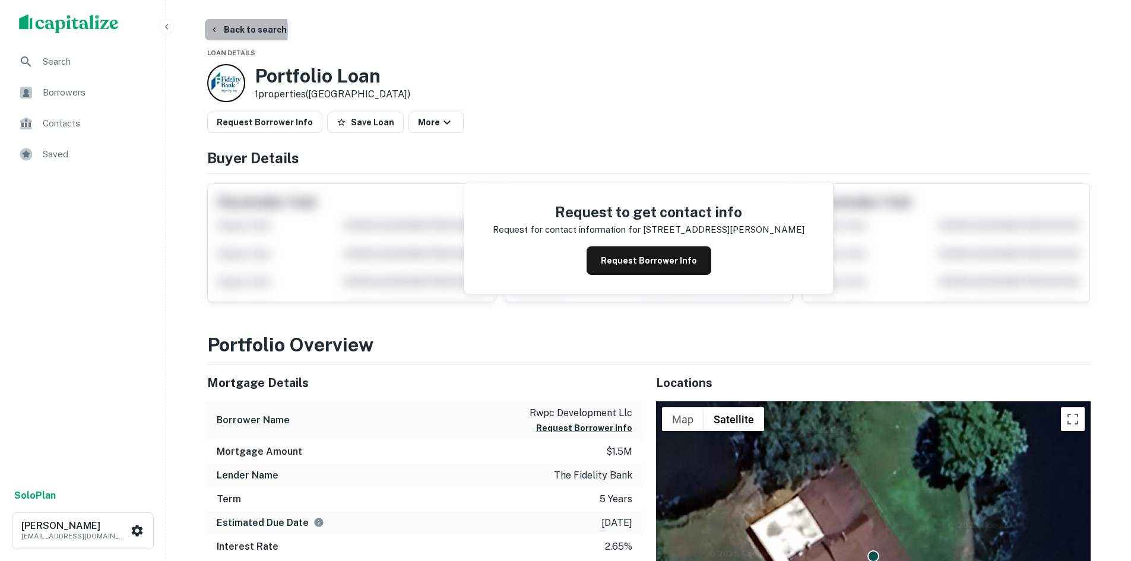
click at [224, 30] on button "Back to search" at bounding box center [248, 29] width 87 height 21
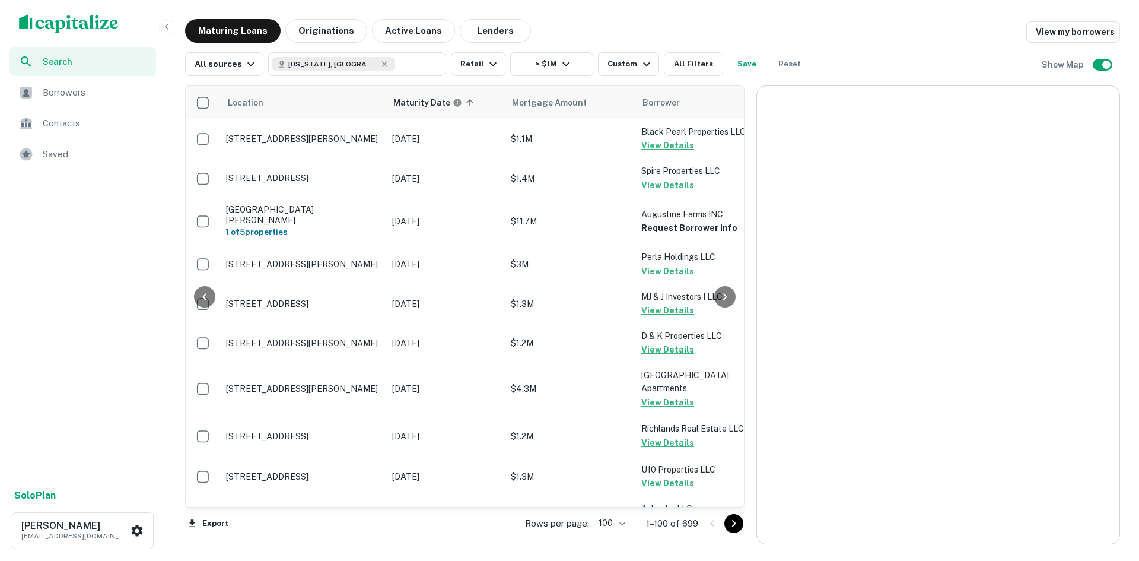
click at [729, 523] on icon "Go to next page" at bounding box center [734, 523] width 14 height 14
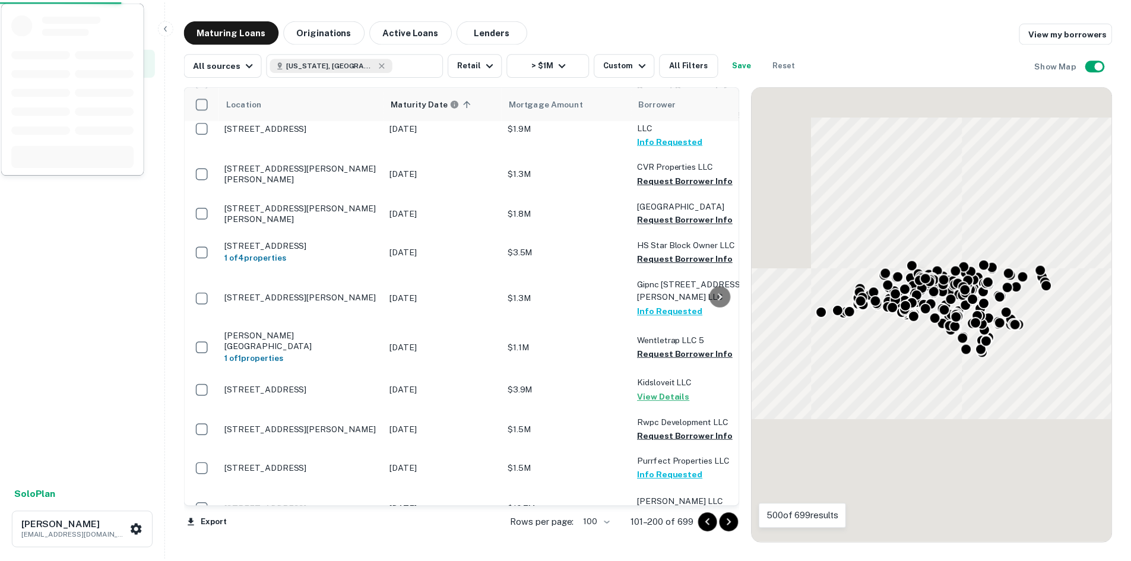
scroll to position [2849, 0]
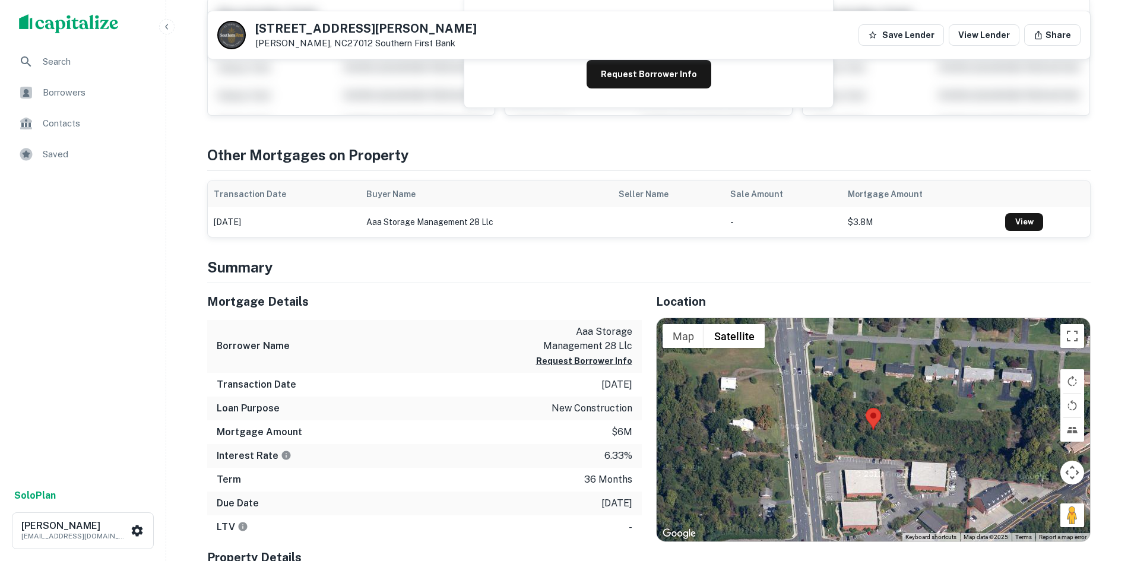
scroll to position [237, 0]
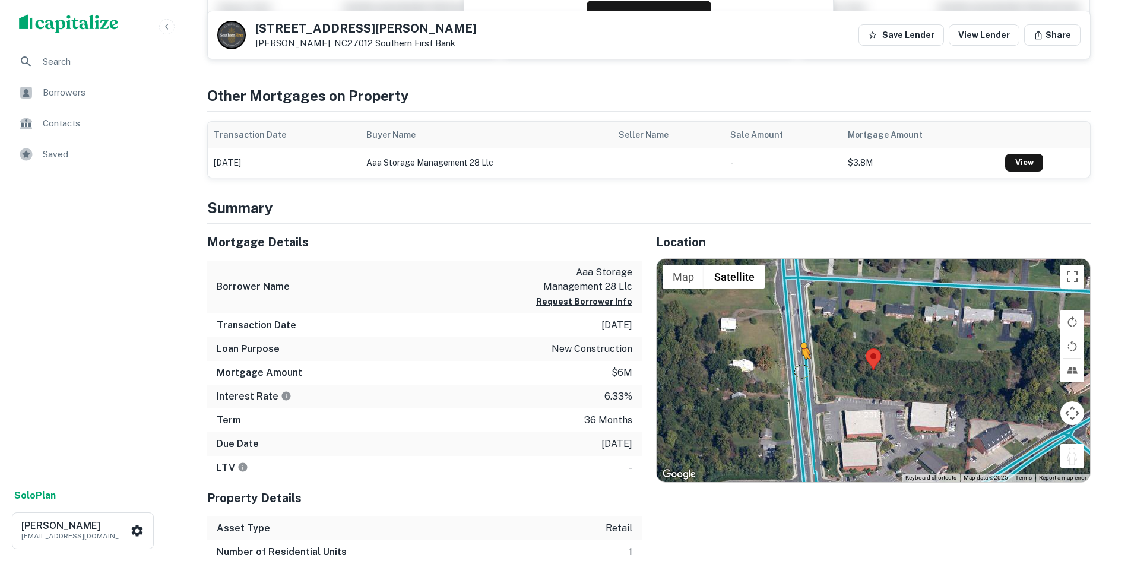
drag, startPoint x: 1064, startPoint y: 452, endPoint x: 804, endPoint y: 370, distance: 272.7
click at [802, 370] on div "To activate drag with keyboard, press Alt + Enter. Once in keyboard drag state,…" at bounding box center [872, 370] width 433 height 223
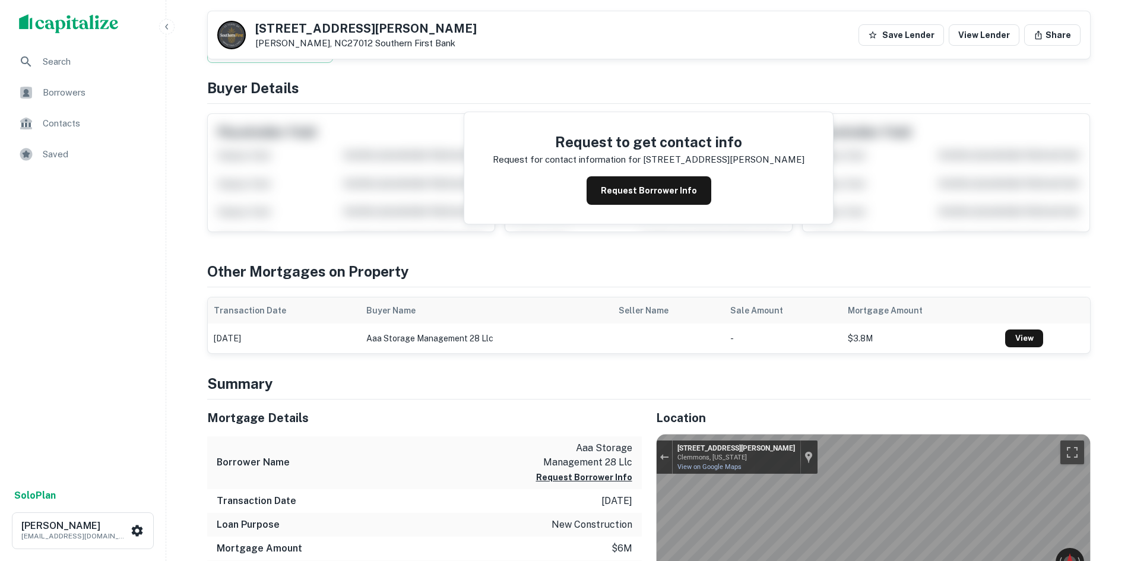
scroll to position [0, 0]
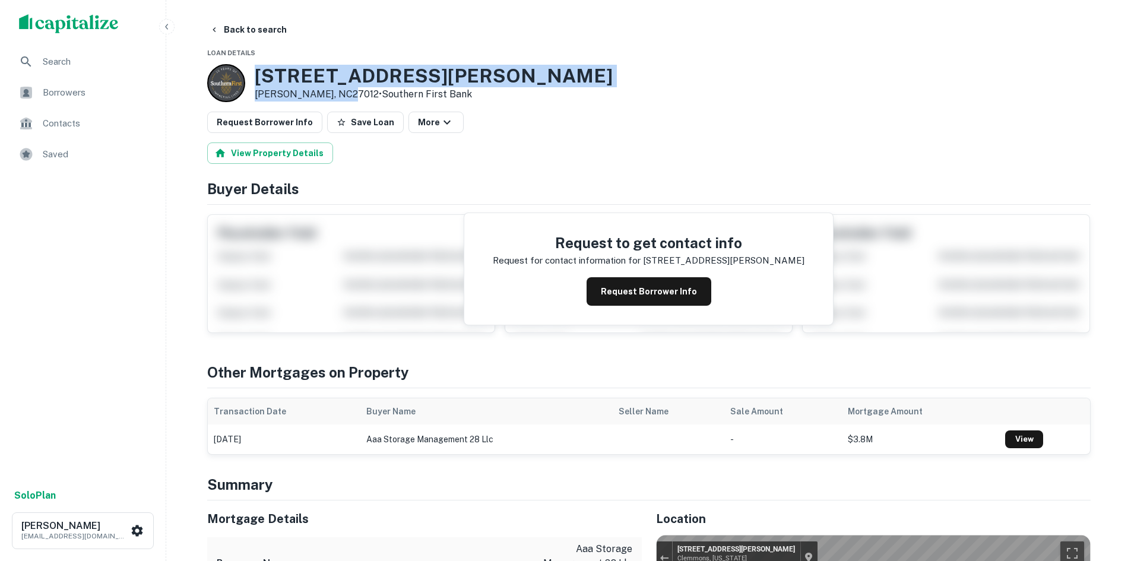
drag, startPoint x: 249, startPoint y: 70, endPoint x: 348, endPoint y: 91, distance: 101.3
click at [348, 91] on div "2225 Lewisville Clemmons Rd Clemmons, NC27012 • Southern First Bank" at bounding box center [409, 83] width 405 height 38
copy div "[STREET_ADDRESS][PERSON_NAME][PERSON_NAME]"
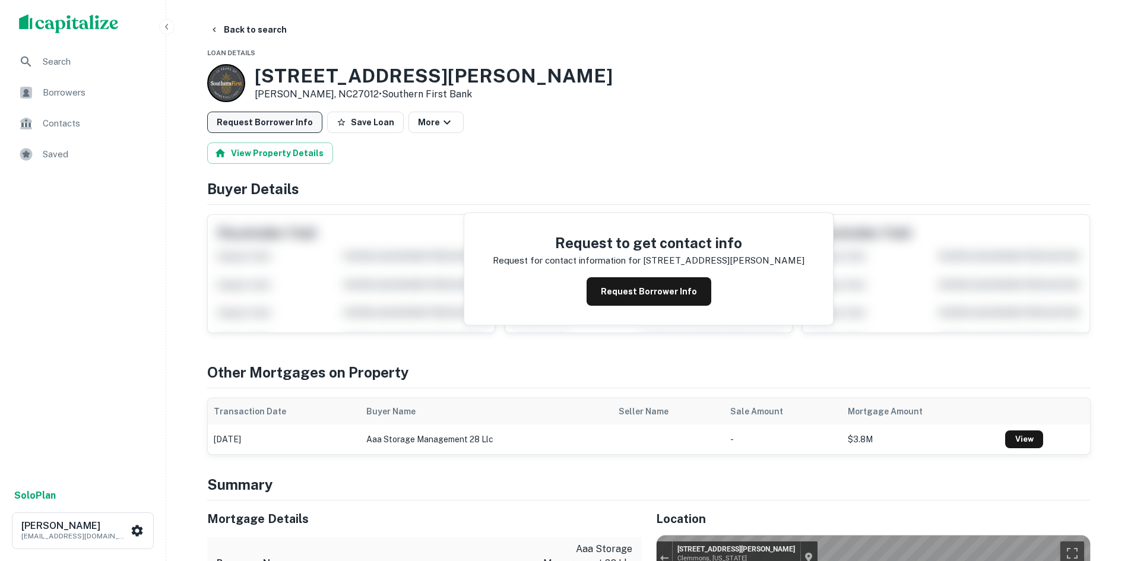
click at [246, 120] on button "Request Borrower Info" at bounding box center [264, 122] width 115 height 21
click at [303, 128] on button "Request Borrower Info" at bounding box center [264, 122] width 115 height 21
click at [642, 293] on button "Request Borrower Info" at bounding box center [648, 291] width 125 height 28
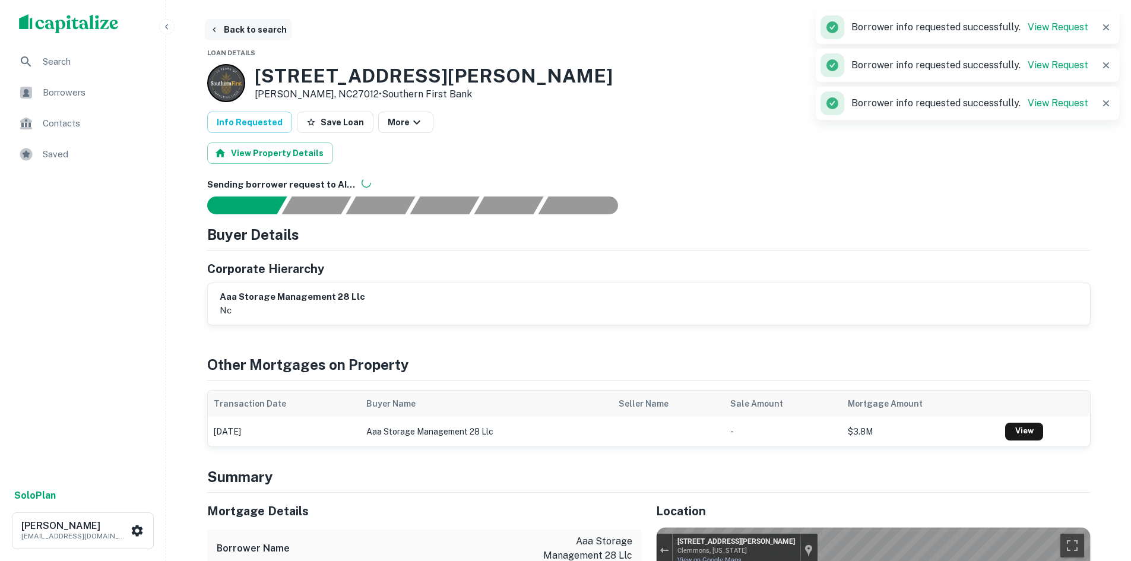
click at [241, 36] on button "Back to search" at bounding box center [248, 29] width 87 height 21
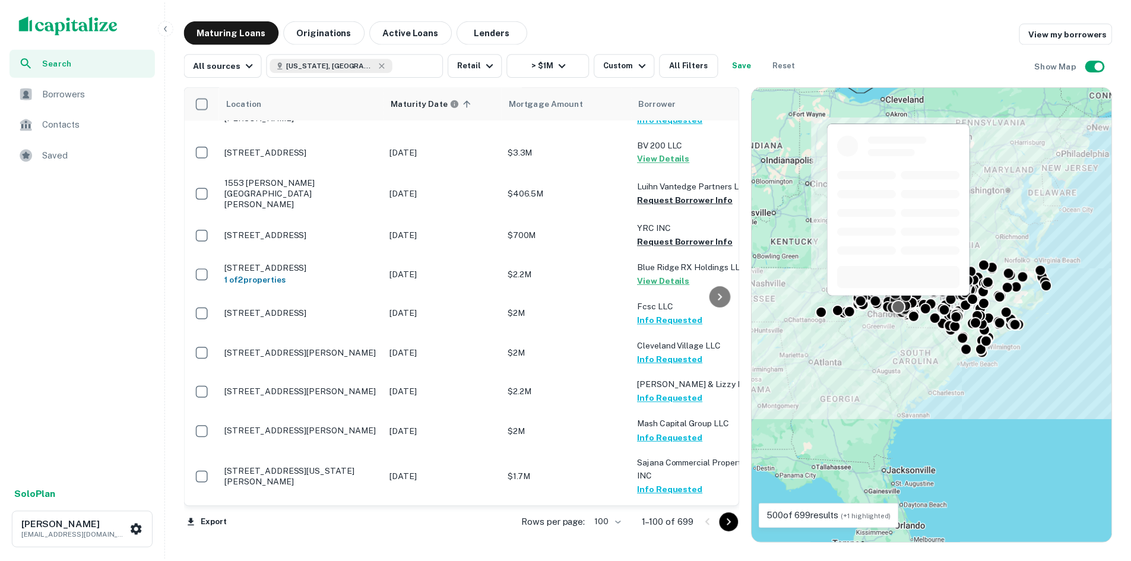
scroll to position [3086, 0]
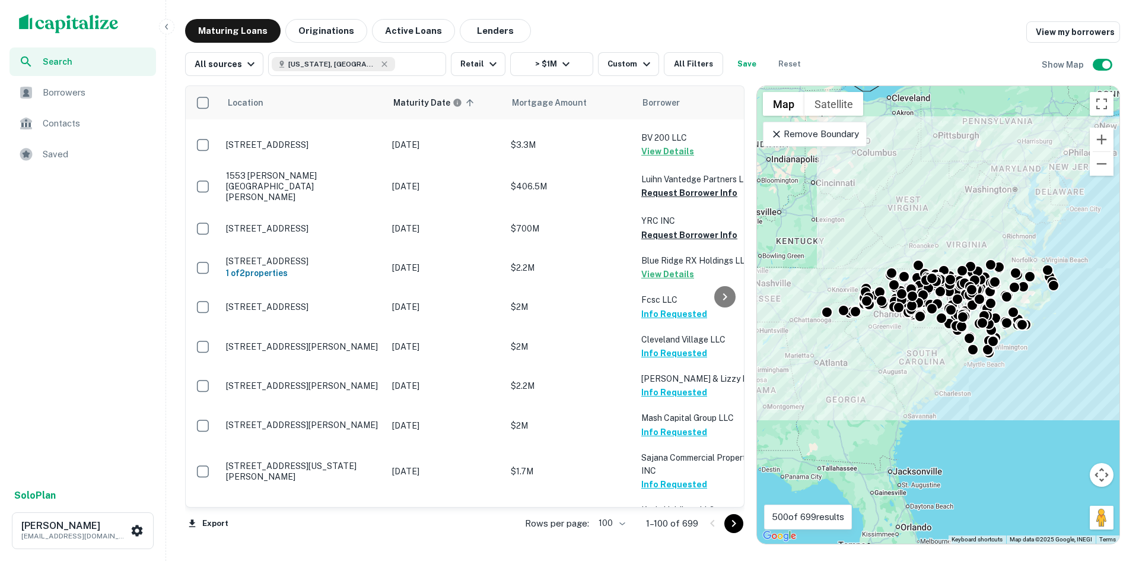
click at [732, 523] on icon "Go to next page" at bounding box center [734, 523] width 14 height 14
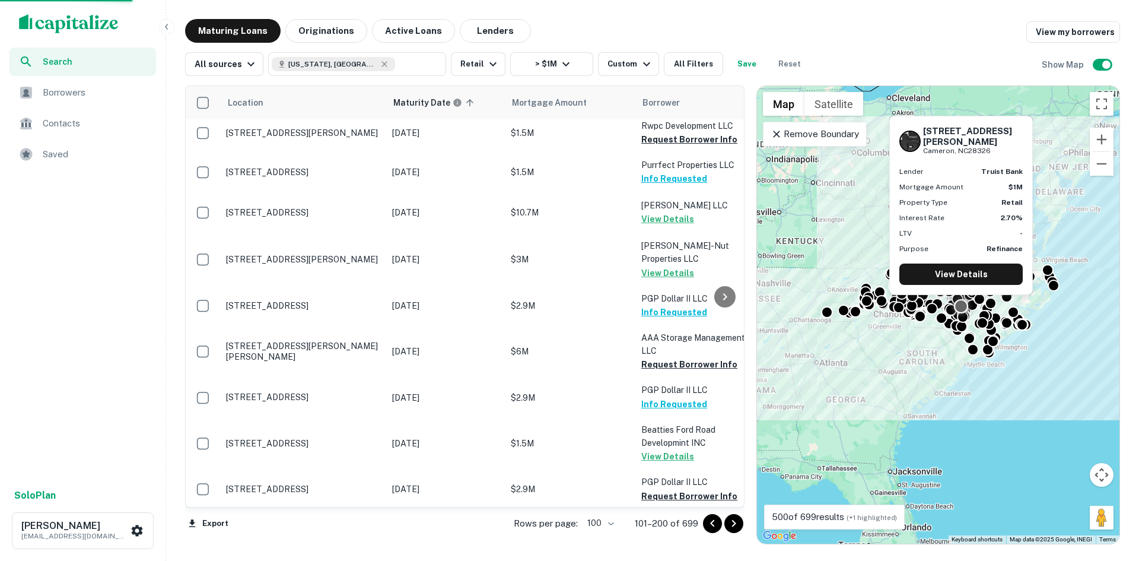
click at [312, 509] on td "[STREET_ADDRESS][PERSON_NAME][PERSON_NAME]" at bounding box center [303, 528] width 166 height 39
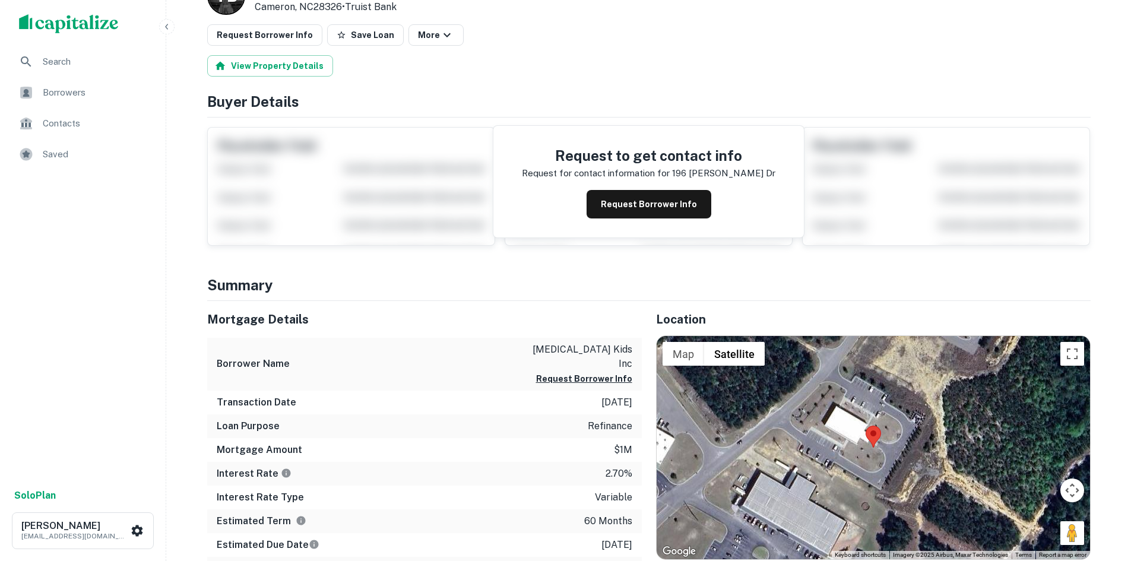
scroll to position [178, 0]
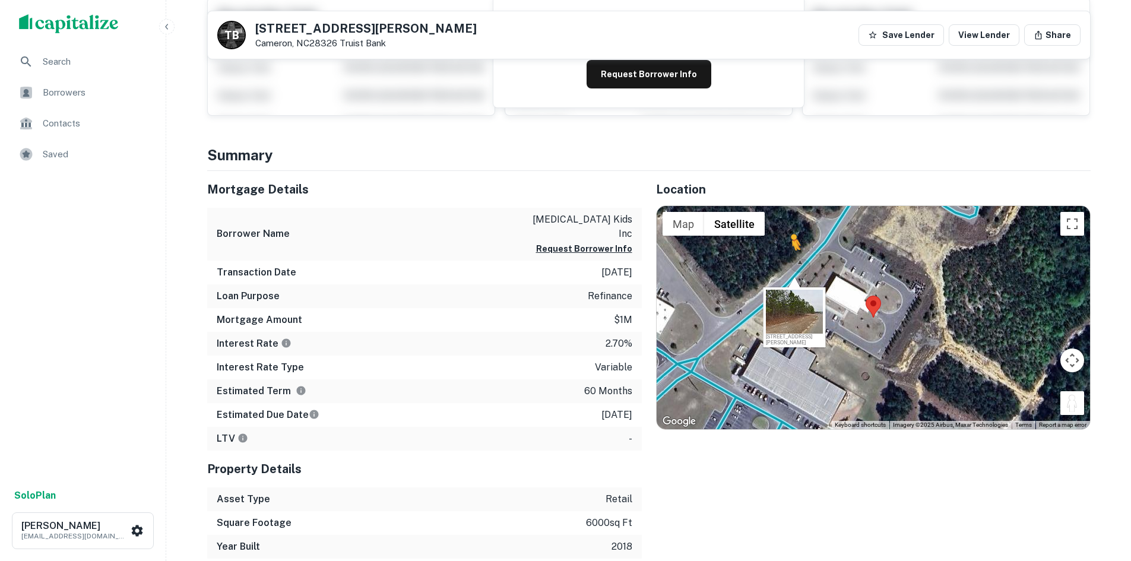
drag, startPoint x: 1078, startPoint y: 409, endPoint x: 790, endPoint y: 262, distance: 323.5
click at [790, 262] on div "To activate drag with keyboard, press Alt + Enter. Once in keyboard drag state,…" at bounding box center [872, 317] width 433 height 223
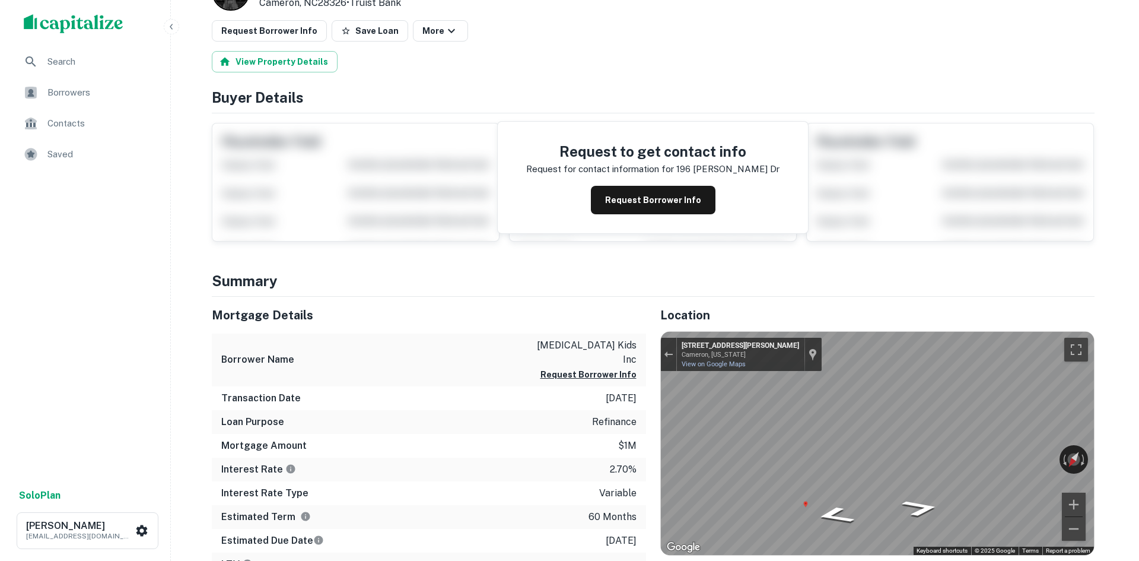
scroll to position [0, 0]
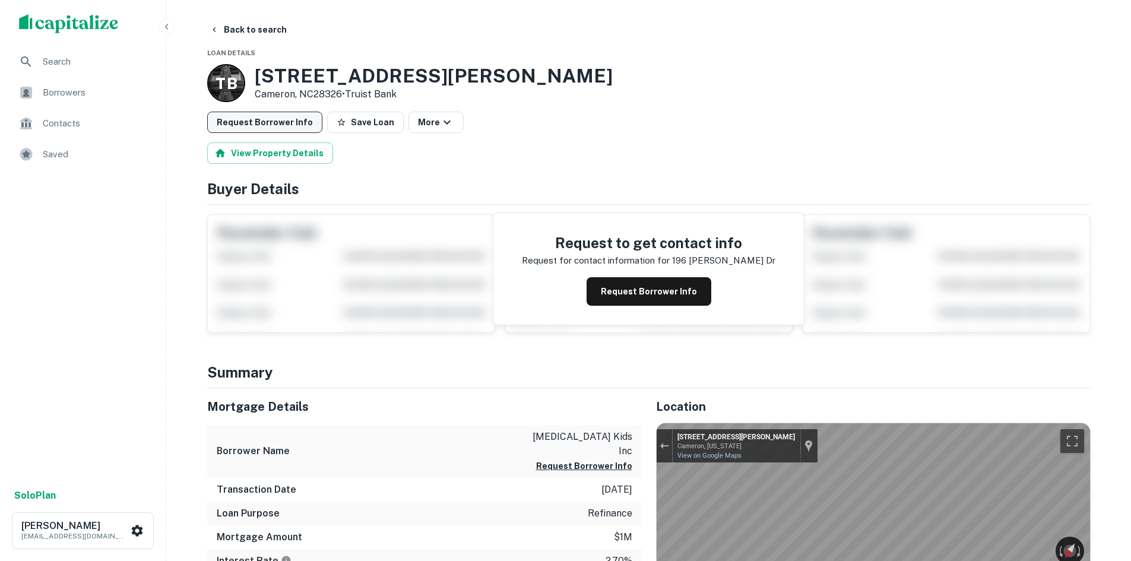
click at [270, 116] on button "Request Borrower Info" at bounding box center [264, 122] width 115 height 21
click at [250, 32] on button "Back to search" at bounding box center [248, 29] width 87 height 21
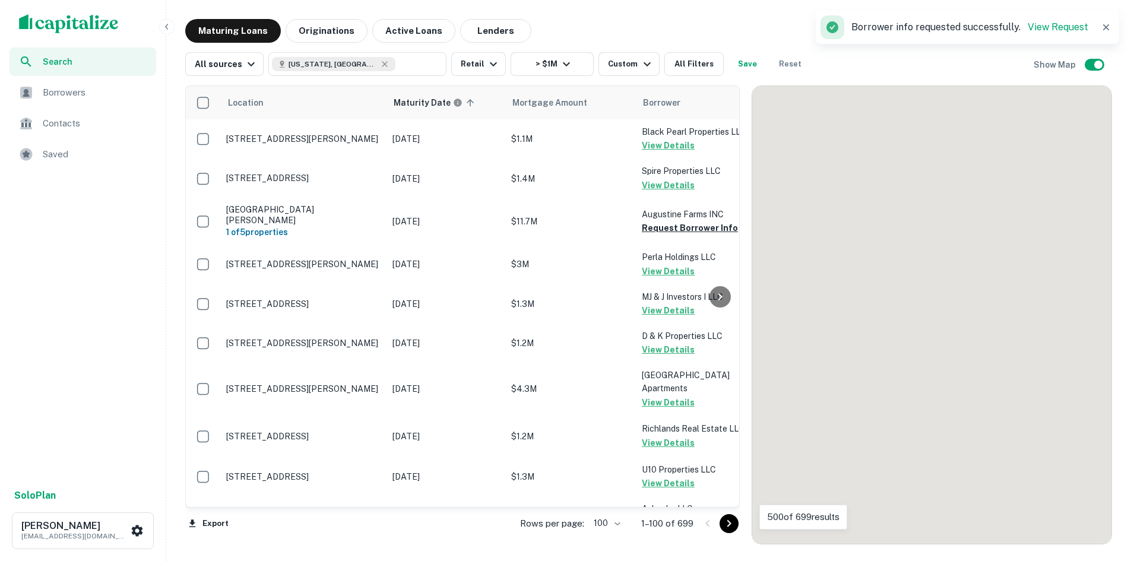
drag, startPoint x: 734, startPoint y: 519, endPoint x: 722, endPoint y: 494, distance: 27.4
click at [734, 519] on icon "Go to next page" at bounding box center [729, 523] width 14 height 14
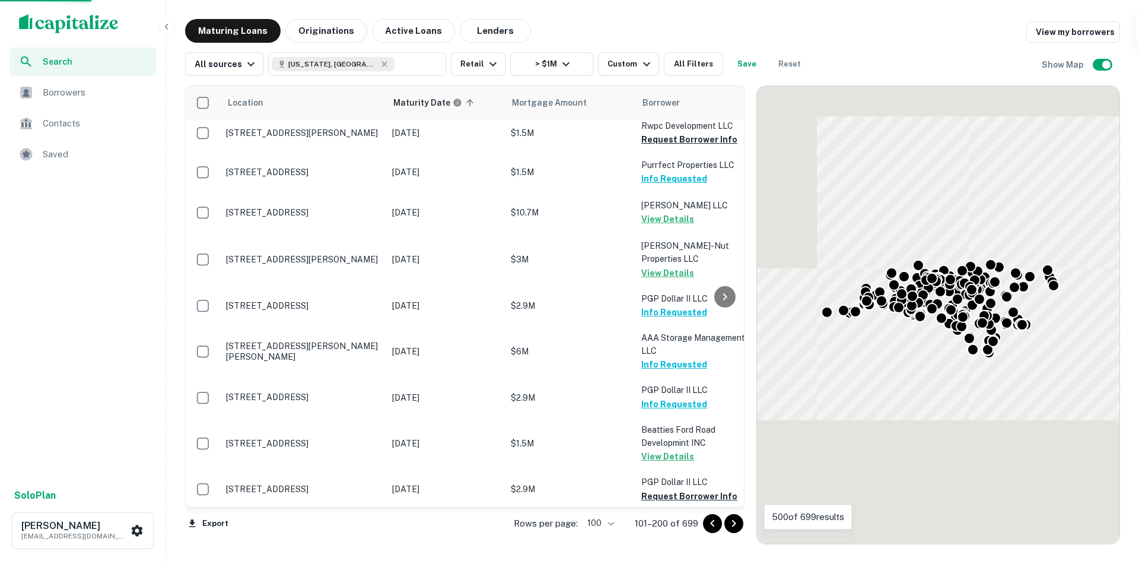
scroll to position [3086, 0]
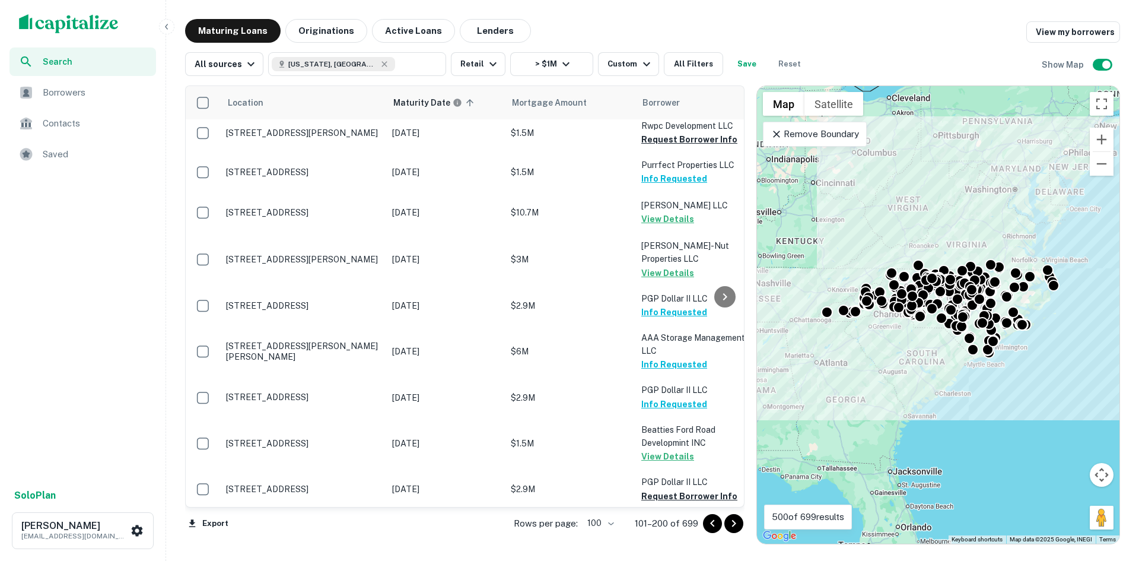
click at [740, 525] on icon "Go to next page" at bounding box center [734, 523] width 14 height 14
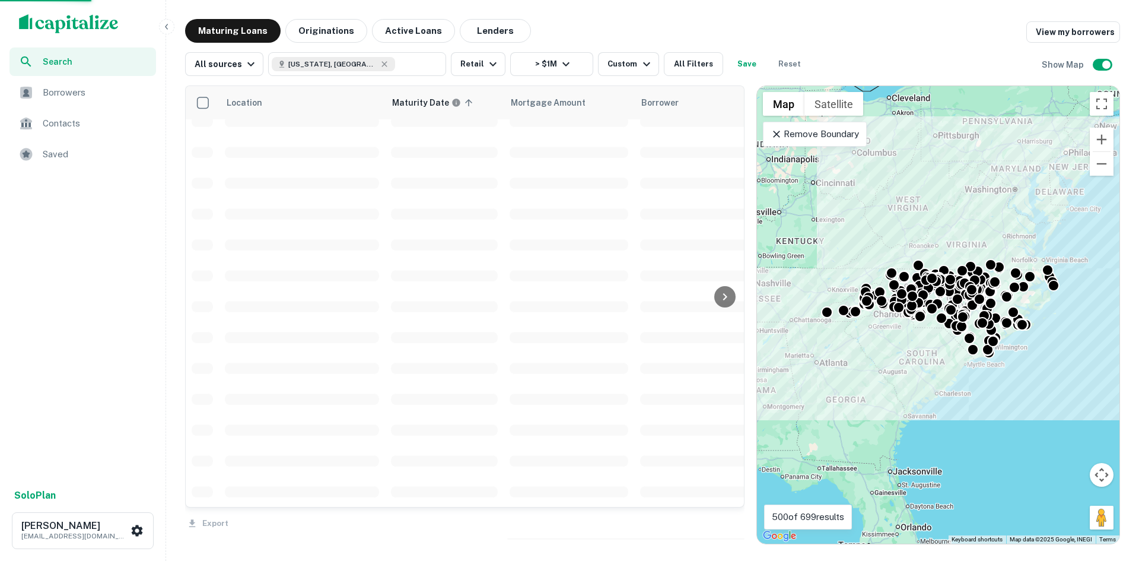
scroll to position [2707, 0]
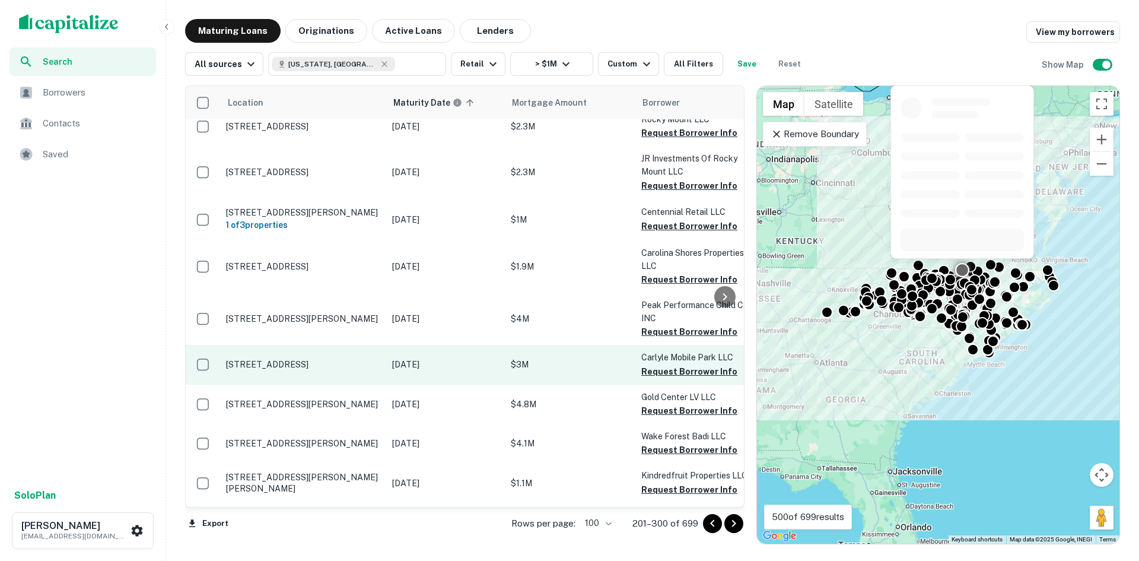
click at [277, 359] on p "[STREET_ADDRESS]" at bounding box center [303, 364] width 154 height 11
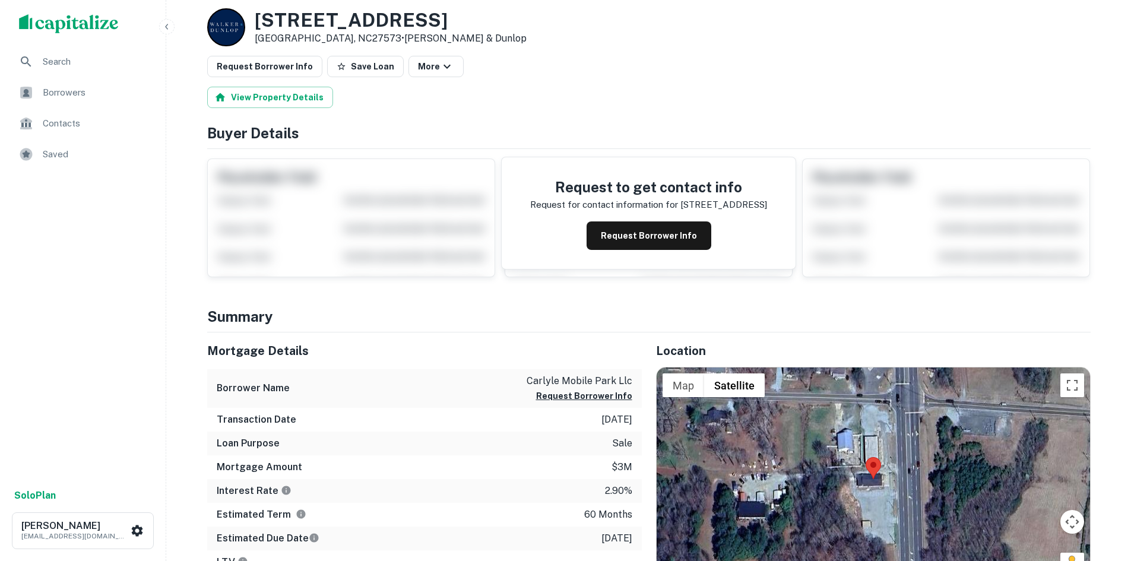
scroll to position [178, 0]
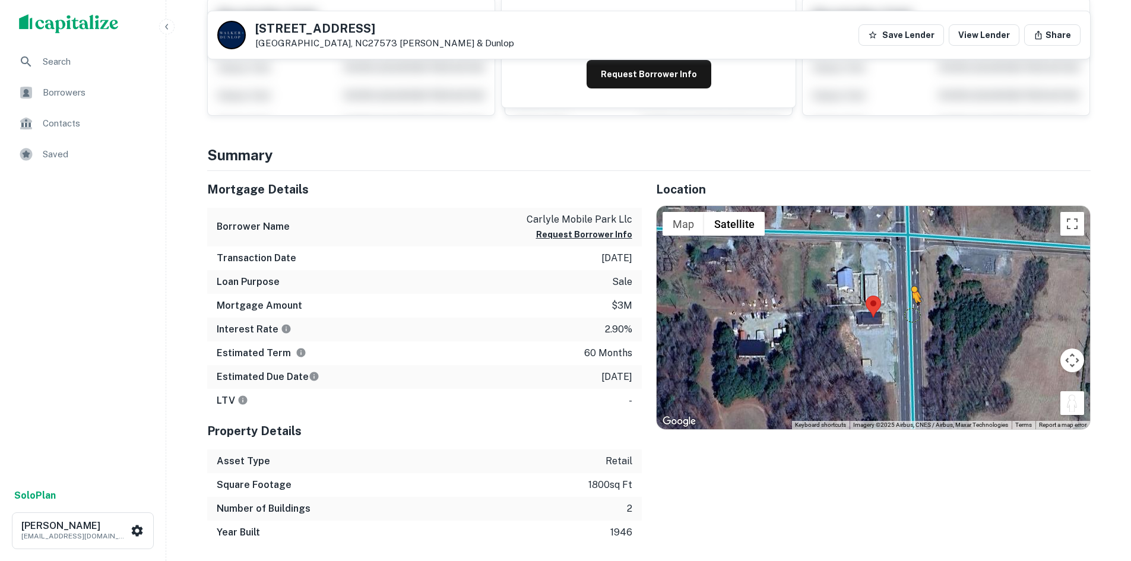
drag, startPoint x: 1064, startPoint y: 404, endPoint x: 912, endPoint y: 313, distance: 177.2
click at [912, 313] on div "To activate drag with keyboard, press Alt + Enter. Once in keyboard drag state,…" at bounding box center [872, 317] width 433 height 223
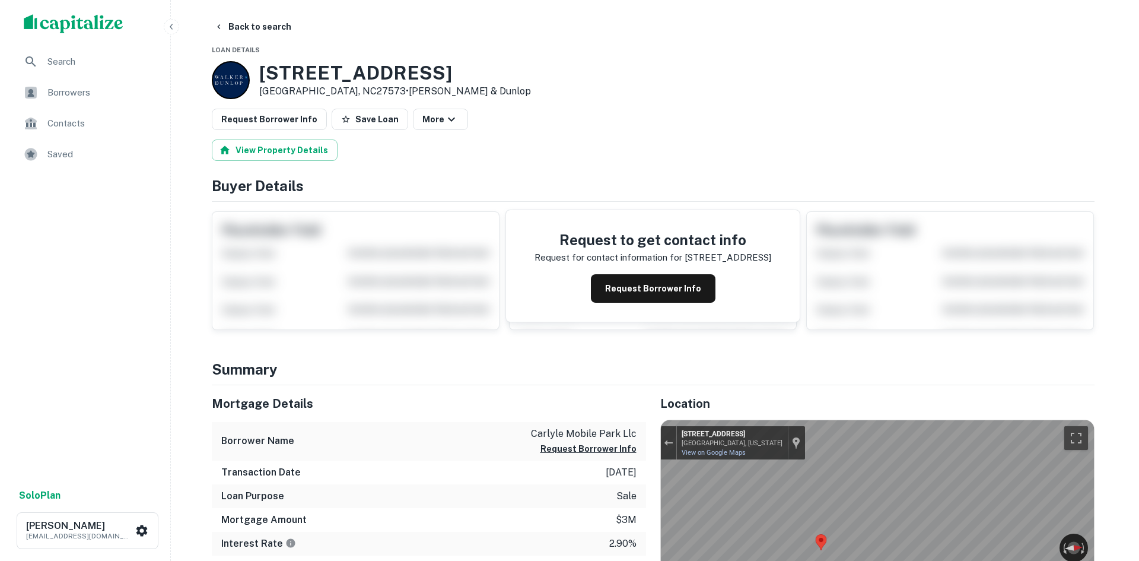
scroll to position [0, 0]
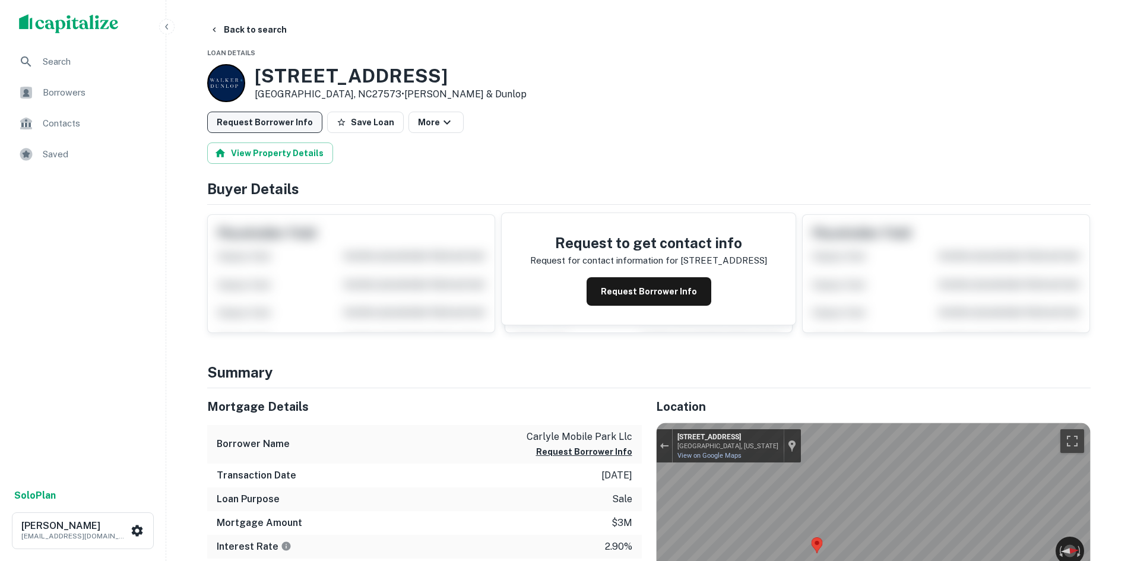
click at [243, 125] on button "Request Borrower Info" at bounding box center [264, 122] width 115 height 21
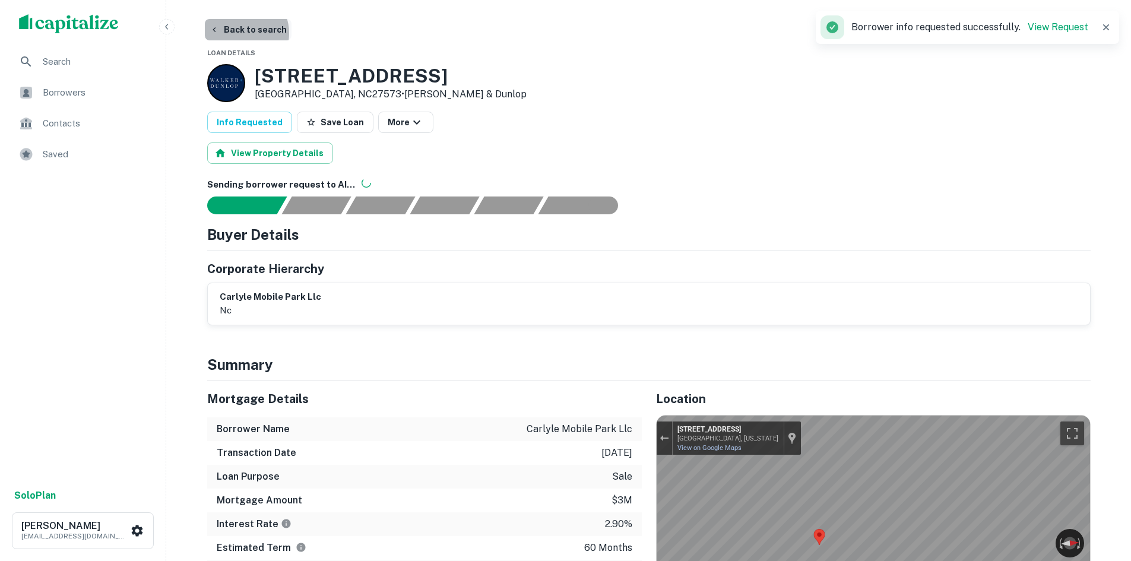
click at [241, 33] on button "Back to search" at bounding box center [248, 29] width 87 height 21
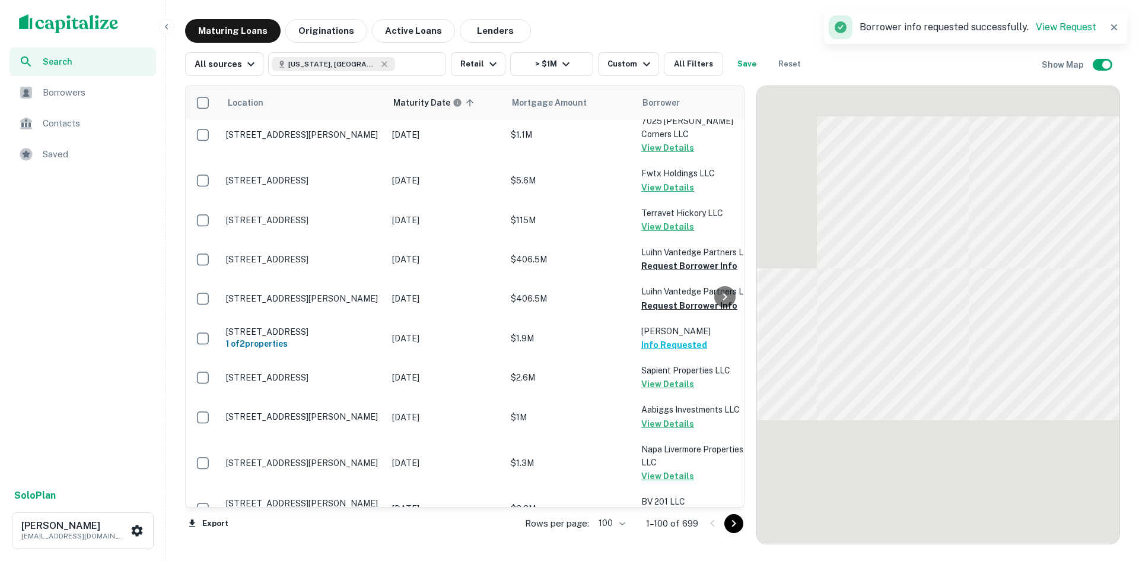
scroll to position [2707, 0]
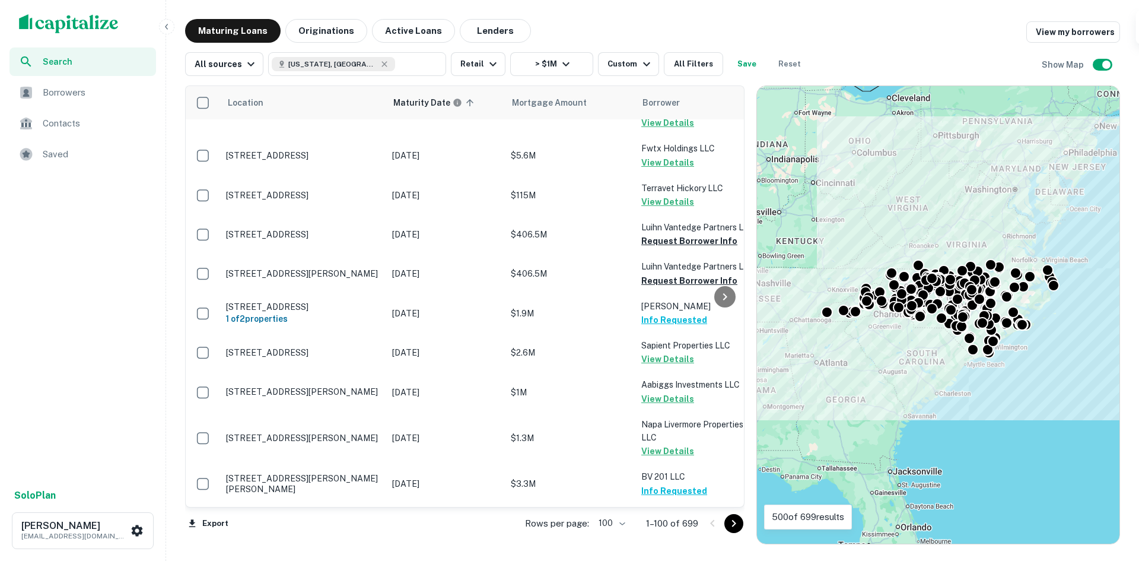
click at [739, 519] on icon "Go to next page" at bounding box center [734, 523] width 14 height 14
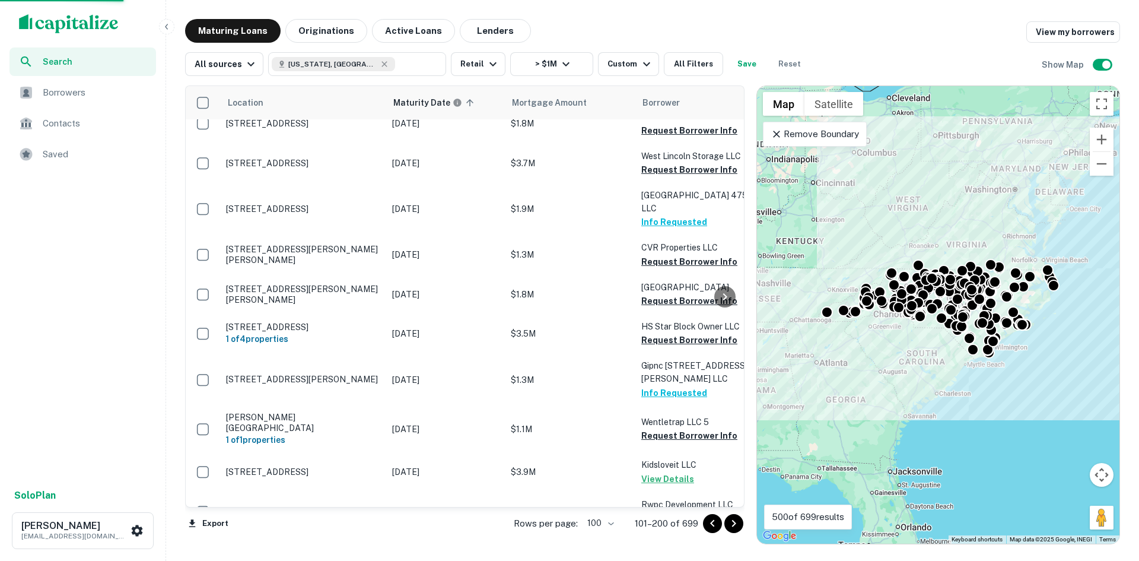
click at [739, 519] on icon "Go to next page" at bounding box center [734, 523] width 14 height 14
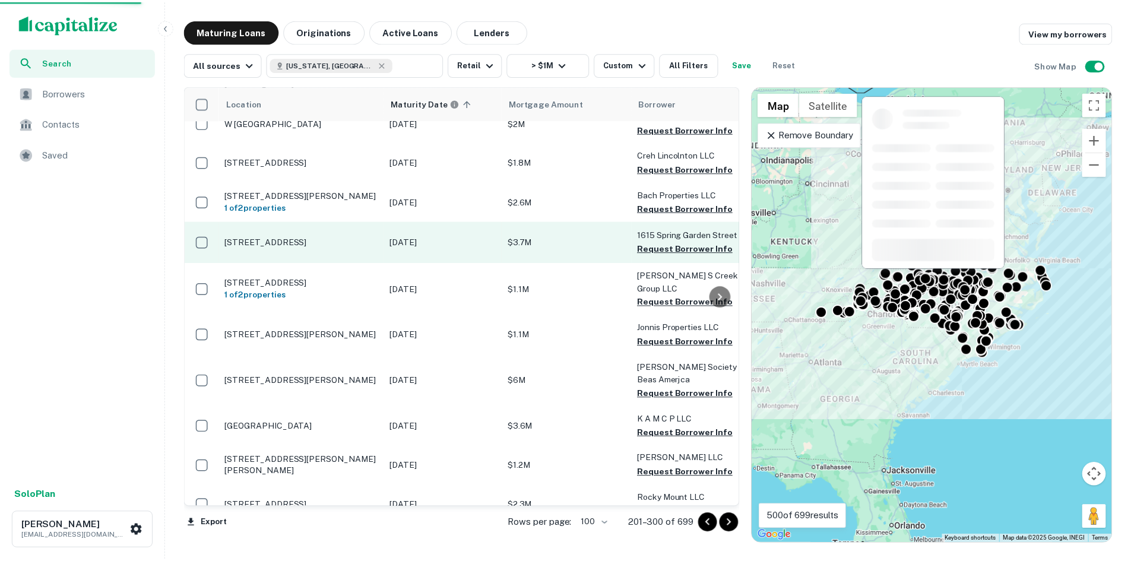
scroll to position [2529, 0]
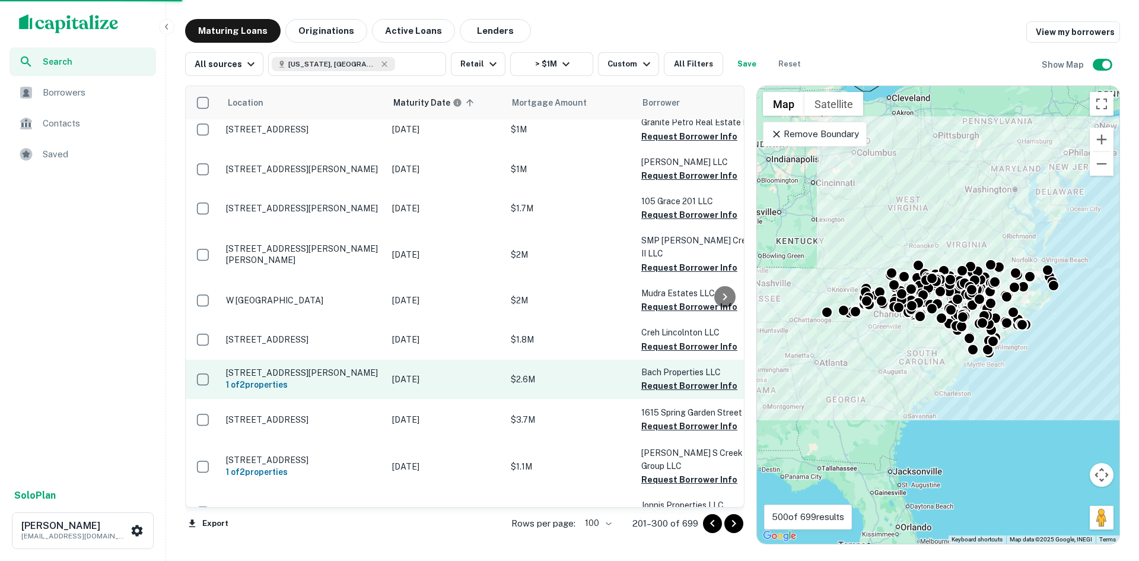
click at [275, 367] on p "118 S Village Dr Winston Salem, NC27127" at bounding box center [303, 372] width 154 height 11
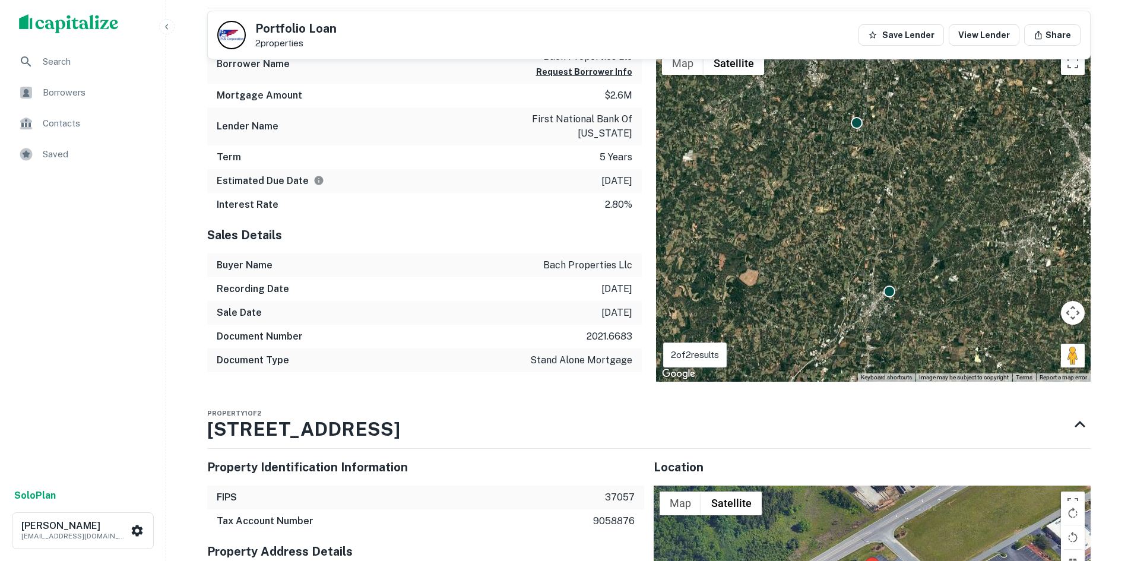
scroll to position [475, 0]
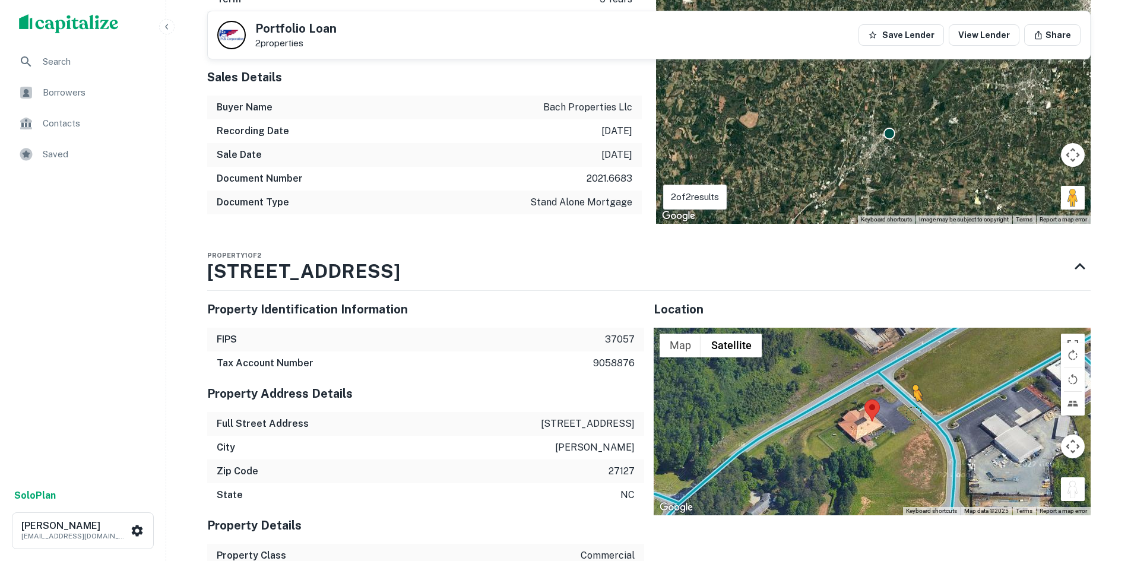
drag, startPoint x: 1069, startPoint y: 489, endPoint x: 905, endPoint y: 405, distance: 183.9
click at [905, 405] on div "To activate drag with keyboard, press Alt + Enter. Once in keyboard drag state,…" at bounding box center [871, 422] width 437 height 188
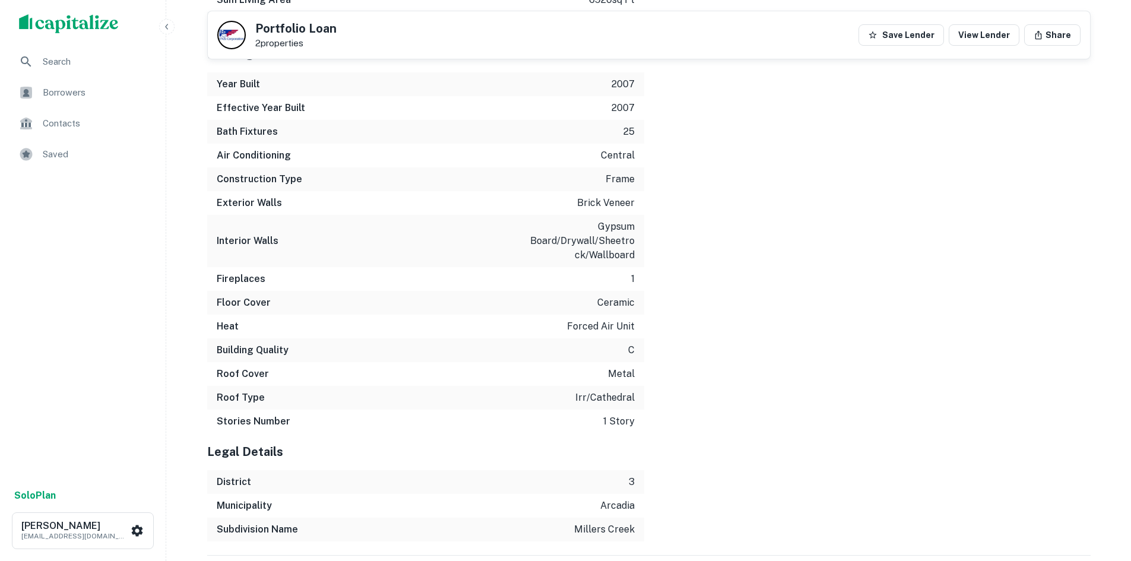
scroll to position [1478, 0]
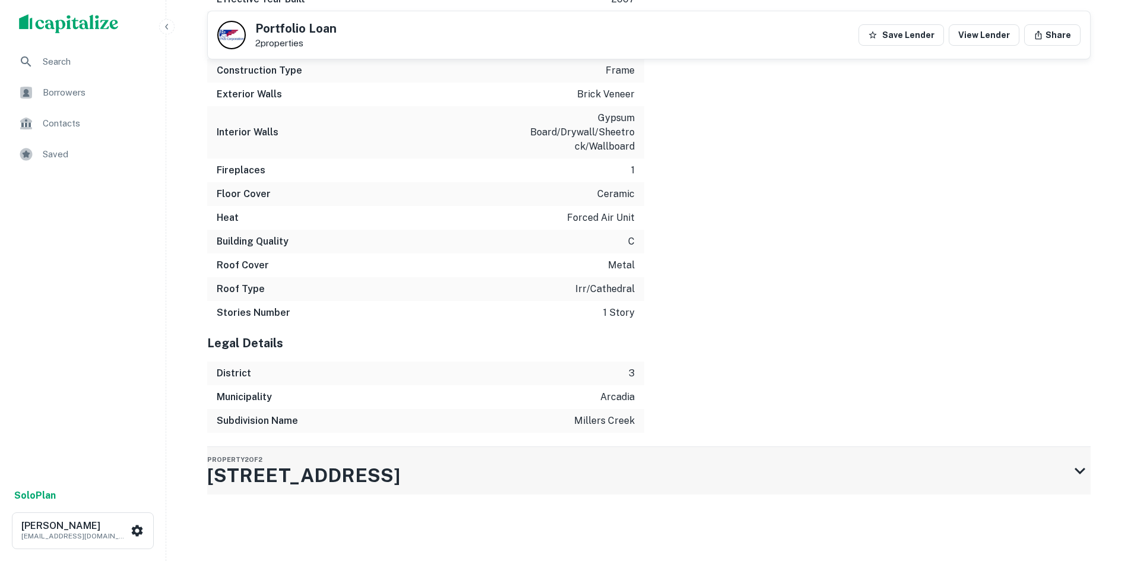
click at [370, 461] on h3 "300 E Us Highway 64" at bounding box center [303, 475] width 193 height 28
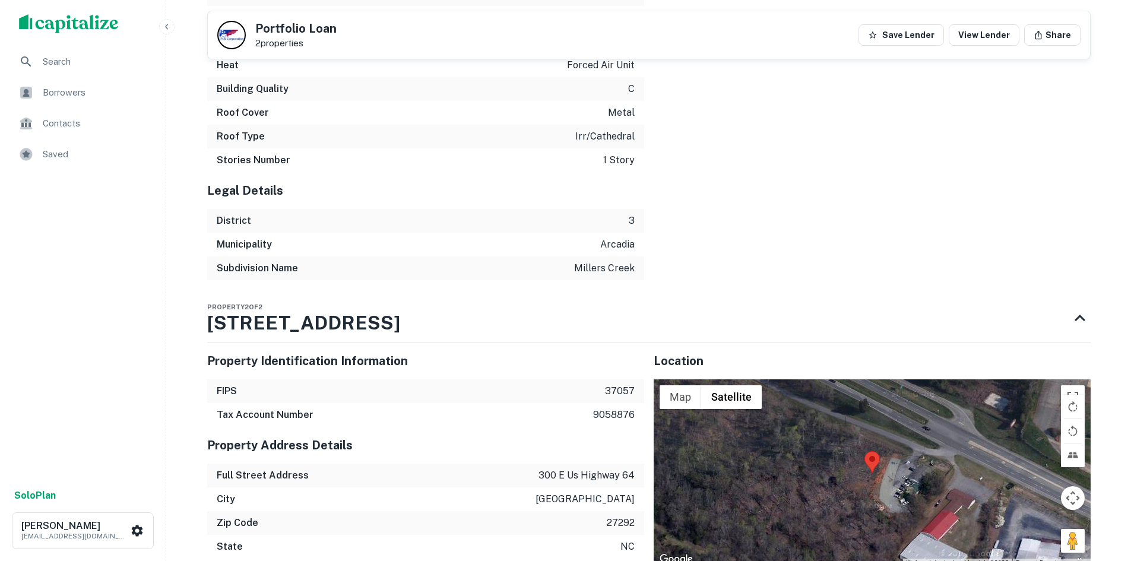
scroll to position [1809, 0]
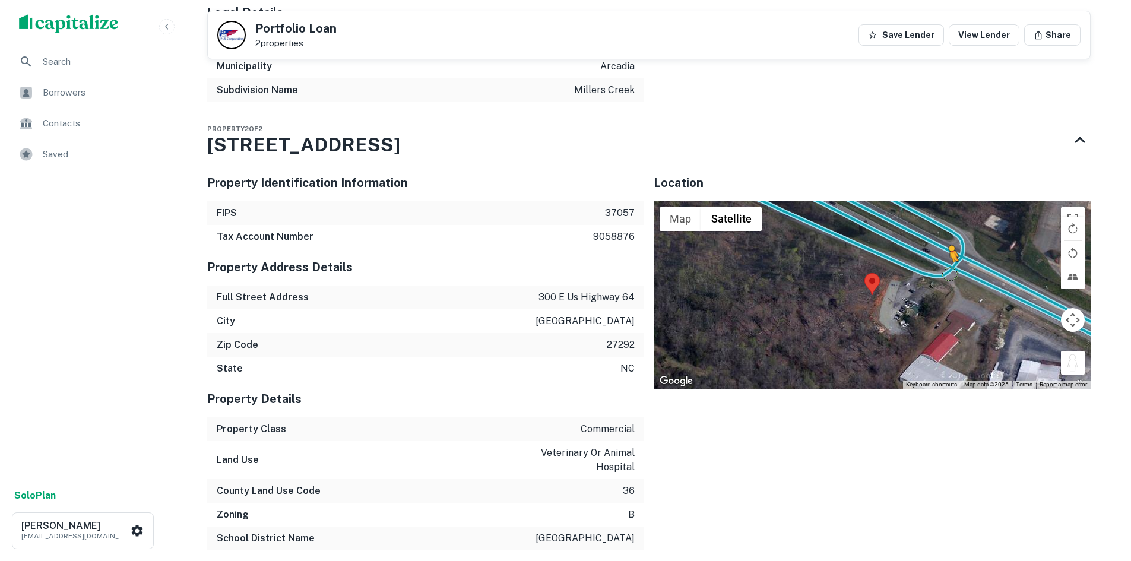
drag, startPoint x: 1075, startPoint y: 371, endPoint x: 944, endPoint y: 269, distance: 165.8
click at [944, 269] on div "To activate drag with keyboard, press Alt + Enter. Once in keyboard drag state,…" at bounding box center [871, 295] width 437 height 188
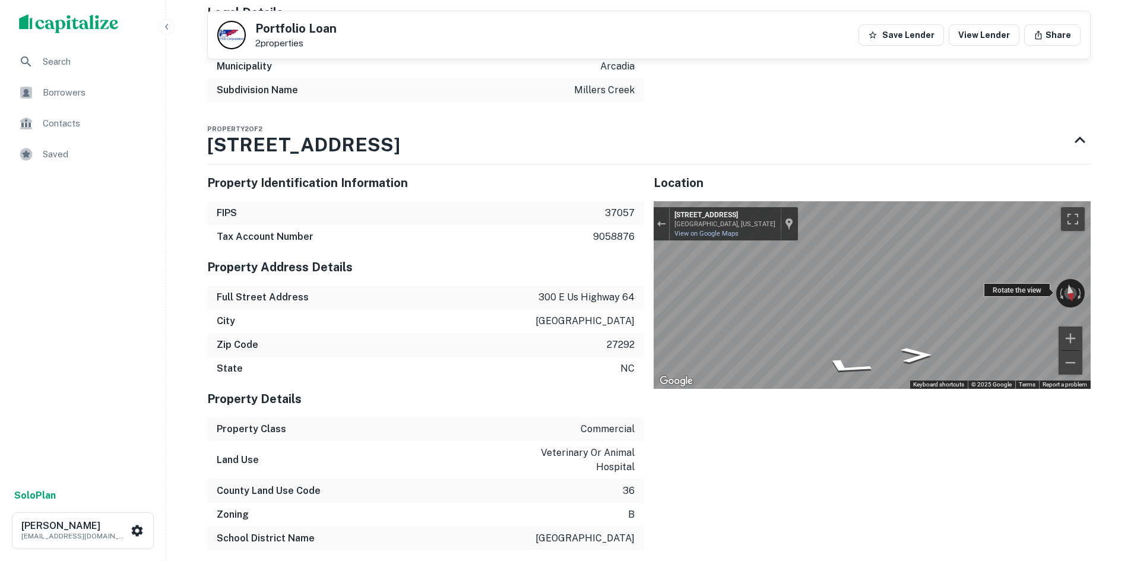
click at [983, 296] on div "← Move left → Move right ↑ Move up ↓ Move down + Zoom in - Zoom out 302 Service…" at bounding box center [871, 295] width 437 height 188
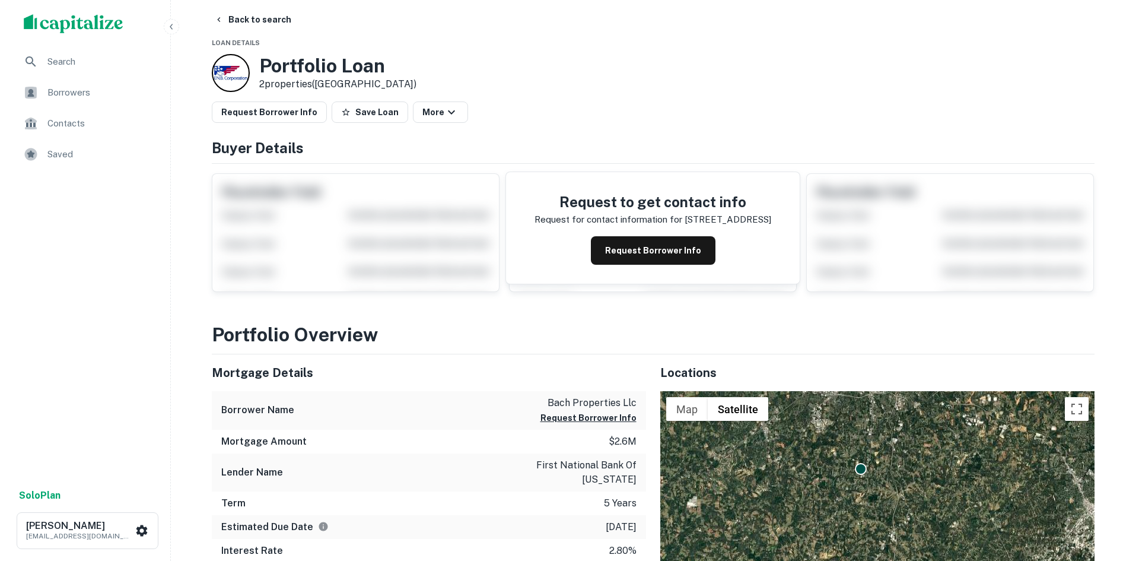
scroll to position [0, 0]
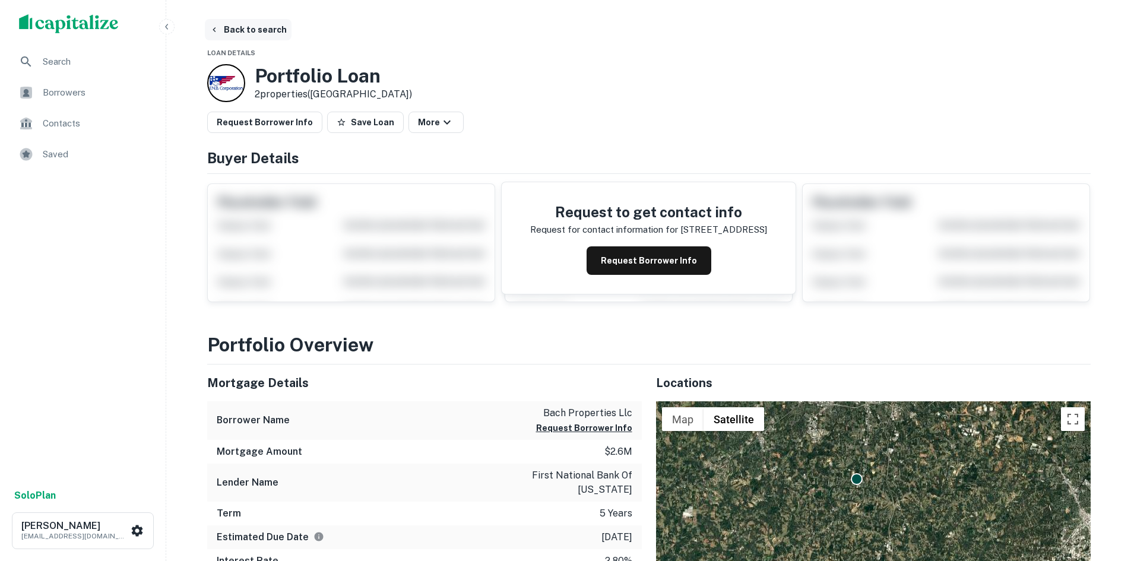
click at [243, 34] on button "Back to search" at bounding box center [248, 29] width 87 height 21
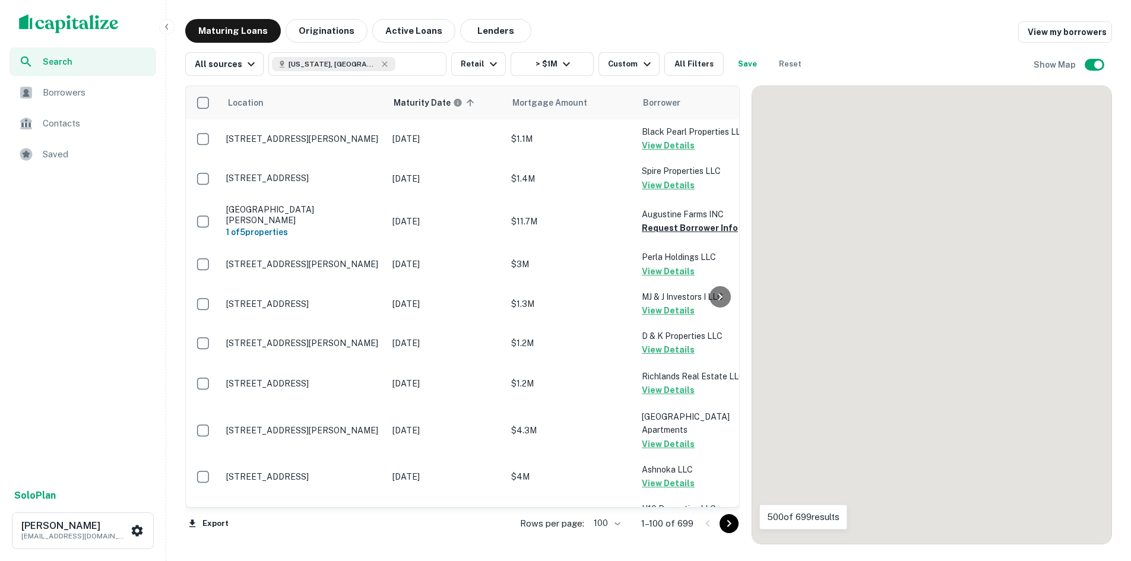
click at [736, 525] on icon "Go to next page" at bounding box center [729, 523] width 14 height 14
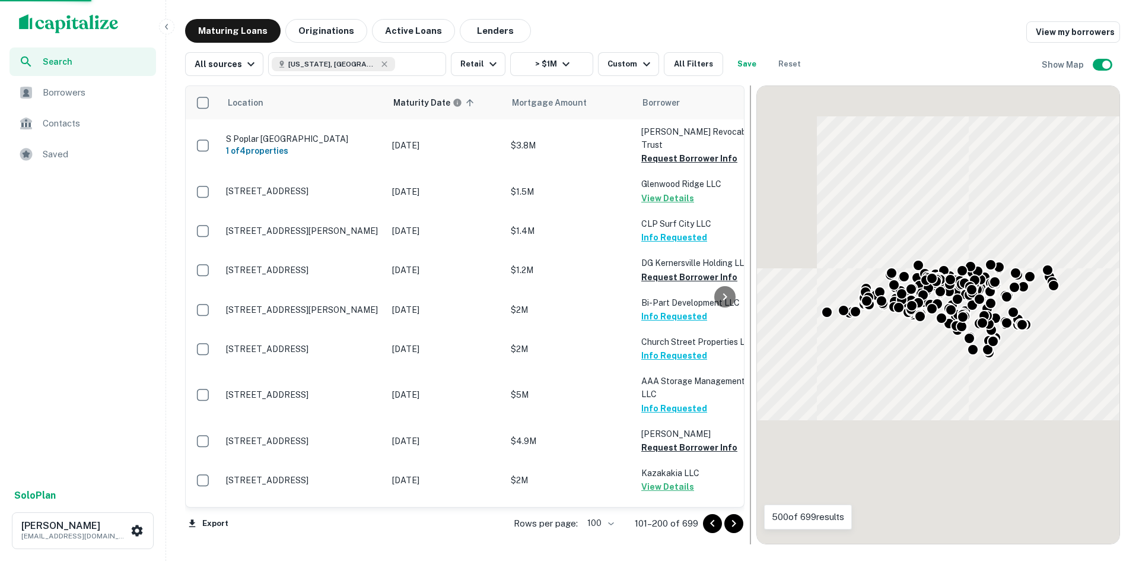
scroll to position [2529, 0]
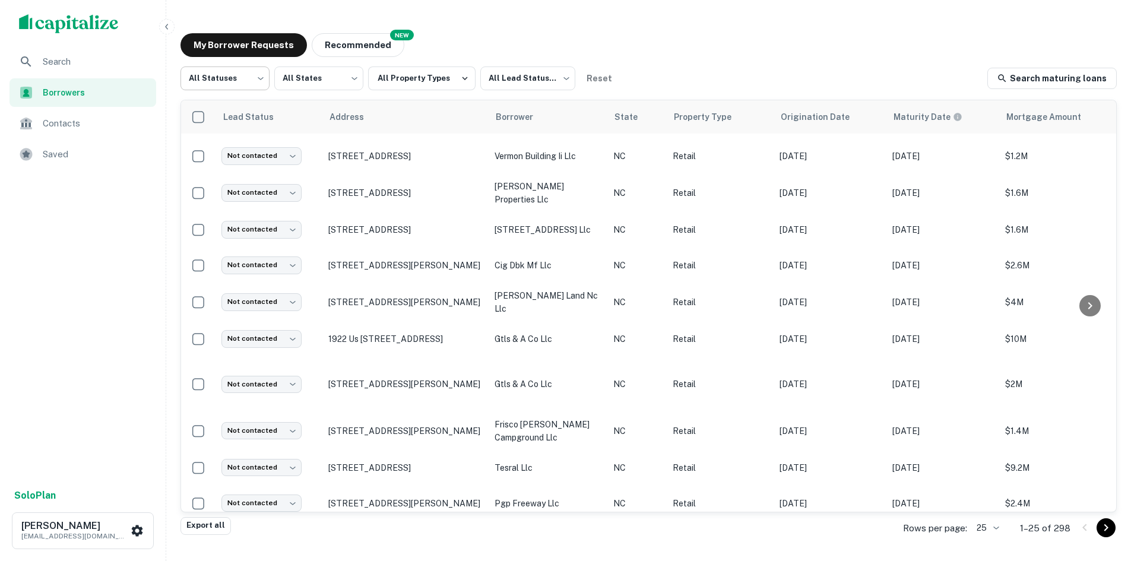
scroll to position [165, 0]
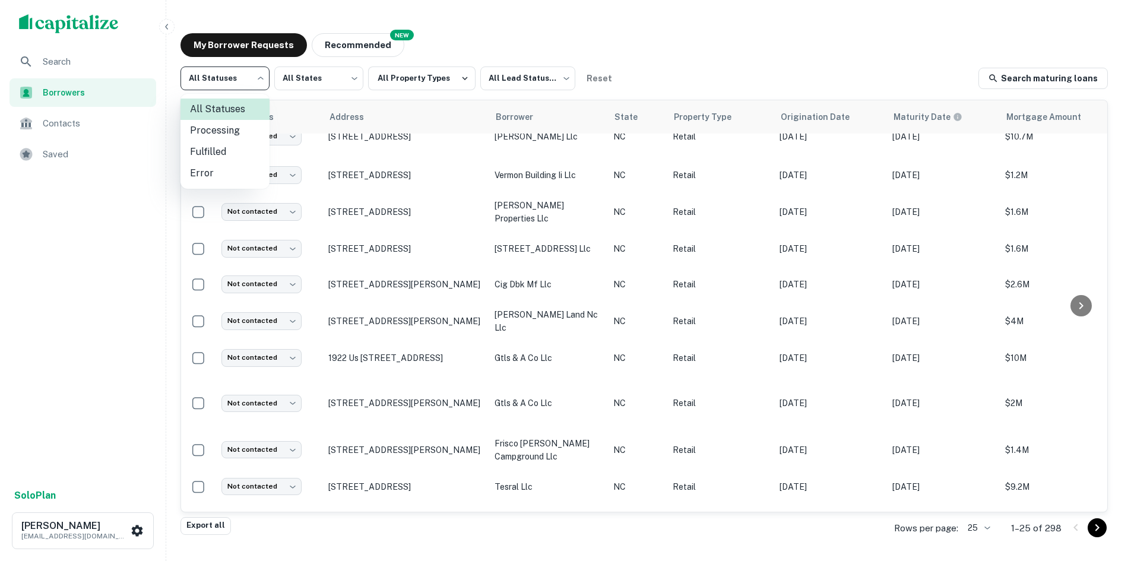
click at [246, 75] on body "Search Borrowers Contacts Saved Solo Plan Thomas Solano tsolano@surmount.com My…" at bounding box center [565, 280] width 1131 height 561
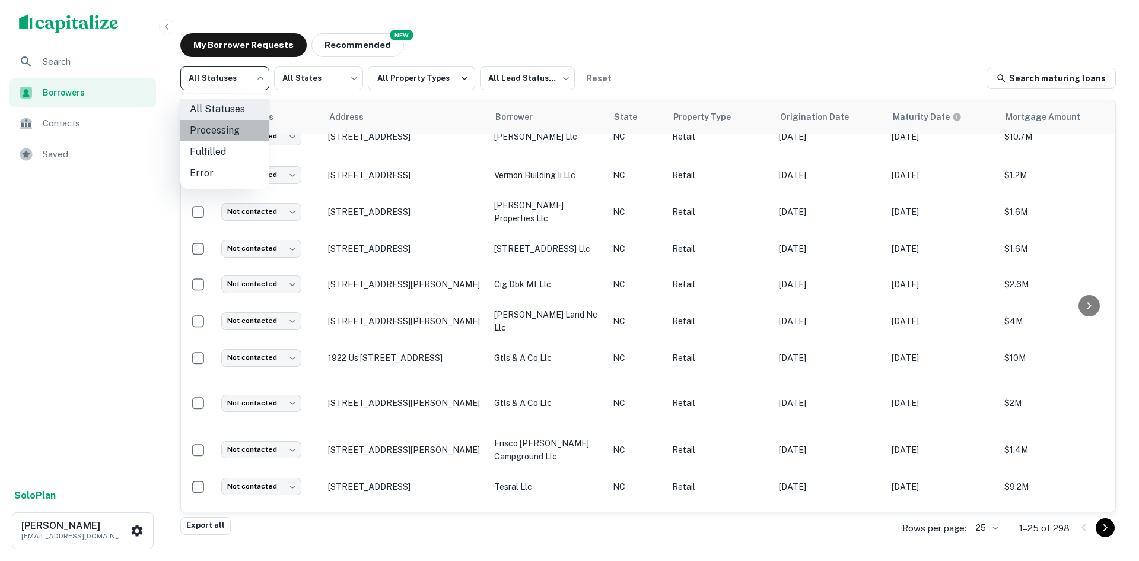
click at [237, 135] on li "Processing" at bounding box center [224, 130] width 89 height 21
type input "**********"
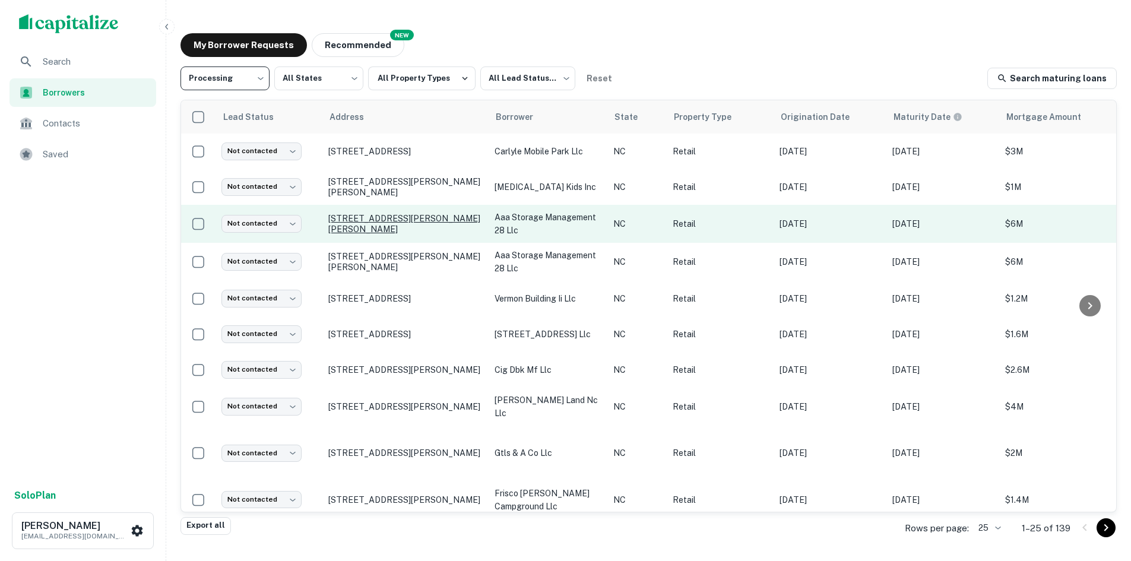
click at [338, 215] on p "2225 Lewisville Clemmons Rd Clemmons, NC27012" at bounding box center [405, 223] width 154 height 21
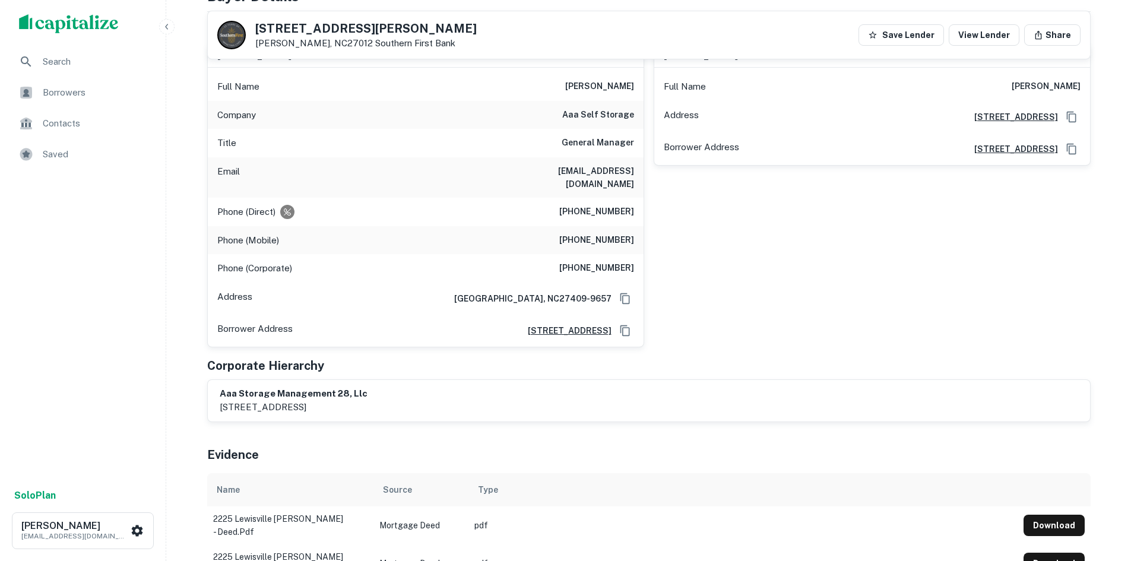
scroll to position [178, 0]
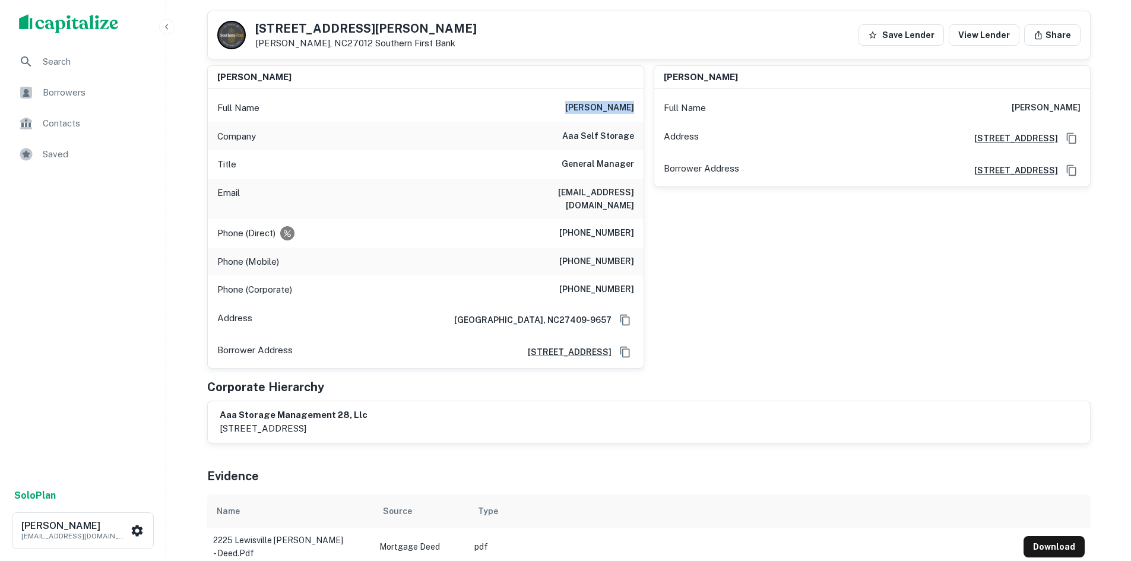
drag, startPoint x: 566, startPoint y: 108, endPoint x: 635, endPoint y: 106, distance: 68.9
click at [635, 106] on div "Full Name chad hockaday" at bounding box center [426, 108] width 436 height 28
copy h6 "chad hockaday"
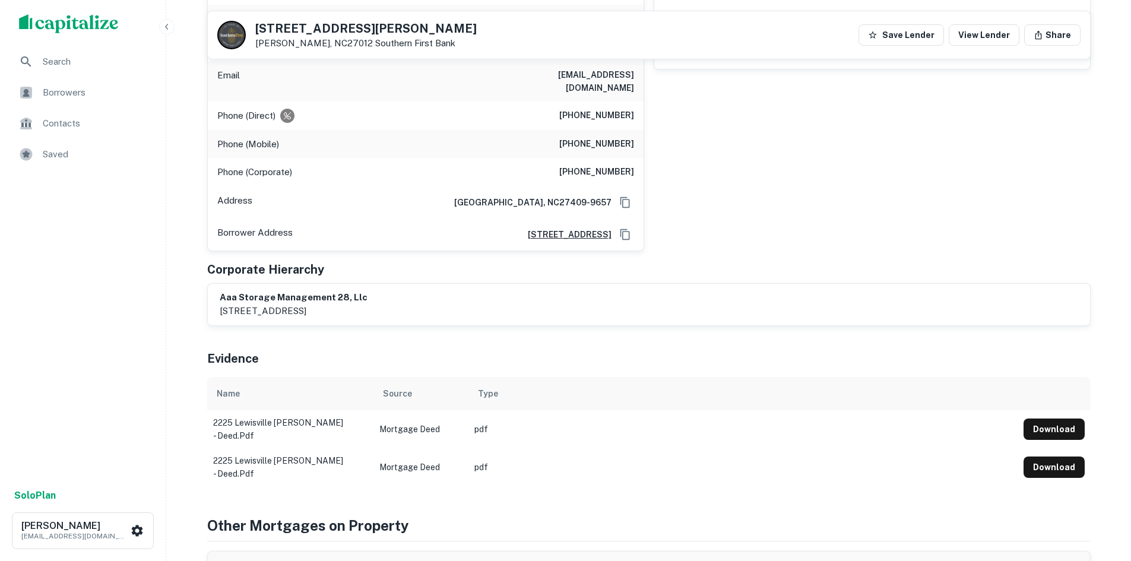
scroll to position [237, 0]
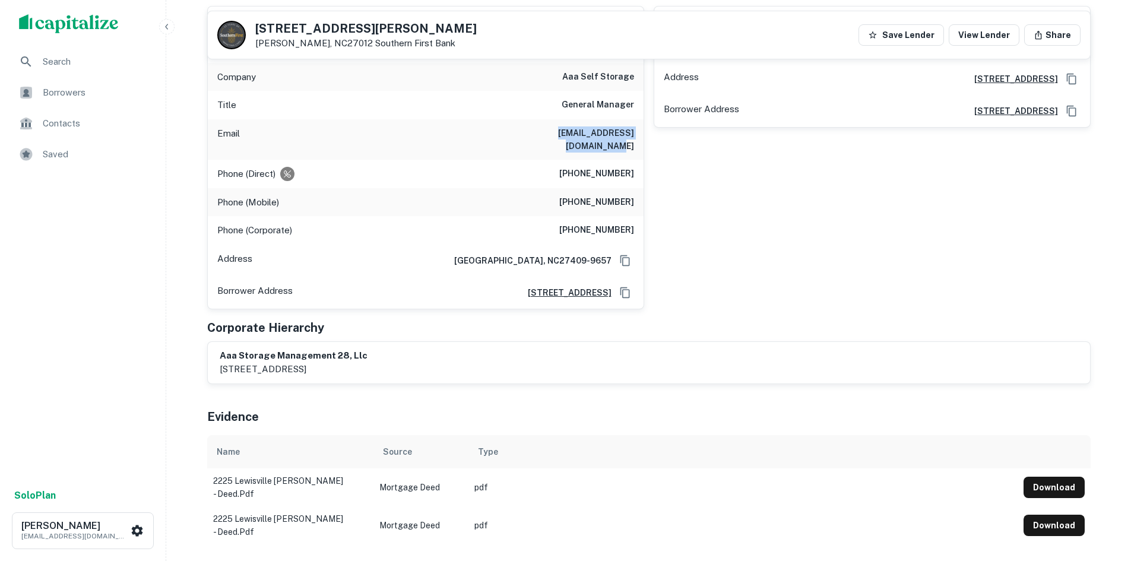
drag, startPoint x: 511, startPoint y: 133, endPoint x: 637, endPoint y: 134, distance: 125.8
click at [637, 134] on div "Email chockaday@aaastorage4u.com" at bounding box center [426, 139] width 436 height 40
copy h6 "chockaday@aaastorage4u.com"
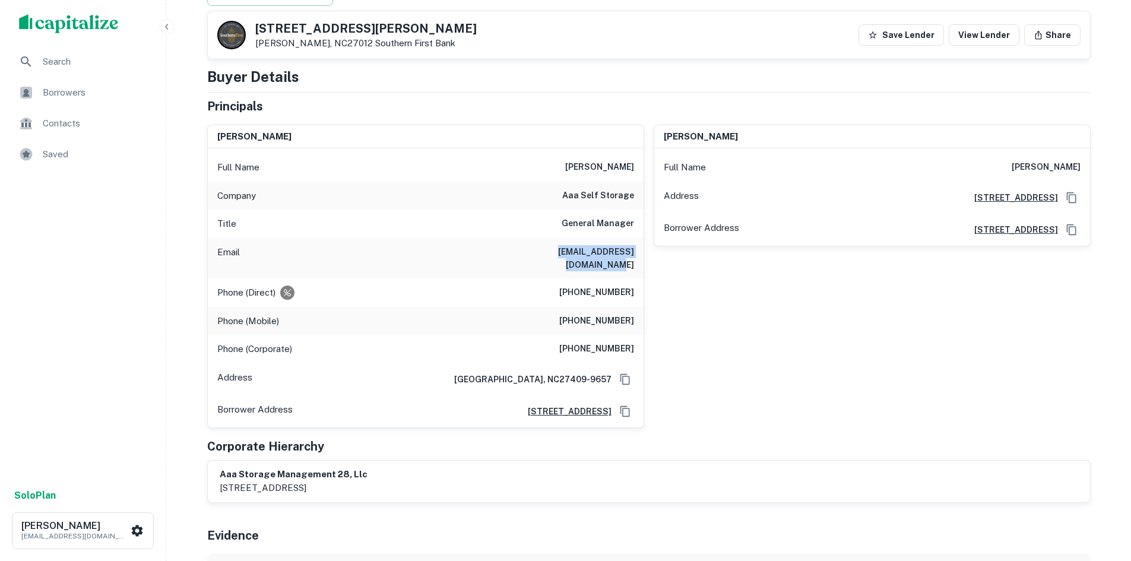
click at [526, 260] on div "Email chockaday@aaastorage4u.com" at bounding box center [426, 258] width 436 height 40
drag, startPoint x: 511, startPoint y: 251, endPoint x: 634, endPoint y: 256, distance: 122.9
click at [634, 256] on div "Email chockaday@aaastorage4u.com" at bounding box center [426, 258] width 436 height 40
copy h6 "chockaday@aaastorage4u.com"
drag, startPoint x: 560, startPoint y: 181, endPoint x: 567, endPoint y: 173, distance: 10.9
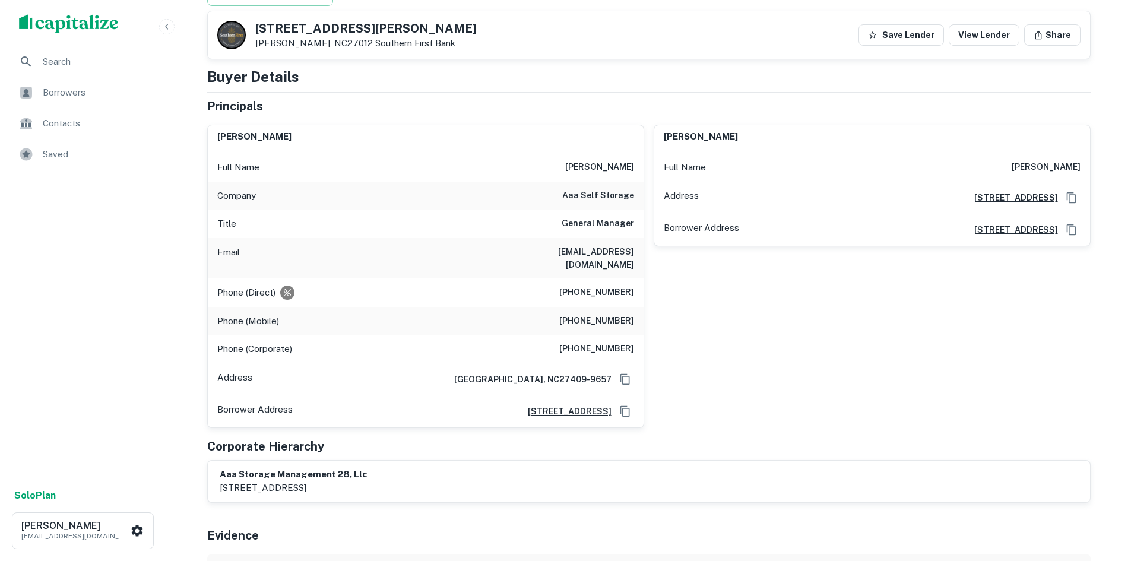
click at [561, 180] on div "Full Name chad hockaday Company aaa self storage Title General Manager Email ch…" at bounding box center [426, 287] width 436 height 279
click at [570, 171] on div "Full Name chad hockaday" at bounding box center [426, 167] width 436 height 28
drag, startPoint x: 552, startPoint y: 170, endPoint x: 642, endPoint y: 163, distance: 89.9
click at [642, 163] on div "Full Name chad hockaday" at bounding box center [426, 167] width 436 height 28
copy h6 "chad hockaday"
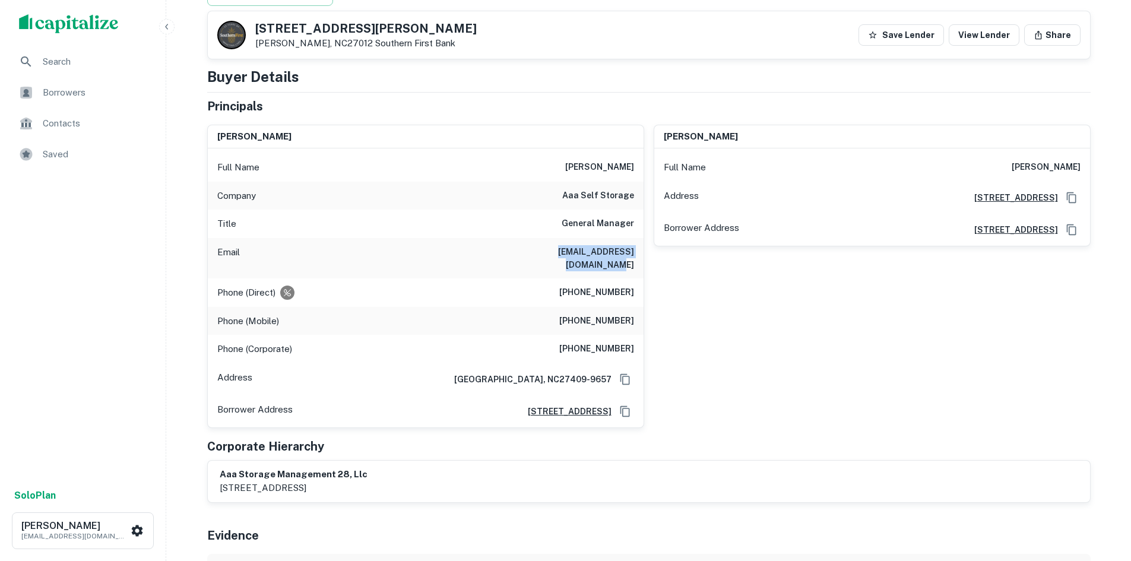
drag, startPoint x: 494, startPoint y: 253, endPoint x: 634, endPoint y: 256, distance: 139.5
click at [634, 256] on div "Email chockaday@aaastorage4u.com" at bounding box center [426, 258] width 436 height 40
copy h6 "chockaday@aaastorage4u.com"
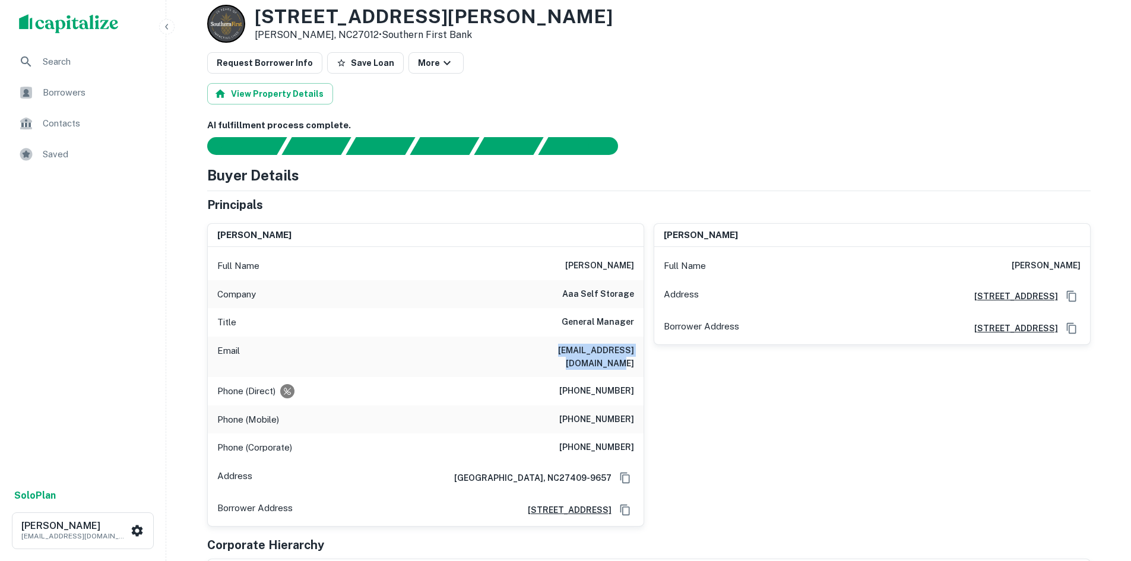
scroll to position [0, 0]
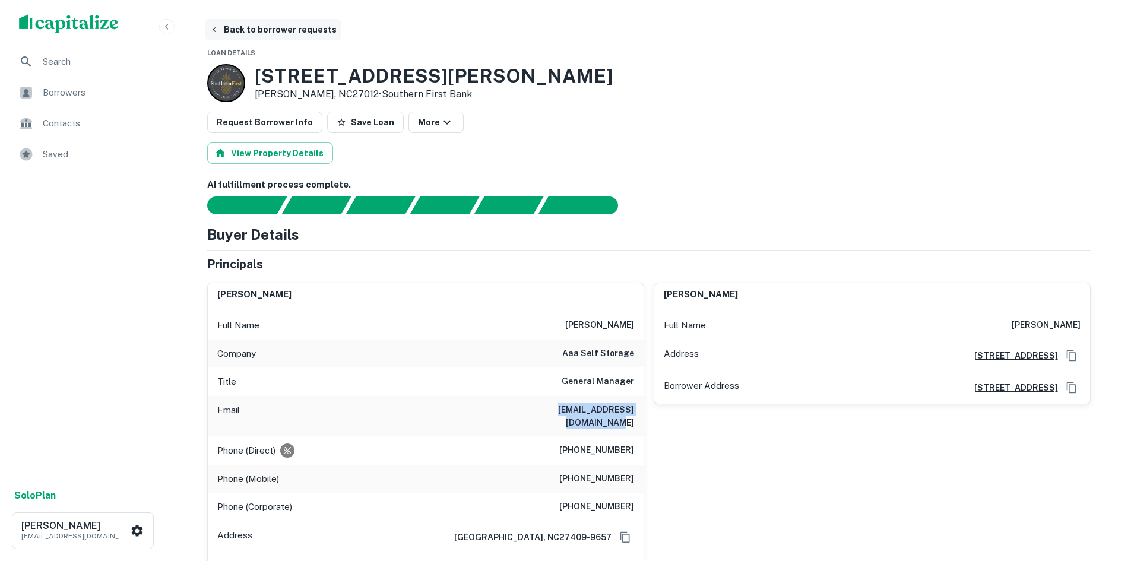
click at [250, 32] on button "Back to borrower requests" at bounding box center [273, 29] width 136 height 21
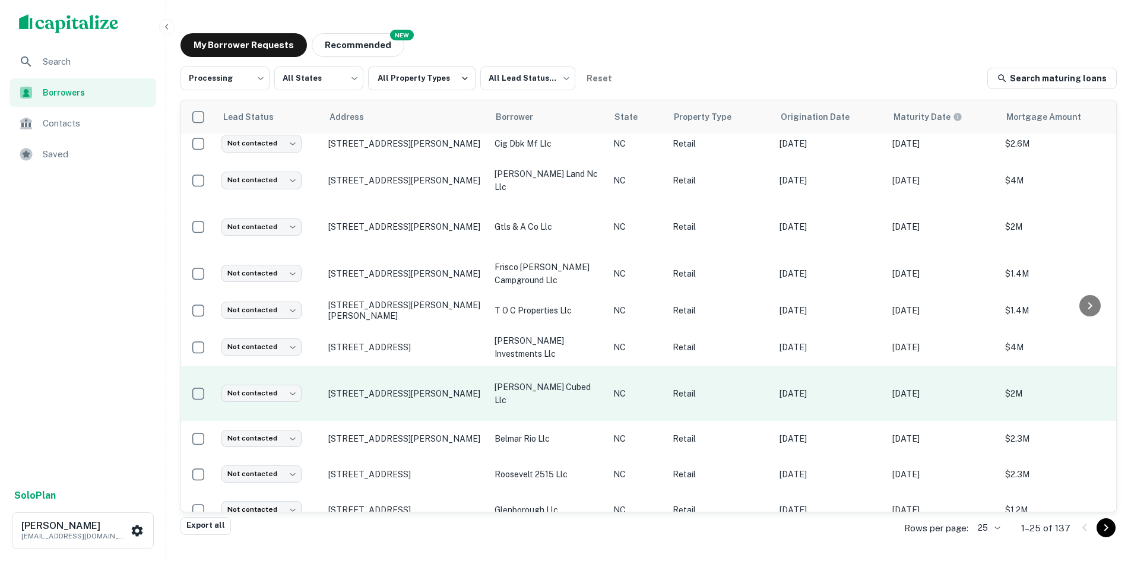
scroll to position [178, 0]
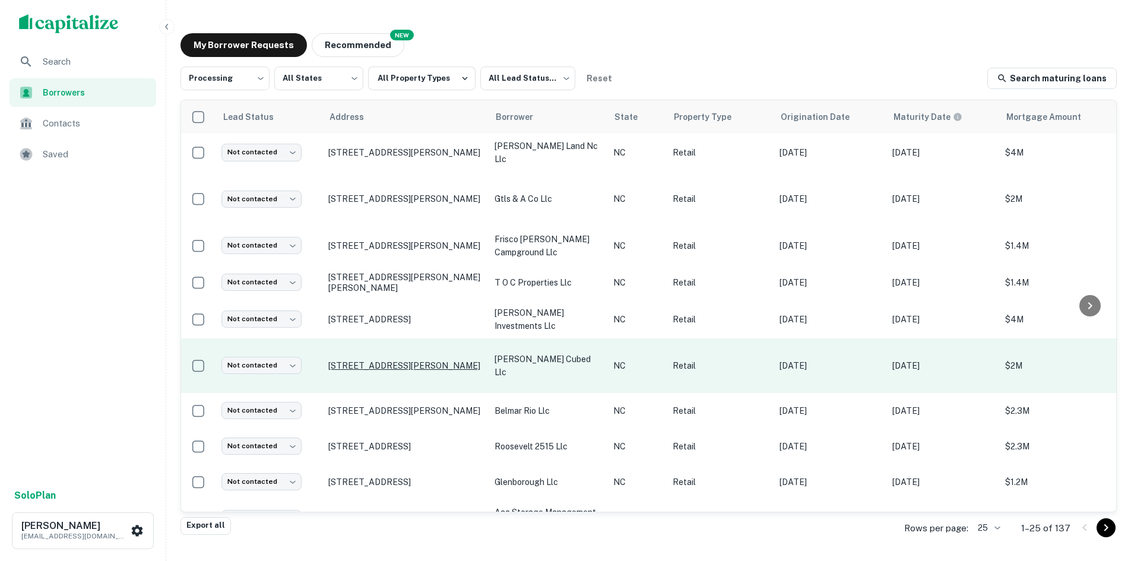
click at [363, 367] on p "6790 Hudspeth Rd Harrisburg, NC28075" at bounding box center [405, 365] width 154 height 11
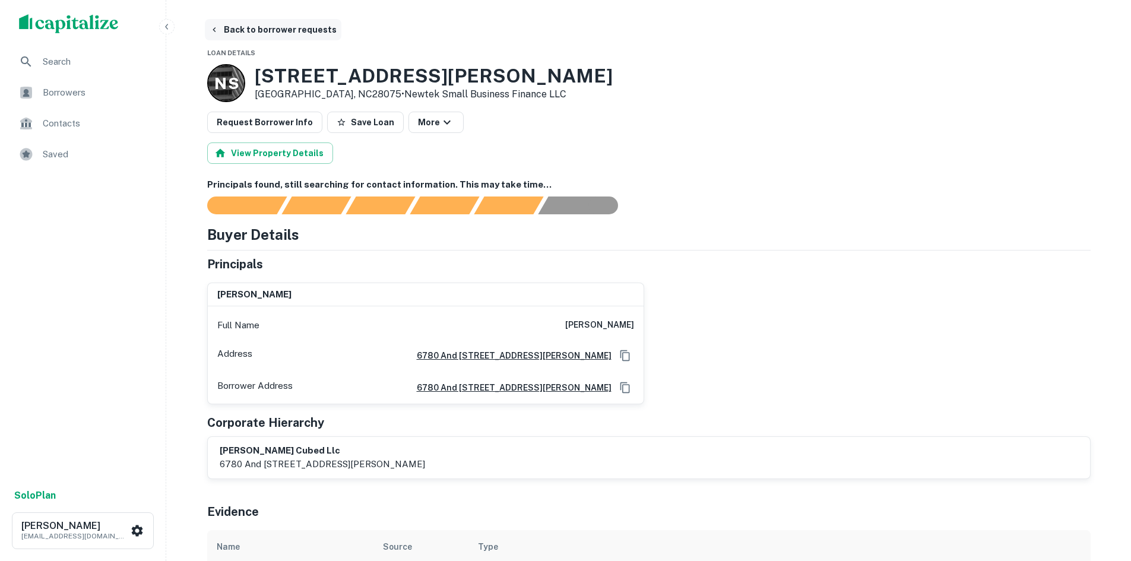
click at [275, 31] on button "Back to borrower requests" at bounding box center [273, 29] width 136 height 21
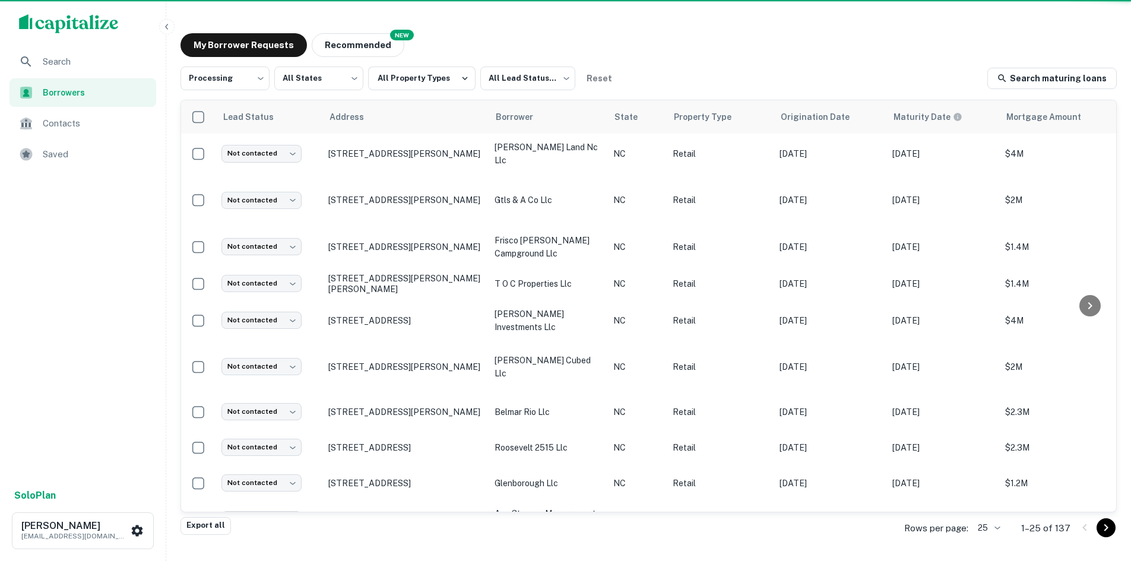
scroll to position [178, 0]
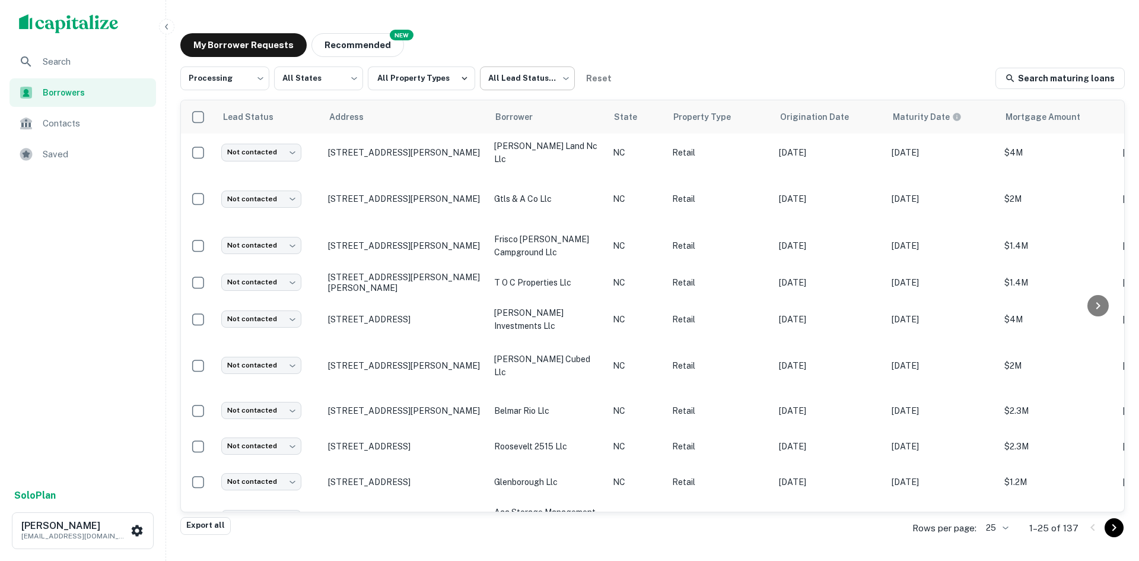
click at [510, 83] on body "**********" at bounding box center [569, 280] width 1139 height 561
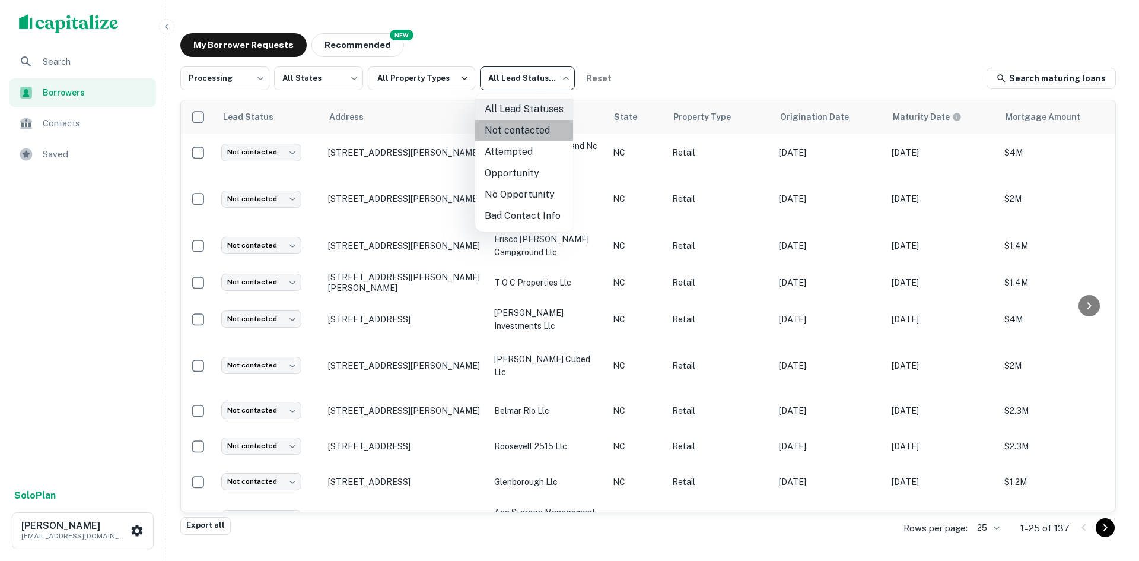
click at [519, 135] on li "Not contacted" at bounding box center [524, 130] width 98 height 21
type input "****"
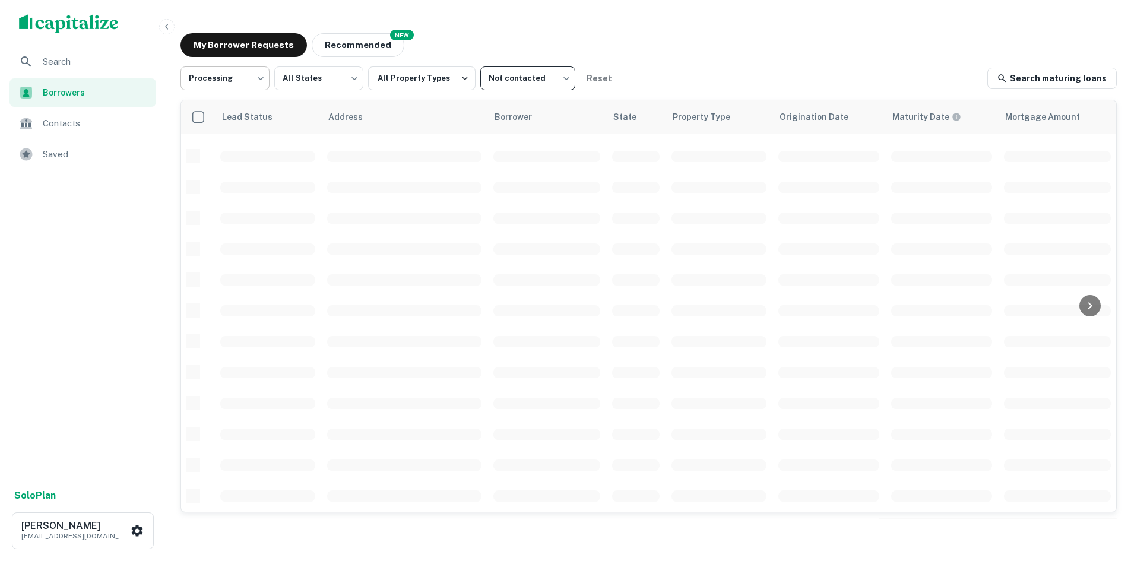
click at [203, 77] on body "**********" at bounding box center [565, 280] width 1131 height 561
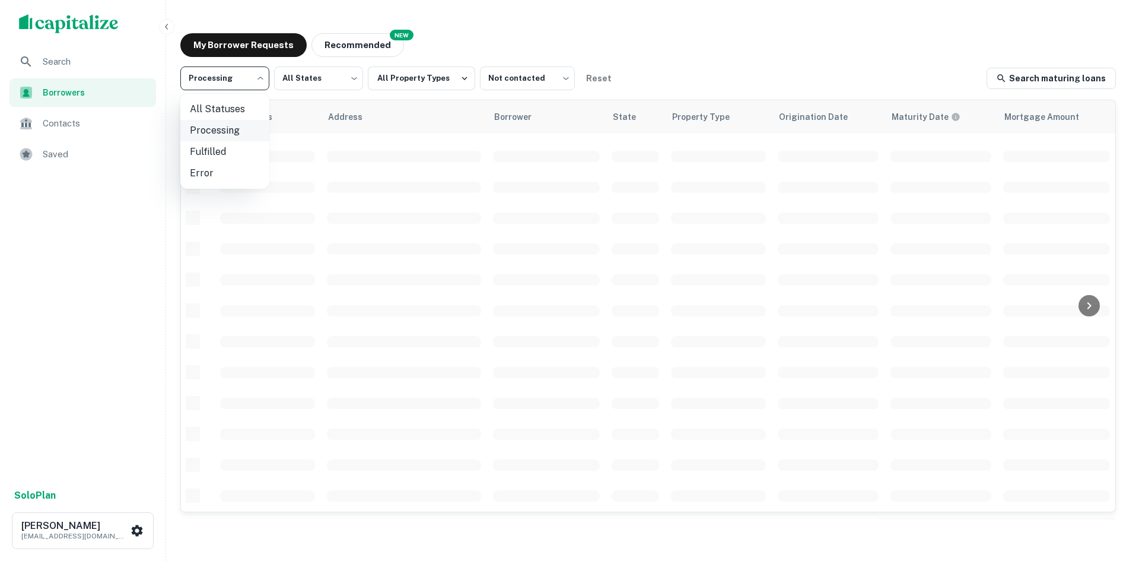
click at [234, 128] on li "Processing" at bounding box center [224, 130] width 89 height 21
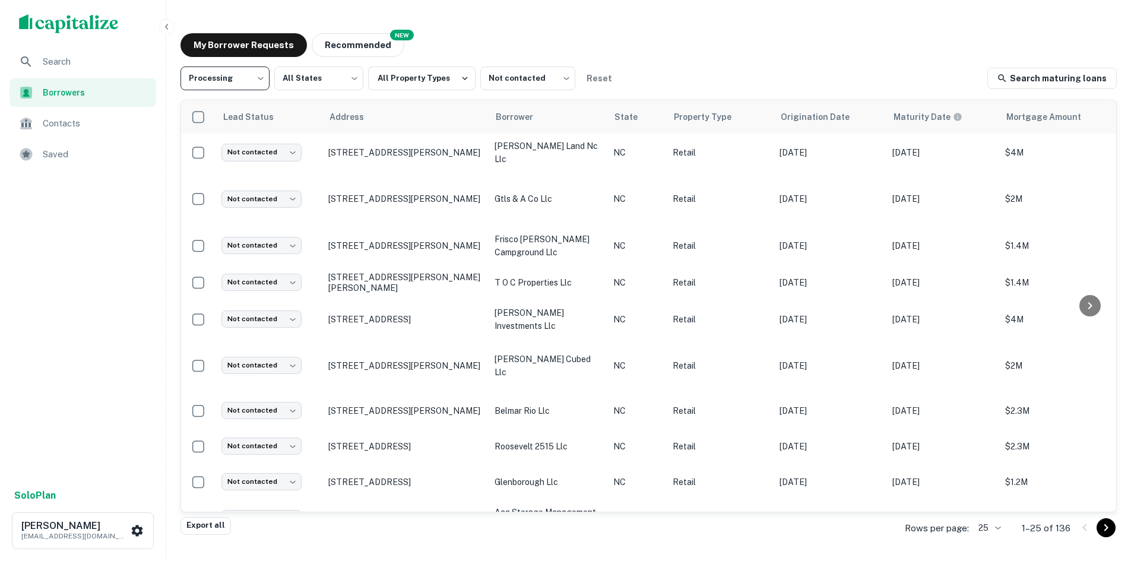
click at [234, 81] on body "**********" at bounding box center [565, 280] width 1131 height 561
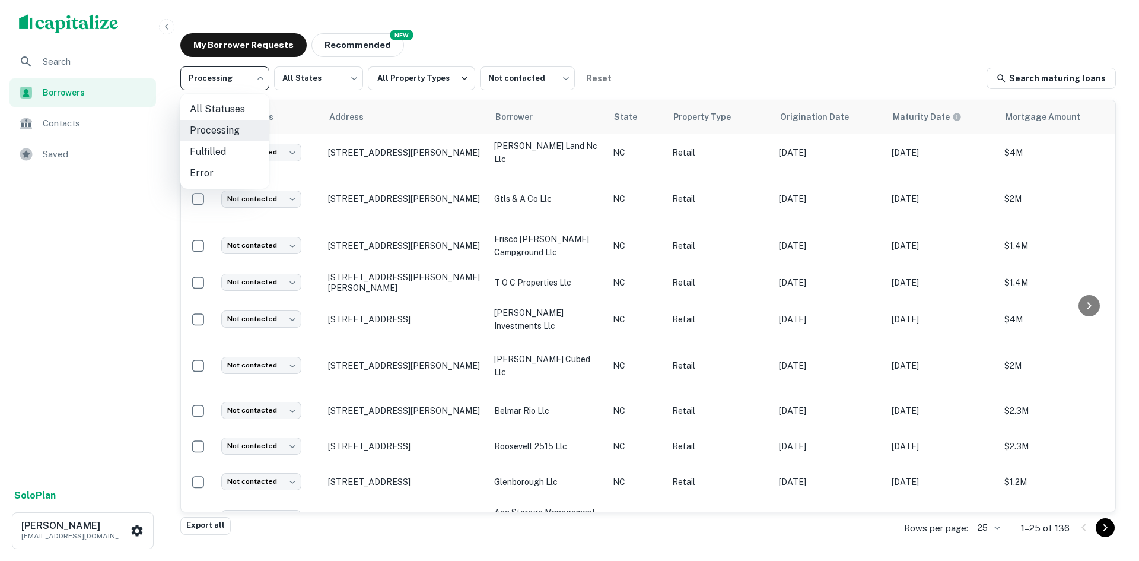
click at [246, 147] on li "Fulfilled" at bounding box center [224, 151] width 89 height 21
type input "*********"
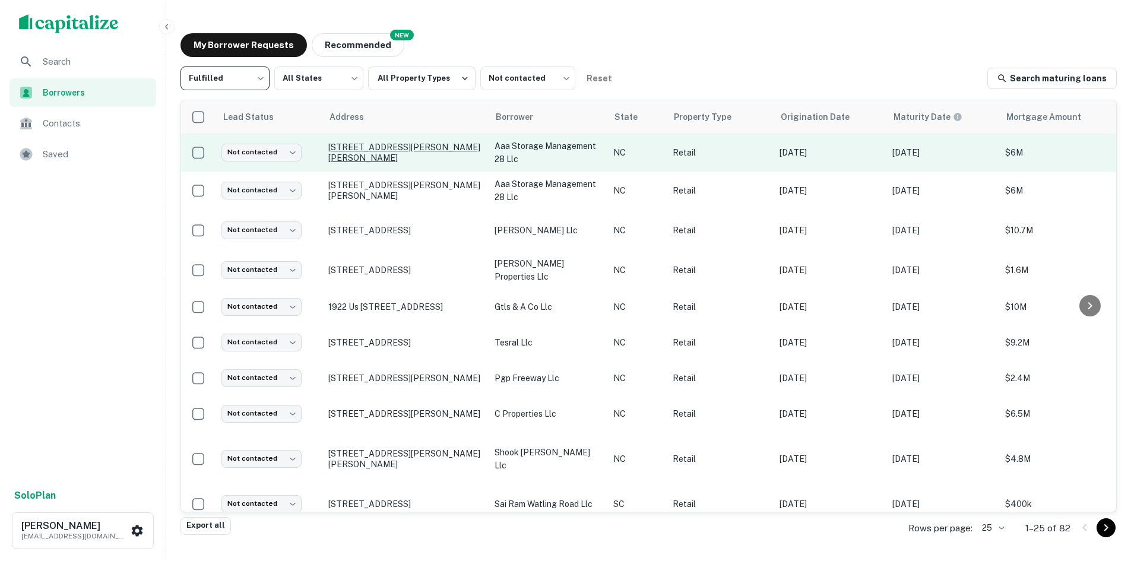
click at [388, 159] on p "2225 Lewisville Clemmons Rd Clemmons, NC27012" at bounding box center [405, 152] width 154 height 21
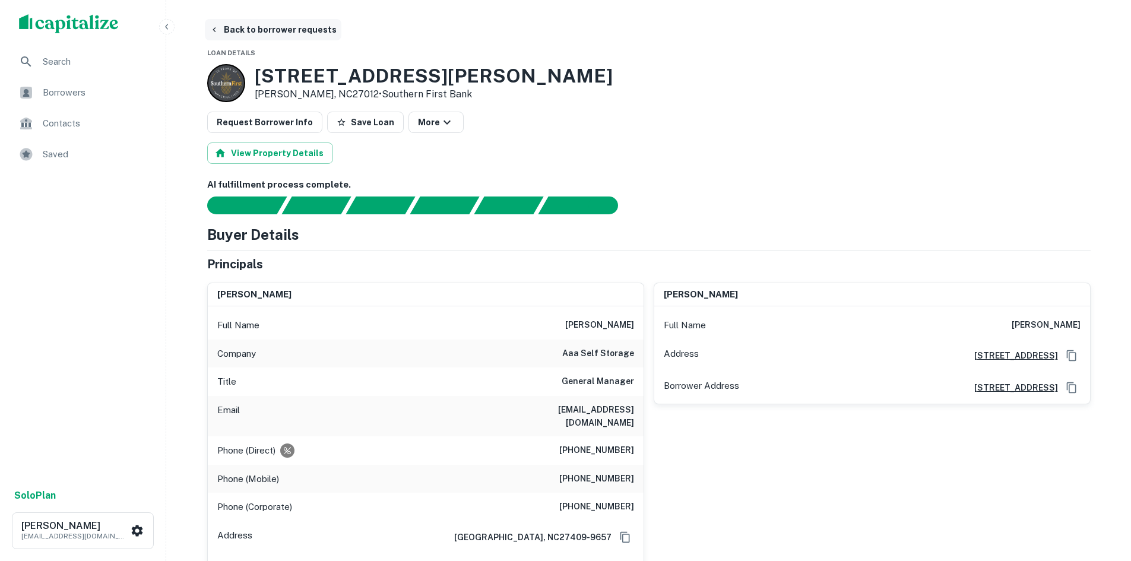
click at [261, 35] on button "Back to borrower requests" at bounding box center [273, 29] width 136 height 21
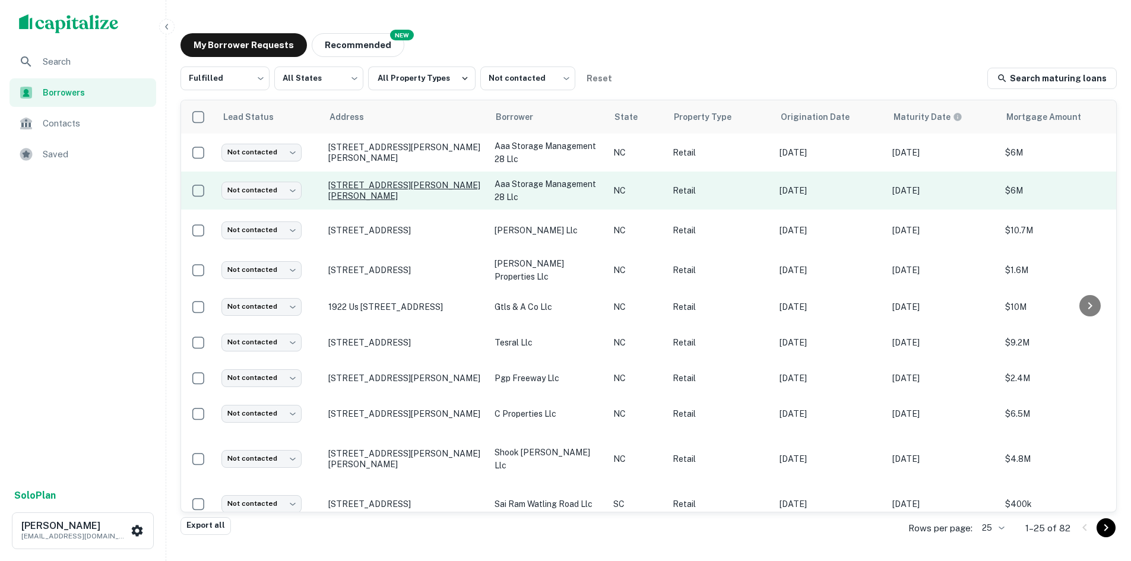
click at [372, 189] on p "2225 Lewisville Clemmons Rd Clemmons, NC27012" at bounding box center [405, 190] width 154 height 21
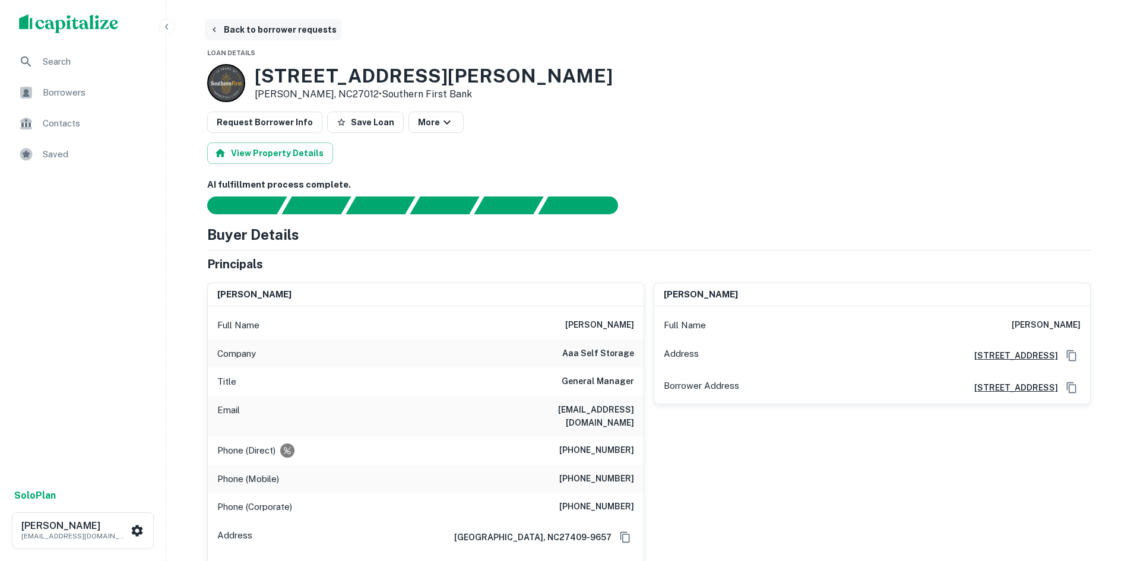
click at [308, 23] on button "Back to borrower requests" at bounding box center [273, 29] width 136 height 21
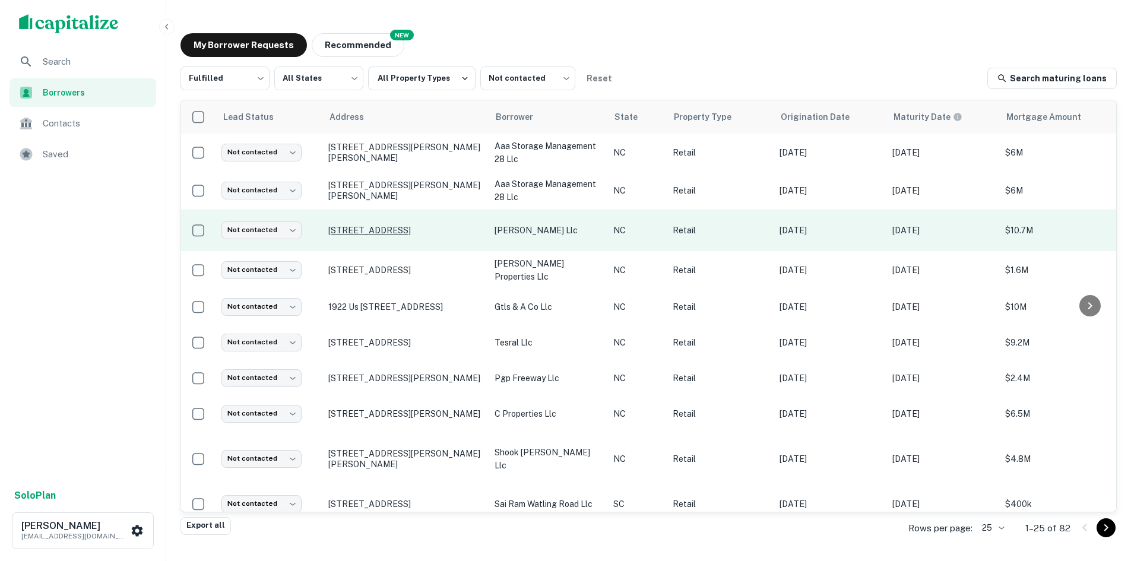
click at [397, 225] on p "1295 Concord Pkwy N Concord, NC28025" at bounding box center [405, 230] width 154 height 11
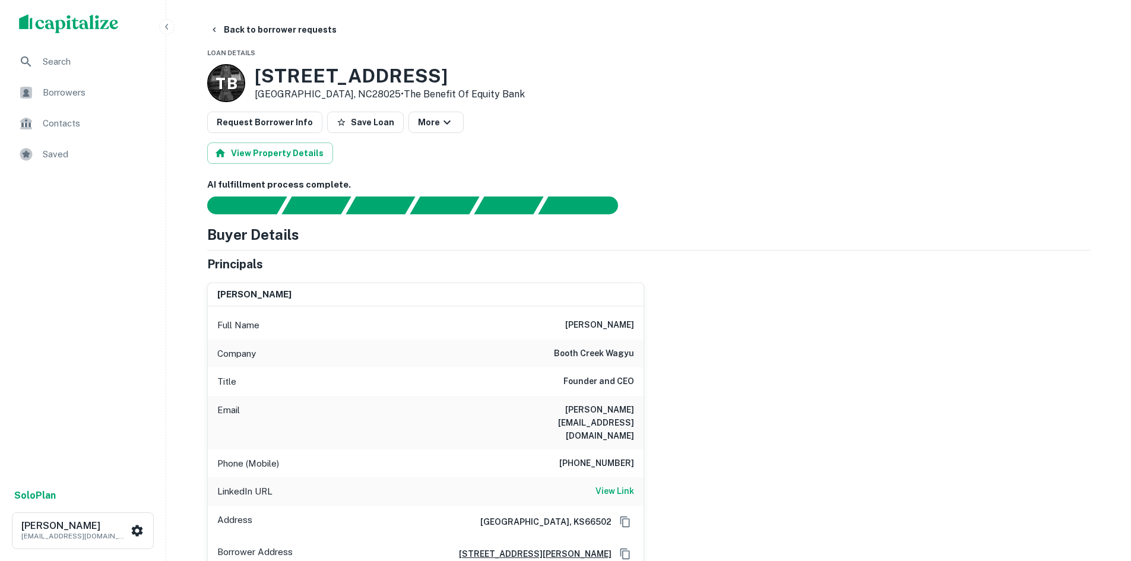
drag, startPoint x: 243, startPoint y: 15, endPoint x: 249, endPoint y: 14, distance: 6.1
click at [259, 31] on button "Back to borrower requests" at bounding box center [273, 29] width 136 height 21
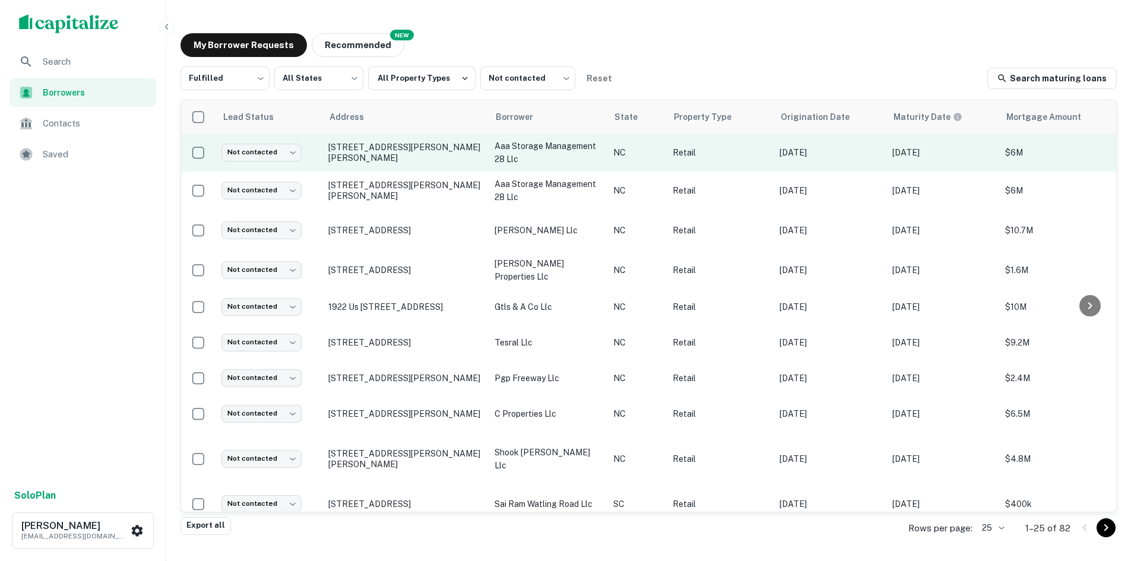
click at [285, 142] on td "Not contacted **** ​" at bounding box center [268, 153] width 107 height 38
click at [281, 157] on body "Search Borrowers Contacts Saved Solo Plan Thomas Solano tsolano@surmount.com My…" at bounding box center [565, 280] width 1131 height 561
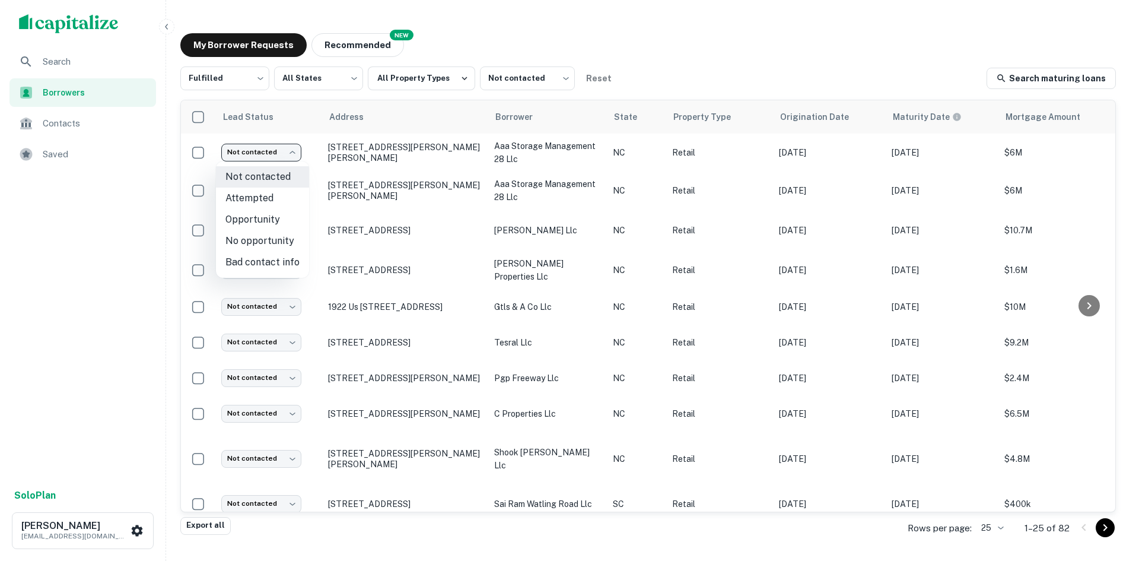
click at [272, 197] on li "Attempted" at bounding box center [262, 198] width 93 height 21
type input "*********"
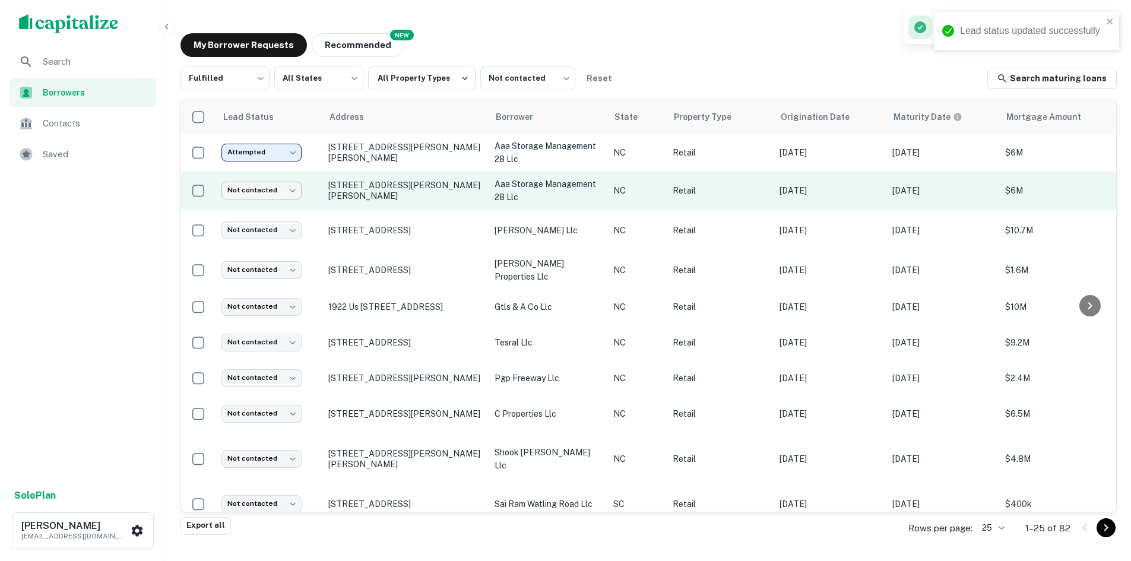
click at [275, 183] on body "Lead status updated successfully Search Borrowers Contacts Saved Solo Plan Thom…" at bounding box center [565, 280] width 1131 height 561
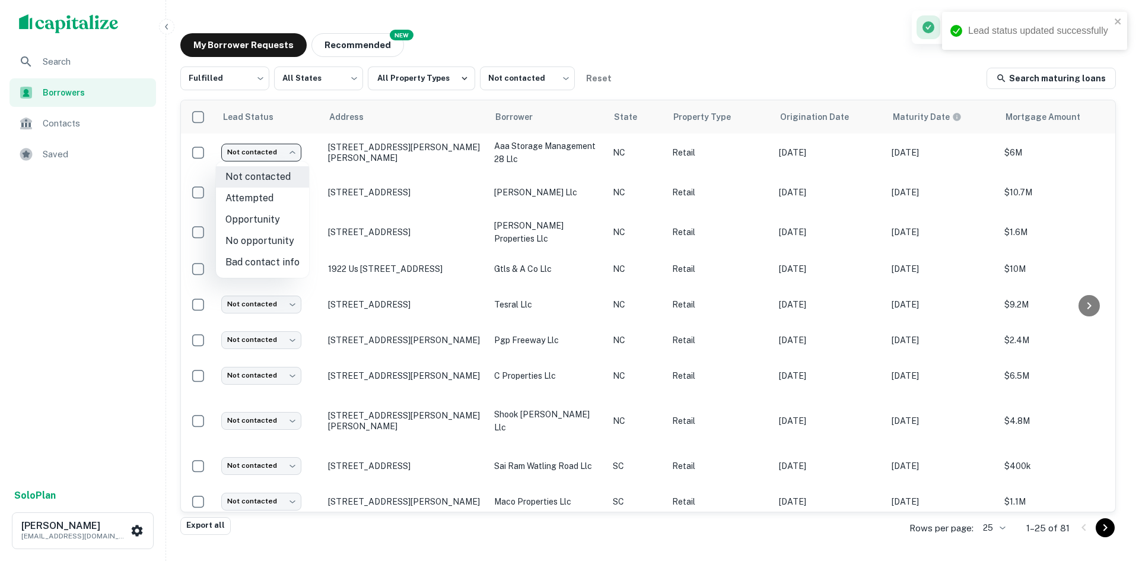
click at [274, 231] on ul "Not contacted Attempted Opportunity No opportunity Bad contact info" at bounding box center [262, 219] width 93 height 116
click at [278, 193] on li "Attempted" at bounding box center [262, 198] width 93 height 21
type input "*********"
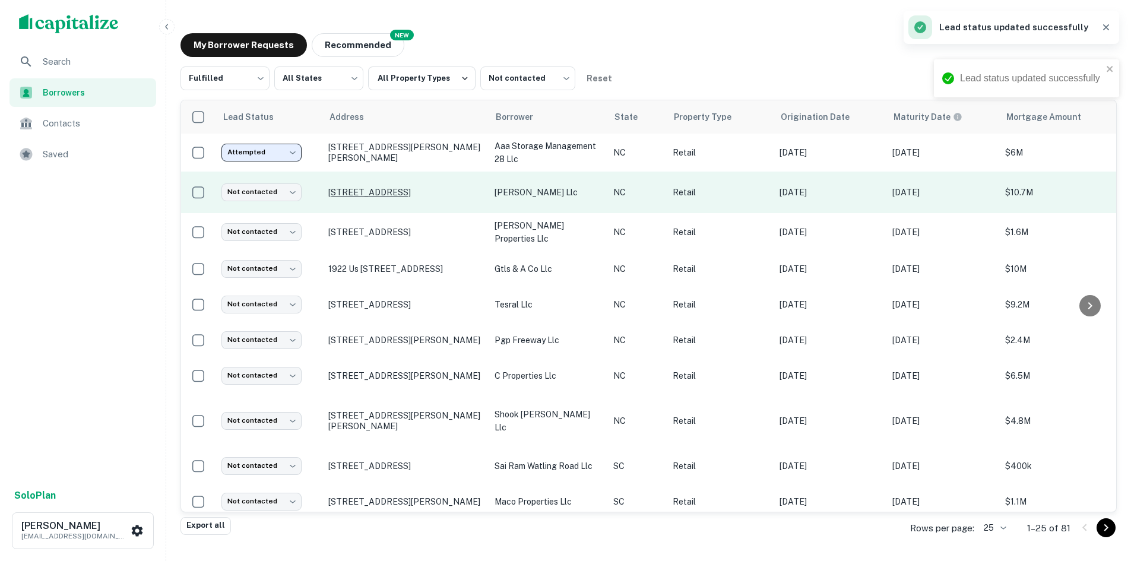
click at [348, 187] on p "1295 Concord Pkwy N Concord, NC28025" at bounding box center [405, 192] width 154 height 11
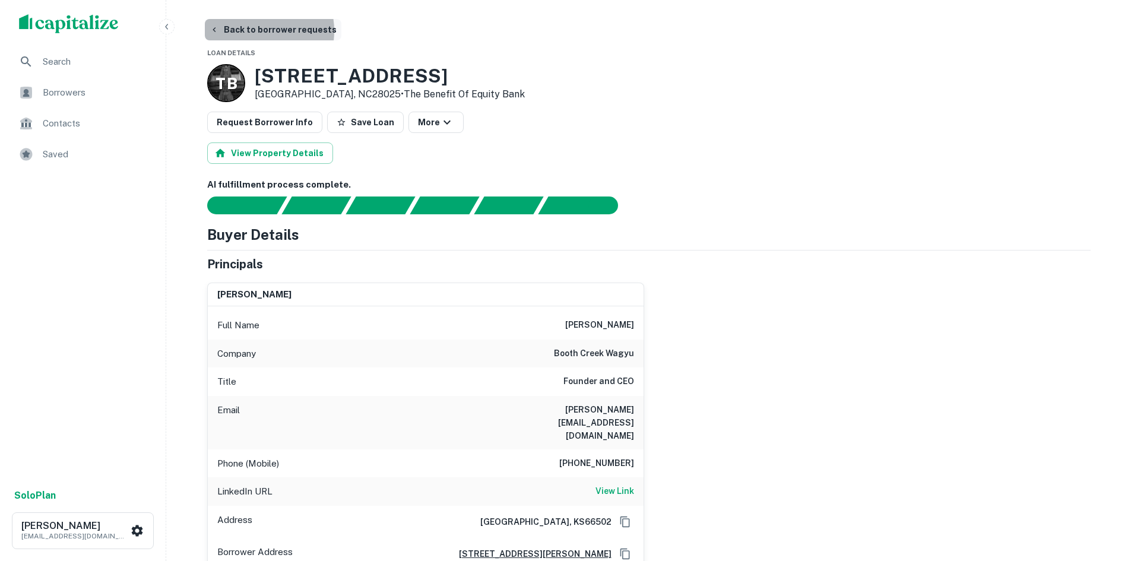
click at [256, 31] on button "Back to borrower requests" at bounding box center [273, 29] width 136 height 21
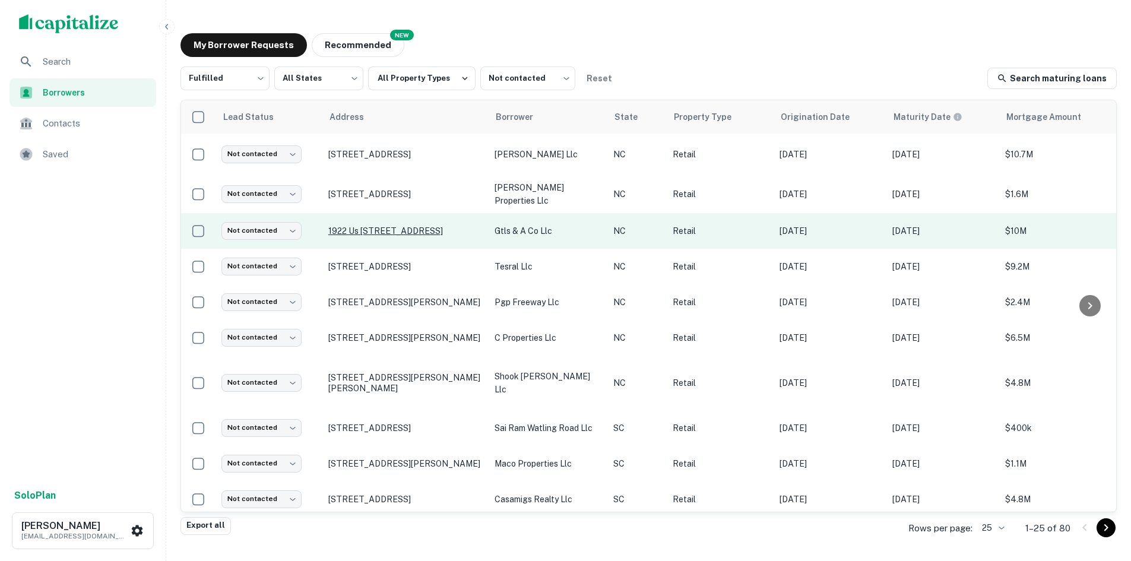
click at [393, 230] on p "1922 Us 221 Hwy N Rutherfordton, NC28139" at bounding box center [405, 231] width 154 height 11
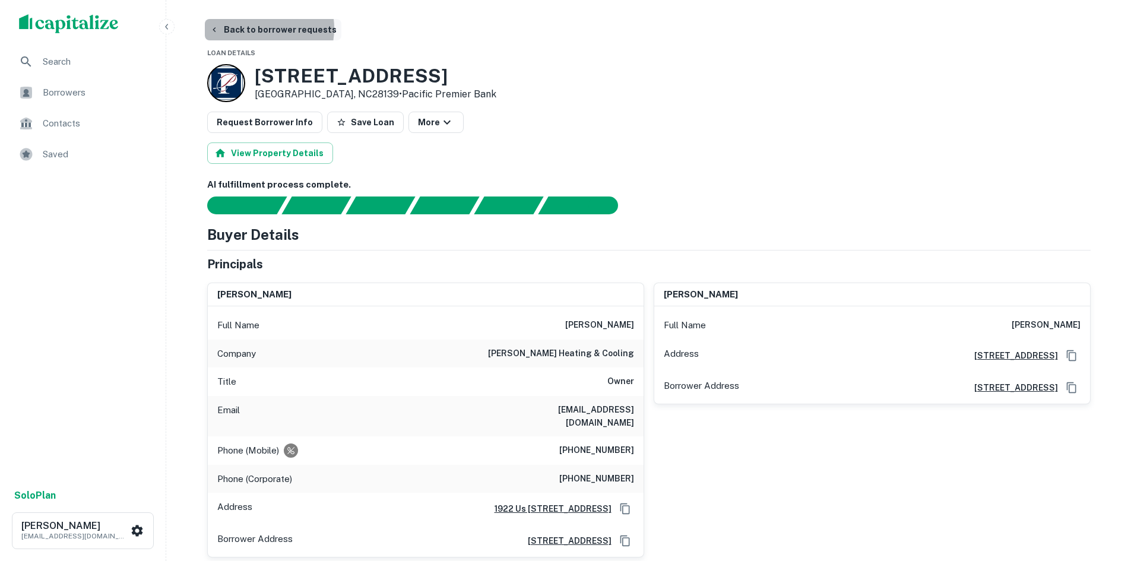
click at [262, 28] on button "Back to borrower requests" at bounding box center [273, 29] width 136 height 21
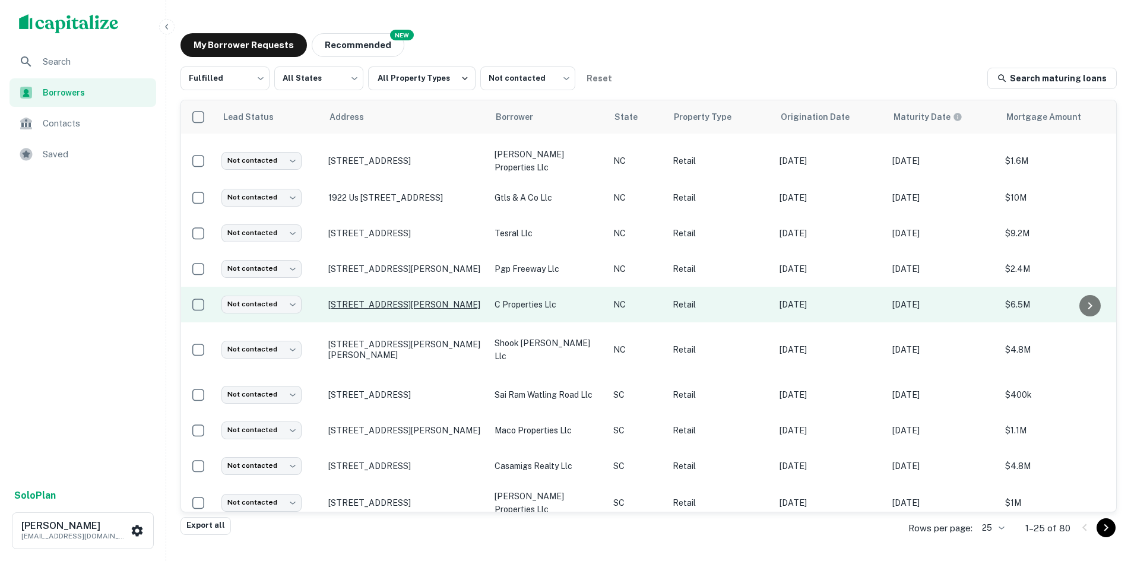
scroll to position [59, 0]
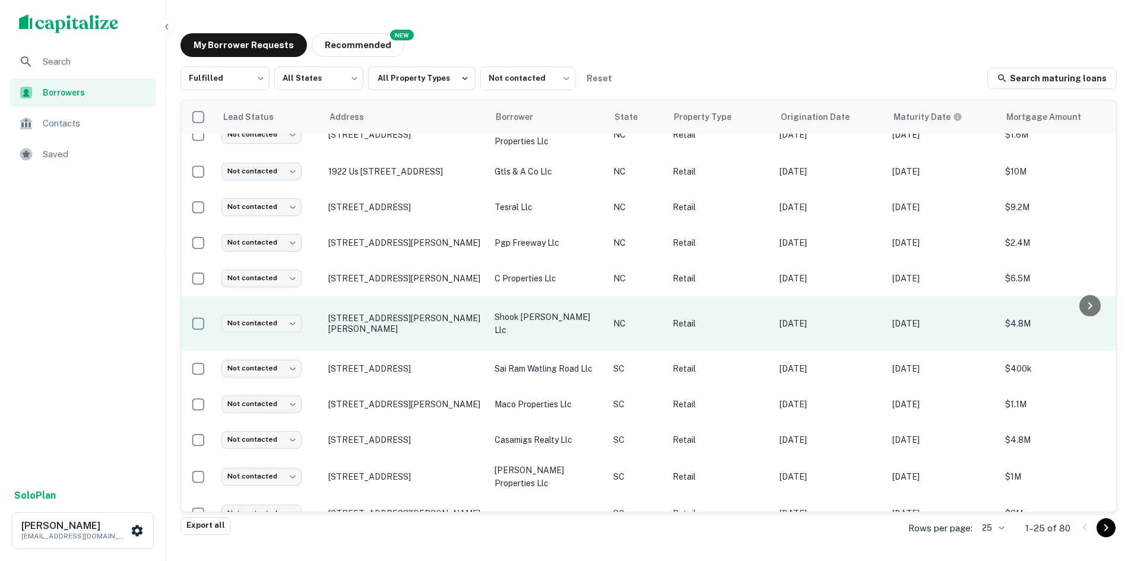
click at [407, 315] on td "300 E Morehead St Charlotte, NC28202" at bounding box center [405, 323] width 166 height 55
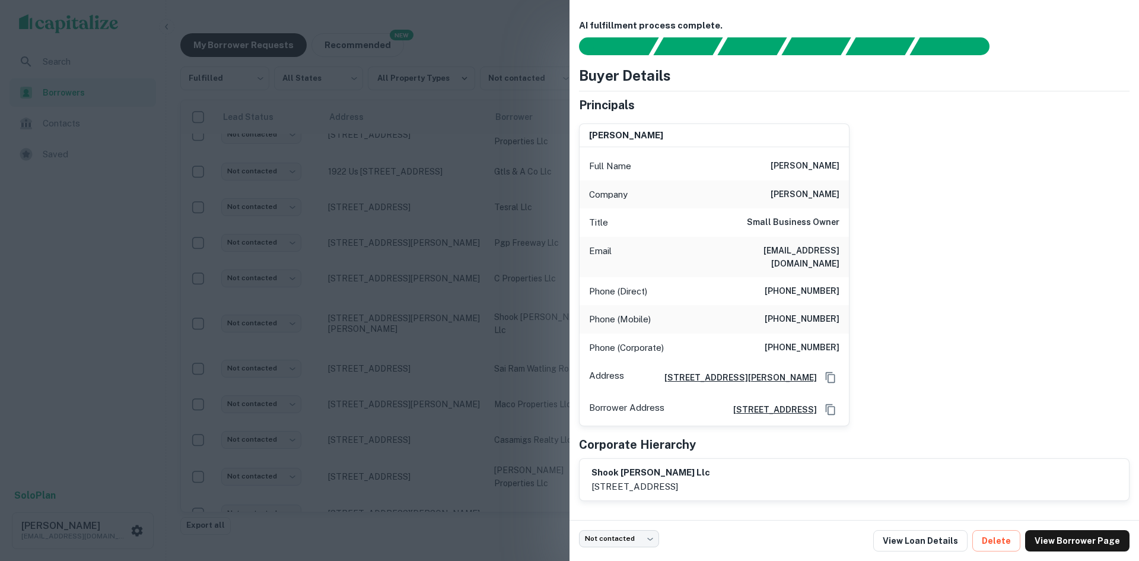
click at [413, 293] on div at bounding box center [569, 280] width 1139 height 561
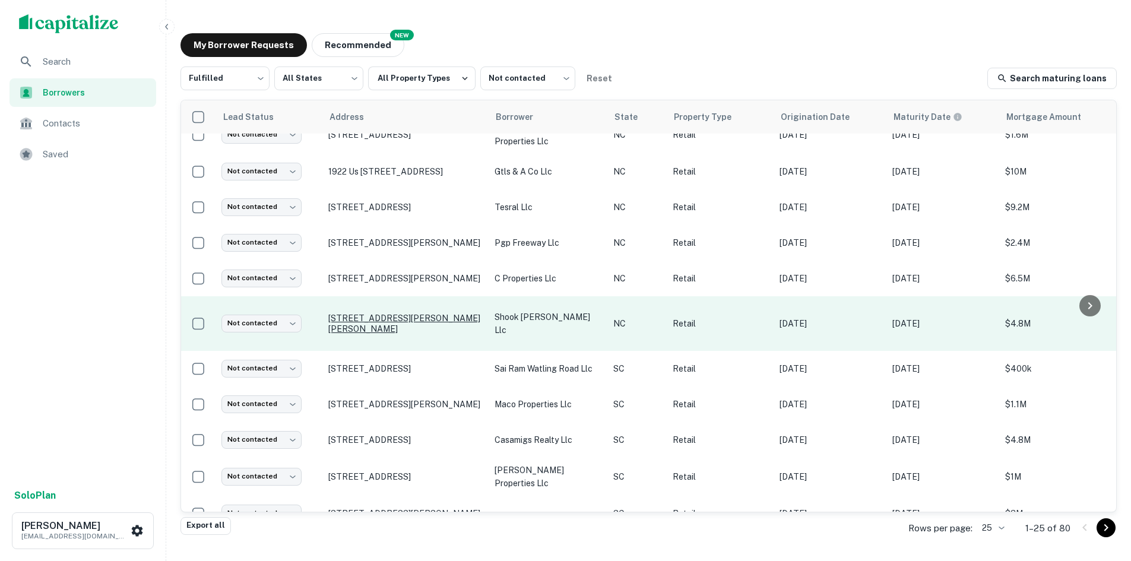
click at [369, 318] on p "300 E Morehead St Charlotte, NC28202" at bounding box center [405, 323] width 154 height 21
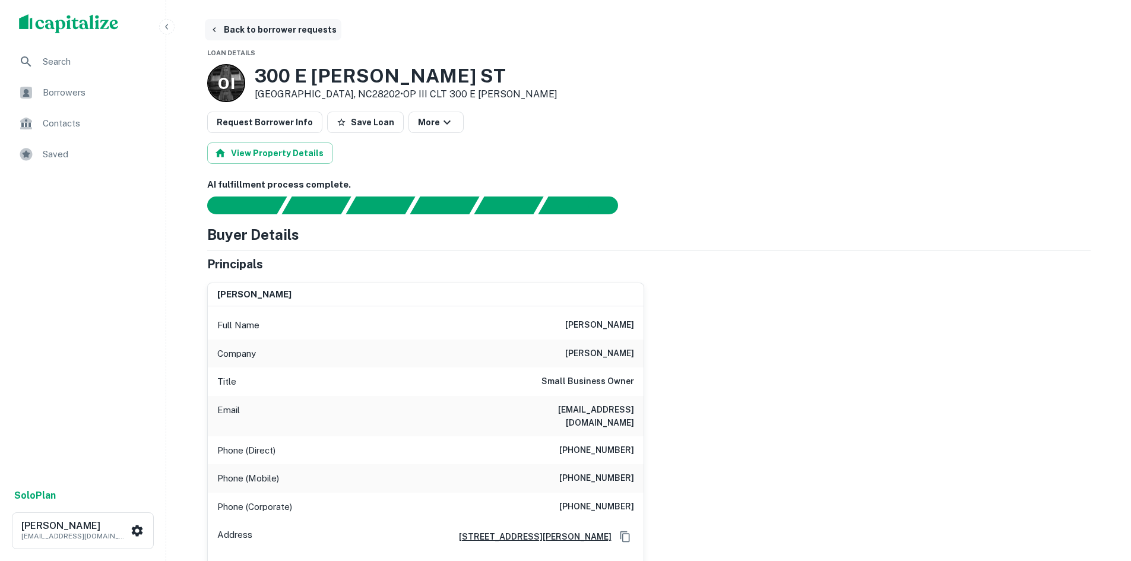
click at [269, 28] on button "Back to borrower requests" at bounding box center [273, 29] width 136 height 21
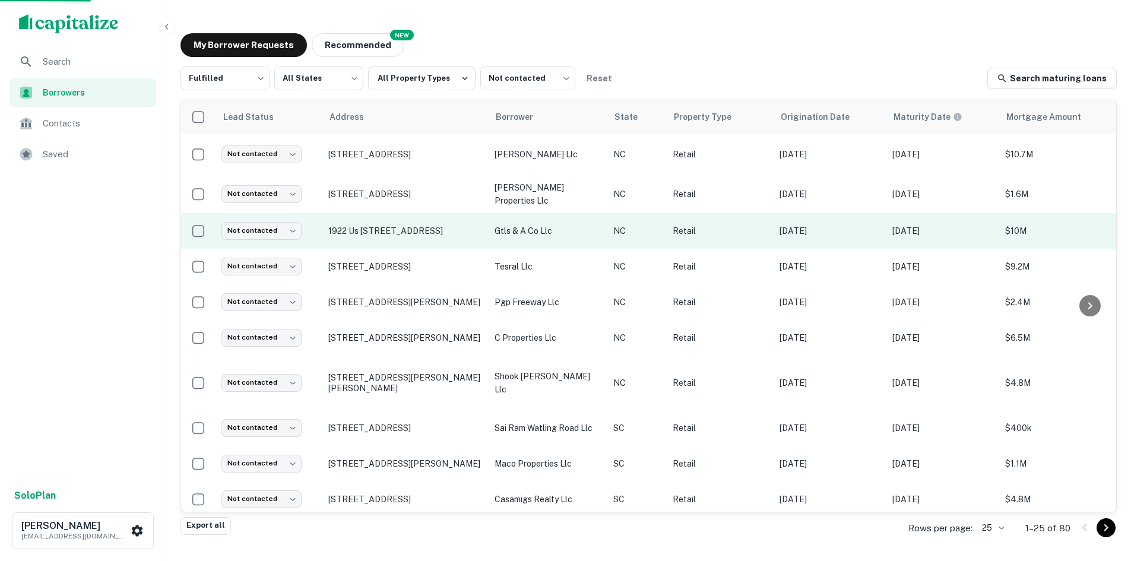
scroll to position [59, 0]
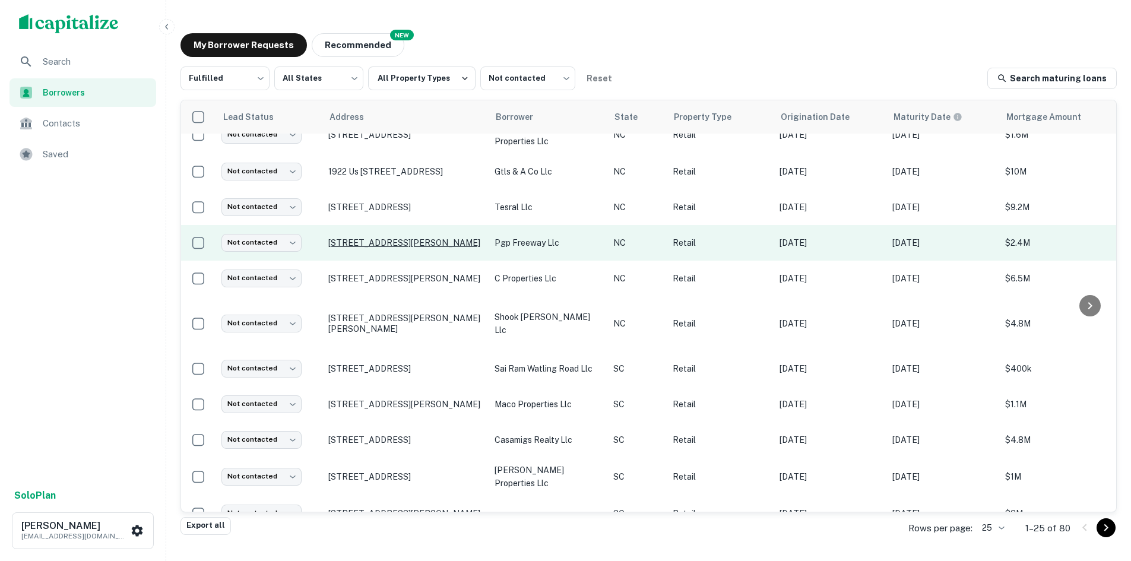
click at [402, 245] on p "1560 Freeway Dr Reidsville, NC27320" at bounding box center [405, 242] width 154 height 11
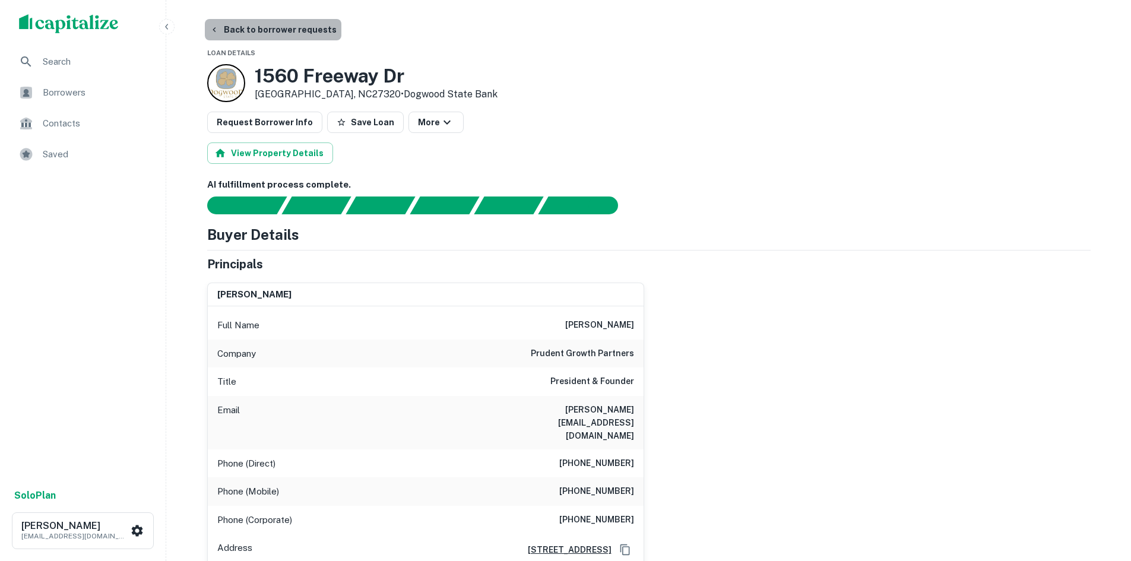
click at [281, 35] on button "Back to borrower requests" at bounding box center [273, 29] width 136 height 21
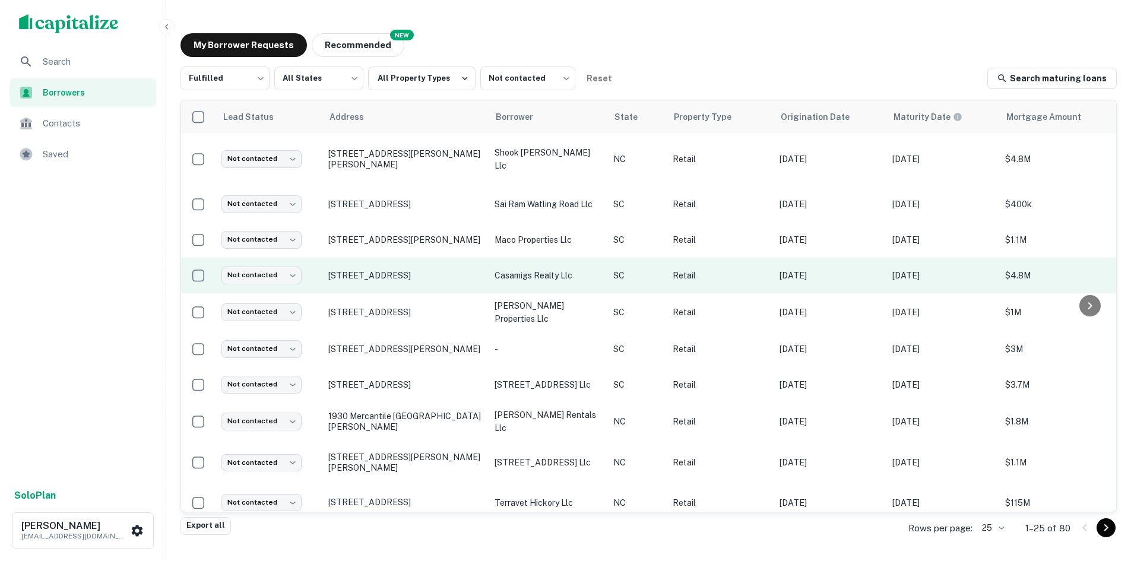
scroll to position [237, 0]
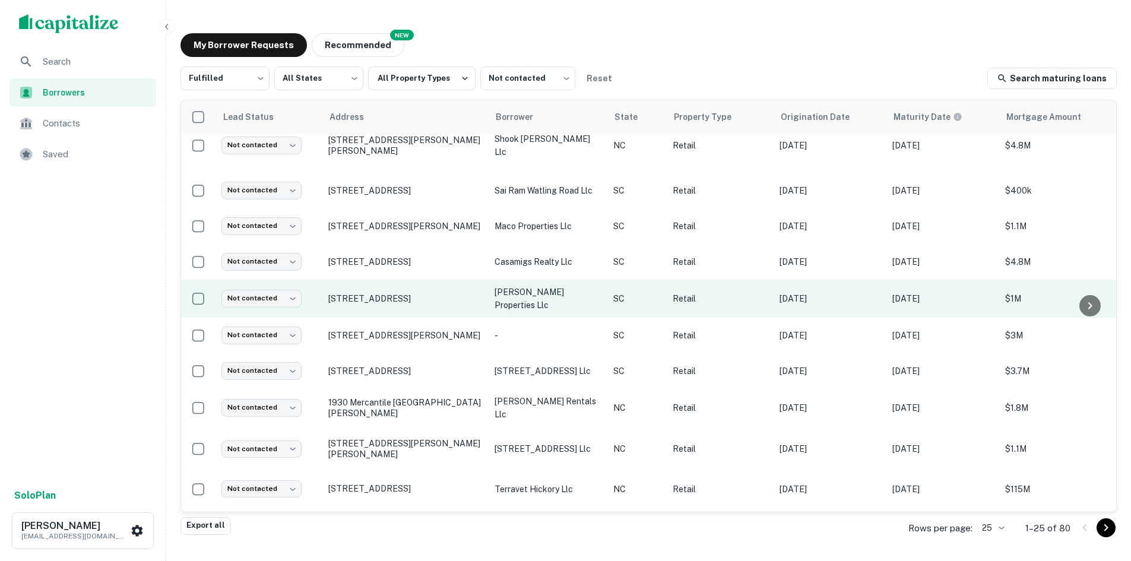
click at [394, 288] on td "29 Gamecock Ave Charleston, SC29407" at bounding box center [405, 299] width 166 height 38
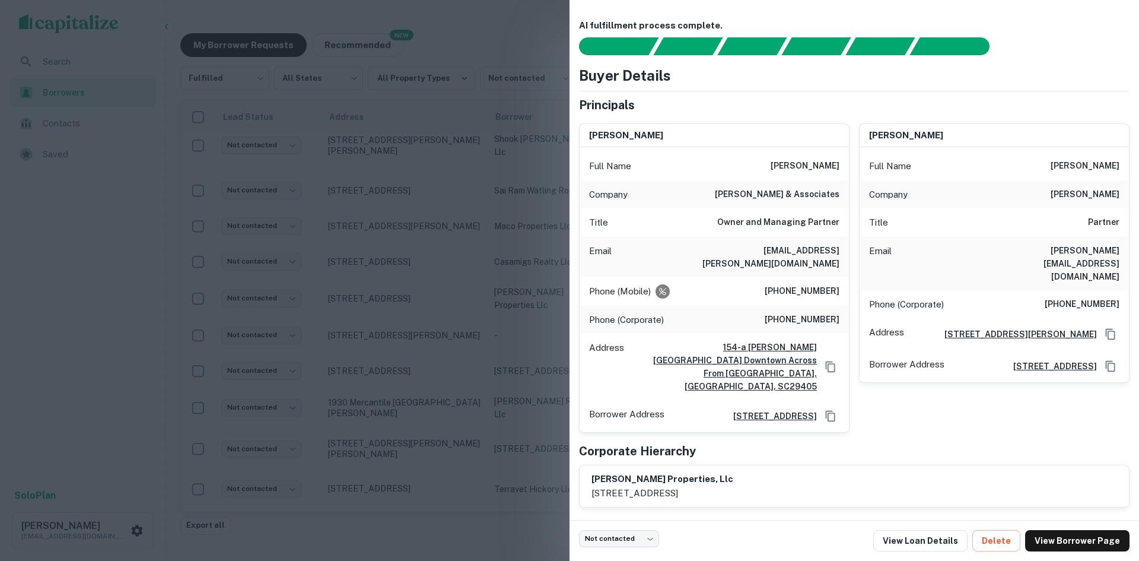
click at [398, 288] on div at bounding box center [569, 280] width 1139 height 561
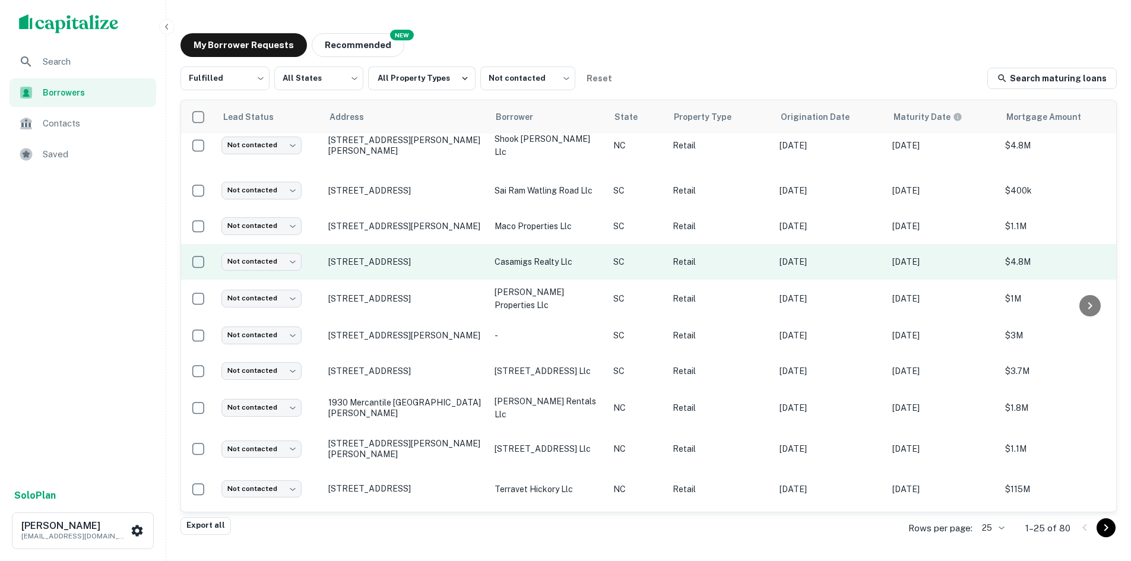
click at [357, 252] on td "492 King St Charleston, SC29403" at bounding box center [405, 262] width 166 height 36
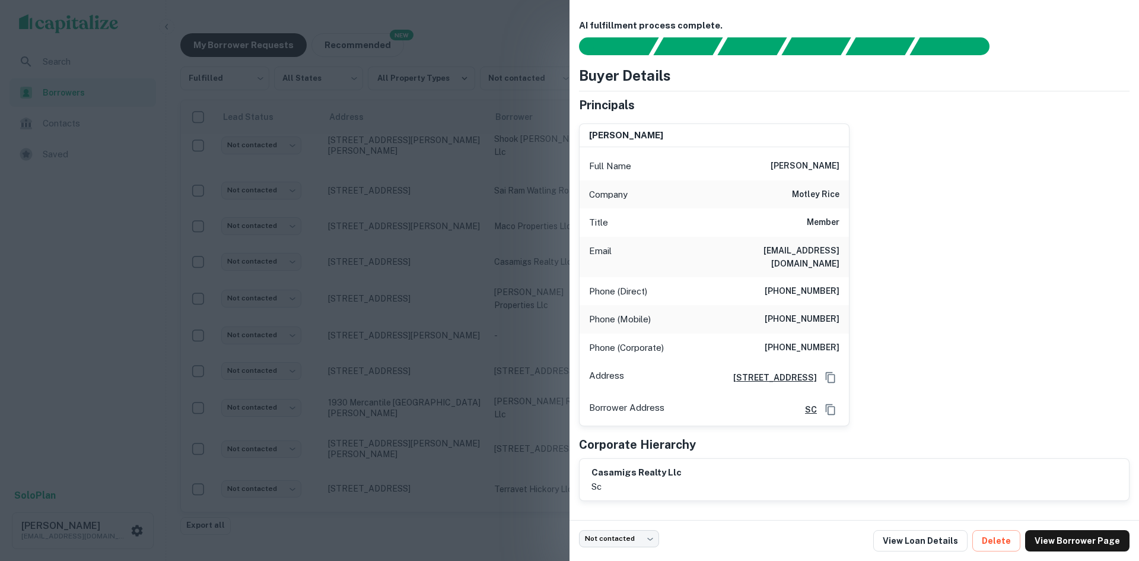
click at [372, 247] on div at bounding box center [569, 280] width 1139 height 561
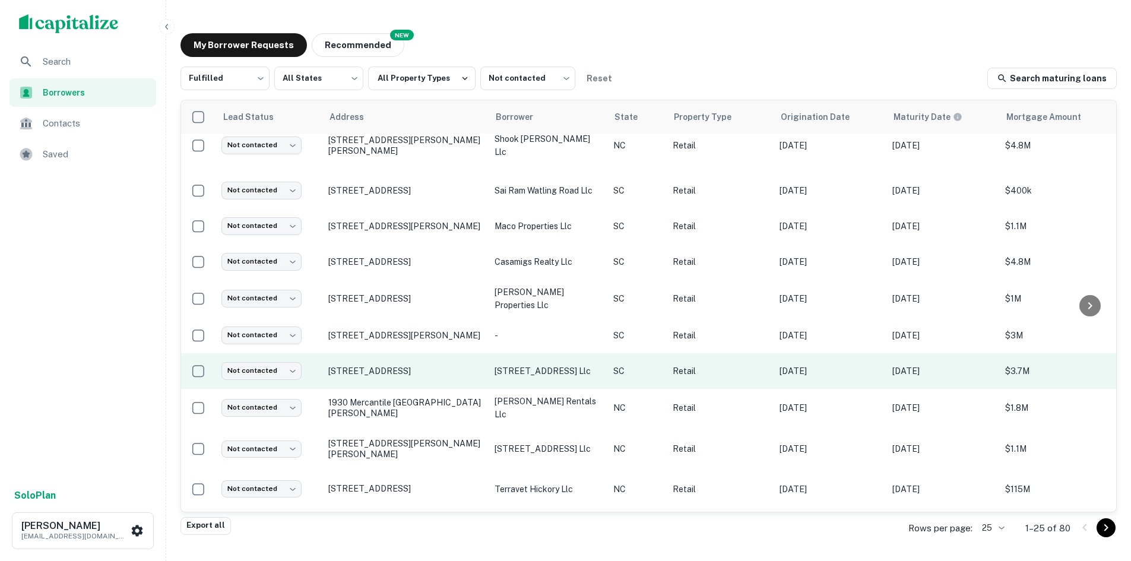
click at [376, 355] on td "264 King St Charleston, SC29401" at bounding box center [405, 371] width 166 height 36
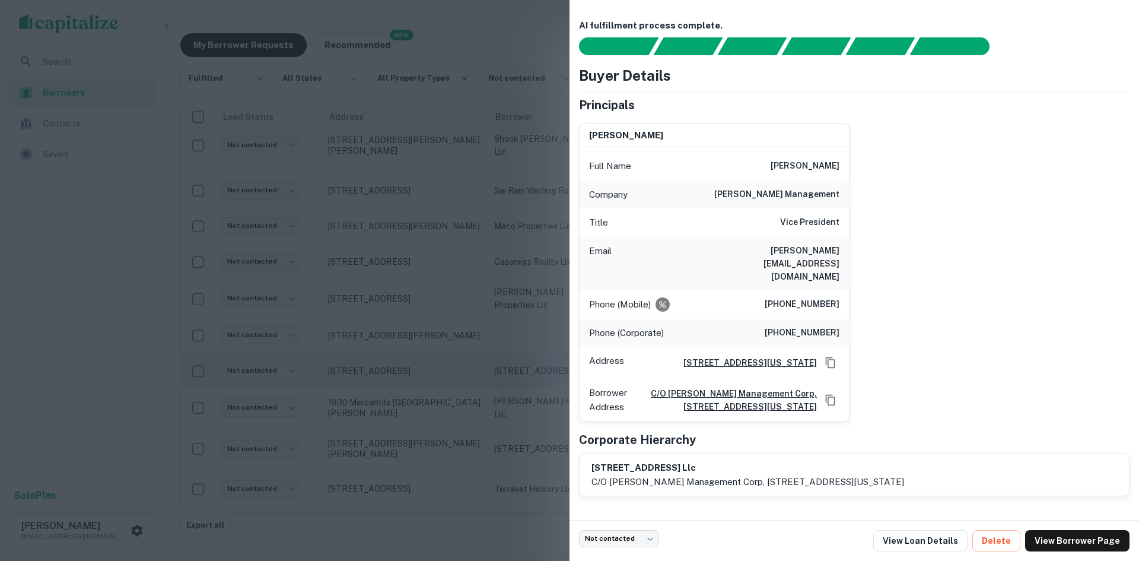
click at [376, 355] on div at bounding box center [569, 280] width 1139 height 561
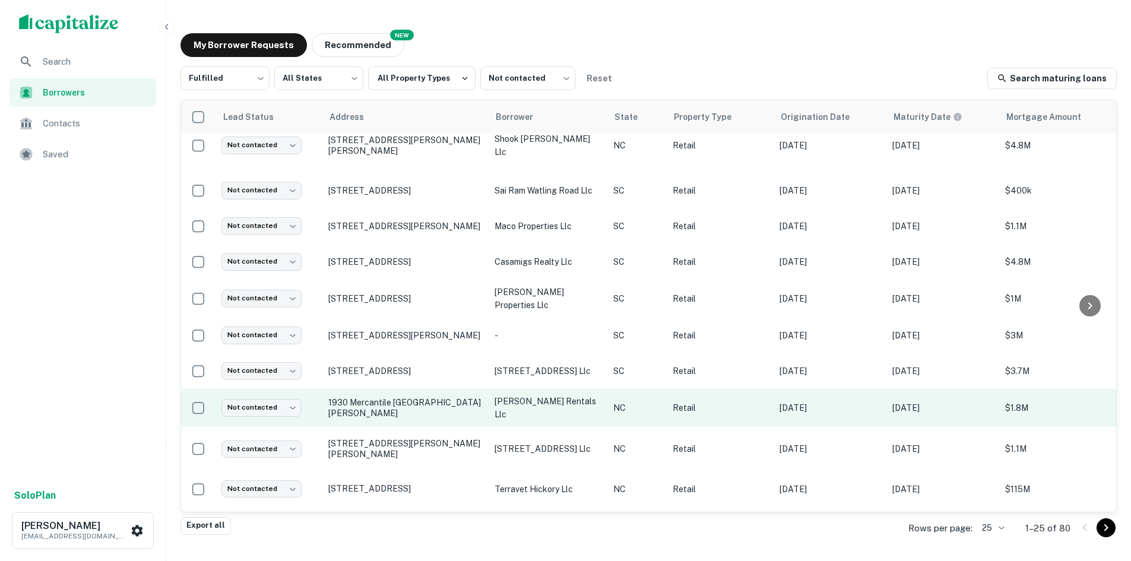
click at [385, 396] on td "1930 Mercantile Dr Ne Leland, NC28451" at bounding box center [405, 408] width 166 height 38
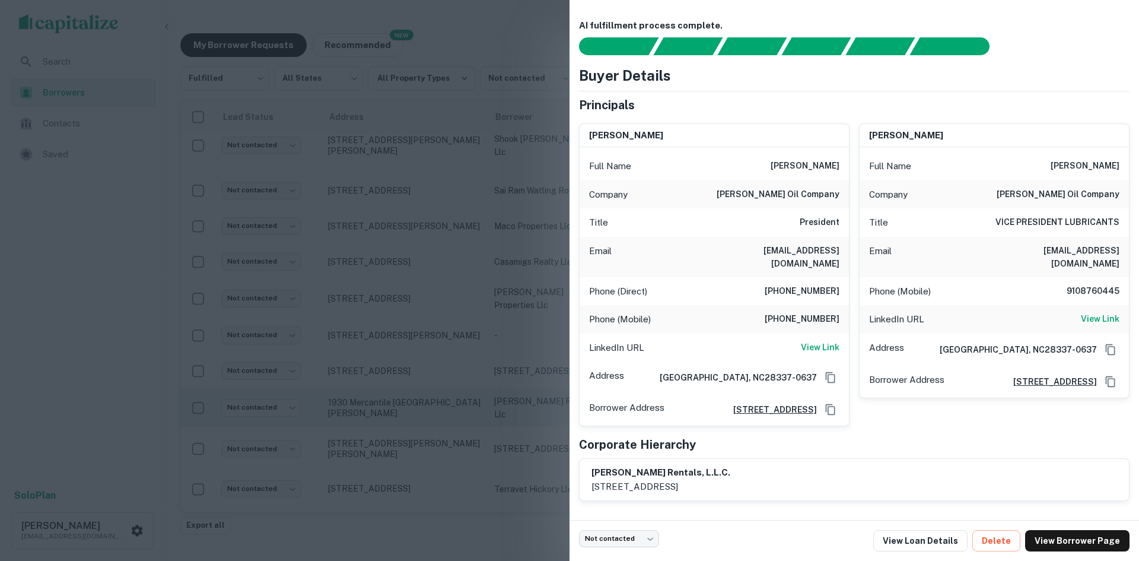
click at [385, 396] on div at bounding box center [569, 280] width 1139 height 561
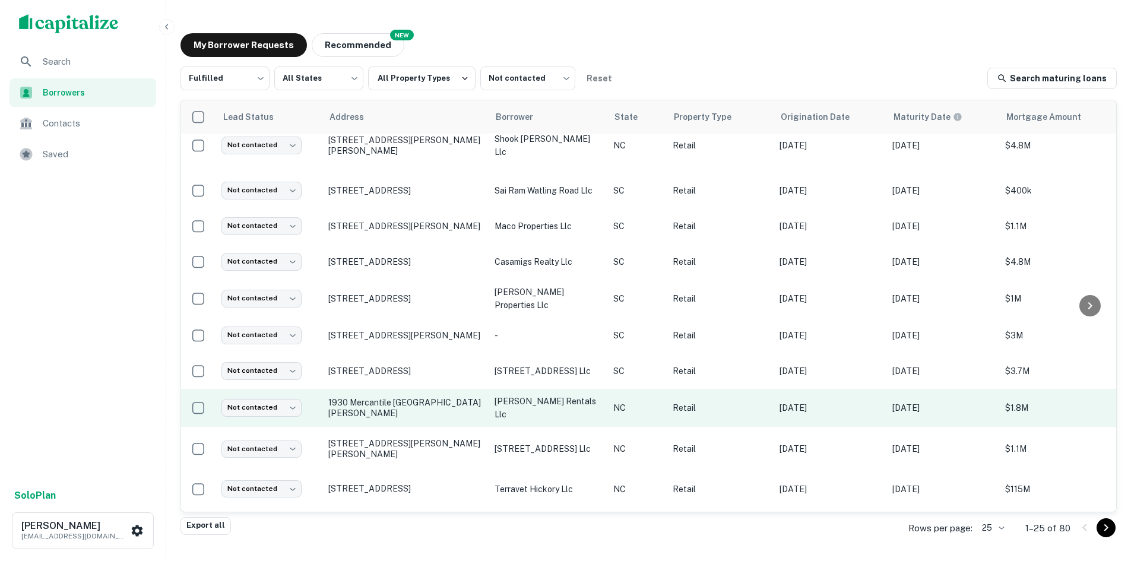
scroll to position [356, 0]
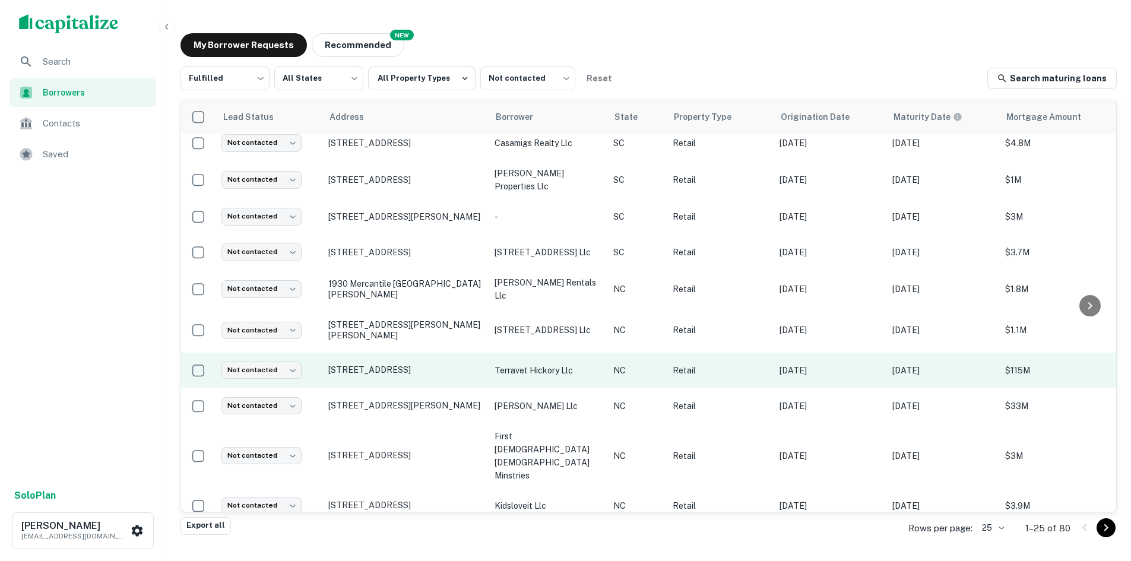
click at [400, 376] on td "1050 Us Highway 321 Nw Hickory, NC28601" at bounding box center [405, 371] width 166 height 36
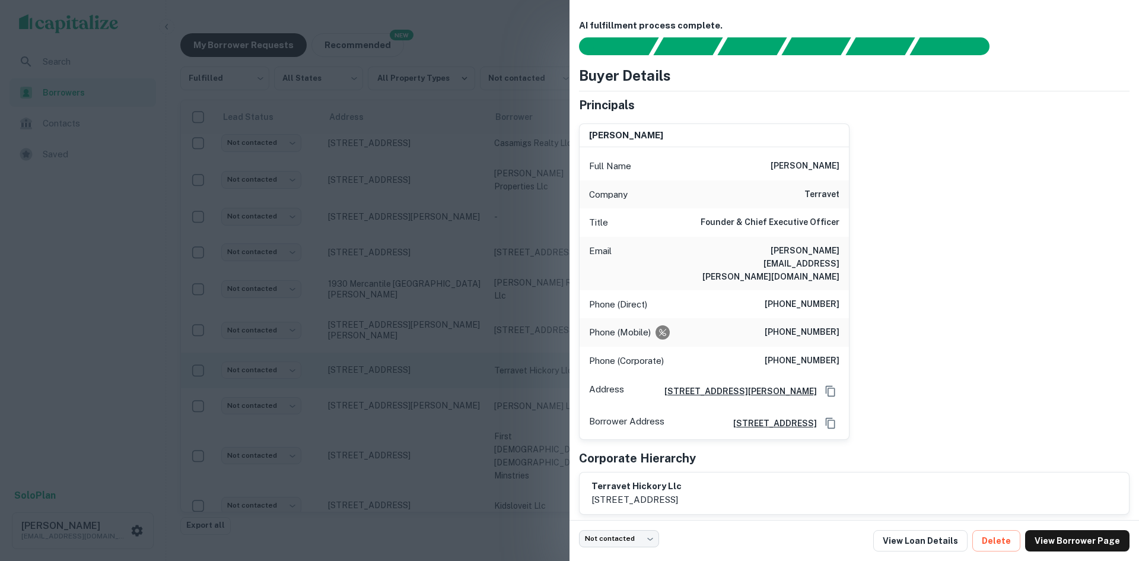
click at [400, 376] on div at bounding box center [569, 280] width 1139 height 561
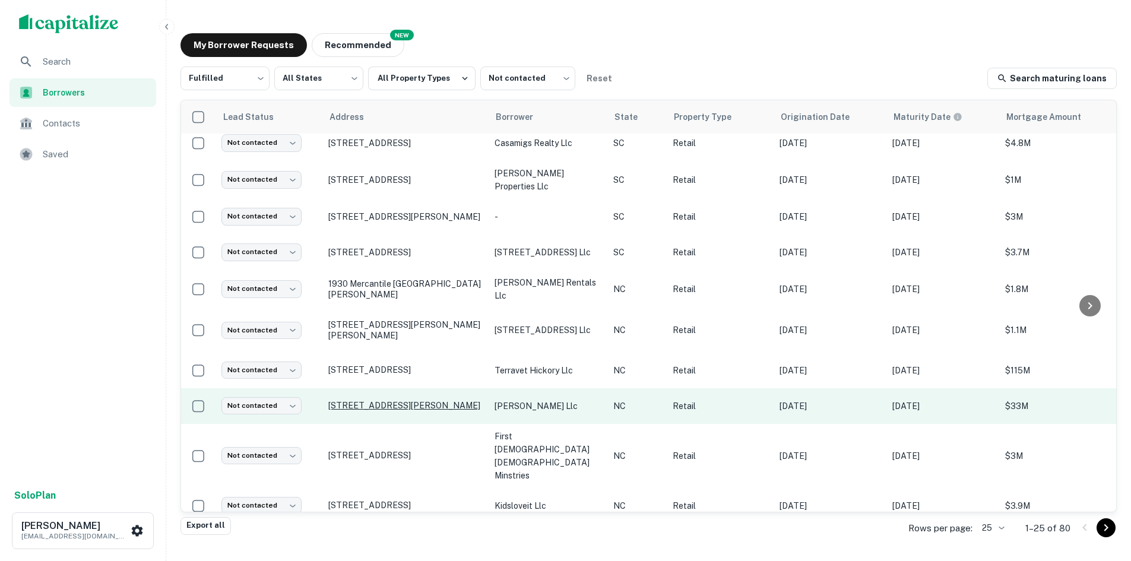
click at [401, 402] on p "10809 E Independence Blvd Matthews, NC28105" at bounding box center [405, 405] width 154 height 11
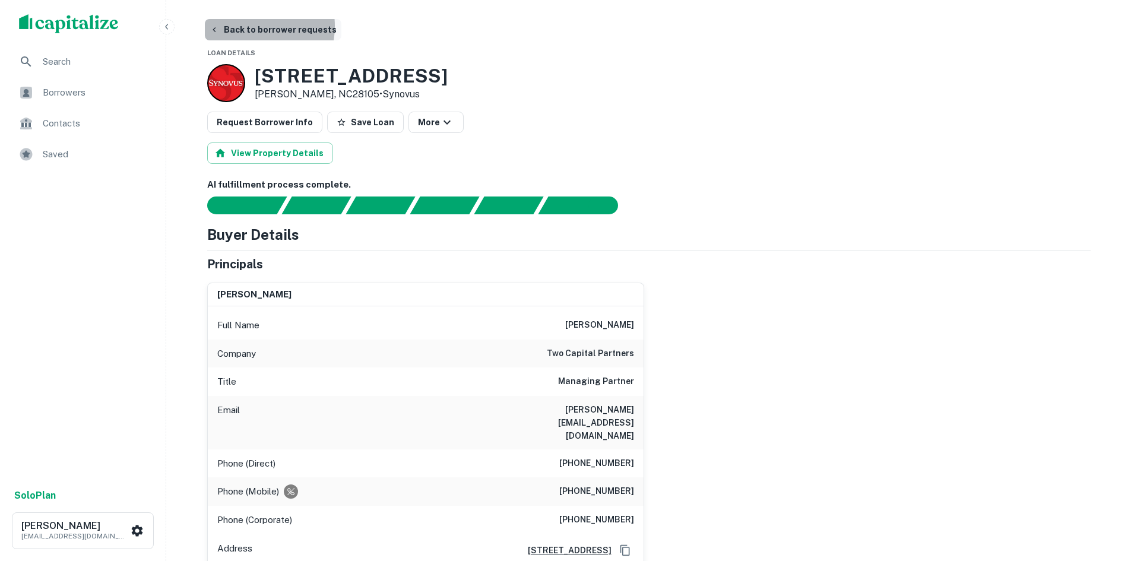
click at [245, 26] on button "Back to borrower requests" at bounding box center [273, 29] width 136 height 21
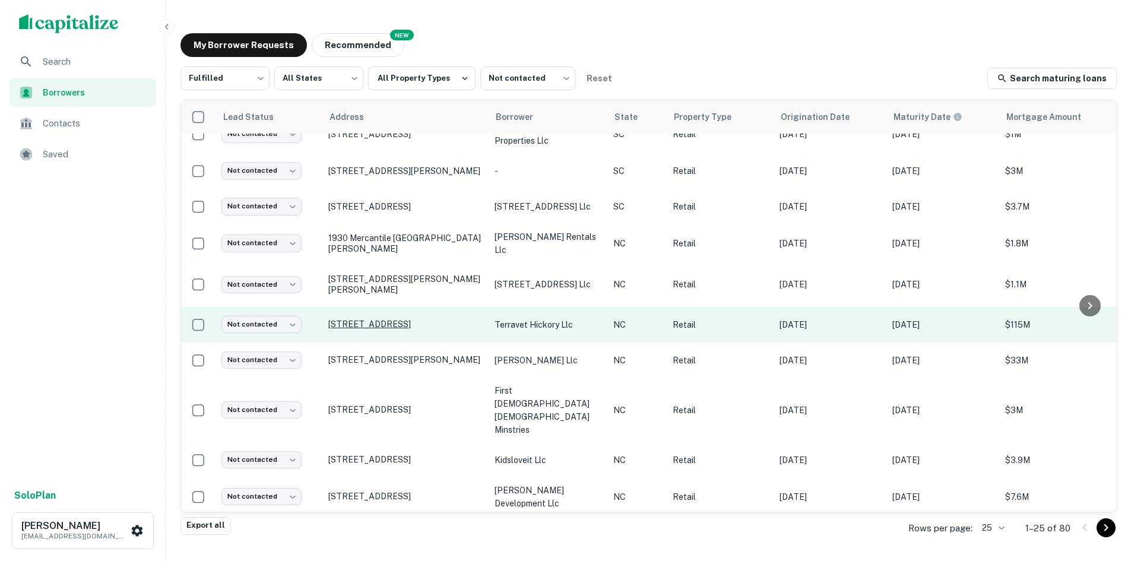
scroll to position [534, 0]
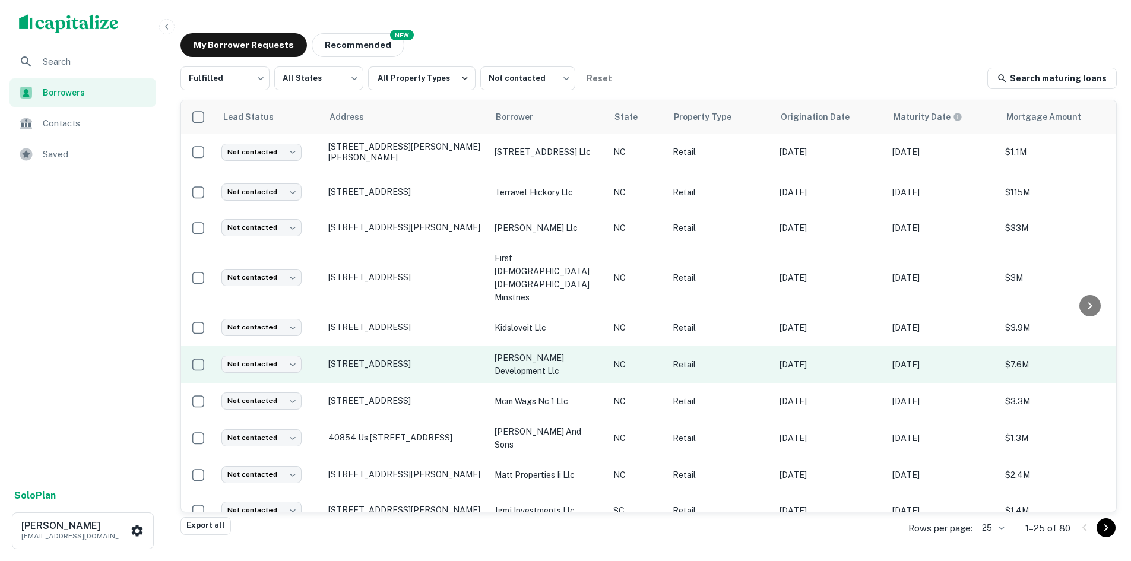
click at [394, 345] on td "274 Eastchester Dr High Point, NC27262" at bounding box center [405, 364] width 166 height 38
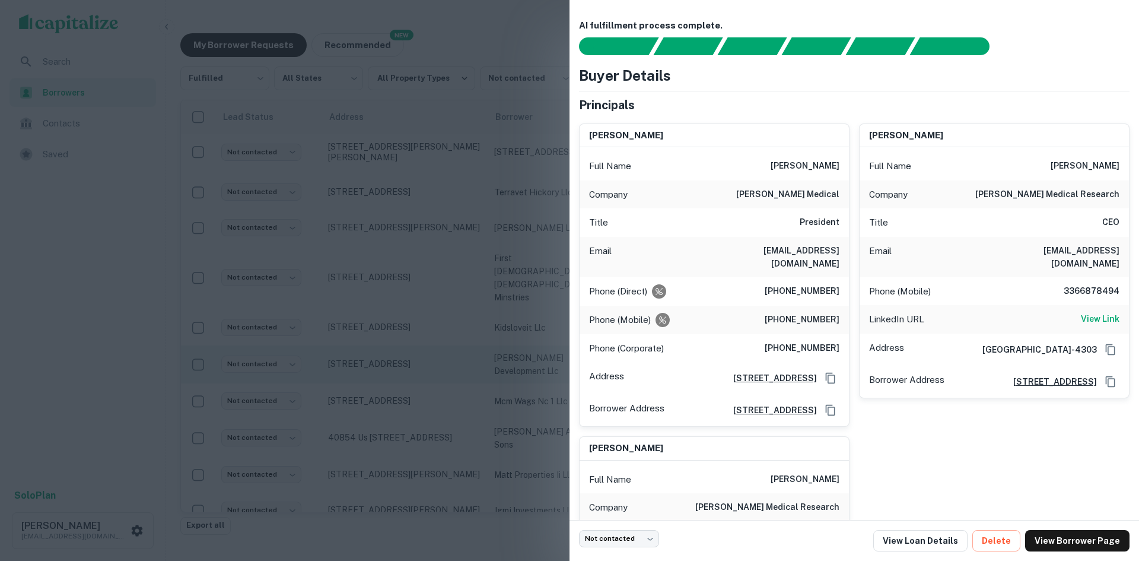
click at [396, 345] on div at bounding box center [569, 280] width 1139 height 561
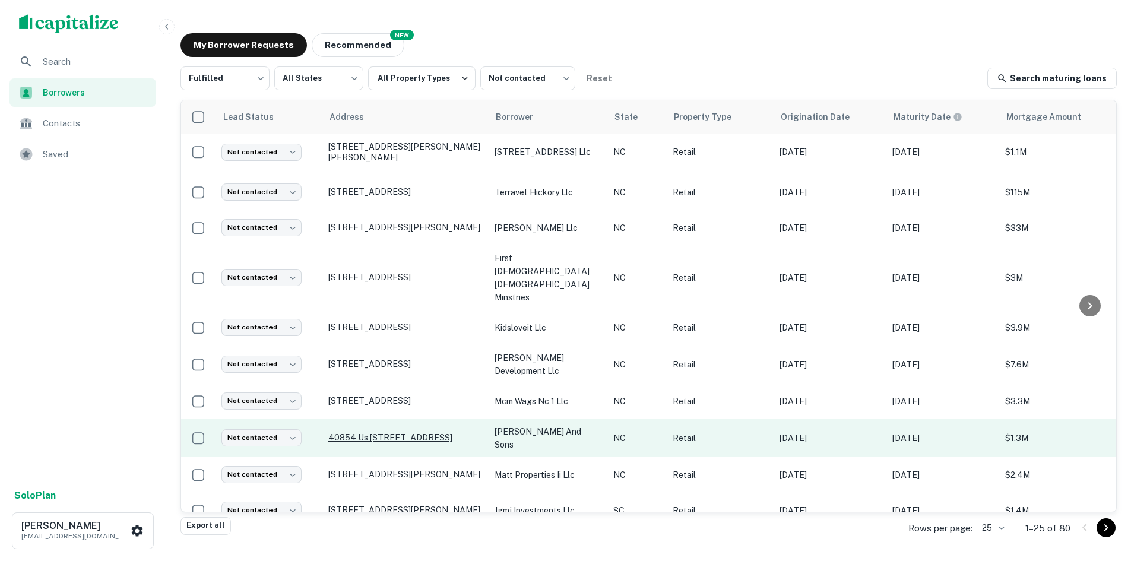
click at [421, 432] on p "40854 Us 52 Hwy N New London, NC28127" at bounding box center [405, 437] width 154 height 11
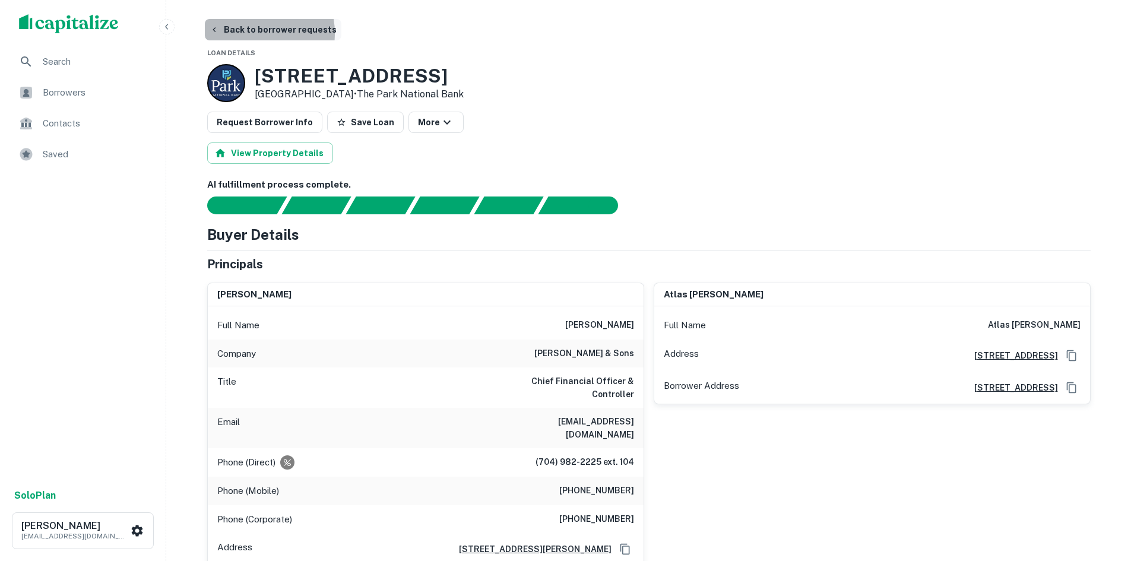
click at [247, 33] on button "Back to borrower requests" at bounding box center [273, 29] width 136 height 21
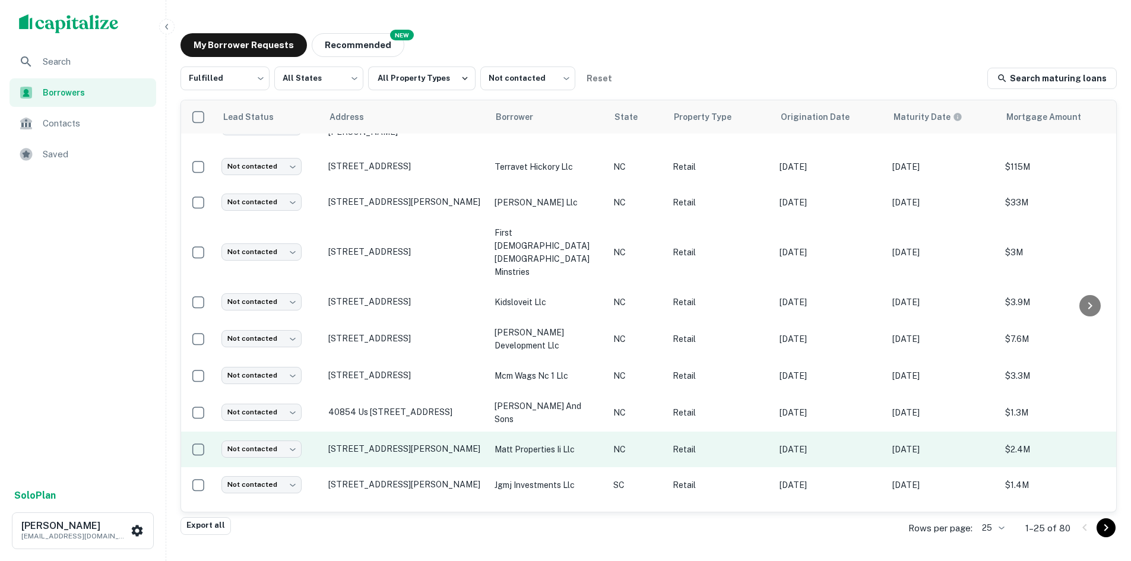
scroll to position [34, 0]
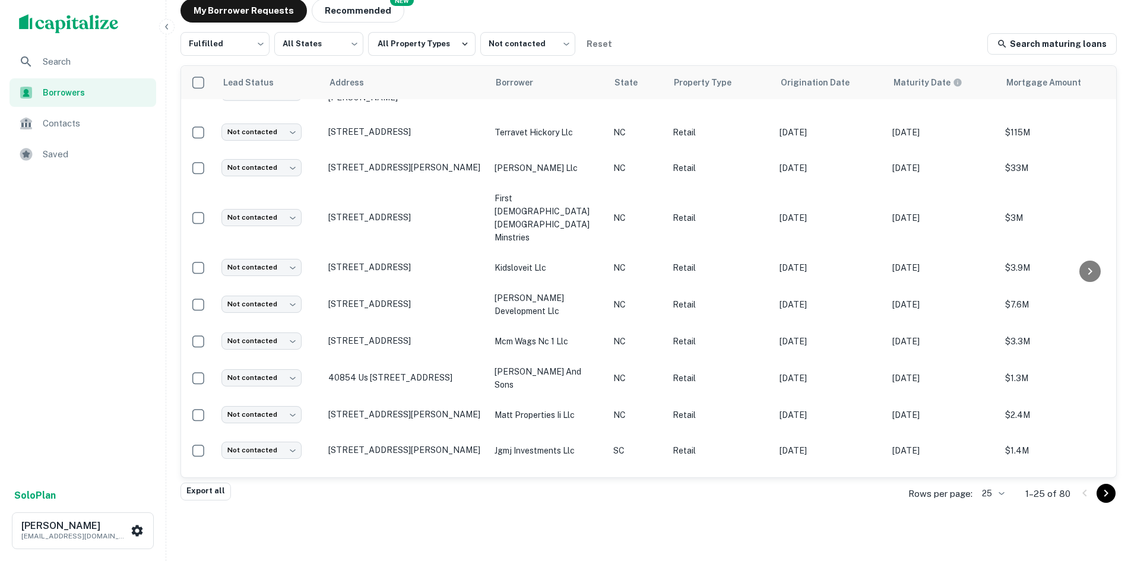
click at [988, 490] on body "Search Borrowers Contacts Saved Solo Plan Thomas Solano tsolano@surmount.com My…" at bounding box center [565, 246] width 1131 height 561
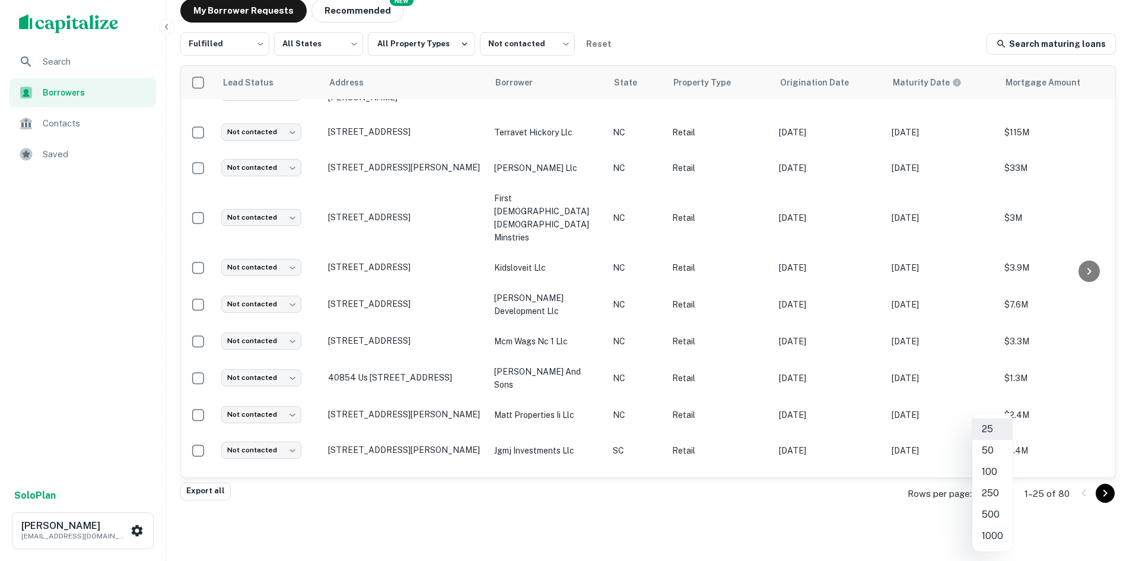
click at [990, 516] on li "500" at bounding box center [993, 514] width 40 height 21
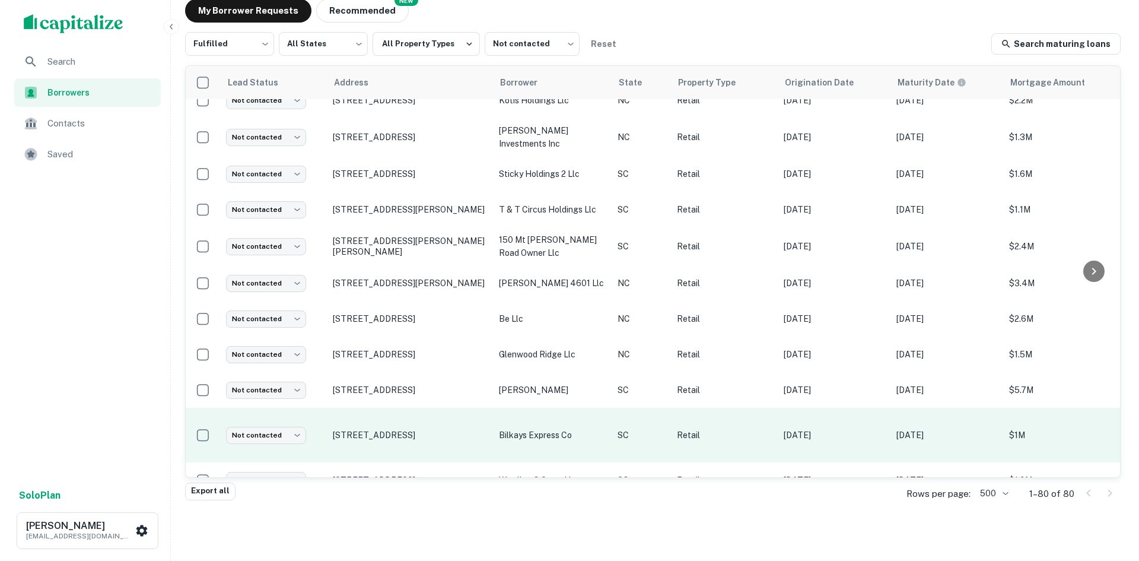
scroll to position [2637, 0]
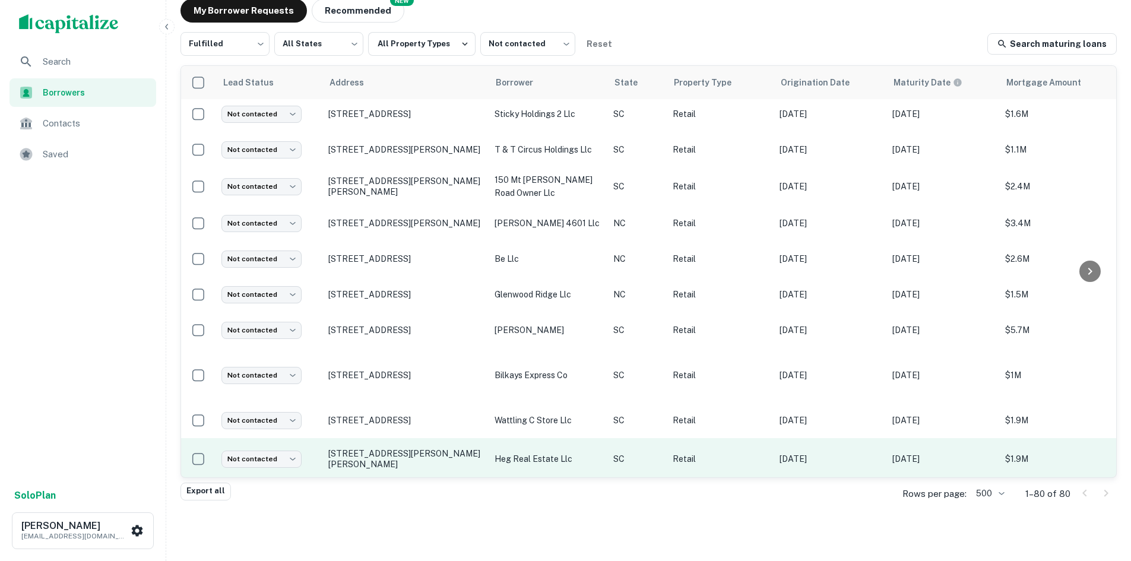
click at [419, 438] on td "606 N Woods Dr Fountain Inn, SC29644" at bounding box center [405, 459] width 166 height 42
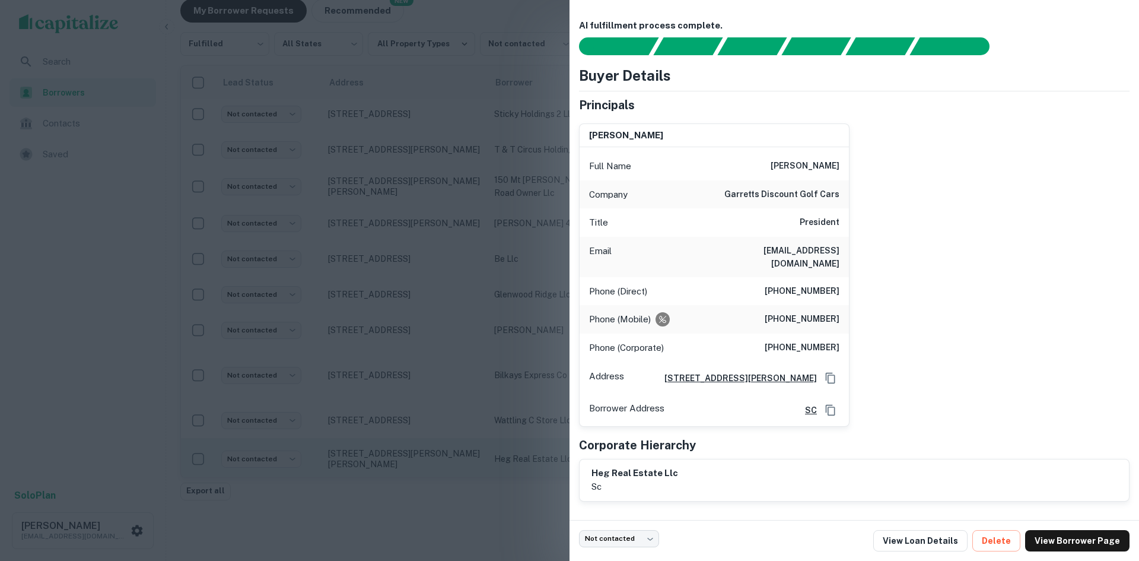
click at [419, 433] on div at bounding box center [569, 280] width 1139 height 561
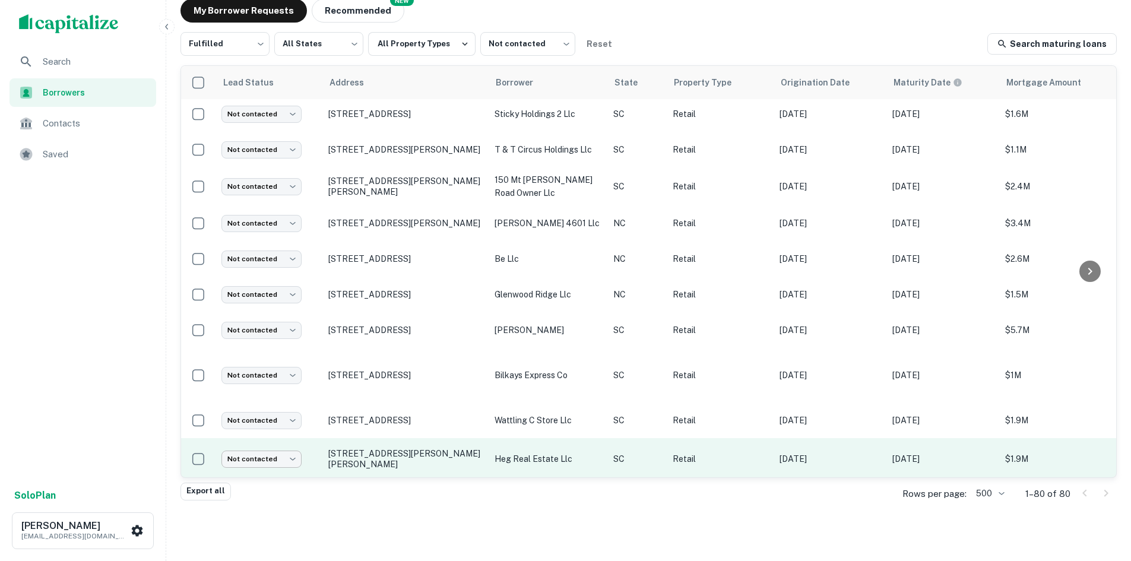
click at [297, 446] on body "Search Borrowers Contacts Saved Solo Plan Thomas Solano tsolano@surmount.com My…" at bounding box center [565, 246] width 1131 height 561
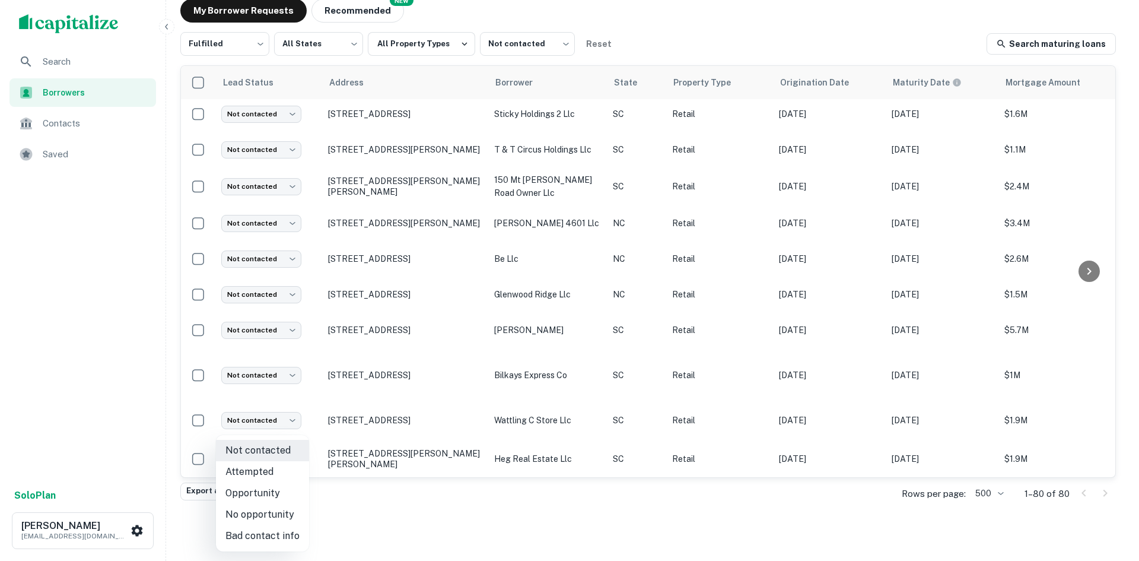
click at [296, 473] on li "Attempted" at bounding box center [262, 471] width 93 height 21
type input "*********"
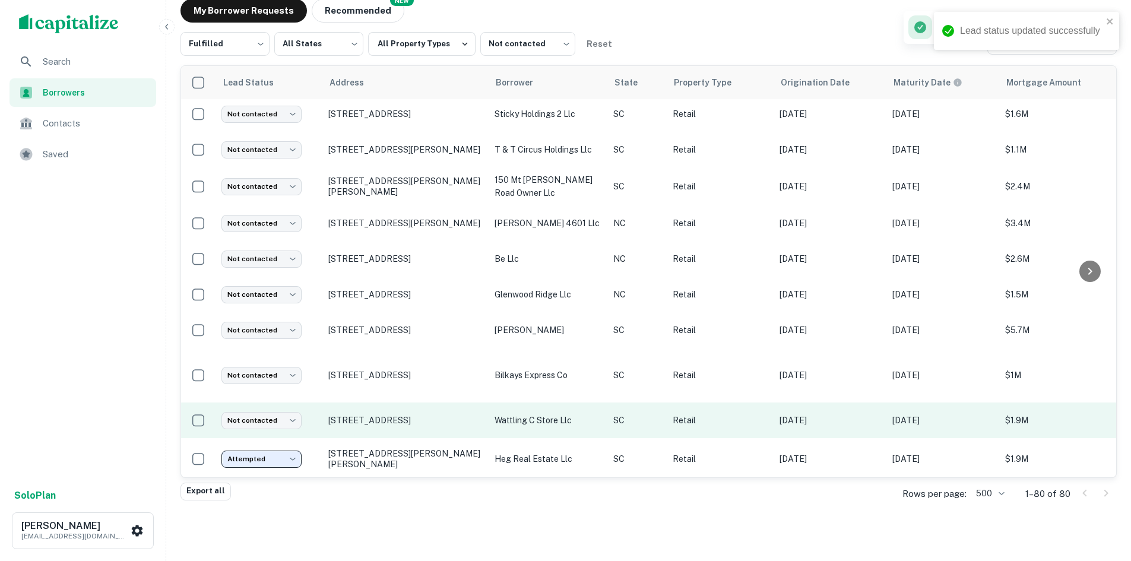
click at [415, 423] on td "209 Wattling Rd West Columbia, SC29170" at bounding box center [405, 420] width 166 height 36
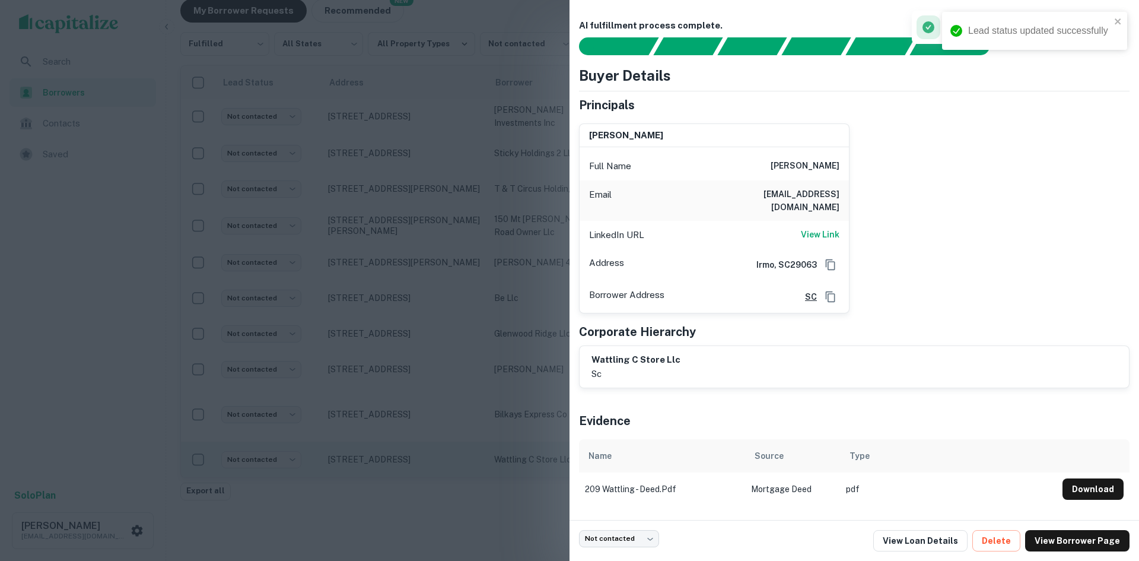
scroll to position [2596, 0]
click at [331, 404] on div at bounding box center [569, 280] width 1139 height 561
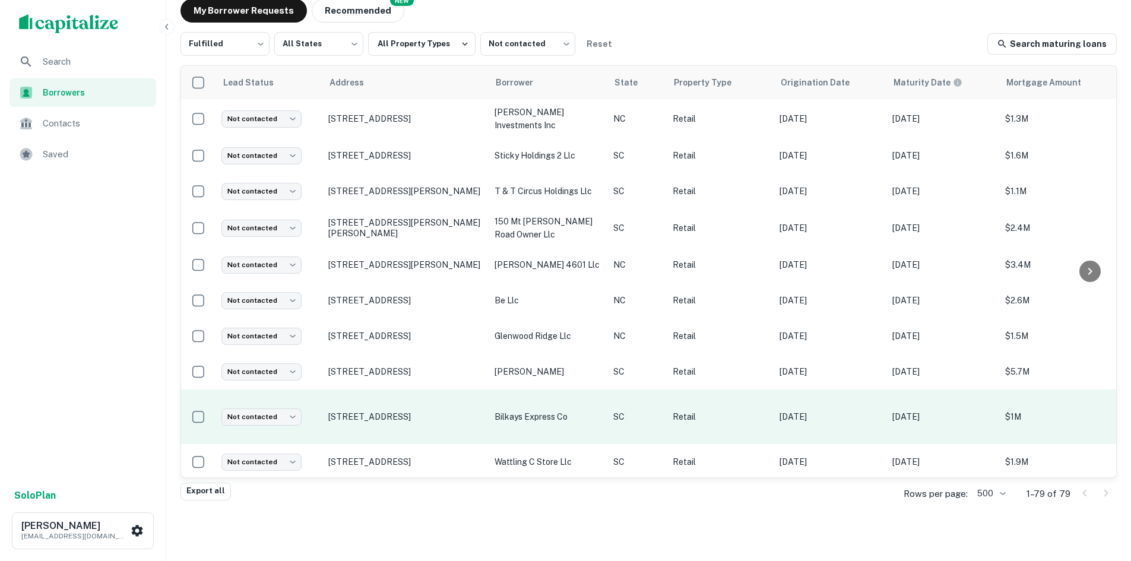
click at [390, 389] on td "3883 Cross Anchor Rd Enoree, SC29335" at bounding box center [405, 416] width 166 height 55
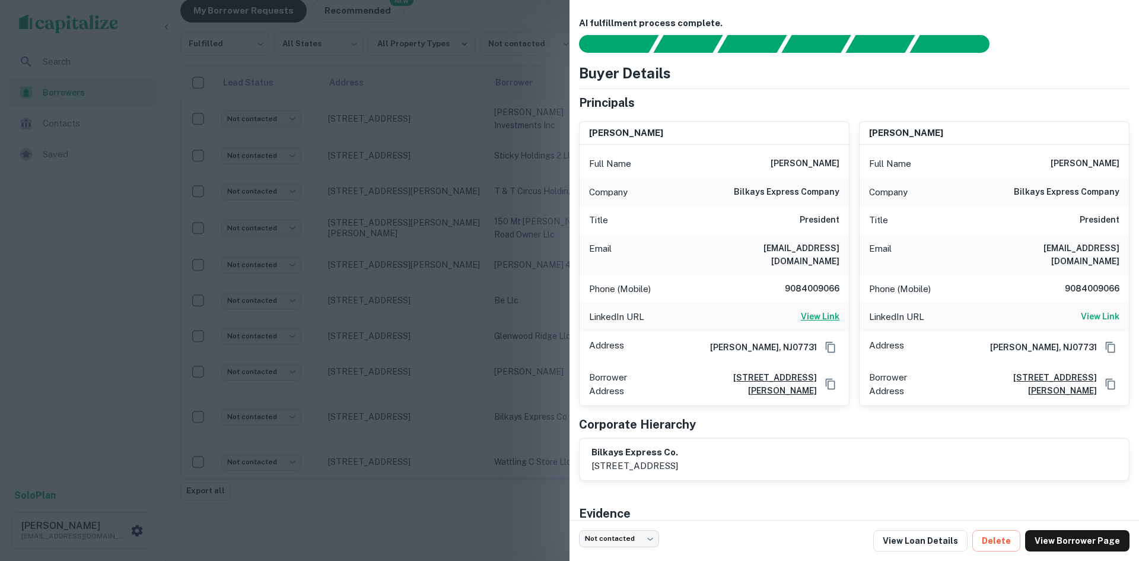
scroll to position [0, 0]
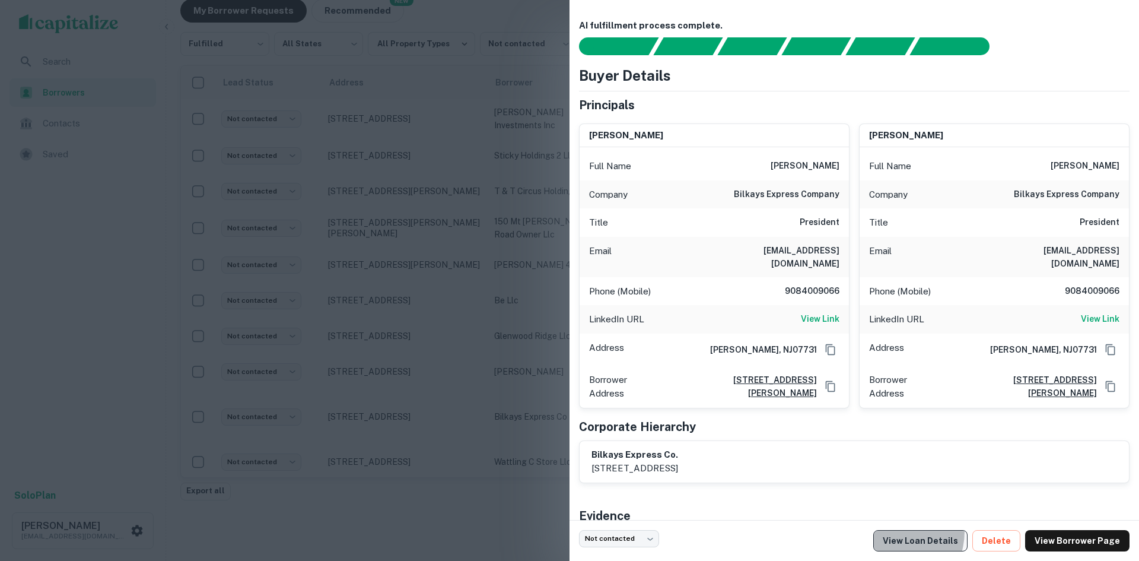
click at [902, 532] on link "View Loan Details" at bounding box center [921, 540] width 94 height 21
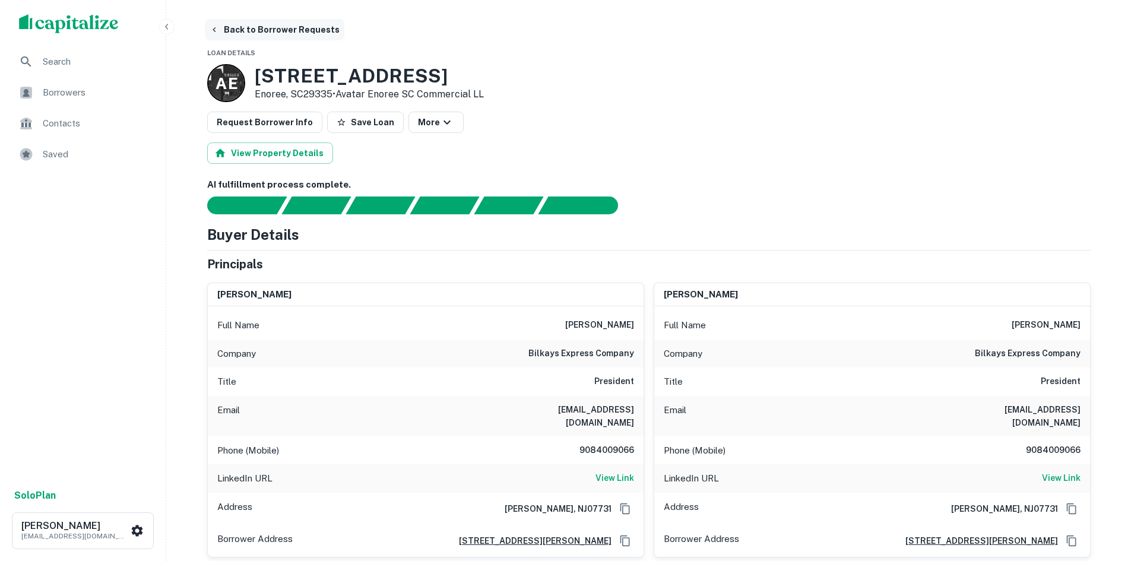
click at [259, 20] on button "Back to Borrower Requests" at bounding box center [274, 29] width 139 height 21
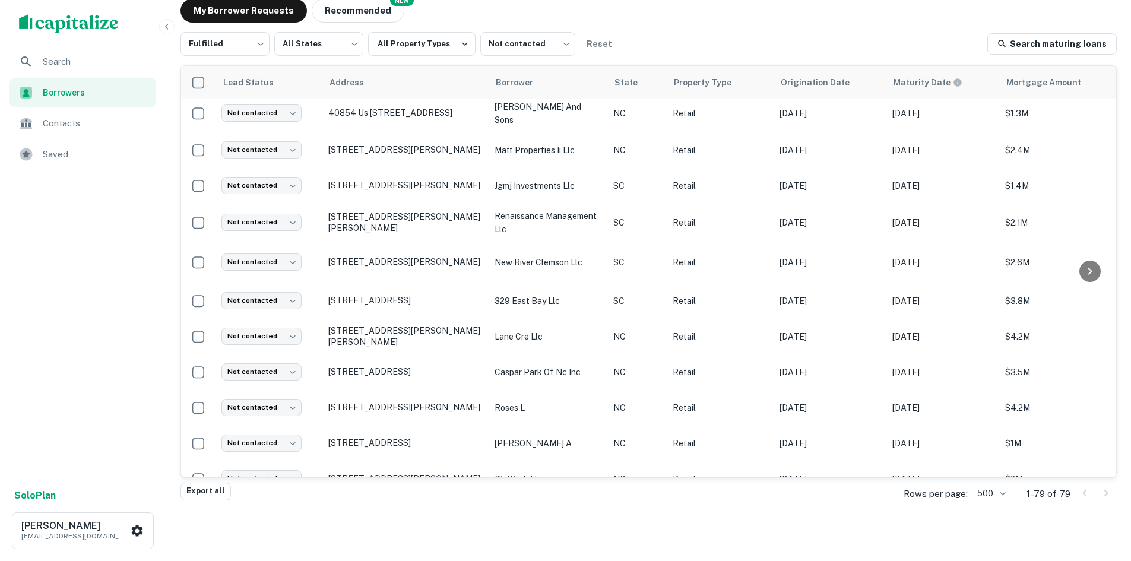
scroll to position [2596, 0]
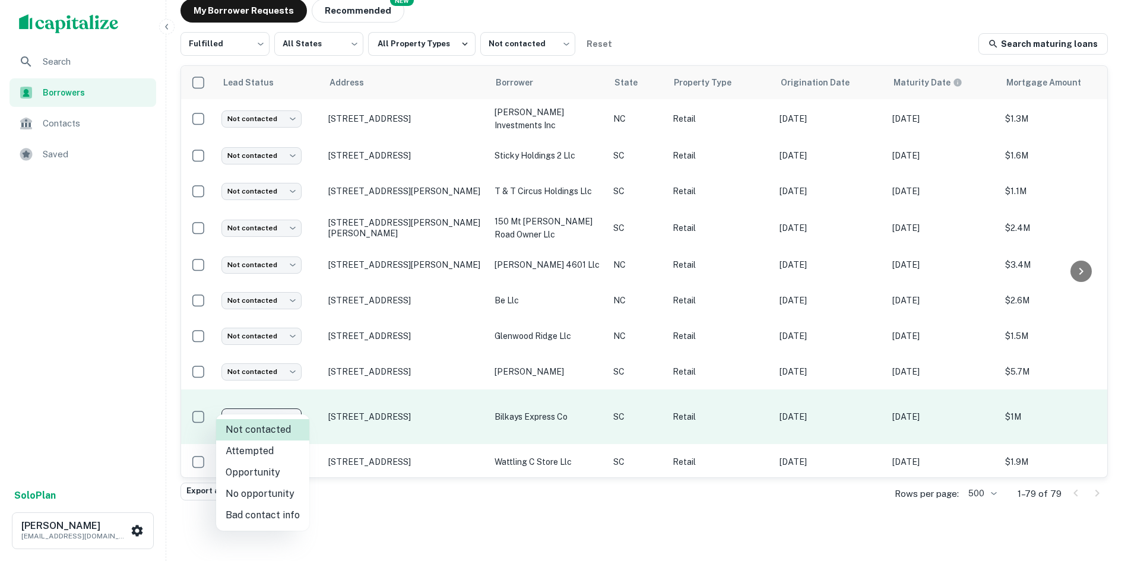
click at [286, 402] on body "Search Borrowers Contacts Saved Solo Plan [PERSON_NAME] [PERSON_NAME][EMAIL_ADD…" at bounding box center [565, 246] width 1131 height 561
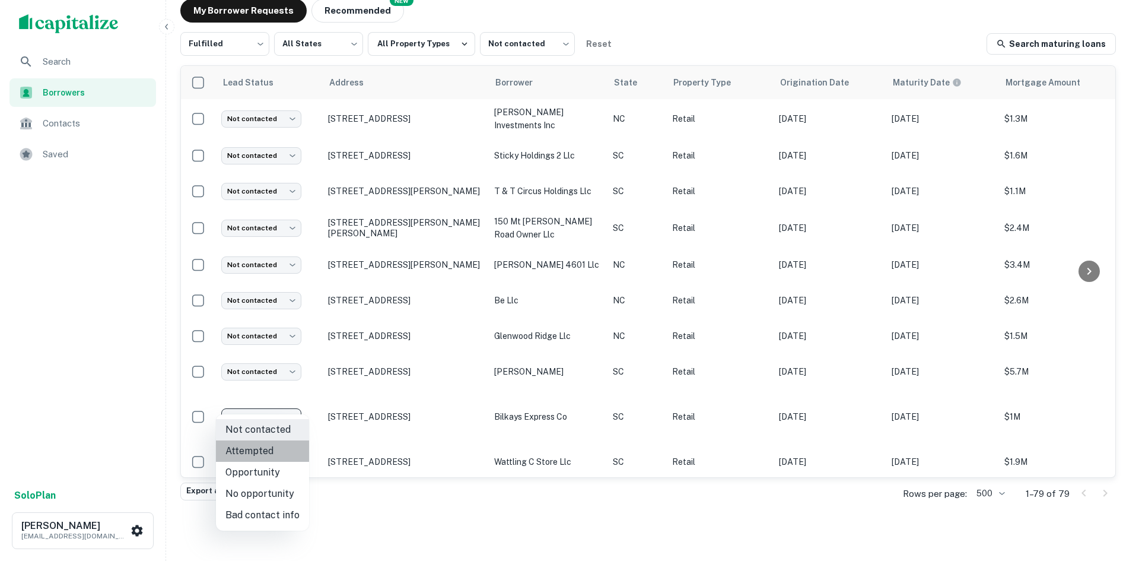
click at [274, 448] on li "Attempted" at bounding box center [262, 450] width 93 height 21
type input "*********"
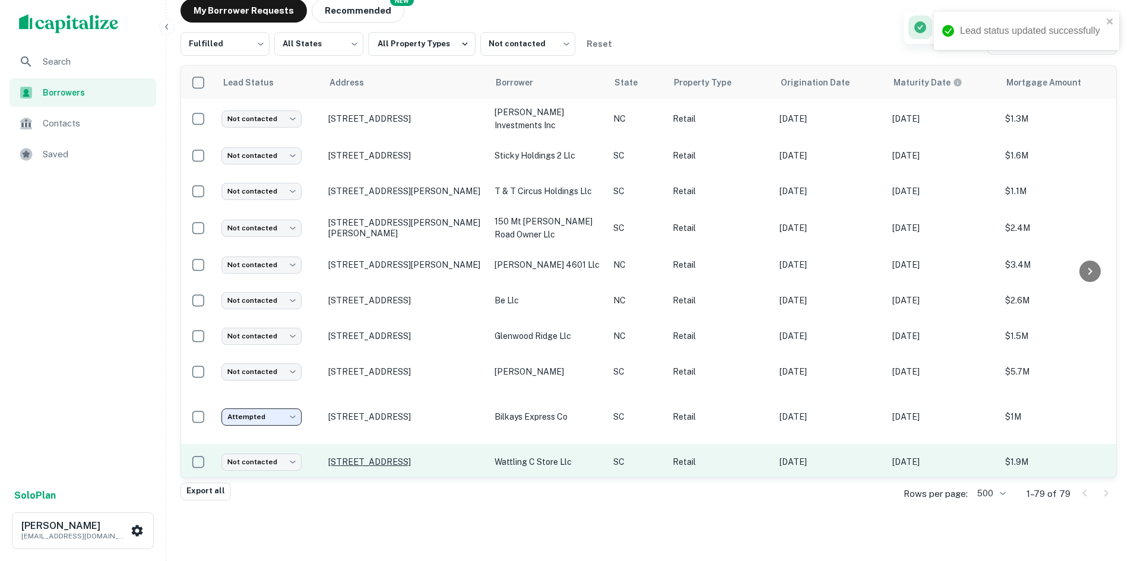
click at [373, 456] on p "[STREET_ADDRESS]" at bounding box center [405, 461] width 154 height 11
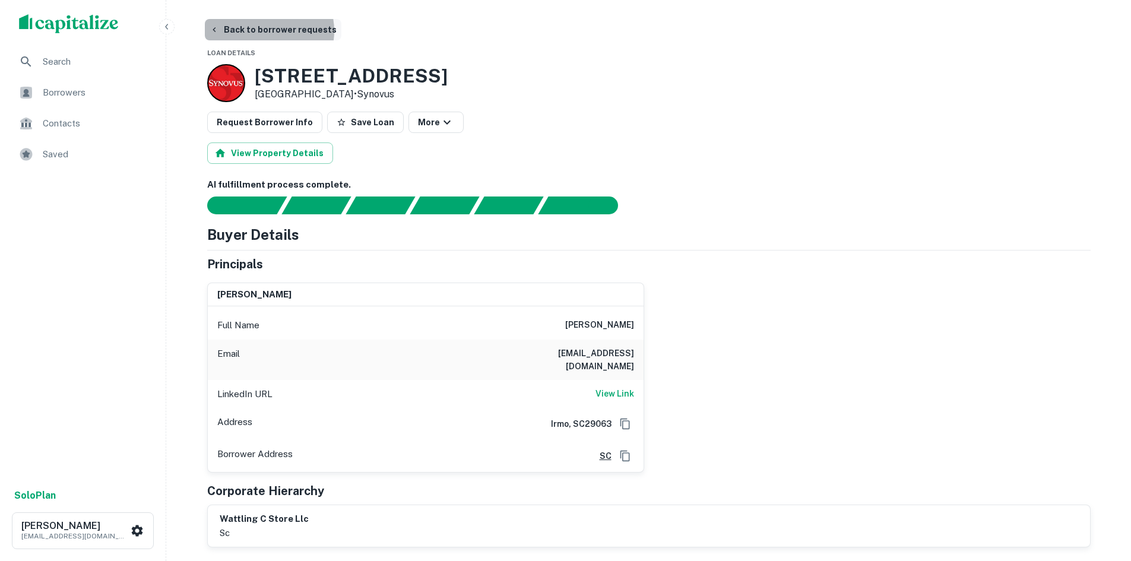
click at [266, 31] on button "Back to borrower requests" at bounding box center [273, 29] width 136 height 21
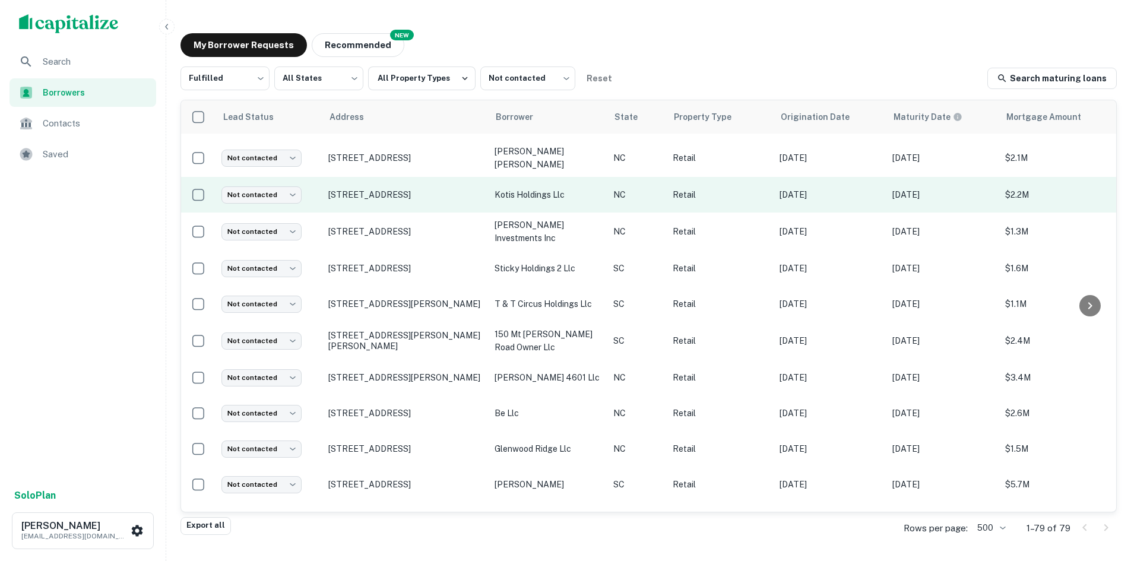
scroll to position [2477, 0]
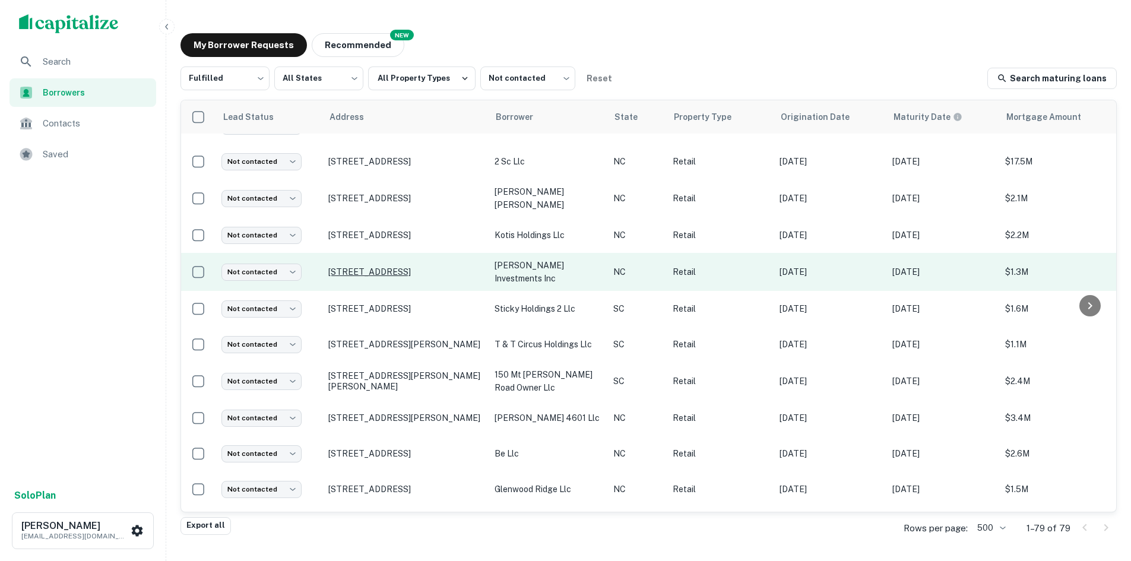
click at [373, 266] on p "[STREET_ADDRESS]" at bounding box center [405, 271] width 154 height 11
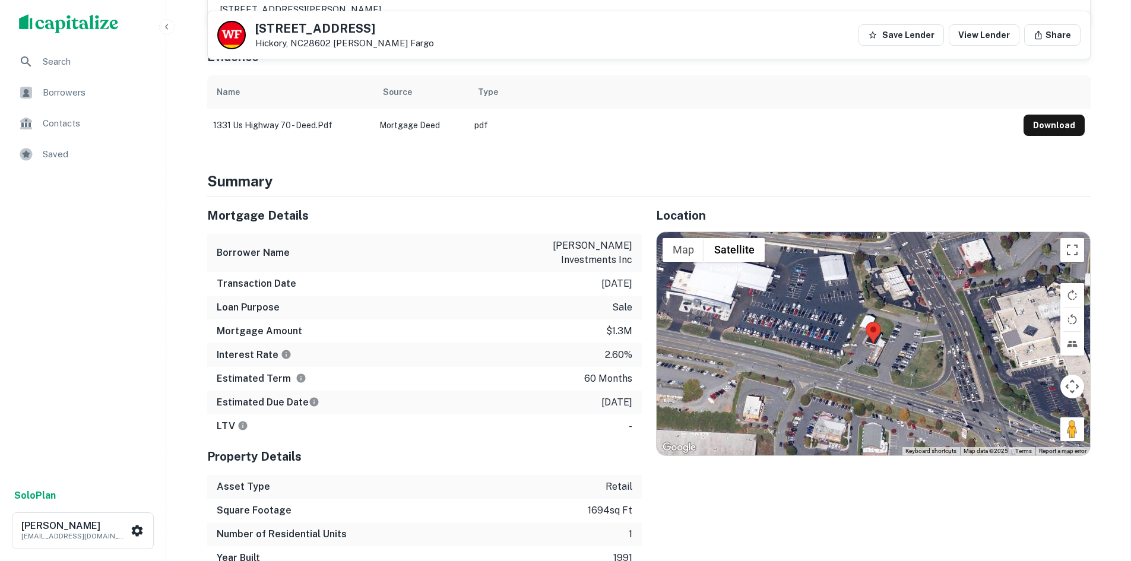
scroll to position [534, 0]
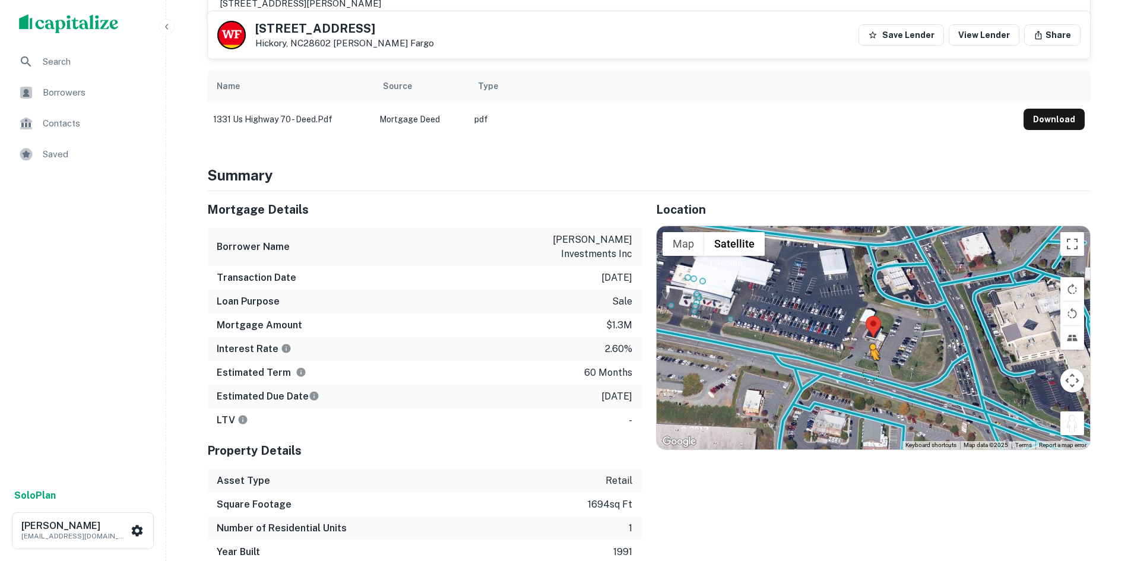
drag, startPoint x: 1066, startPoint y: 424, endPoint x: 869, endPoint y: 373, distance: 202.8
click at [869, 373] on div "To activate drag with keyboard, press Alt + Enter. Once in keyboard drag state,…" at bounding box center [872, 337] width 433 height 223
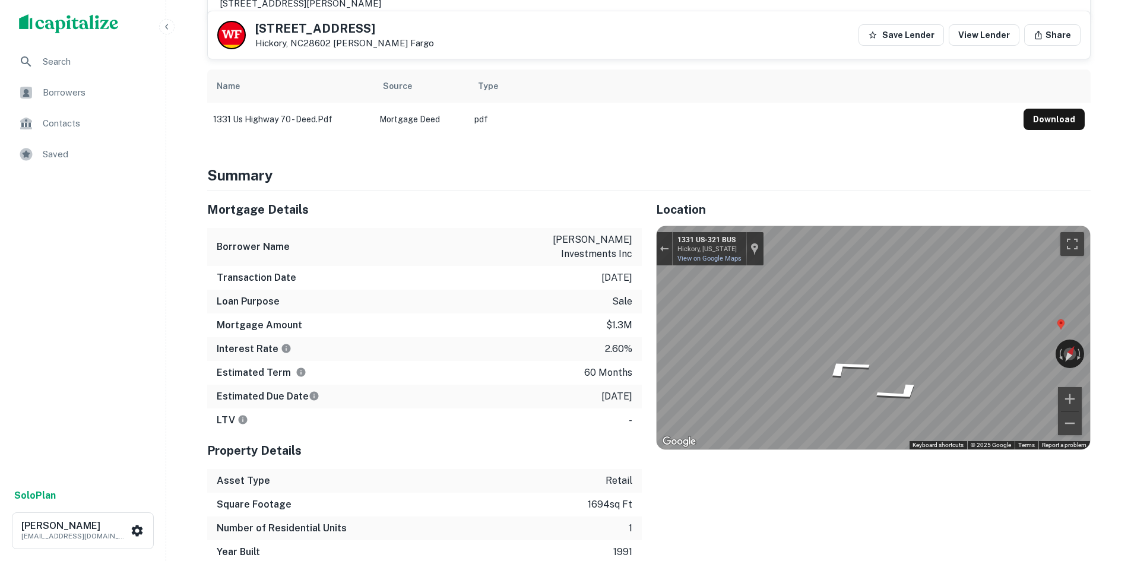
click at [769, 372] on div "← Move left → Move right ↑ Move up ↓ Move down + Zoom in - Zoom out [STREET_ADD…" at bounding box center [872, 337] width 433 height 223
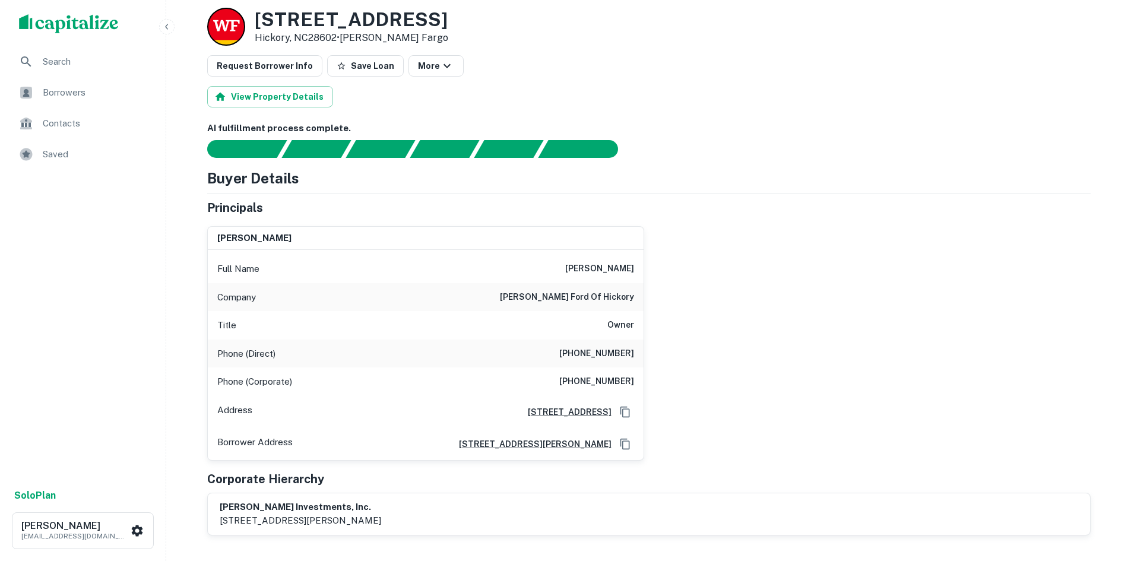
scroll to position [0, 0]
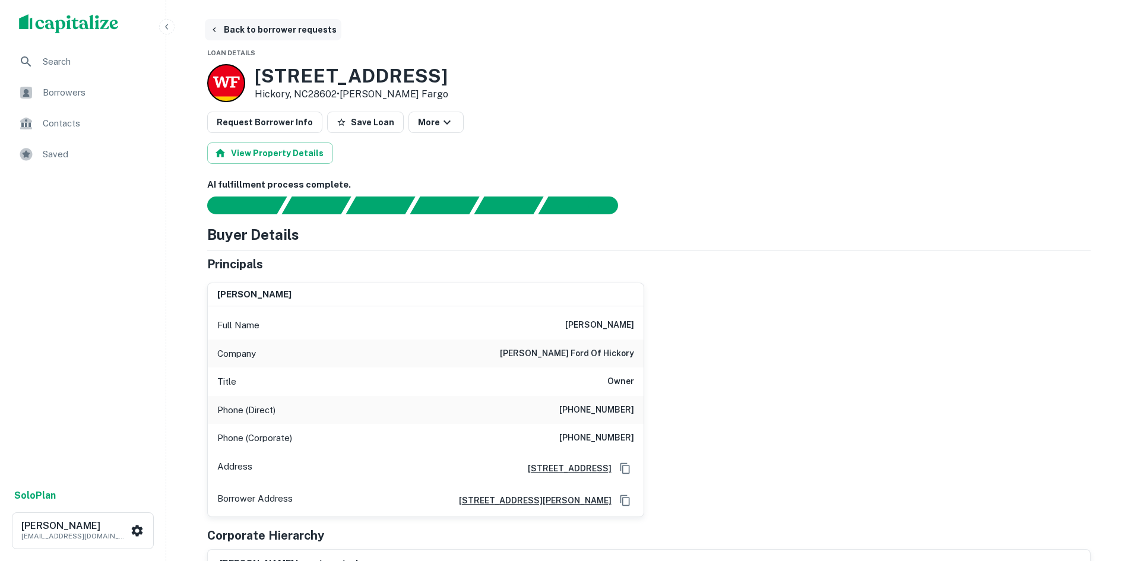
click at [285, 33] on button "Back to borrower requests" at bounding box center [273, 29] width 136 height 21
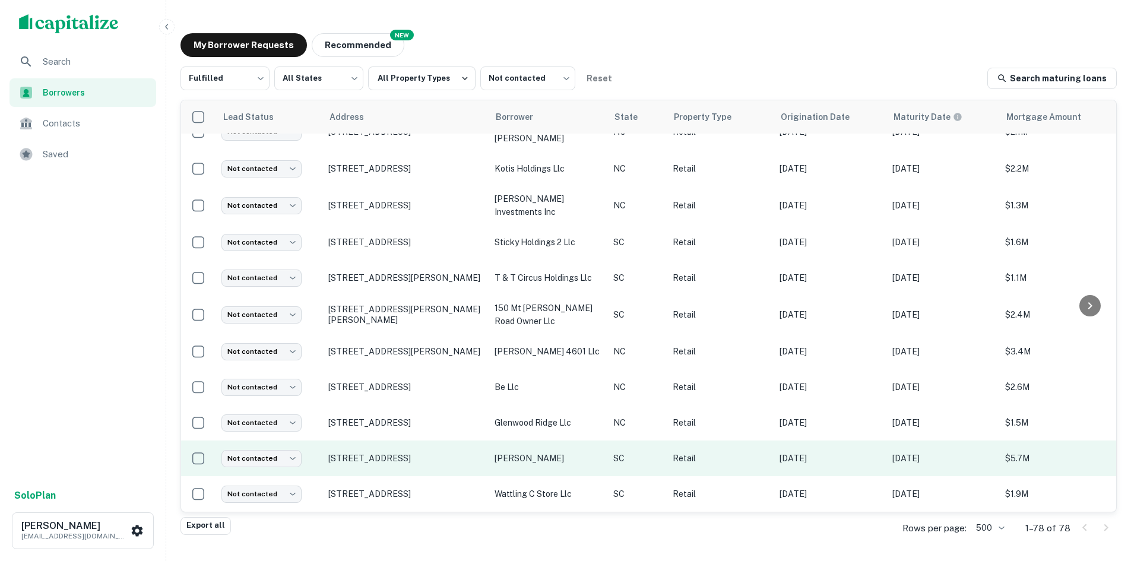
scroll to position [2541, 0]
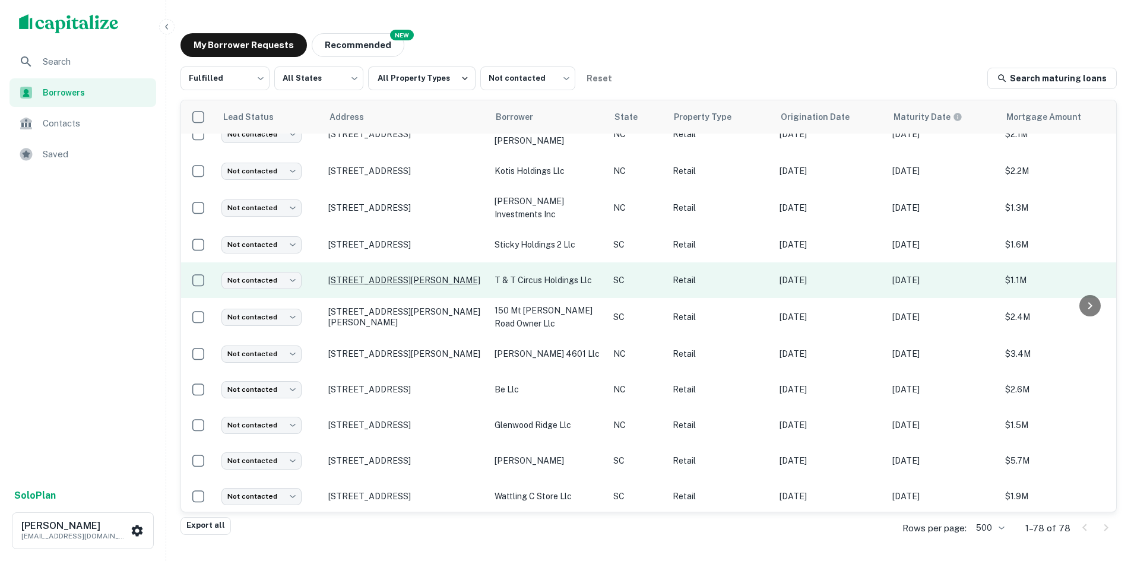
click at [389, 275] on p "[STREET_ADDRESS][PERSON_NAME]" at bounding box center [405, 280] width 154 height 11
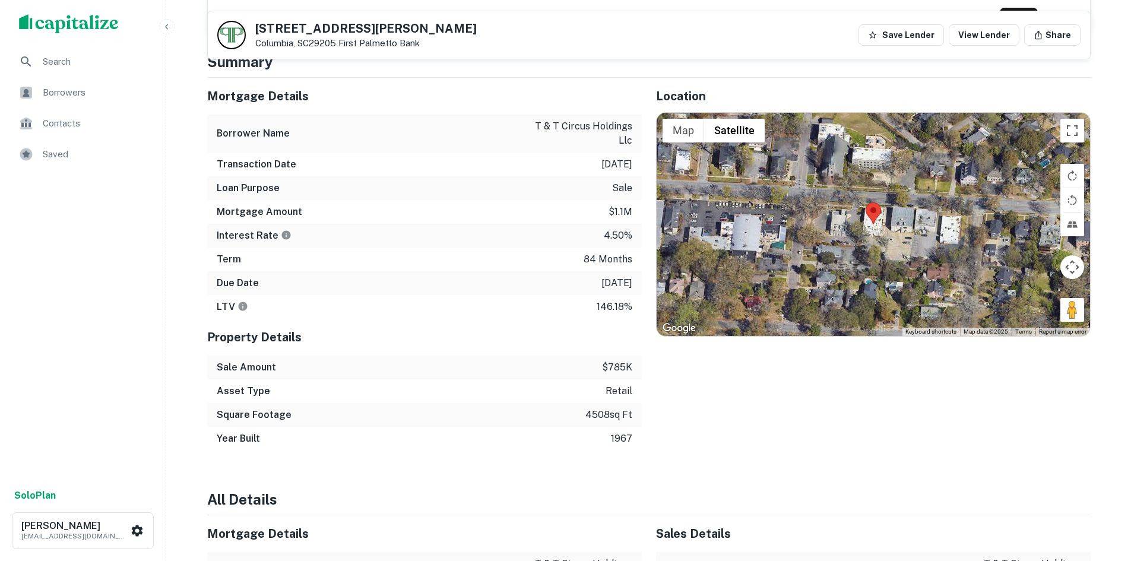
scroll to position [831, 0]
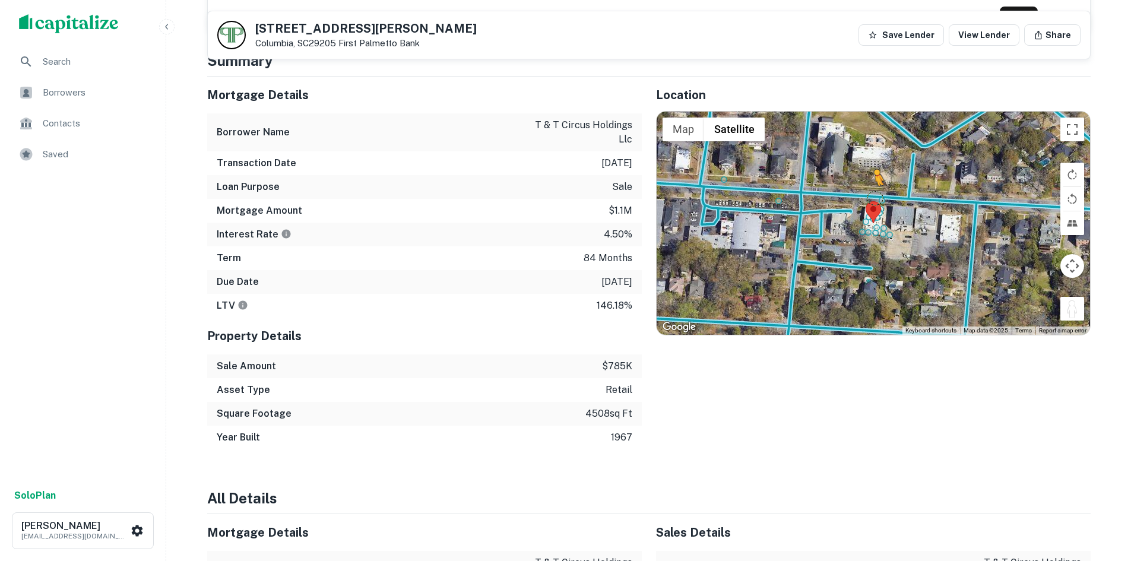
drag, startPoint x: 1062, startPoint y: 309, endPoint x: 872, endPoint y: 189, distance: 225.1
click at [872, 189] on div "To activate drag with keyboard, press Alt + Enter. Once in keyboard drag state,…" at bounding box center [872, 223] width 433 height 223
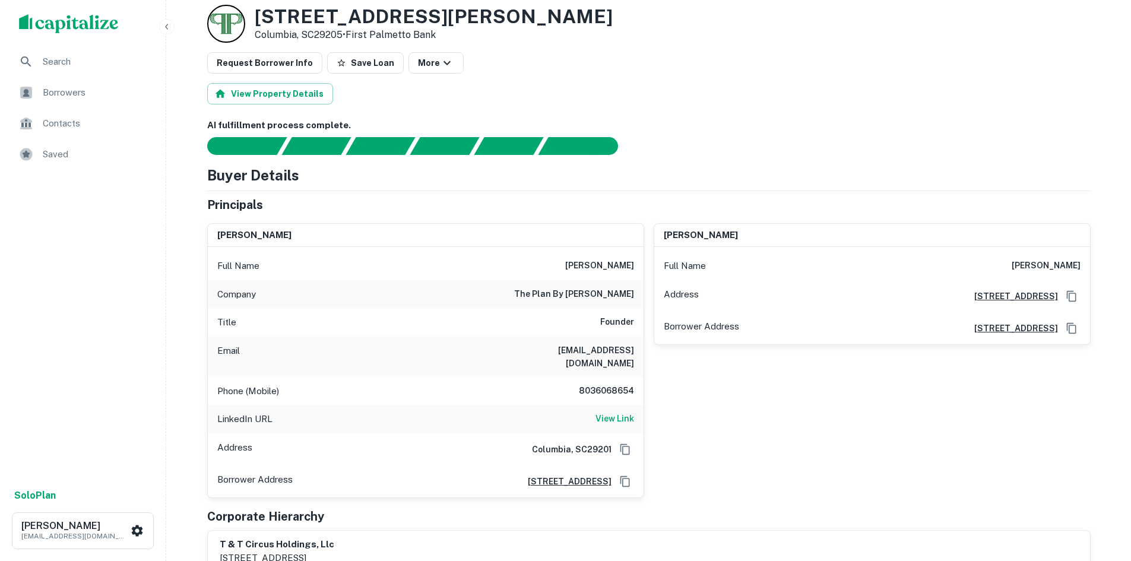
scroll to position [0, 0]
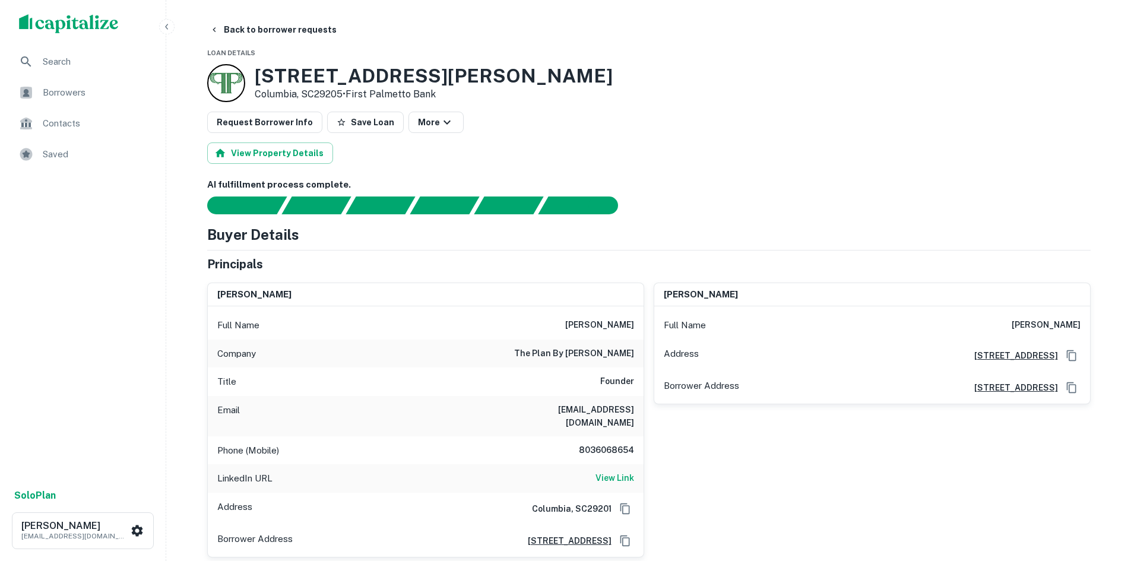
drag, startPoint x: 487, startPoint y: 402, endPoint x: 634, endPoint y: 426, distance: 149.6
click at [634, 426] on div "Email [EMAIL_ADDRESS][DOMAIN_NAME]" at bounding box center [426, 416] width 436 height 40
copy h6 "[EMAIL_ADDRESS][DOMAIN_NAME]"
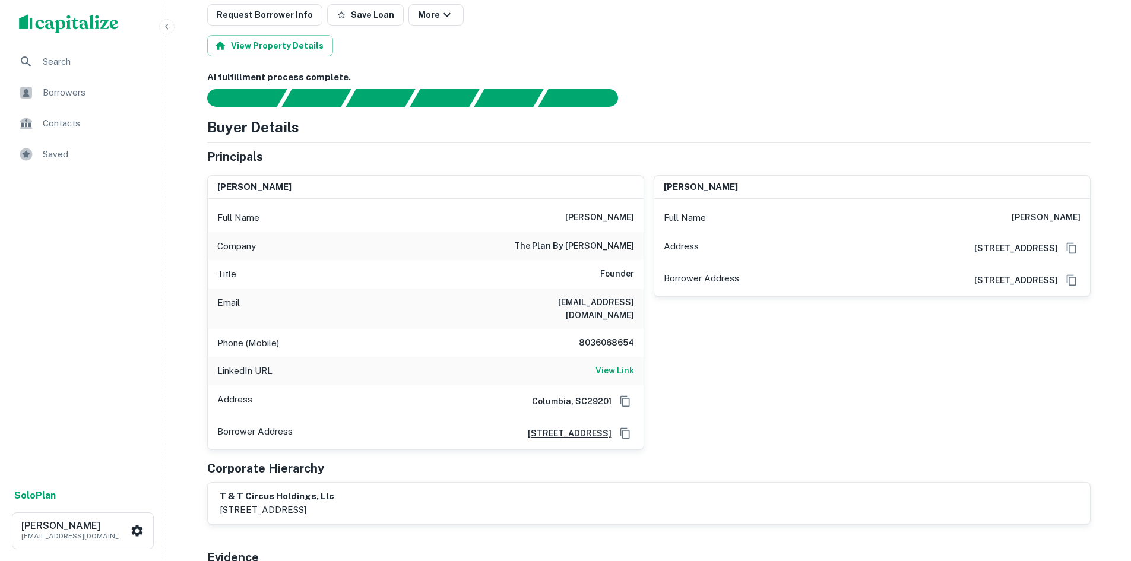
scroll to position [119, 0]
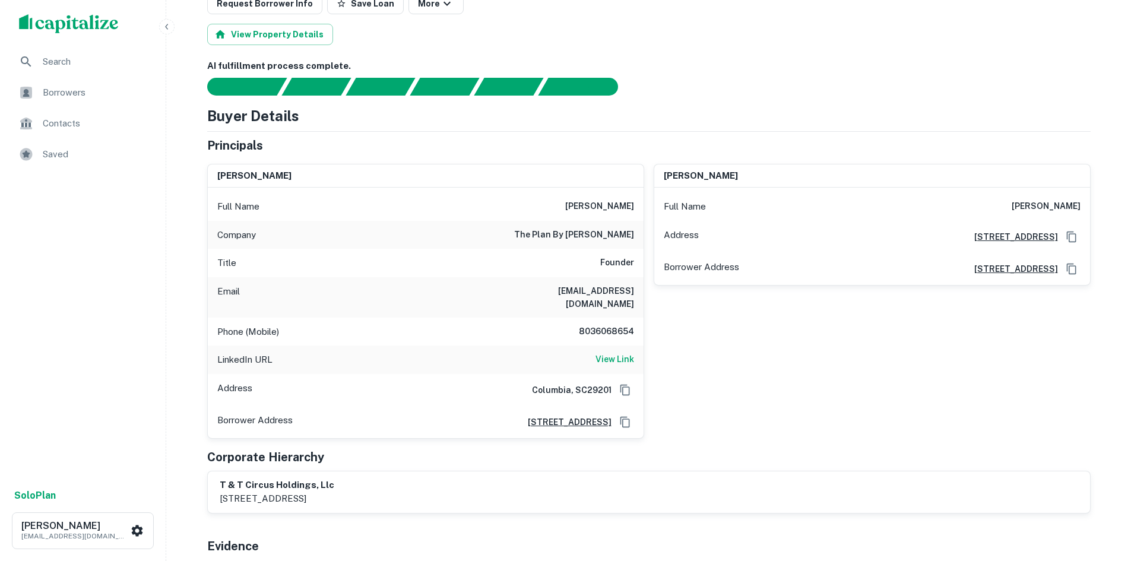
click at [637, 360] on div "LinkedIn URL View Link" at bounding box center [426, 359] width 436 height 28
click at [633, 360] on h6 "View Link" at bounding box center [614, 359] width 39 height 13
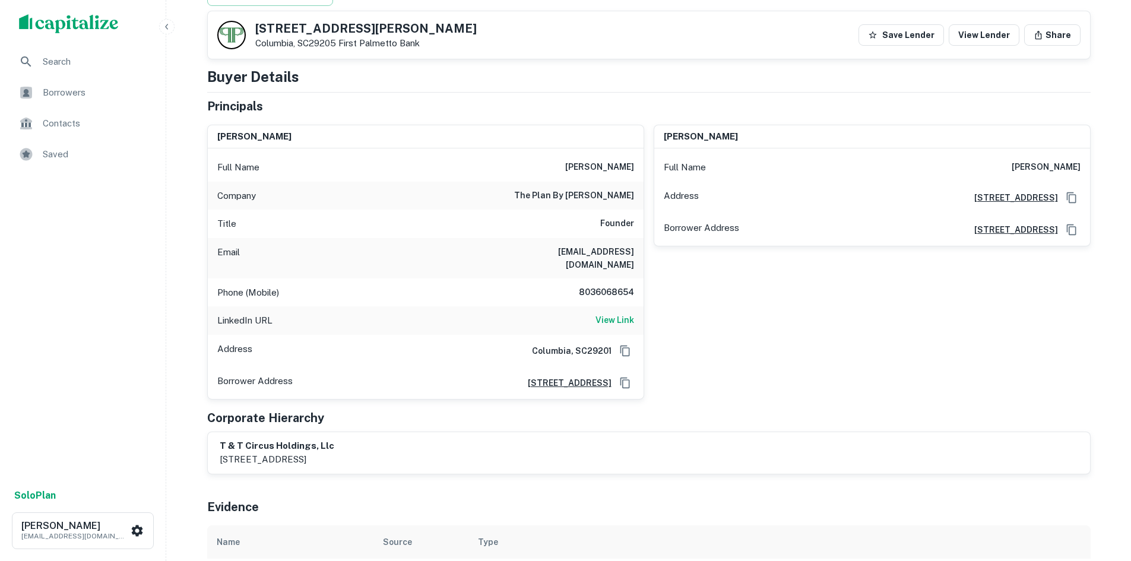
click at [591, 287] on h6 "8036068654" at bounding box center [598, 292] width 71 height 14
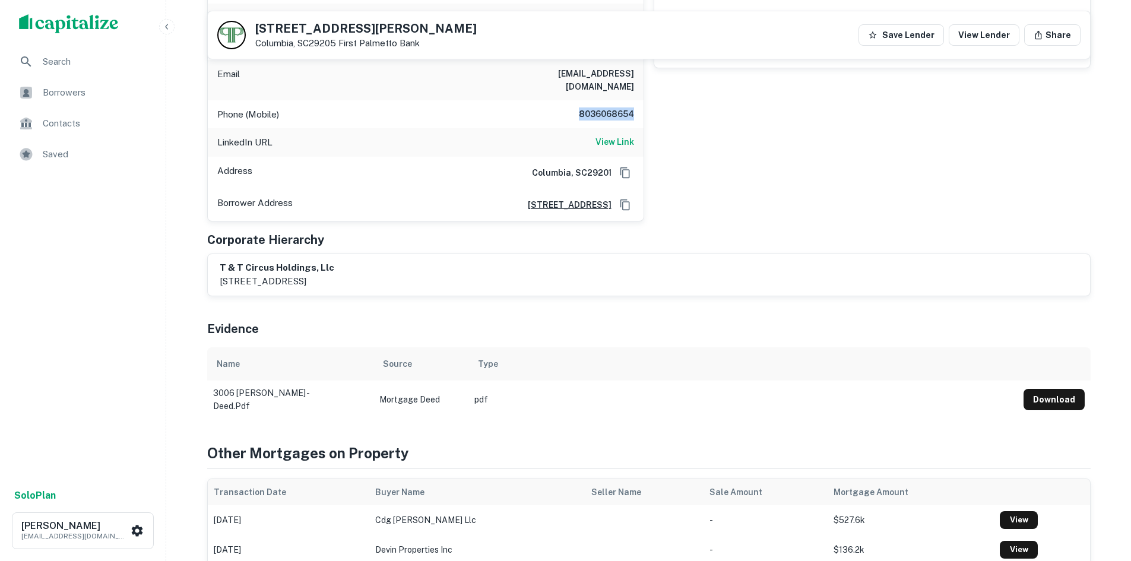
scroll to position [0, 0]
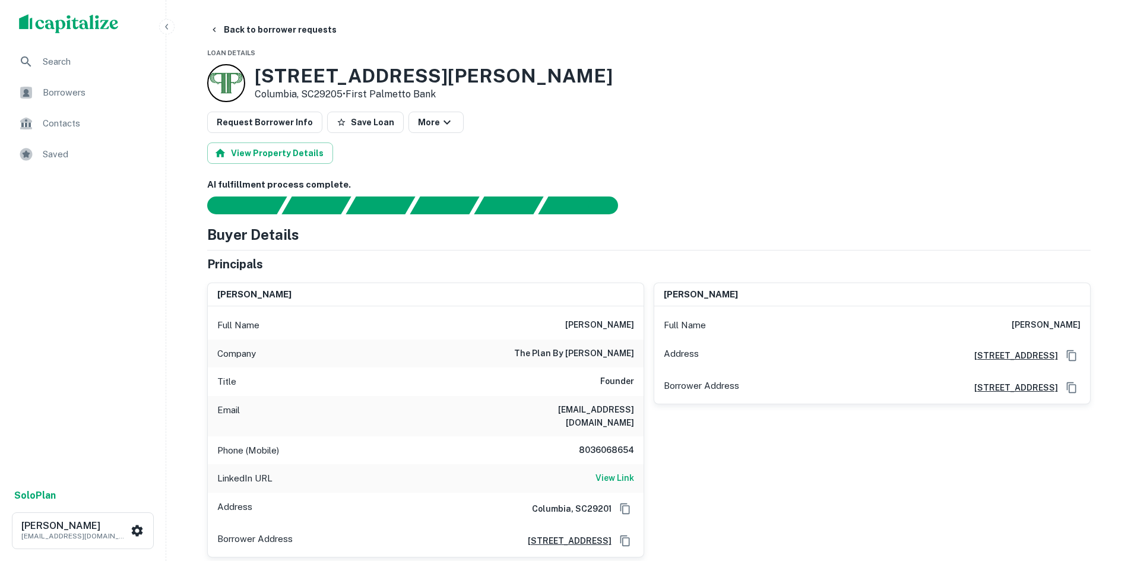
click at [299, 29] on button "Back to borrower requests" at bounding box center [273, 29] width 136 height 21
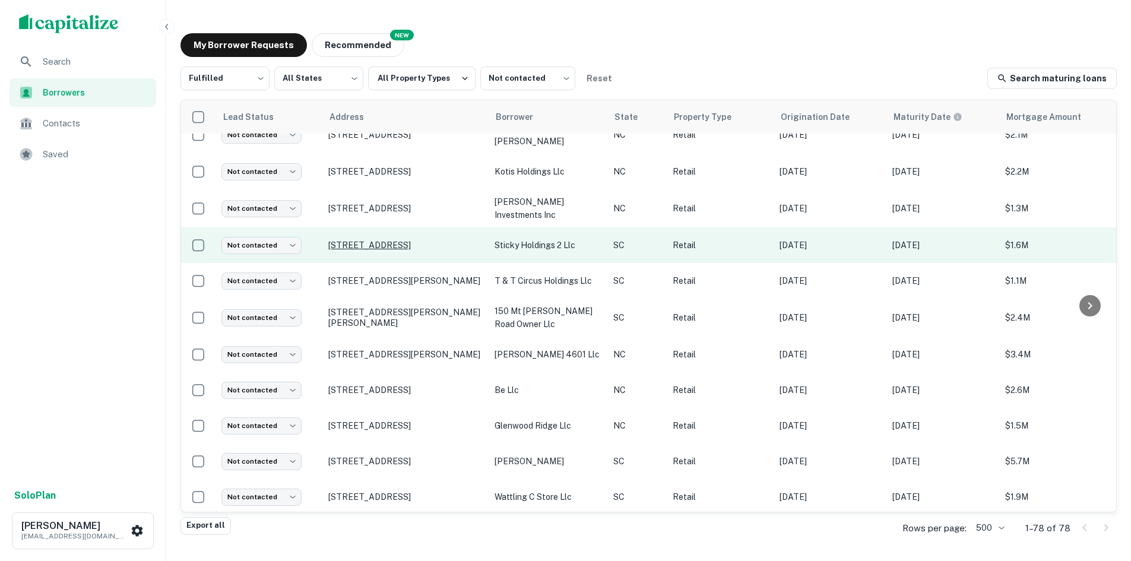
scroll to position [2541, 0]
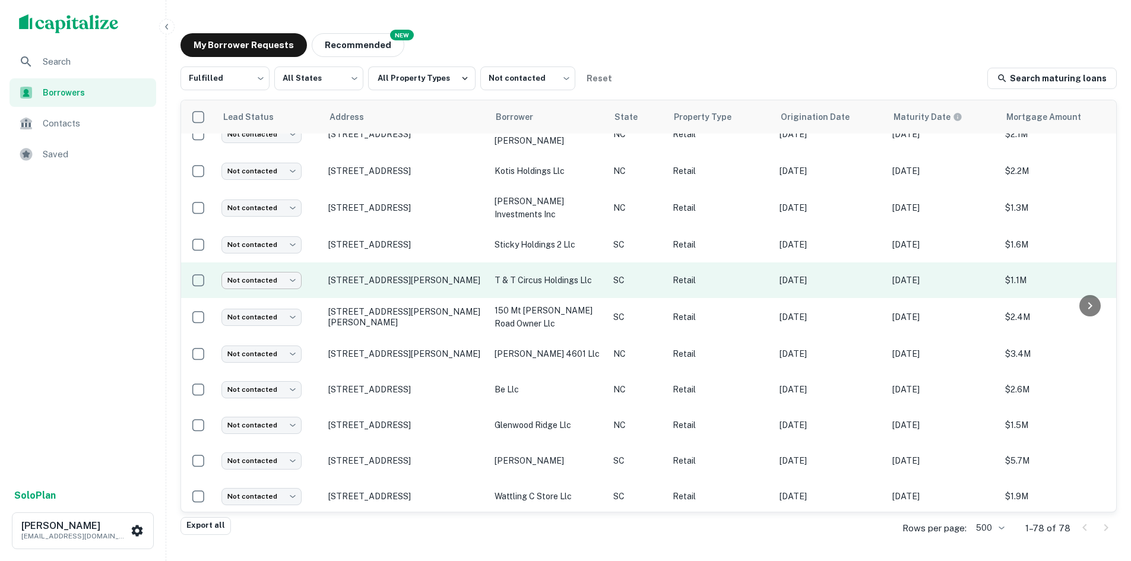
click at [291, 277] on body "Search Borrowers Contacts Saved Solo Plan Thomas Solano tsolano@surmount.com My…" at bounding box center [565, 280] width 1131 height 561
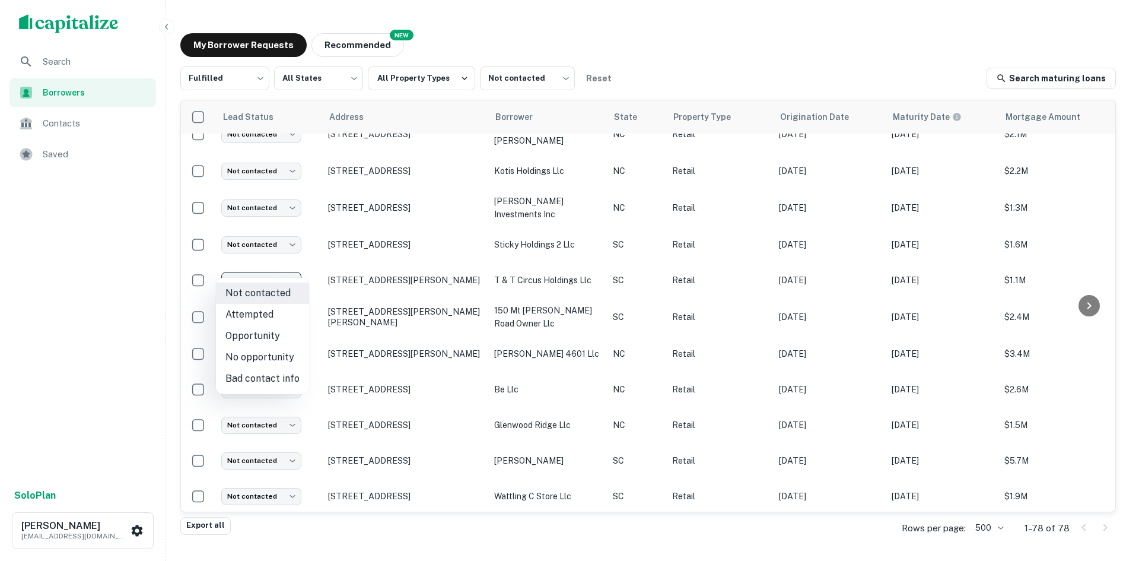
click at [288, 315] on li "Attempted" at bounding box center [262, 314] width 93 height 21
type input "*********"
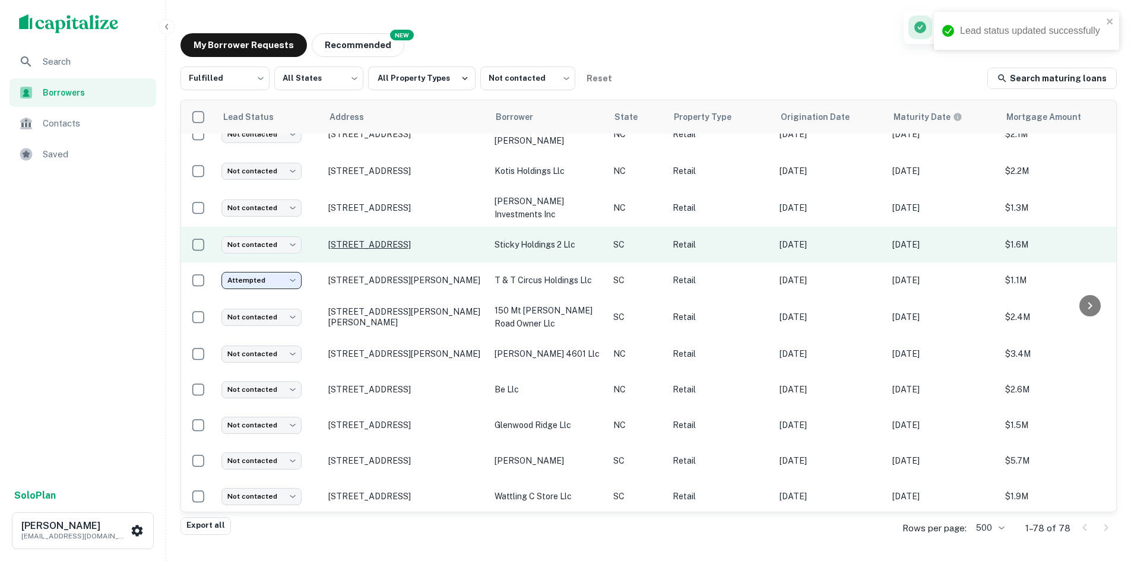
click at [373, 239] on p "2461 Coastal Grand Cir Myrtle Beach, SC29577" at bounding box center [405, 244] width 154 height 11
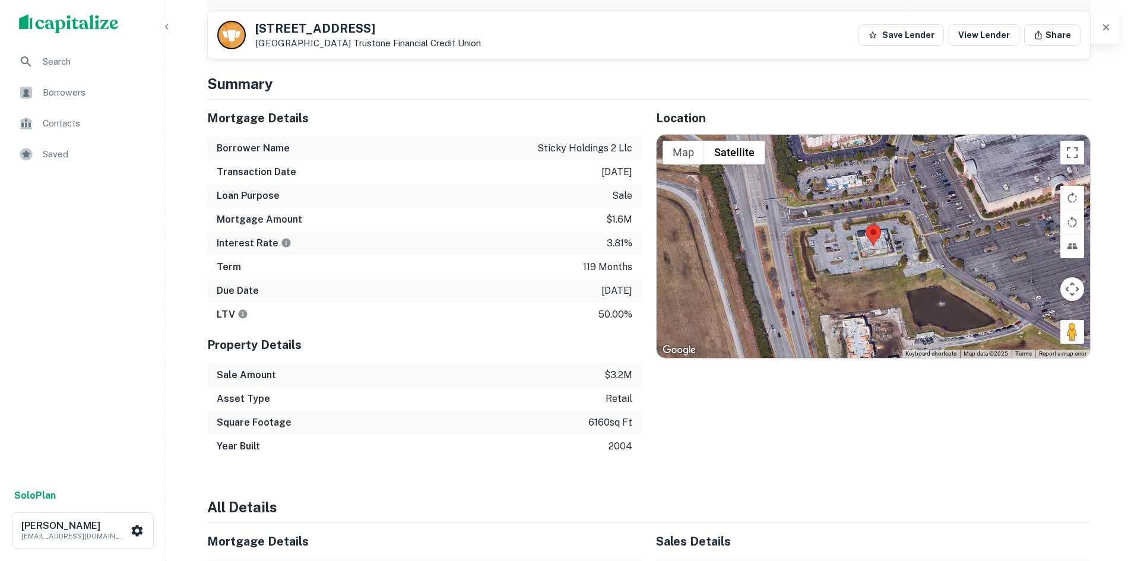
scroll to position [653, 0]
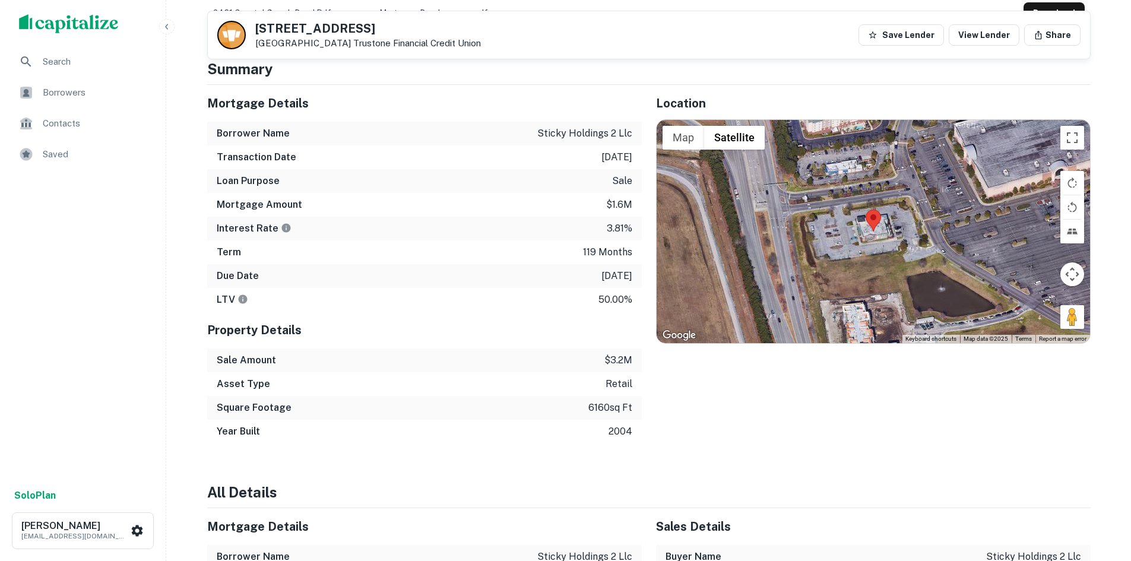
drag, startPoint x: 1074, startPoint y: 324, endPoint x: 880, endPoint y: 253, distance: 206.0
click at [880, 253] on div "Map Terrain Satellite Labels Keyboard shortcuts Map Data Map data ©2025 Map dat…" at bounding box center [872, 231] width 433 height 223
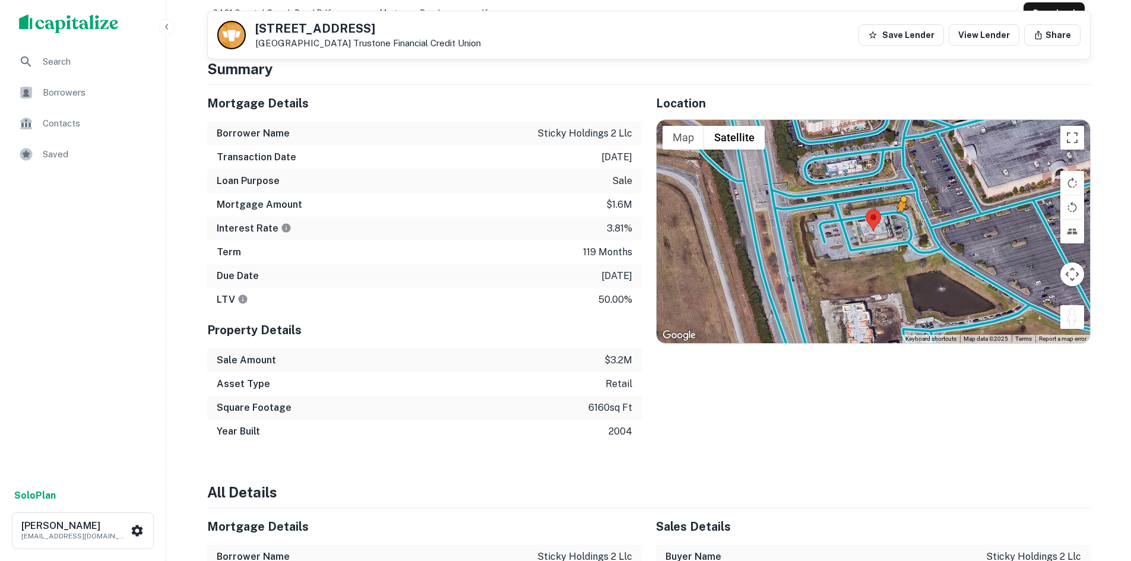
drag, startPoint x: 1068, startPoint y: 321, endPoint x: 902, endPoint y: 225, distance: 192.0
click at [902, 225] on div "To activate drag with keyboard, press Alt + Enter. Once in keyboard drag state,…" at bounding box center [872, 231] width 433 height 223
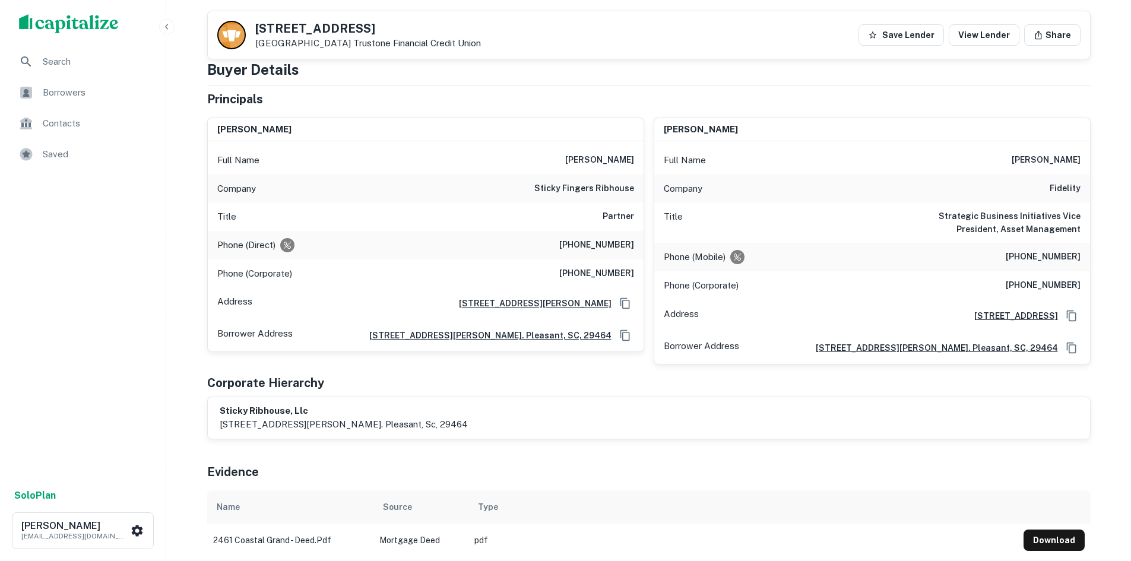
scroll to position [119, 0]
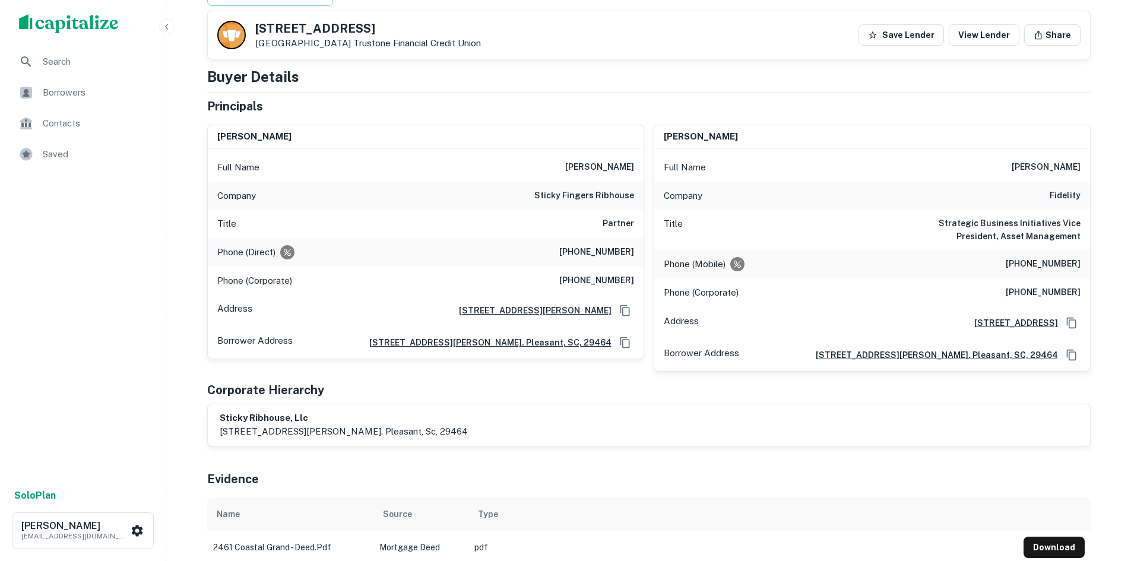
click at [507, 311] on h6 "341 Johnnie Dodds Blvd, Mount Pleasant, SC29464" at bounding box center [530, 310] width 162 height 13
drag, startPoint x: 579, startPoint y: 158, endPoint x: 643, endPoint y: 174, distance: 66.5
click at [643, 174] on div "todd eischeid Full Name todd eischeid Company sticky fingers ribhouse Title Par…" at bounding box center [425, 242] width 437 height 235
copy h6 "todd eischeid"
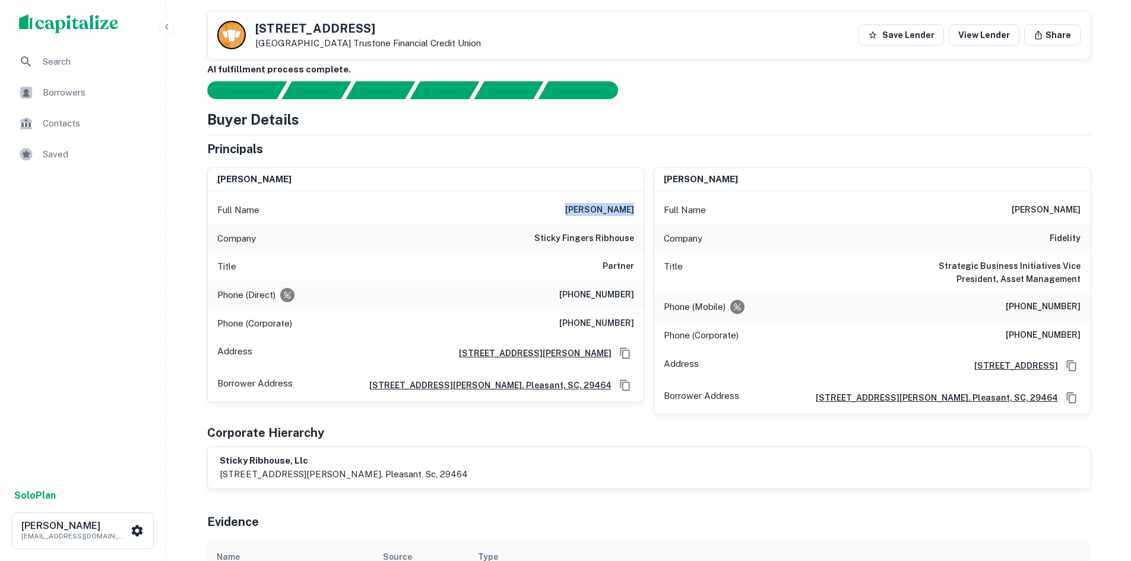
scroll to position [59, 0]
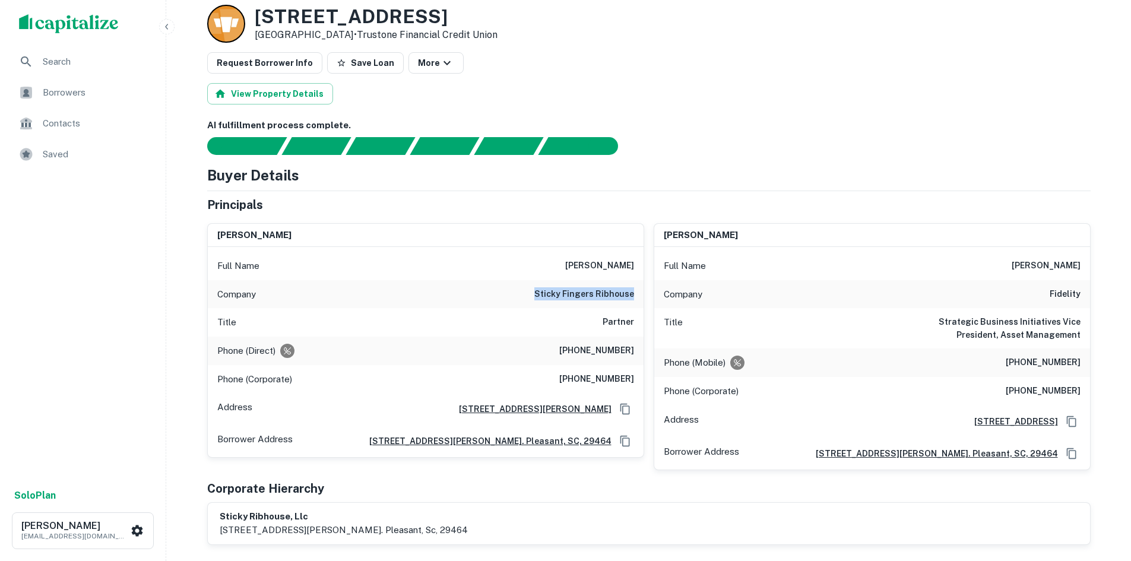
drag, startPoint x: 532, startPoint y: 295, endPoint x: 634, endPoint y: 291, distance: 101.6
click at [634, 291] on div "Company sticky fingers ribhouse" at bounding box center [426, 294] width 436 height 28
copy h6 "sticky fingers ribhouse"
drag, startPoint x: 564, startPoint y: 383, endPoint x: 631, endPoint y: 382, distance: 67.1
click at [631, 382] on div "Phone (Corporate) (843) 856-7427" at bounding box center [426, 379] width 436 height 28
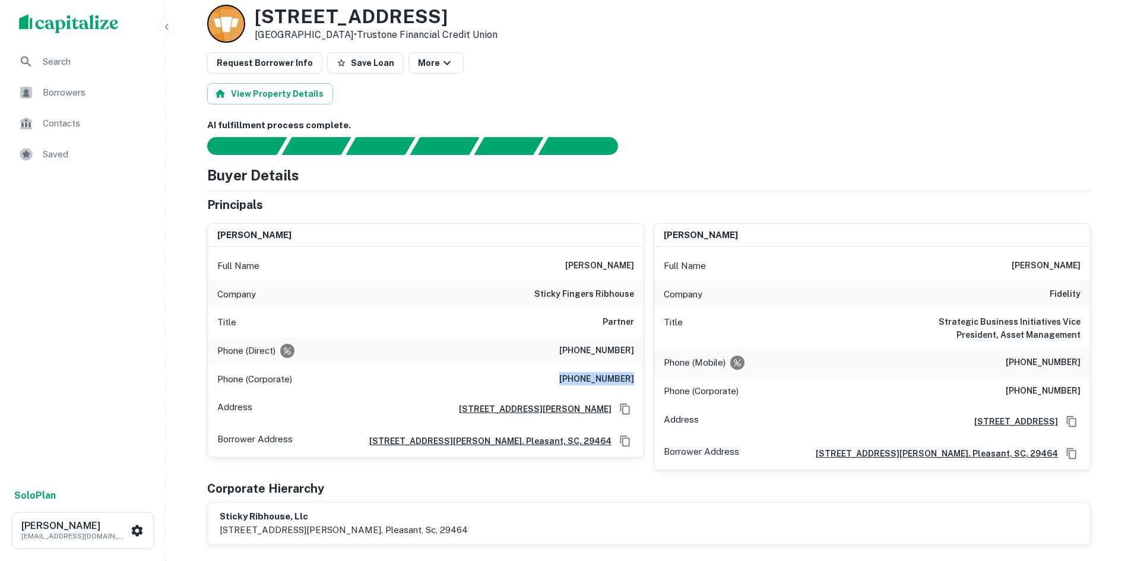
copy h6 "(843) 856-7427"
click at [1015, 388] on h6 "(800) 343-3548" at bounding box center [1042, 391] width 75 height 14
drag, startPoint x: 1015, startPoint y: 388, endPoint x: 1069, endPoint y: 388, distance: 54.0
click at [1069, 388] on div "Phone (Corporate) (800) 343-3548" at bounding box center [872, 391] width 436 height 28
click at [1006, 361] on div "Phone (Mobile) (202) 510-8724" at bounding box center [872, 362] width 436 height 28
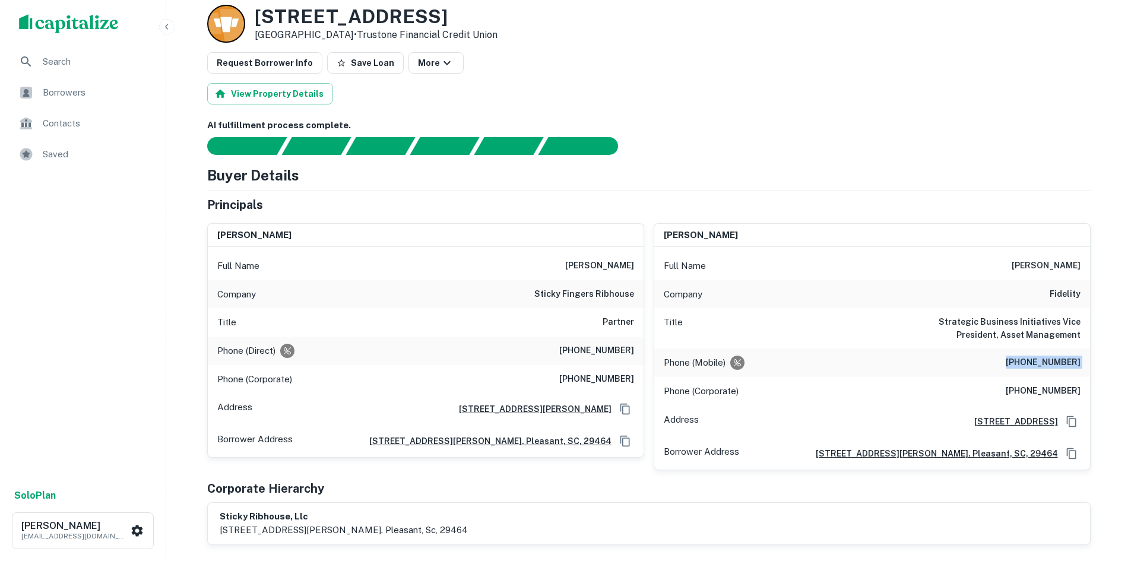
drag, startPoint x: 1006, startPoint y: 361, endPoint x: 1082, endPoint y: 363, distance: 76.0
click at [1082, 363] on div "Phone (Mobile) (202) 510-8724" at bounding box center [872, 362] width 436 height 28
copy h6 "(202) 510-8724"
drag, startPoint x: 998, startPoint y: 389, endPoint x: 1134, endPoint y: 381, distance: 136.7
click at [1130, 381] on html "Search Borrowers Contacts Saved Solo Plan Thomas Solano tsolano@surmount.com Ba…" at bounding box center [565, 221] width 1131 height 561
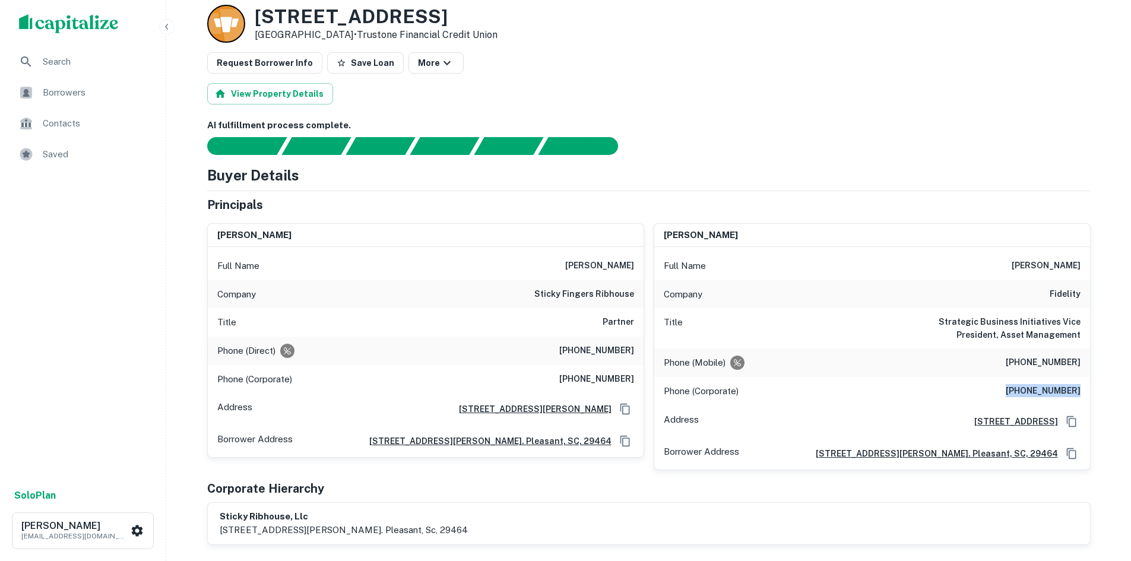
copy h6 "(800) 343-3548"
click at [943, 327] on h6 "Strategic Business Initiatives Vice President, Asset Management" at bounding box center [1009, 328] width 142 height 26
drag, startPoint x: 1006, startPoint y: 261, endPoint x: 1066, endPoint y: 299, distance: 71.1
click at [1066, 299] on div "Full Name jeff goldstein Company fidelity Title Strategic Business Initiatives …" at bounding box center [872, 358] width 436 height 223
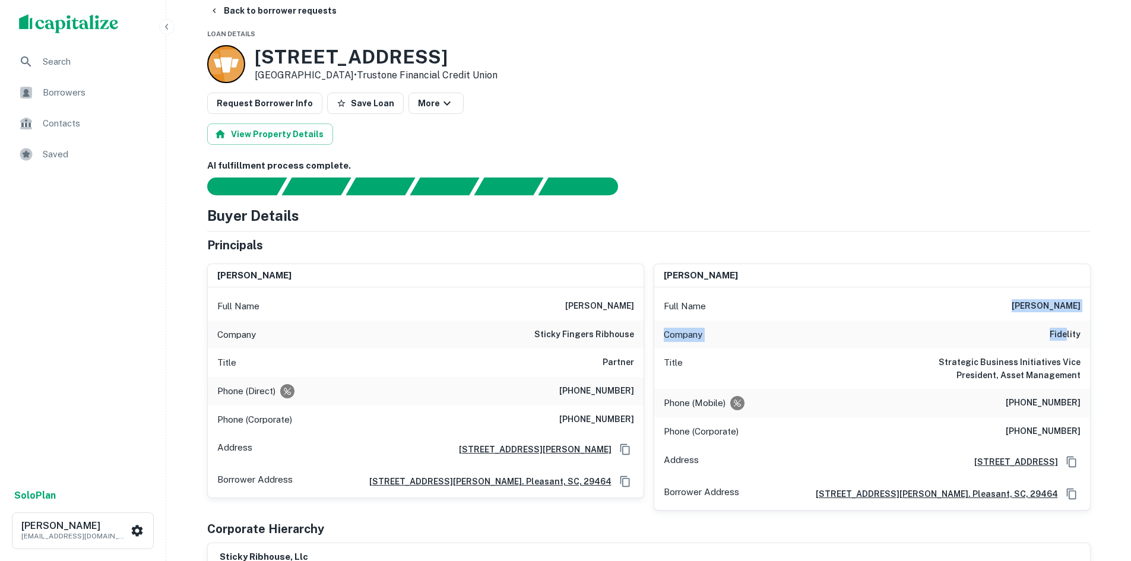
scroll to position [0, 0]
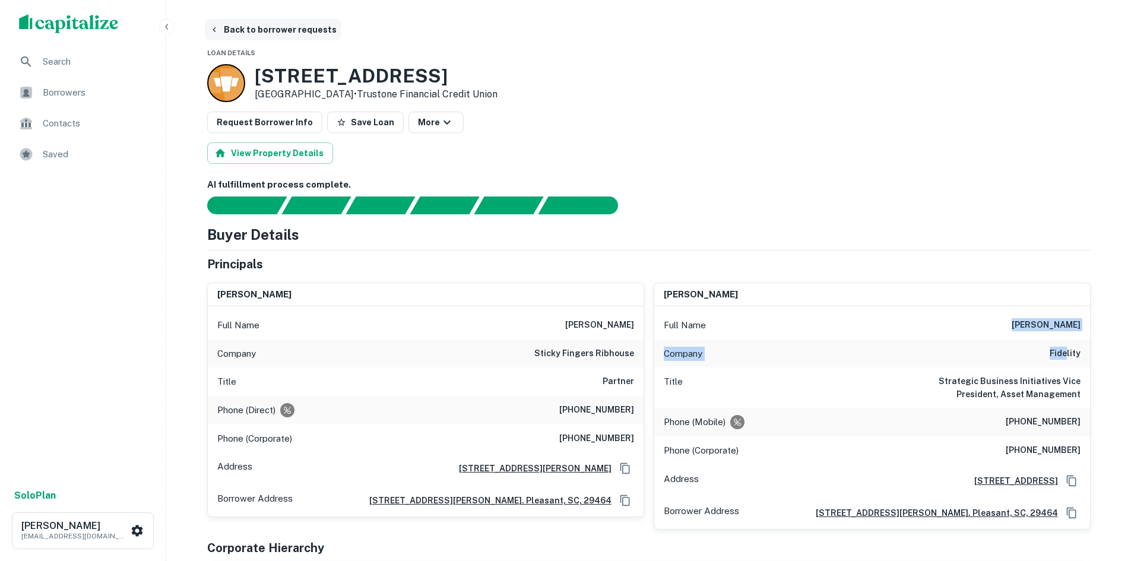
click at [305, 30] on button "Back to borrower requests" at bounding box center [273, 29] width 136 height 21
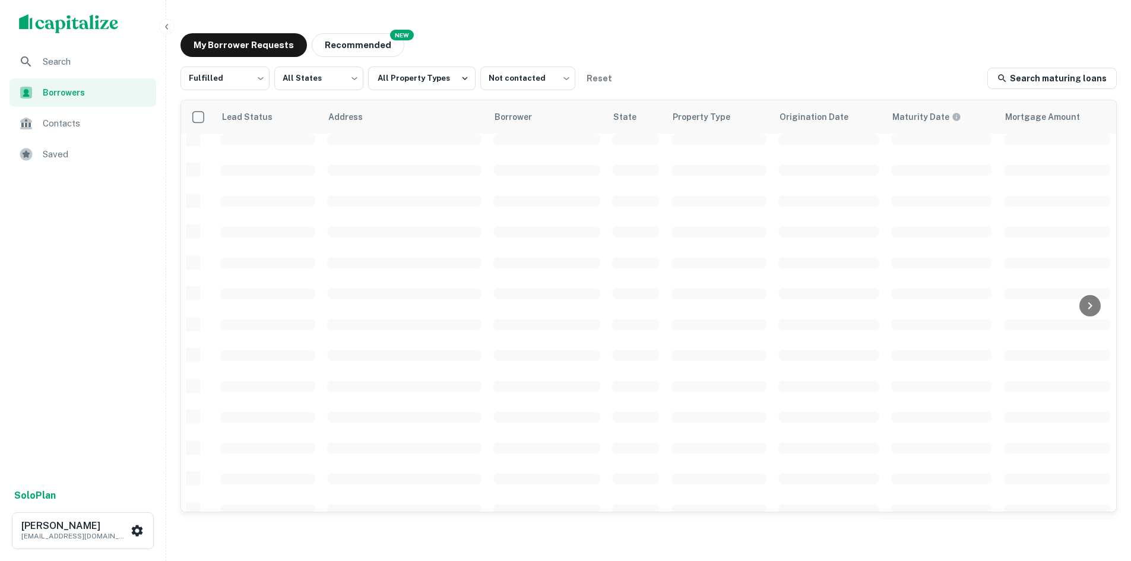
scroll to position [402, 0]
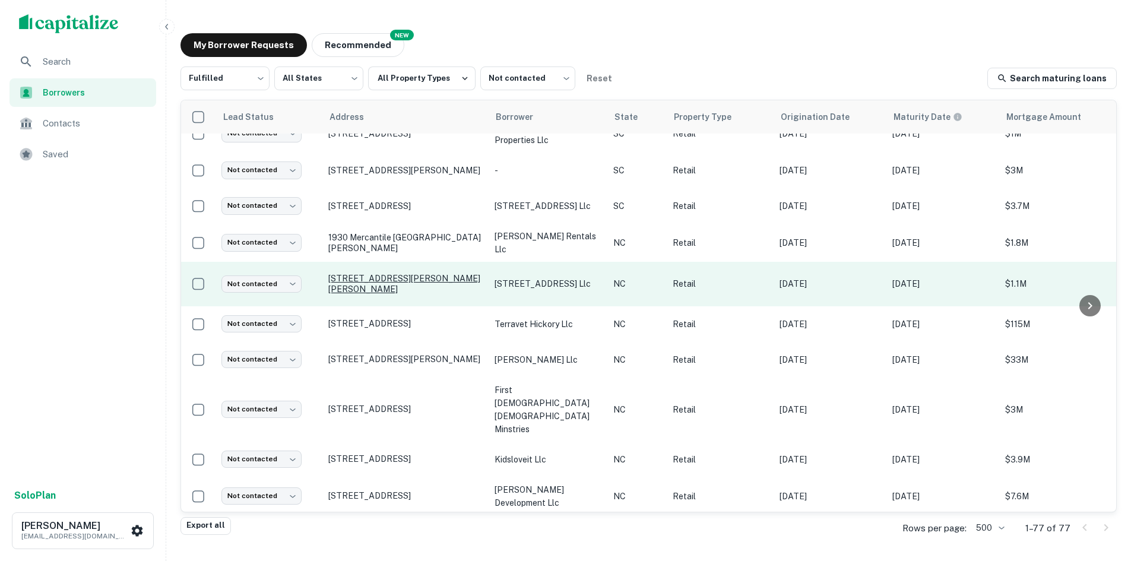
click at [367, 275] on p "4201 Monroe Rd Charlotte, NC28205" at bounding box center [405, 283] width 154 height 21
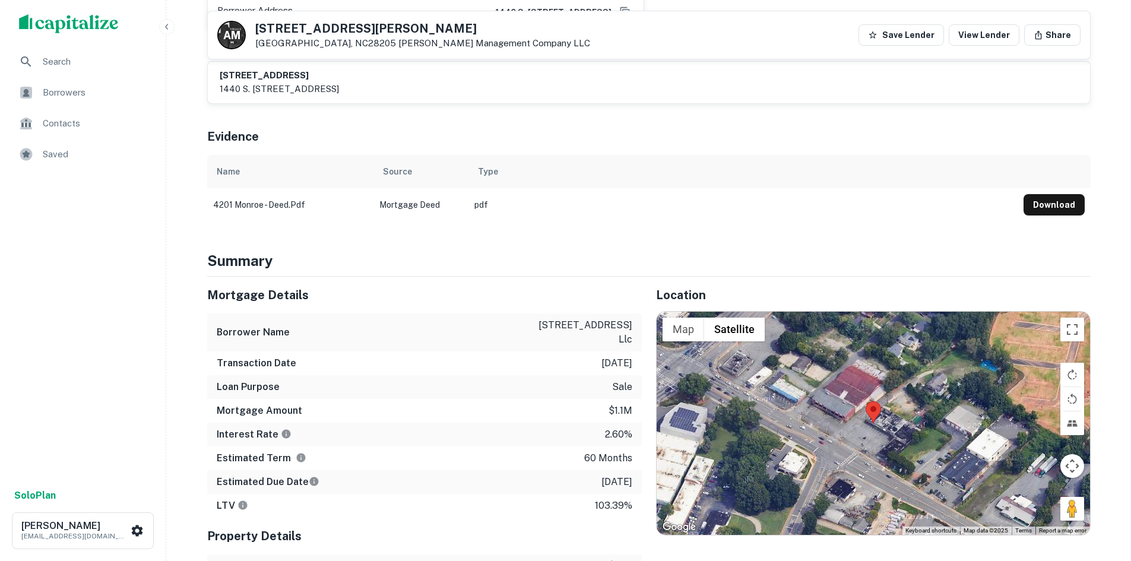
scroll to position [534, 0]
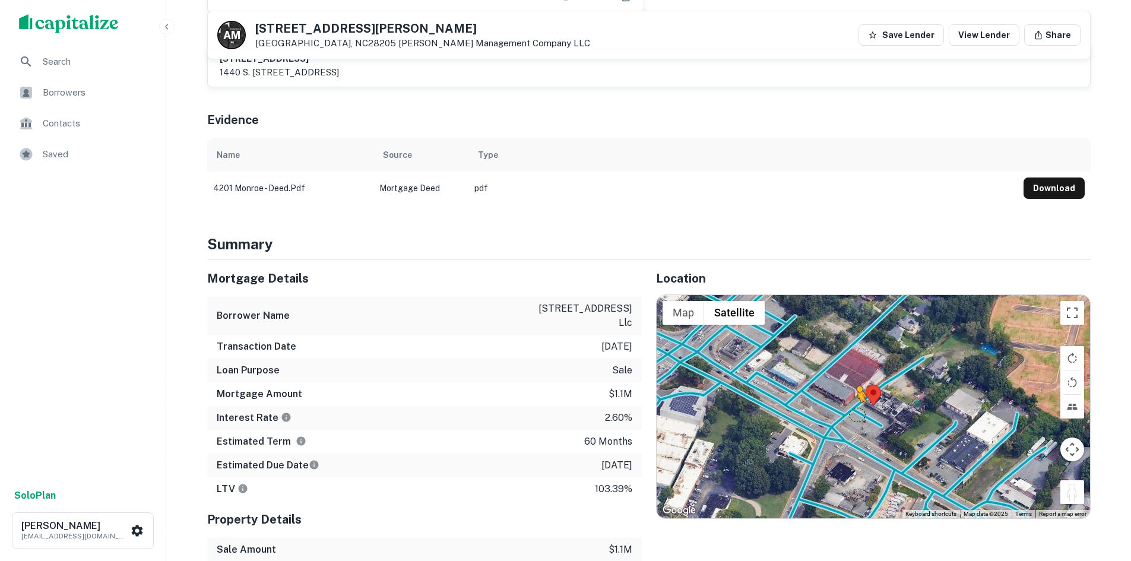
drag, startPoint x: 1065, startPoint y: 474, endPoint x: 853, endPoint y: 400, distance: 224.3
click at [853, 401] on div "To activate drag with keyboard, press Alt + Enter. Once in keyboard drag state,…" at bounding box center [872, 406] width 433 height 223
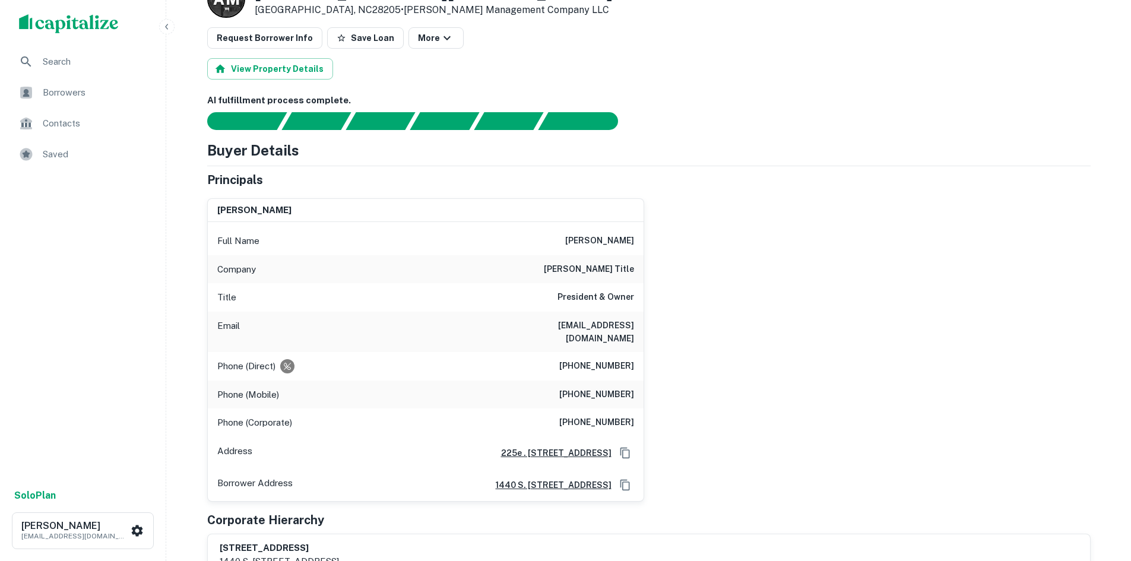
scroll to position [0, 0]
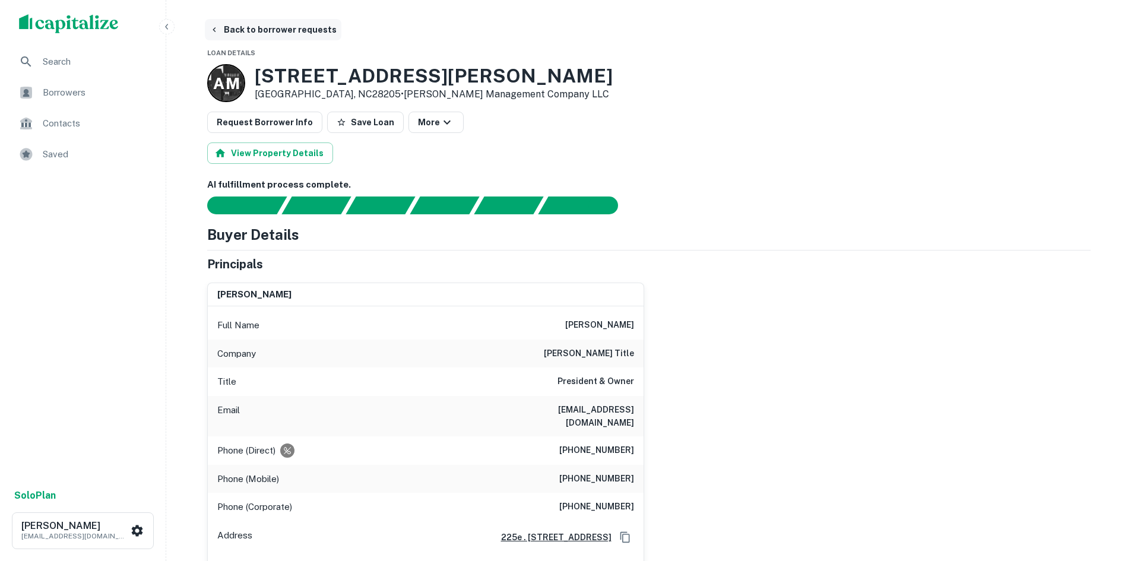
click at [265, 35] on button "Back to borrower requests" at bounding box center [273, 29] width 136 height 21
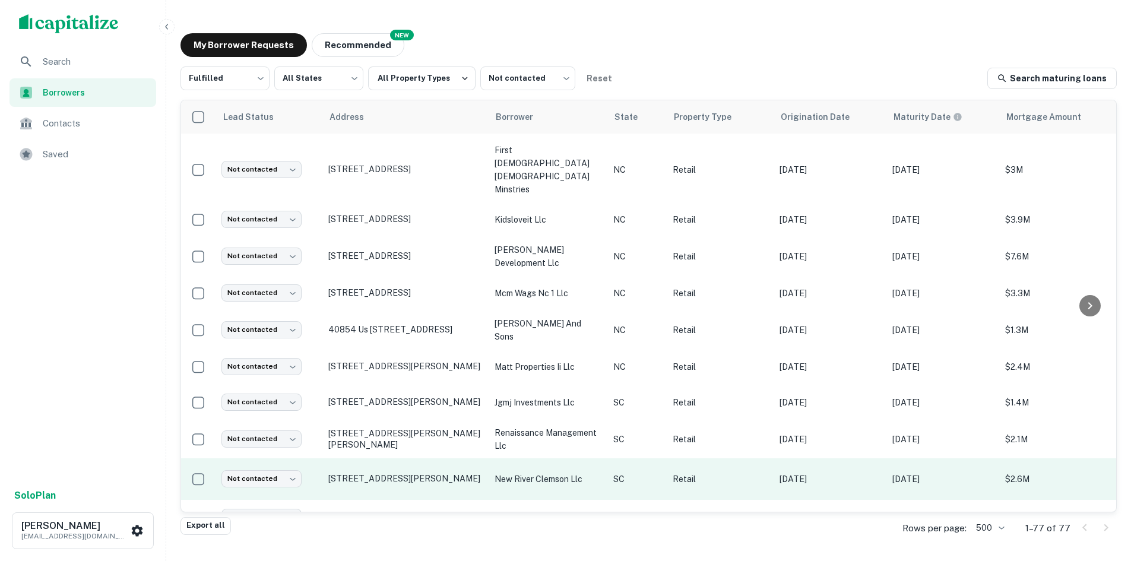
scroll to position [758, 0]
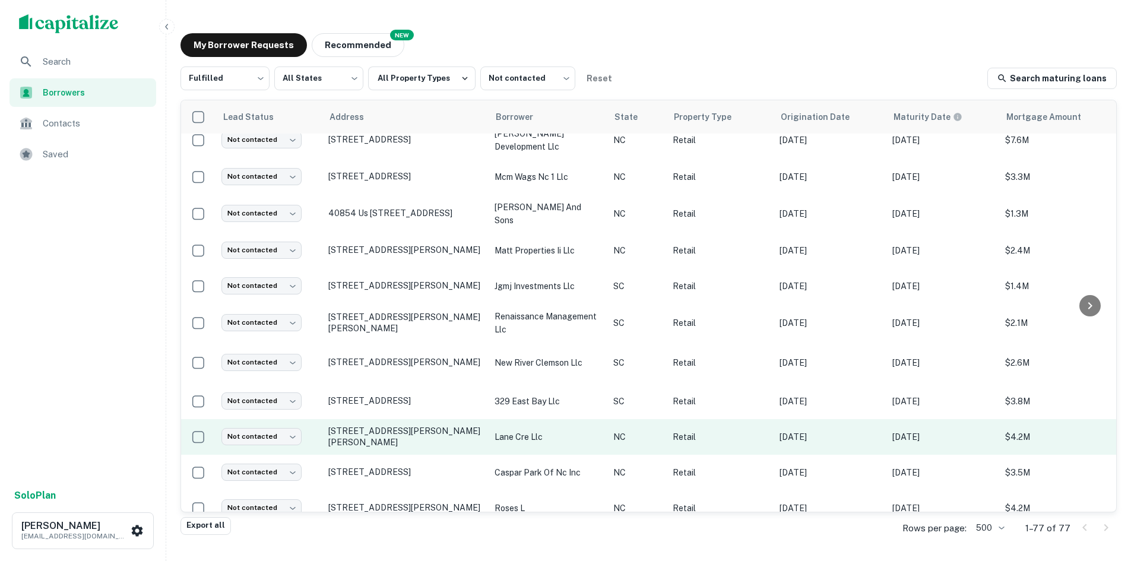
click at [418, 419] on td "105 Pamela Ct Fuquay Varina, NC27526" at bounding box center [405, 437] width 166 height 36
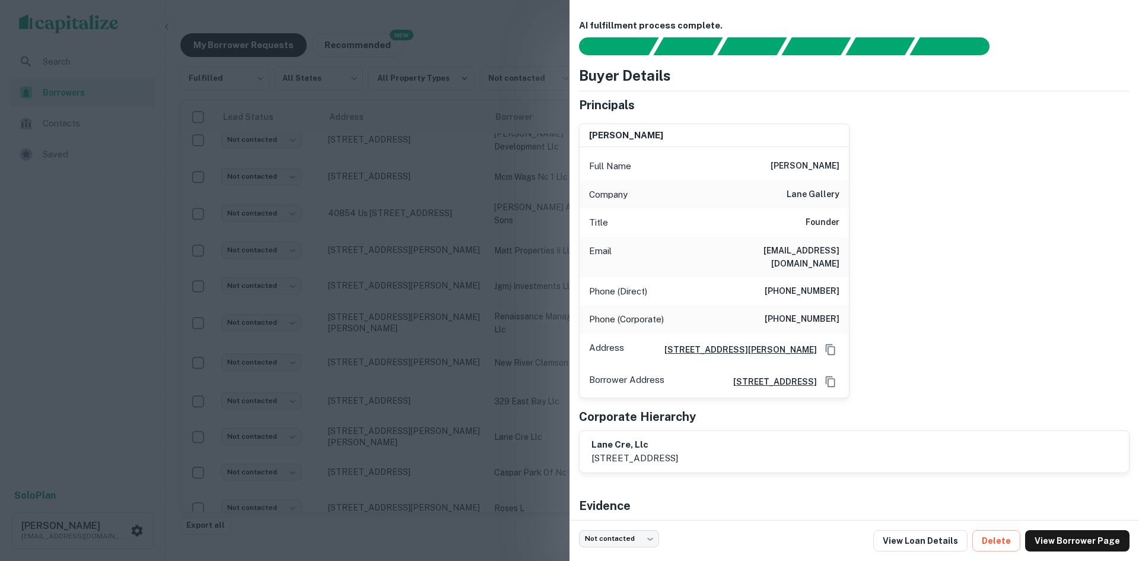
click at [431, 354] on div at bounding box center [569, 280] width 1139 height 561
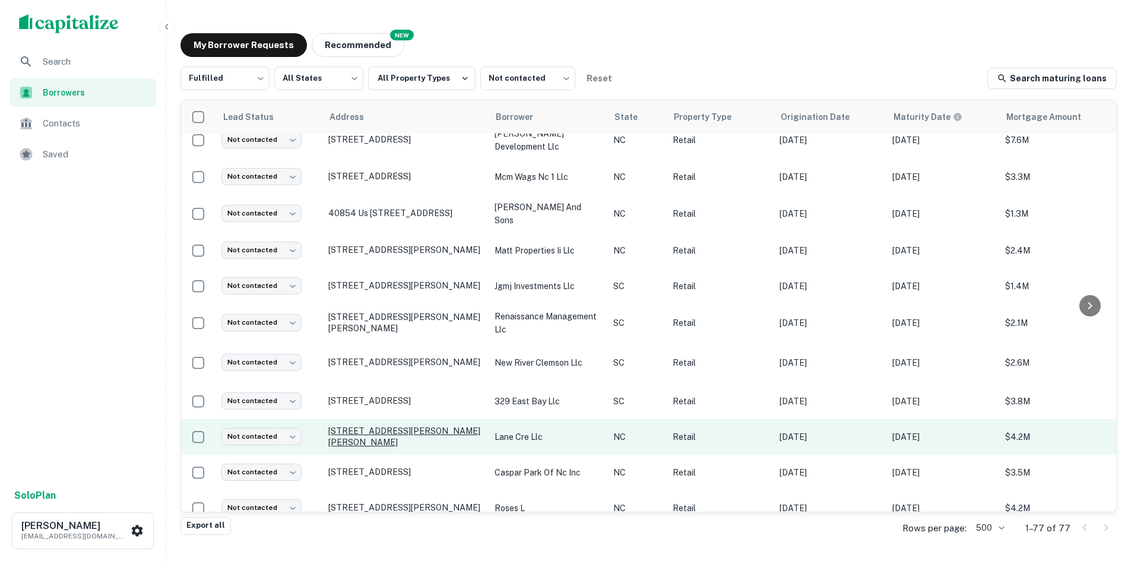
click at [403, 426] on p "105 Pamela Ct Fuquay Varina, NC27526" at bounding box center [405, 436] width 154 height 21
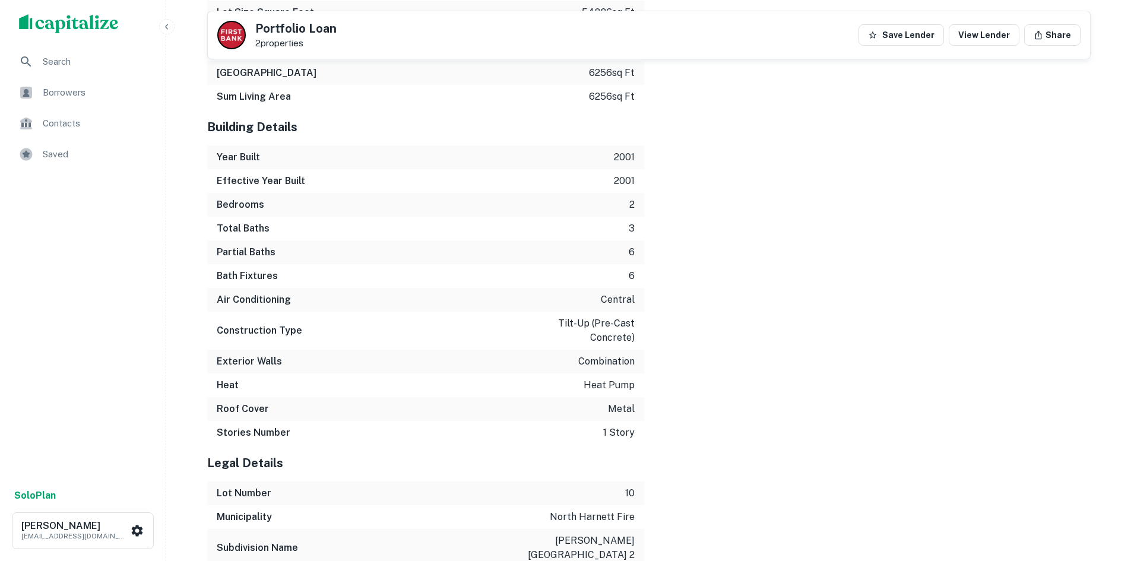
scroll to position [1758, 0]
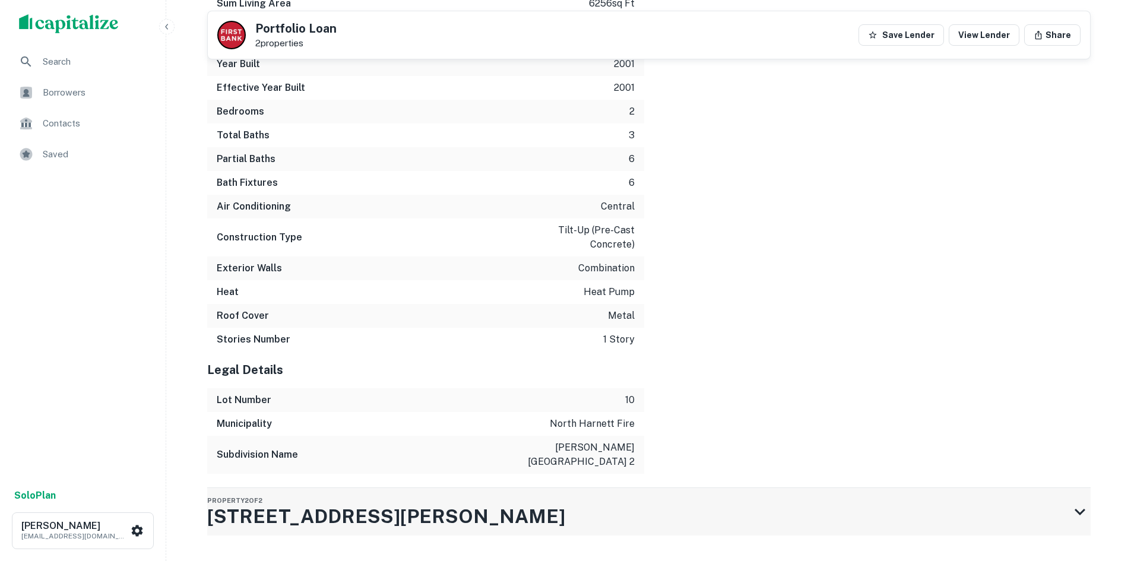
click at [420, 488] on div "Property 2 of 2 105 Pamela Ct" at bounding box center [638, 511] width 862 height 47
click at [422, 488] on div "Property 2 of 2 105 Pamela Ct" at bounding box center [638, 511] width 862 height 47
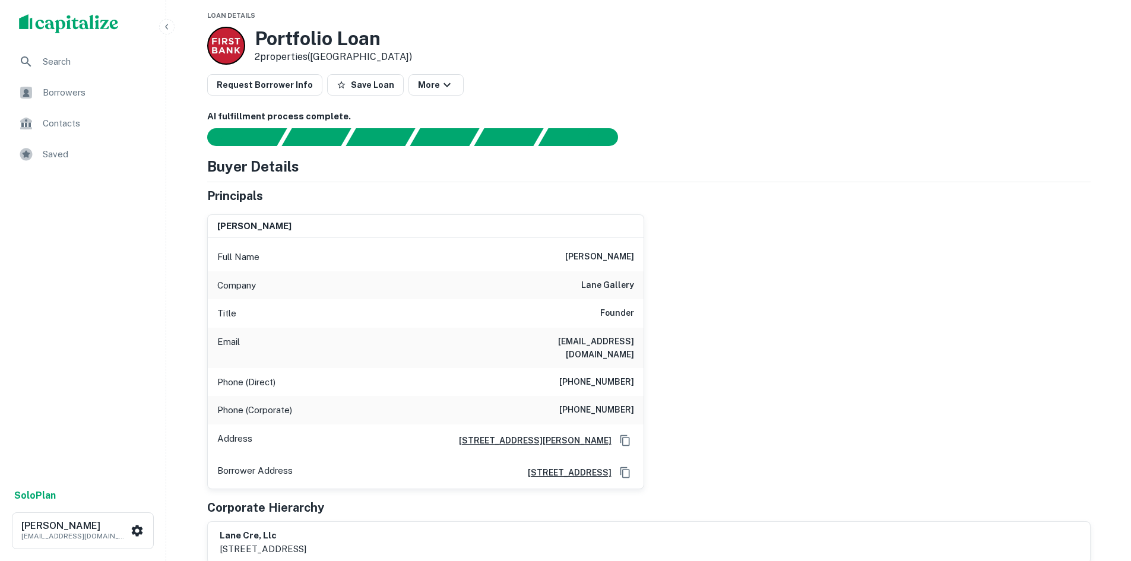
scroll to position [0, 0]
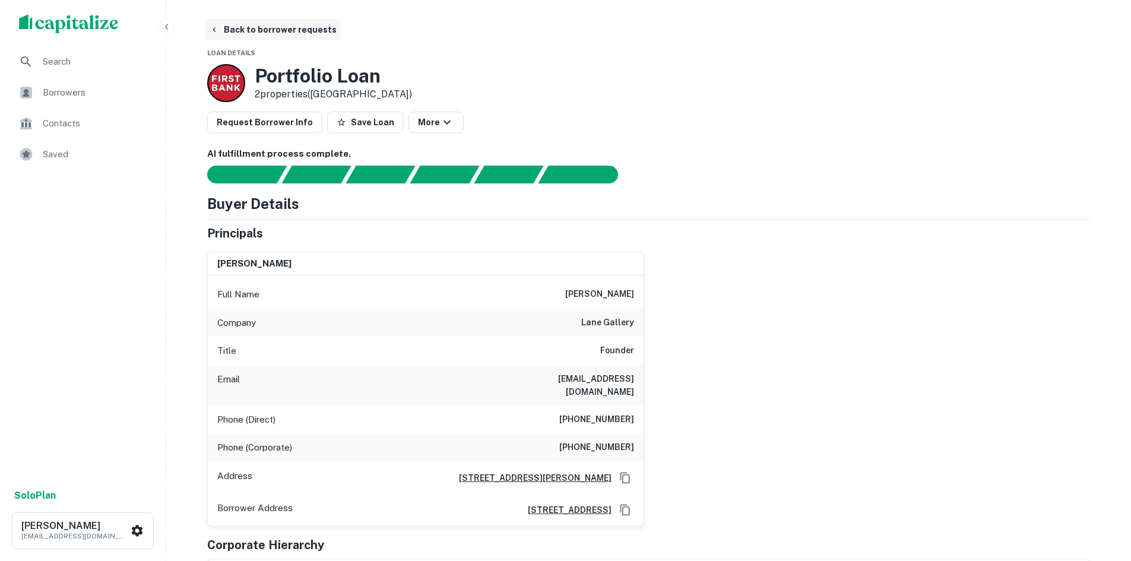
click at [279, 28] on button "Back to borrower requests" at bounding box center [273, 29] width 136 height 21
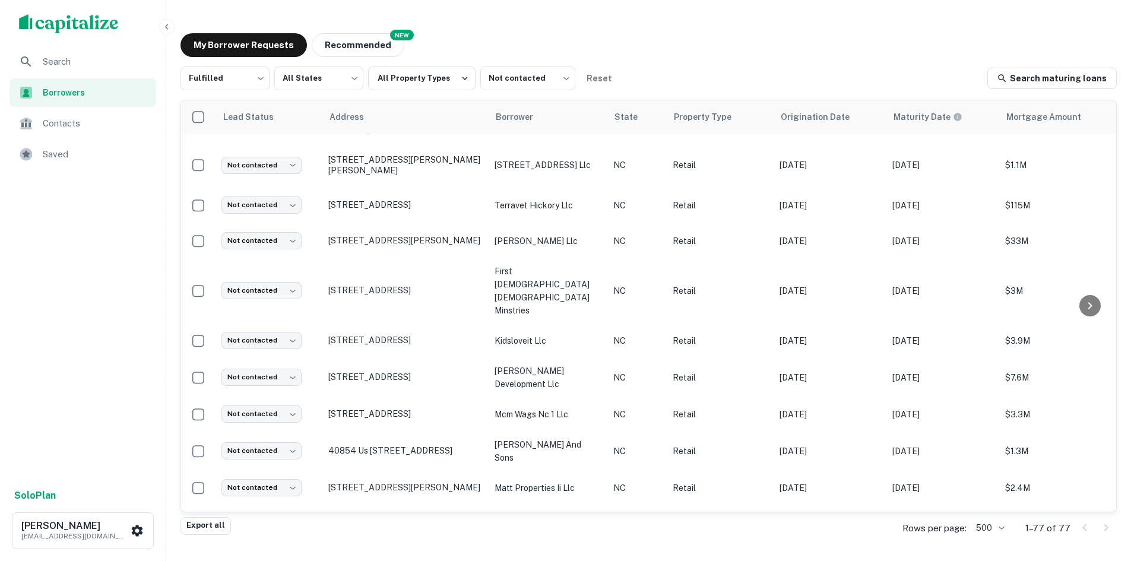
scroll to position [343, 0]
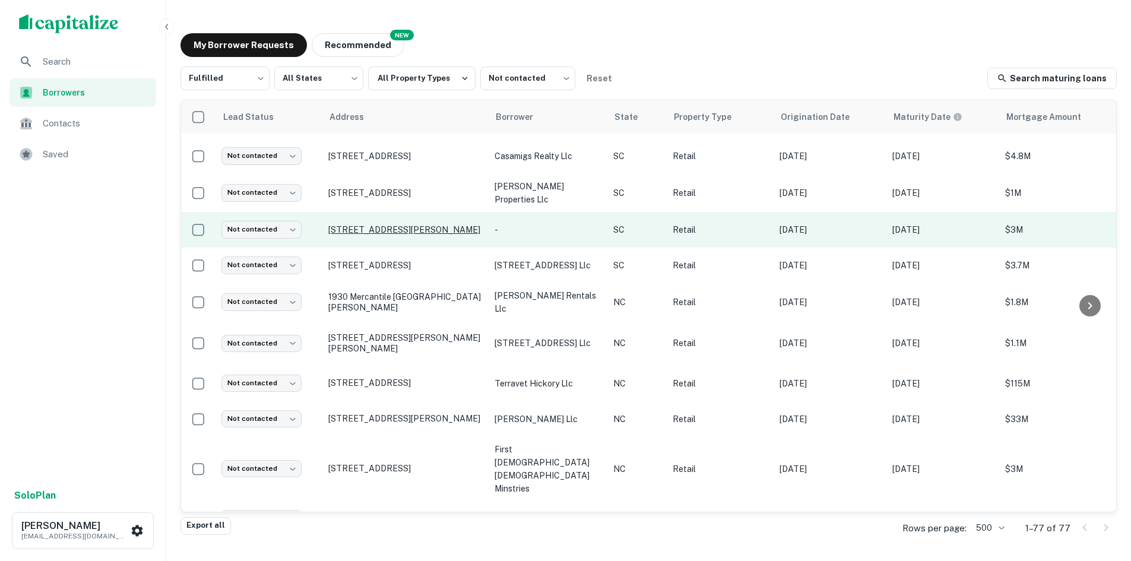
click at [377, 224] on p "2709 Church St Conway, SC29526" at bounding box center [405, 229] width 154 height 11
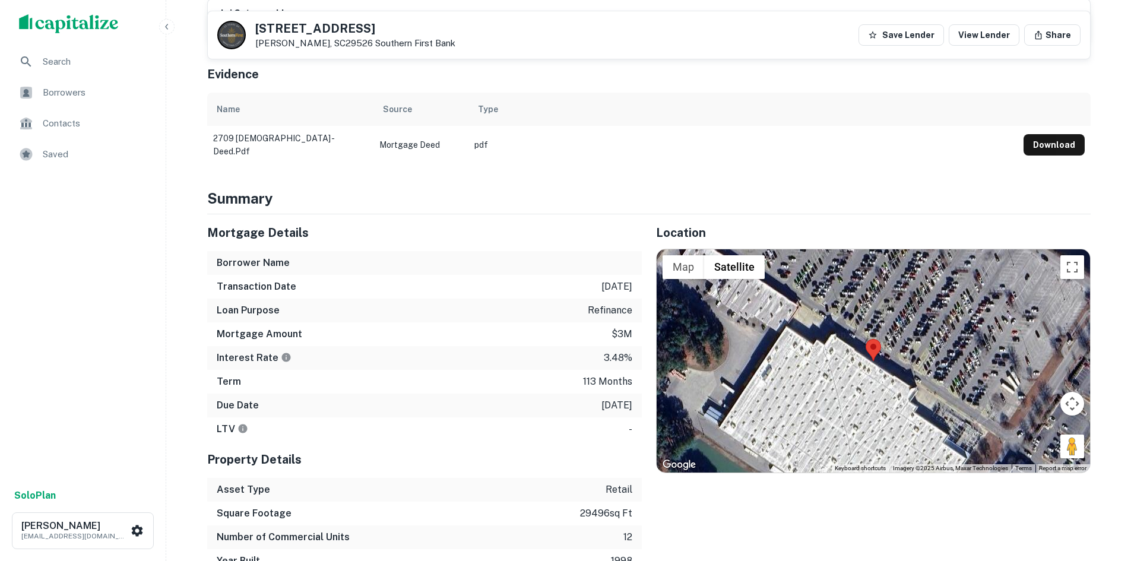
scroll to position [593, 0]
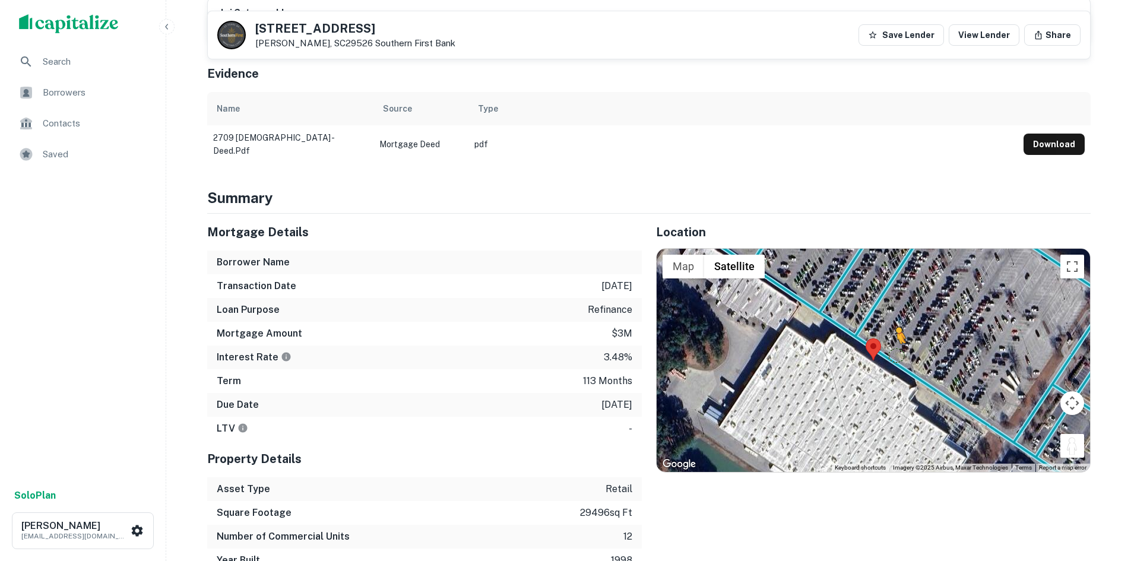
drag, startPoint x: 1071, startPoint y: 420, endPoint x: 885, endPoint y: 325, distance: 208.1
click at [887, 325] on div "To activate drag with keyboard, press Alt + Enter. Once in keyboard drag state,…" at bounding box center [872, 360] width 433 height 223
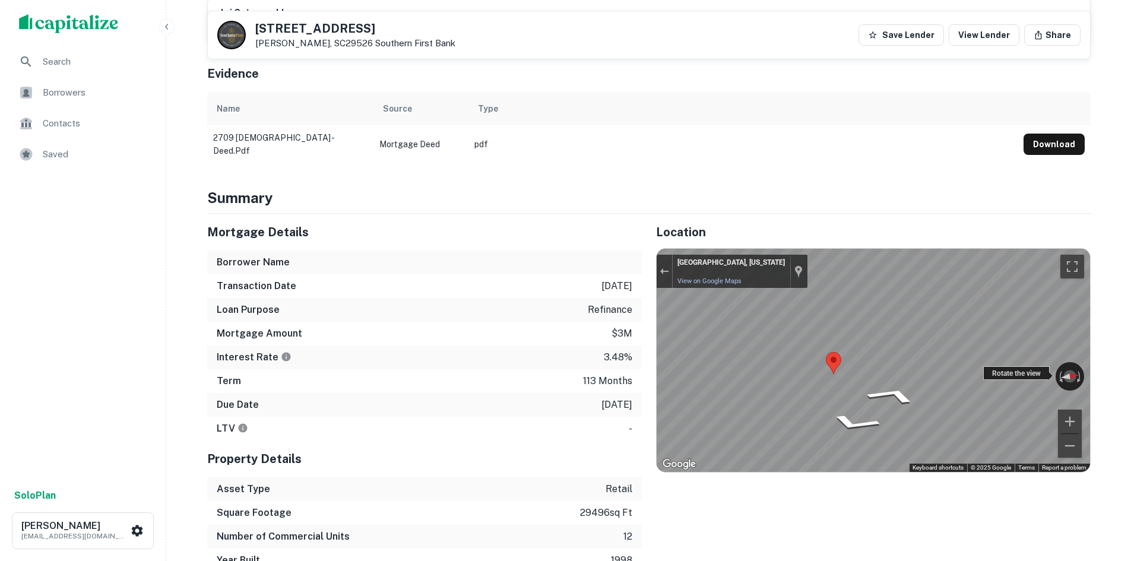
click at [1042, 341] on div "← Move left → Move right ↑ Move up ↓ Move down + Zoom in - Zoom out Conway, Sou…" at bounding box center [872, 360] width 433 height 223
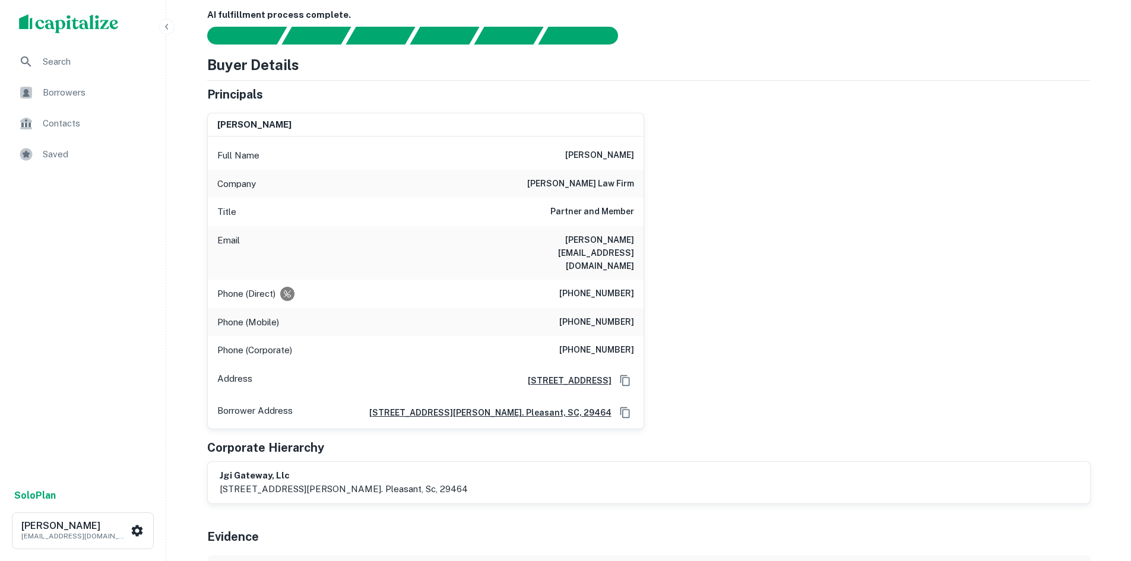
scroll to position [59, 0]
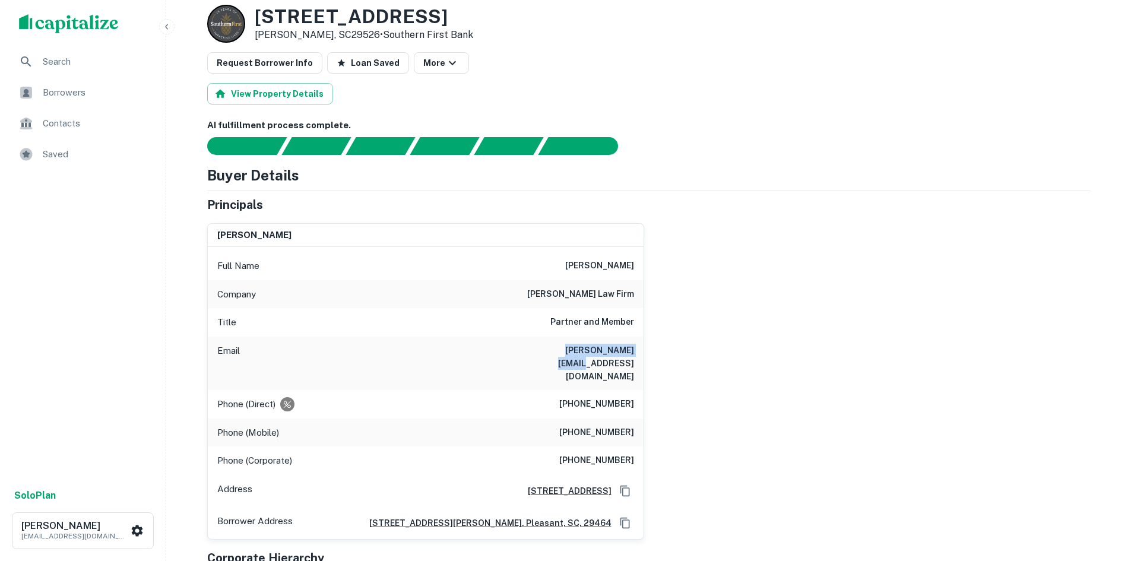
drag, startPoint x: 535, startPoint y: 341, endPoint x: 639, endPoint y: 355, distance: 104.9
click at [639, 355] on div "Email joe@joegriffith.com" at bounding box center [426, 362] width 436 height 53
click at [561, 344] on h6 "joe@joegriffith.com" at bounding box center [562, 363] width 142 height 39
click at [551, 349] on div "Email joe@joegriffith.com" at bounding box center [426, 362] width 436 height 53
drag, startPoint x: 551, startPoint y: 349, endPoint x: 633, endPoint y: 349, distance: 82.5
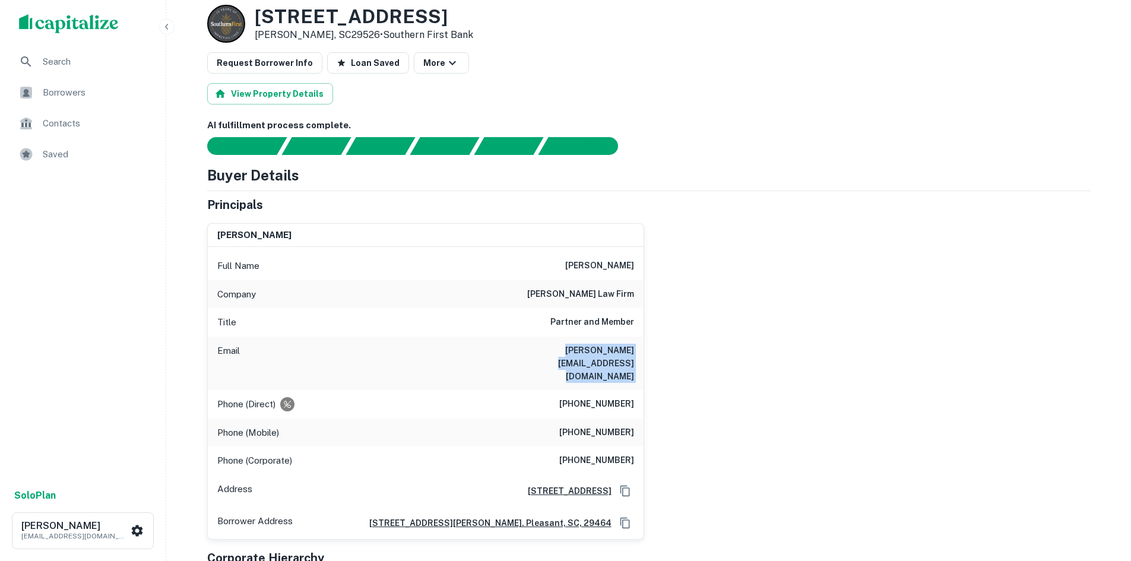
click at [633, 349] on div "Email joe@joegriffith.com" at bounding box center [426, 362] width 436 height 53
click at [561, 263] on div "Full Name joseph p. griffith" at bounding box center [426, 266] width 436 height 28
copy h6 "joseph p. griffith"
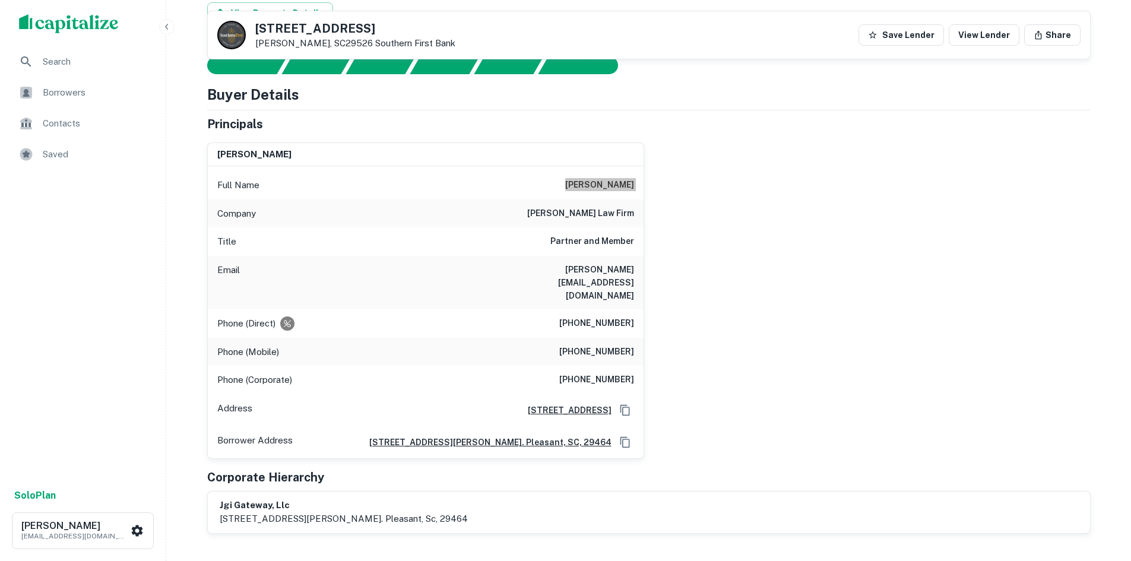
scroll to position [0, 0]
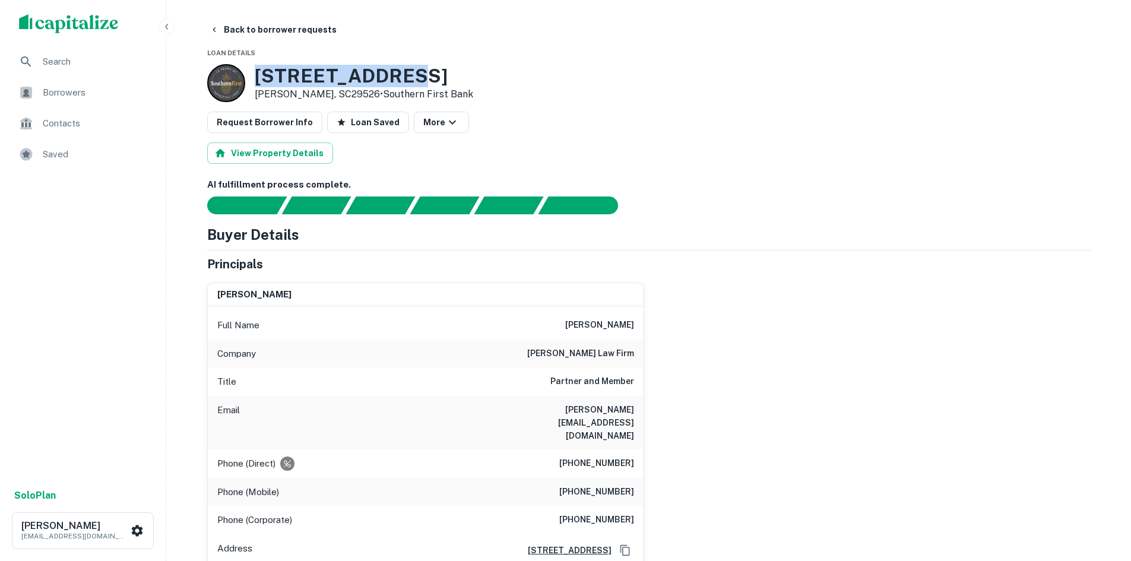
drag, startPoint x: 256, startPoint y: 75, endPoint x: 404, endPoint y: 71, distance: 147.2
click at [404, 71] on h3 "2709 Church St" at bounding box center [364, 76] width 218 height 23
copy h3 "2709 Church St"
drag, startPoint x: 311, startPoint y: 72, endPoint x: 303, endPoint y: 70, distance: 8.6
click at [311, 72] on h3 "2709 Church St" at bounding box center [364, 76] width 218 height 23
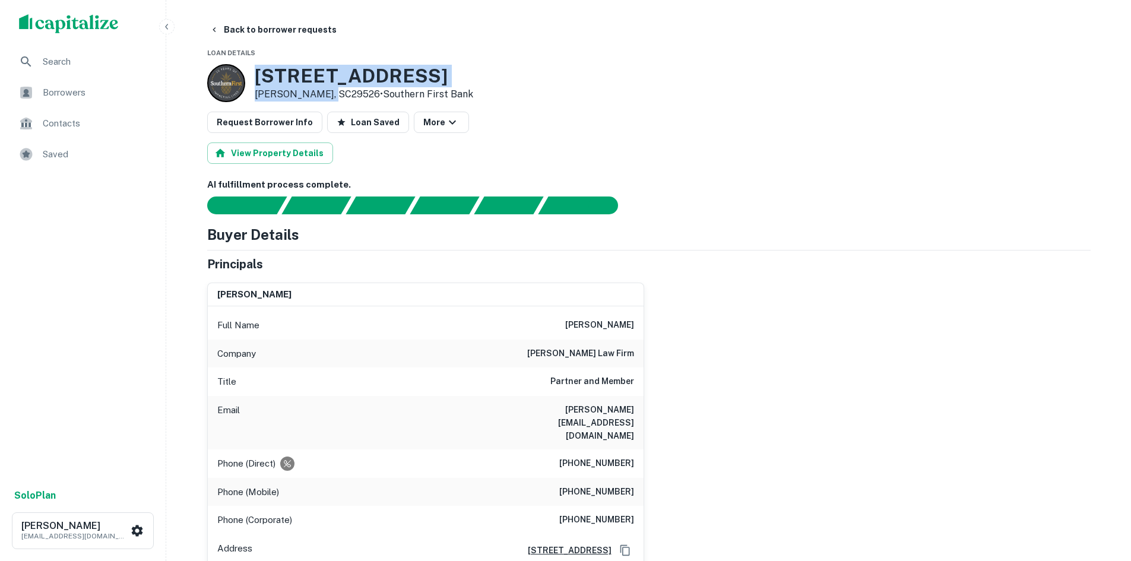
drag, startPoint x: 255, startPoint y: 71, endPoint x: 332, endPoint y: 90, distance: 79.5
click at [332, 90] on div "2709 Church St Conway, SC29526 • Southern First Bank" at bounding box center [364, 83] width 218 height 37
copy div "2709 Church St Conway, SC29526"
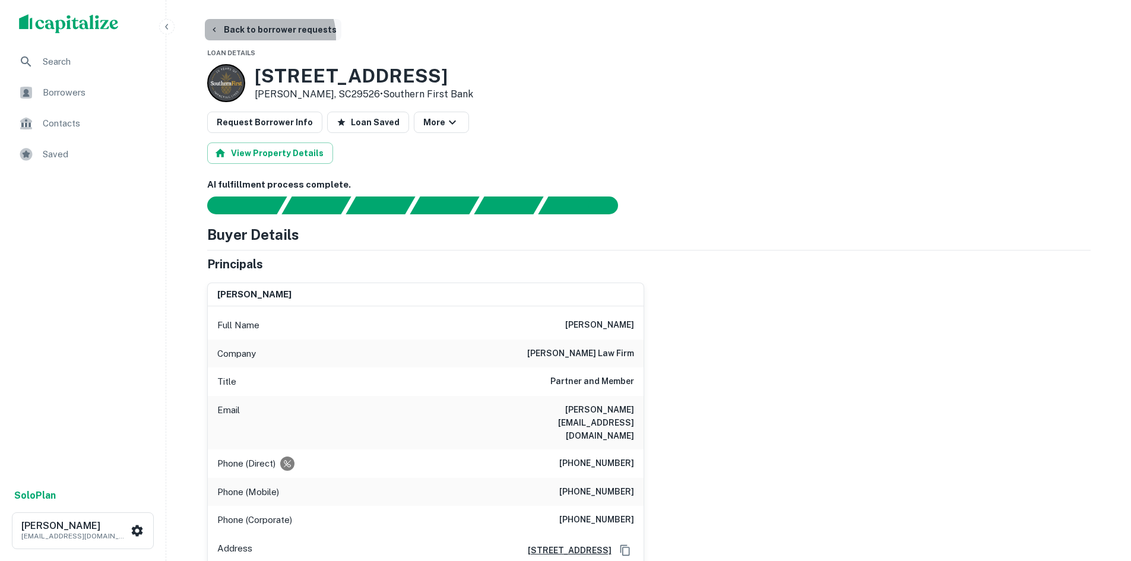
click at [263, 38] on button "Back to borrower requests" at bounding box center [273, 29] width 136 height 21
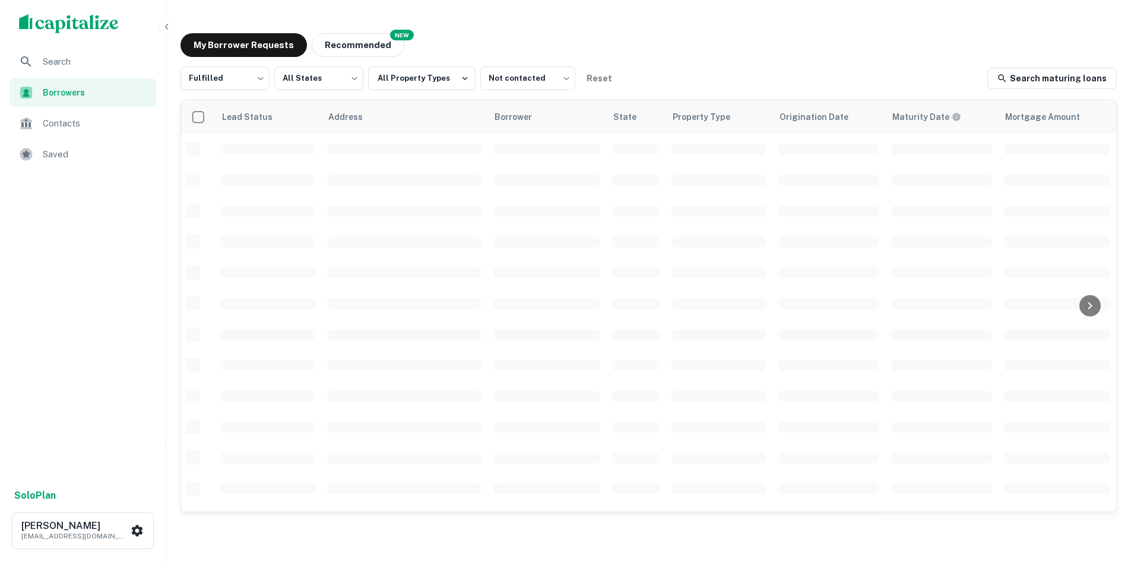
scroll to position [343, 0]
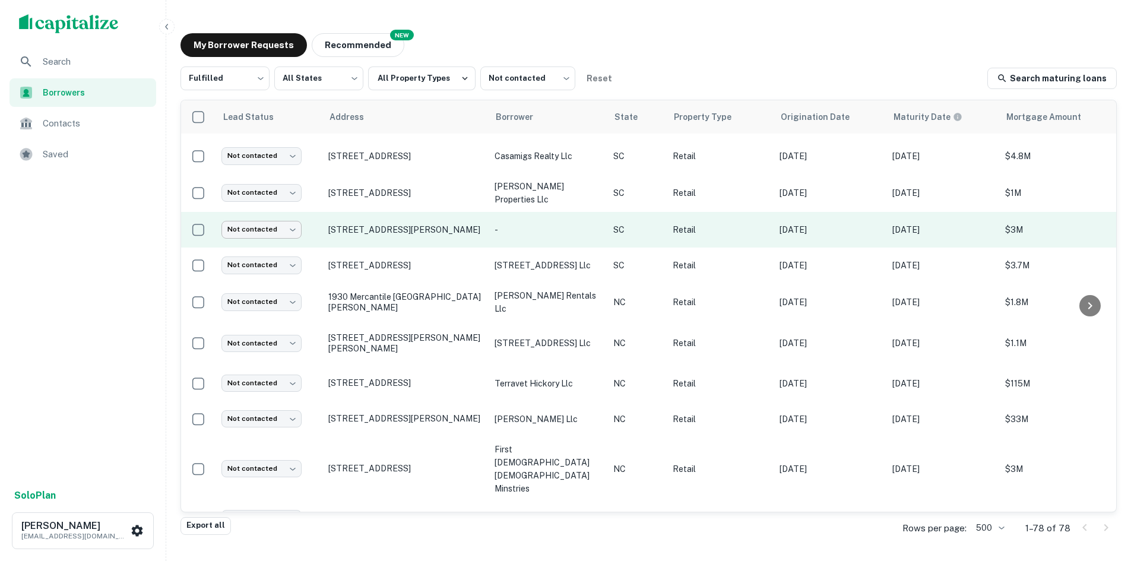
click at [243, 223] on body "Search Borrowers Contacts Saved Solo Plan Thomas Solano tsolano@surmount.com My…" at bounding box center [565, 280] width 1131 height 561
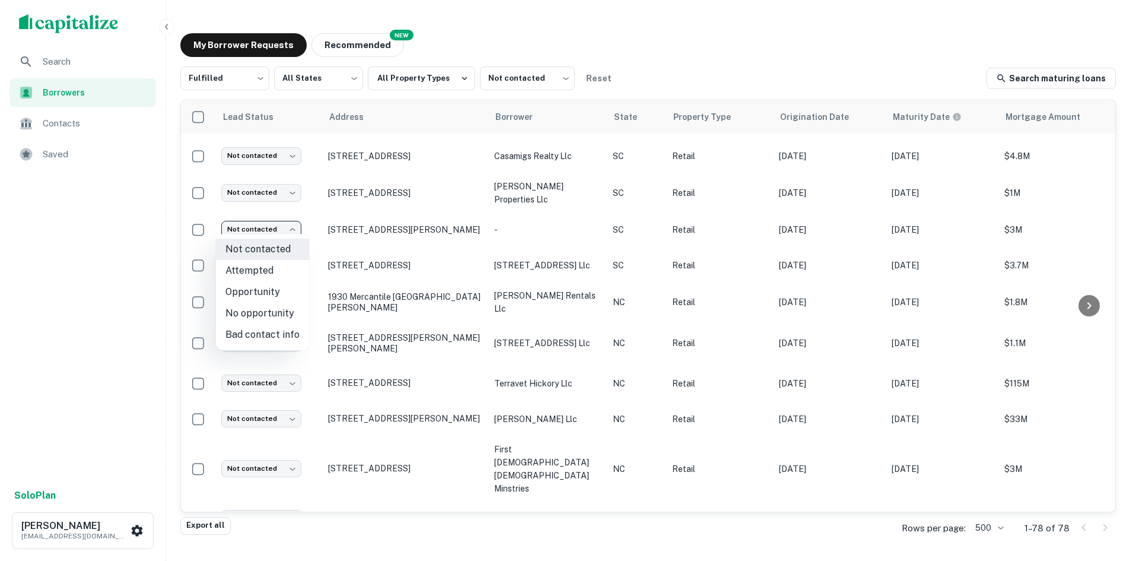
click at [261, 266] on li "Attempted" at bounding box center [262, 270] width 93 height 21
type input "*********"
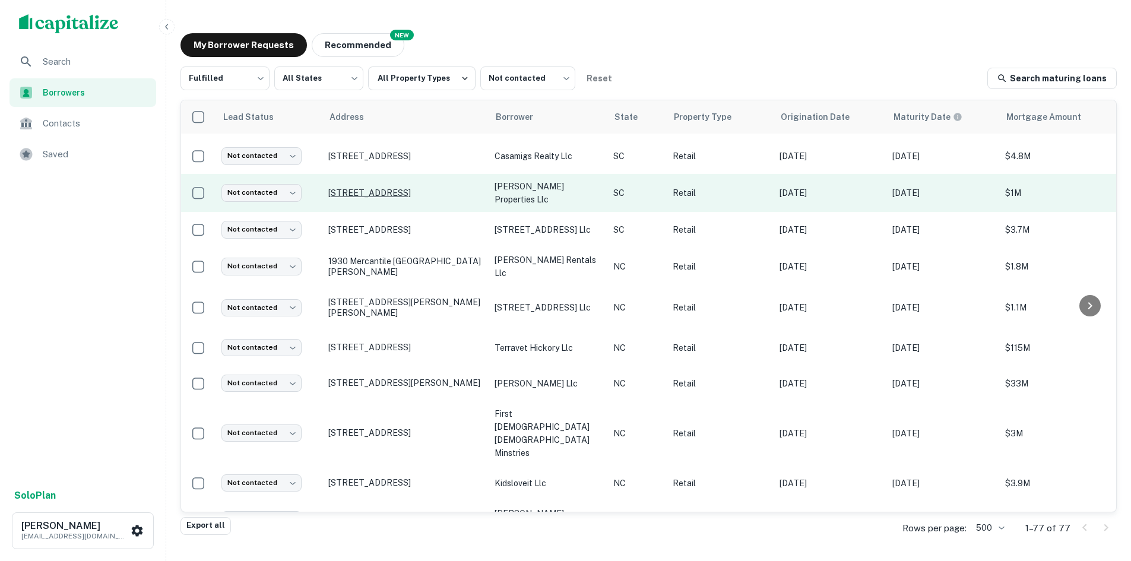
click at [395, 188] on p "29 Gamecock Ave Charleston, SC29407" at bounding box center [405, 193] width 154 height 11
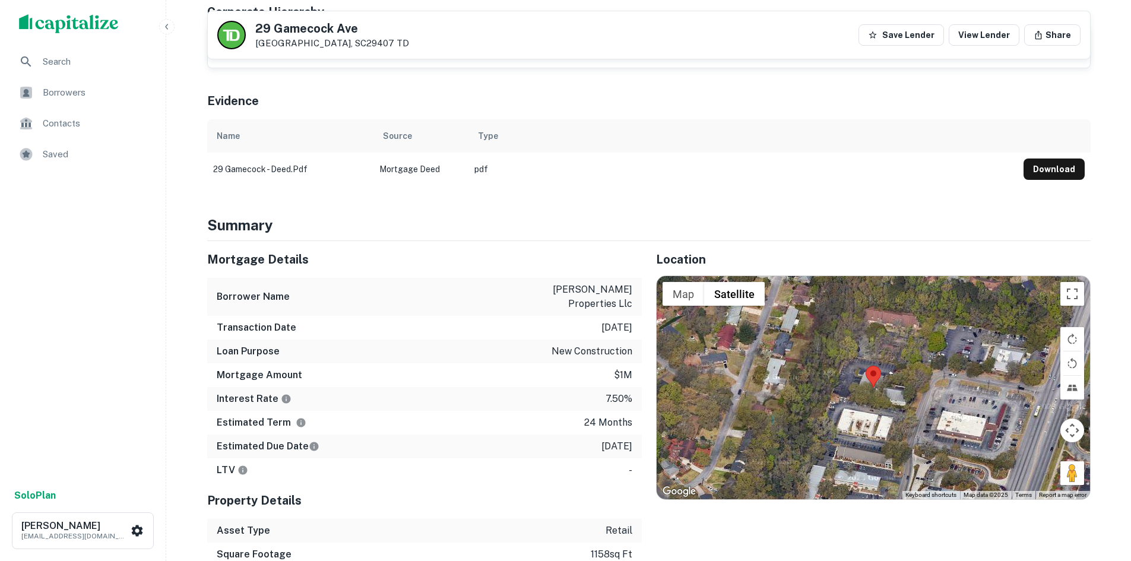
scroll to position [534, 0]
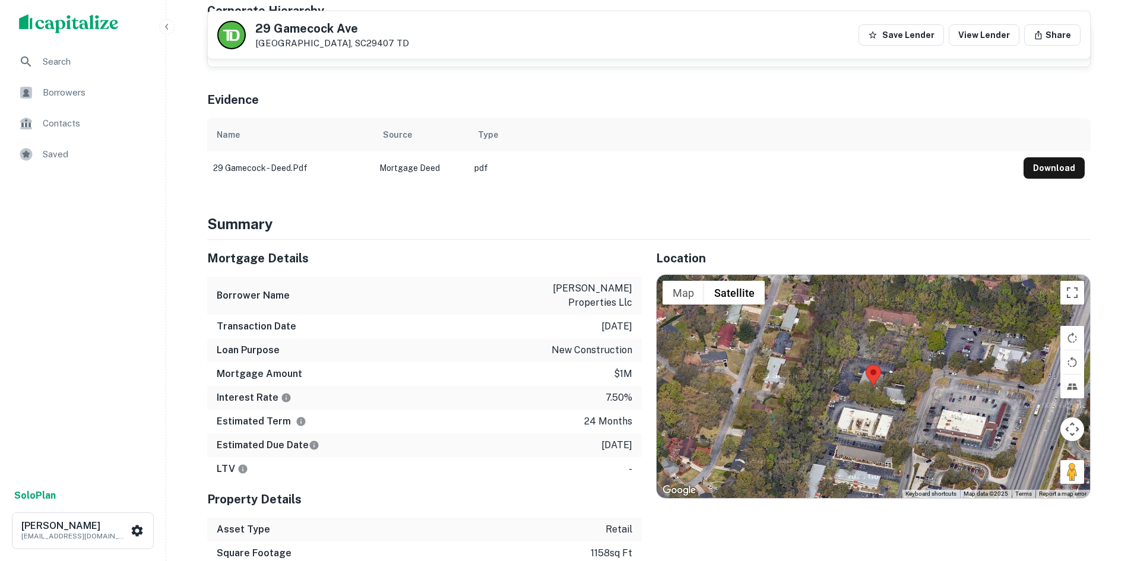
drag, startPoint x: 1058, startPoint y: 447, endPoint x: 880, endPoint y: 375, distance: 192.7
click at [880, 375] on div "Map Terrain Satellite Labels Keyboard shortcuts Map Data Map data ©2025 Map dat…" at bounding box center [872, 386] width 433 height 223
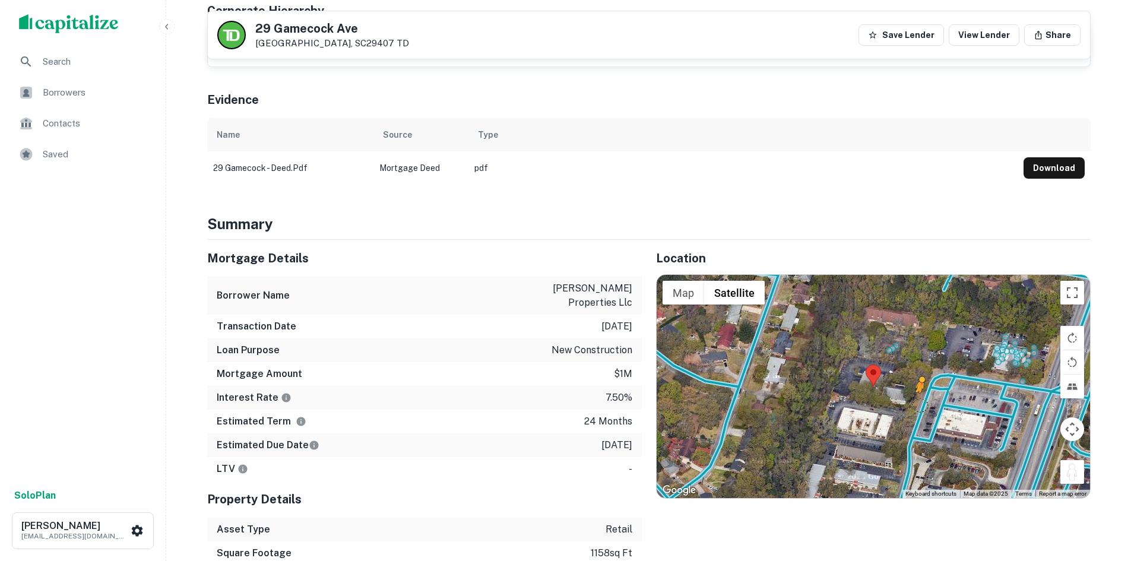
drag, startPoint x: 1063, startPoint y: 447, endPoint x: 918, endPoint y: 384, distance: 158.7
click at [918, 384] on div "To activate drag with keyboard, press Alt + Enter. Once in keyboard drag state,…" at bounding box center [872, 386] width 433 height 223
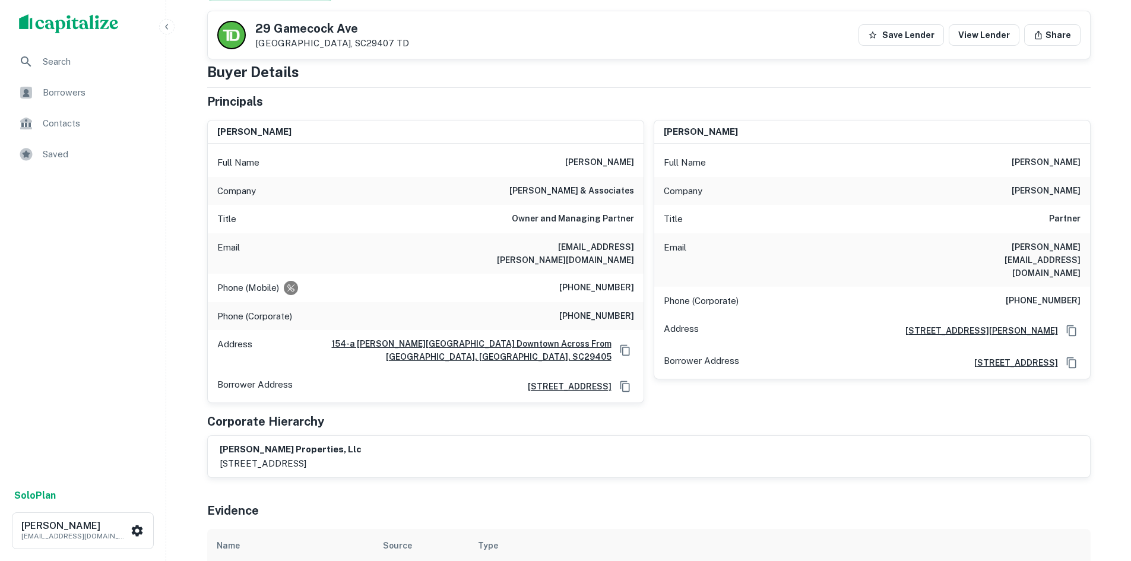
scroll to position [119, 0]
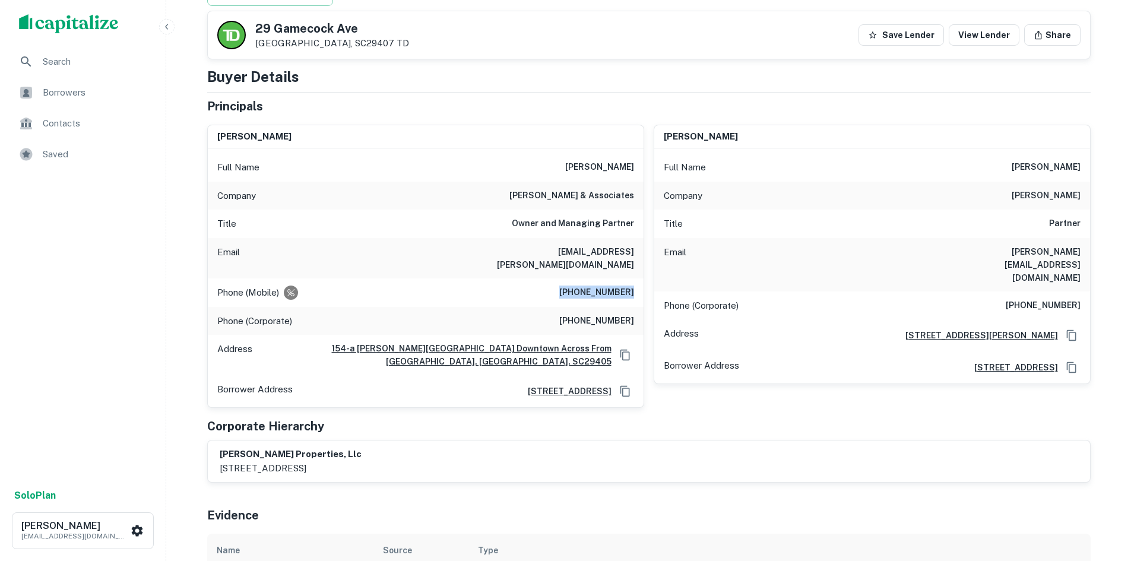
drag, startPoint x: 565, startPoint y: 277, endPoint x: 631, endPoint y: 281, distance: 66.6
click at [631, 285] on h6 "(641) 485-6986" at bounding box center [596, 292] width 75 height 14
copy h6 "(641) 485-6986"
drag, startPoint x: 617, startPoint y: 282, endPoint x: 627, endPoint y: 288, distance: 12.2
click at [627, 288] on div "Phone (Mobile) (641) 485-6986" at bounding box center [426, 292] width 436 height 28
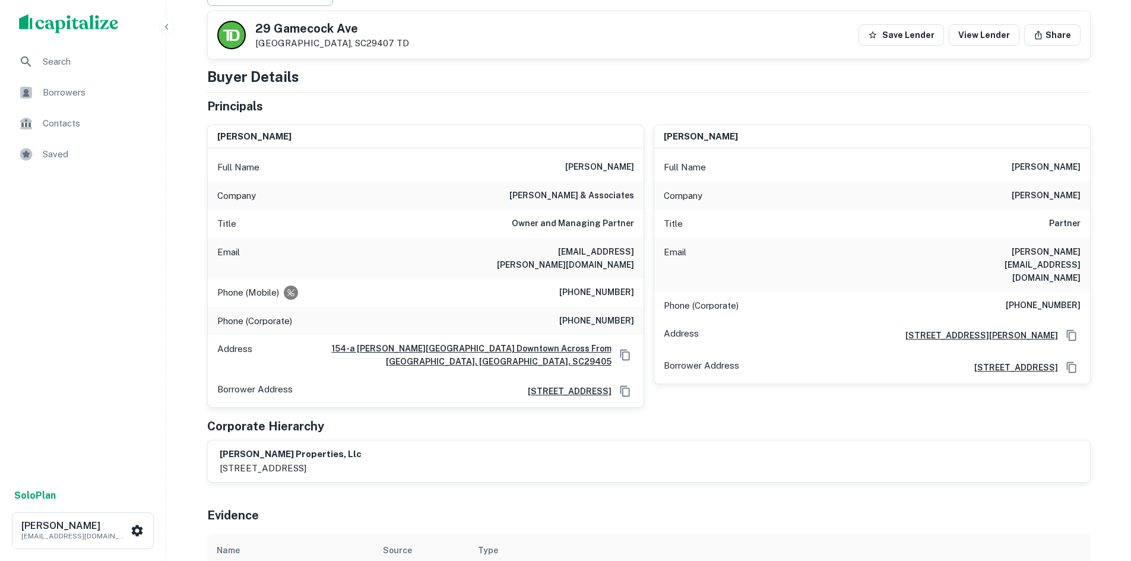
click at [624, 285] on h6 "(641) 485-6986" at bounding box center [596, 292] width 75 height 14
click at [623, 285] on h6 "(641) 485-6986" at bounding box center [596, 292] width 75 height 14
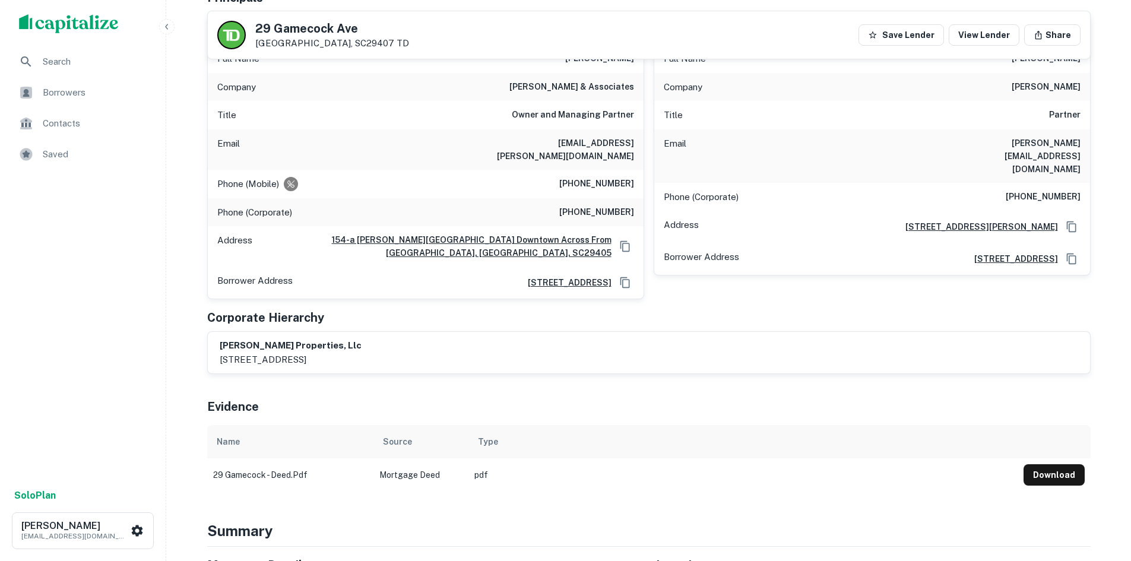
scroll to position [0, 0]
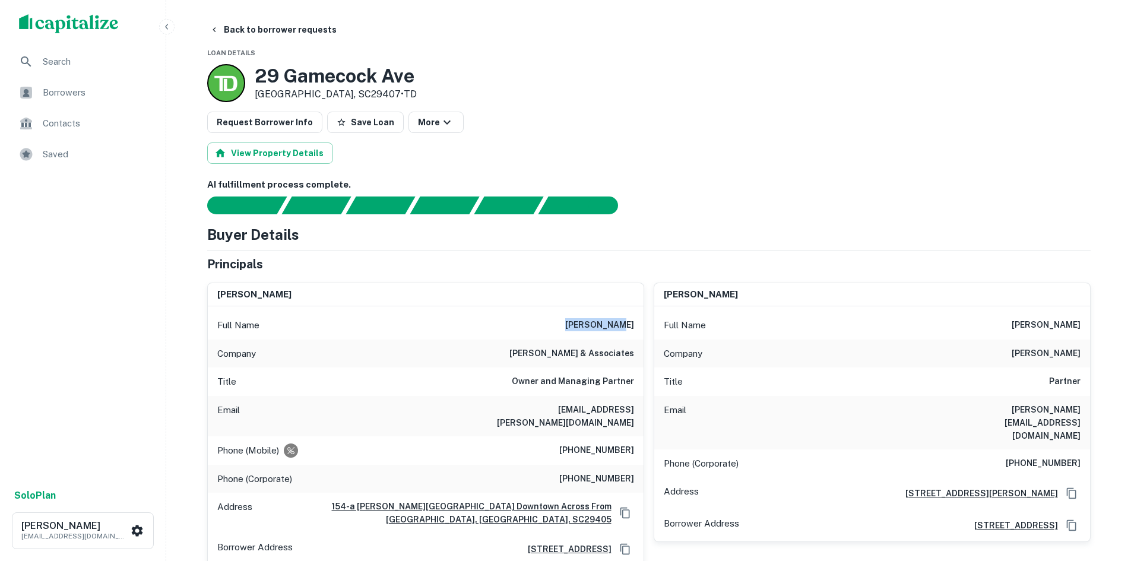
drag, startPoint x: 576, startPoint y: 320, endPoint x: 642, endPoint y: 329, distance: 66.6
click at [642, 329] on div "Full Name darah bolen" at bounding box center [426, 325] width 436 height 28
click at [254, 31] on button "Back to borrower requests" at bounding box center [273, 29] width 136 height 21
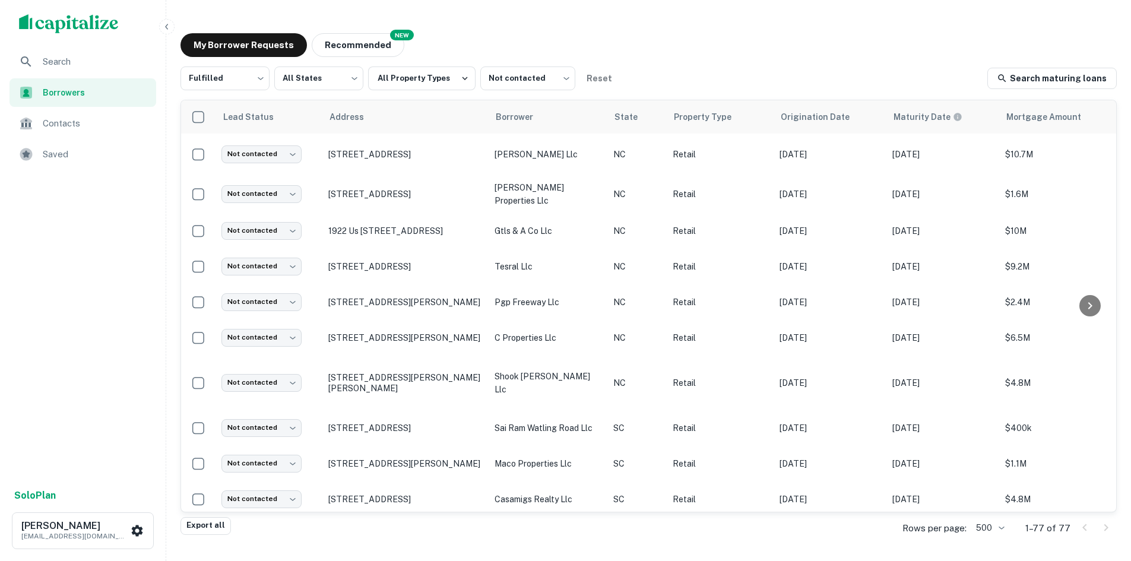
scroll to position [343, 0]
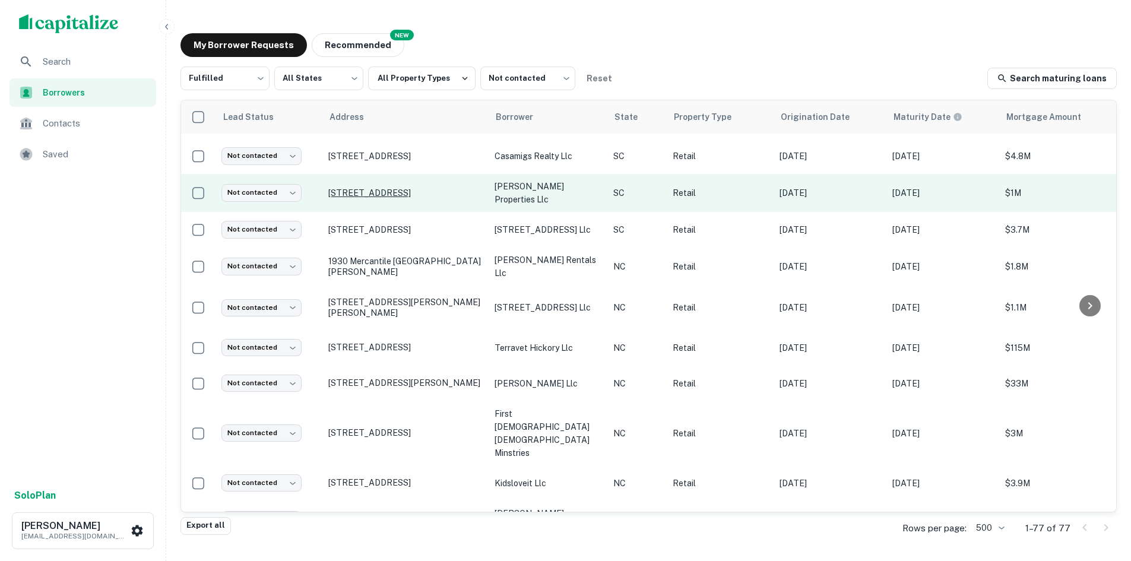
click at [392, 189] on p "29 Gamecock Ave Charleston, SC29407" at bounding box center [405, 193] width 154 height 11
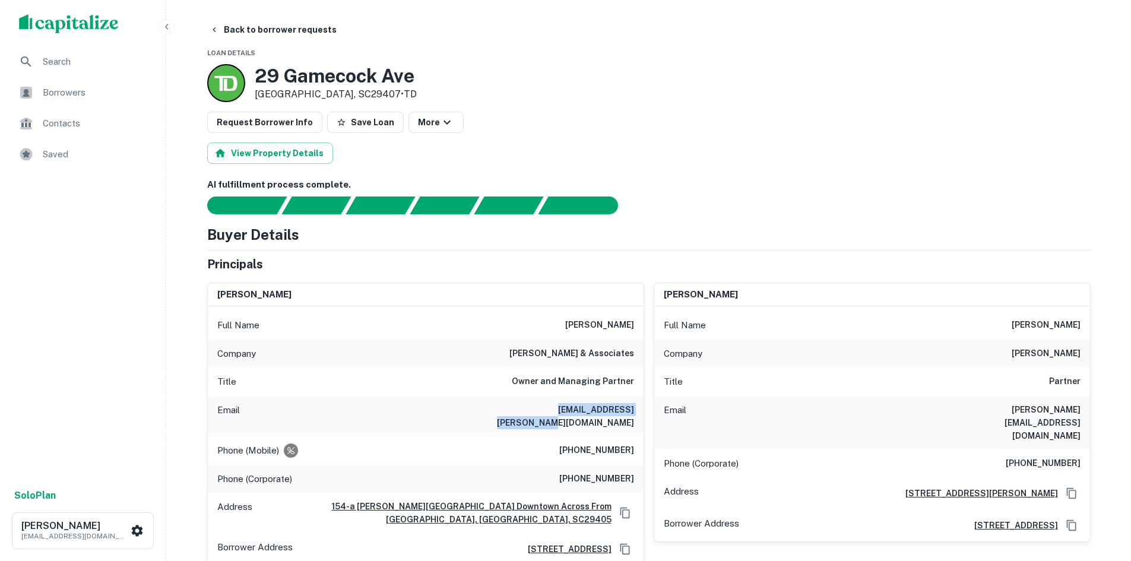
drag, startPoint x: 520, startPoint y: 409, endPoint x: 636, endPoint y: 410, distance: 116.3
click at [636, 410] on div "Email darah@clark-associates.com" at bounding box center [426, 416] width 436 height 40
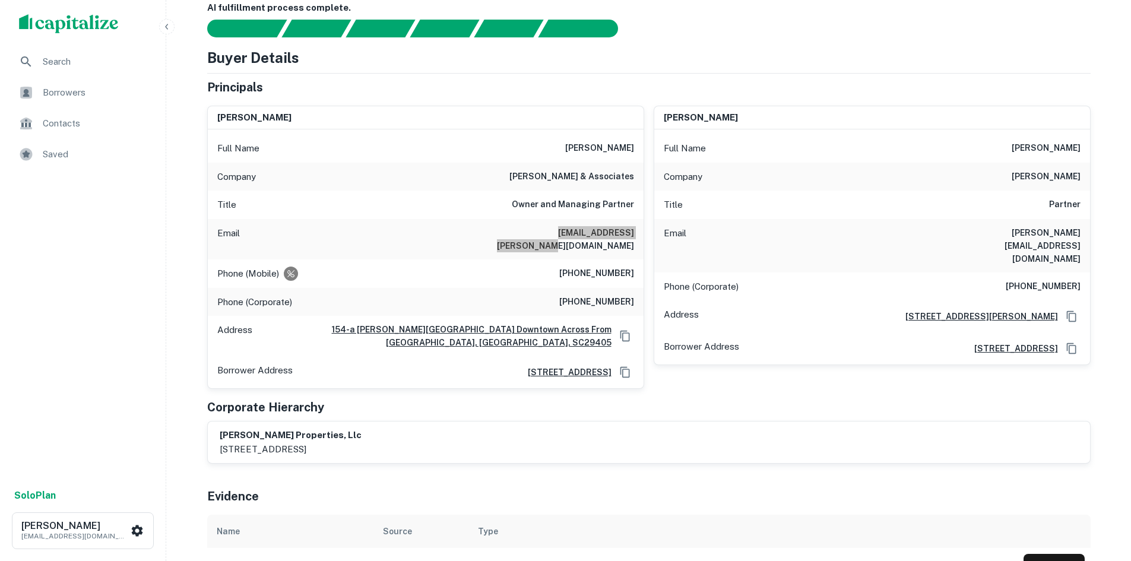
scroll to position [178, 0]
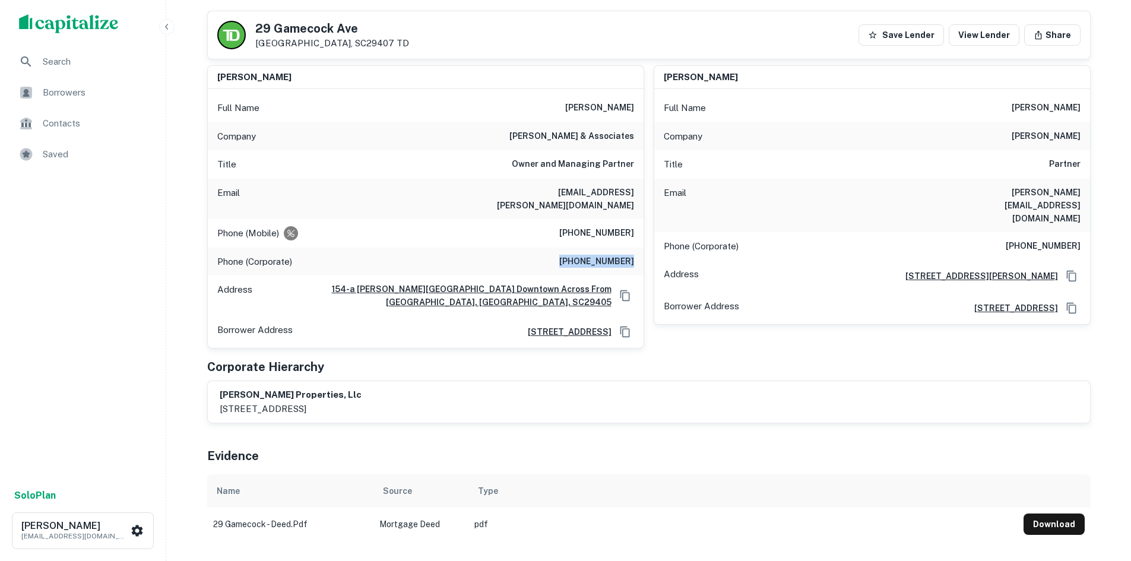
drag, startPoint x: 553, startPoint y: 244, endPoint x: 633, endPoint y: 246, distance: 80.7
click at [633, 247] on div "Phone (Corporate) (843) 762-6294" at bounding box center [426, 261] width 436 height 28
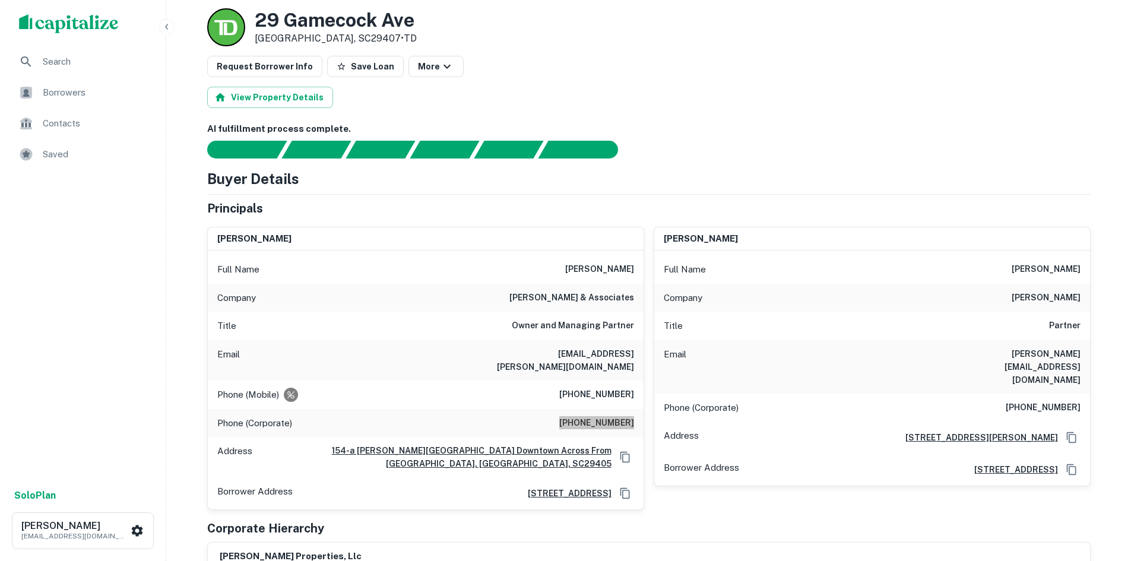
scroll to position [0, 0]
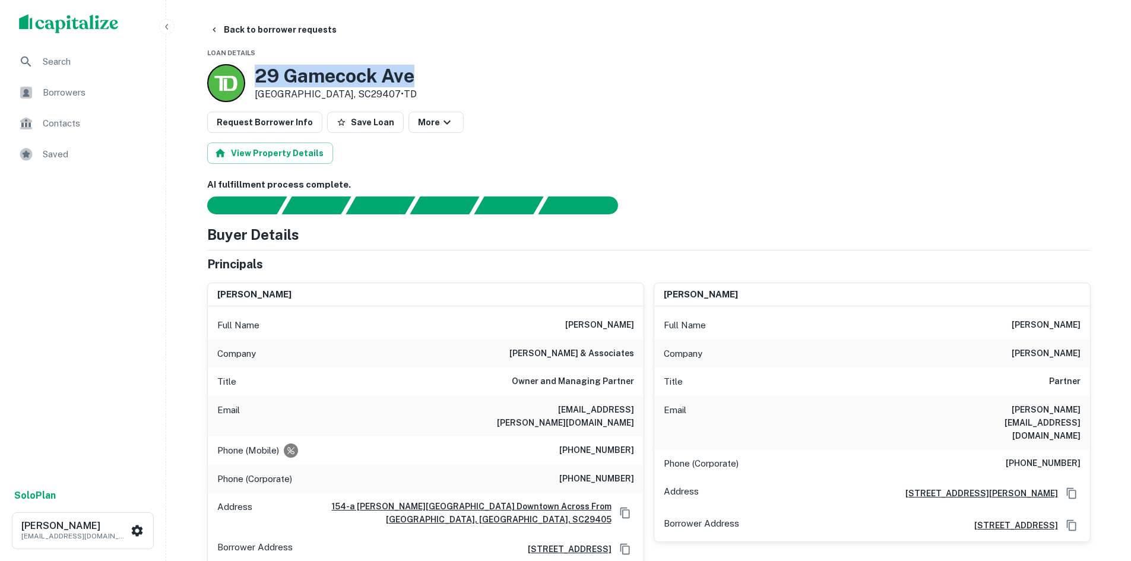
drag, startPoint x: 422, startPoint y: 78, endPoint x: 246, endPoint y: 80, distance: 175.7
click at [246, 80] on div "29 Gamecock Ave Charleston, SC29407 • TD" at bounding box center [648, 83] width 883 height 38
click at [310, 66] on h3 "29 Gamecock Ave" at bounding box center [336, 76] width 162 height 23
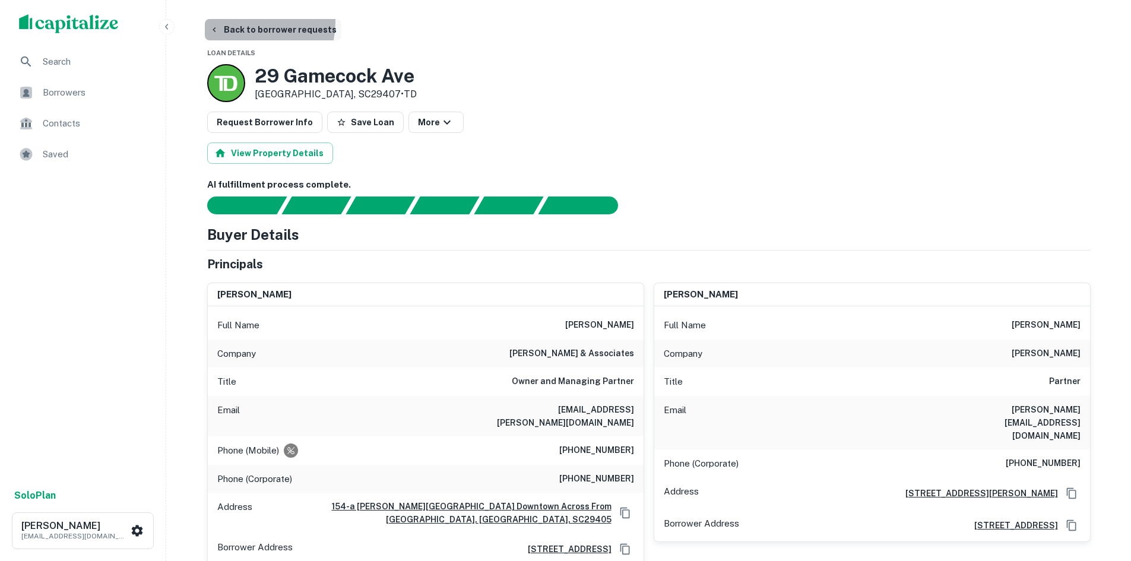
click at [245, 22] on button "Back to borrower requests" at bounding box center [273, 29] width 136 height 21
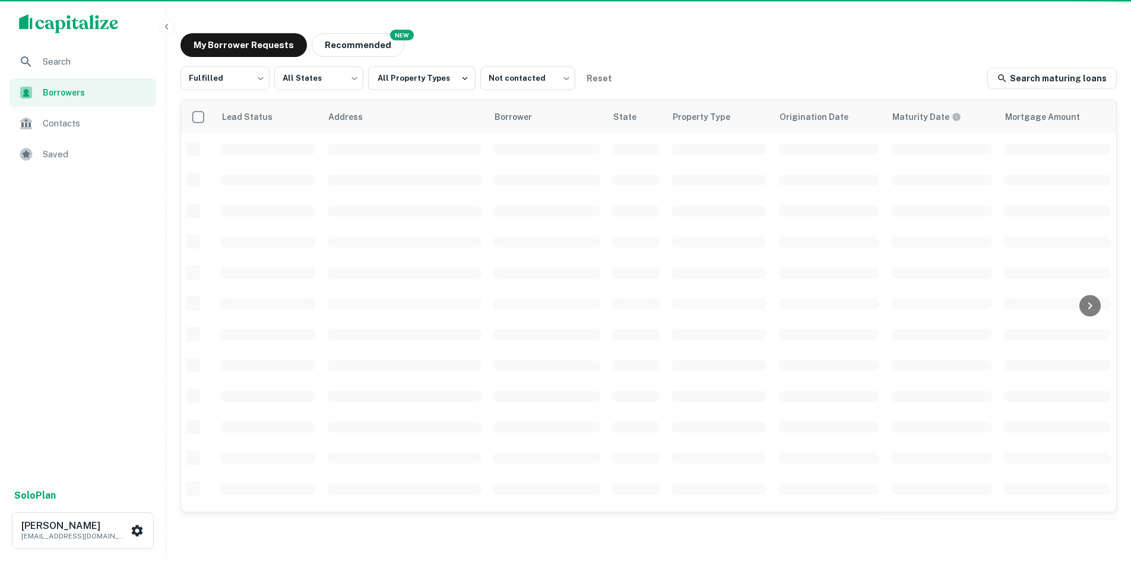
scroll to position [343, 0]
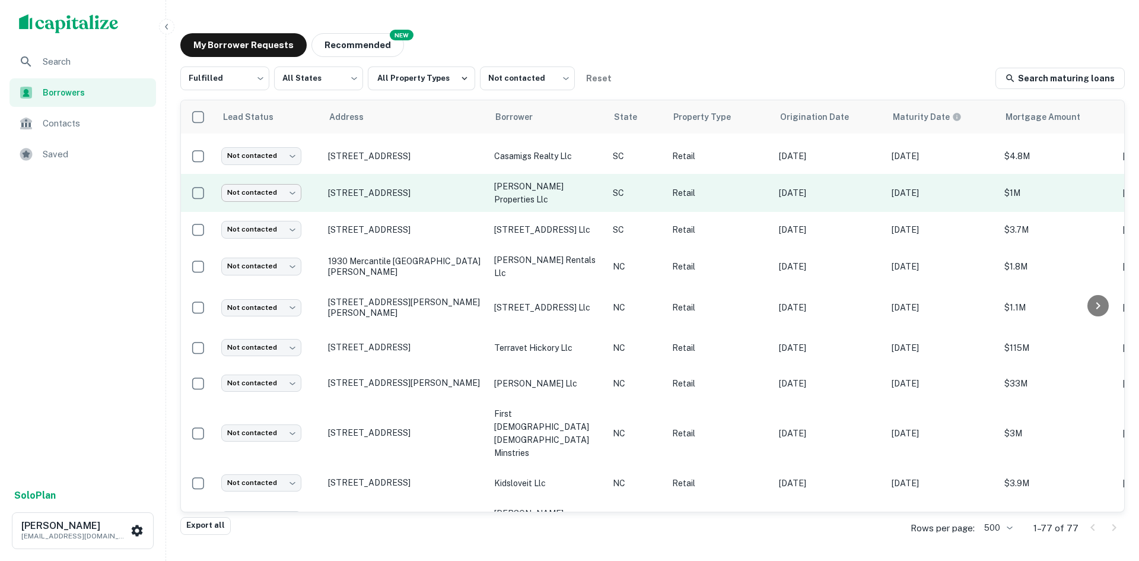
click at [281, 195] on body "Search Borrowers Contacts Saved Solo Plan Thomas Solano tsolano@surmount.com My…" at bounding box center [569, 280] width 1139 height 561
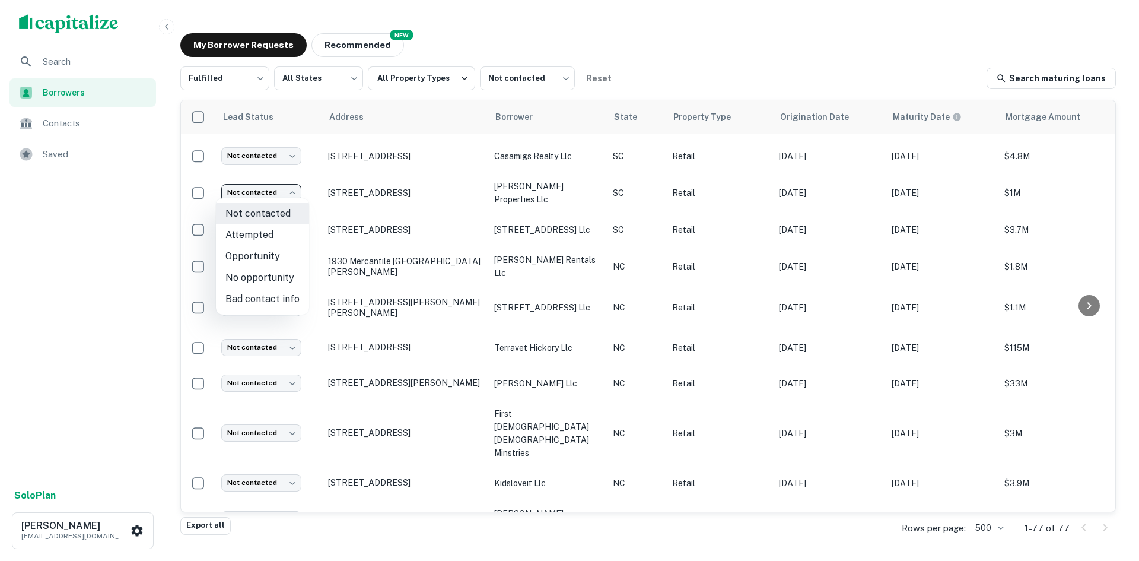
click at [277, 233] on li "Attempted" at bounding box center [262, 234] width 93 height 21
type input "*********"
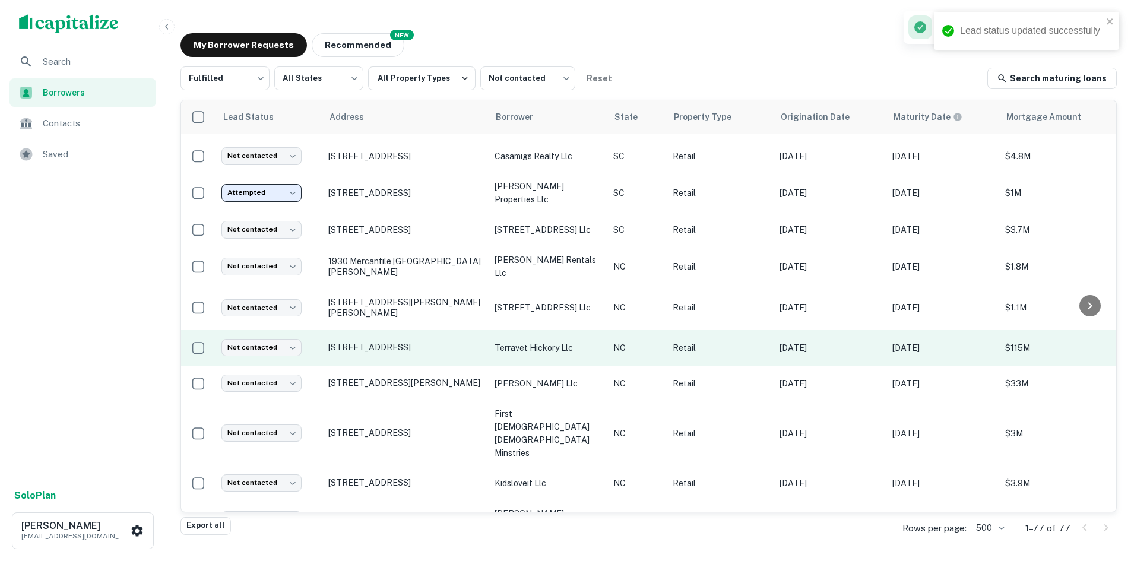
click at [365, 342] on p "1050 Us Highway 321 Nw Hickory, NC28601" at bounding box center [405, 347] width 154 height 11
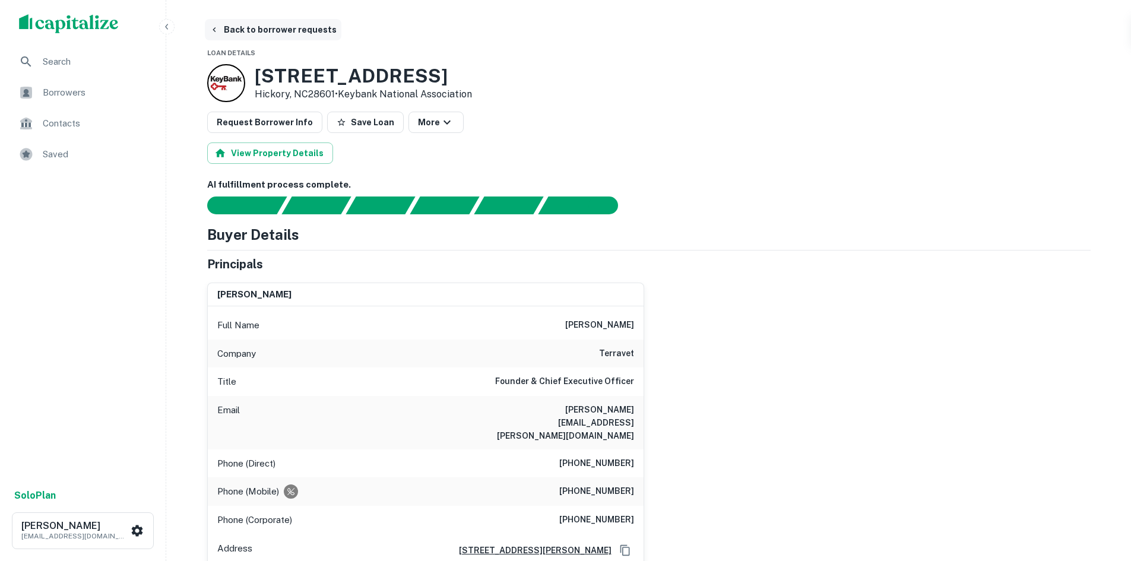
click at [236, 30] on button "Back to borrower requests" at bounding box center [273, 29] width 136 height 21
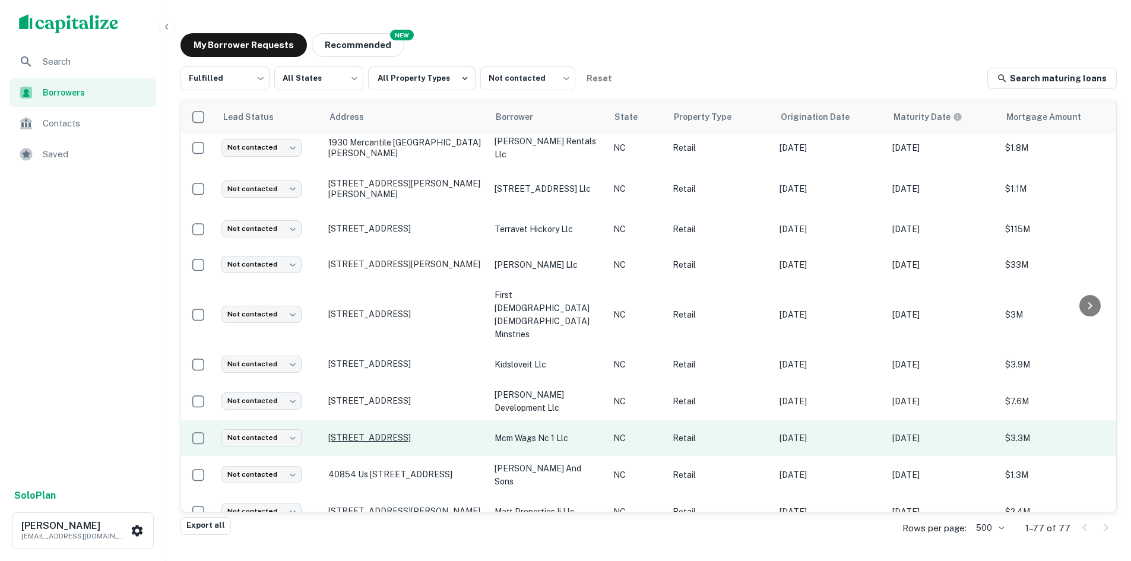
scroll to position [521, 0]
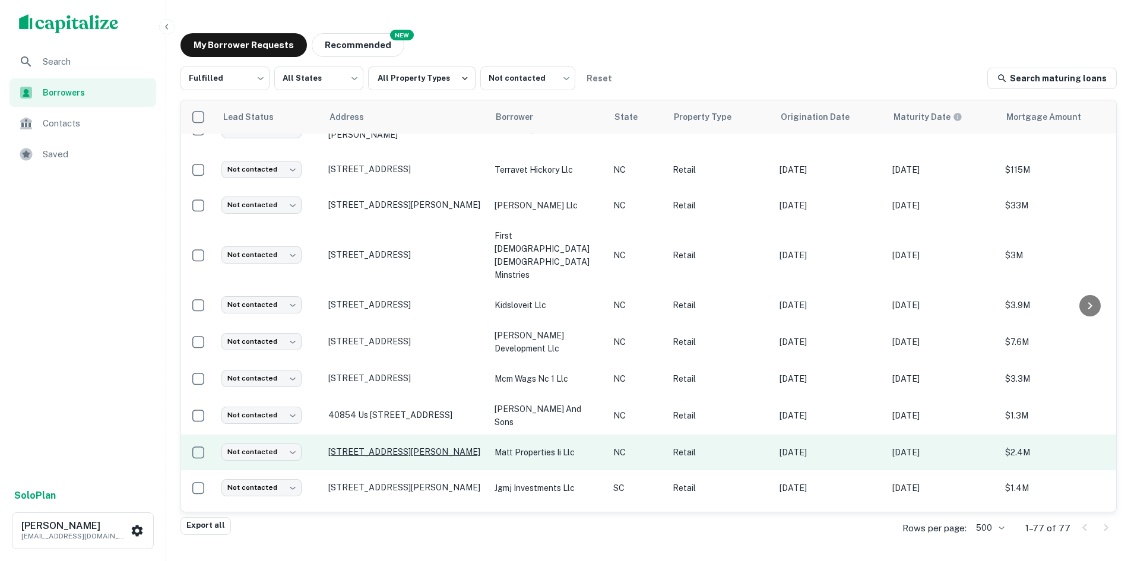
click at [376, 446] on p "260 Racine Dr Wilmington, NC28403" at bounding box center [405, 451] width 154 height 11
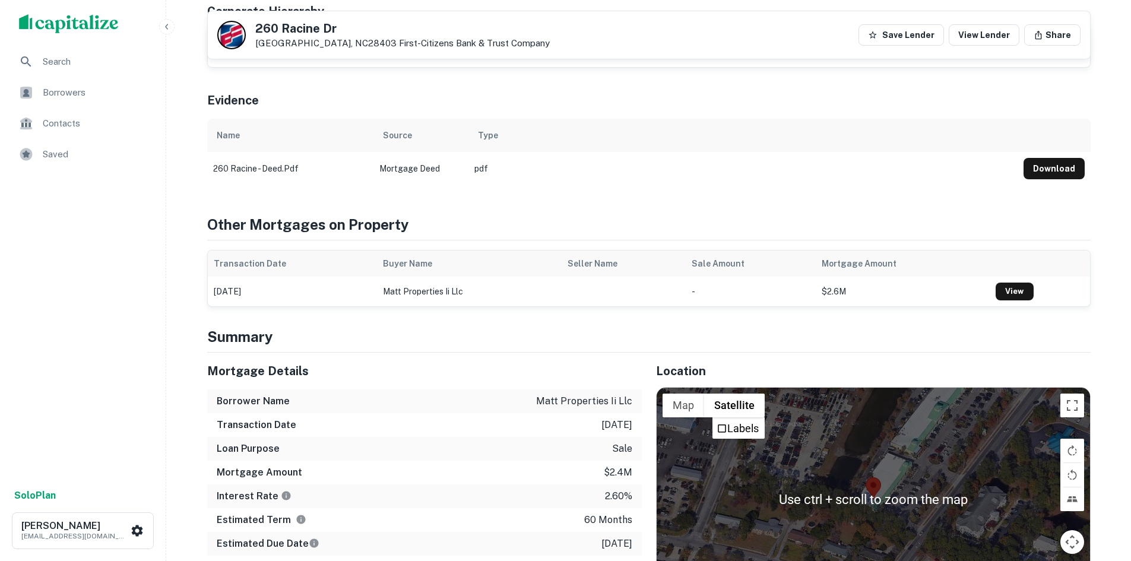
scroll to position [593, 0]
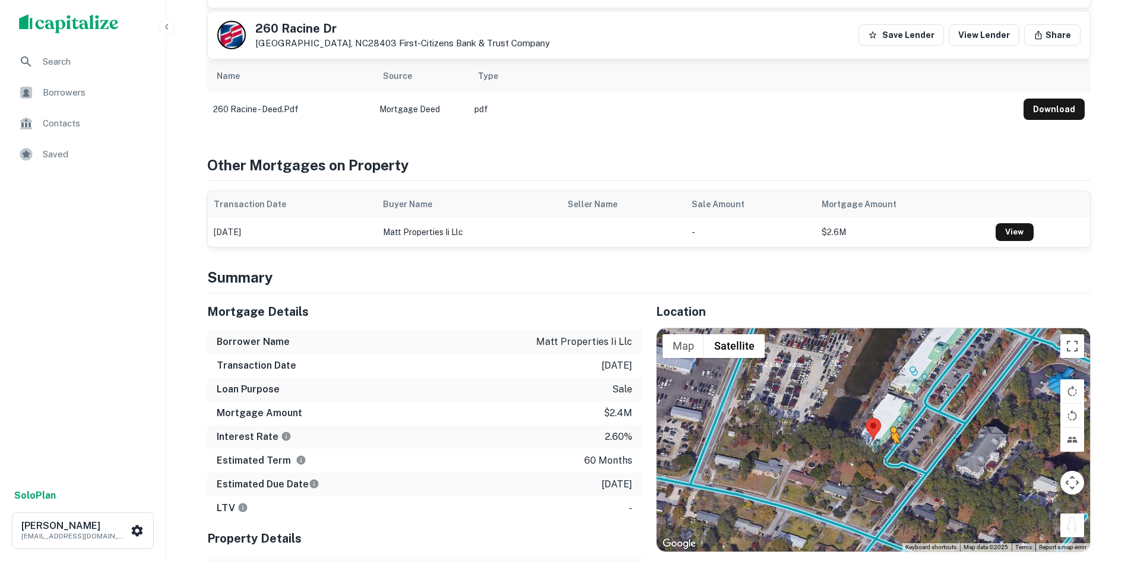
drag, startPoint x: 1066, startPoint y: 476, endPoint x: 891, endPoint y: 402, distance: 189.4
click at [891, 402] on div "To activate drag with keyboard, press Alt + Enter. Once in keyboard drag state,…" at bounding box center [872, 439] width 433 height 223
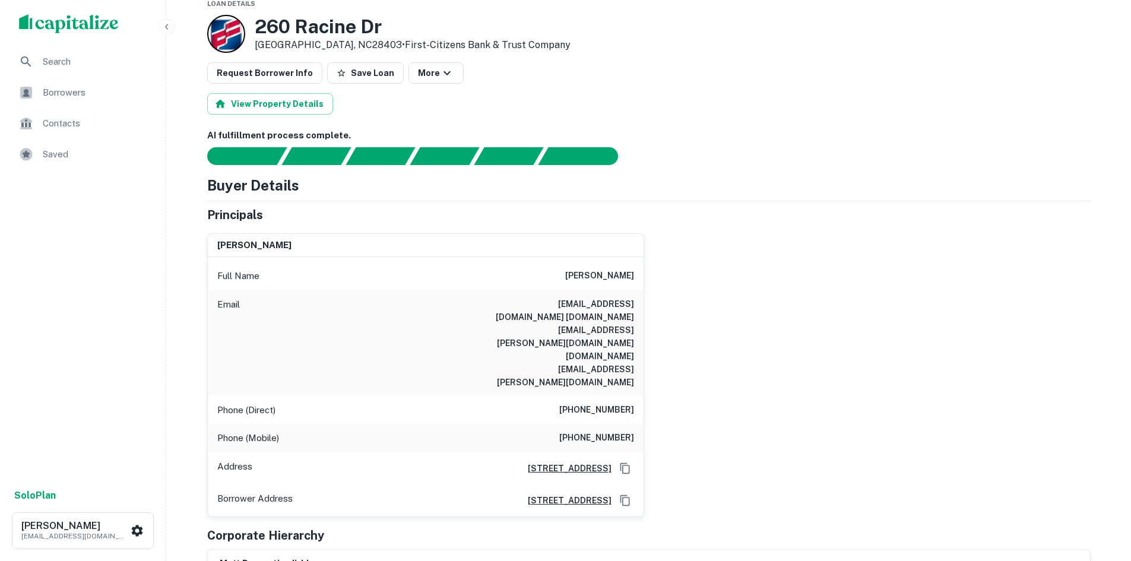
scroll to position [0, 0]
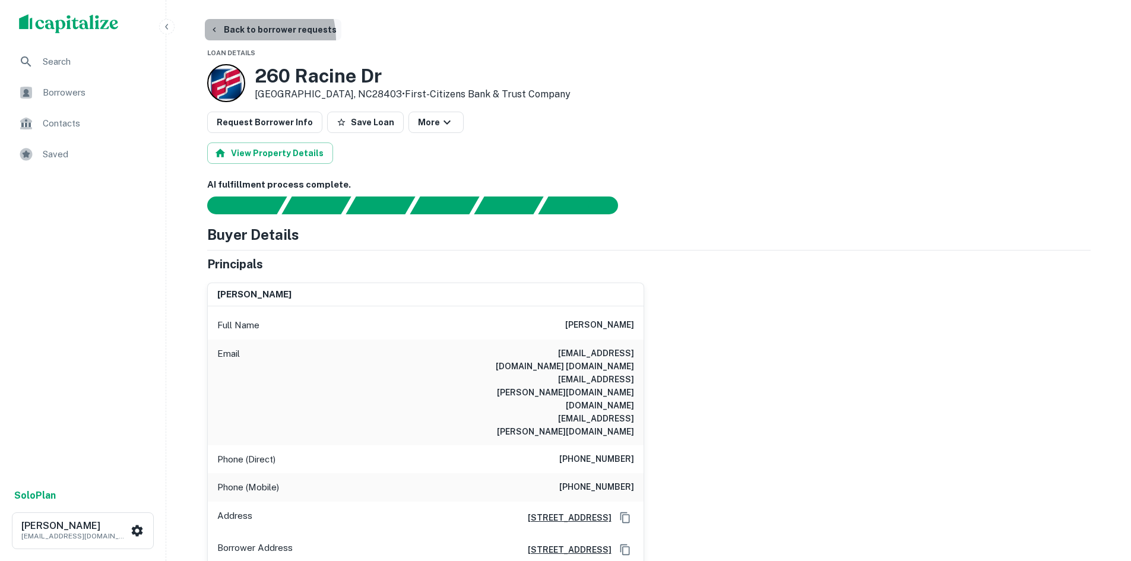
click at [250, 39] on button "Back to borrower requests" at bounding box center [273, 29] width 136 height 21
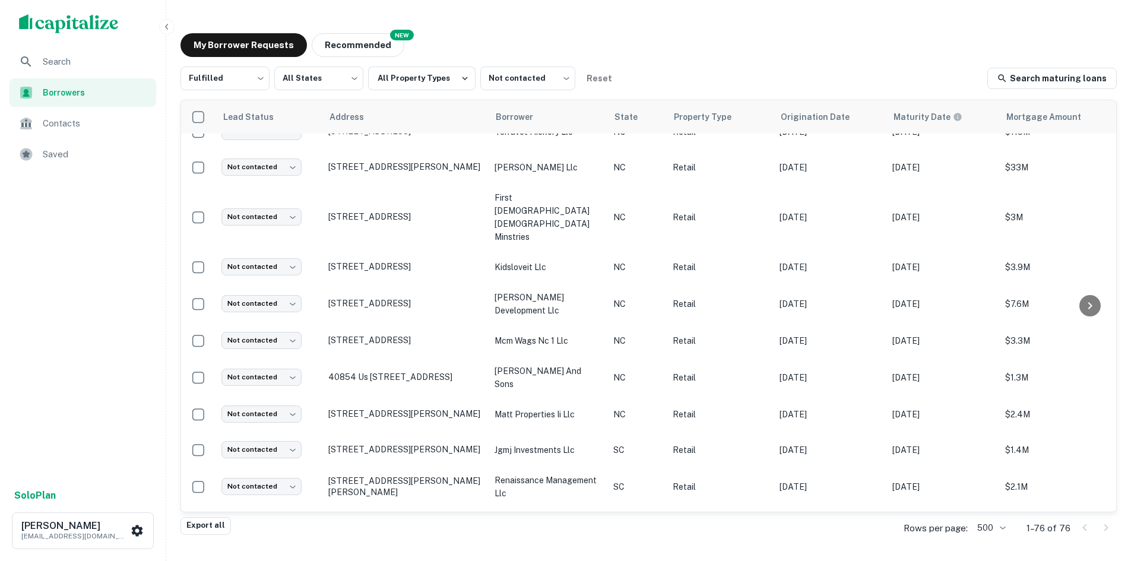
scroll to position [485, 0]
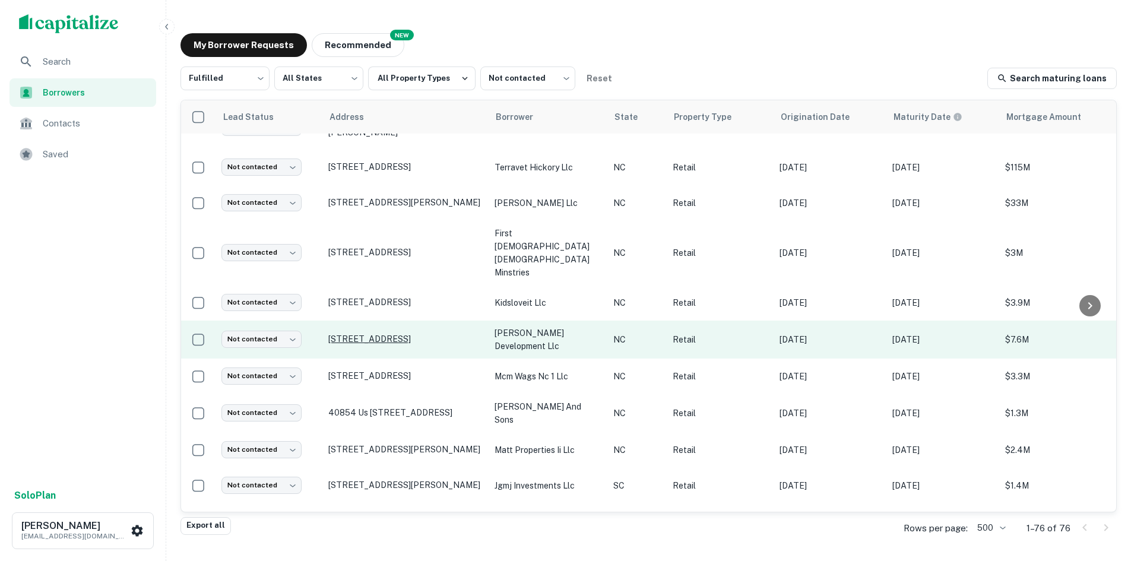
click at [382, 334] on p "274 Eastchester Dr High Point, NC27262" at bounding box center [405, 339] width 154 height 11
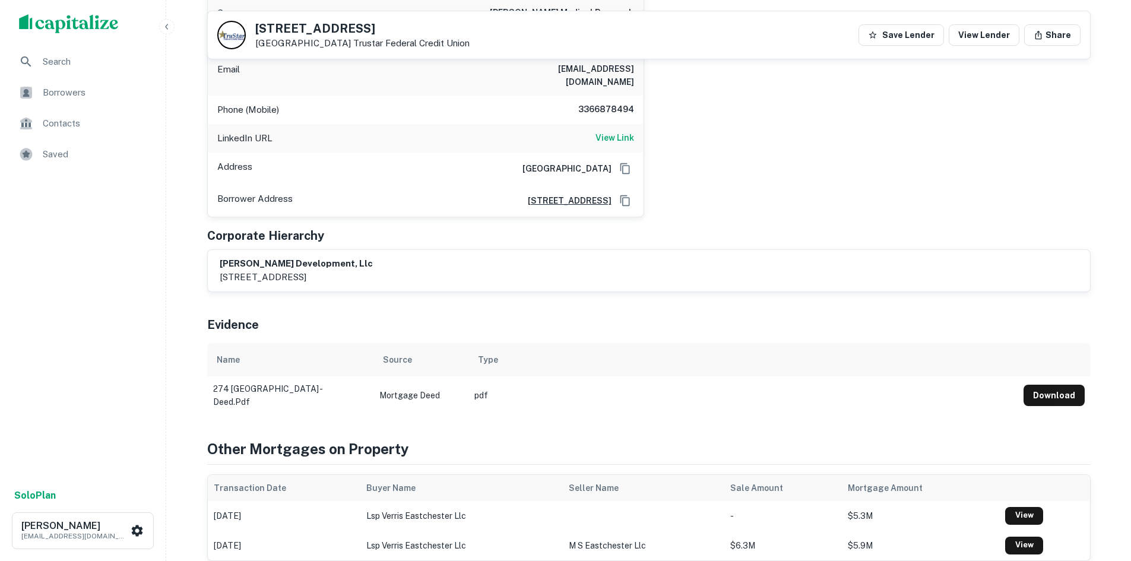
scroll to position [593, 0]
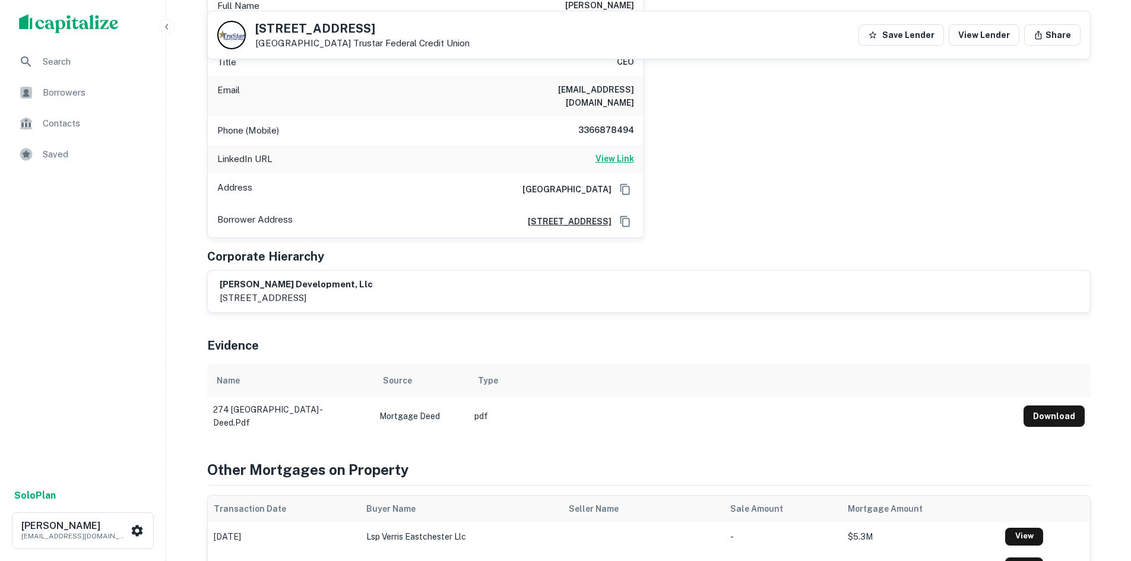
click at [603, 152] on h6 "View Link" at bounding box center [614, 158] width 39 height 13
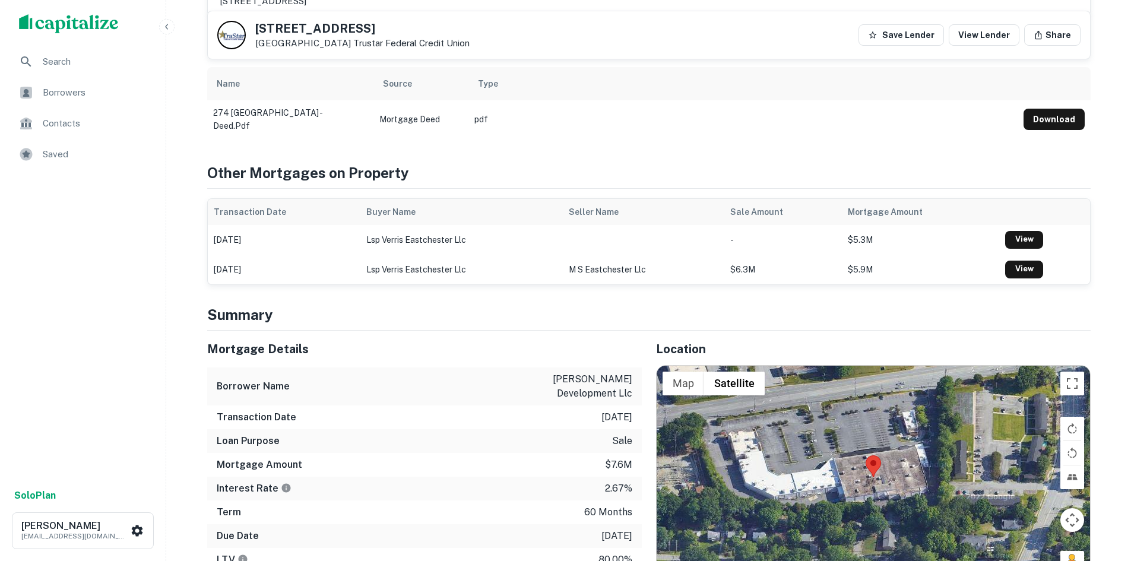
scroll to position [950, 0]
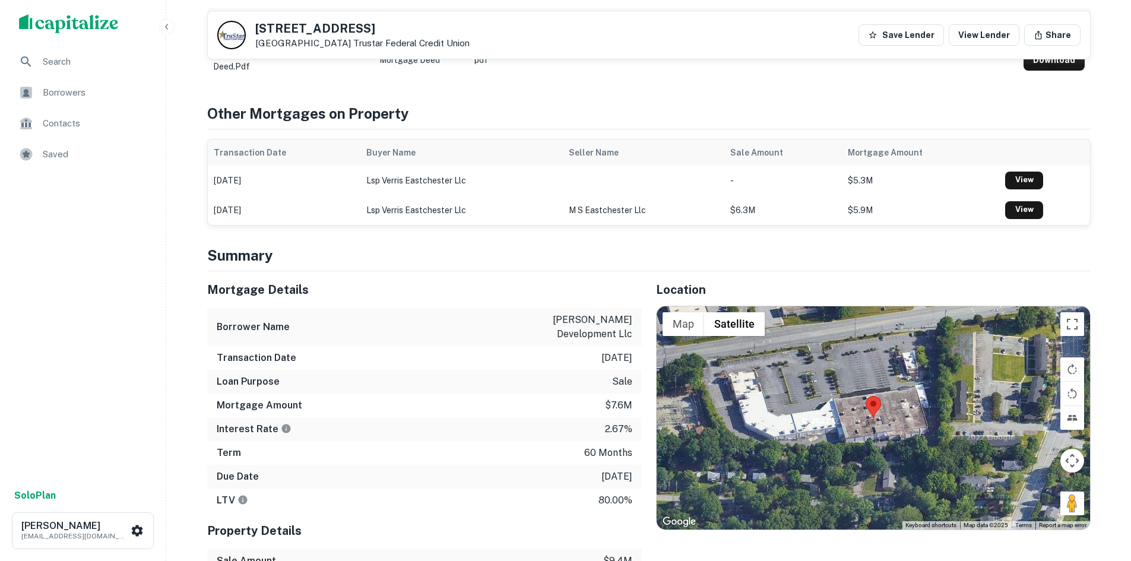
drag, startPoint x: 1069, startPoint y: 472, endPoint x: 1020, endPoint y: 446, distance: 55.5
click at [901, 369] on div "Map Terrain Satellite Labels Keyboard shortcuts Map Data Map data ©2025 Map dat…" at bounding box center [872, 417] width 433 height 223
click at [1065, 491] on button "Drag Pegman onto the map to open Street View" at bounding box center [1072, 503] width 24 height 24
click at [1065, 471] on div "← Move left → Move right ↑ Move up ↓ Move down + Zoom in - Zoom out Home Jump l…" at bounding box center [872, 417] width 433 height 223
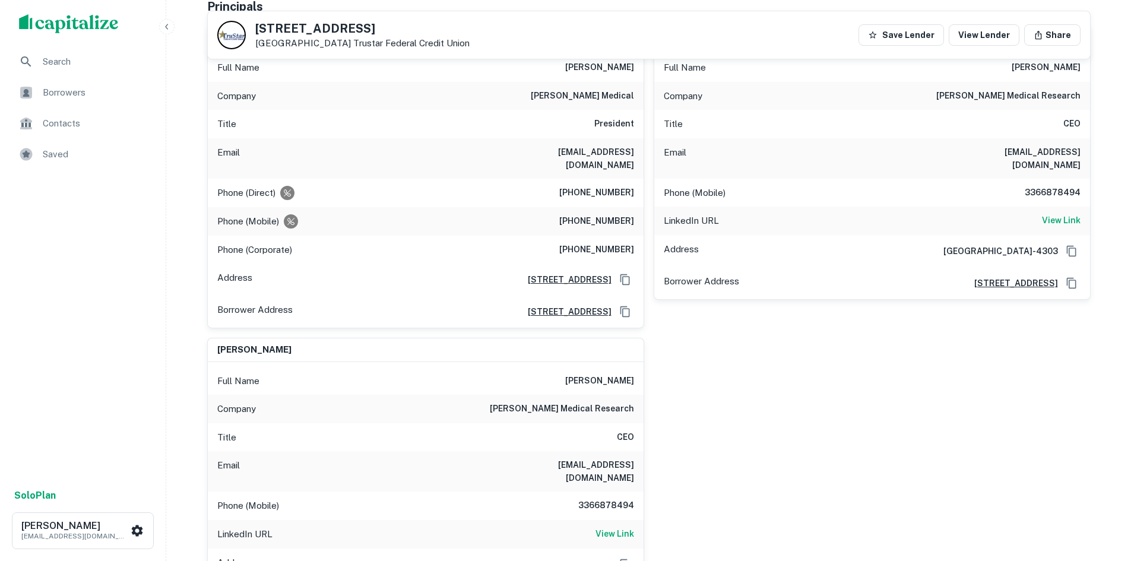
scroll to position [237, 0]
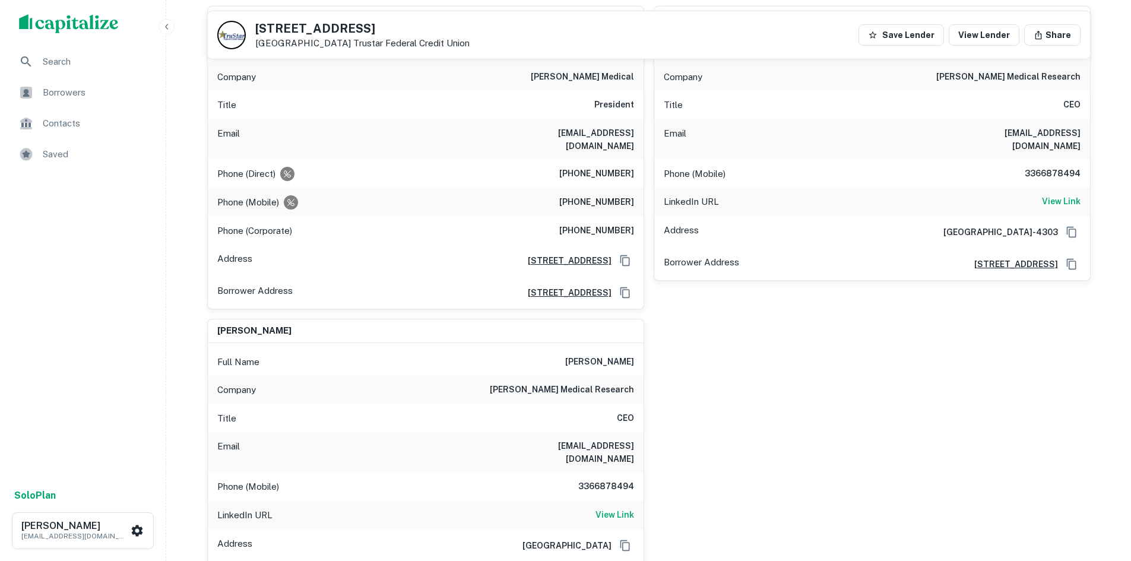
drag, startPoint x: 490, startPoint y: 431, endPoint x: 634, endPoint y: 434, distance: 144.2
click at [634, 434] on div "Email lennyp@petersmedicalresearch.com" at bounding box center [426, 452] width 436 height 40
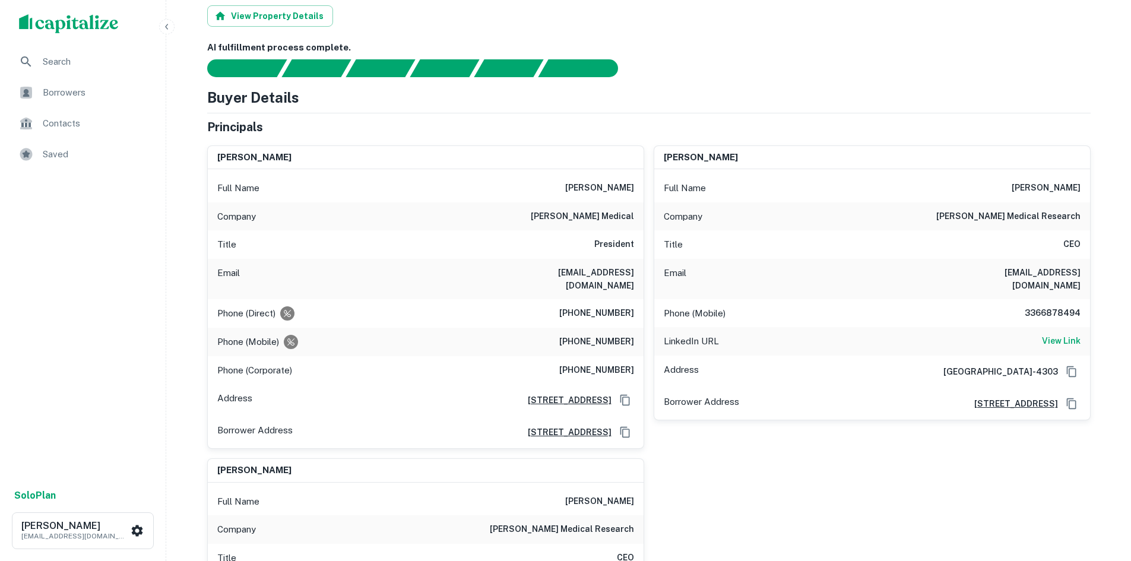
scroll to position [297, 0]
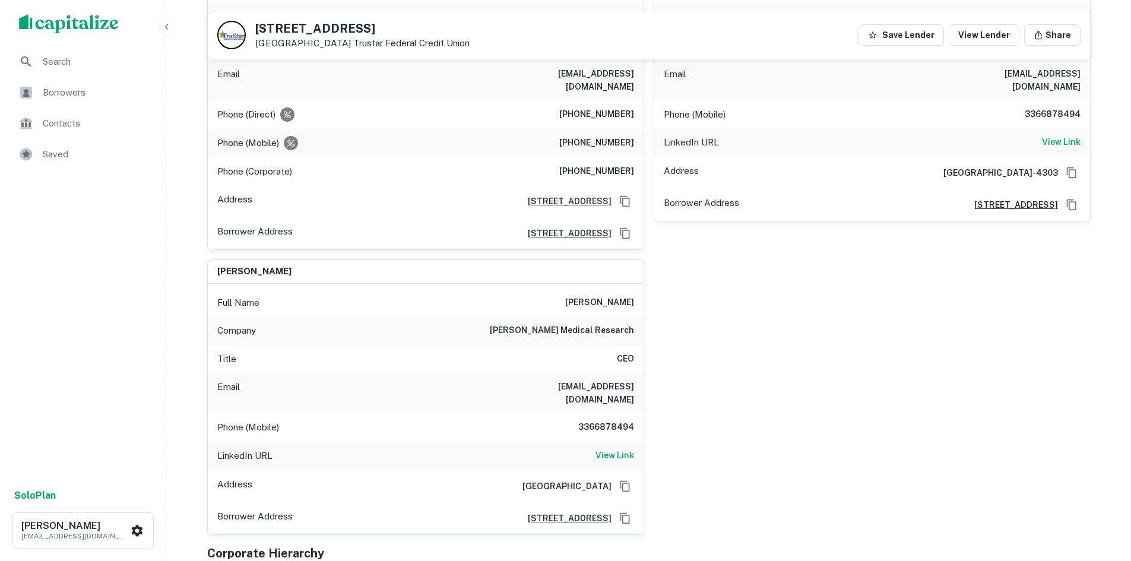
click at [570, 420] on h6 "3366878494" at bounding box center [598, 427] width 71 height 14
click at [572, 420] on h6 "3366878494" at bounding box center [598, 427] width 71 height 14
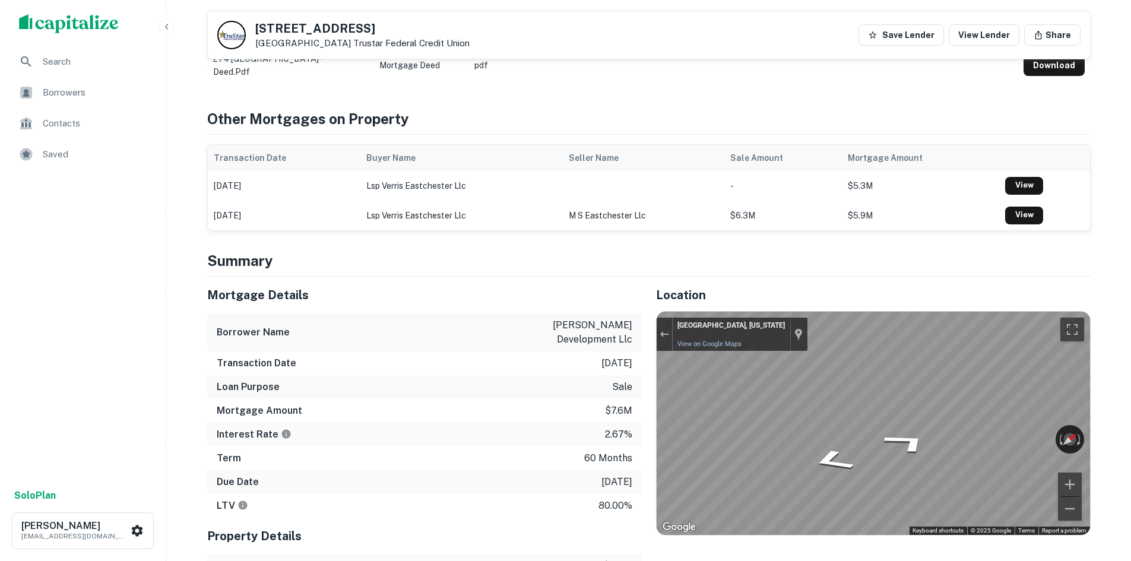
scroll to position [950, 0]
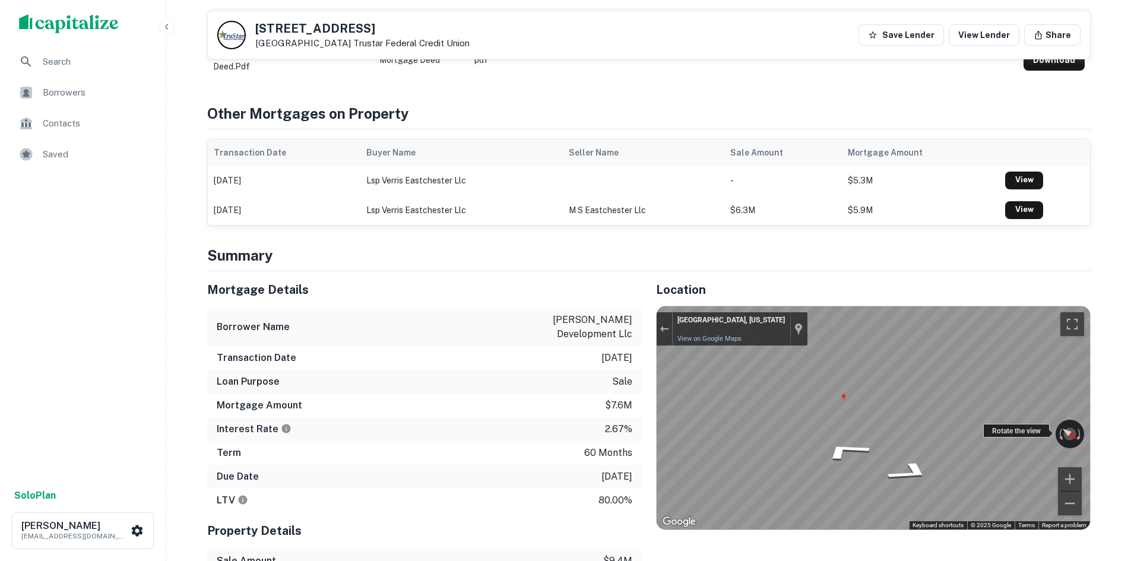
click at [999, 409] on div "← Move left → Move right ↑ Move up ↓ Move down + Zoom in - Zoom out High Point,…" at bounding box center [872, 417] width 433 height 223
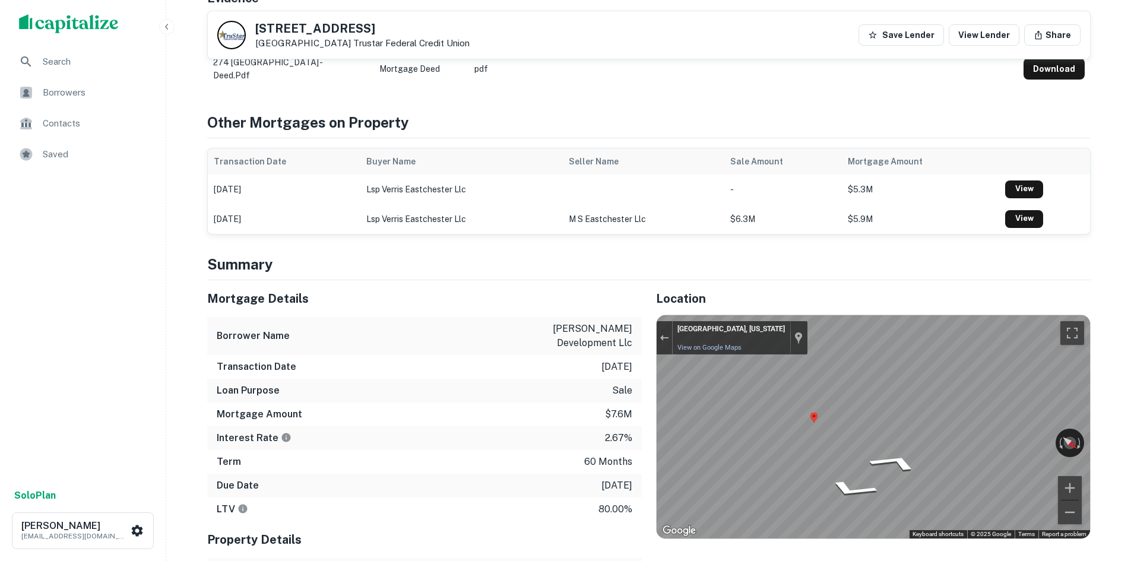
scroll to position [712, 0]
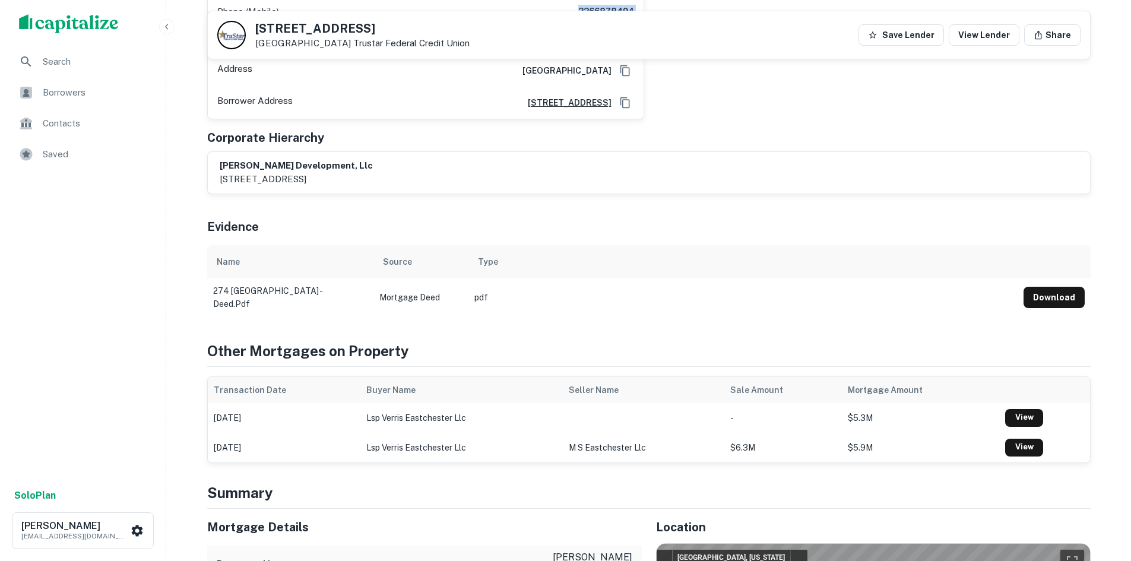
drag, startPoint x: 375, startPoint y: 23, endPoint x: 309, endPoint y: 32, distance: 66.5
click at [312, 32] on h5 "274 Eastchester Dr" at bounding box center [362, 29] width 214 height 12
drag, startPoint x: 252, startPoint y: 30, endPoint x: 341, endPoint y: 43, distance: 90.6
click at [341, 43] on div "274 Eastchester Dr High Point, NC27262 Trustar Federal Credit Union" at bounding box center [343, 35] width 252 height 28
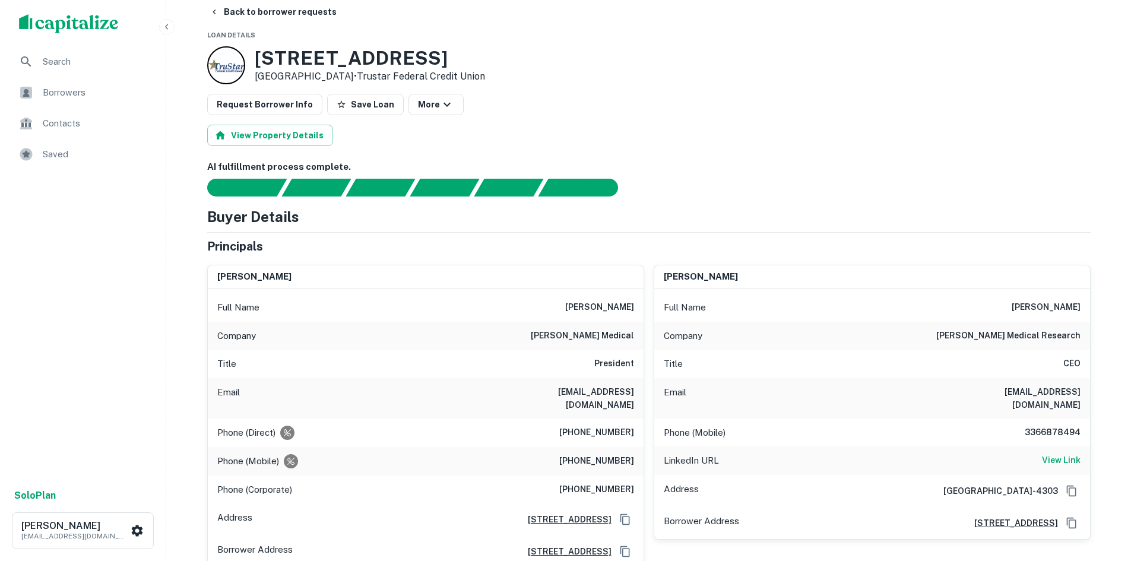
scroll to position [0, 0]
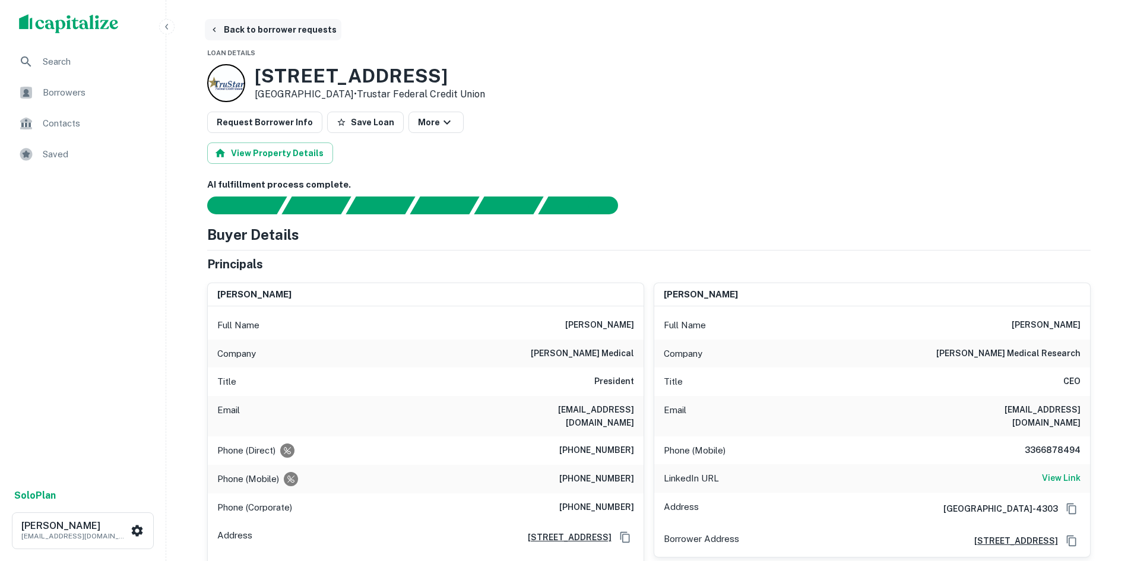
click at [243, 35] on button "Back to borrower requests" at bounding box center [273, 29] width 136 height 21
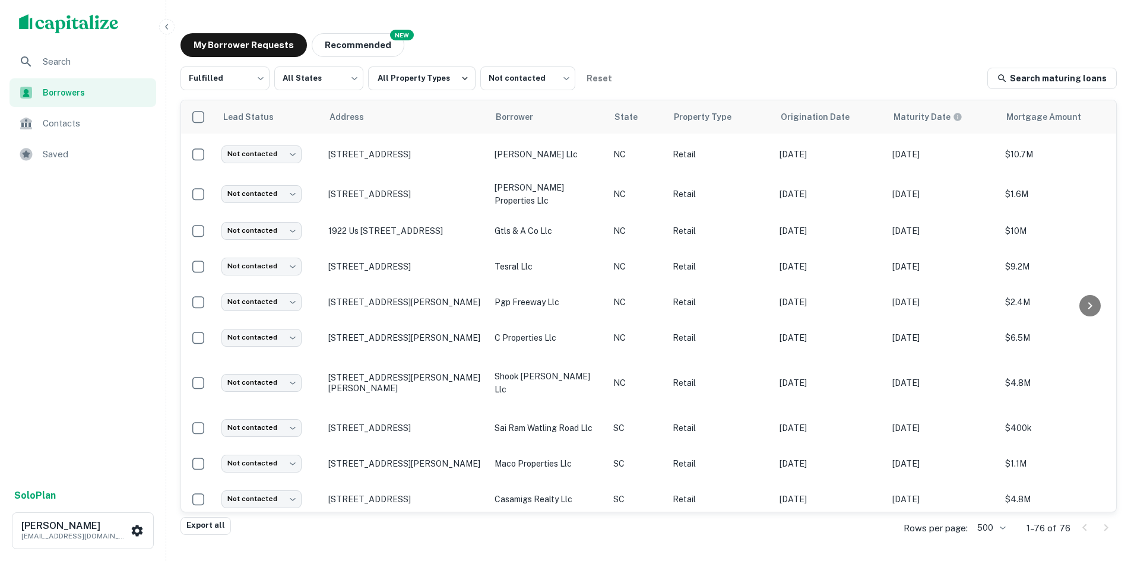
scroll to position [485, 0]
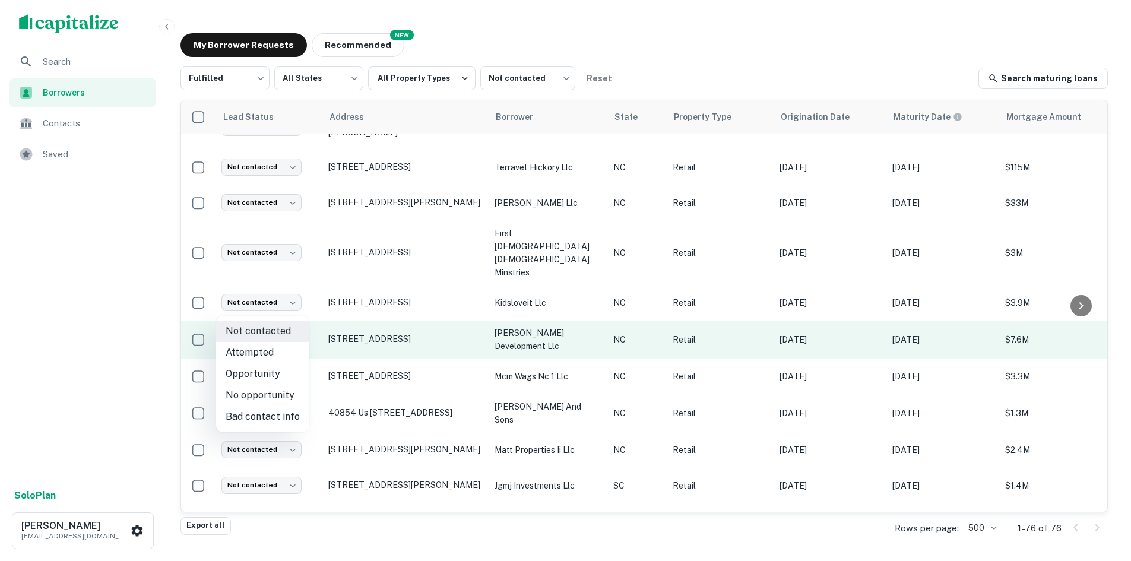
click at [285, 307] on body "Search Borrowers Contacts Saved Solo Plan Thomas Solano tsolano@surmount.com My…" at bounding box center [565, 280] width 1131 height 561
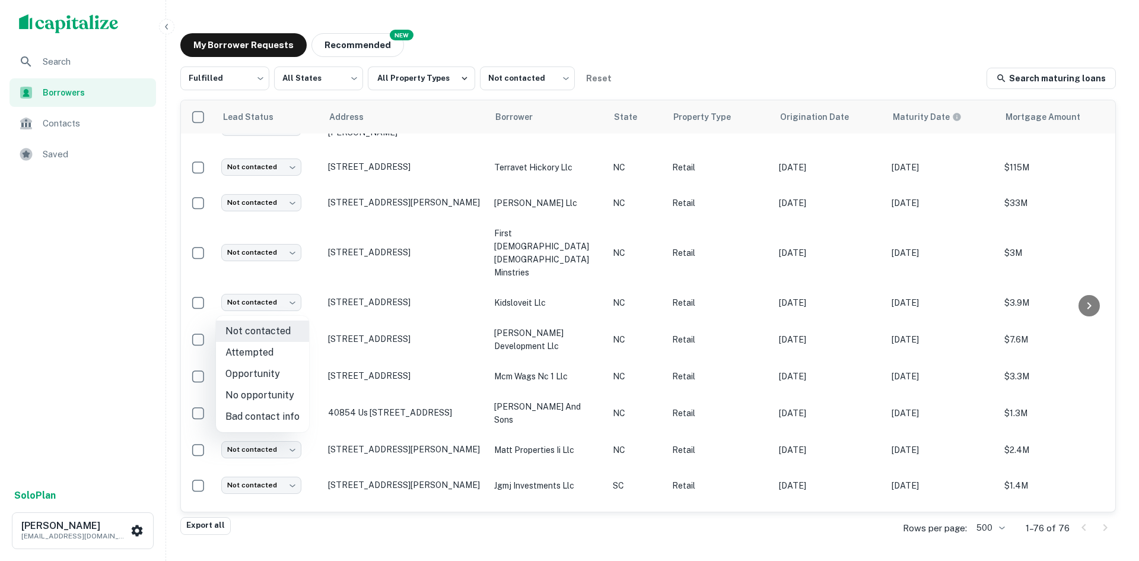
click at [286, 347] on li "Attempted" at bounding box center [262, 352] width 93 height 21
type input "*********"
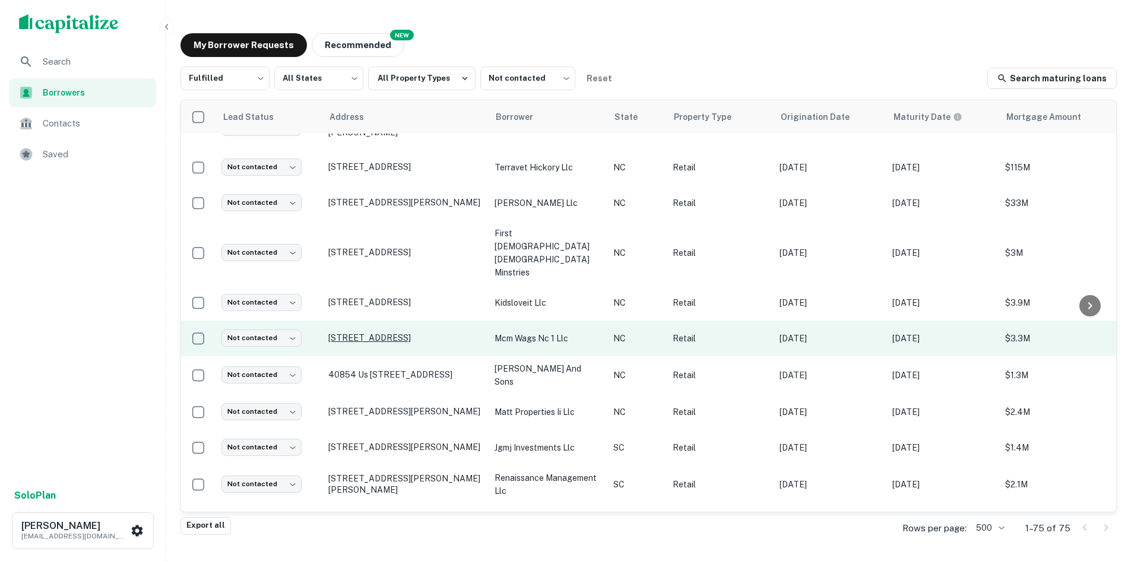
click at [356, 332] on p "4305 Nc Highway 49 S Harrisburg, NC28075" at bounding box center [405, 337] width 154 height 11
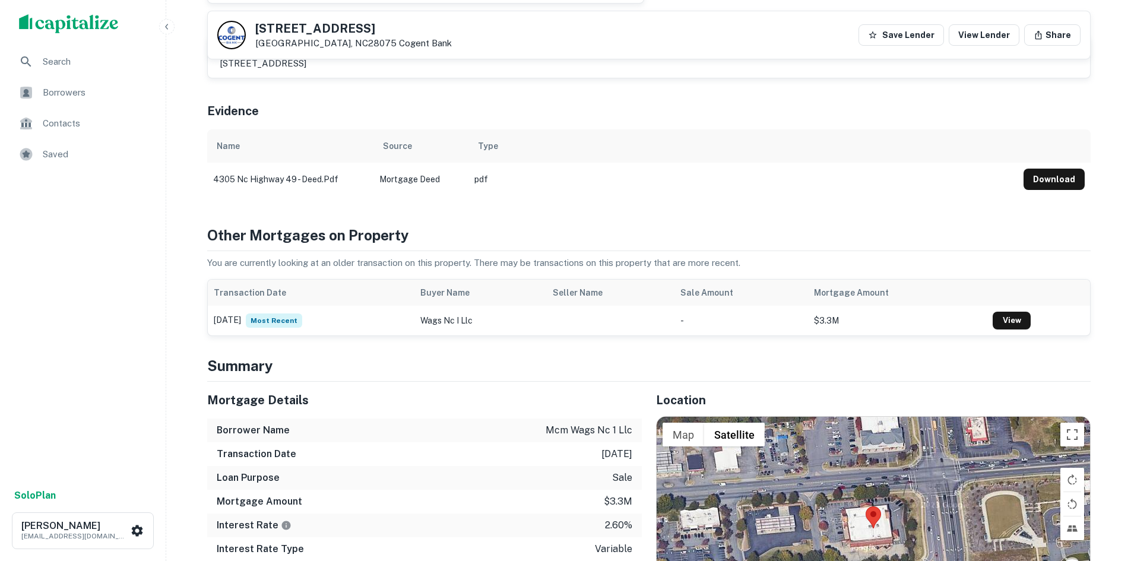
scroll to position [712, 0]
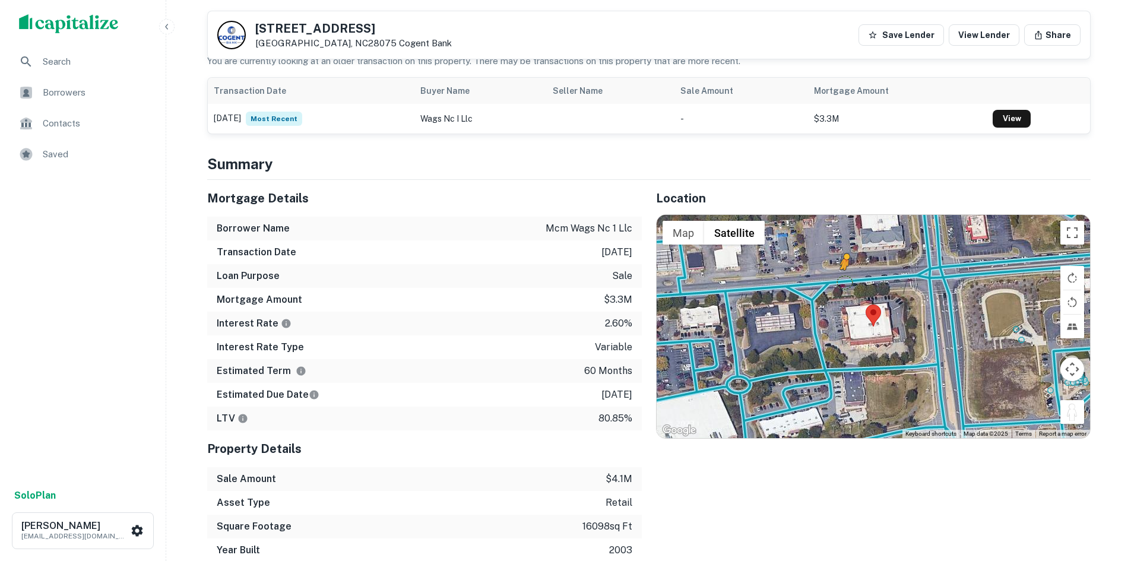
drag, startPoint x: 1069, startPoint y: 383, endPoint x: 839, endPoint y: 246, distance: 268.3
click at [839, 246] on div "To activate drag with keyboard, press Alt + Enter. Once in keyboard drag state,…" at bounding box center [872, 326] width 433 height 223
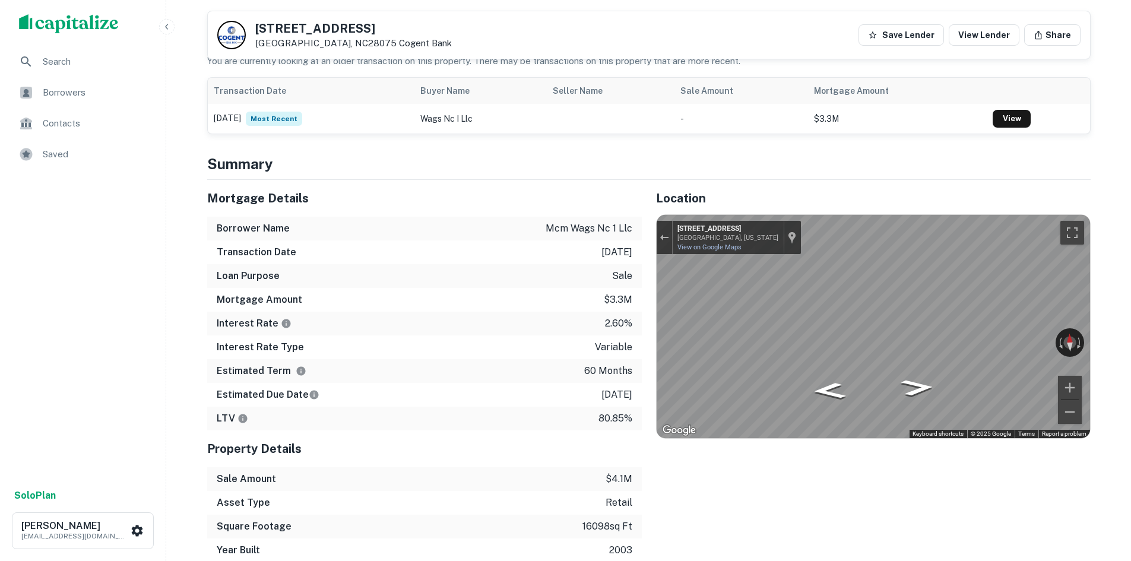
click at [627, 261] on div "Mortgage Details Borrower Name mcm wags nc 1 llc Transaction Date 1/24/2021 Loa…" at bounding box center [641, 371] width 897 height 382
click at [1063, 303] on div "← Move left → Move right ↑ Move up ↓ Move down + Zoom in - Zoom out Harrisburg,…" at bounding box center [872, 326] width 433 height 223
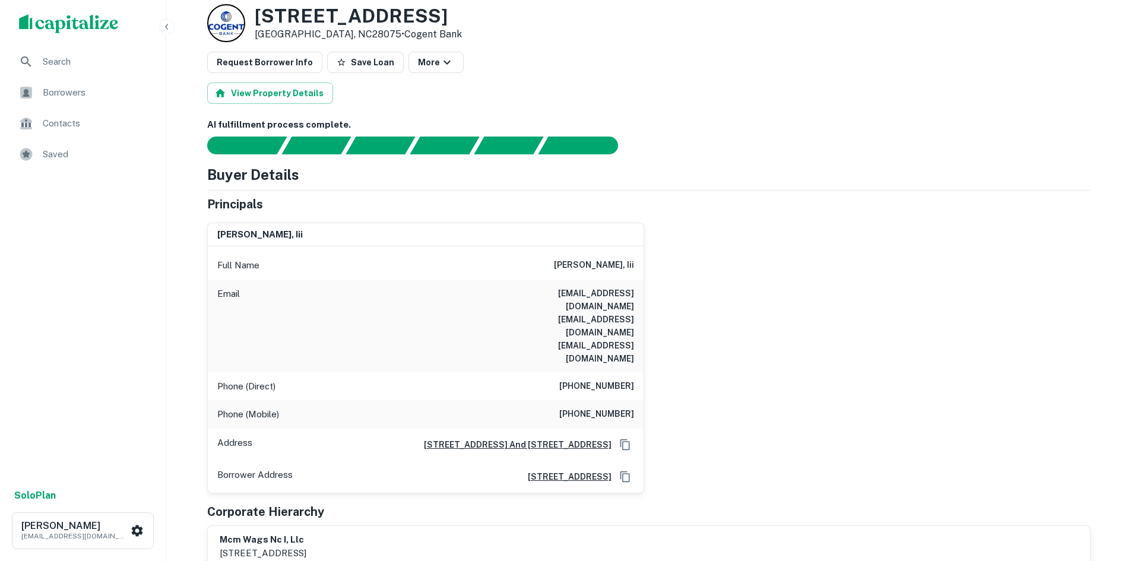
scroll to position [0, 0]
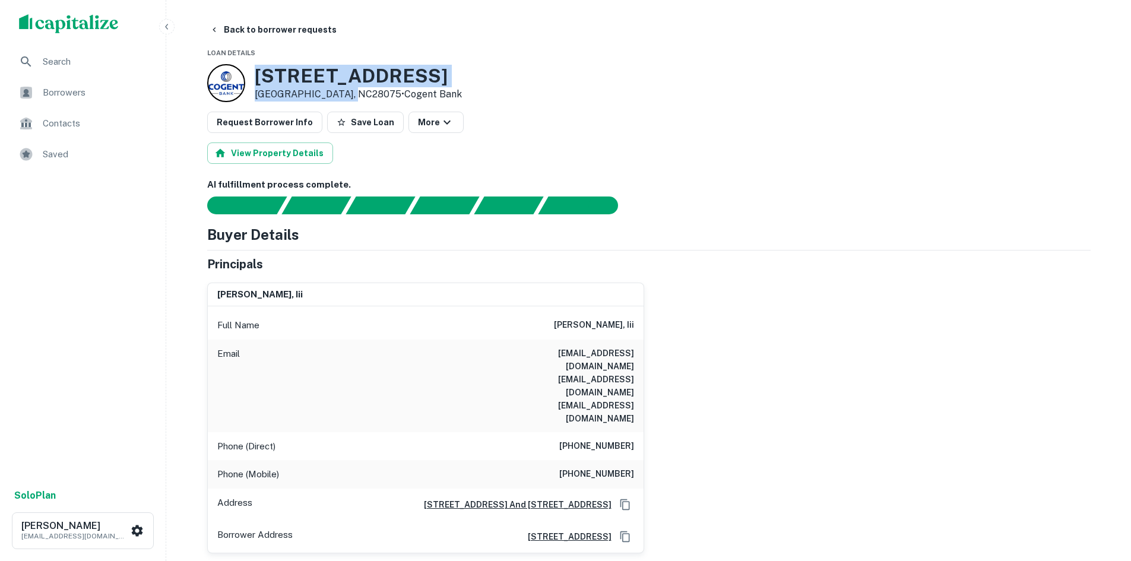
drag, startPoint x: 253, startPoint y: 74, endPoint x: 350, endPoint y: 99, distance: 99.7
click at [350, 99] on div "4305 NC HIGHWAY 49 S Harrisburg, NC28075 • Cogent Bank" at bounding box center [334, 83] width 255 height 38
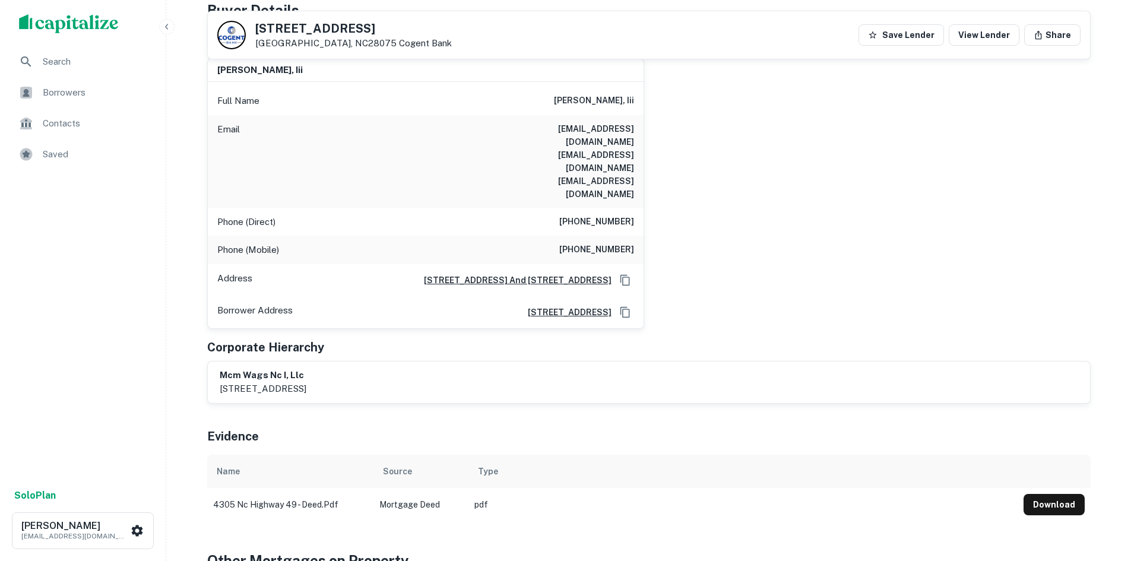
scroll to position [59, 0]
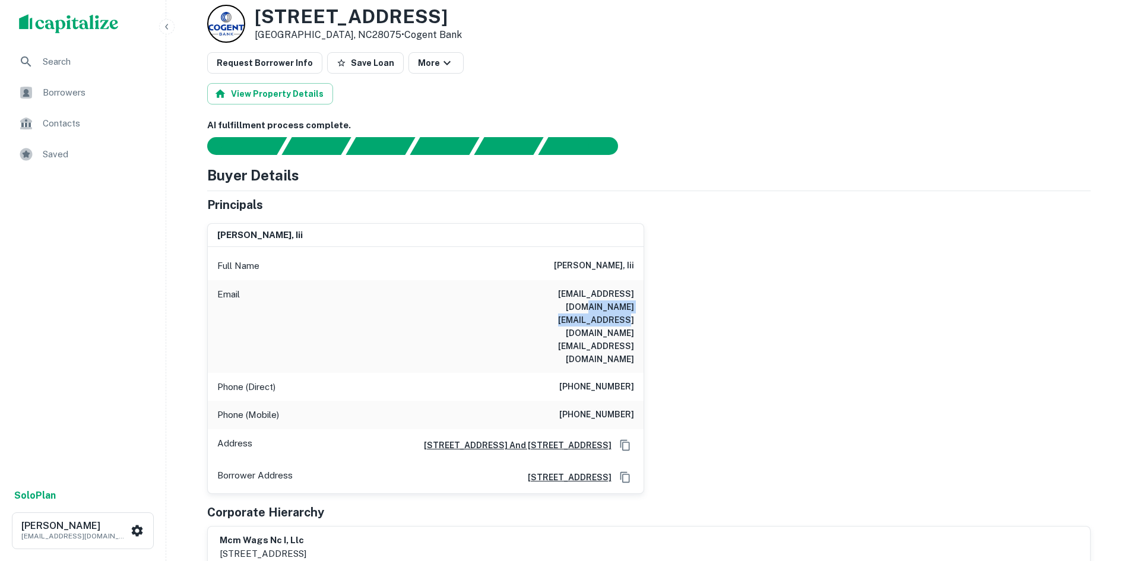
drag, startPoint x: 512, startPoint y: 307, endPoint x: 650, endPoint y: 310, distance: 138.3
click at [650, 310] on div "george a. morgan, iii Full Name george a. morgan, iii Email drmorgan12@aol.com …" at bounding box center [644, 354] width 893 height 280
